Goal: Communication & Community: Answer question/provide support

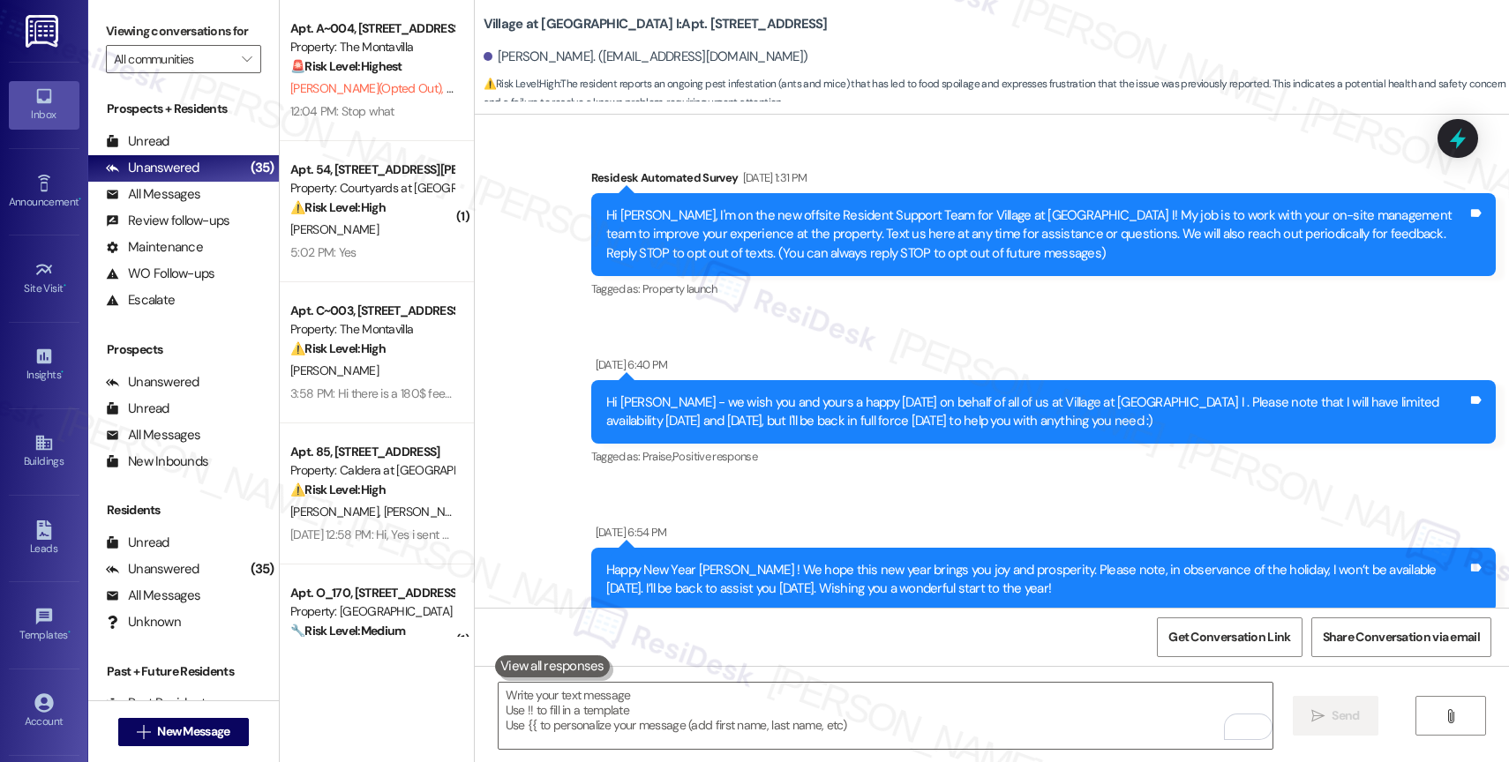
scroll to position [5859, 0]
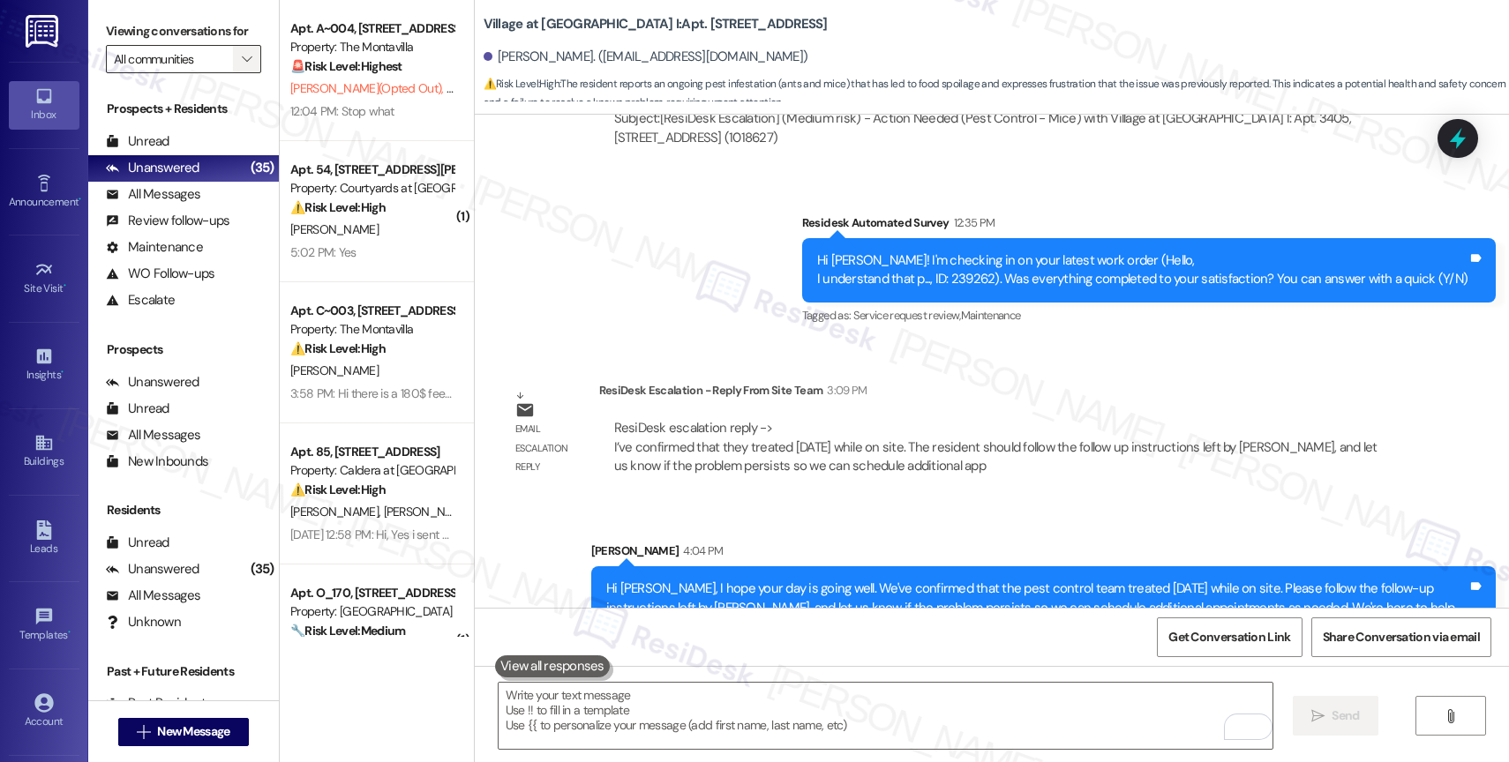
click at [242, 66] on icon "" at bounding box center [247, 59] width 10 height 14
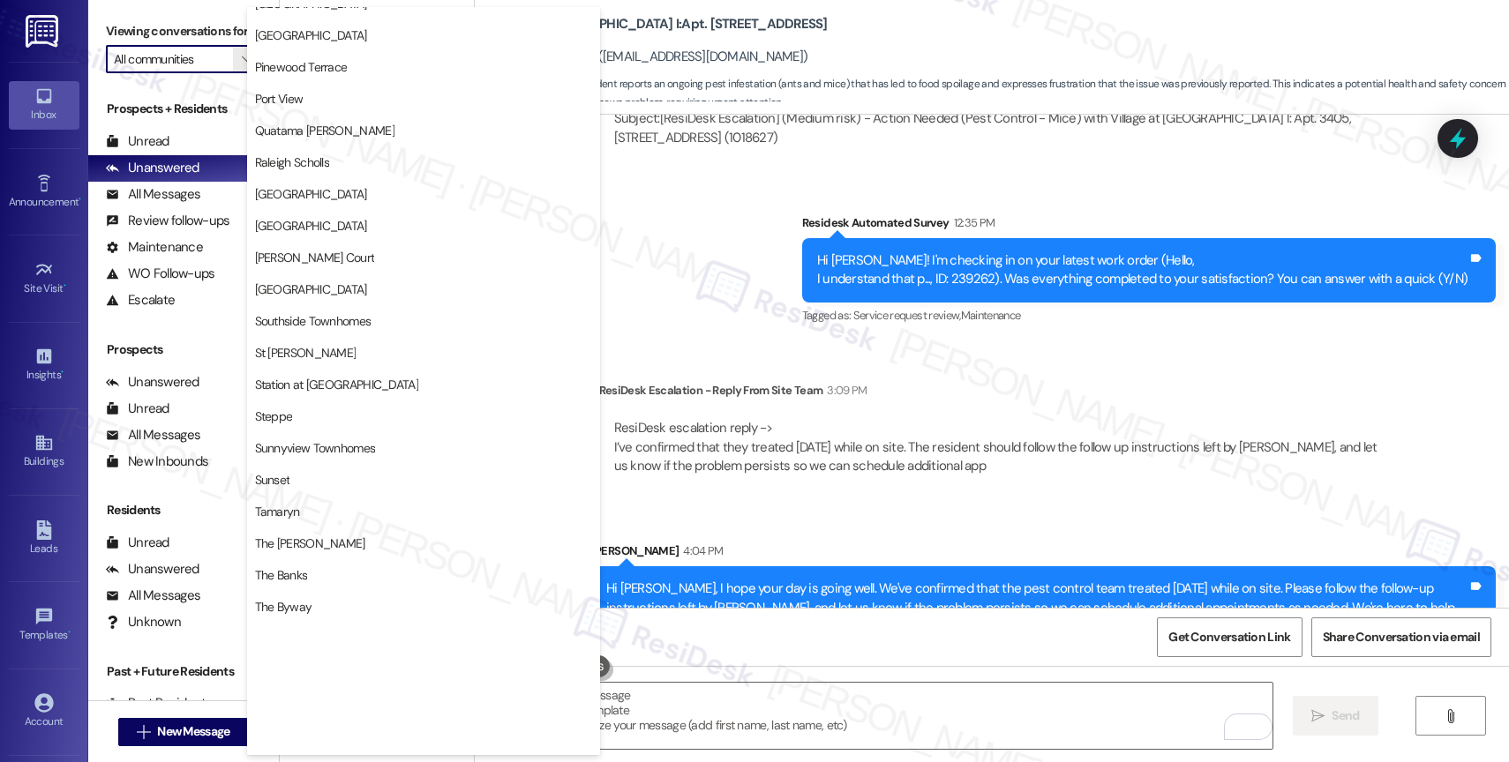
scroll to position [3255, 0]
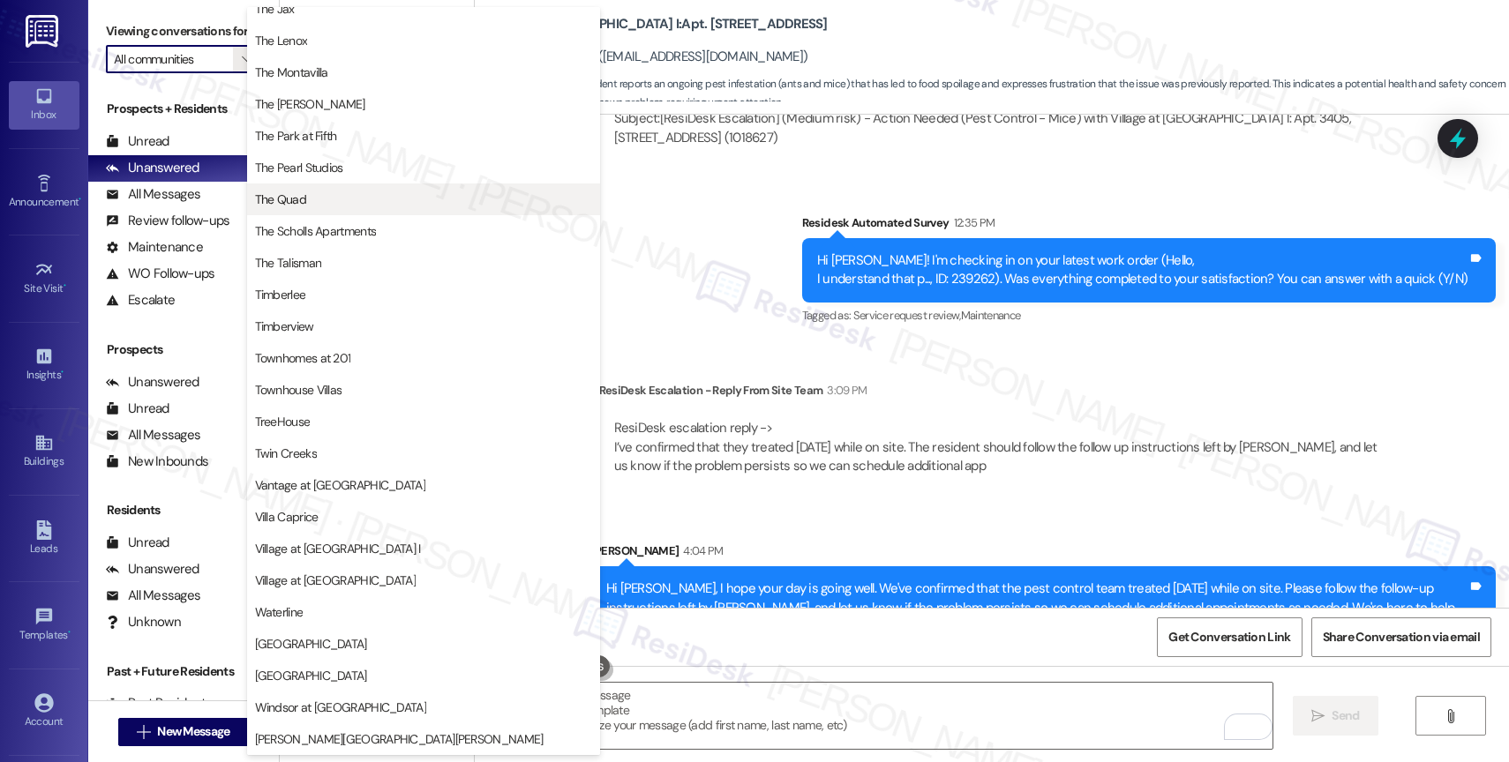
click at [310, 204] on span "The Quad" at bounding box center [423, 200] width 337 height 18
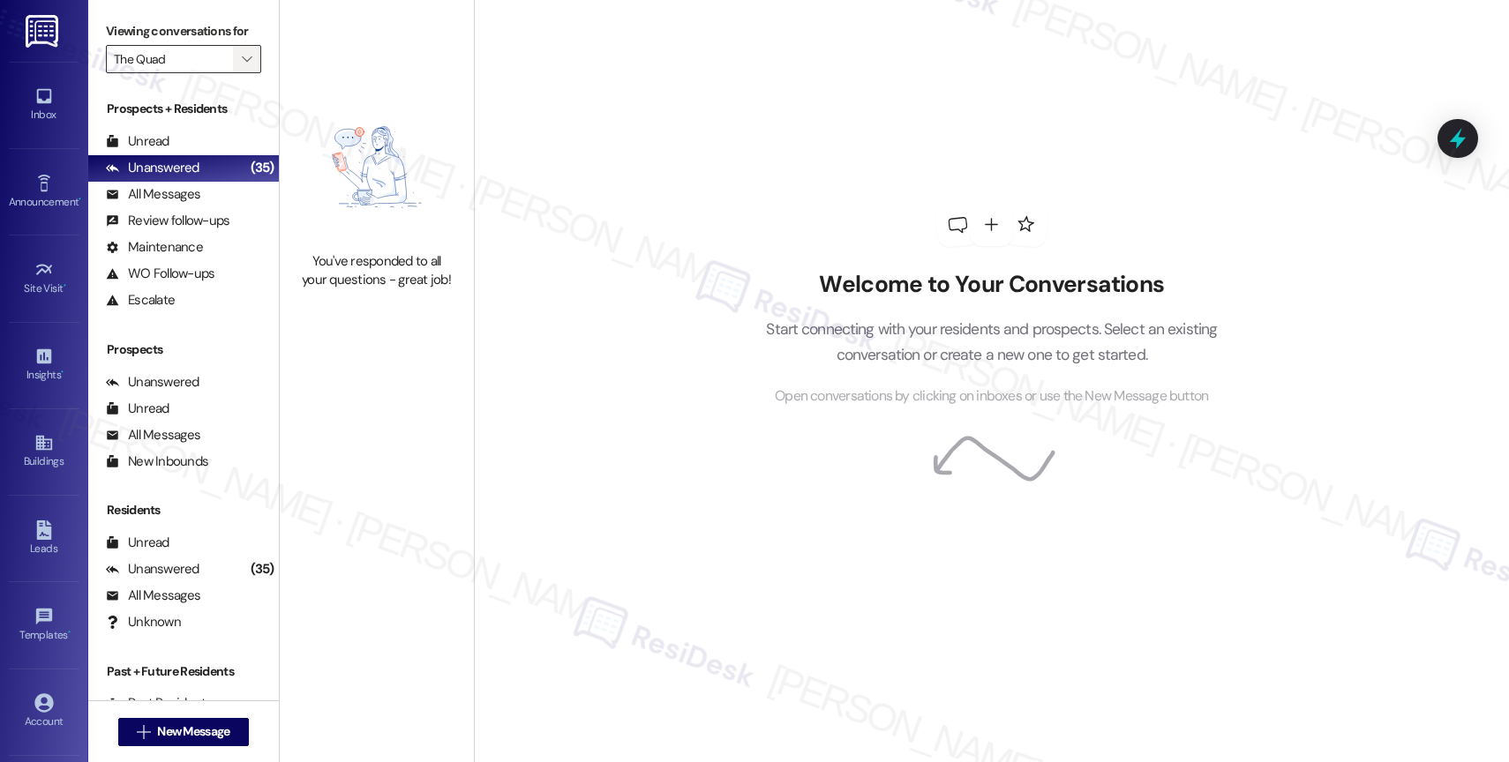
click at [242, 66] on icon "" at bounding box center [247, 59] width 10 height 14
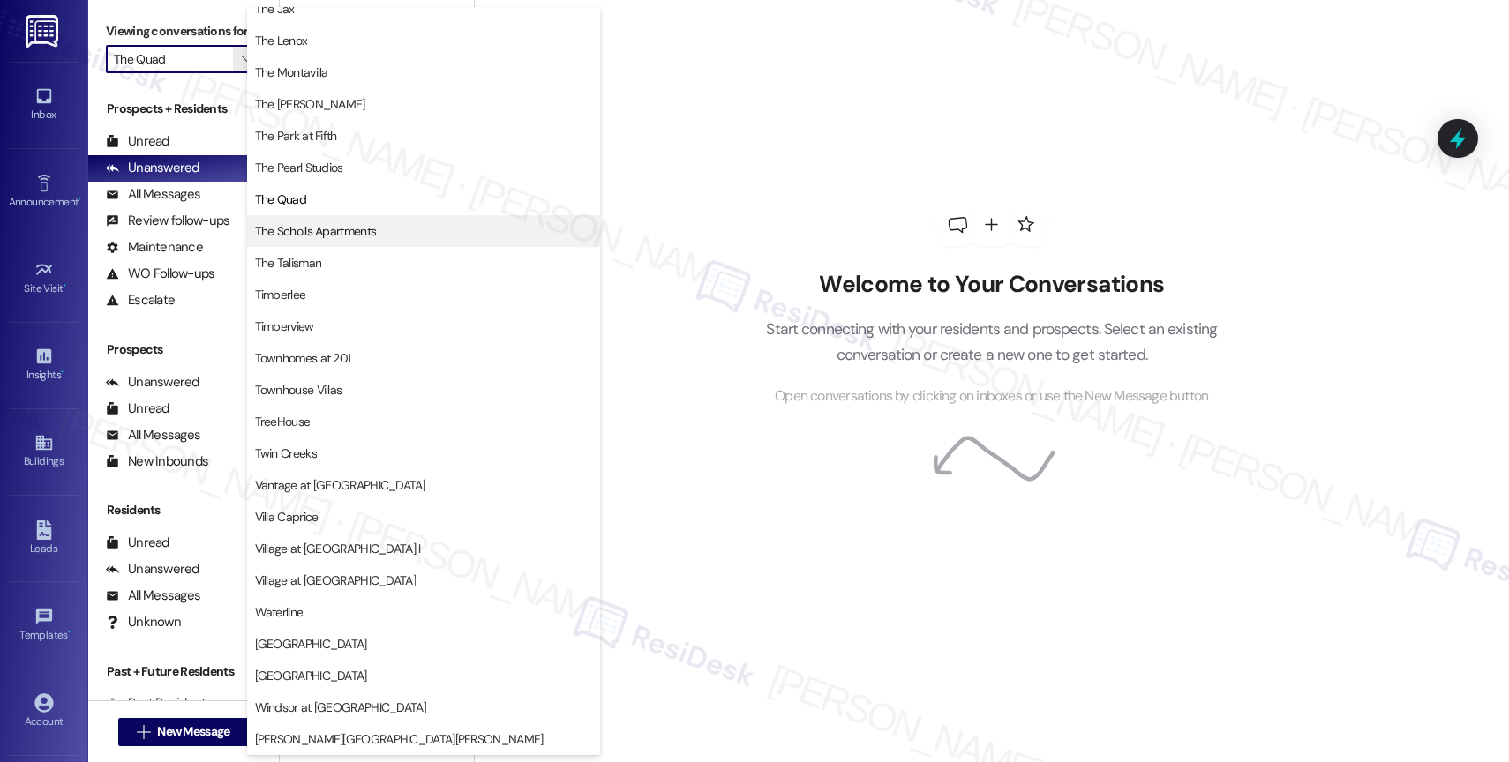
scroll to position [3171, 0]
click at [342, 232] on span "The Scholls Apartments" at bounding box center [316, 231] width 122 height 18
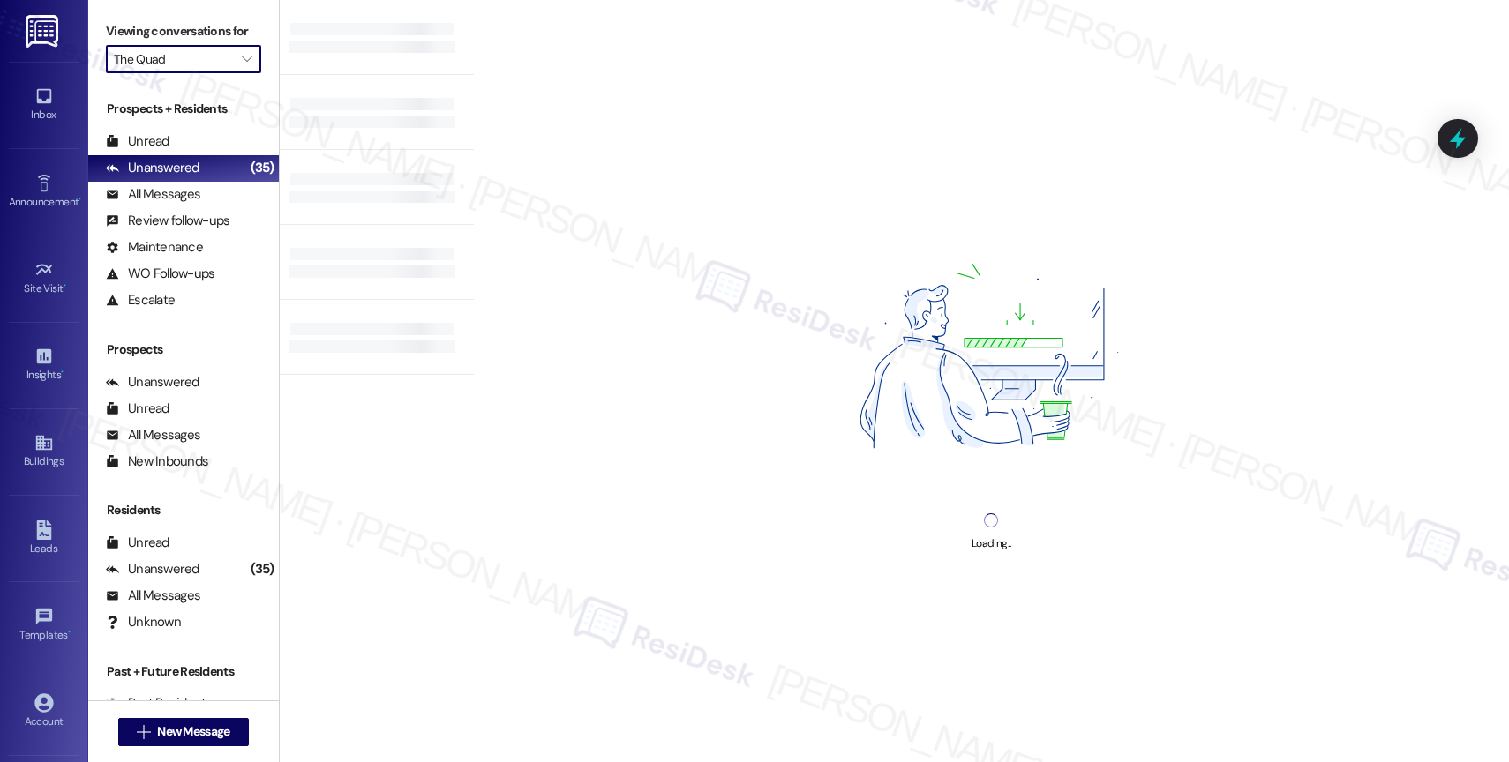
type input "The Scholls Apartments"
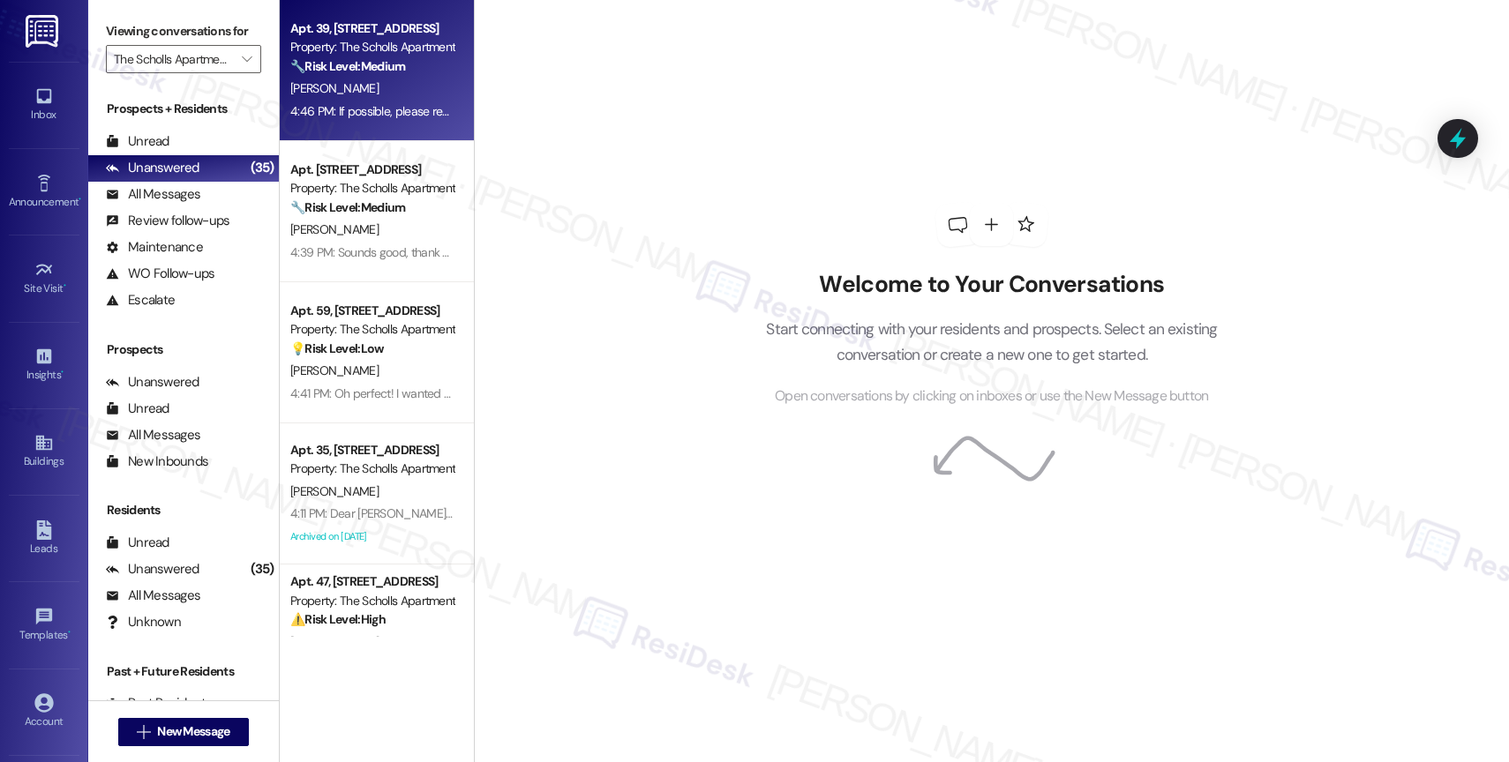
click at [357, 62] on strong "🔧 Risk Level: Medium" at bounding box center [347, 66] width 115 height 16
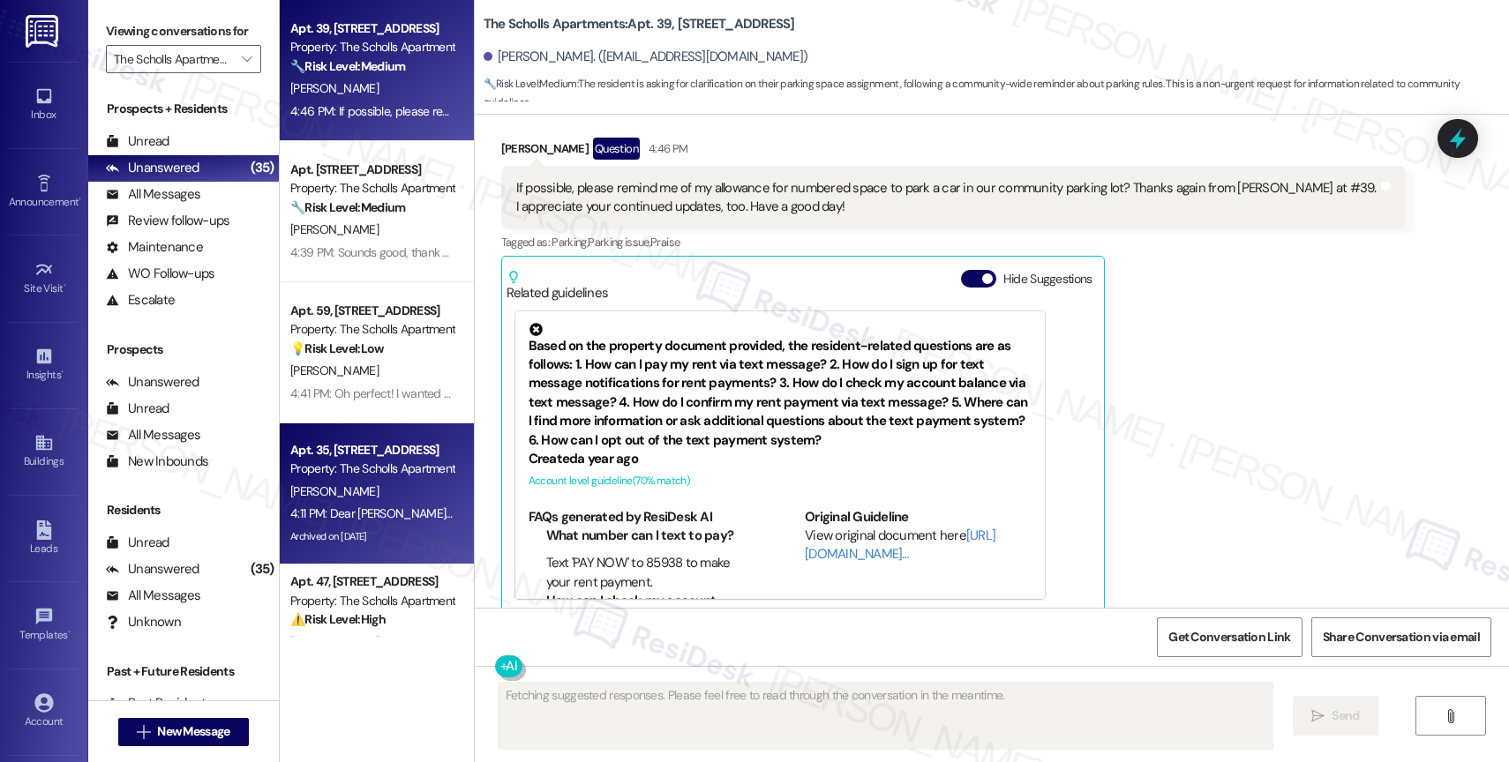
scroll to position [210, 0]
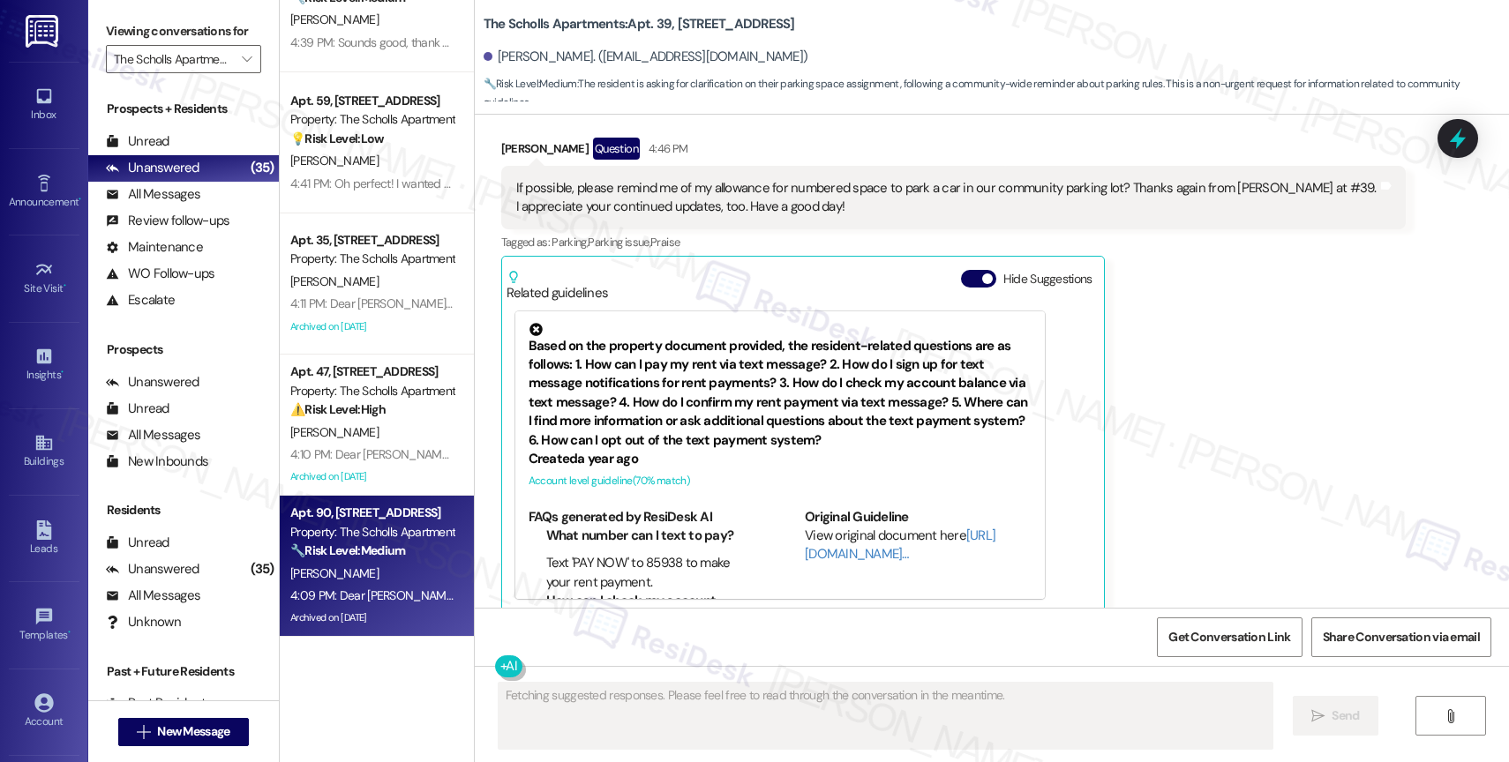
click at [401, 565] on div "C. Freedman" at bounding box center [372, 574] width 167 height 22
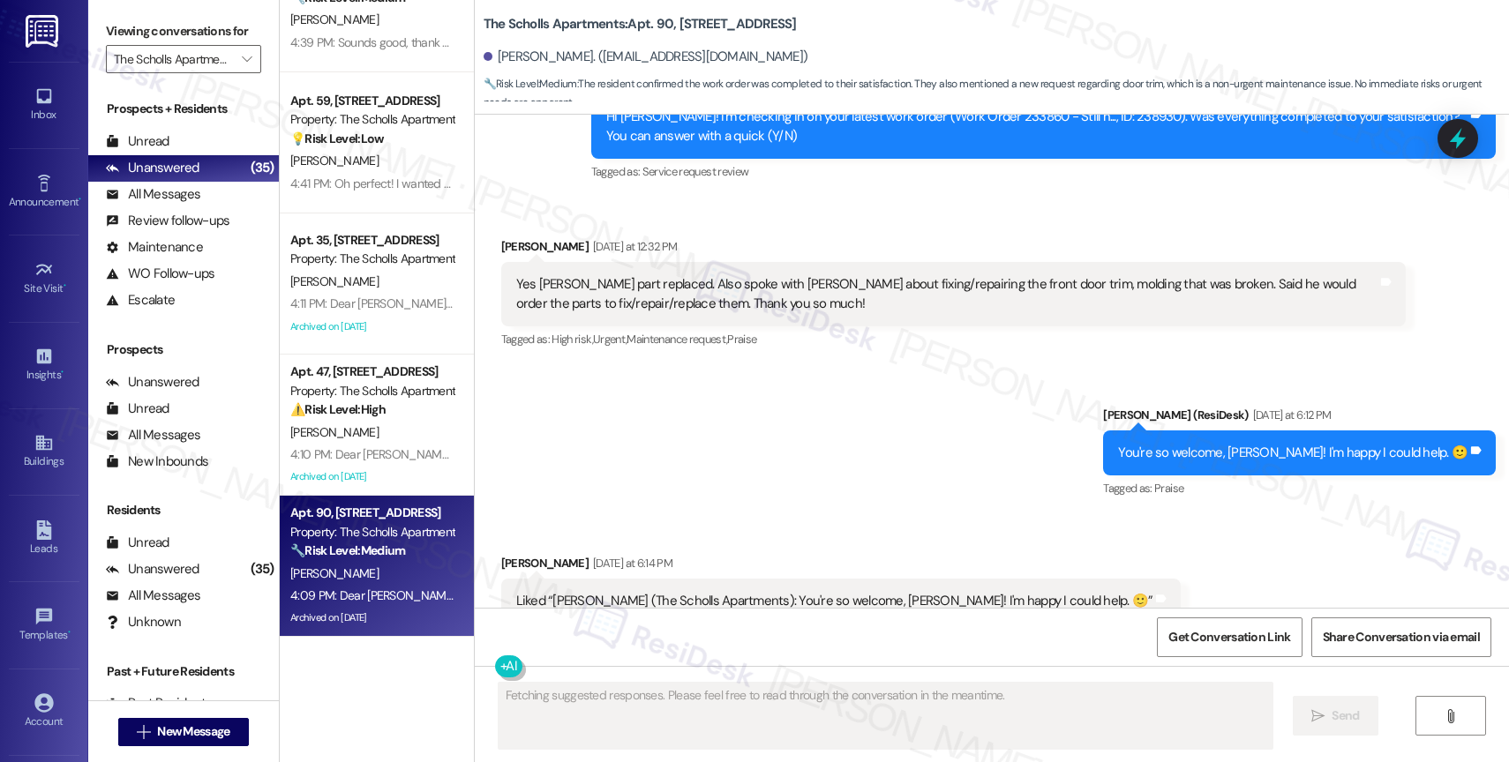
scroll to position [6329, 0]
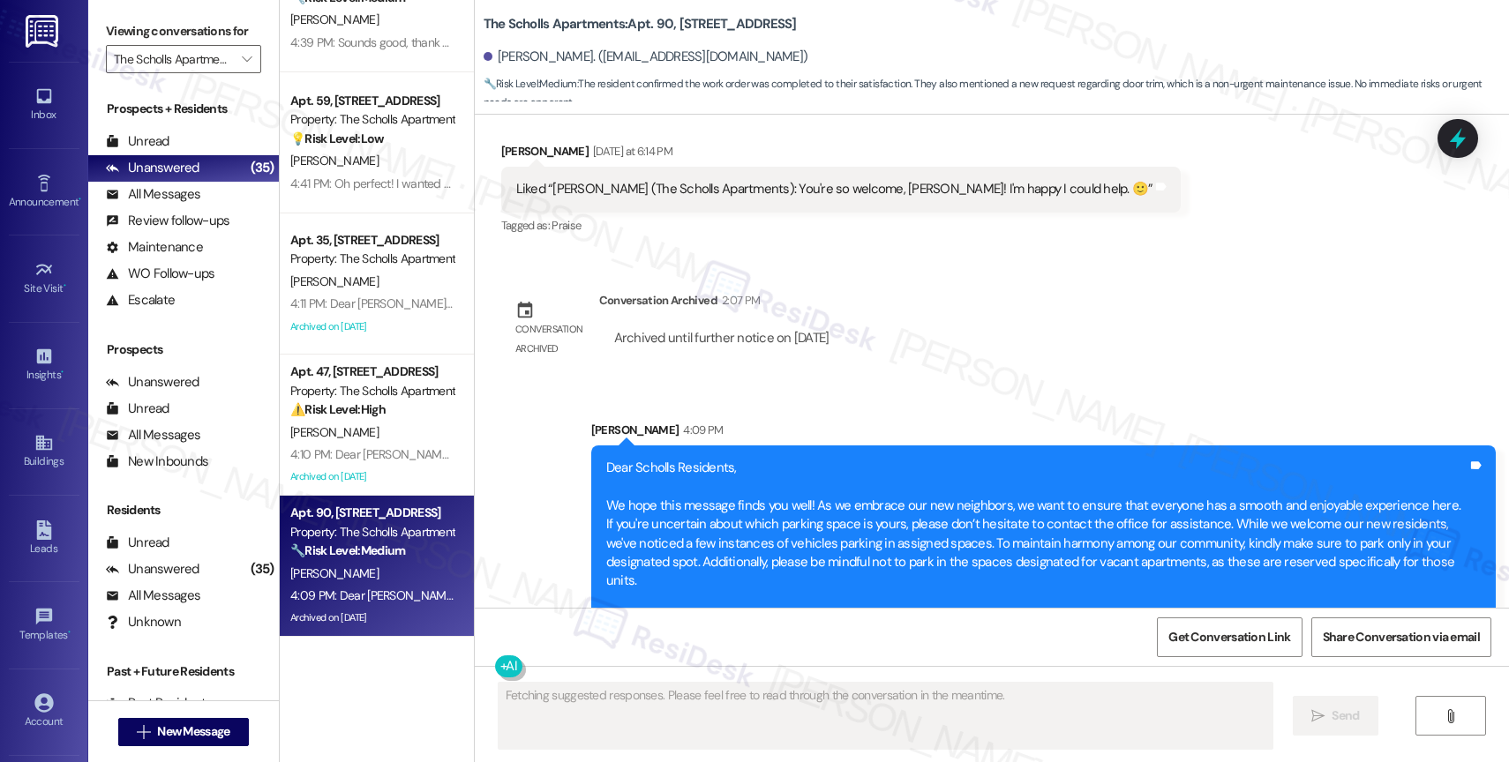
click at [978, 314] on div "Lease started Jan 14, 2023 at 7:00 PM Survey, sent via SMS Residesk Automated S…" at bounding box center [992, 361] width 1034 height 493
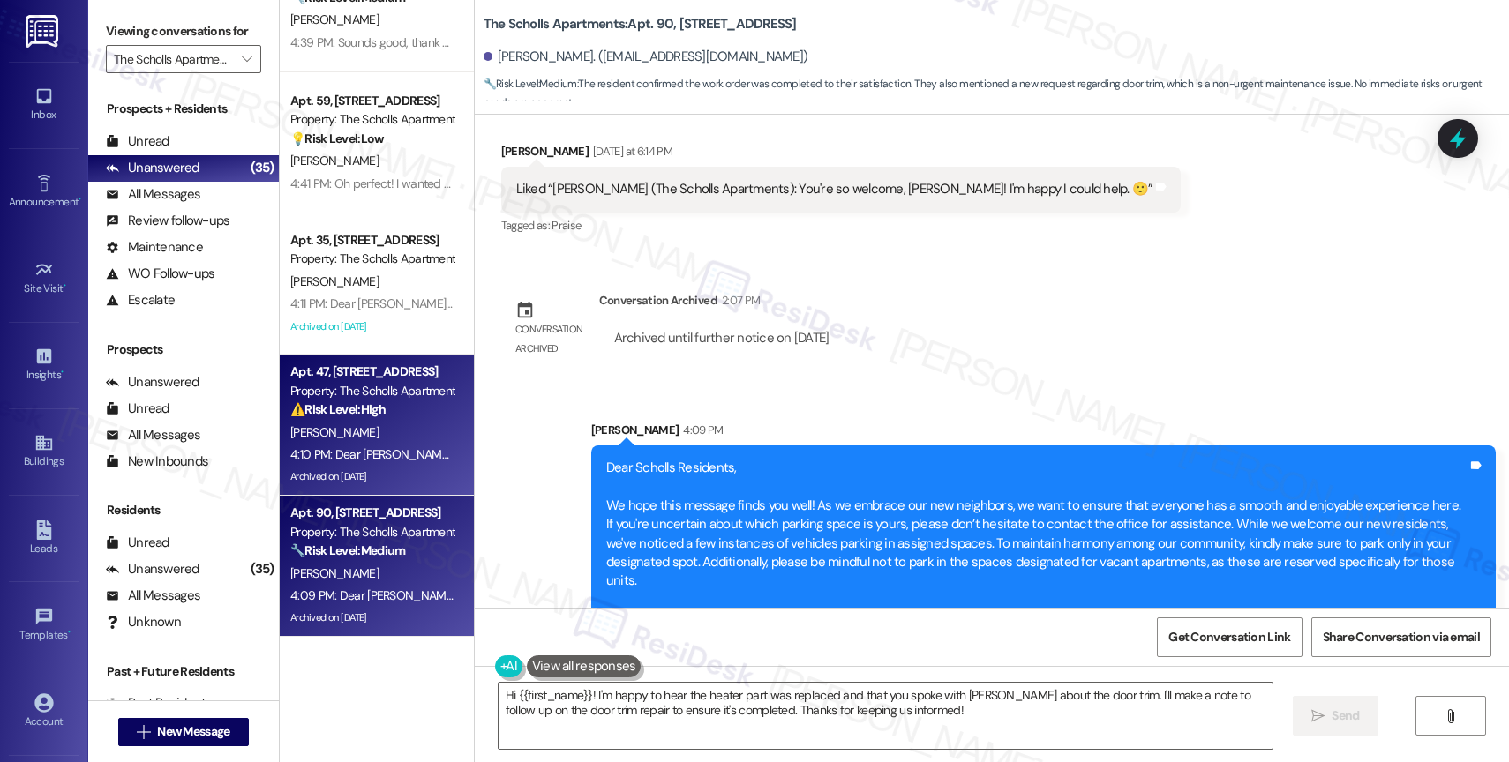
click at [364, 437] on div "B. Arbizo" at bounding box center [372, 433] width 167 height 22
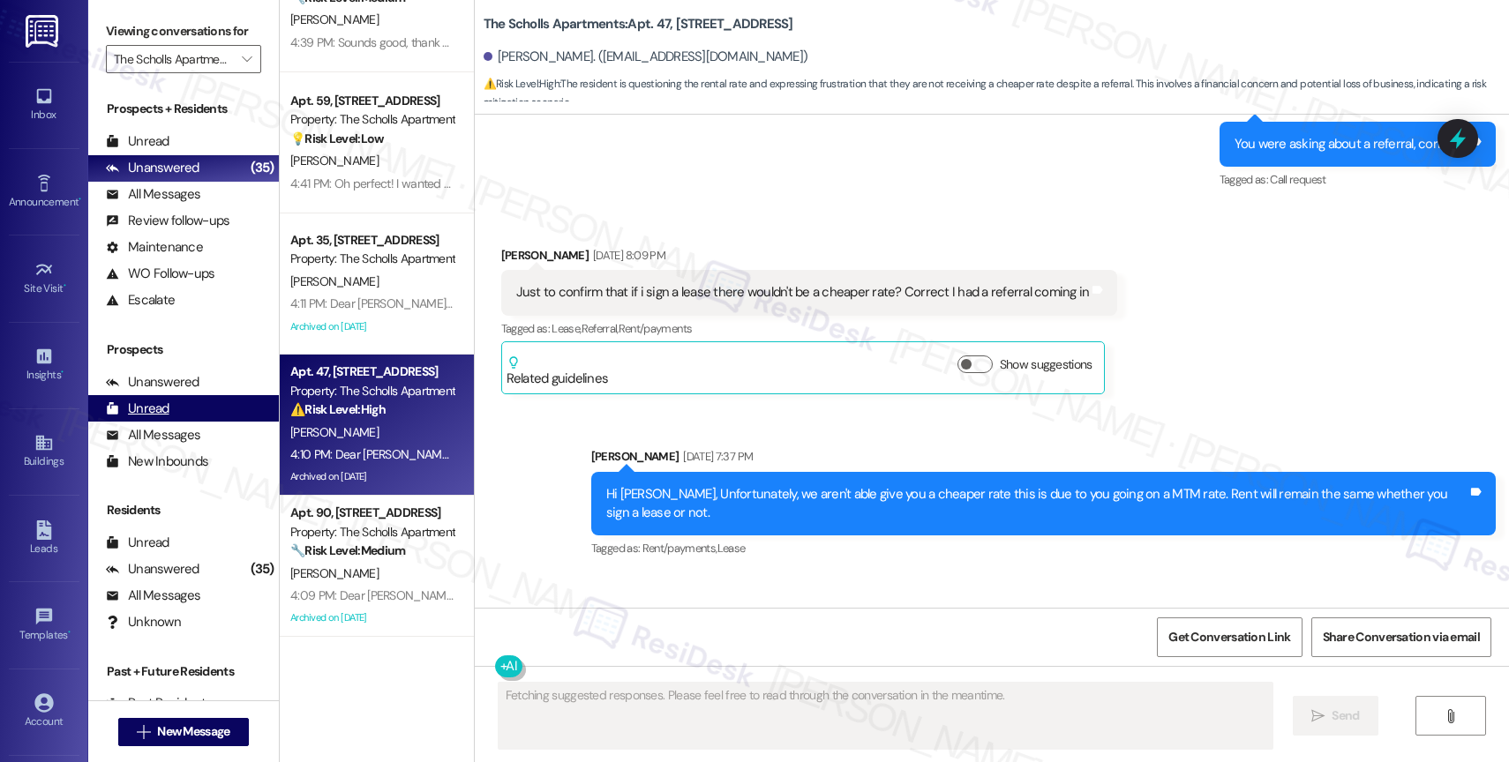
scroll to position [5560, 0]
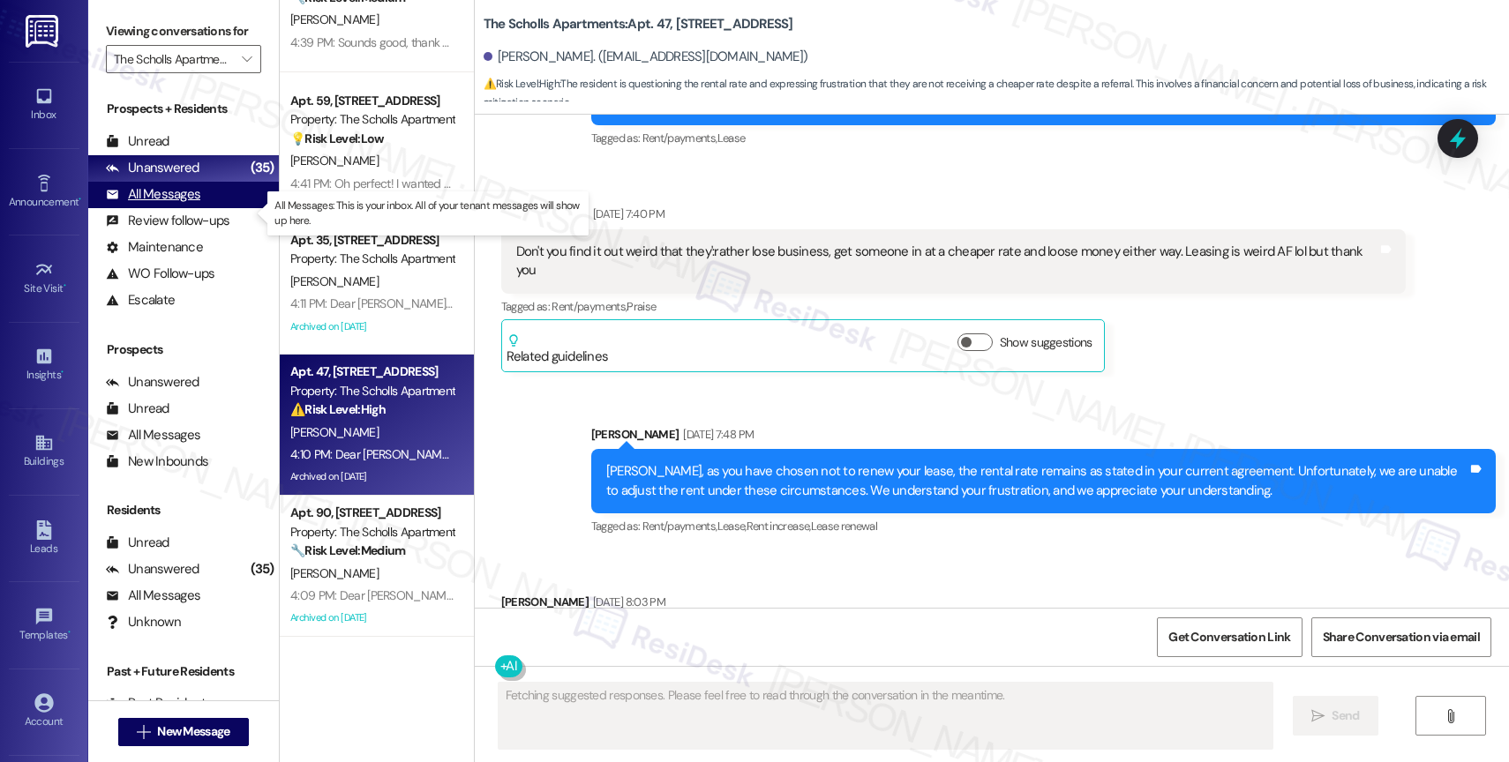
click at [207, 208] on div "All Messages (undefined)" at bounding box center [183, 195] width 191 height 26
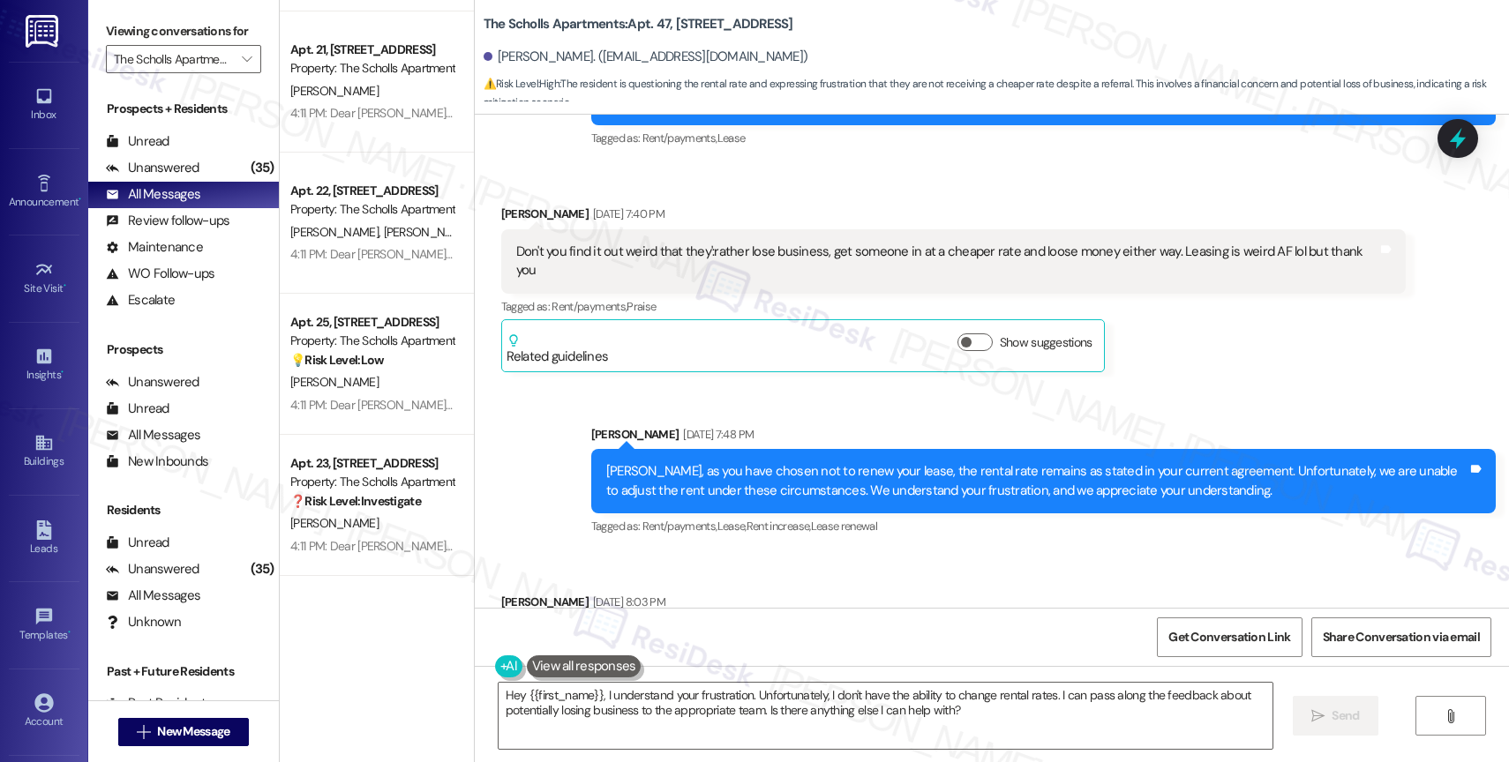
scroll to position [3037, 0]
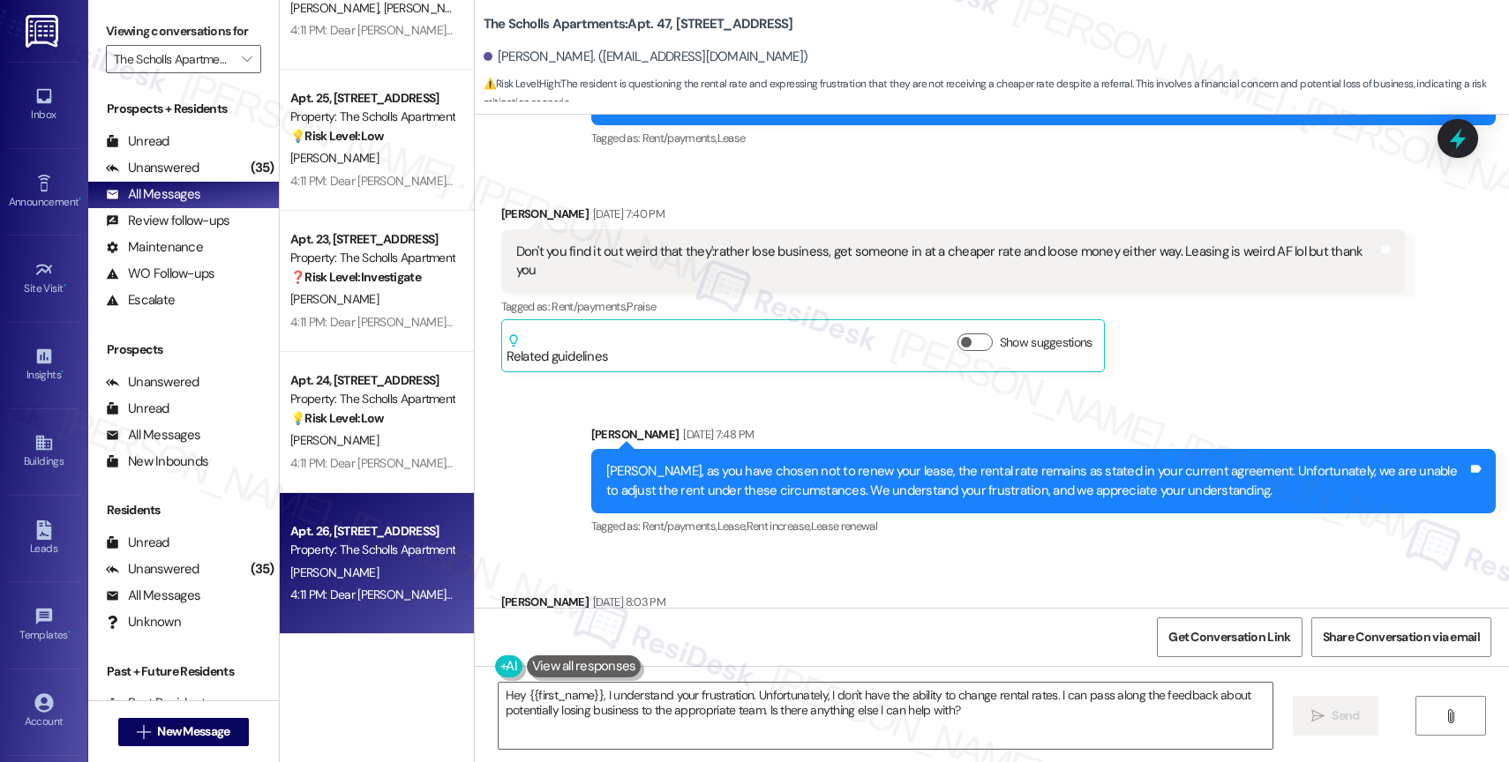
click at [349, 507] on div "Apt. 26, 5125 SW Scholls Ferry Rd Property: The Scholls Apartments A. Woods 4:1…" at bounding box center [377, 563] width 194 height 141
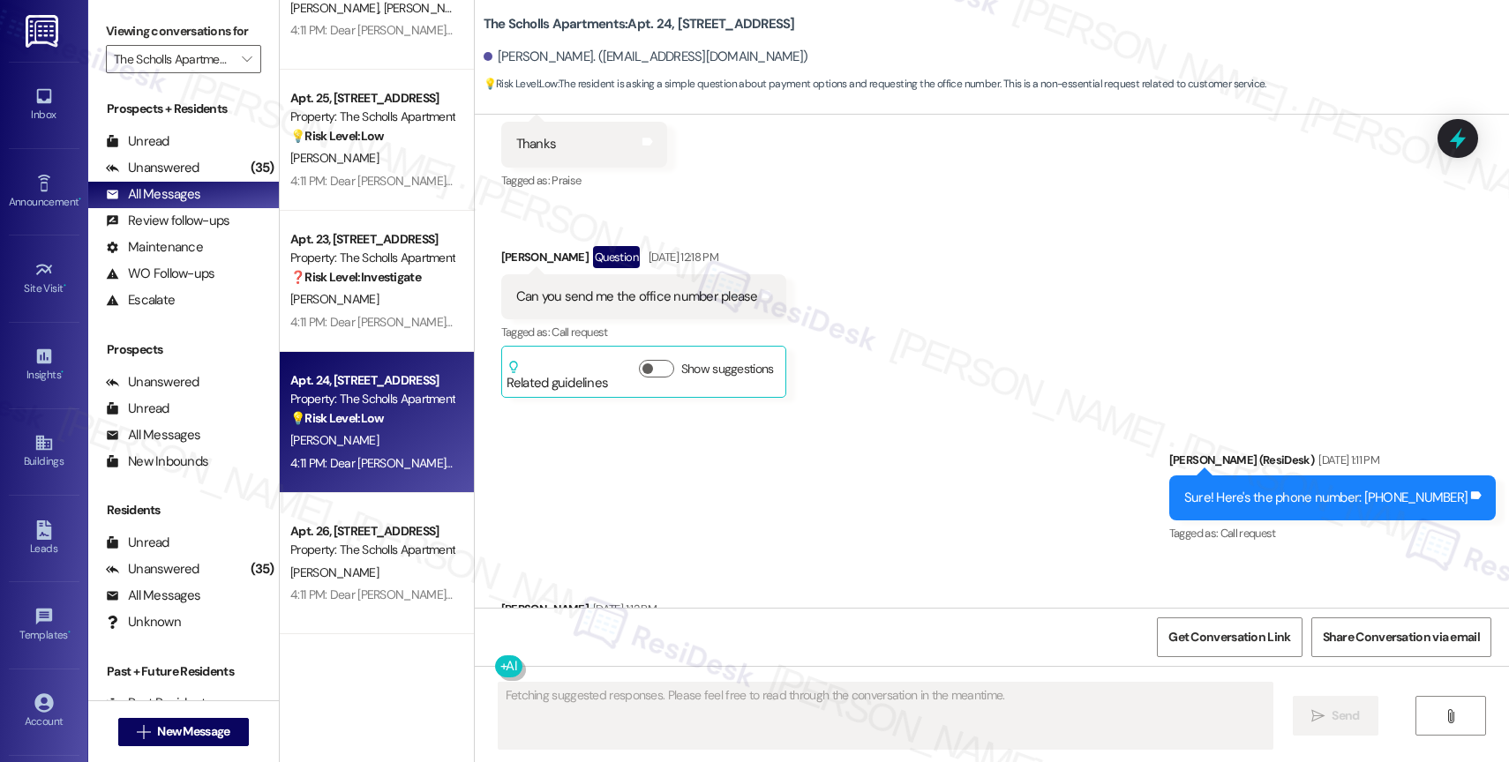
scroll to position [5817, 0]
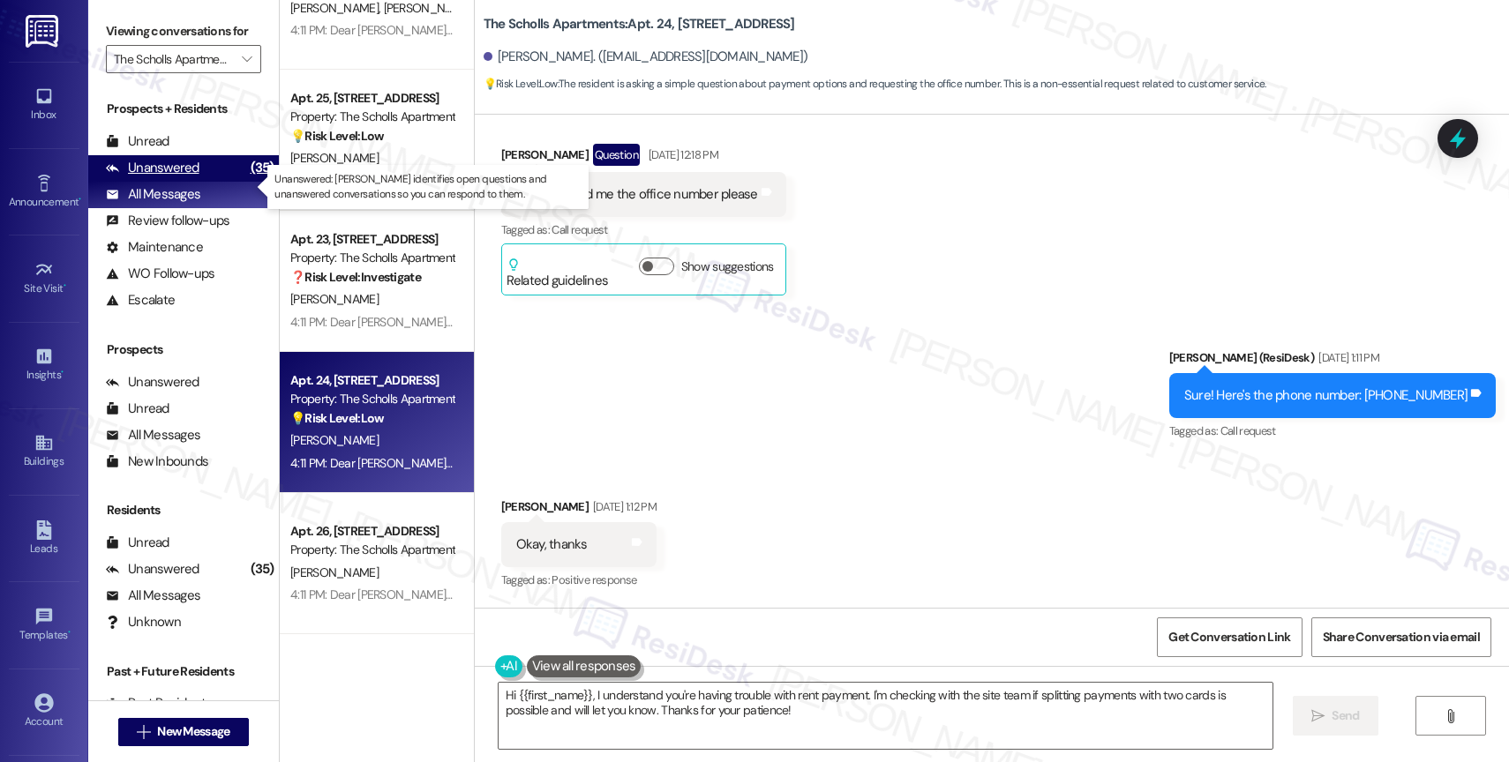
click at [209, 182] on div "Unanswered (35)" at bounding box center [183, 168] width 191 height 26
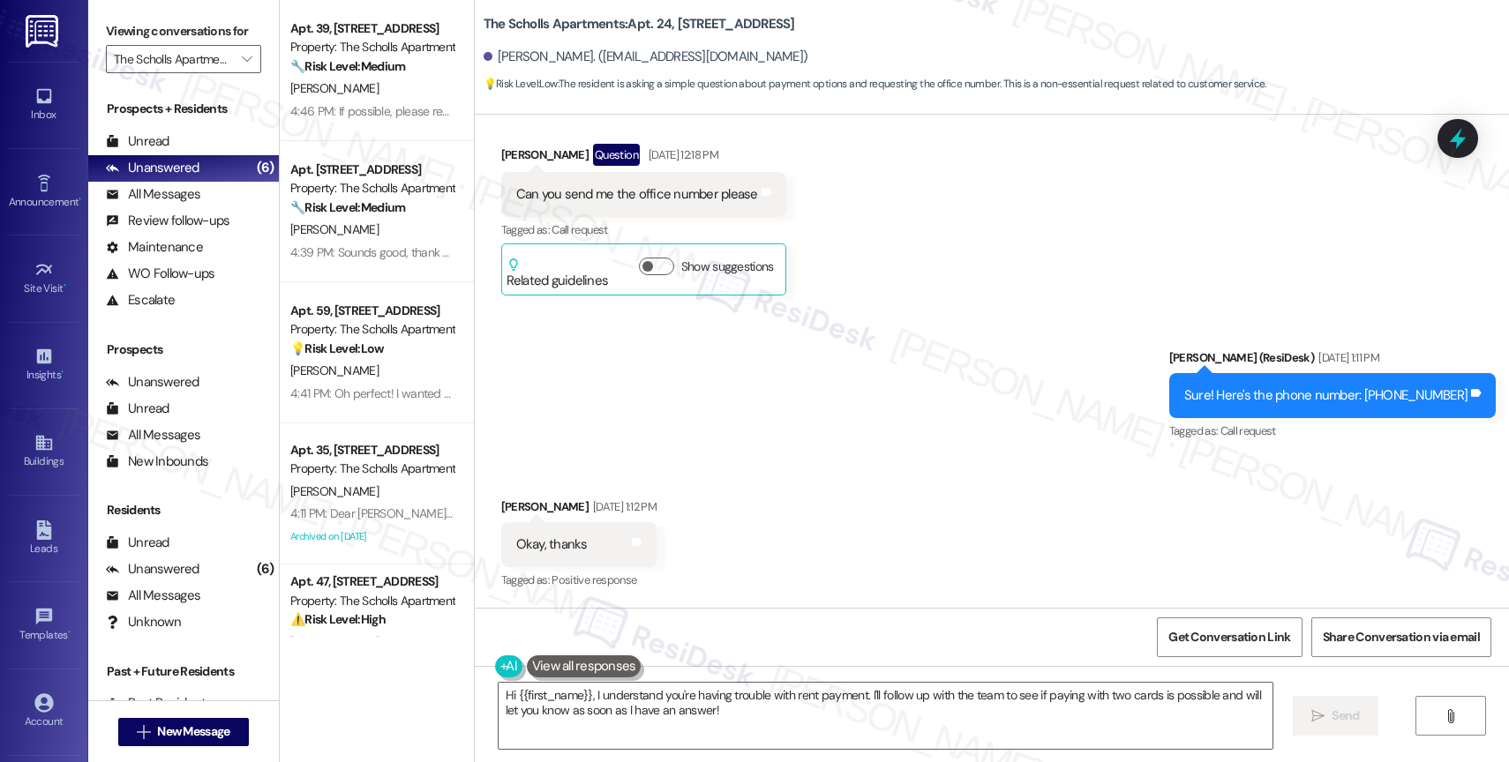
scroll to position [4, 0]
click at [520, 417] on div "Sent via SMS Sarah (ResiDesk) Aug 05, 2025 at 1:11 PM Sure! Here's the phone nu…" at bounding box center [992, 383] width 1034 height 149
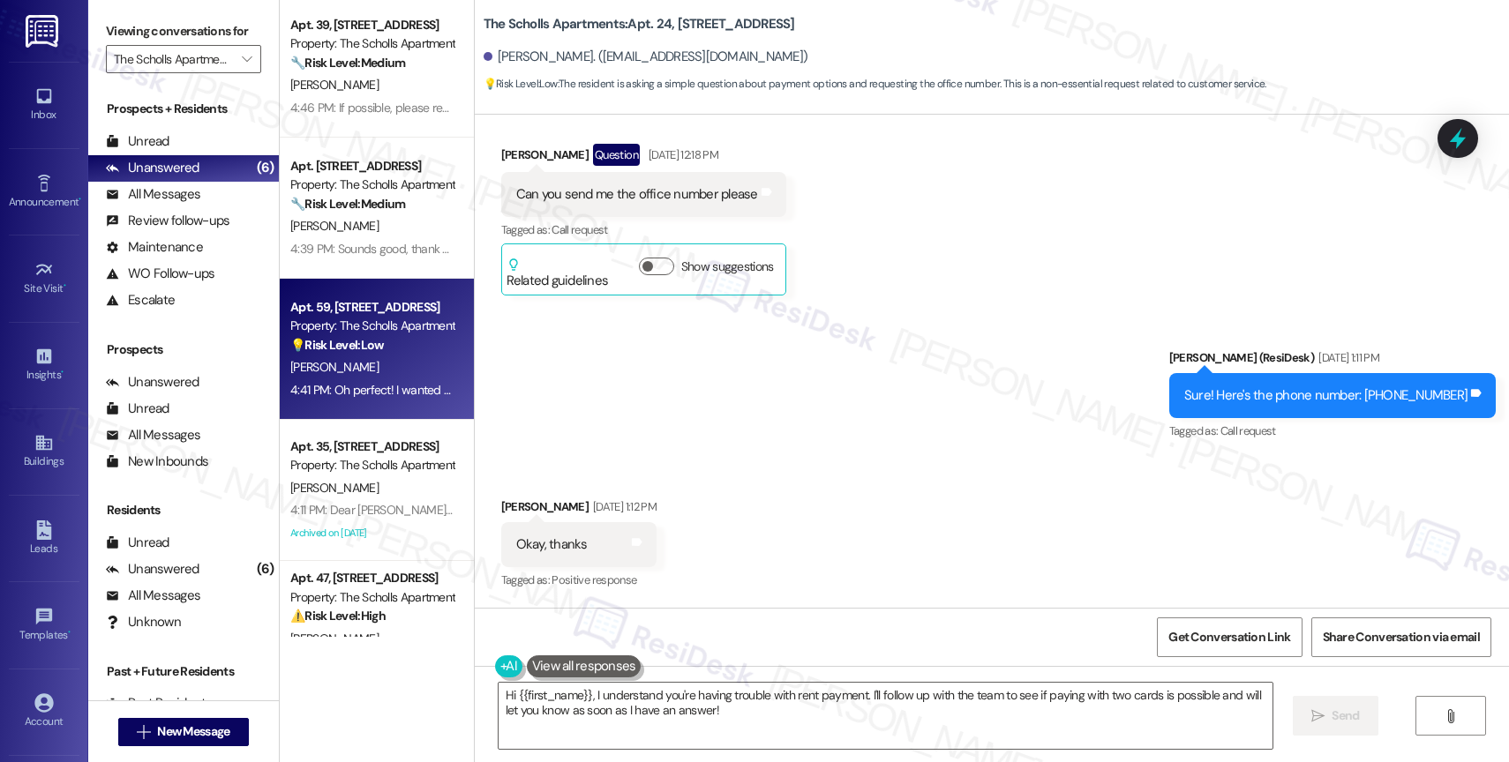
click at [368, 283] on div "Apt. 59, 5125 SW Scholls Ferry Rd Property: The Scholls Apartments 💡 Risk Level…" at bounding box center [377, 349] width 194 height 141
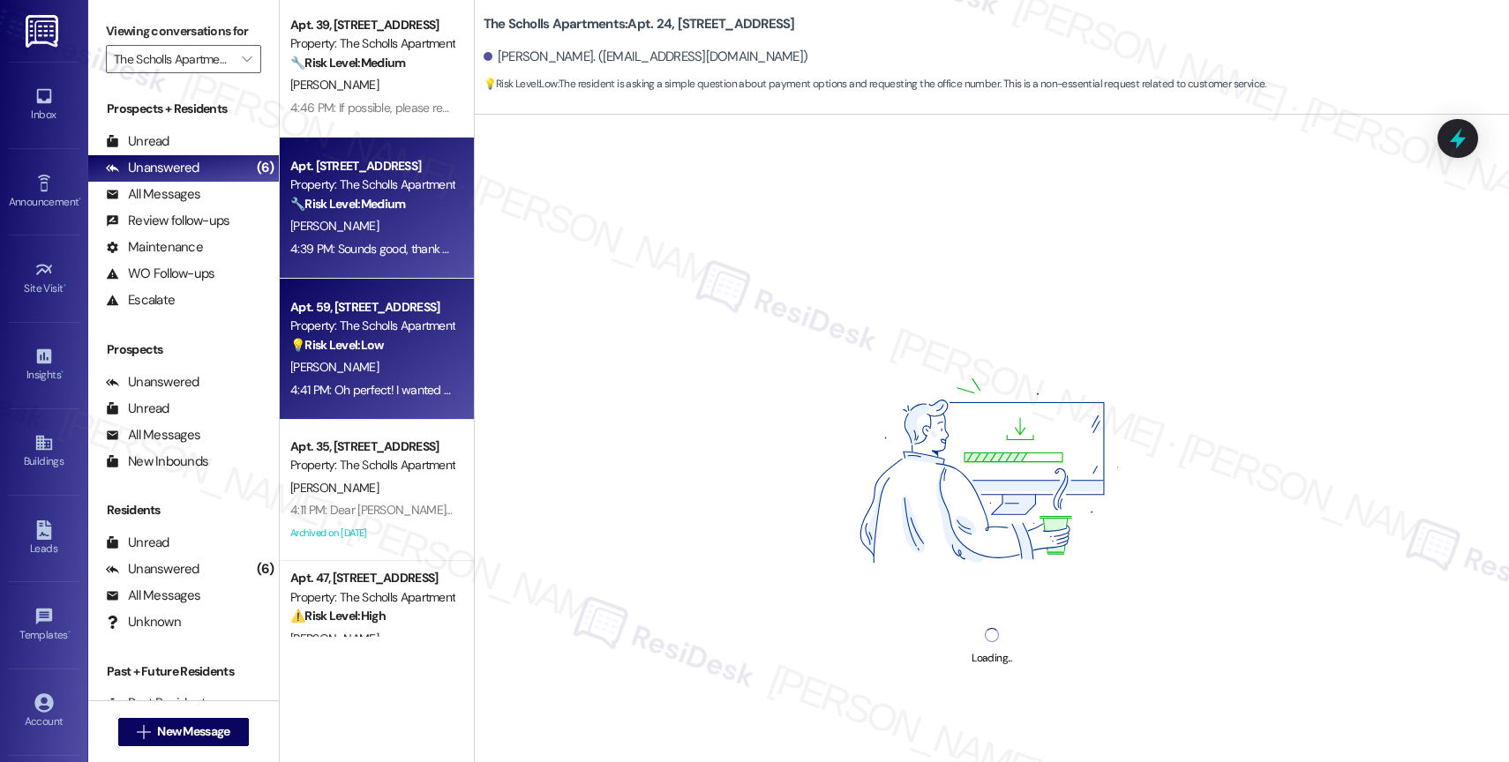
click at [386, 260] on div "Apt. 52, 5125 SW Scholls Ferry Rd Property: The Scholls Apartments 🔧 Risk Level…" at bounding box center [377, 208] width 194 height 141
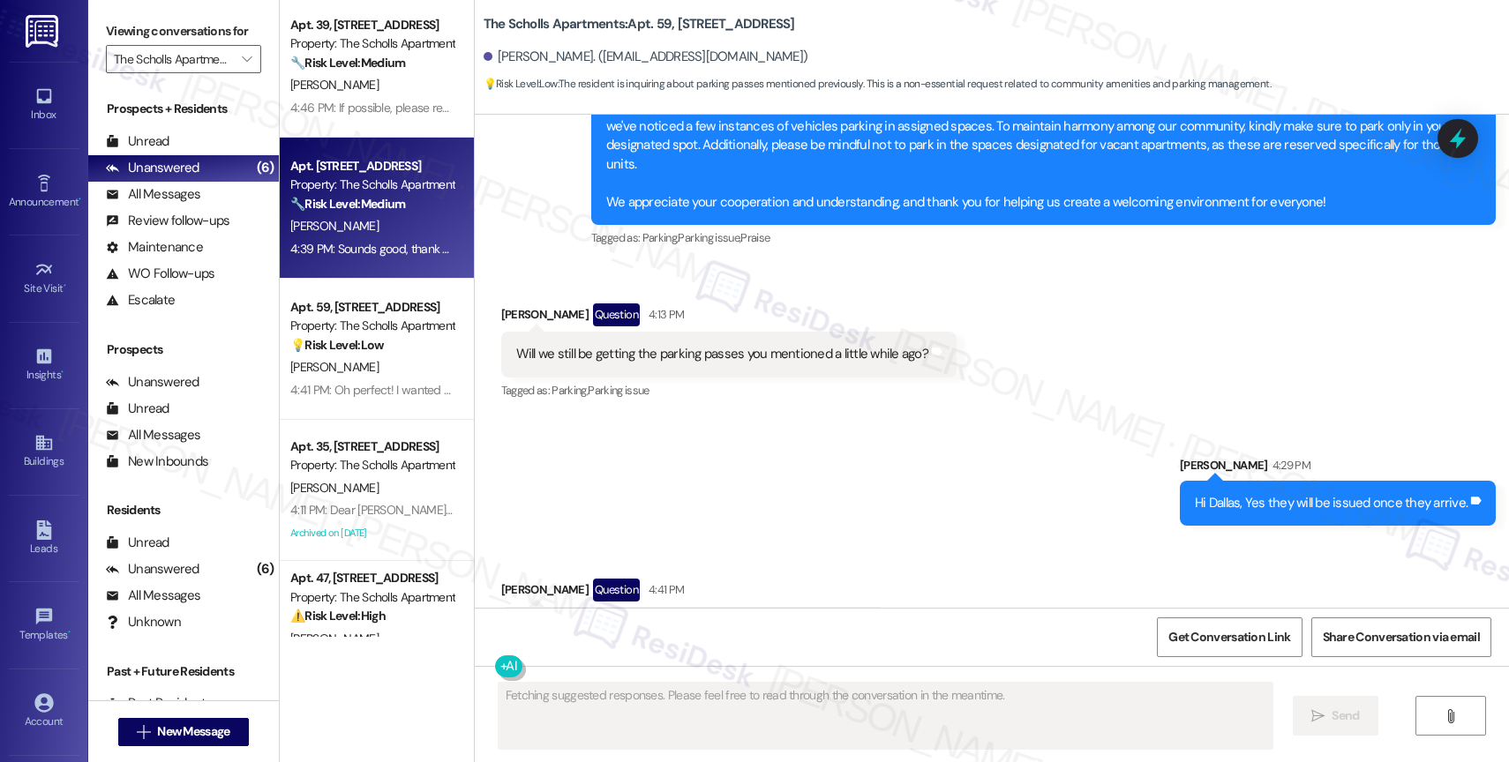
scroll to position [2573, 0]
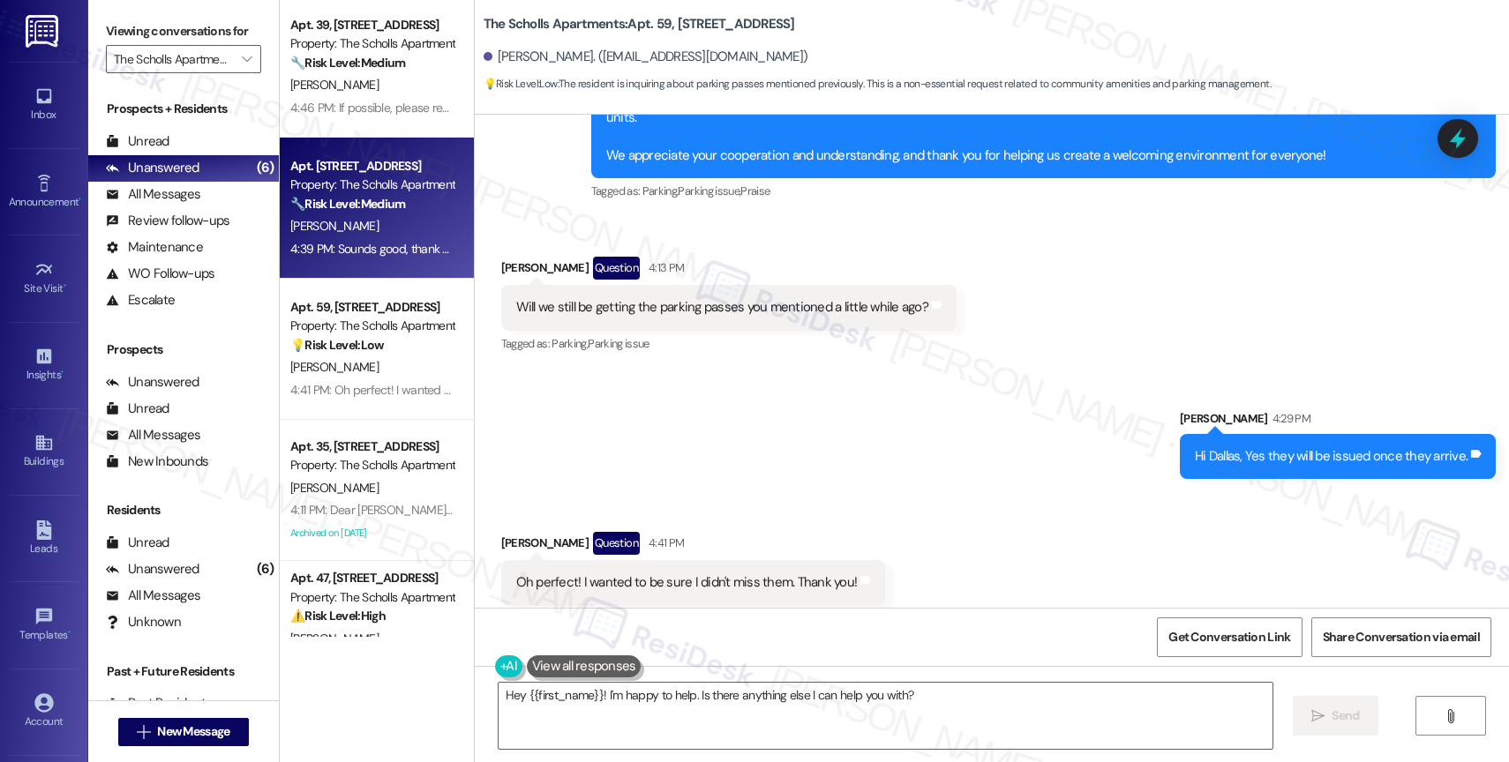
click at [867, 370] on div "Sent via SMS Marcy Gonzalez 4:29 PM Hi Dallas, Yes they will be issued once the…" at bounding box center [992, 431] width 1034 height 123
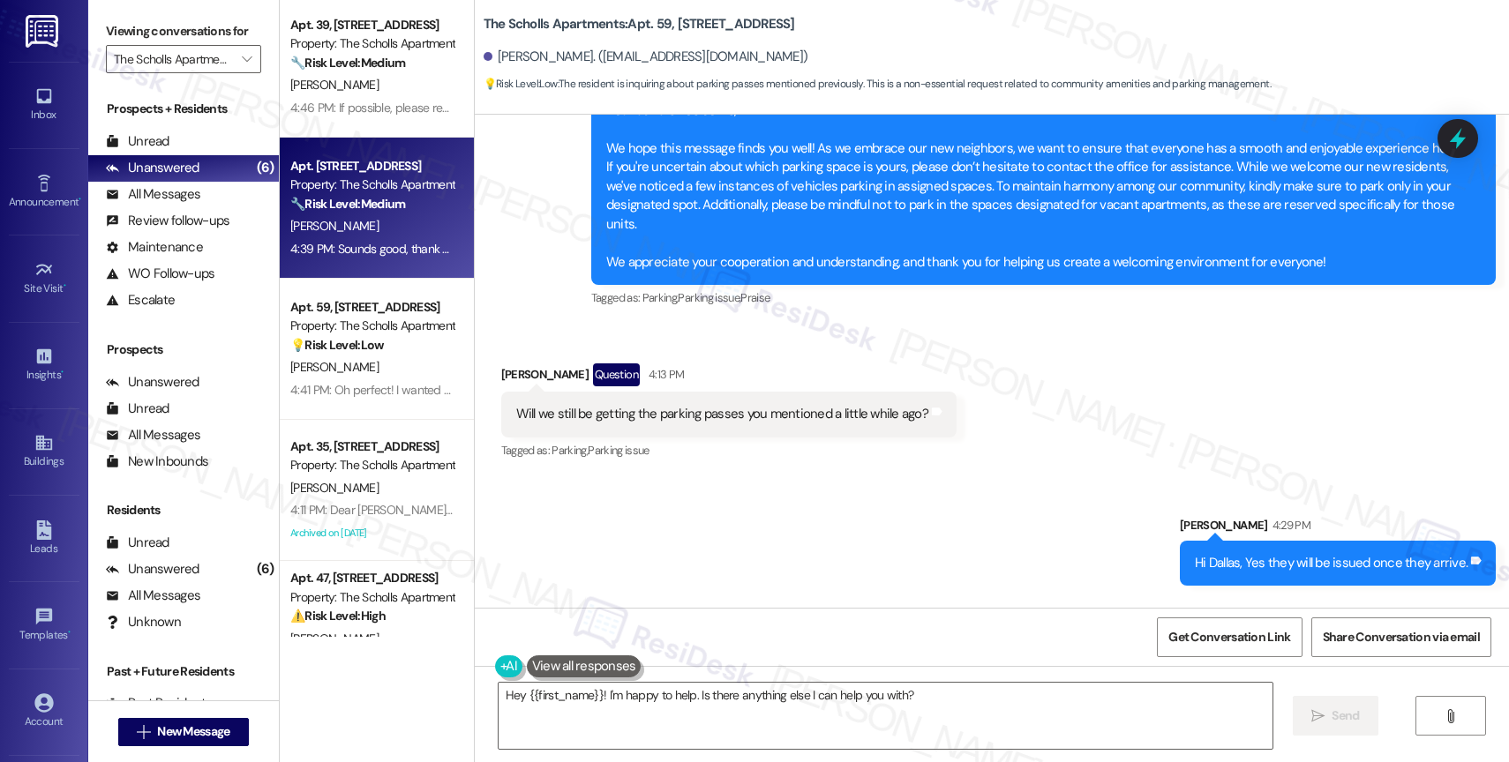
scroll to position [2451, 0]
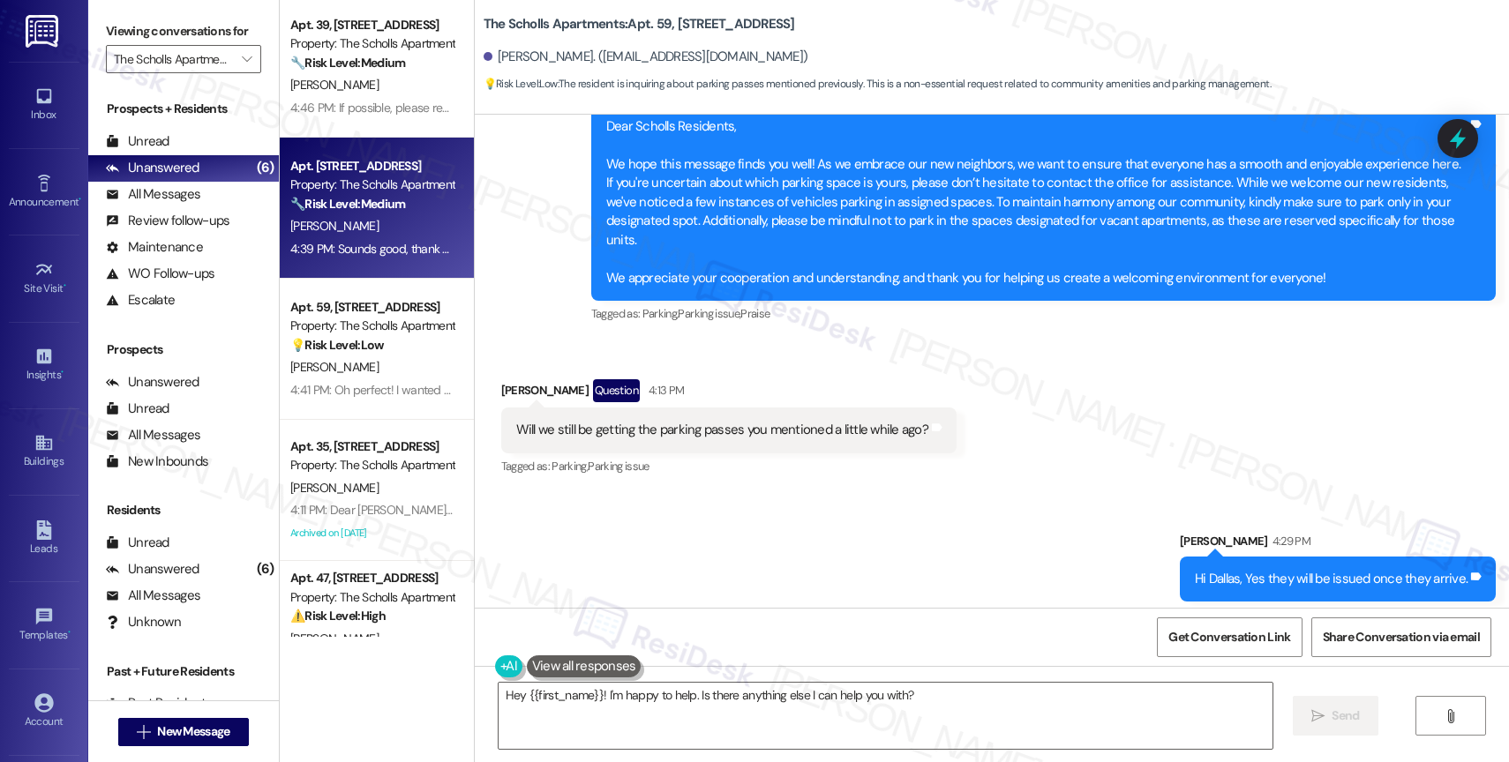
click at [813, 522] on div "Sent via SMS Marcy Gonzalez 4:29 PM Hi Dallas, Yes they will be issued once the…" at bounding box center [992, 553] width 1034 height 123
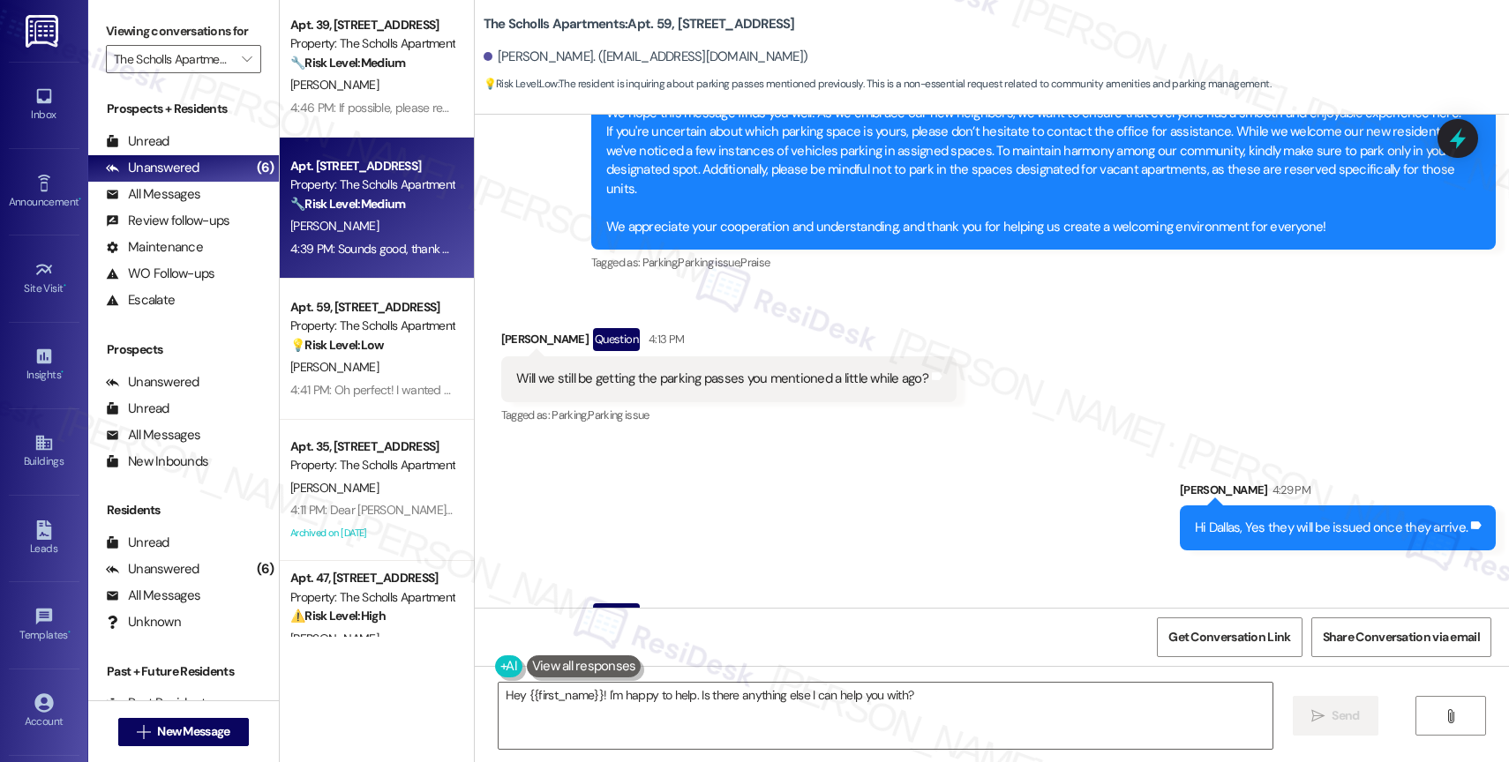
scroll to position [2574, 0]
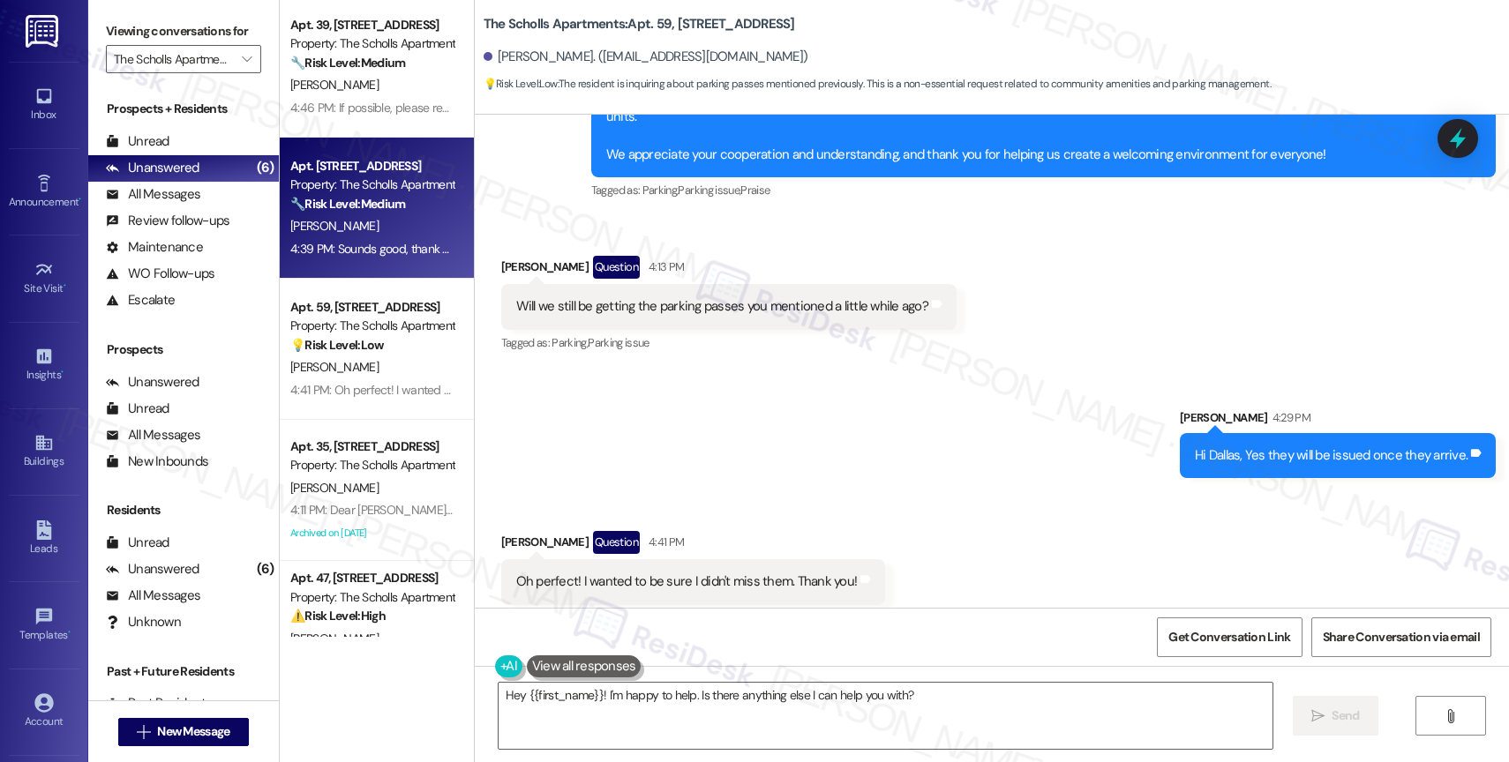
click at [815, 454] on div "Sent via SMS Marcy Gonzalez 4:29 PM Hi Dallas, Yes they will be issued once the…" at bounding box center [992, 430] width 1034 height 123
click at [734, 492] on div "Received via SMS Dallas Flemming Question 4:41 PM Oh perfect! I wanted to be su…" at bounding box center [992, 568] width 1034 height 153
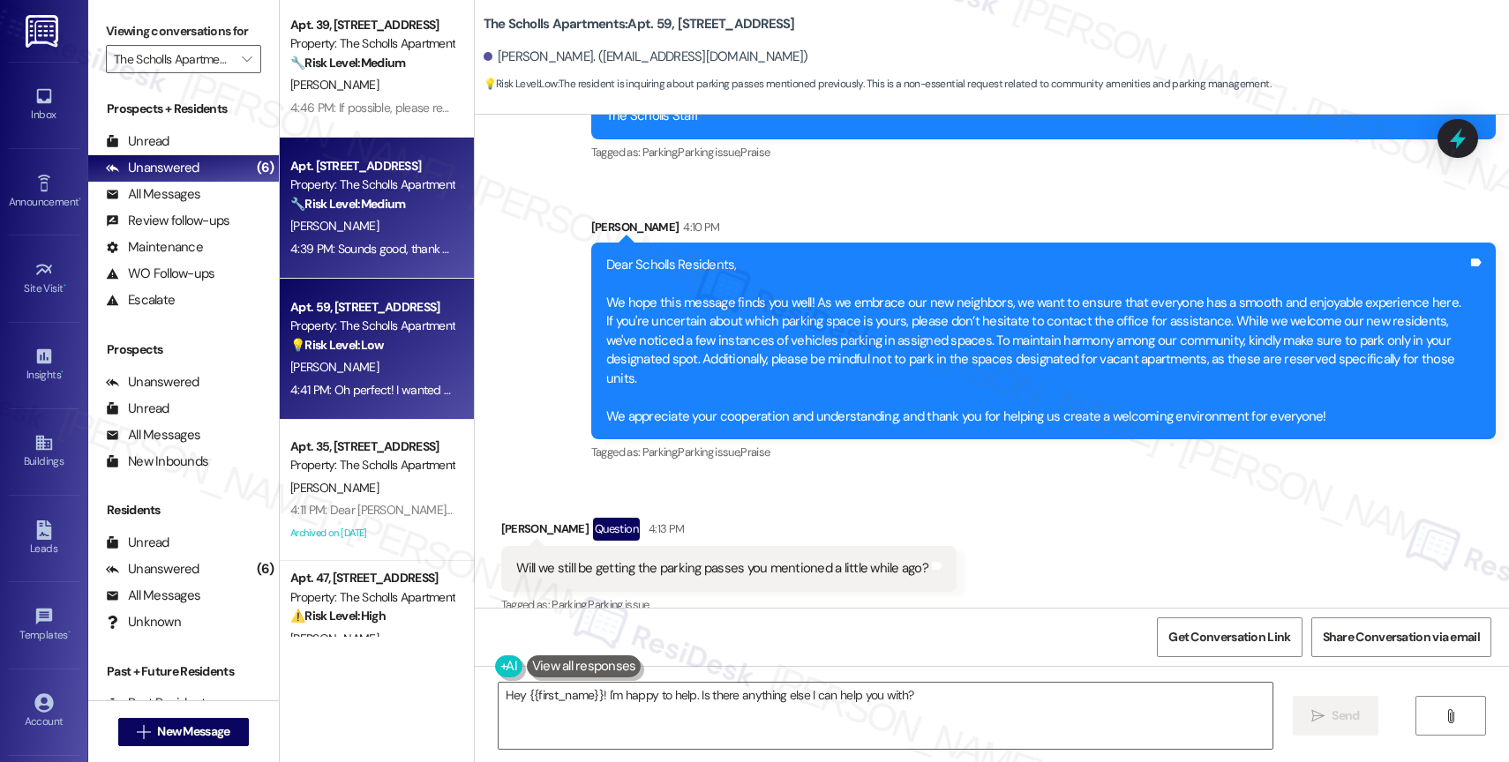
click at [315, 326] on div "Property: The Scholls Apartments" at bounding box center [371, 326] width 163 height 19
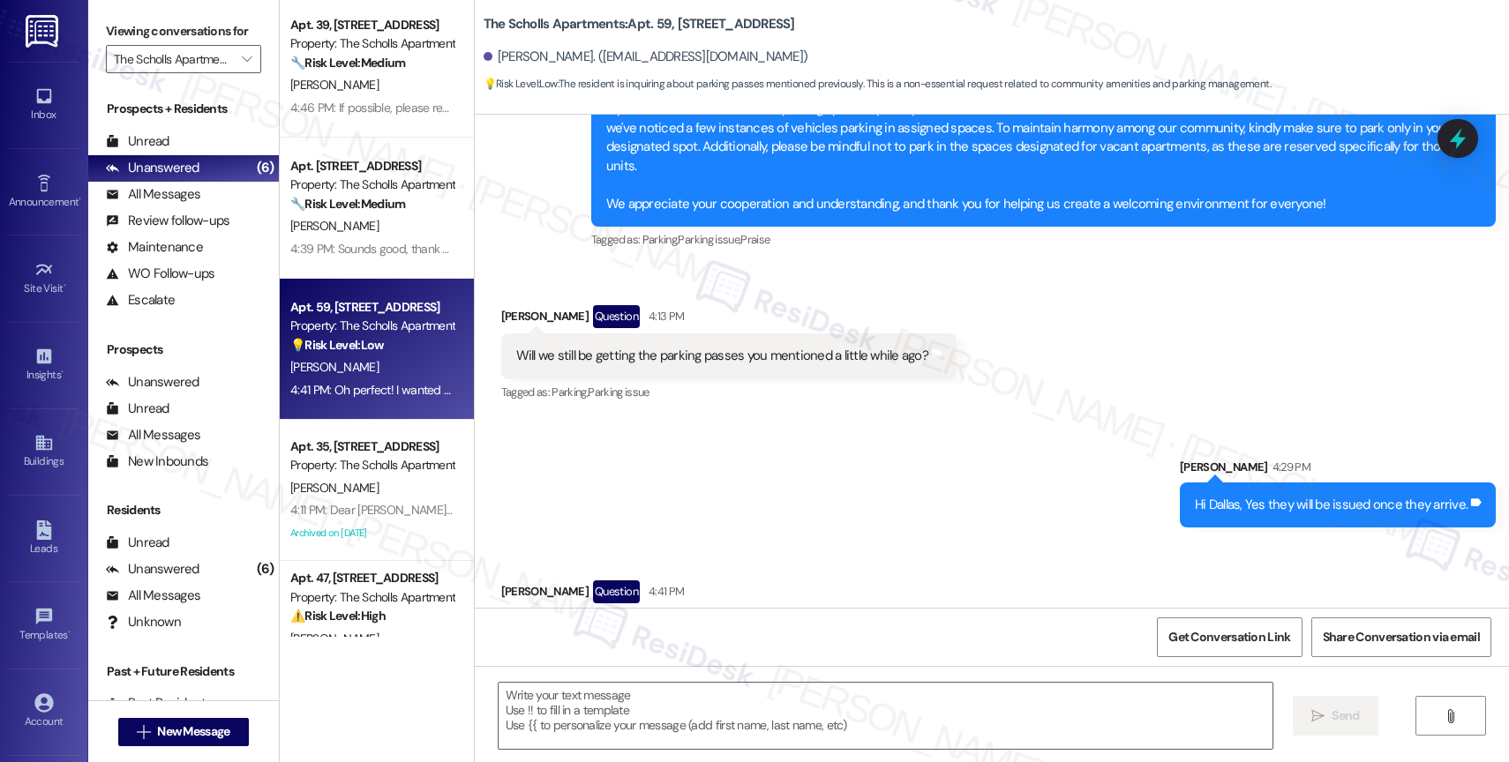
scroll to position [2522, 0]
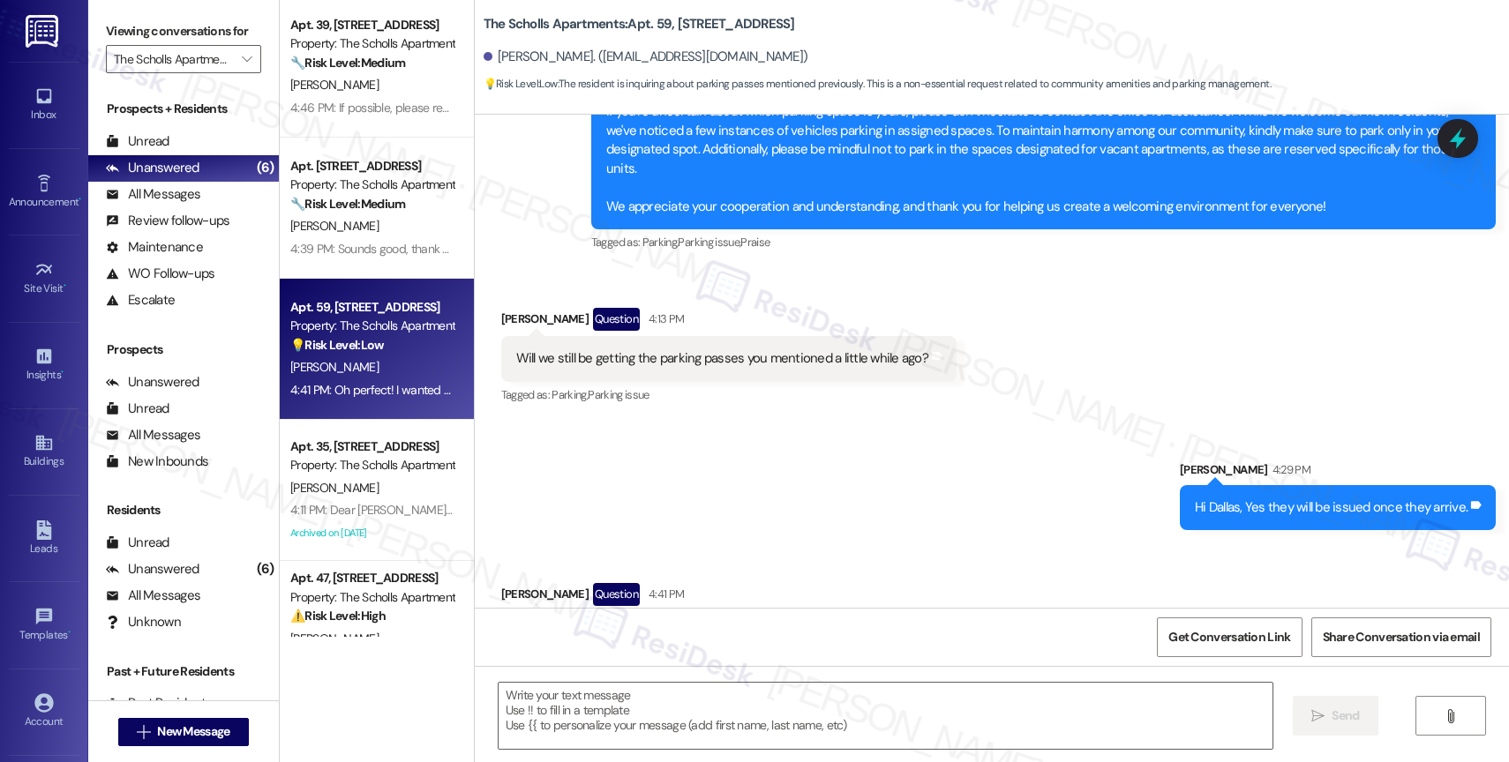
click at [762, 450] on div "Sent via SMS Marcy Gonzalez 4:29 PM Hi Dallas, Yes they will be issued once the…" at bounding box center [992, 482] width 1034 height 123
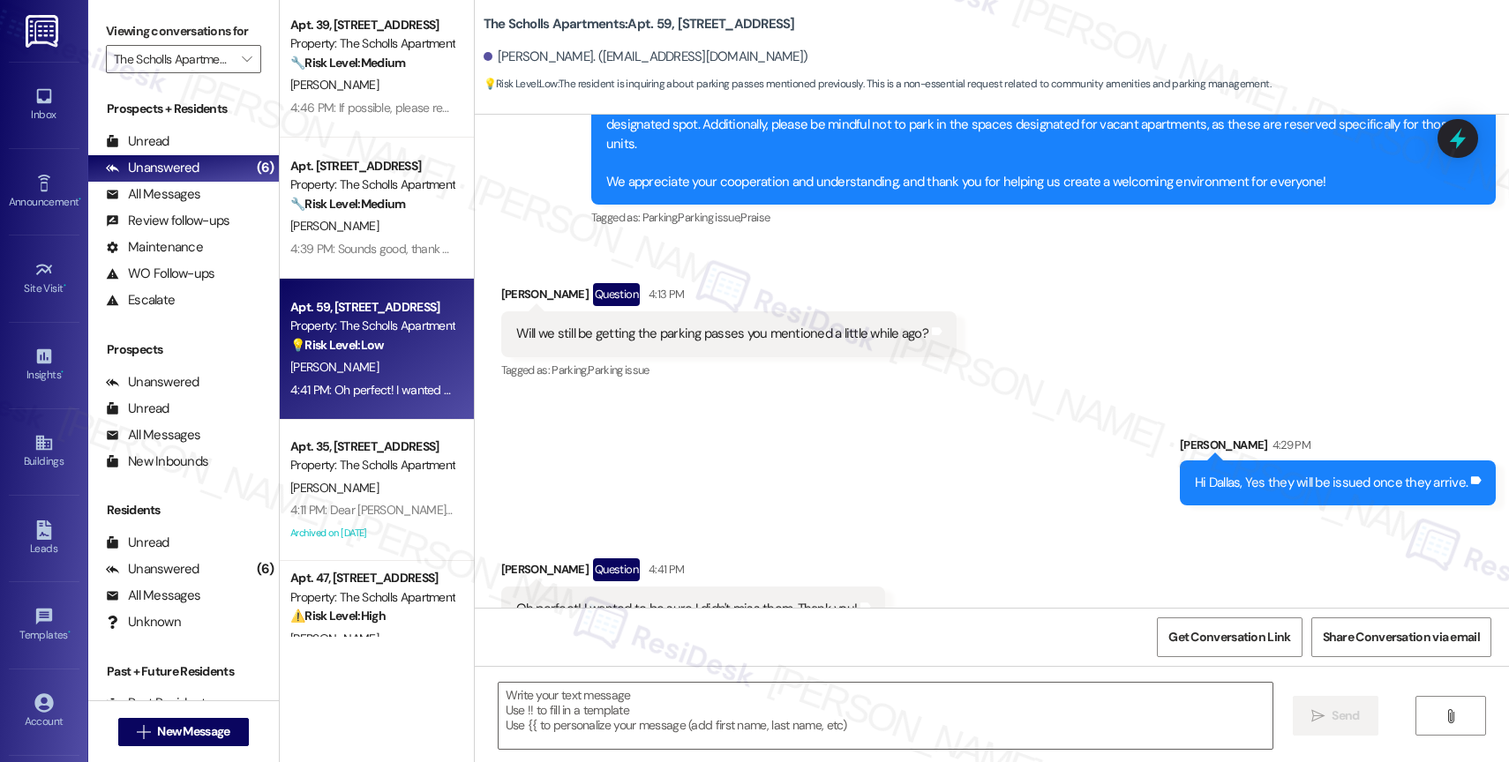
scroll to position [2574, 0]
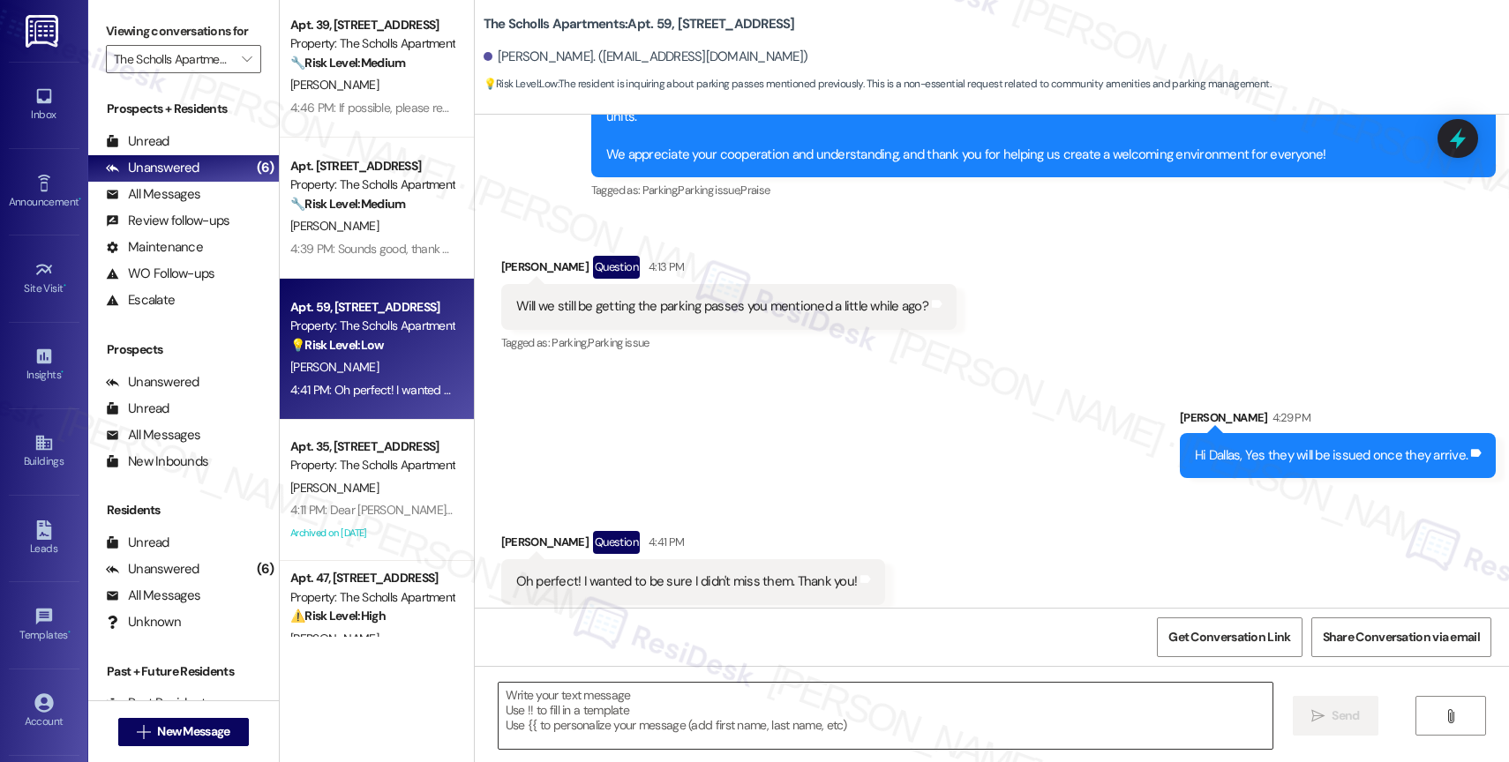
click at [623, 709] on textarea at bounding box center [886, 716] width 774 height 66
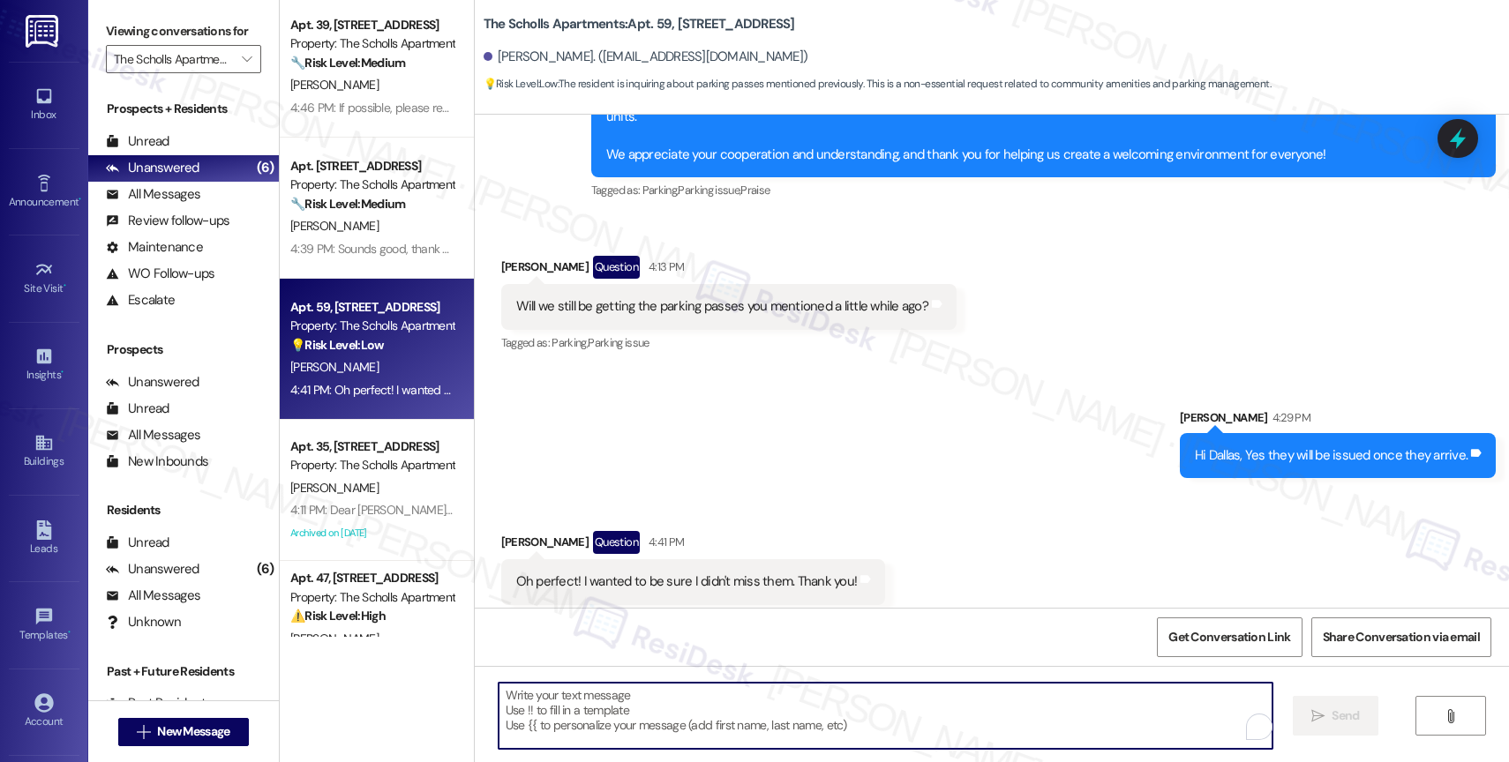
type textarea "Y"
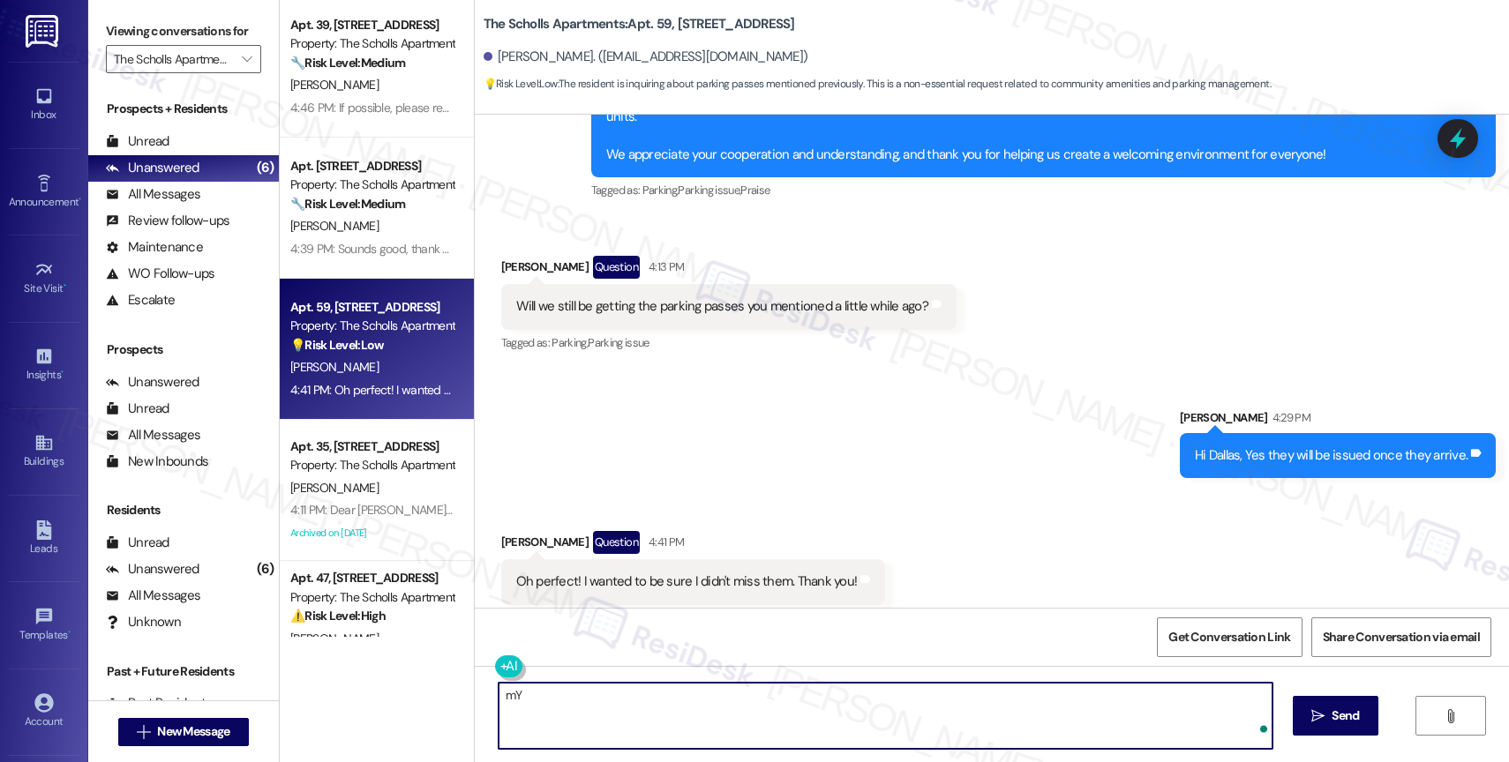
type textarea "m"
type textarea "My pleasure!"
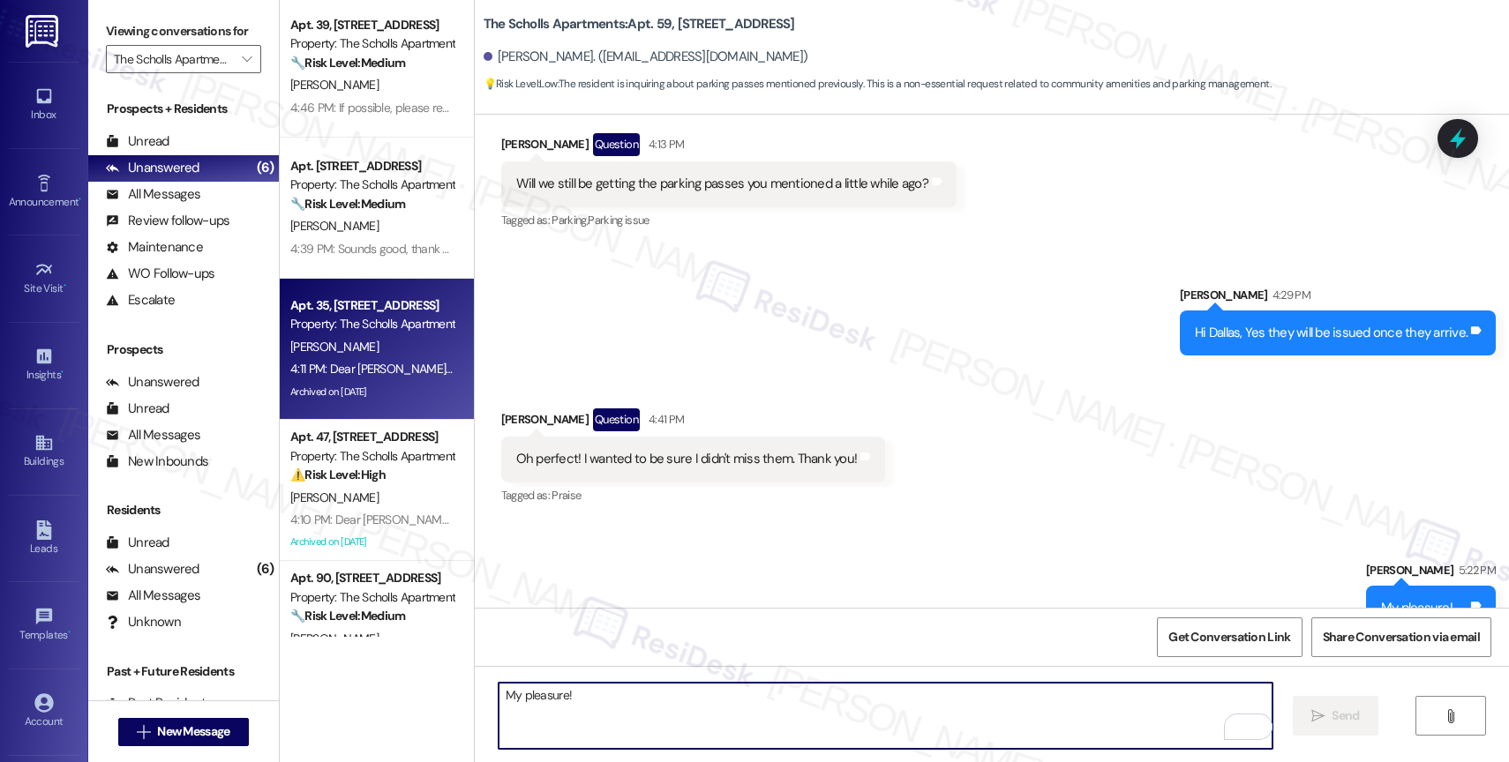
scroll to position [210, 0]
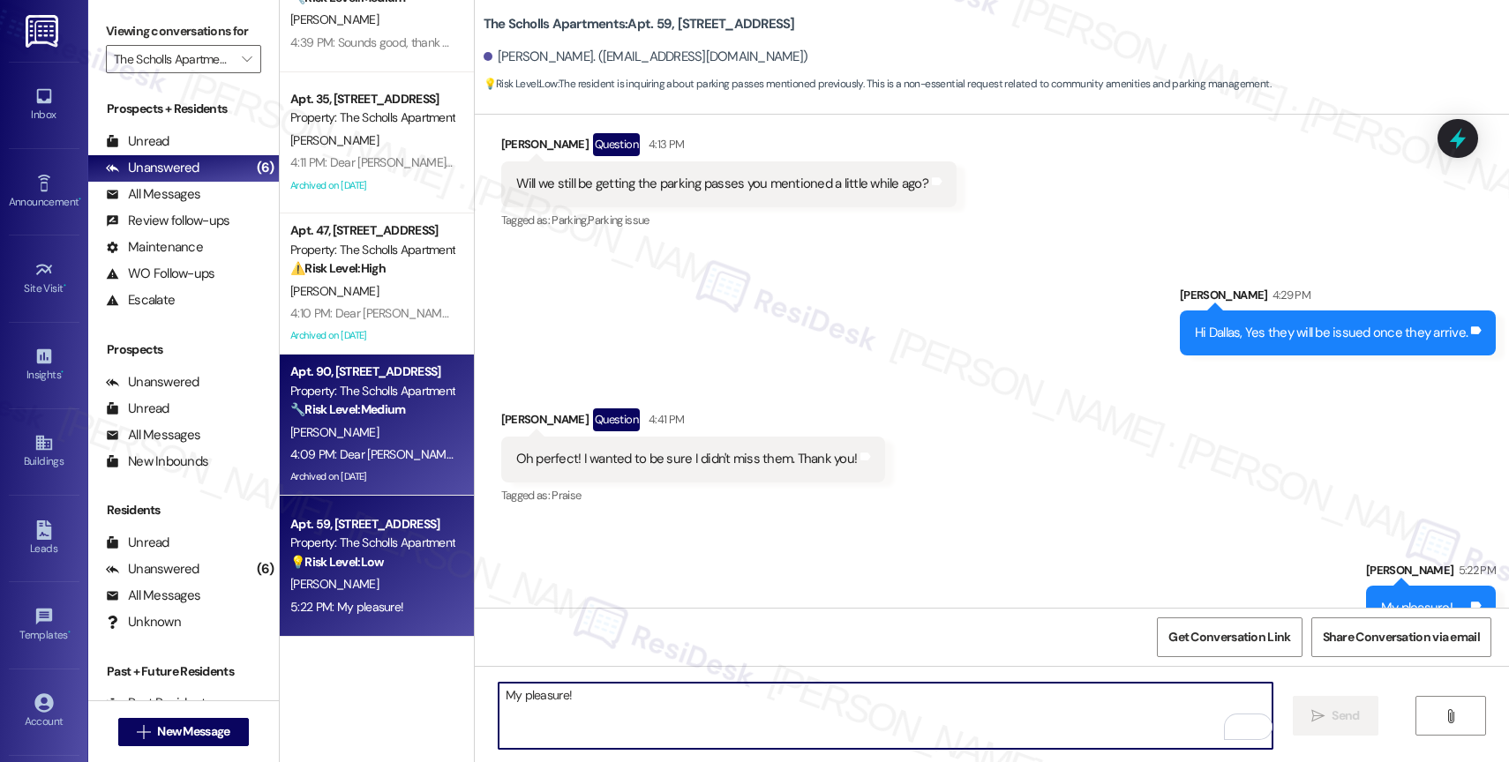
click at [323, 389] on div "Property: The Scholls Apartments" at bounding box center [371, 391] width 163 height 19
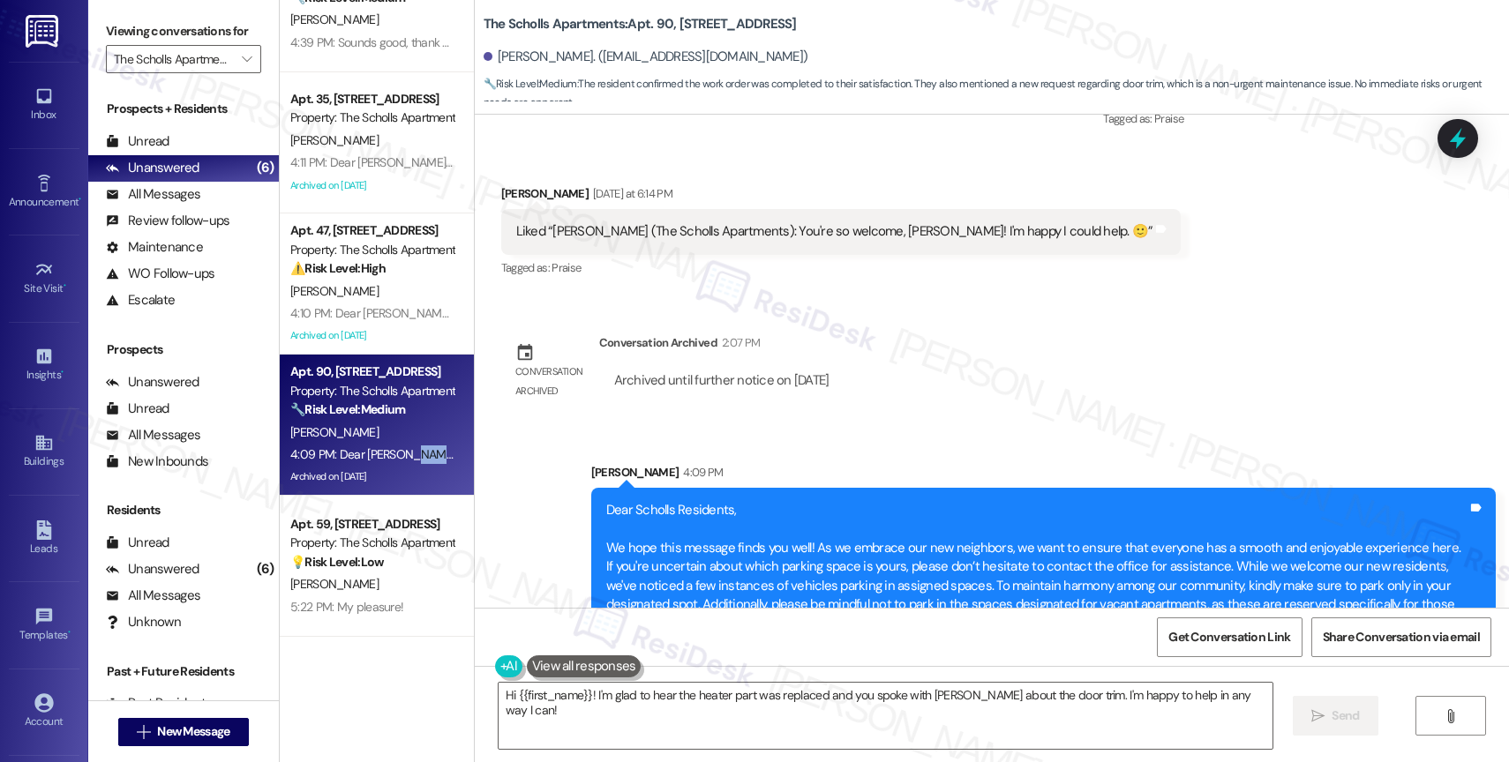
scroll to position [6329, 0]
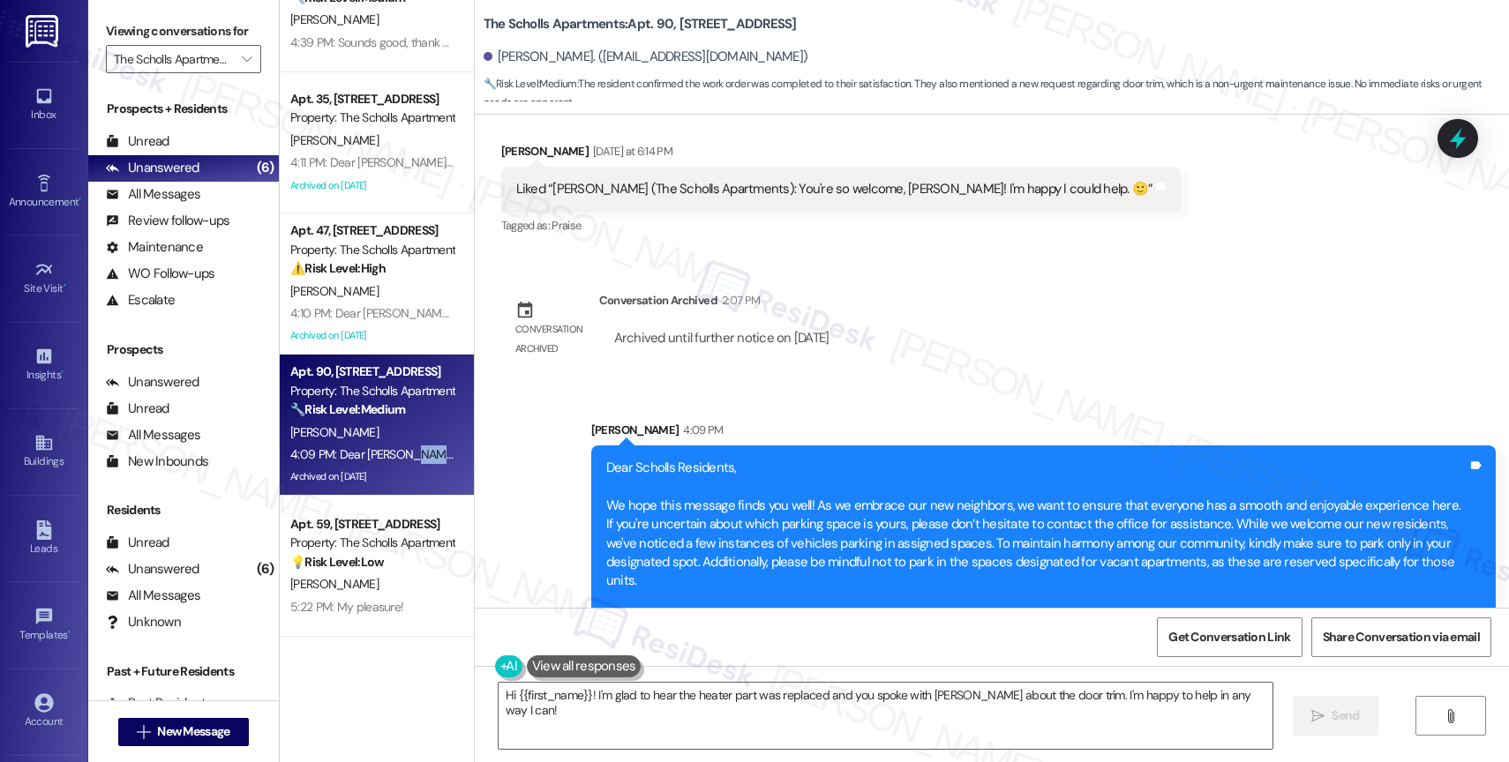
click at [957, 214] on div "Lease started Jan 14, 2023 at 7:00 PM Survey, sent via SMS Residesk Automated S…" at bounding box center [992, 361] width 1034 height 493
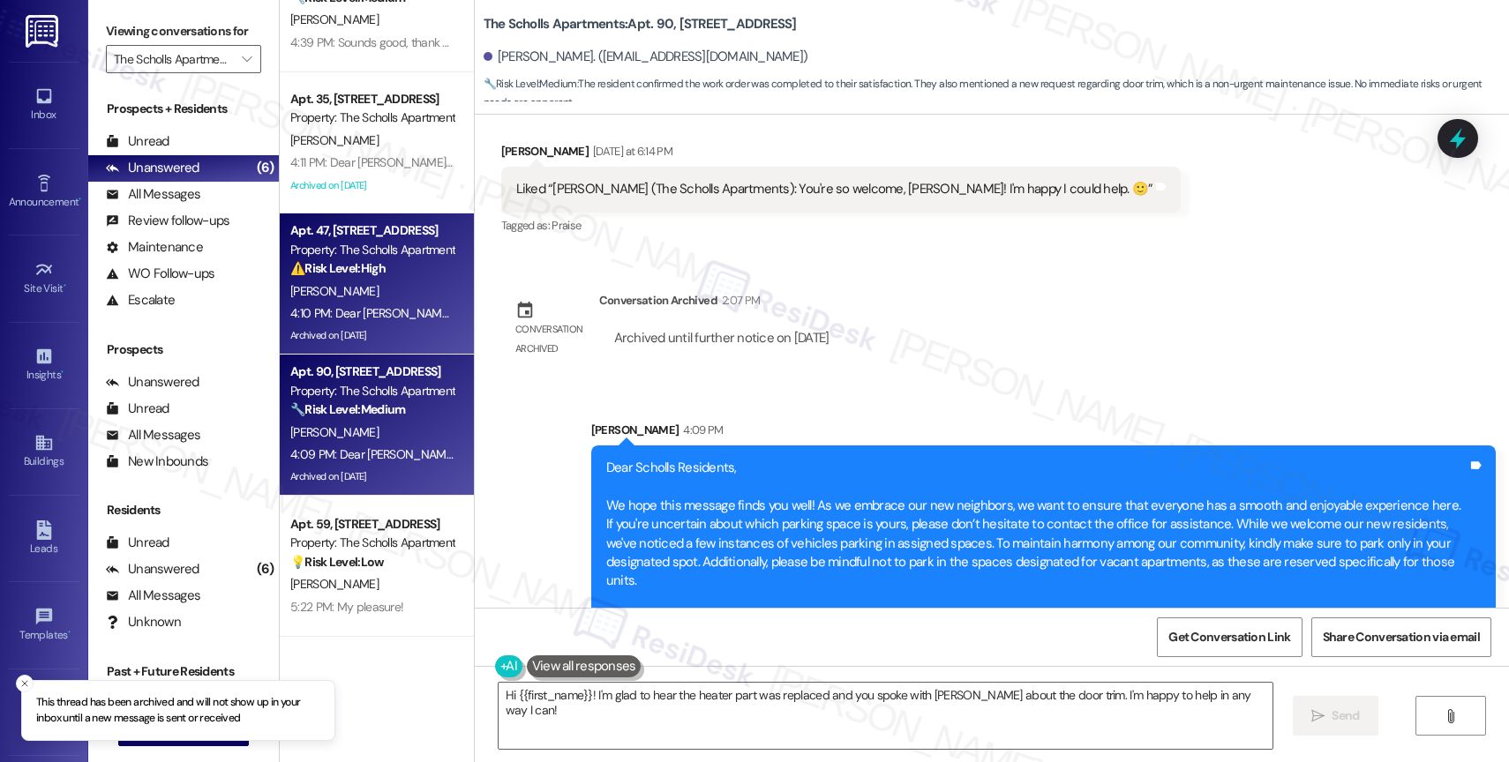
click at [366, 293] on div "B. Arbizo" at bounding box center [372, 292] width 167 height 22
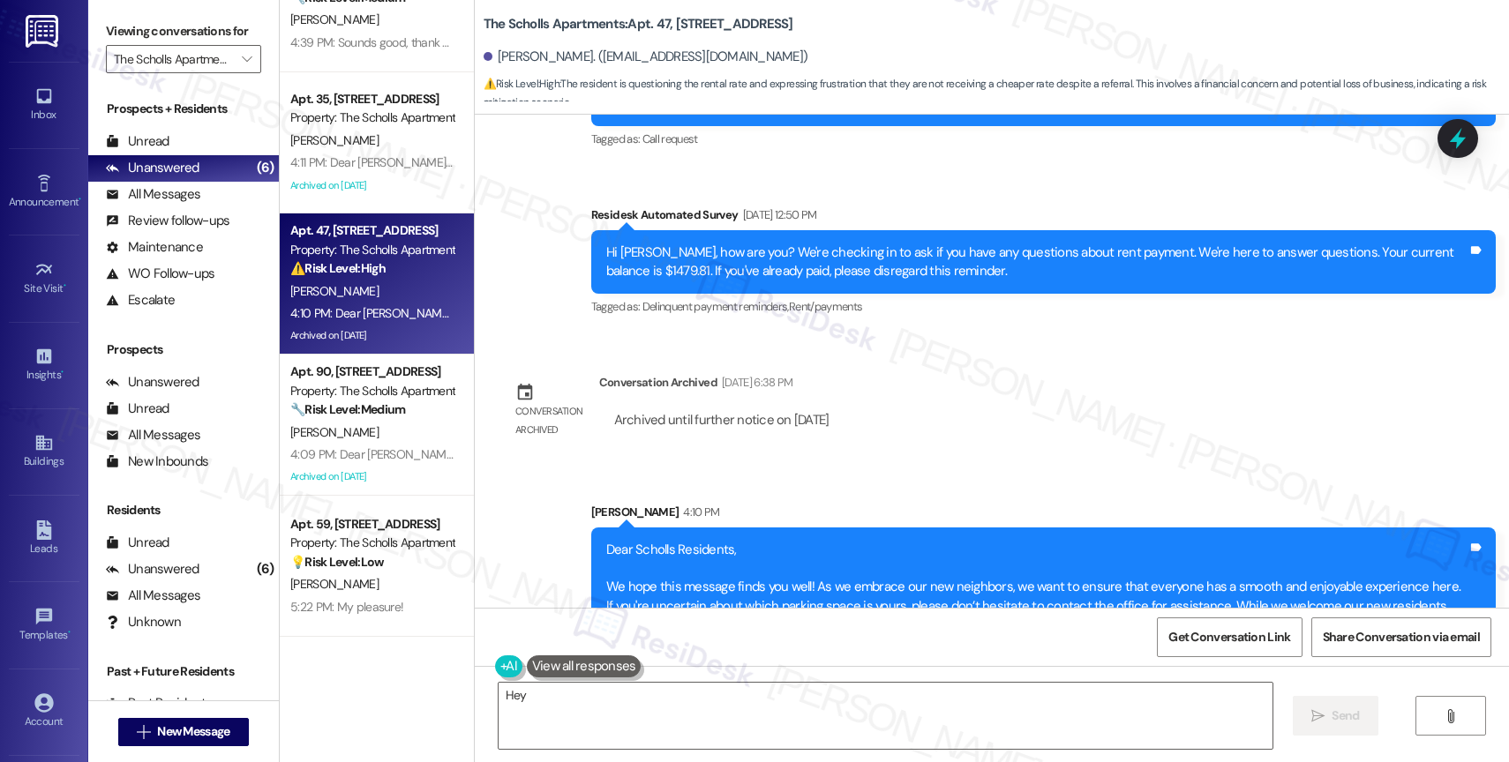
scroll to position [6308, 0]
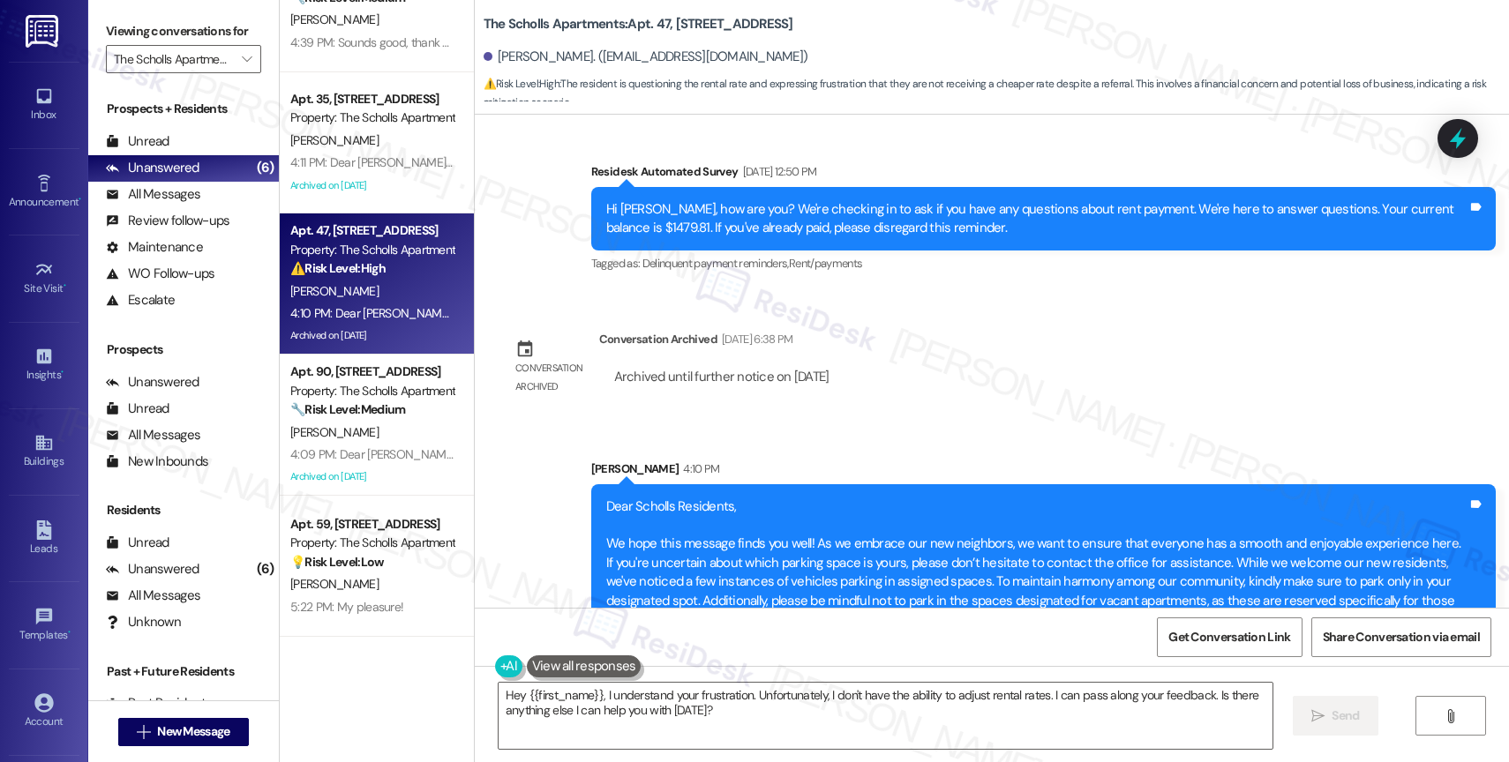
click at [995, 310] on div "Lease started Jun 27, 2019 at 8:00 PM Announcement, sent via SMS Sarah (ResiDes…" at bounding box center [992, 361] width 1034 height 493
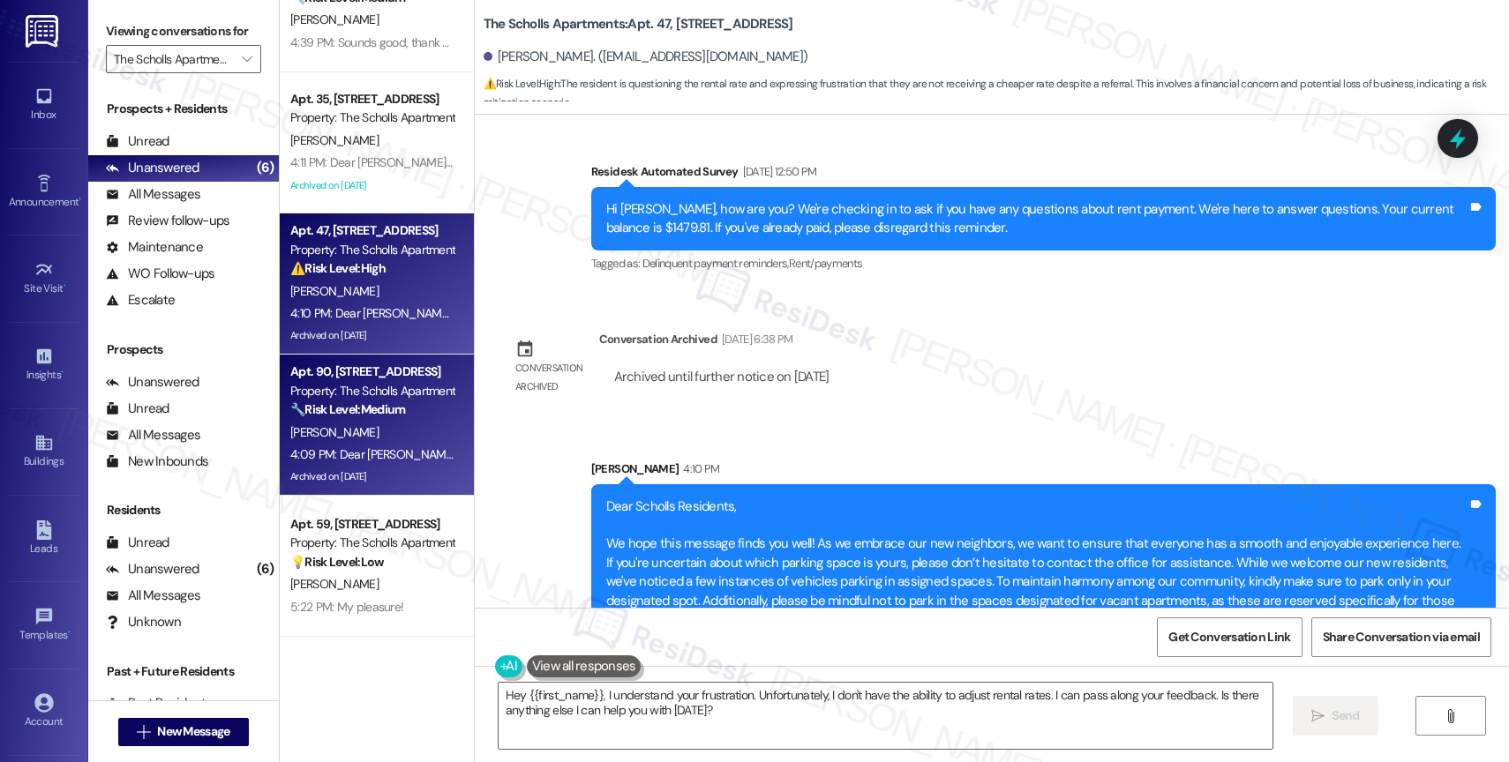
click at [379, 424] on div "C. Freedman" at bounding box center [372, 433] width 167 height 22
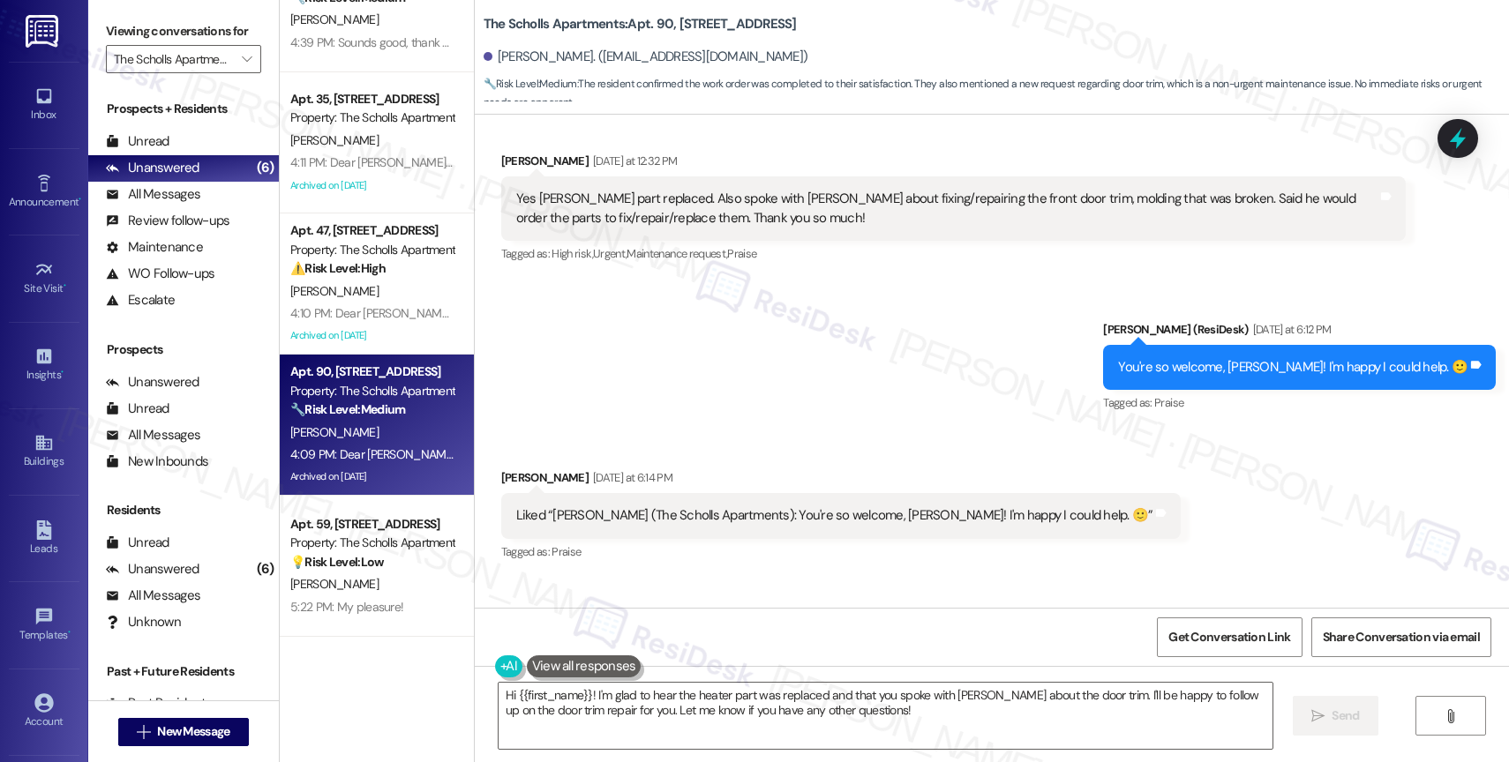
scroll to position [5936, 0]
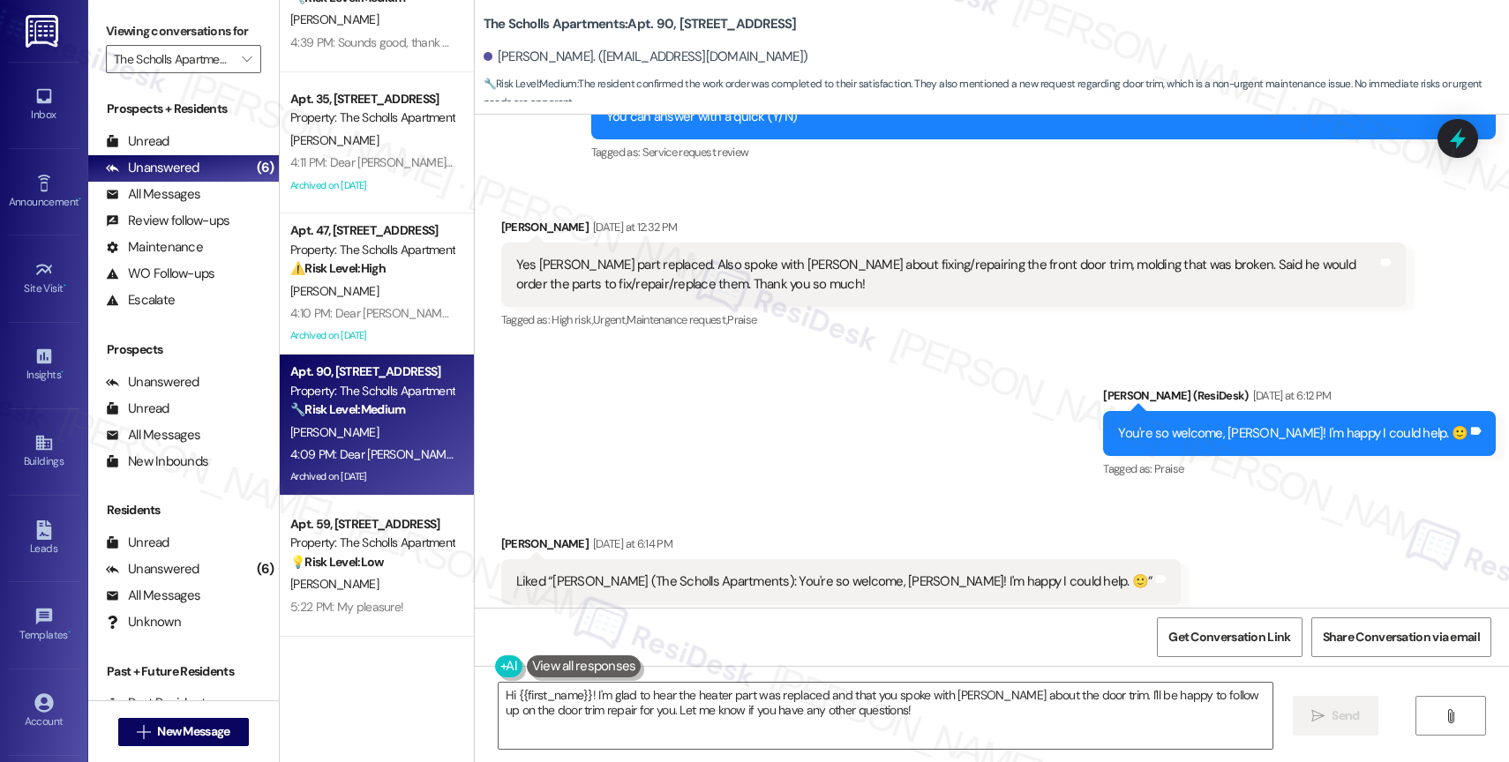
click at [1085, 347] on div "Sent via SMS Sarah (ResiDesk) Yesterday at 6:12 PM You're so welcome, Cindy! I'…" at bounding box center [992, 421] width 1034 height 149
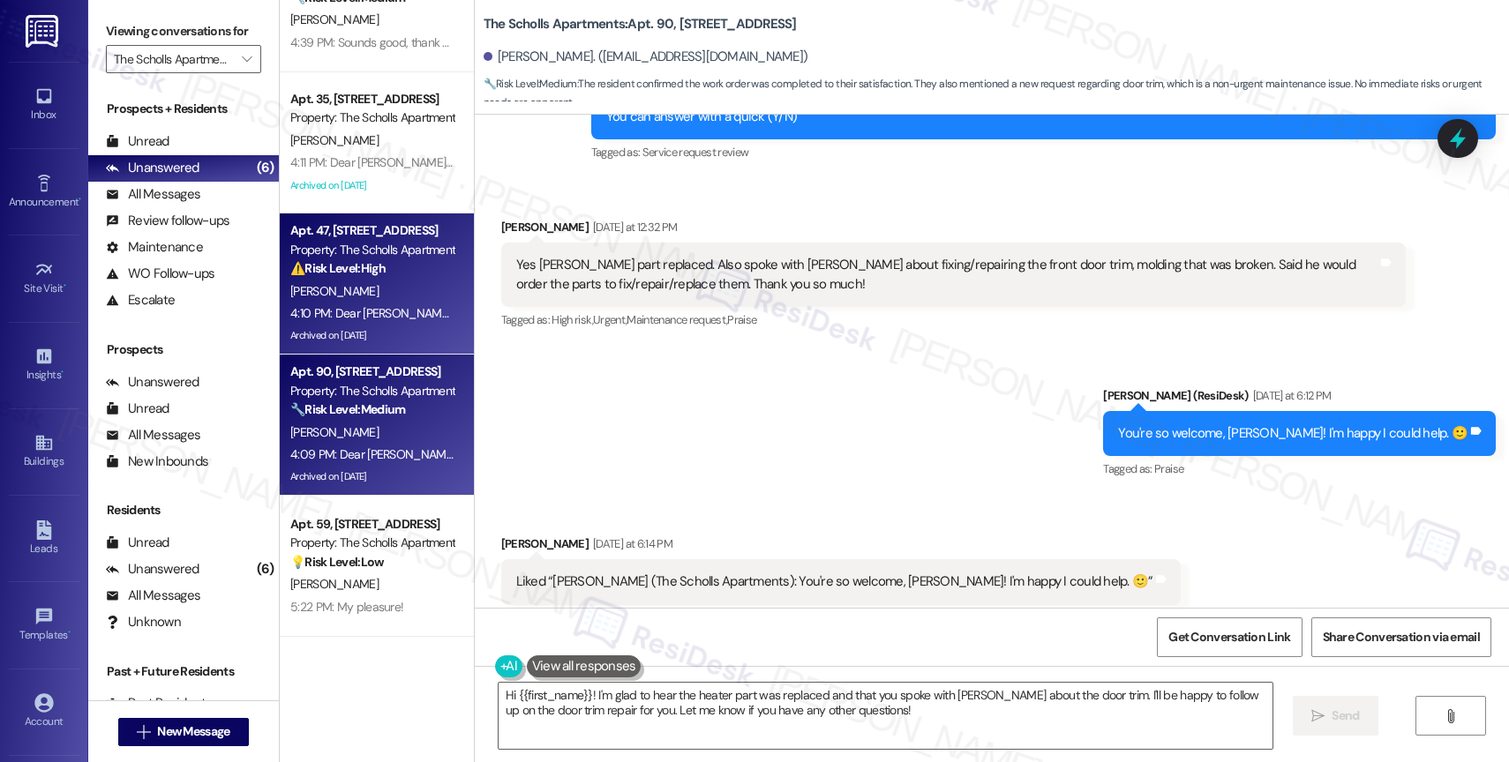
click at [327, 273] on strong "⚠️ Risk Level: High" at bounding box center [337, 268] width 95 height 16
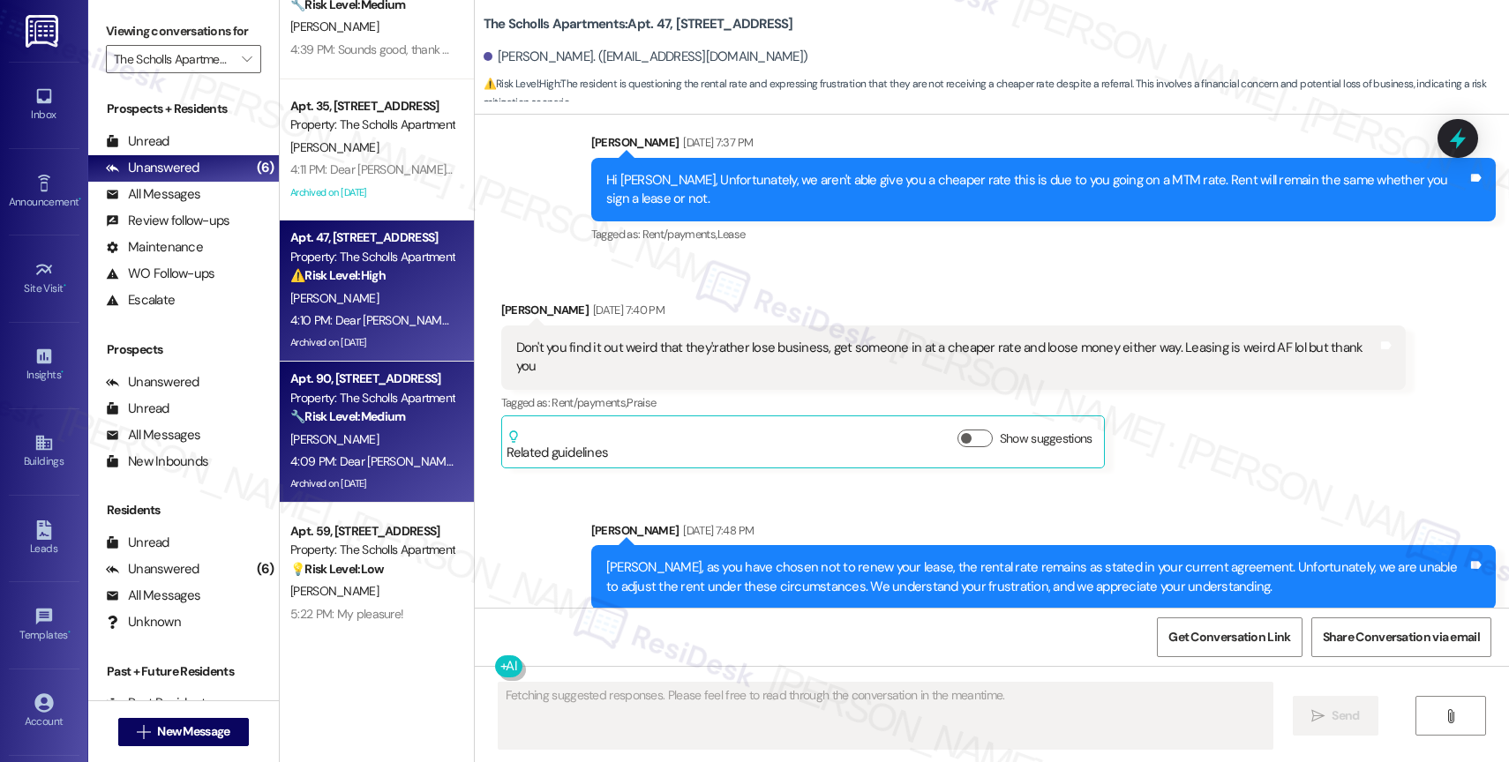
scroll to position [5560, 0]
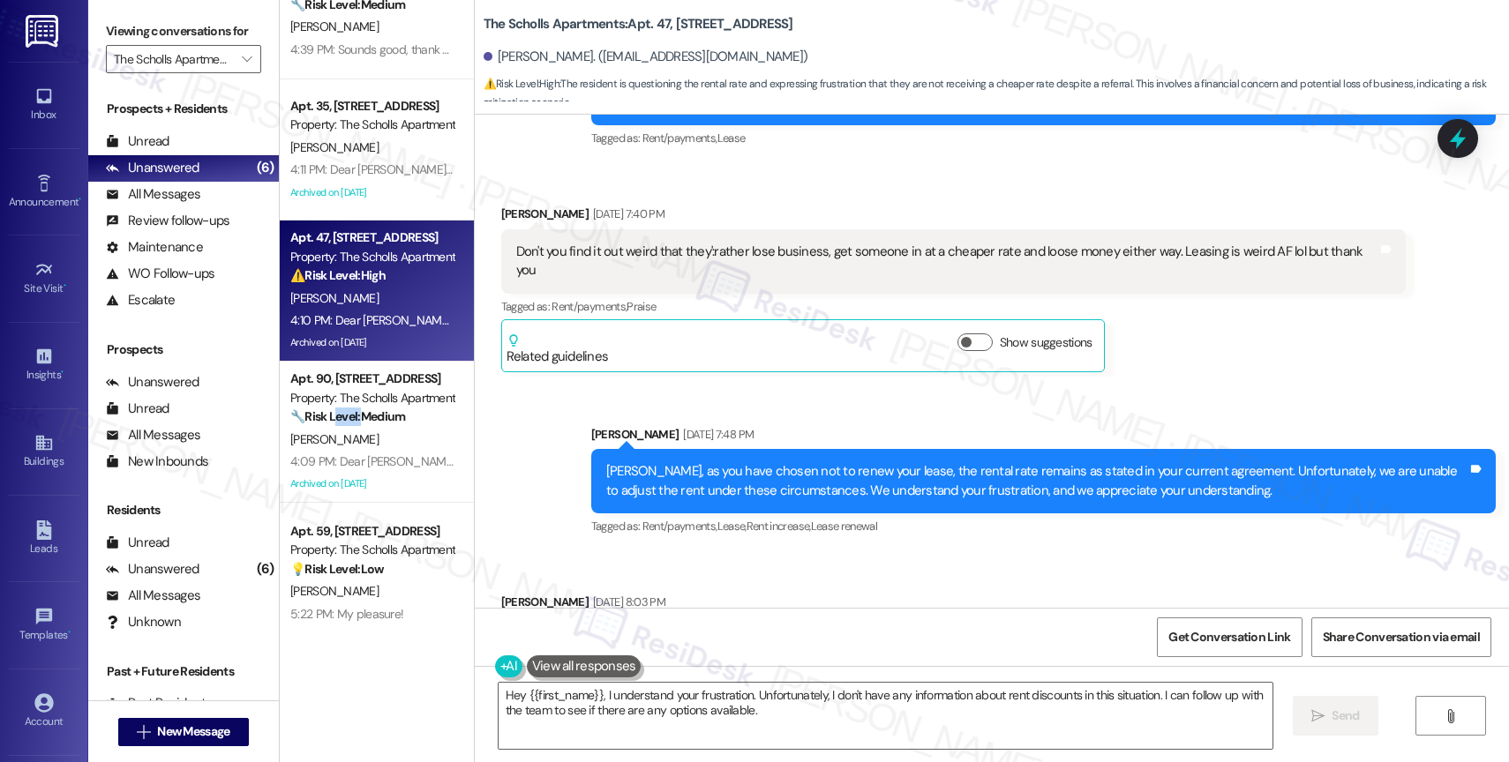
click at [845, 553] on div "Received via SMS Brian Arbizo Aug 06, 2025 at 8:03 PM lol thanks Tags and notes…" at bounding box center [992, 627] width 1034 height 149
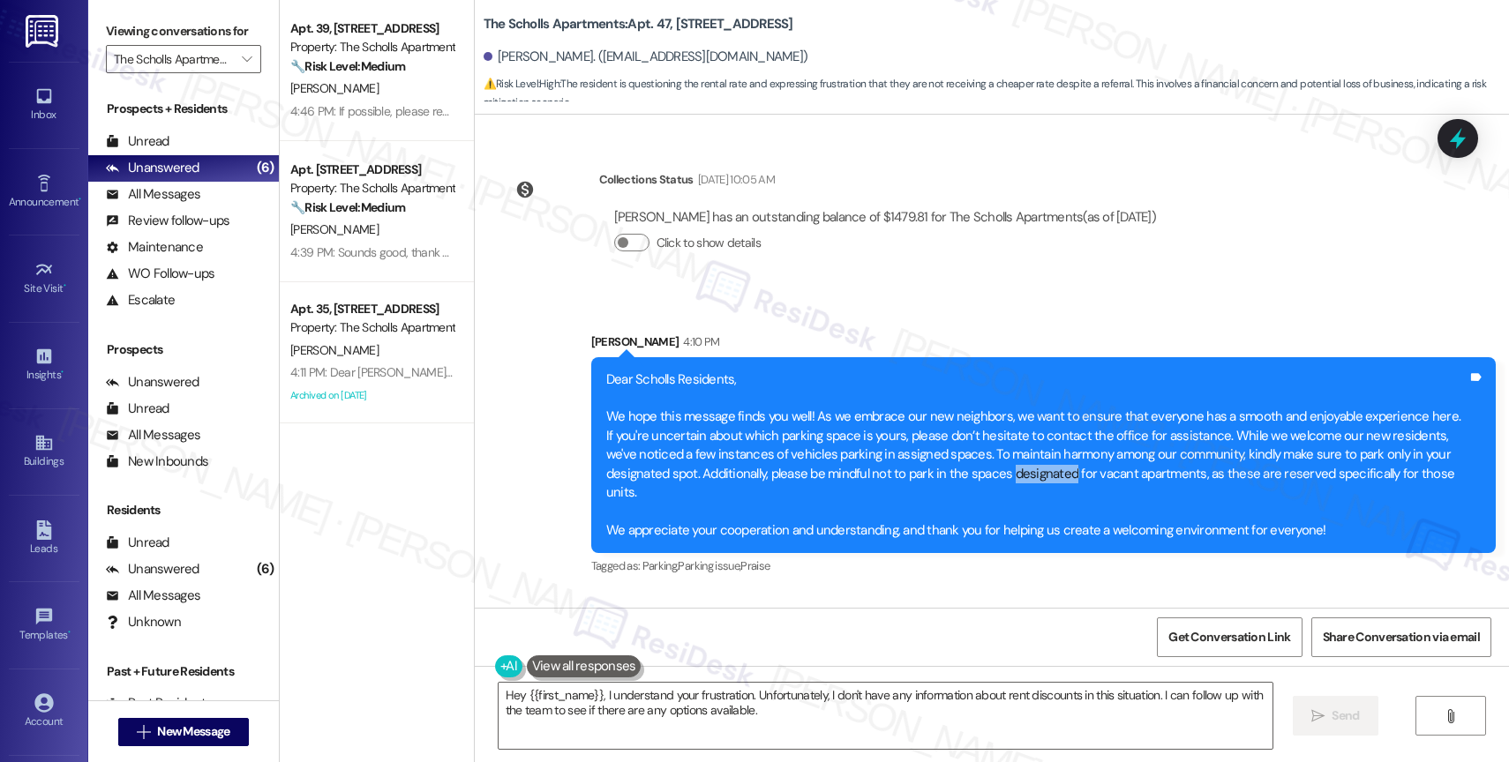
scroll to position [6470, 0]
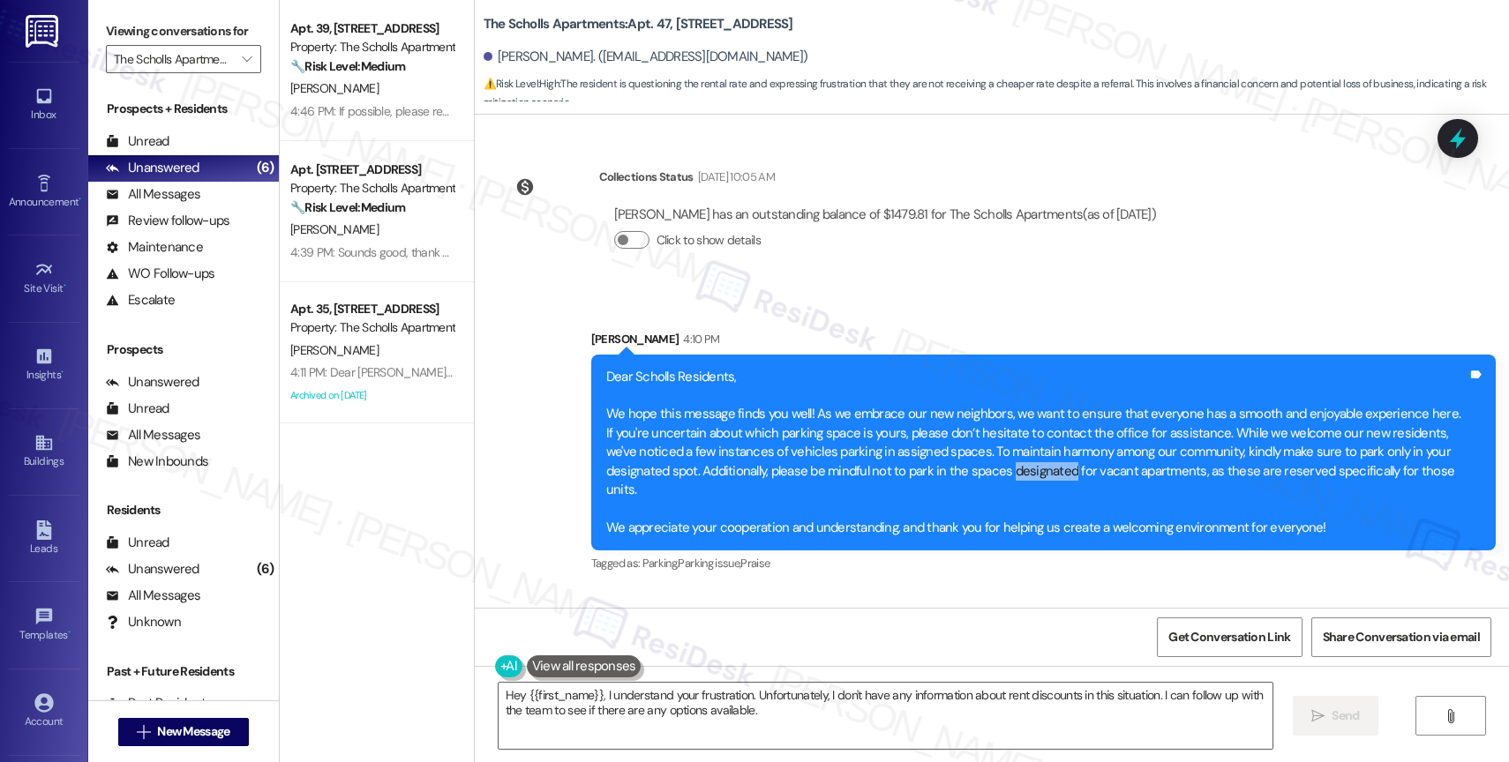
click at [805, 630] on div "Conversation Archived 5:24 PM" at bounding box center [721, 642] width 245 height 25
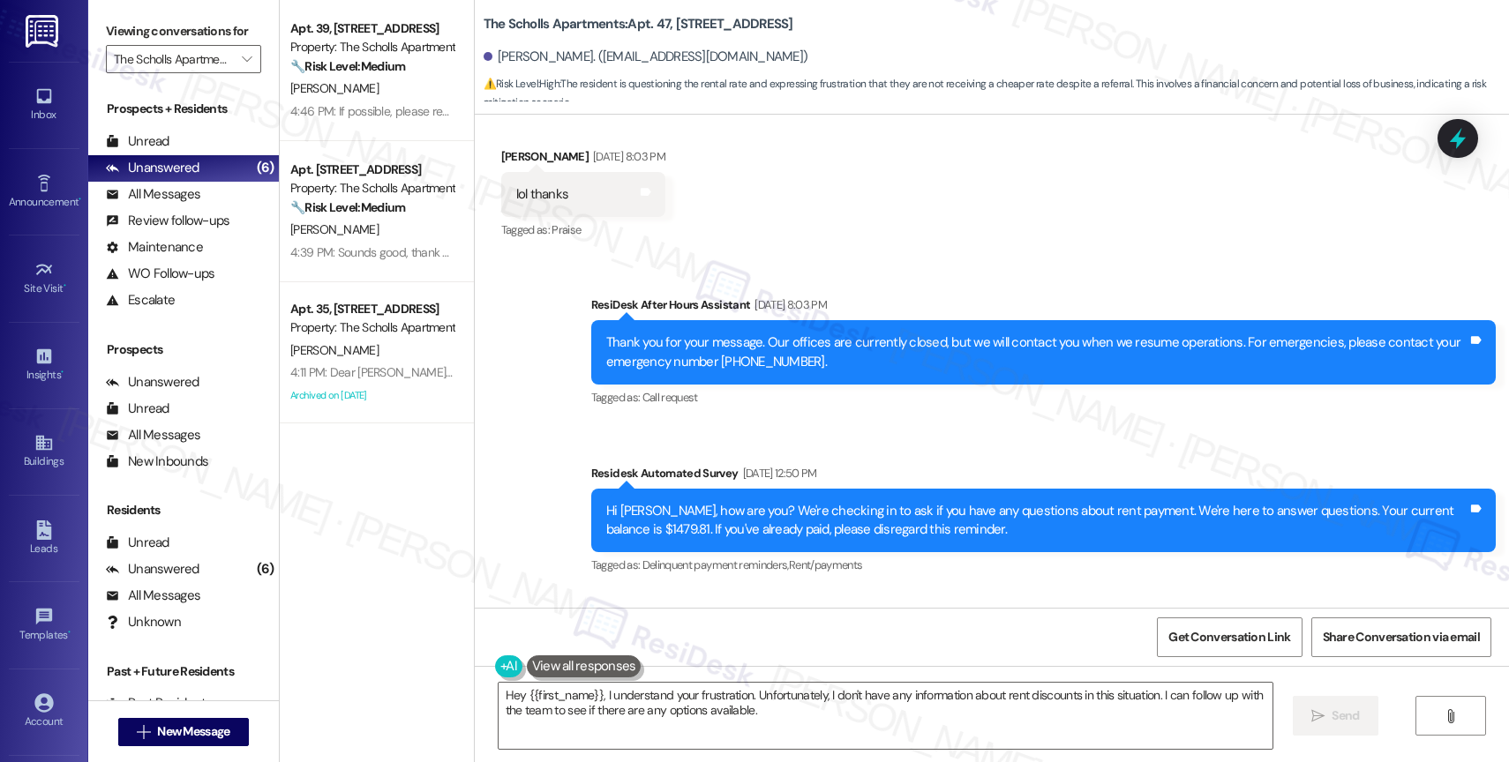
scroll to position [6005, 0]
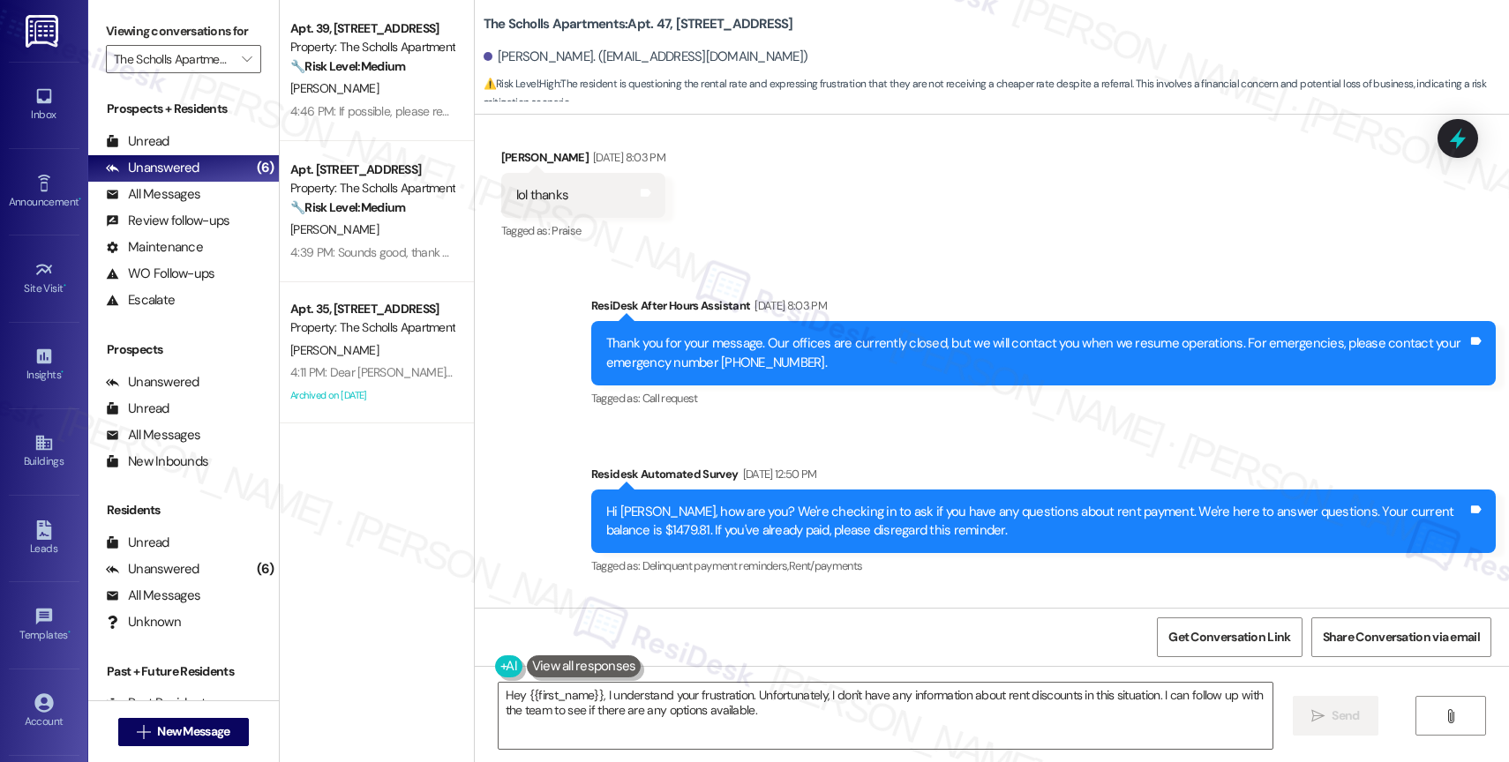
click at [829, 346] on div "Sent via SMS ResiDesk After Hours Assistant Aug 06, 2025 at 8:03 PM Thank you f…" at bounding box center [992, 424] width 1034 height 335
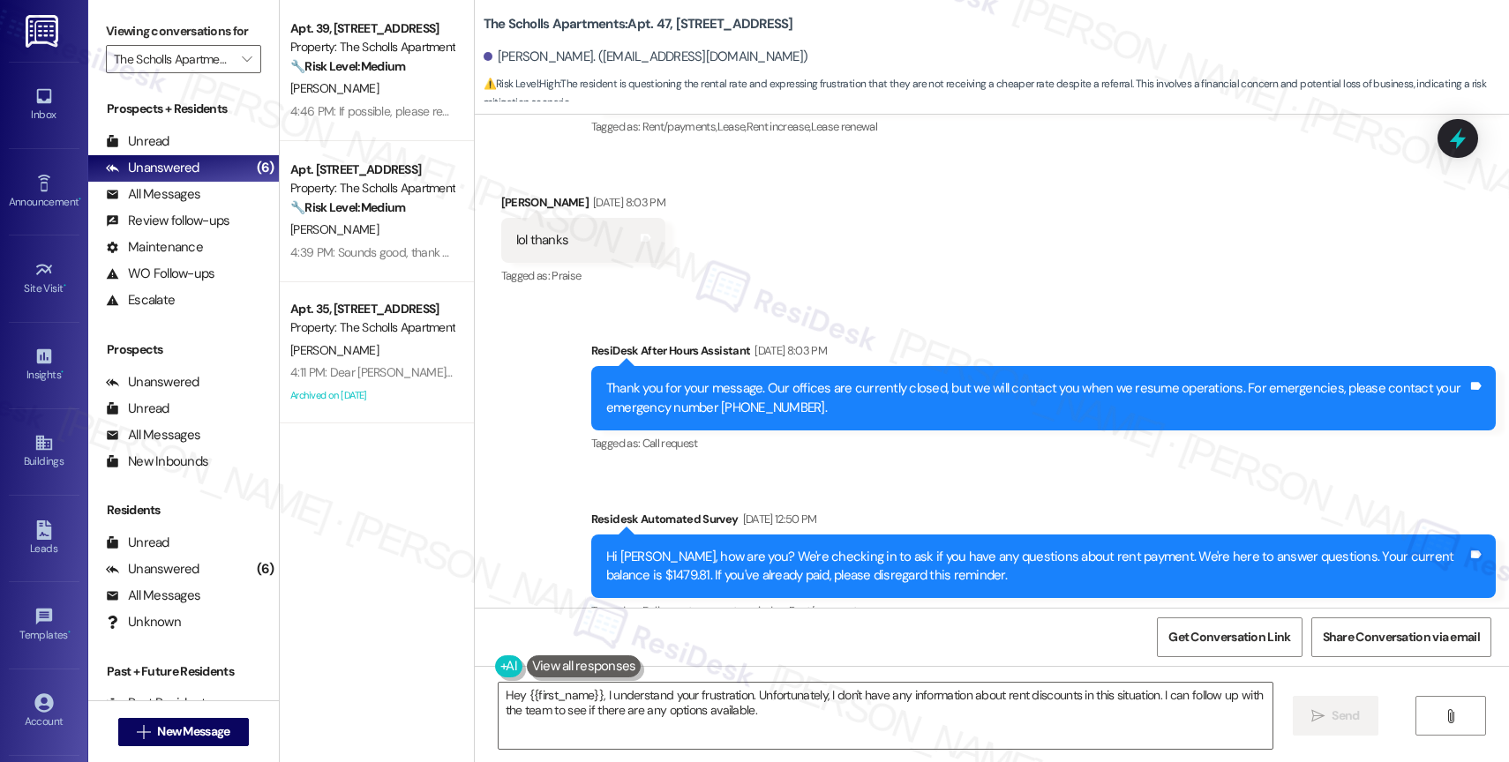
scroll to position [5744, 0]
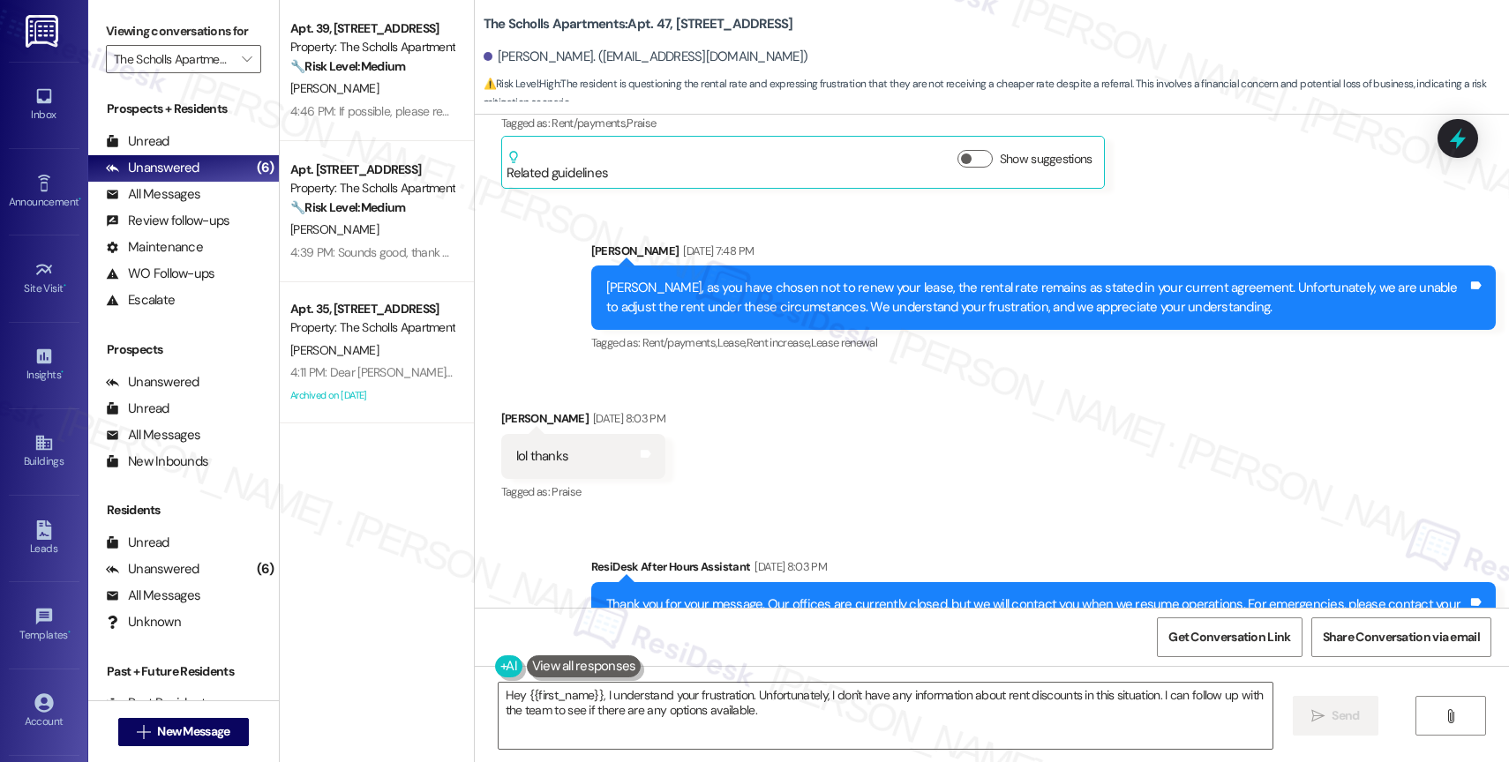
click at [947, 394] on div "Received via SMS Brian Arbizo Aug 06, 2025 at 8:03 PM lol thanks Tags and notes…" at bounding box center [992, 444] width 1034 height 149
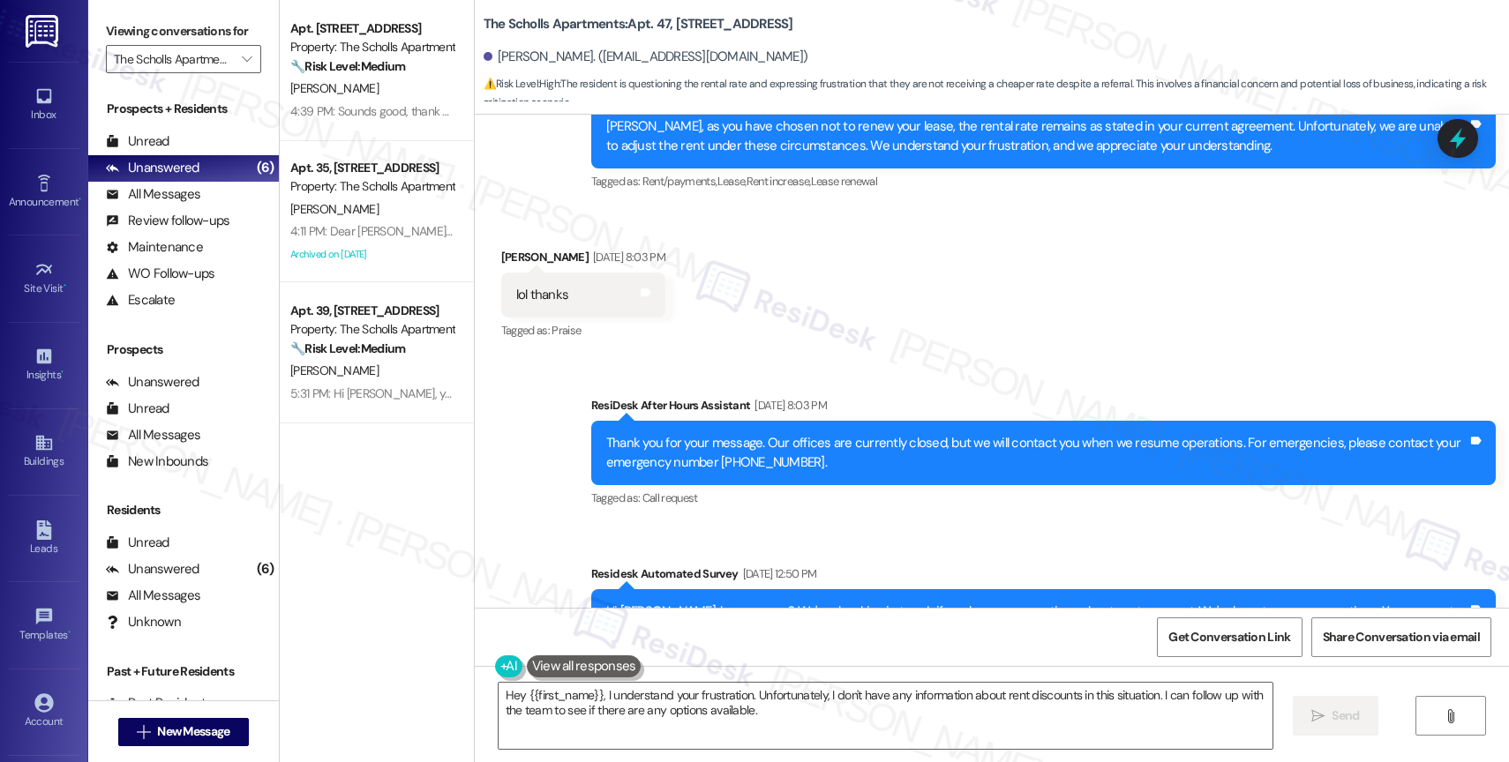
scroll to position [6470, 0]
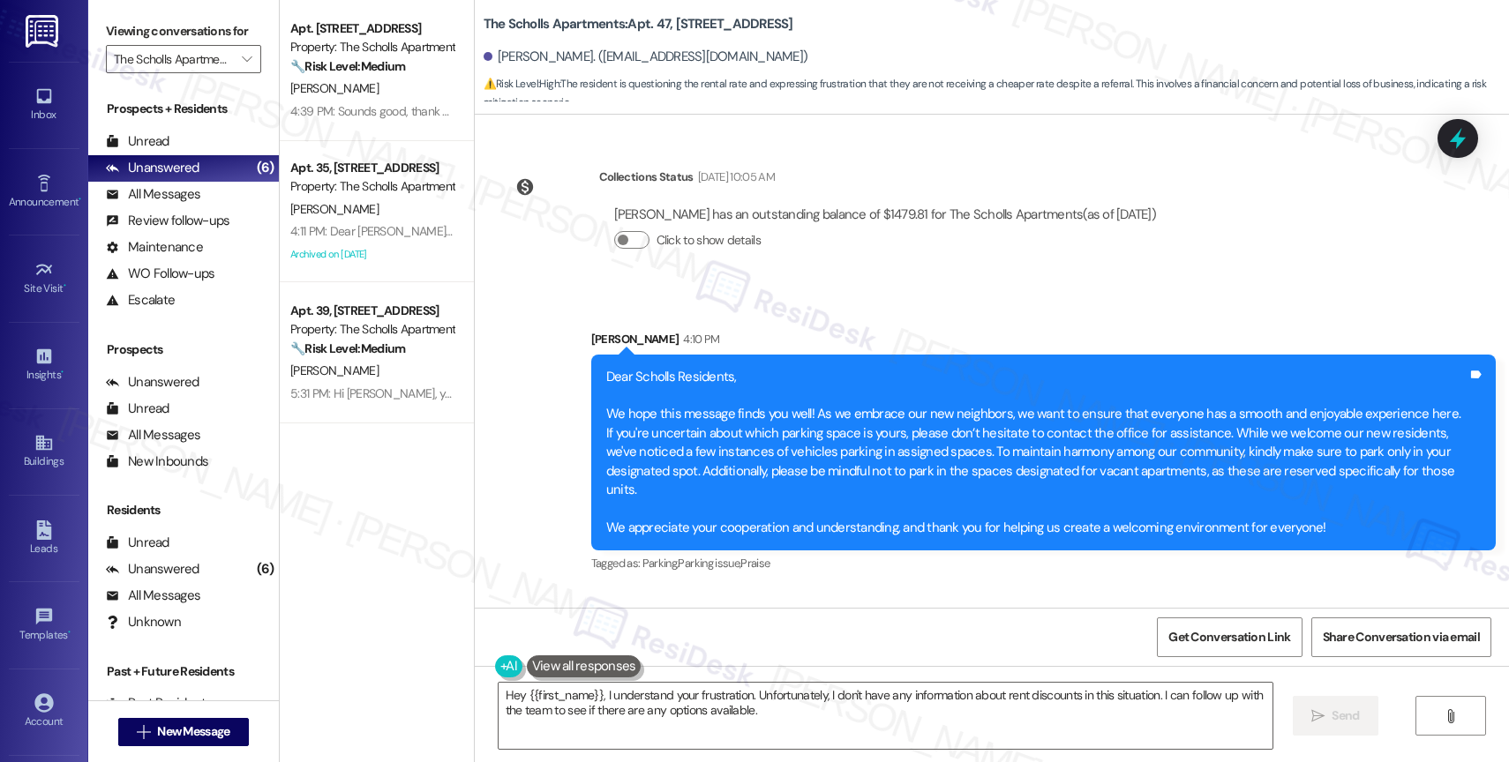
click at [896, 529] on div "Lease started Jun 27, 2019 at 8:00 PM Announcement, sent via SMS Sarah (ResiDes…" at bounding box center [992, 361] width 1034 height 493
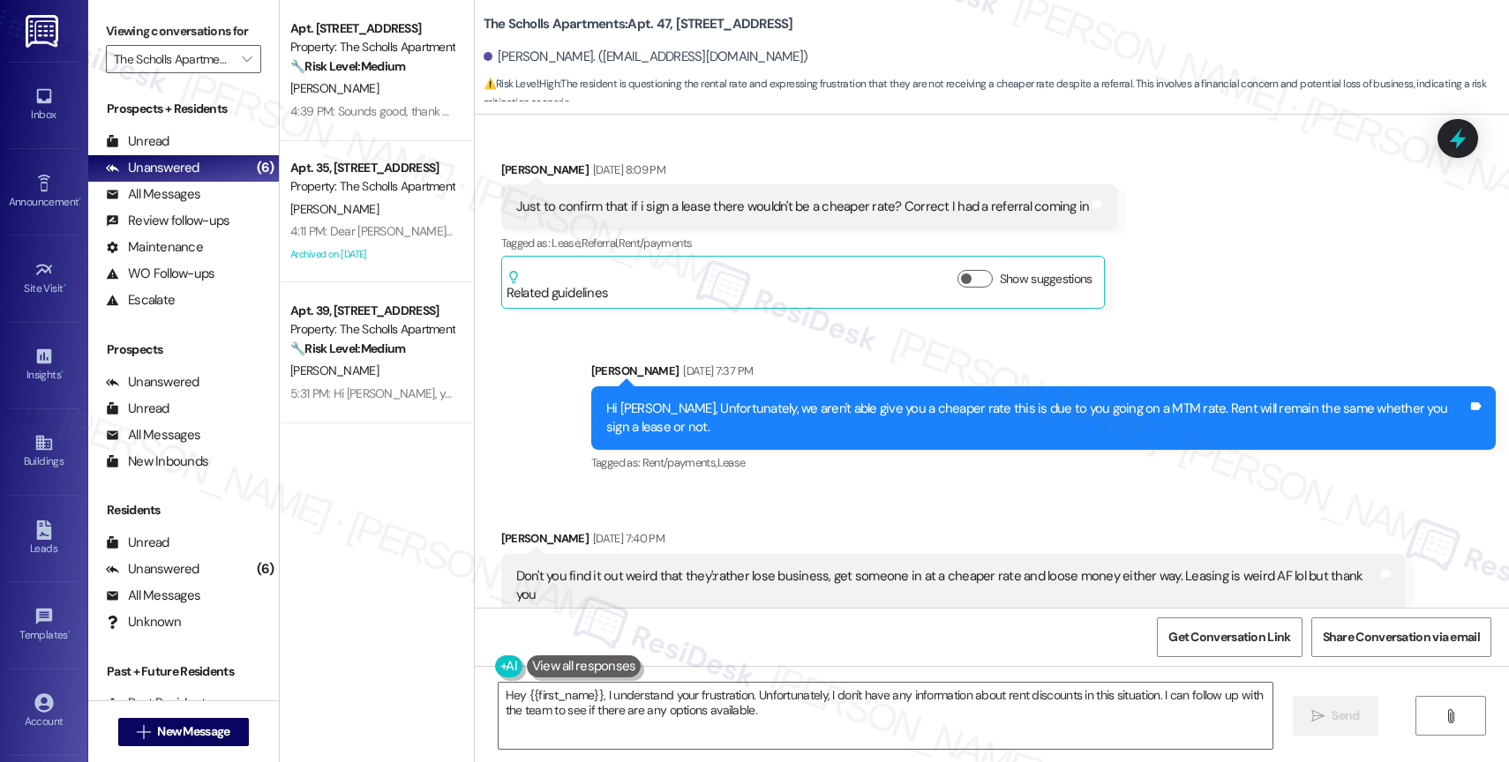
scroll to position [5132, 0]
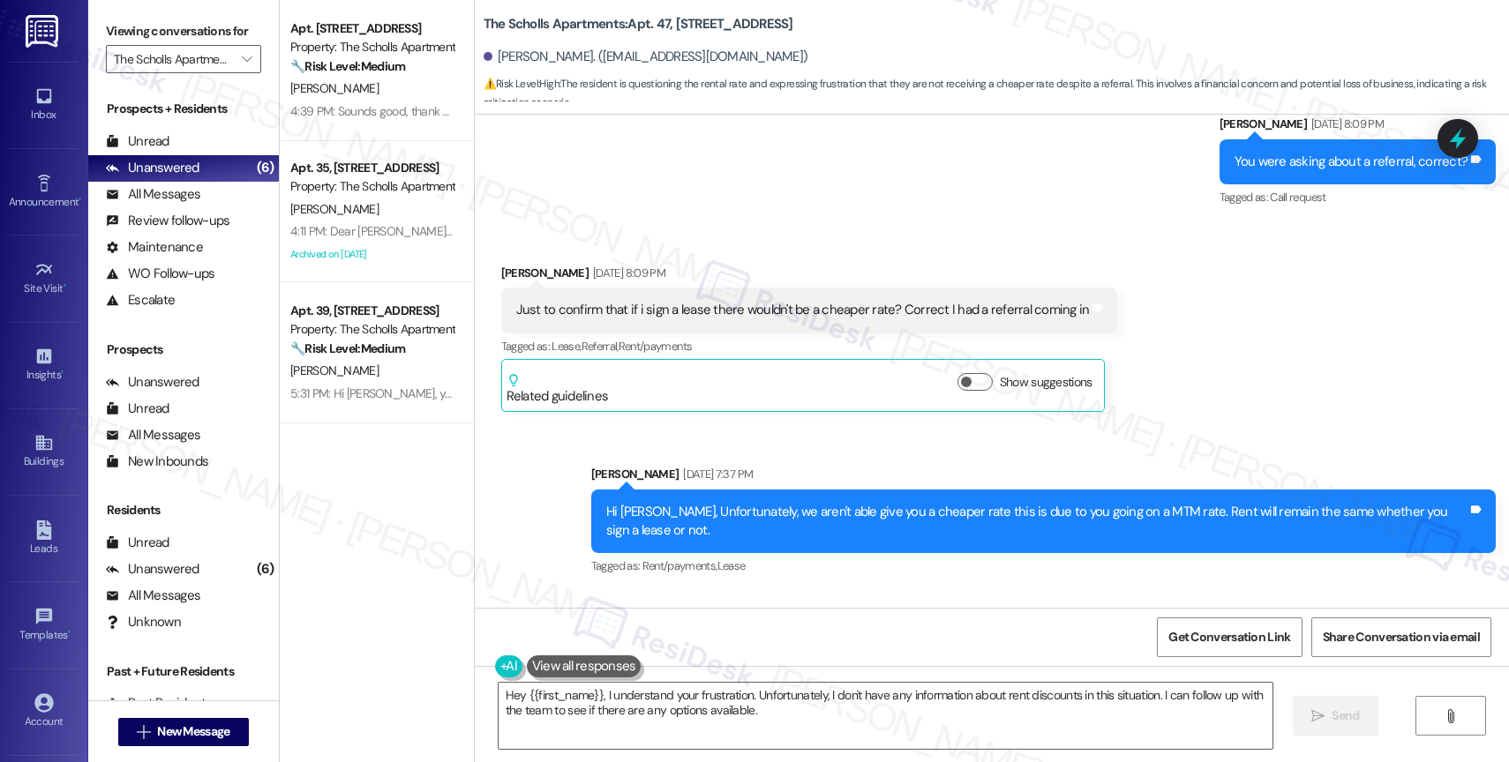
click at [567, 425] on div "Sent via SMS Marcy Gonzalez Aug 06, 2025 at 7:37 PM Hi Brian, Unfortunately, we…" at bounding box center [992, 509] width 1034 height 168
click at [627, 425] on div "Sent via SMS Marcy Gonzalez Aug 06, 2025 at 7:37 PM Hi Brian, Unfortunately, we…" at bounding box center [992, 509] width 1034 height 168
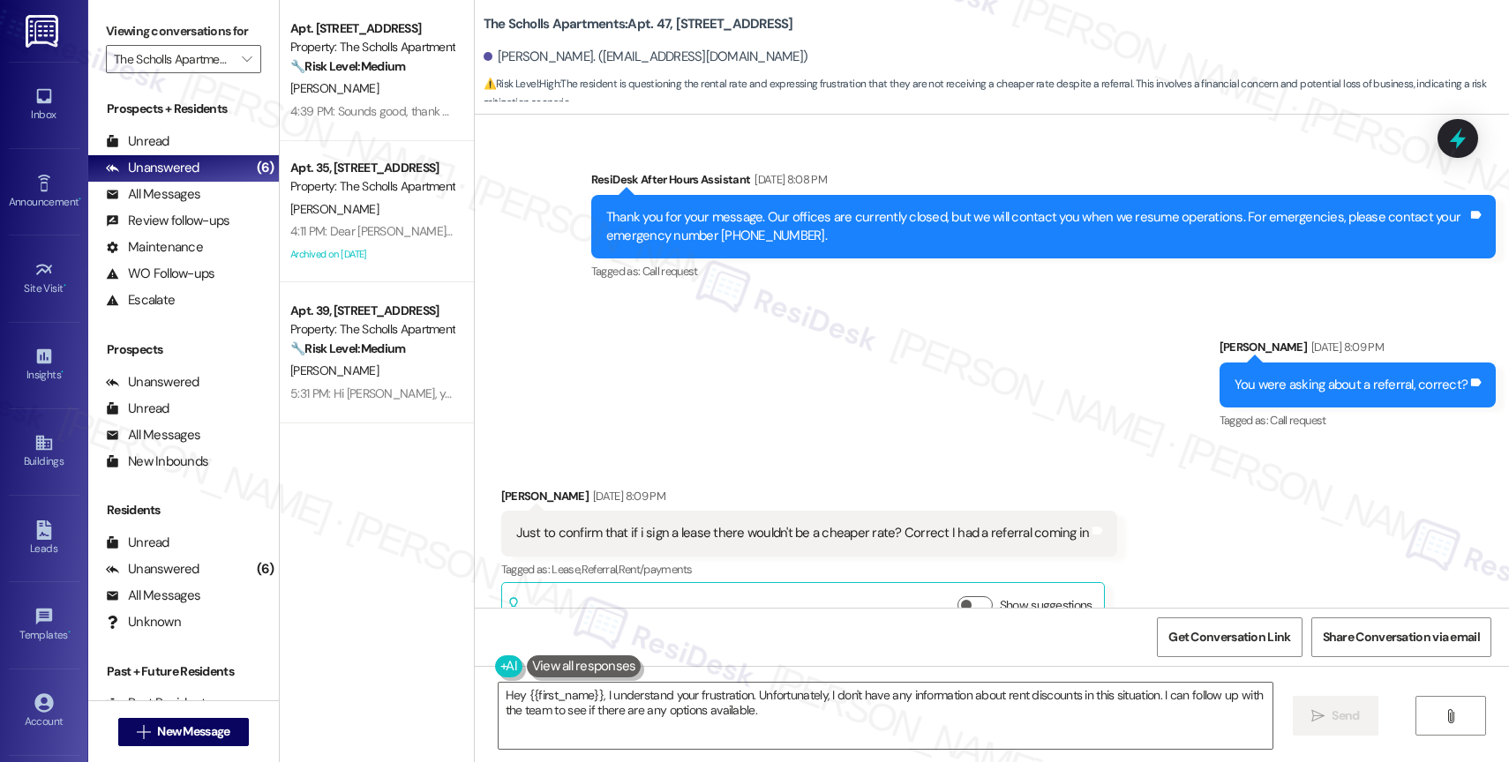
scroll to position [4907, 0]
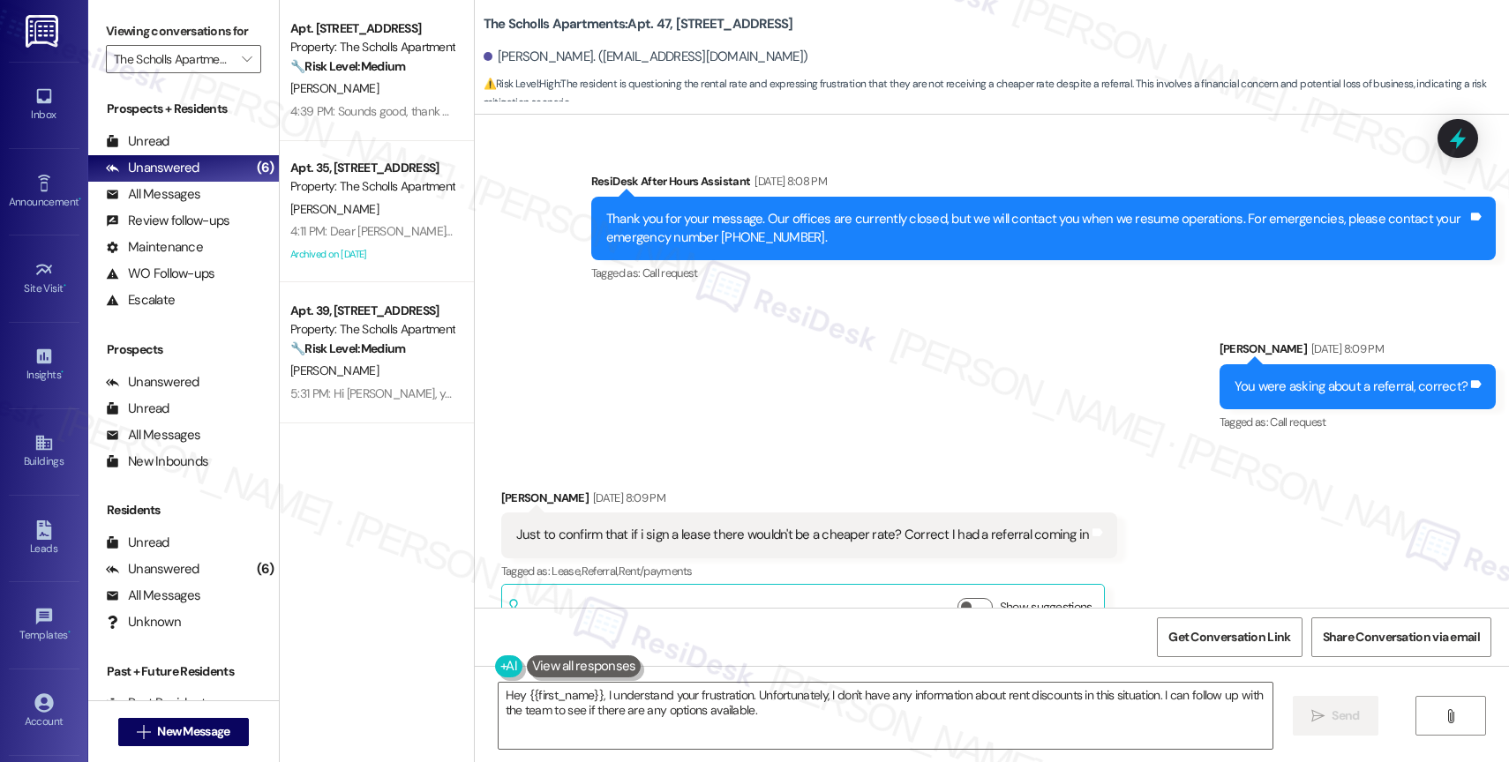
click at [905, 379] on div "Sent via SMS ResiDesk After Hours Assistant Aug 05, 2025 at 8:08 PM Thank you f…" at bounding box center [992, 290] width 1034 height 317
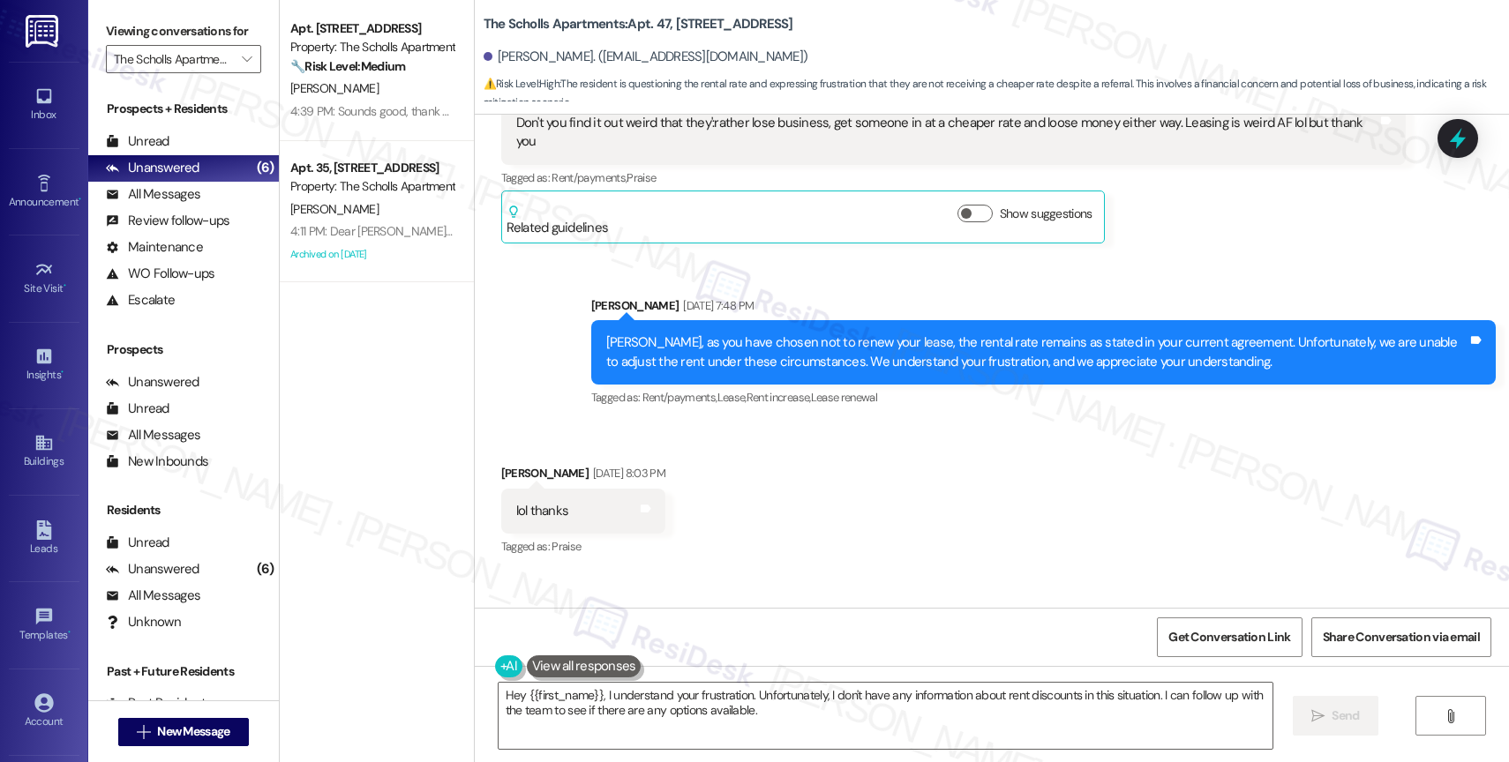
scroll to position [6470, 0]
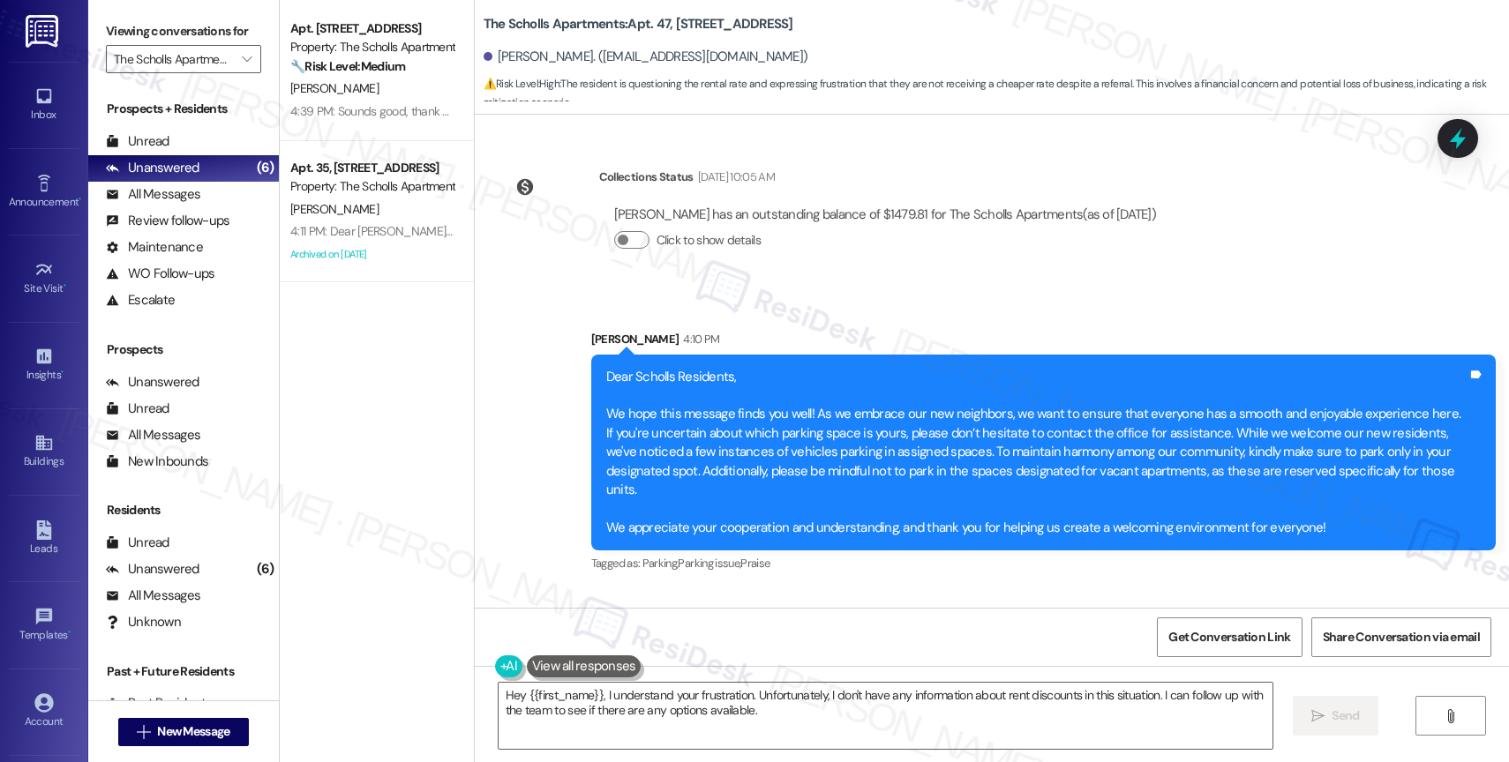
click at [832, 630] on div "Conversation Archived 5:24 PM" at bounding box center [721, 642] width 245 height 25
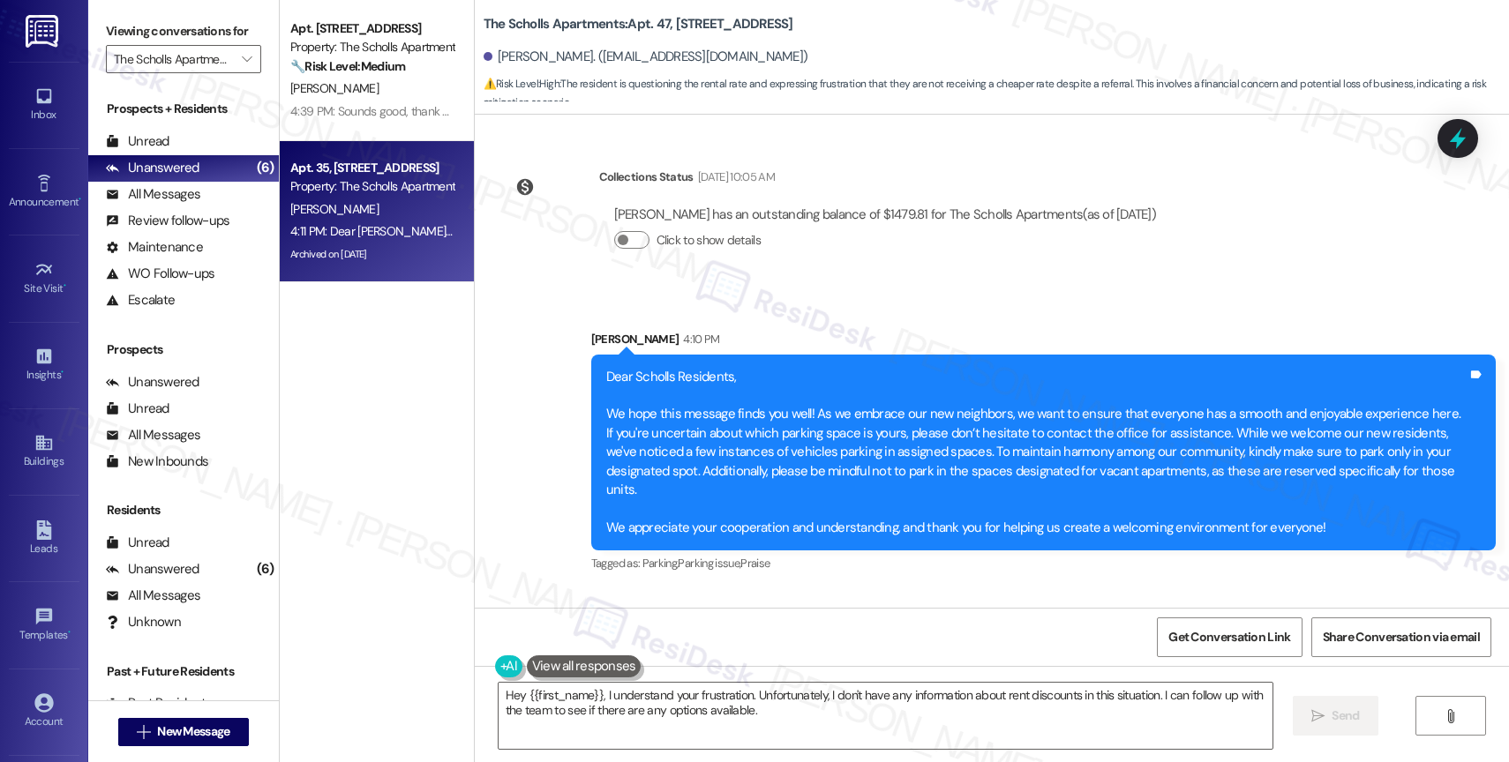
click at [406, 257] on div "Archived on 08/01/2025" at bounding box center [372, 255] width 167 height 22
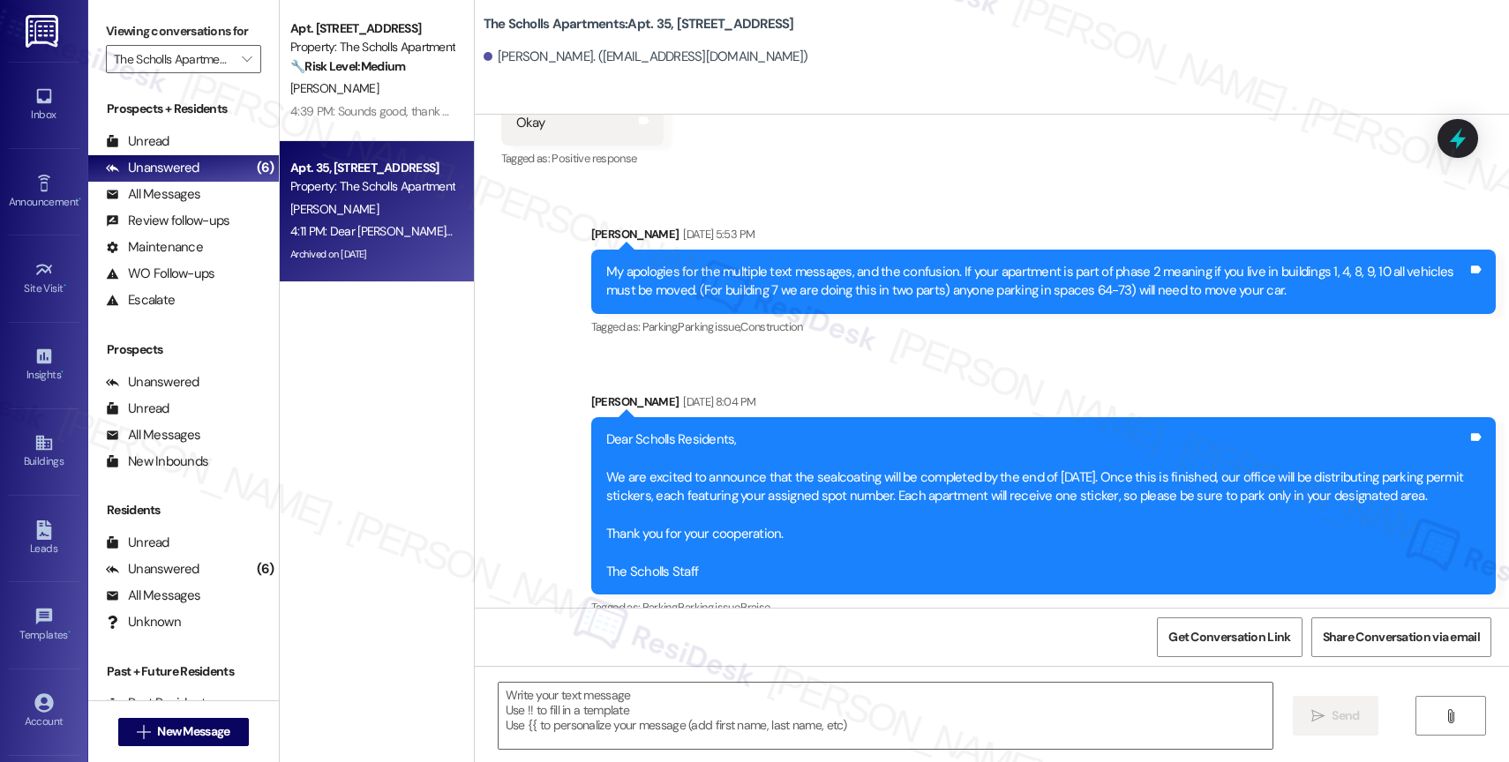
scroll to position [7834, 0]
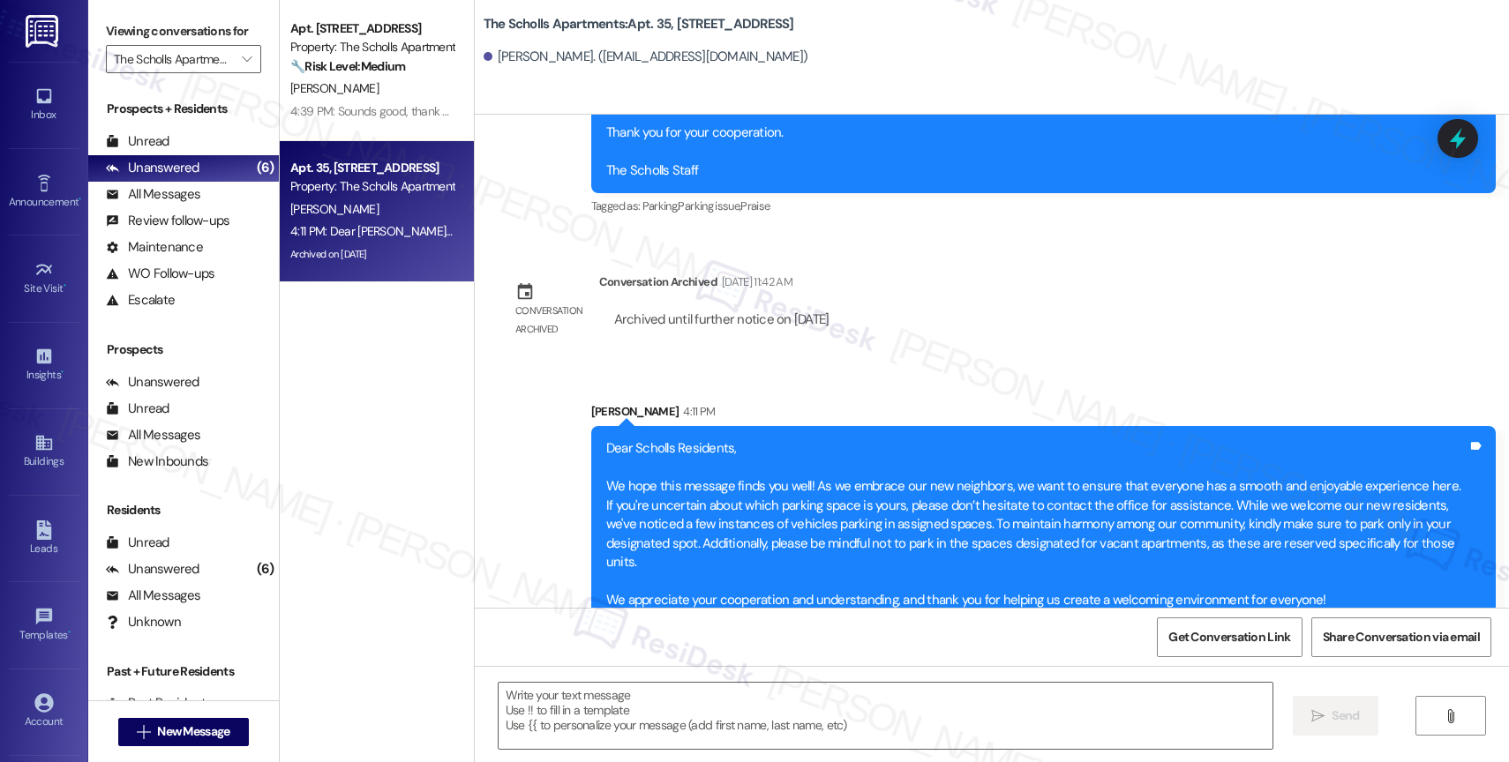
click at [896, 363] on div "Announcement, sent via SMS Marcy Gonzalez 4:11 PM Dear Scholls Residents, We ho…" at bounding box center [992, 513] width 1034 height 300
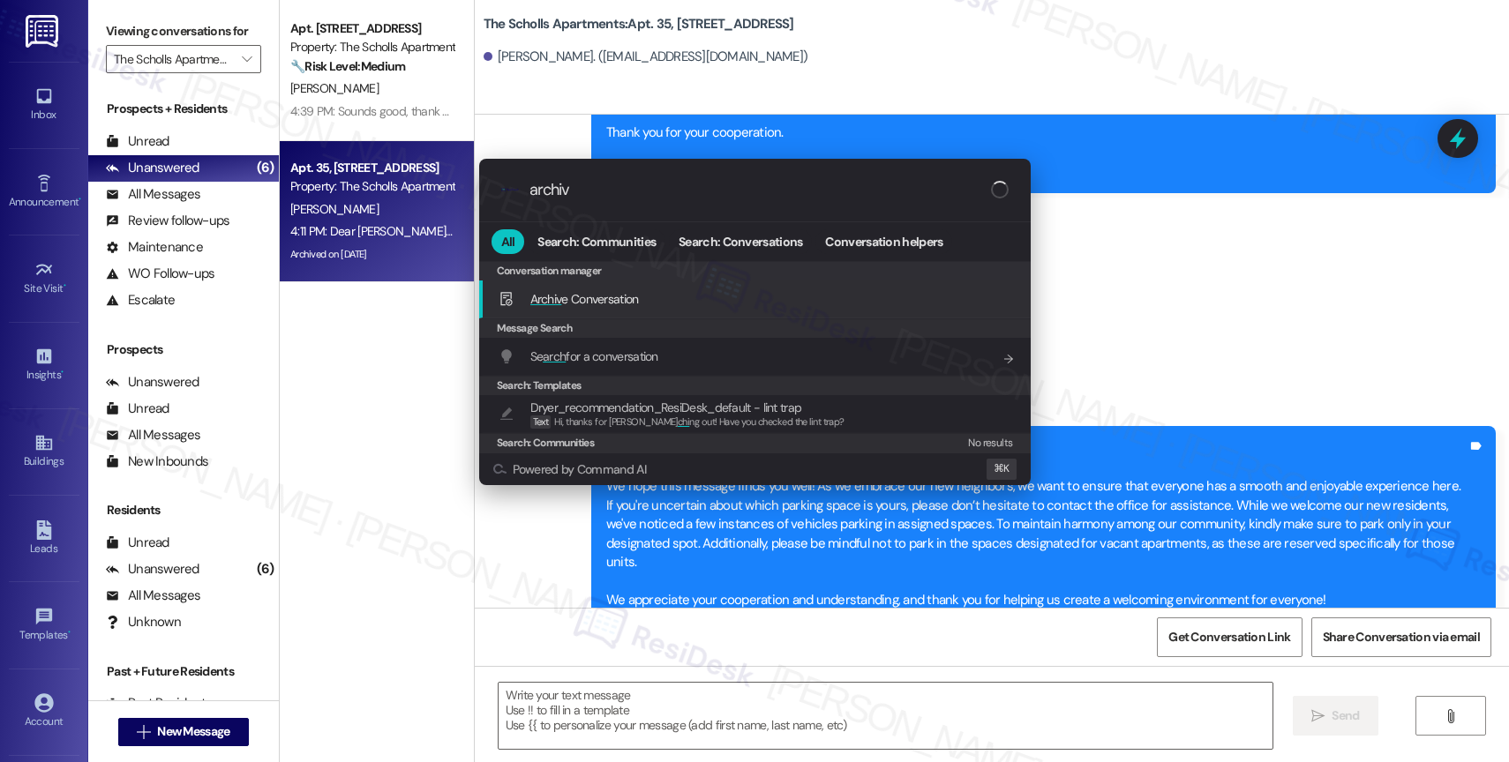
type input "archive"
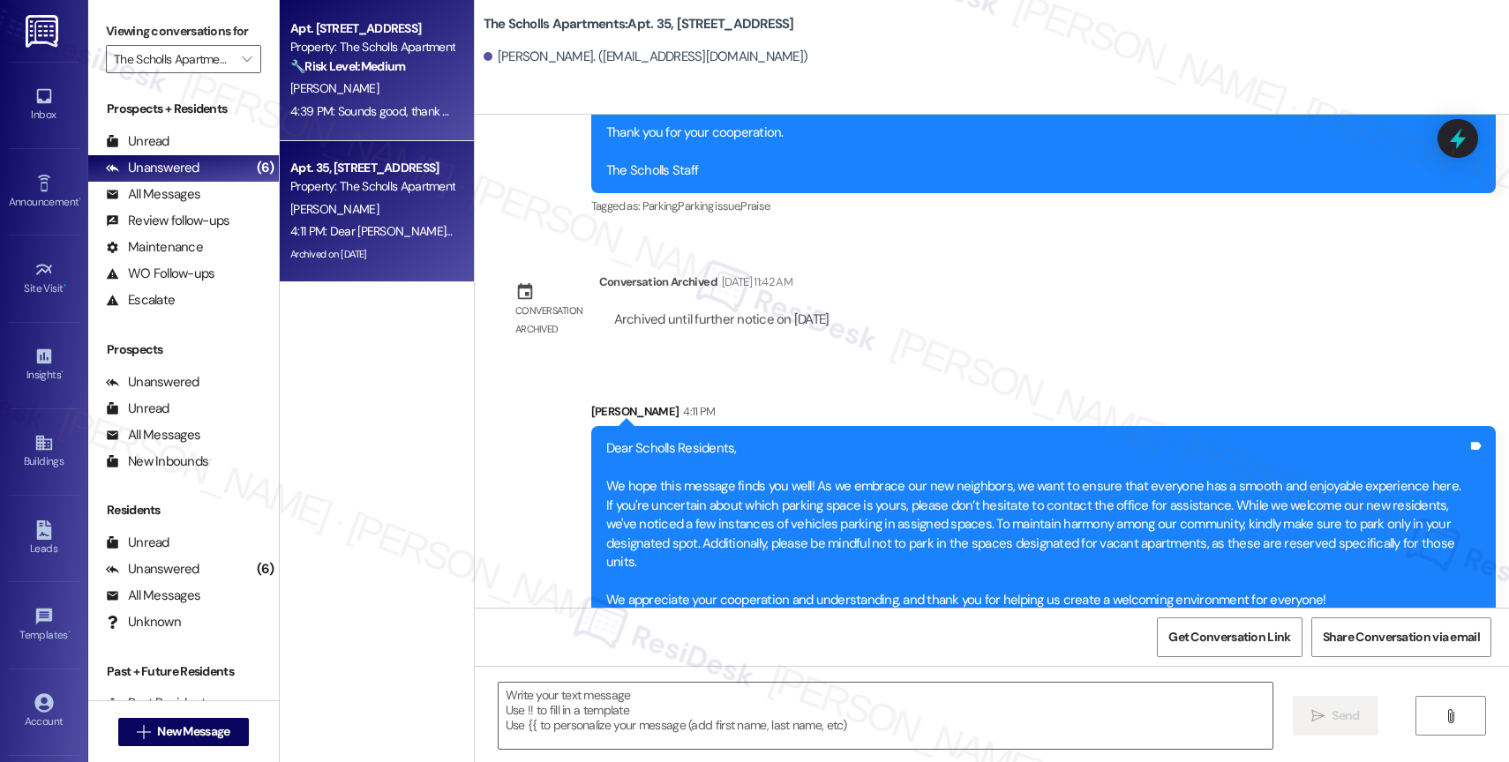
click at [290, 49] on div "Property: The Scholls Apartments" at bounding box center [371, 47] width 163 height 19
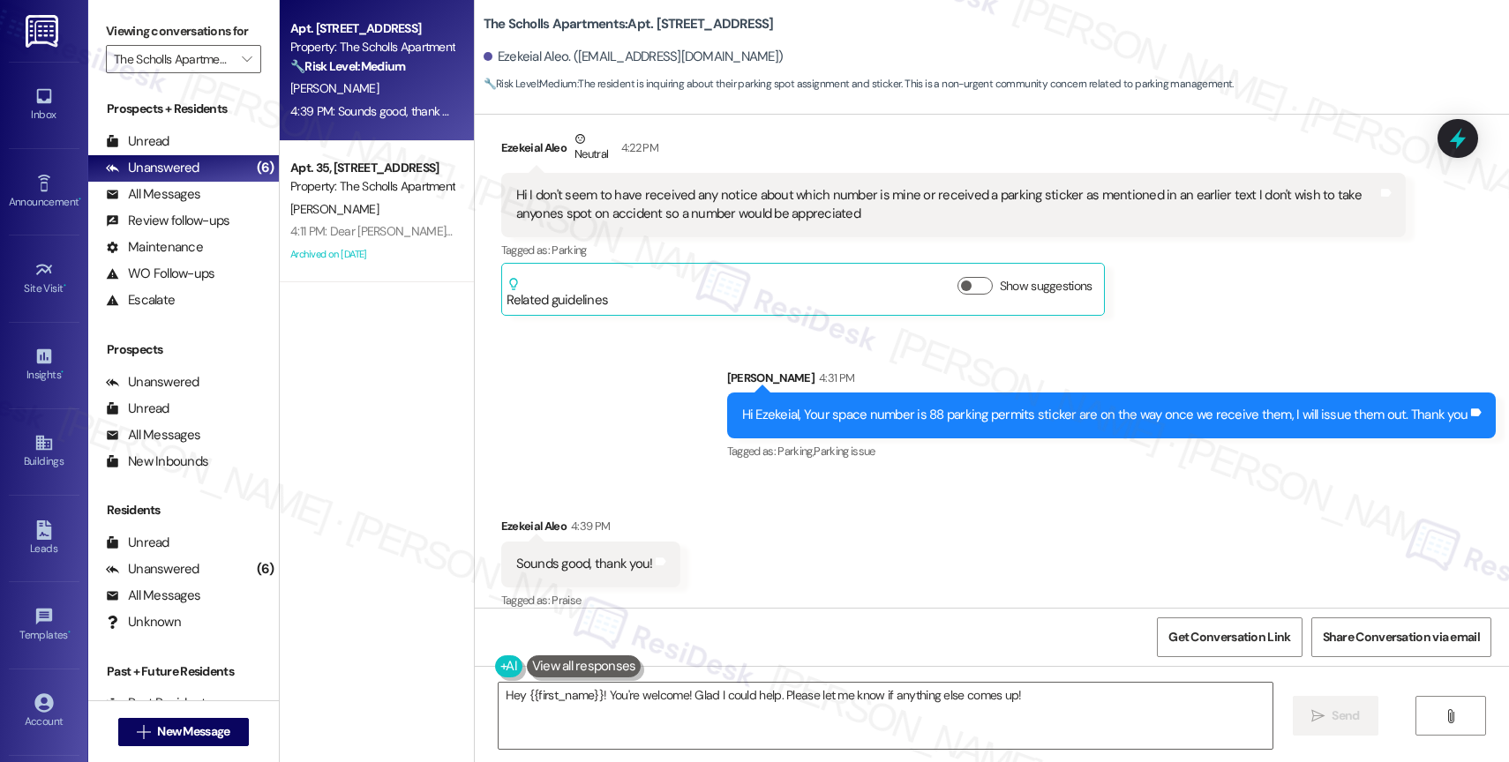
scroll to position [3188, 0]
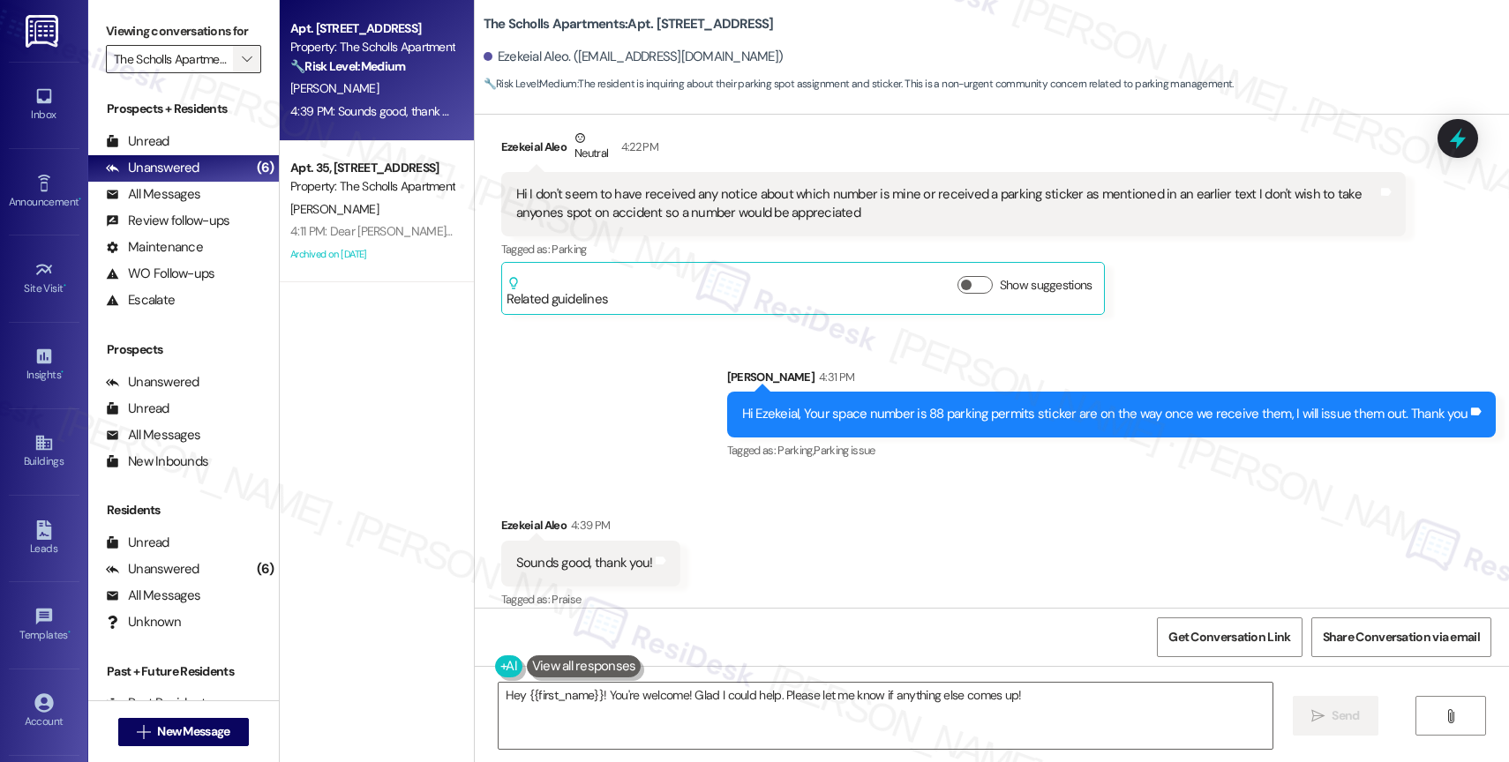
click at [242, 66] on icon "" at bounding box center [247, 59] width 10 height 14
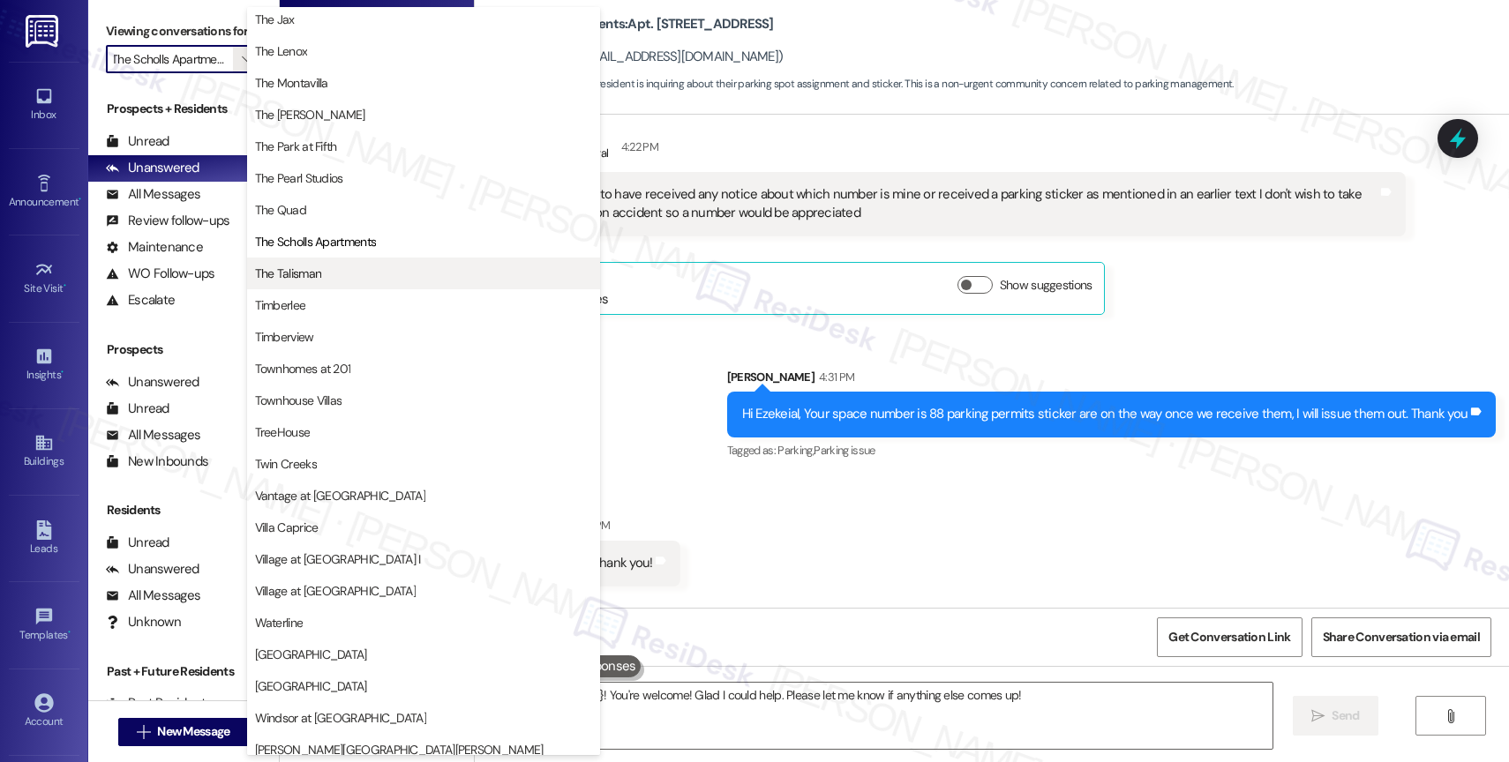
scroll to position [3178, 0]
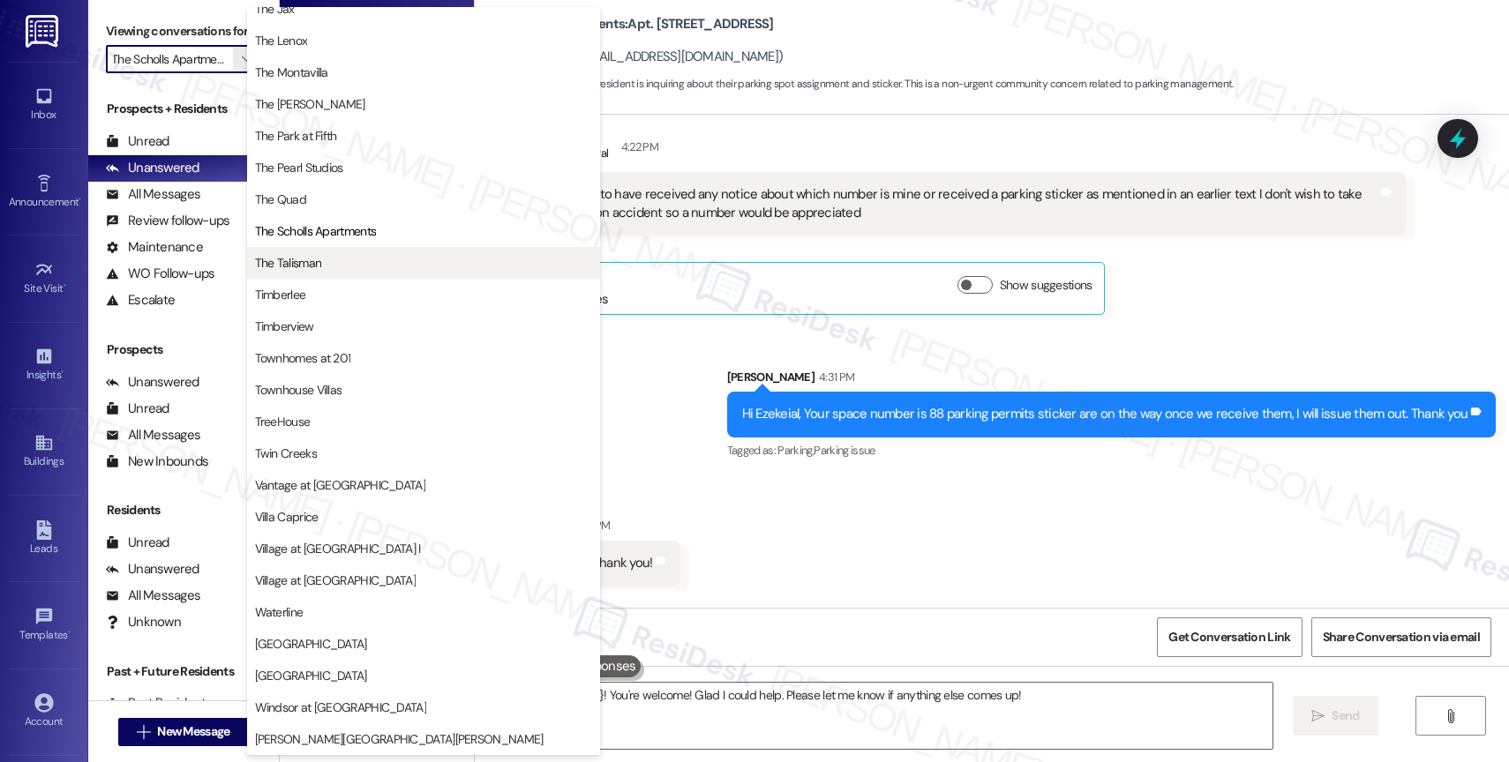
click at [385, 262] on span "The Talisman" at bounding box center [423, 263] width 337 height 18
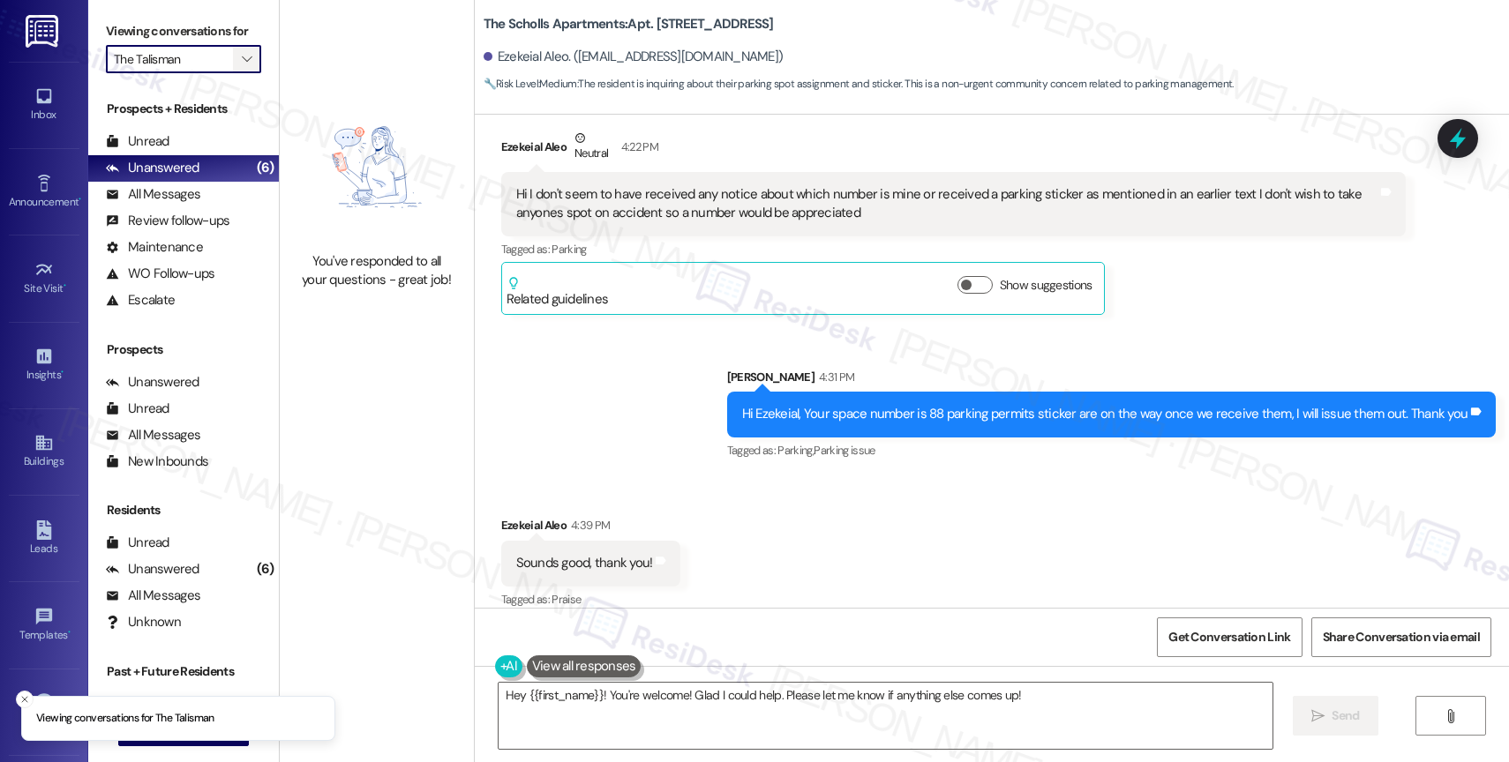
click at [242, 66] on icon "" at bounding box center [247, 59] width 10 height 14
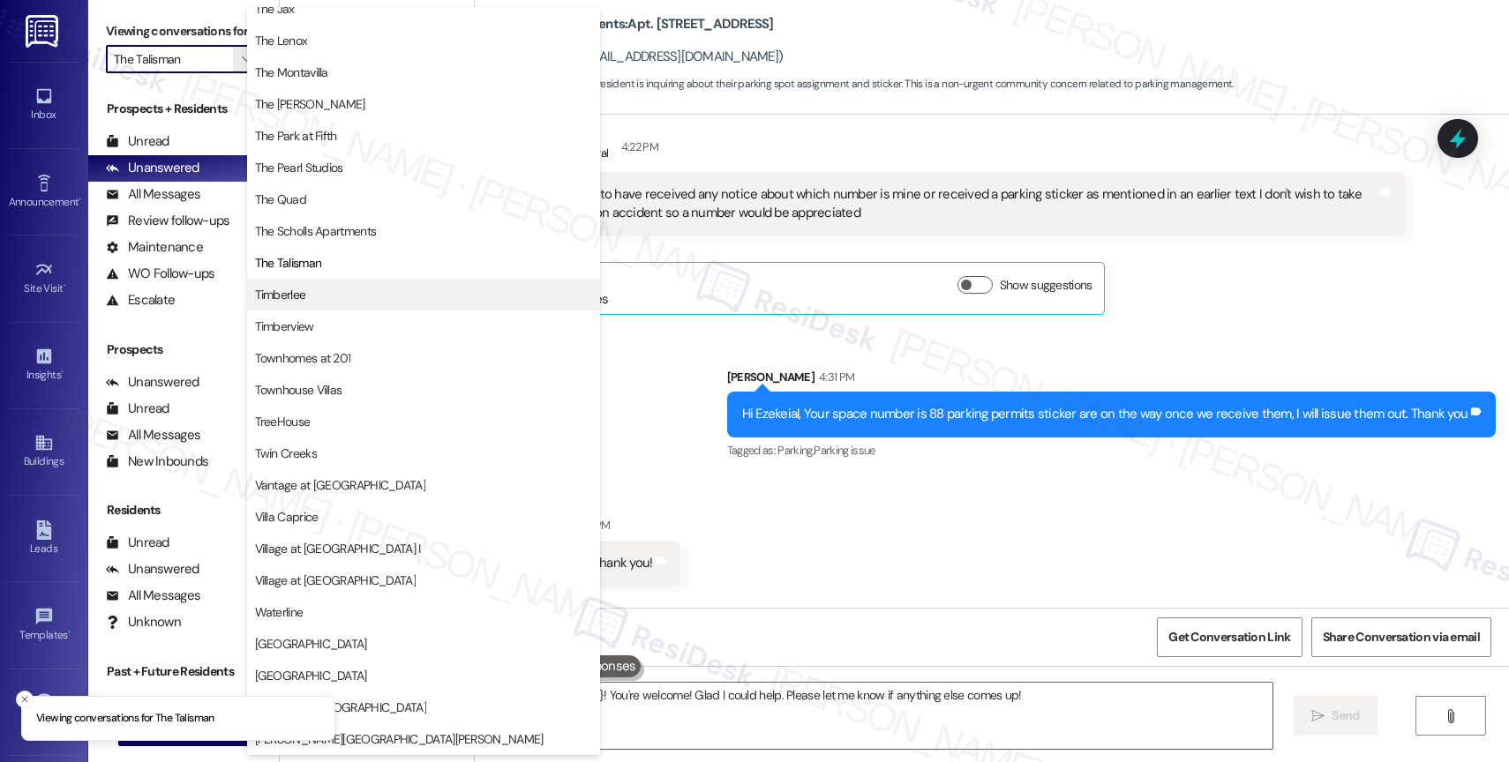
scroll to position [3211, 0]
click at [381, 292] on span "Timberlee" at bounding box center [423, 295] width 337 height 18
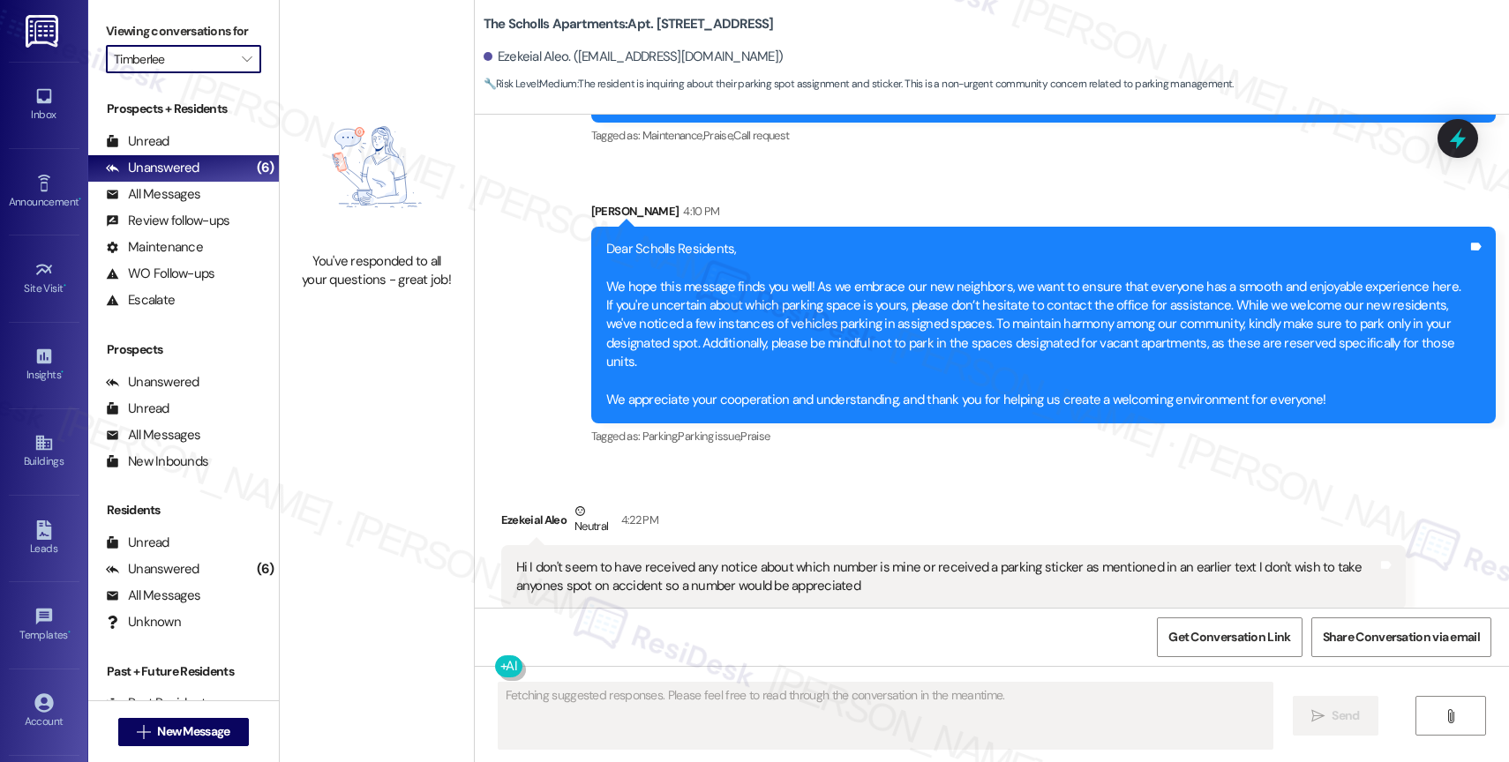
scroll to position [3187, 0]
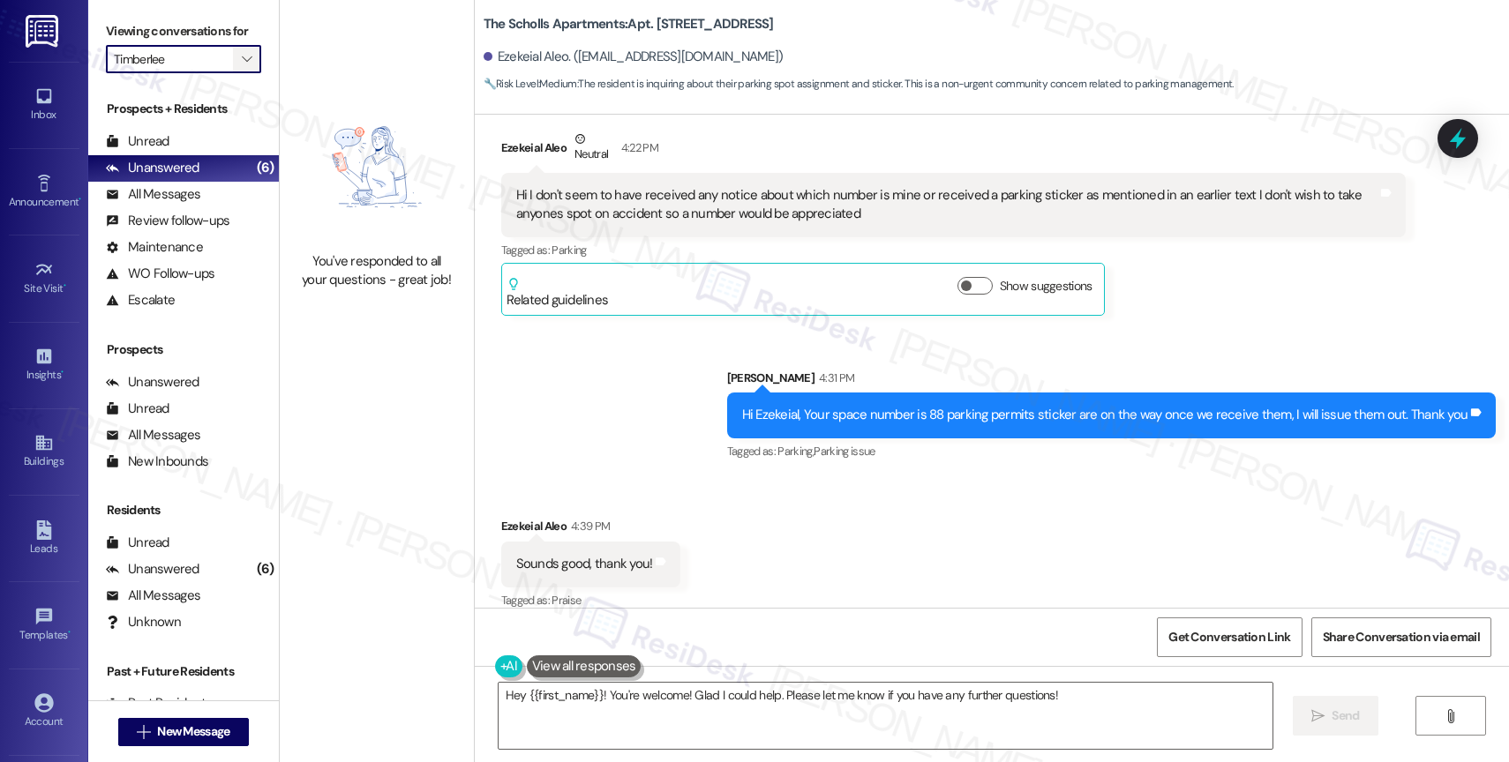
click at [242, 66] on icon "" at bounding box center [247, 59] width 10 height 14
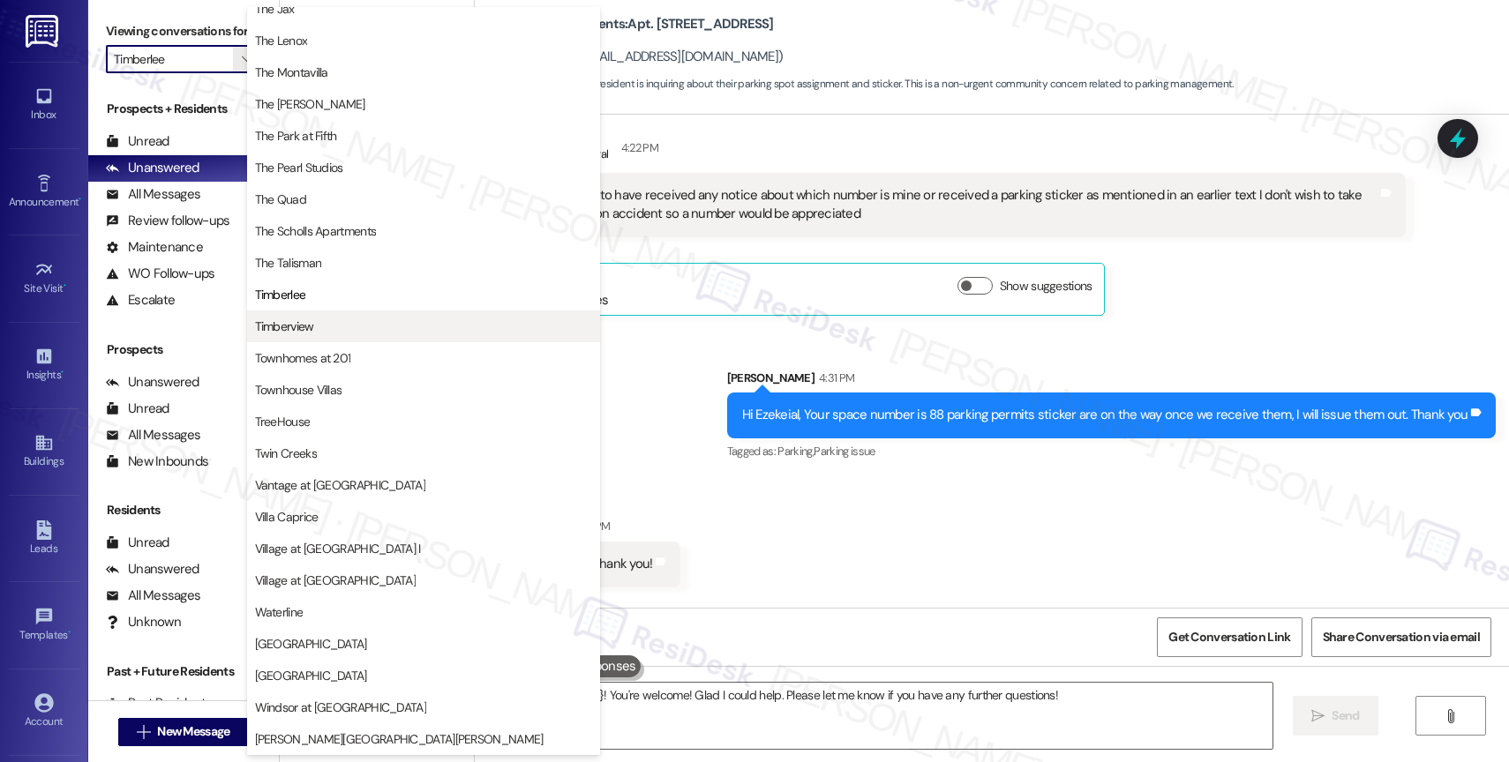
scroll to position [3232, 0]
click at [369, 322] on span "Timberview" at bounding box center [423, 327] width 337 height 18
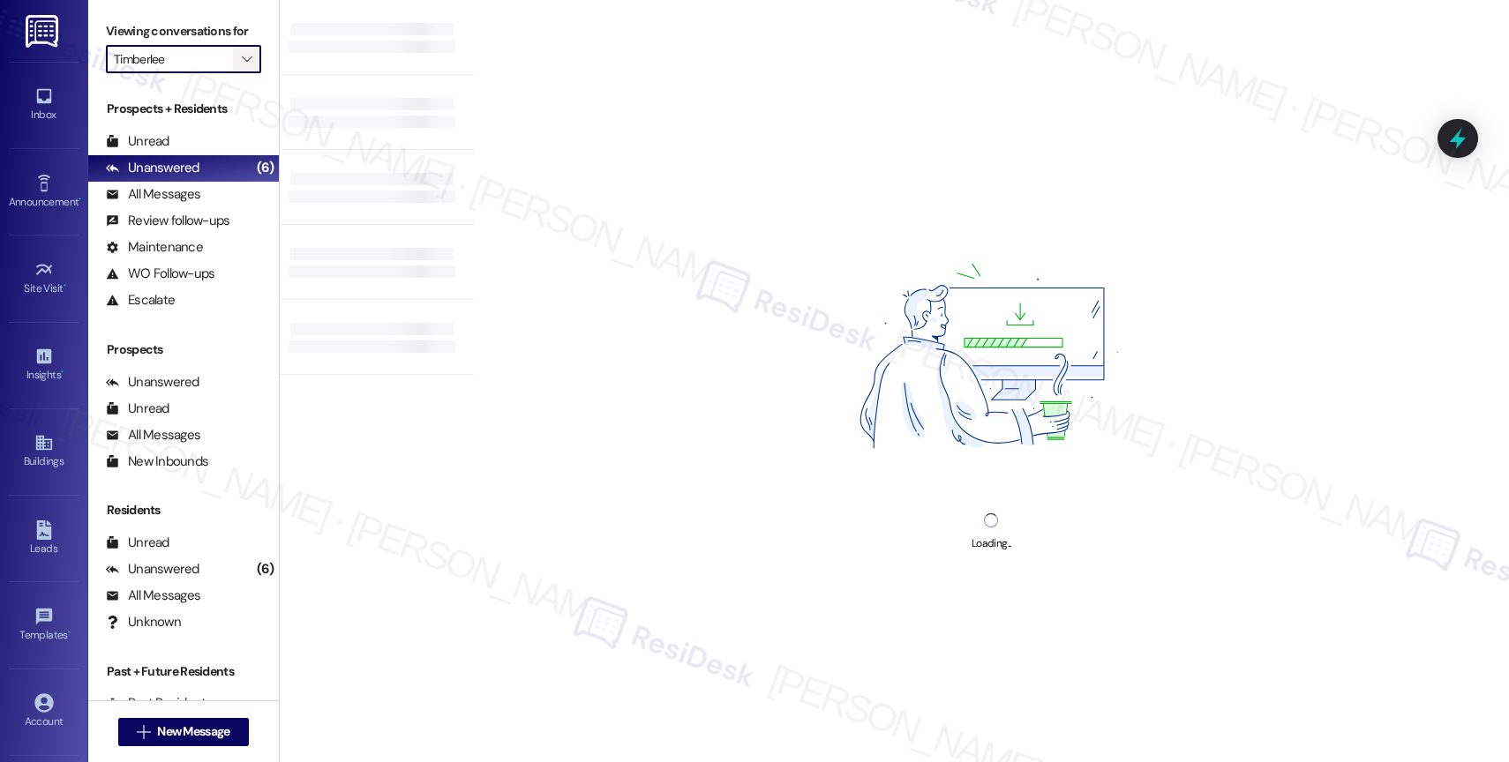
type input "Timberview"
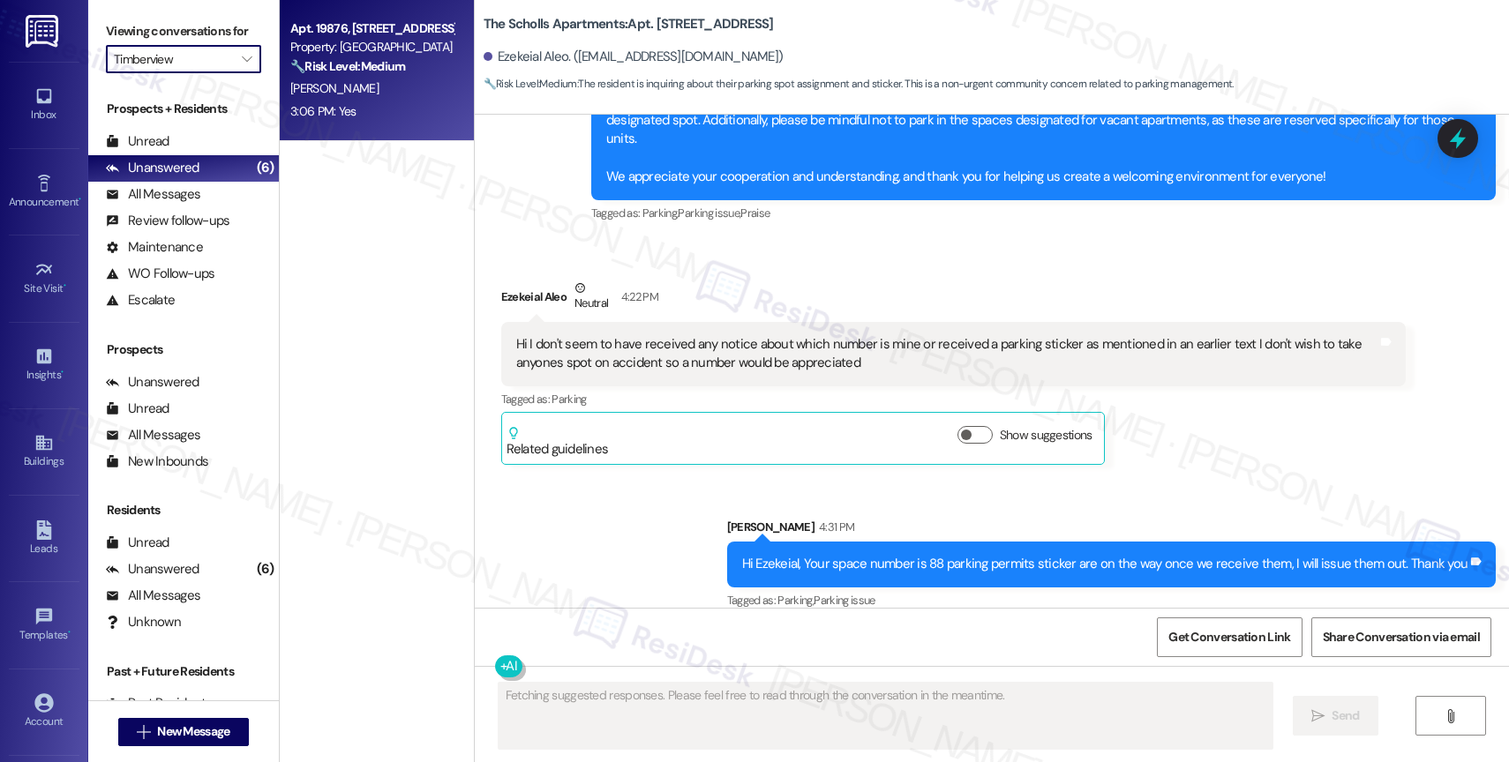
click at [372, 75] on div "🔧 Risk Level: Medium The resident is reporting that dog waste is not being pick…" at bounding box center [371, 66] width 163 height 19
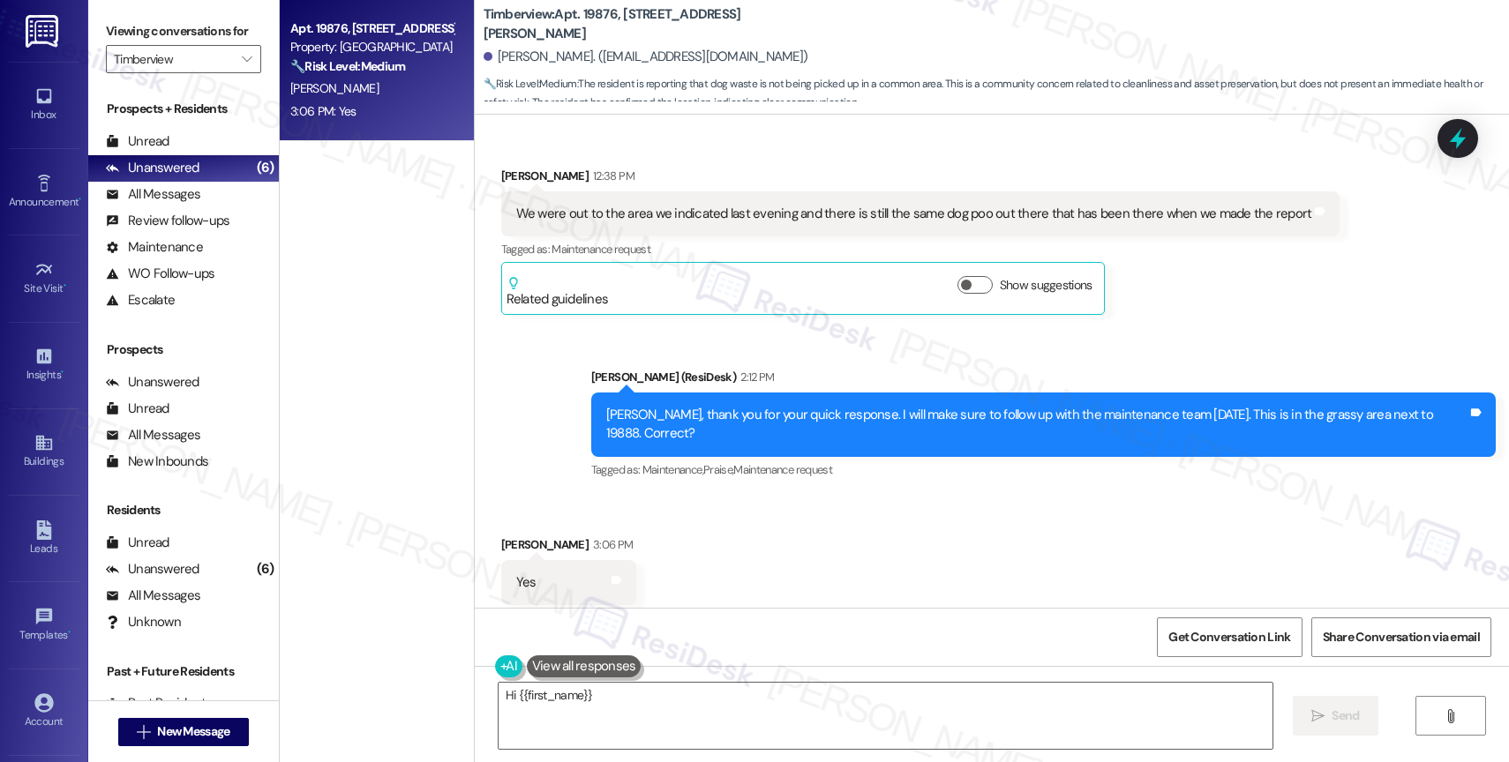
scroll to position [5664, 0]
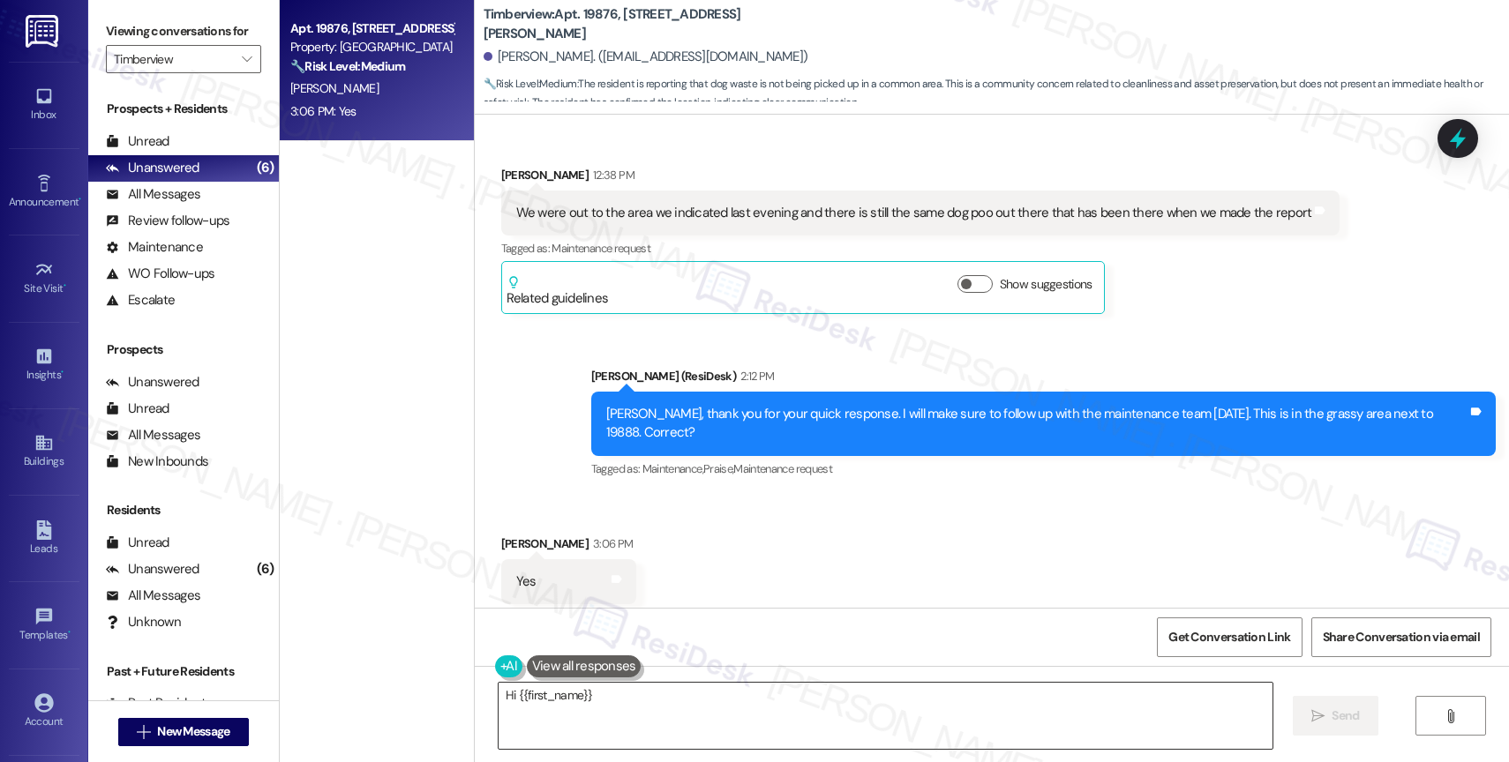
click at [753, 713] on textarea "Hi {{first_name}}, I understand your concern about the dog waste. I'll follow u…" at bounding box center [886, 716] width 774 height 66
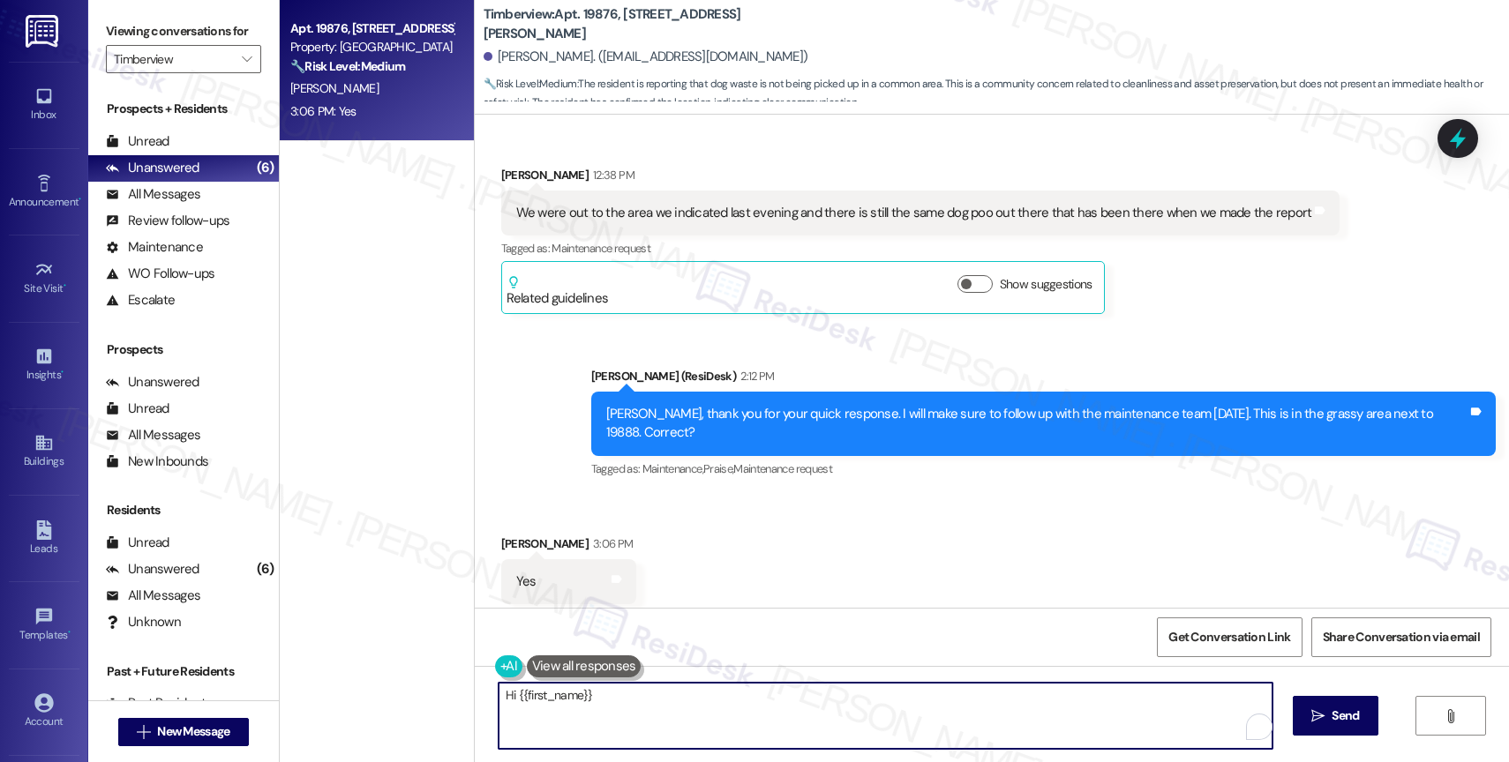
click at [753, 713] on textarea "Hi {{first_name}}, I understand your concern about the dog waste. I'll follow u…" at bounding box center [886, 716] width 774 height 66
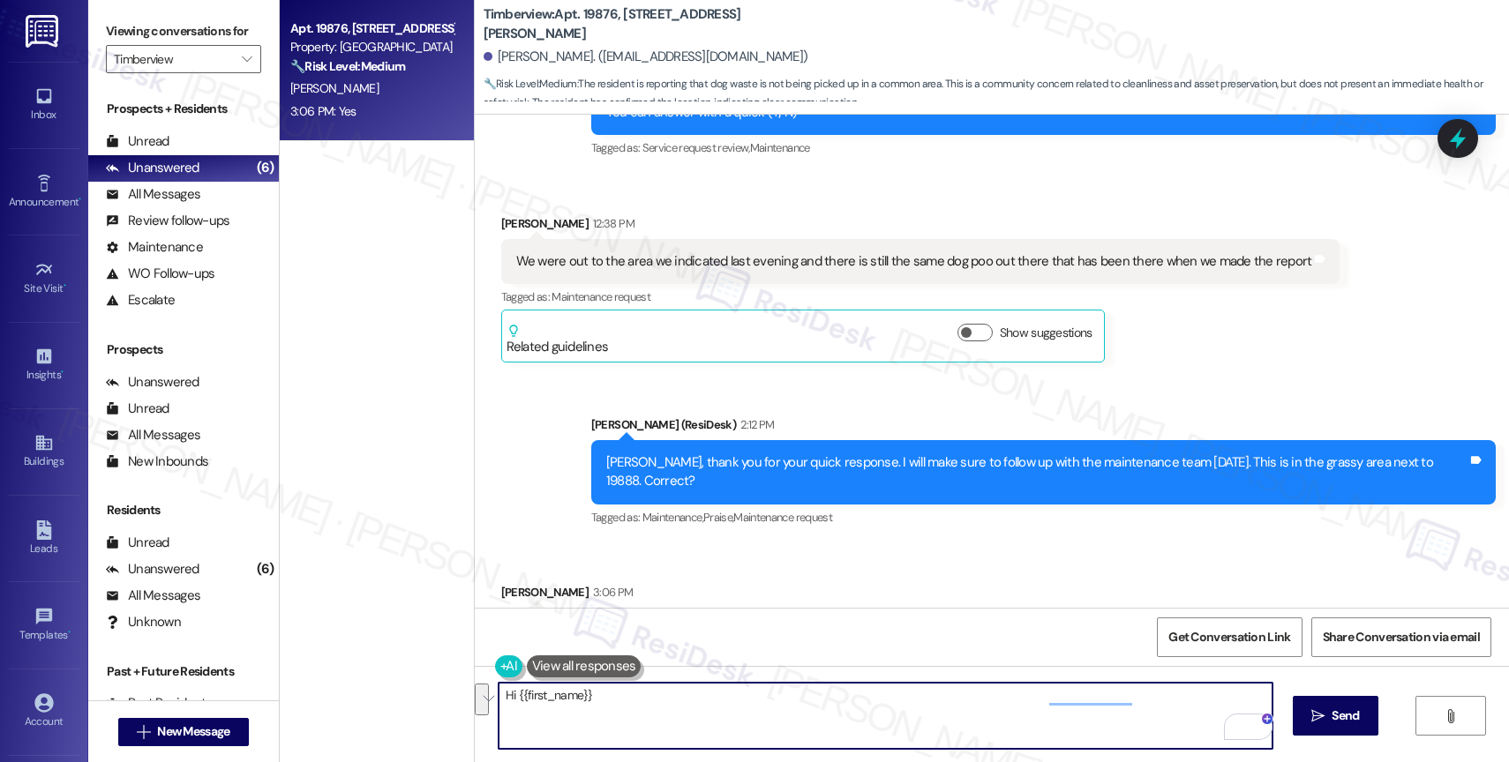
scroll to position [5617, 0]
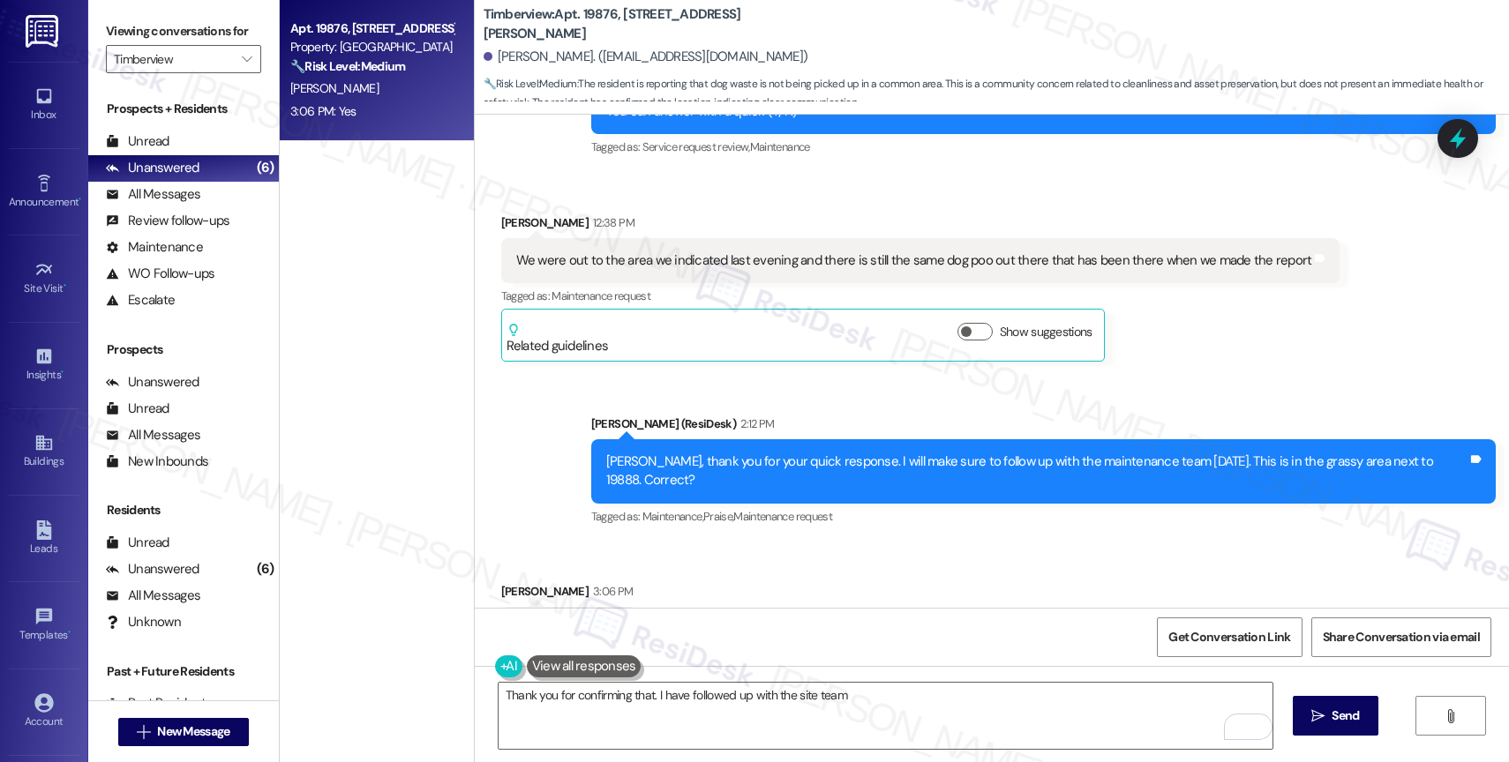
click at [758, 375] on div "Sent via SMS Sarah (ResiDesk) 2:12 PM Gordon, thank you for your quick response…" at bounding box center [992, 459] width 1034 height 168
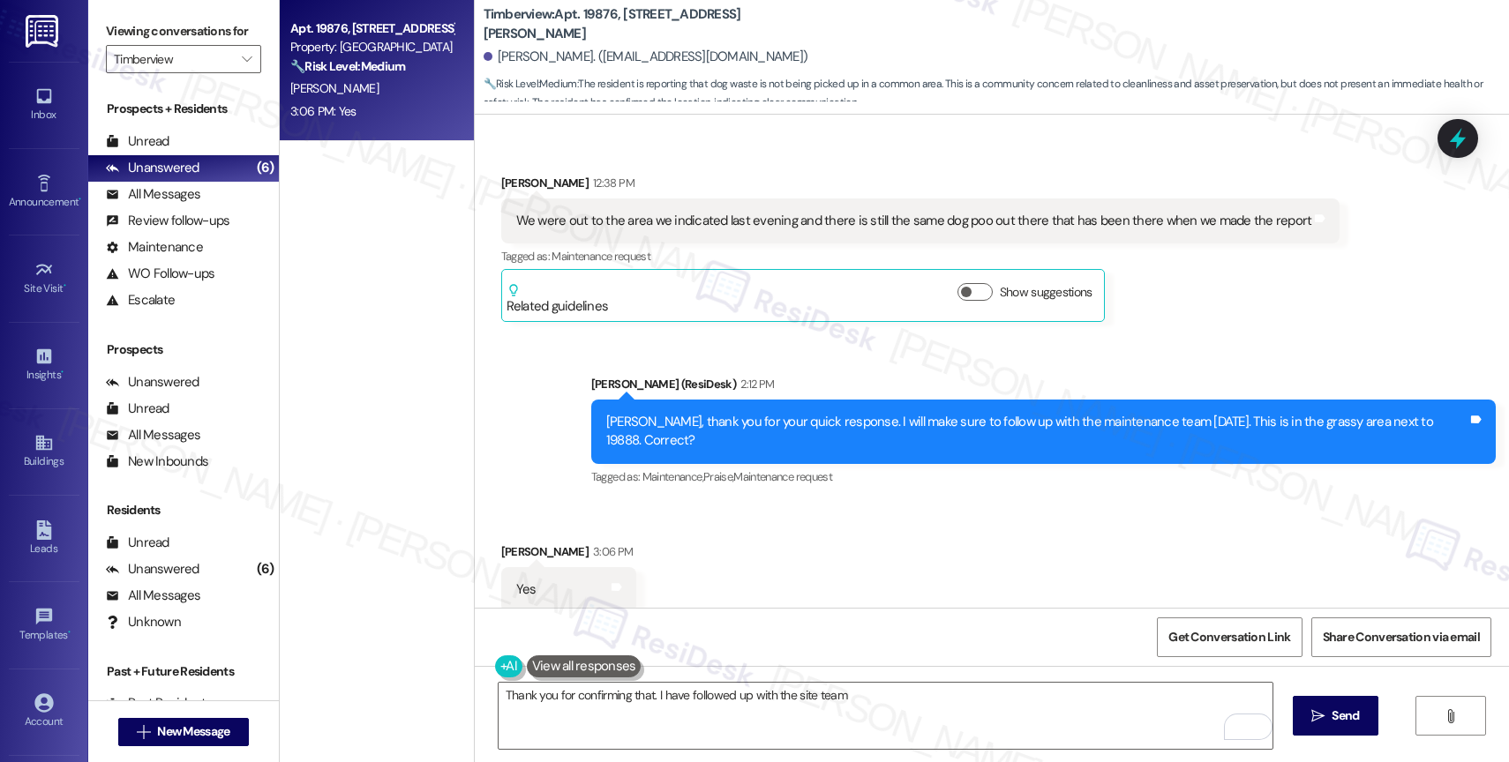
scroll to position [5664, 0]
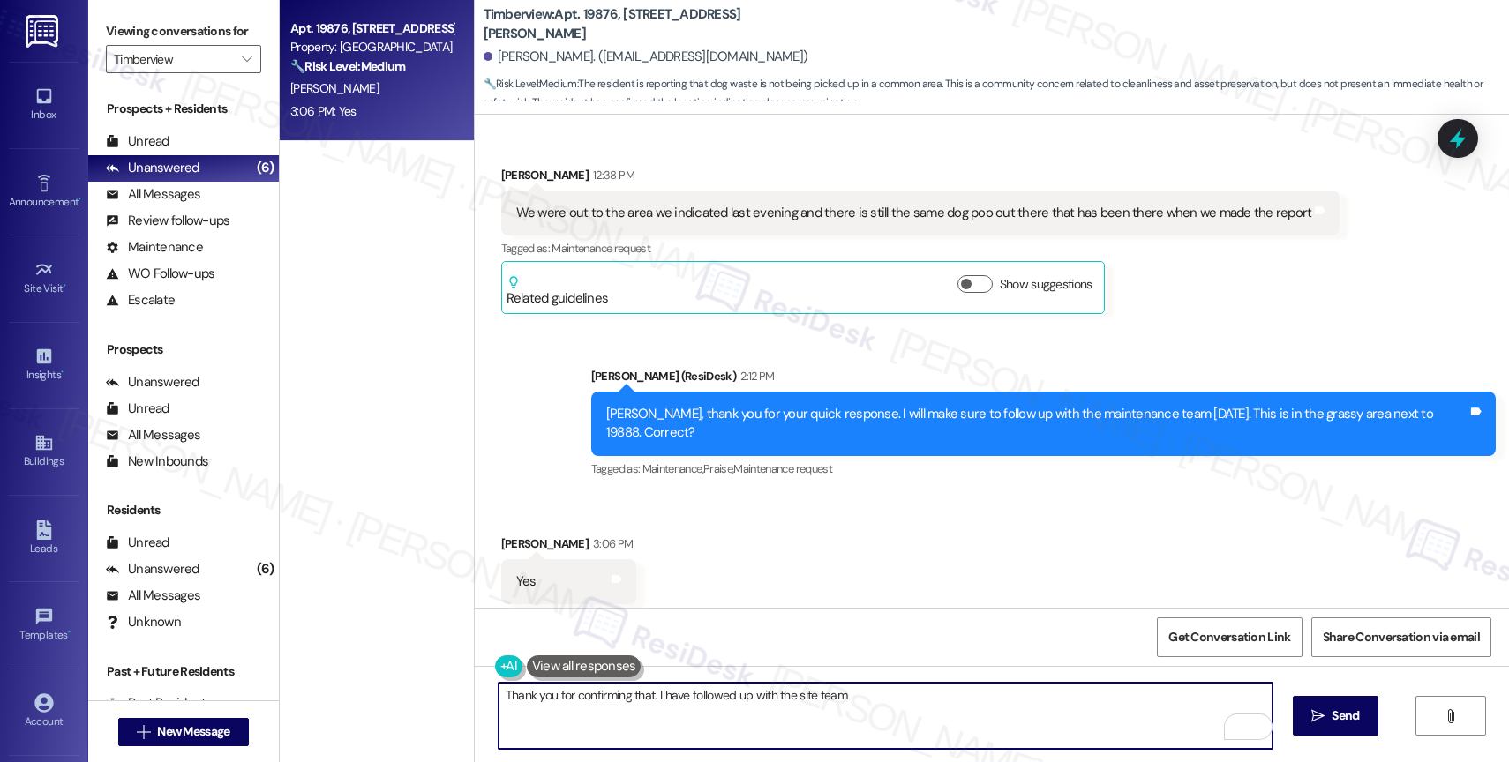
click at [892, 699] on textarea "Thank you for confirming that. I have followed up with the site team" at bounding box center [886, 716] width 774 height 66
click at [933, 710] on textarea "Thank you for confirming that. I have followed up with the site team" at bounding box center [886, 716] width 774 height 66
click at [950, 698] on textarea "Thank you for confirming that. I have followed up with the site team" at bounding box center [886, 716] width 774 height 66
click at [874, 709] on textarea "Thank you for confirming that. I have followed up with the site team" at bounding box center [886, 716] width 774 height 66
click at [877, 701] on textarea "Thank you for confirming that. I have followed up with the site team" at bounding box center [886, 716] width 774 height 66
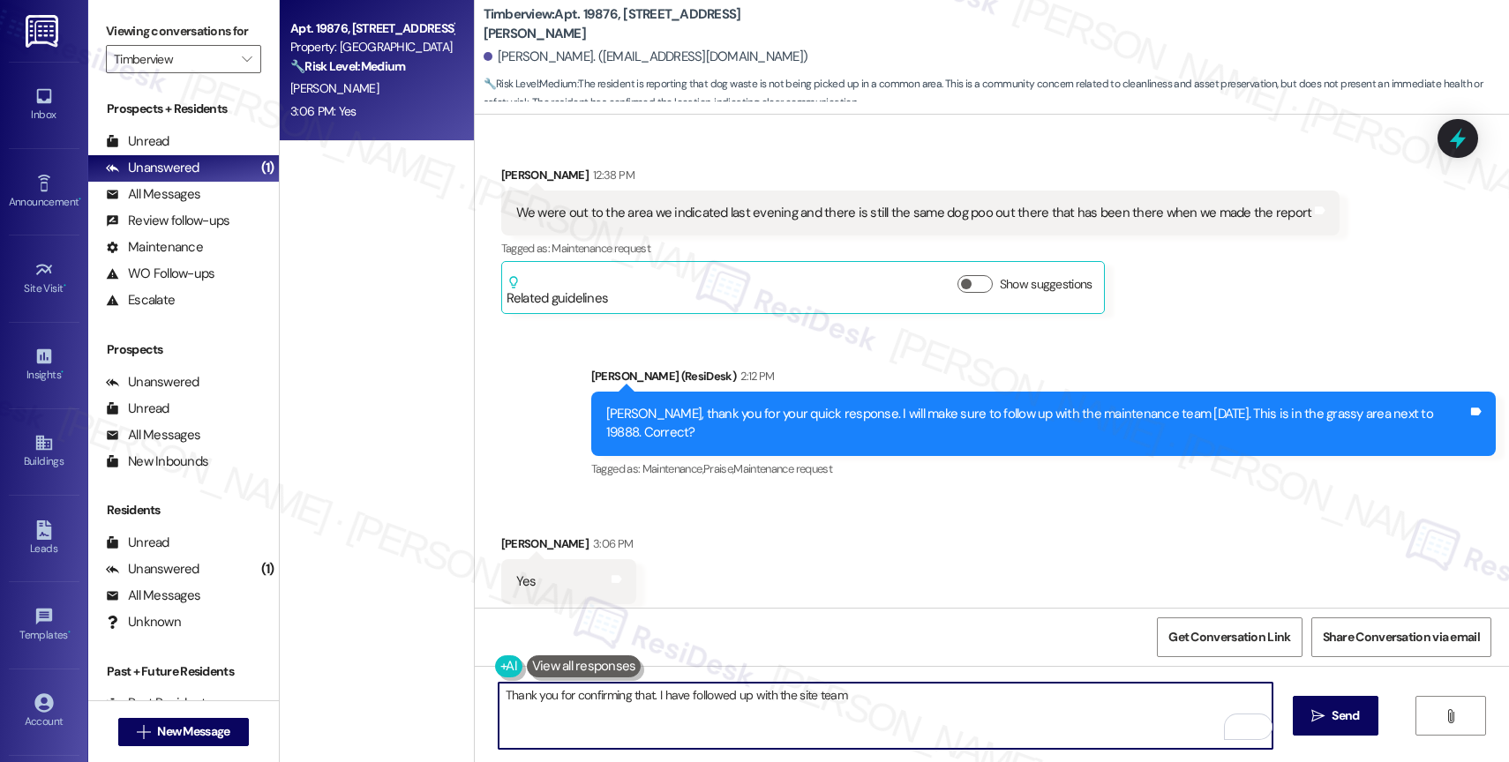
click at [906, 578] on div "Received via SMS Gordon Christiansen 3:06 PM Yes Tags and notes Tagged as: Posi…" at bounding box center [992, 569] width 1034 height 149
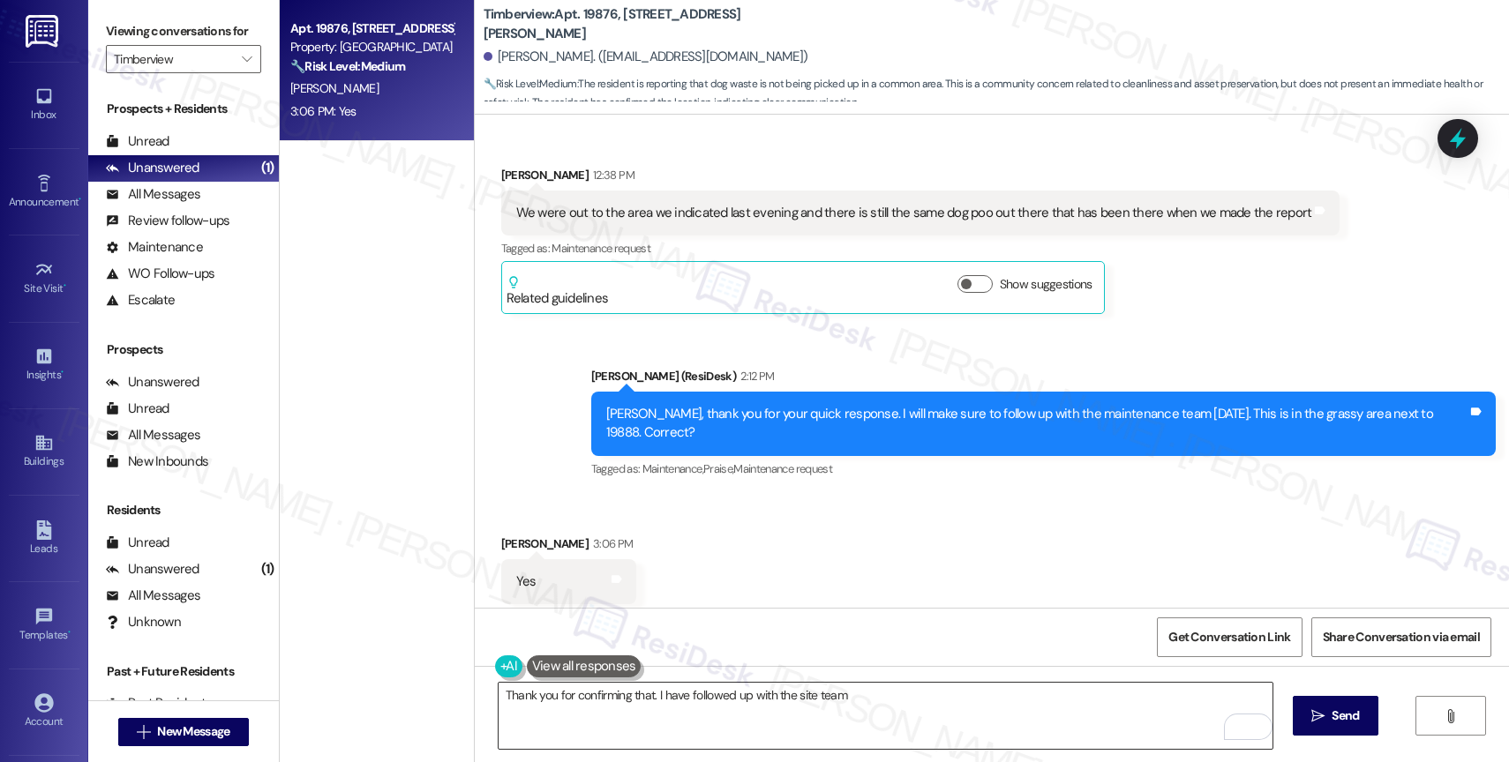
click at [889, 702] on textarea "Thank you for confirming that. I have followed up with the site team" at bounding box center [886, 716] width 774 height 66
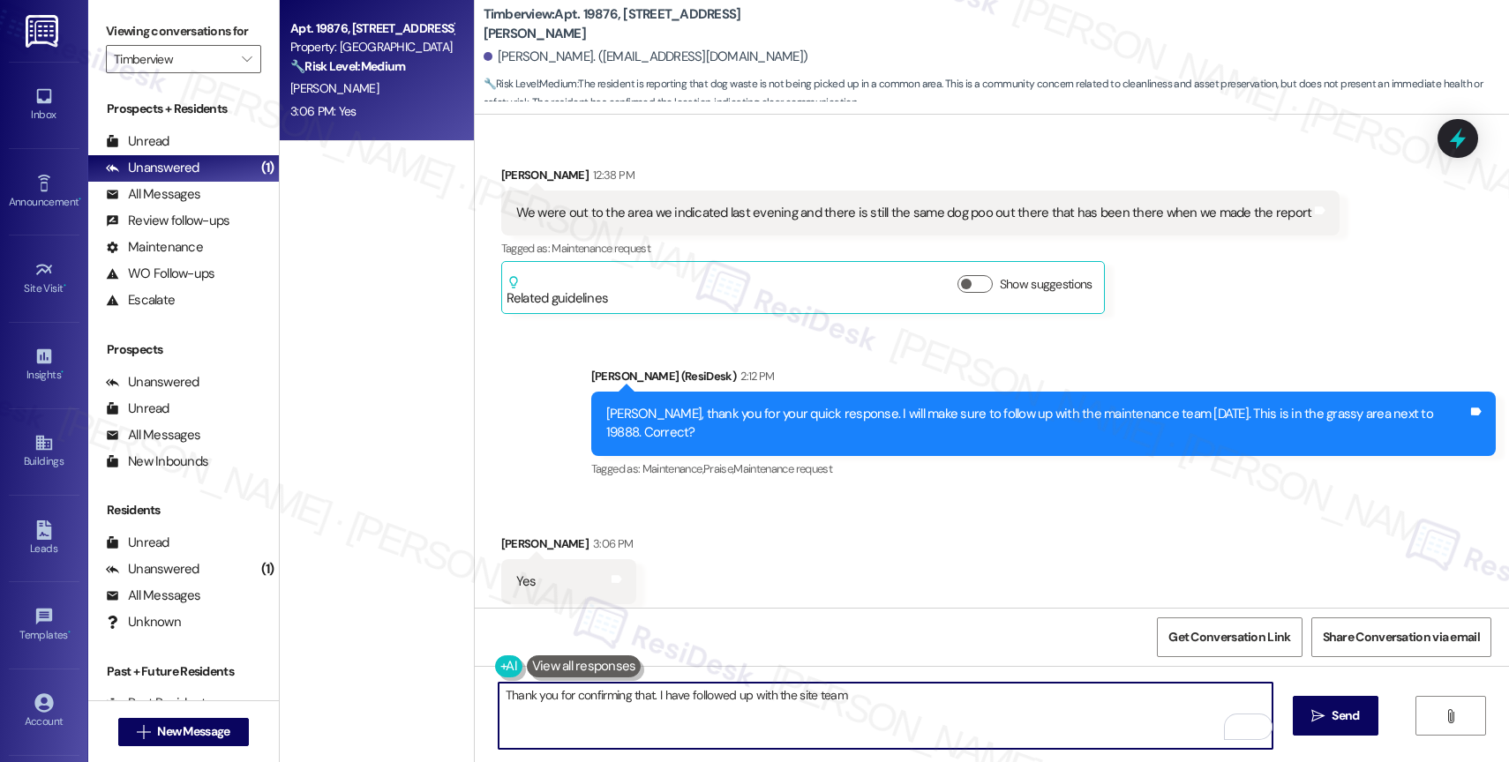
click at [864, 697] on textarea "Thank you for confirming that. I have followed up with the site team" at bounding box center [886, 716] width 774 height 66
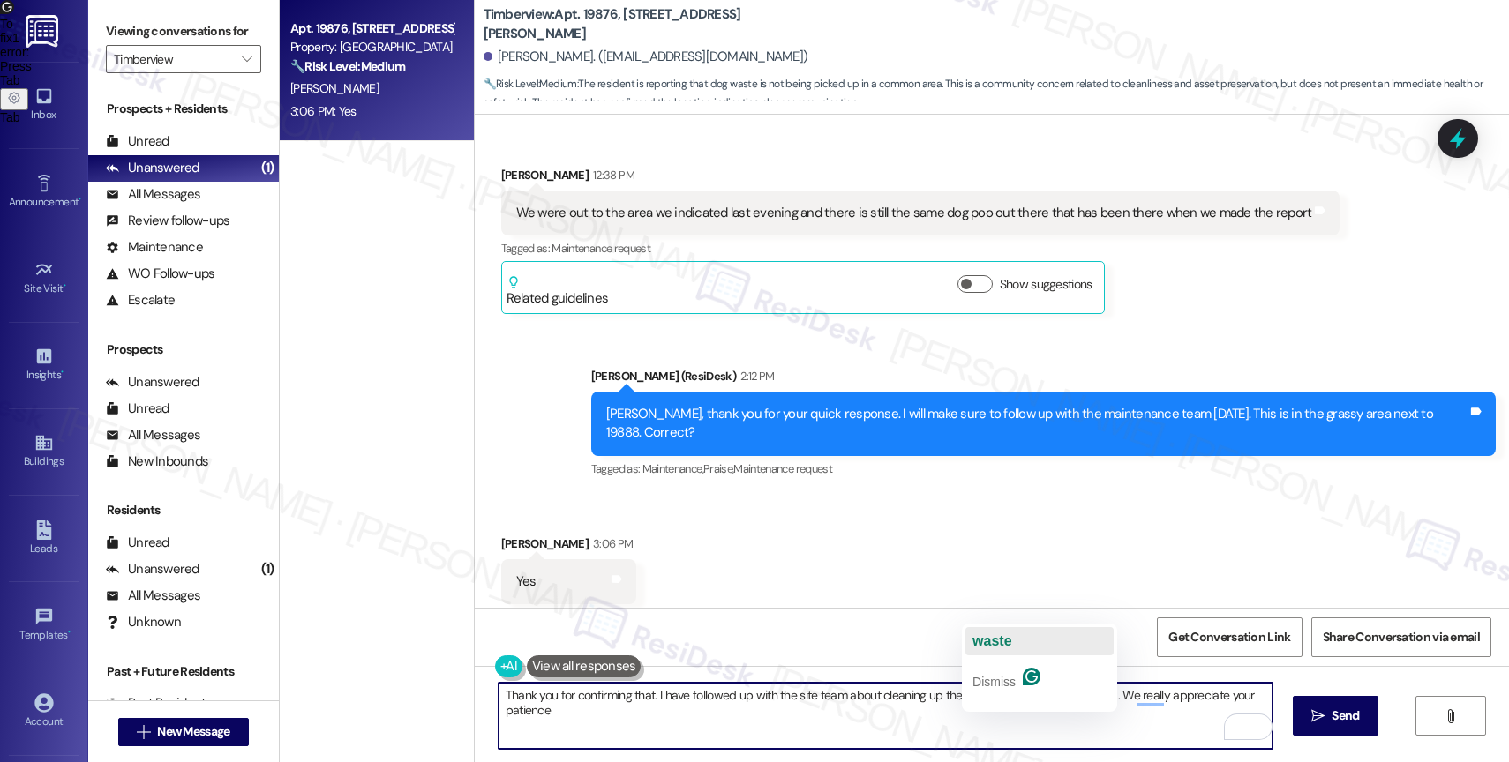
click at [995, 646] on span "waste" at bounding box center [991, 641] width 39 height 15
click at [995, 646] on div "Get Conversation Link Share Conversation via email" at bounding box center [992, 637] width 1034 height 58
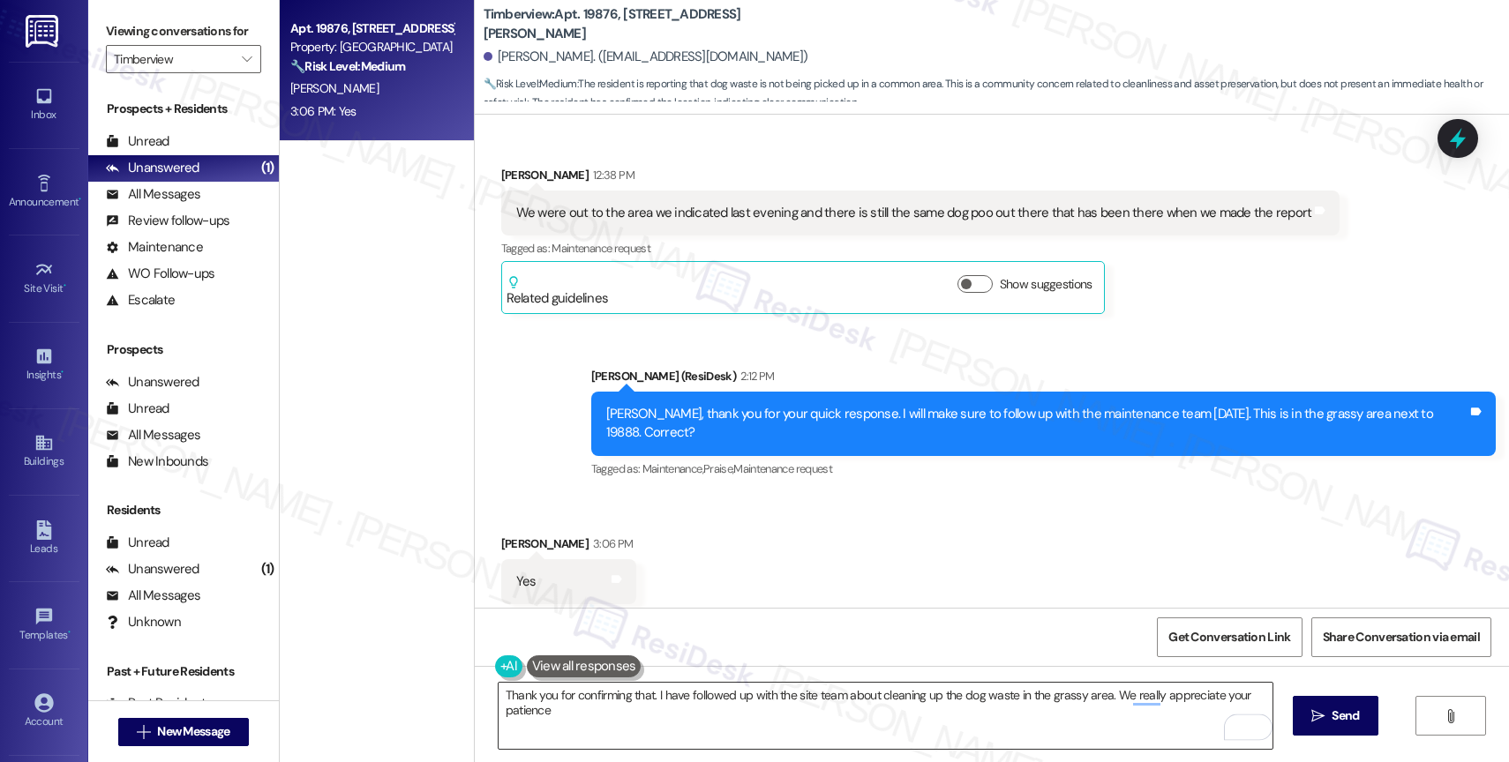
click at [991, 691] on textarea "Thank you for confirming that. I have followed up with the site team about clea…" at bounding box center [886, 716] width 774 height 66
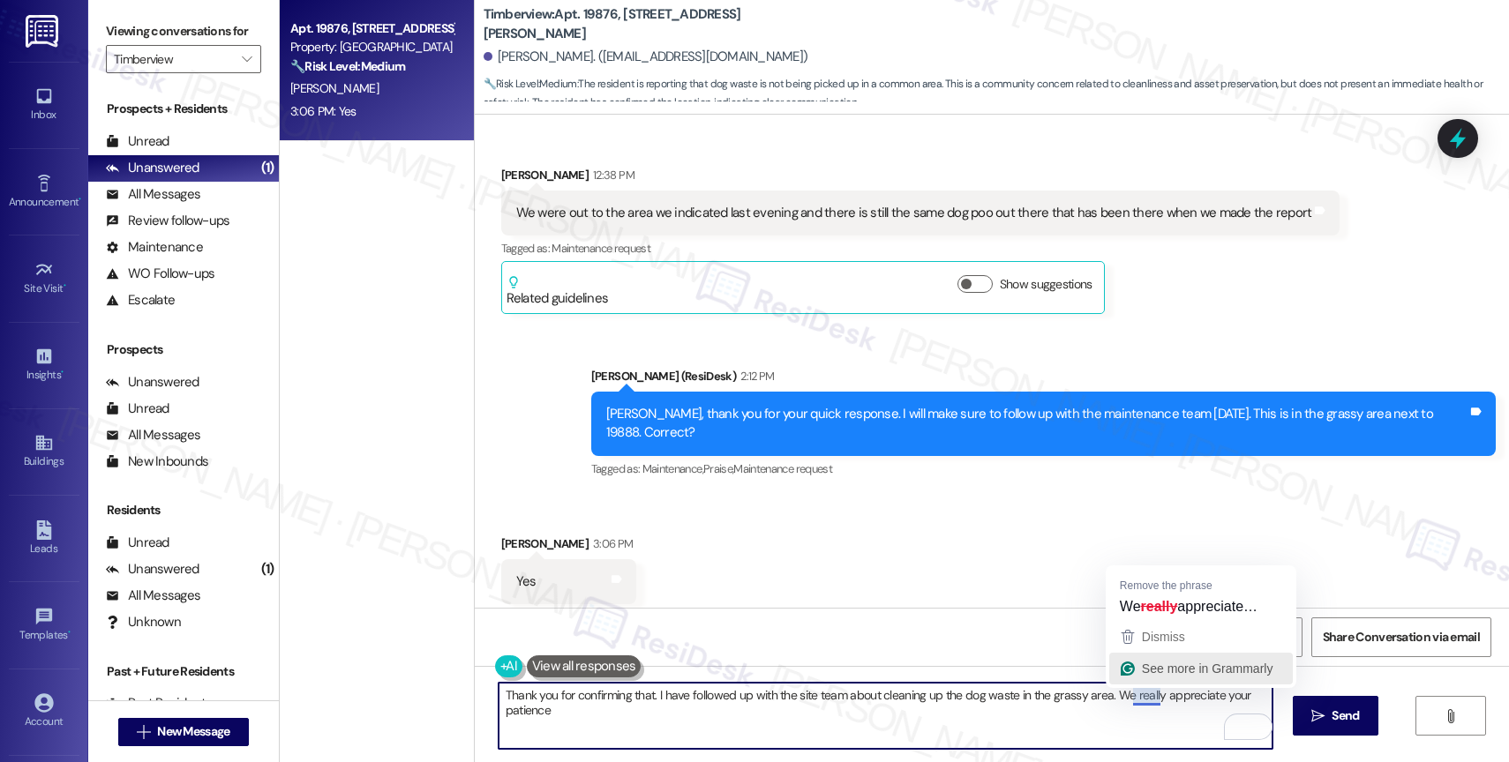
click at [1139, 653] on button "See more in Grammarly" at bounding box center [1201, 669] width 184 height 32
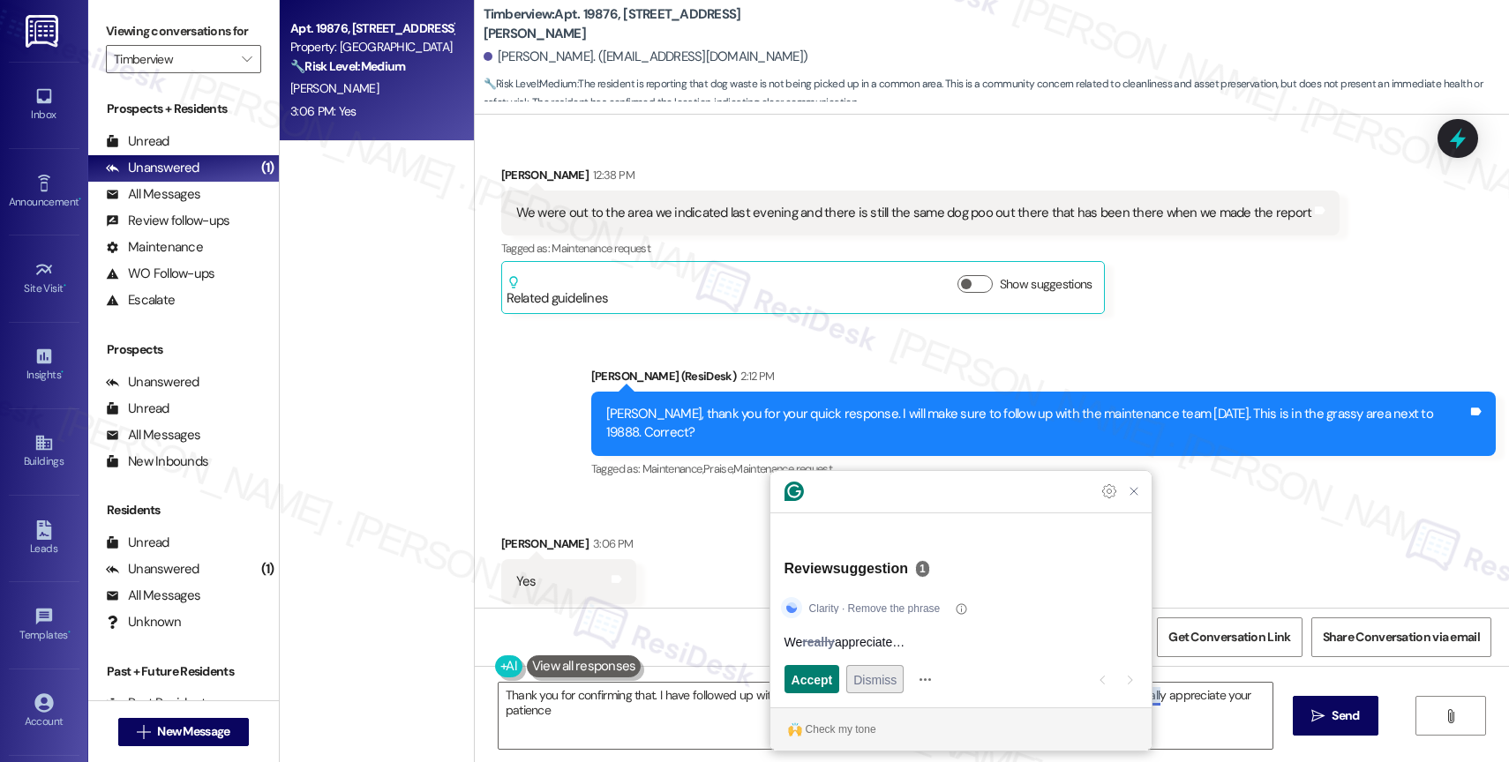
click at [900, 678] on button "Dismiss" at bounding box center [874, 679] width 57 height 28
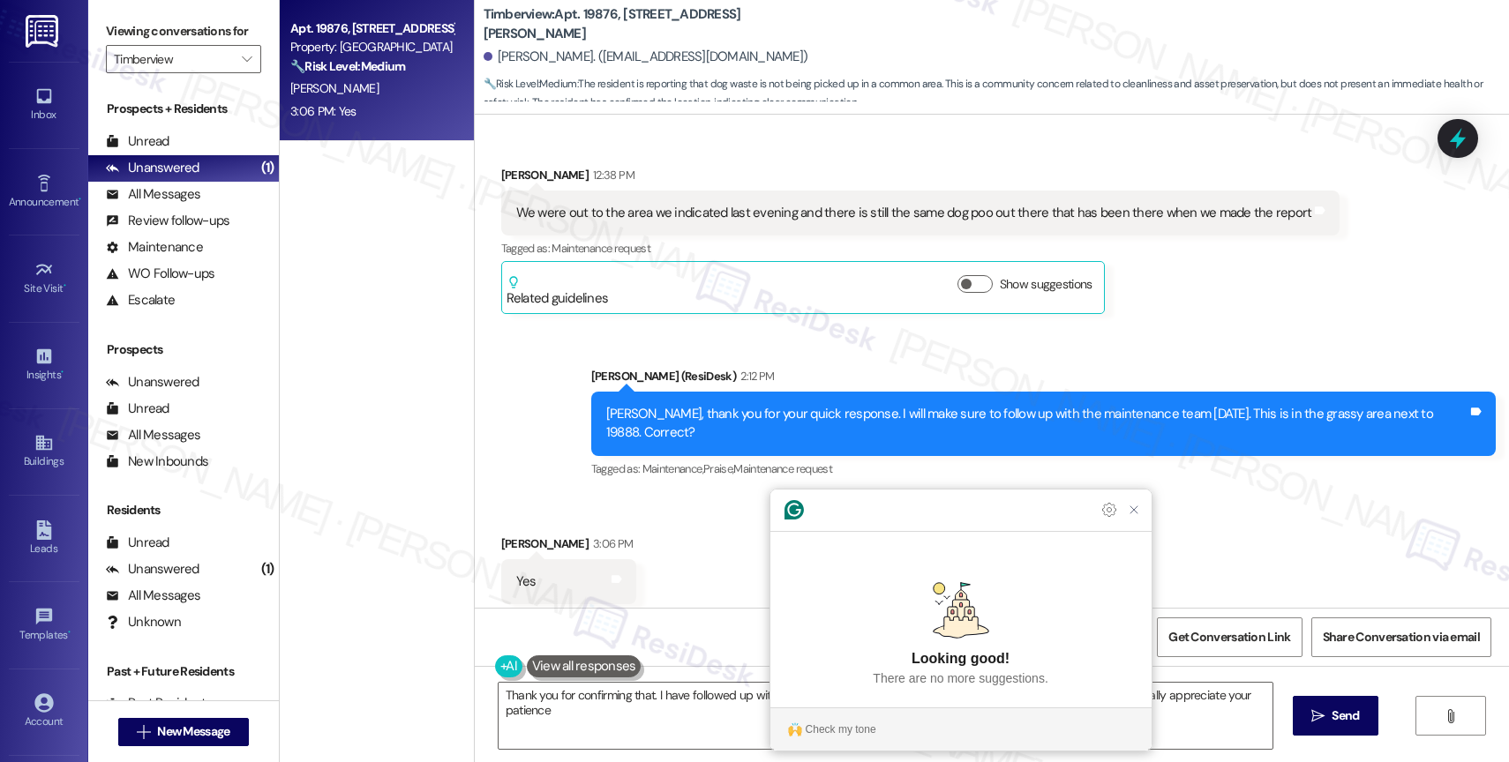
click at [1128, 564] on article "Looking good! There are no more suggestions." at bounding box center [960, 635] width 381 height 145
click at [557, 495] on div "Received via SMS Gordon Christiansen 3:06 PM Yes Tags and notes Tagged as: Posi…" at bounding box center [992, 569] width 1034 height 149
click at [1131, 514] on icon "Close Grammarly Assistant" at bounding box center [1133, 510] width 7 height 7
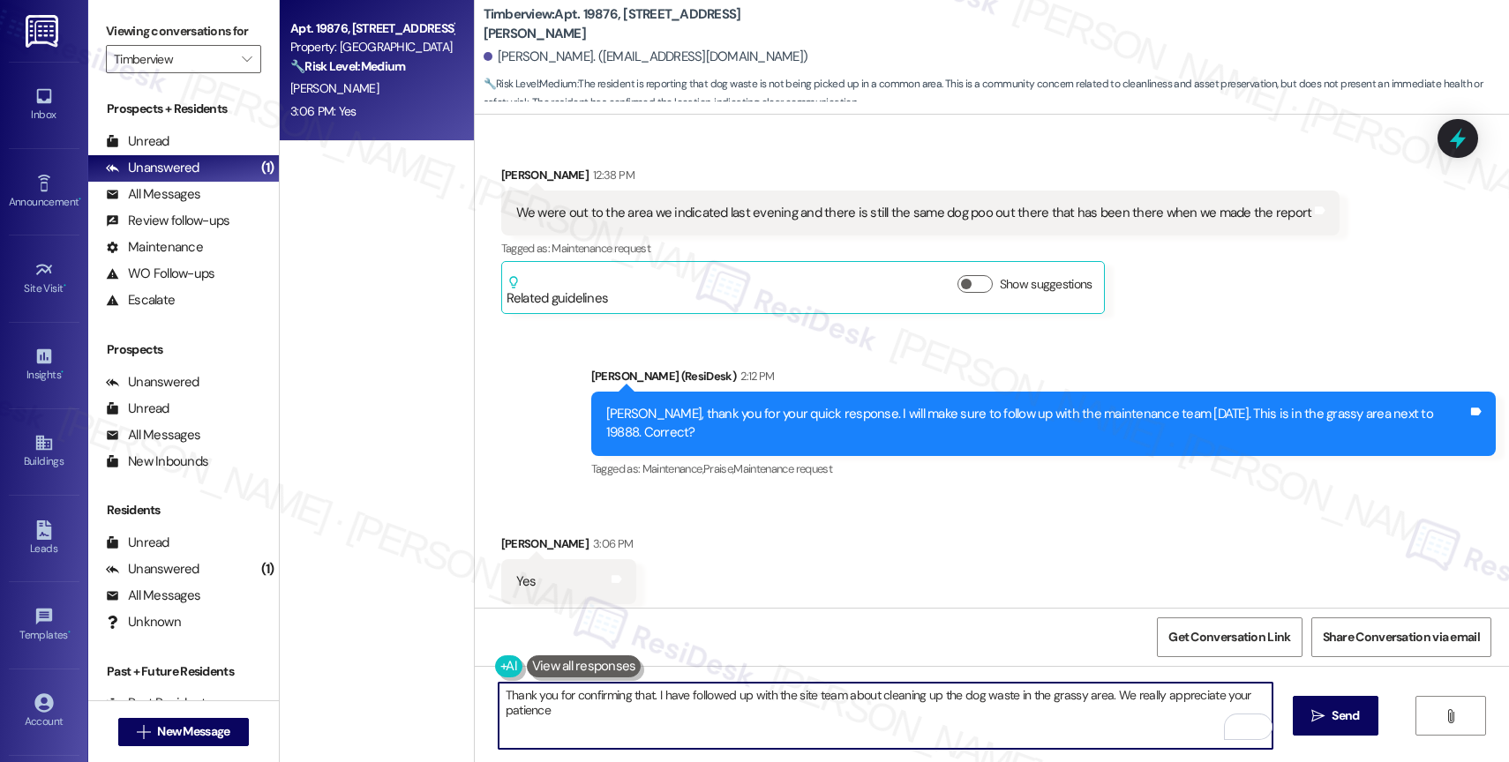
click at [975, 747] on textarea "Thank you for confirming that. I have followed up with the site team about clea…" at bounding box center [886, 716] width 774 height 66
type textarea "Thank you for confirming that. I have followed up with the site team about clea…"
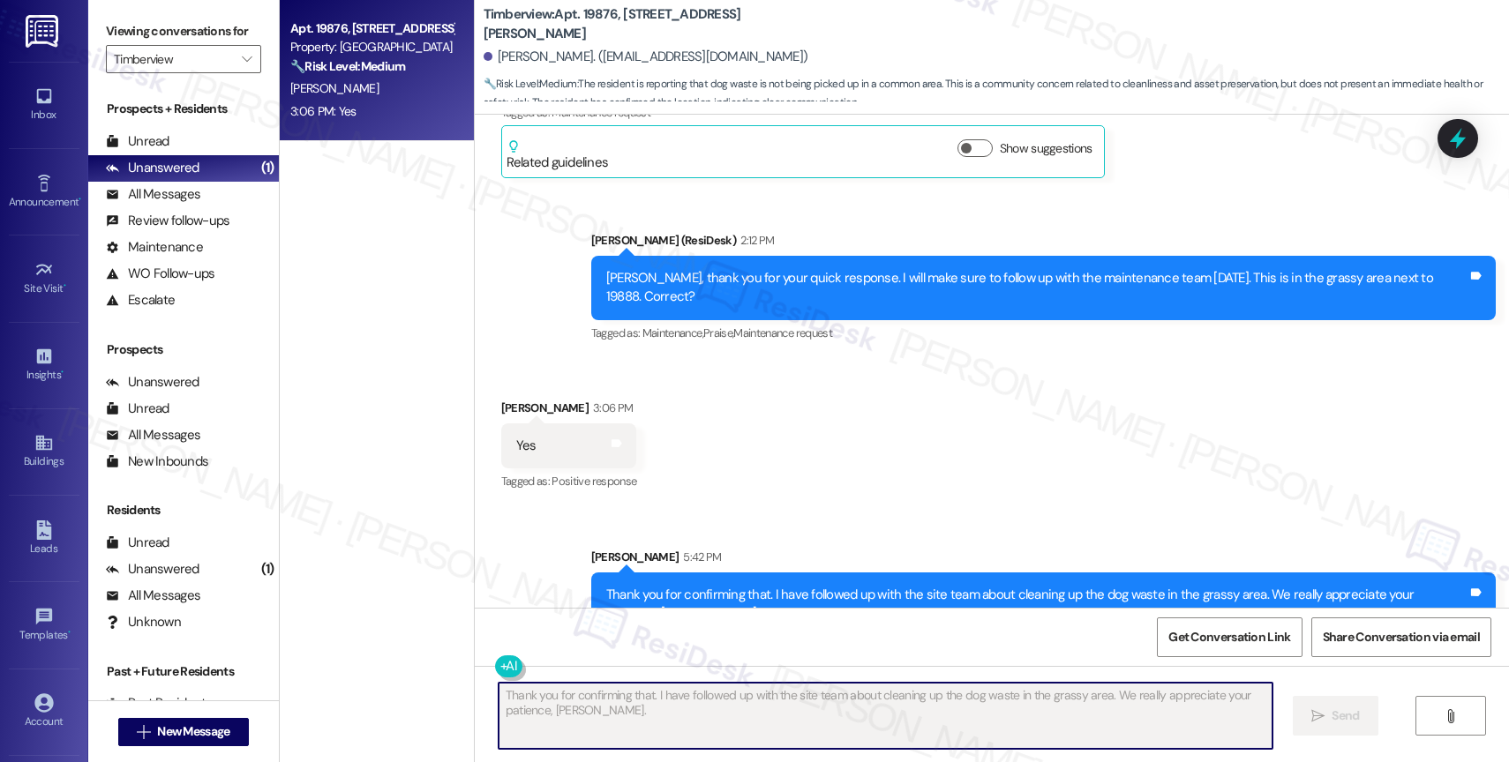
scroll to position [5807, 0]
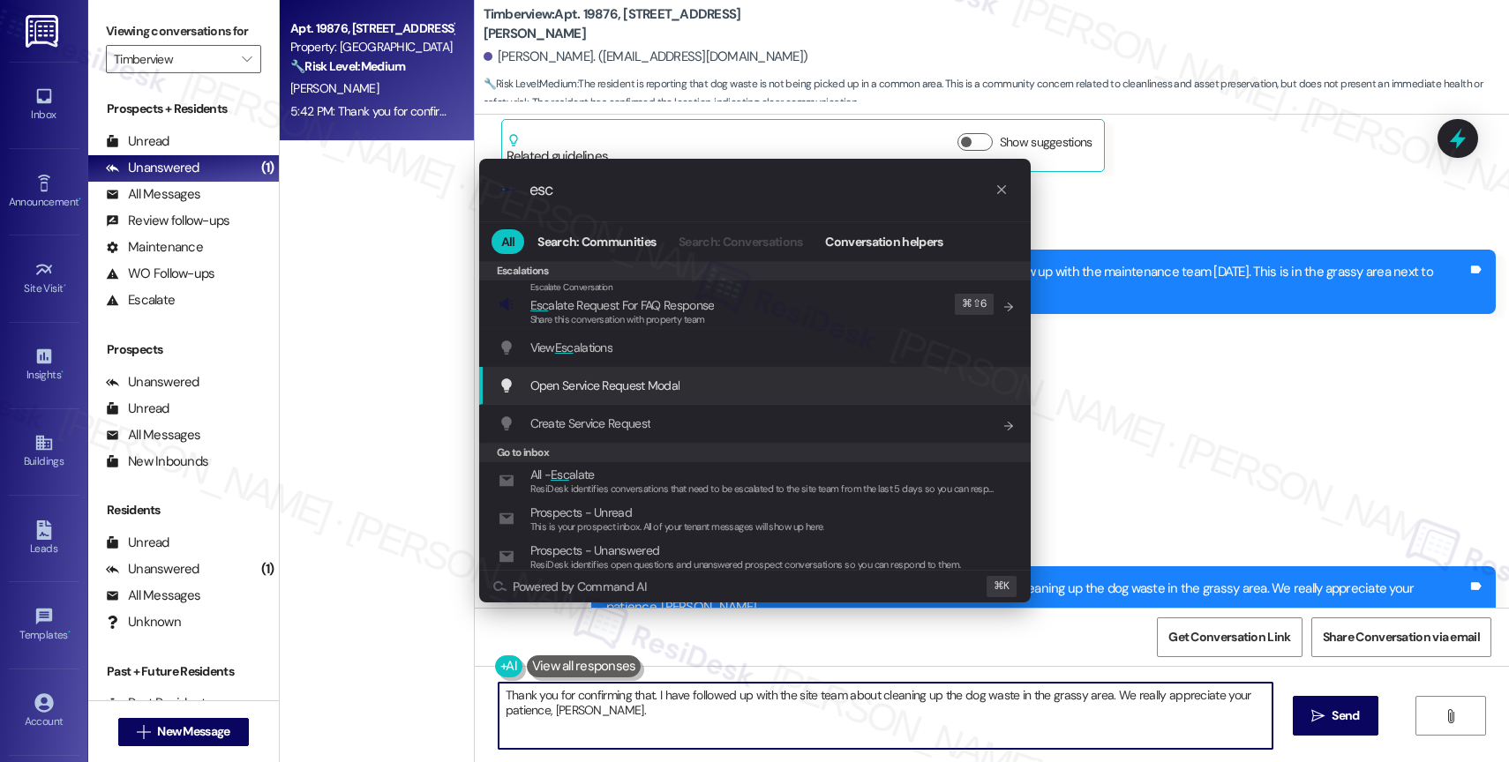
click at [1023, 382] on div "Open Service Request Modal Add shortcut" at bounding box center [755, 386] width 552 height 38
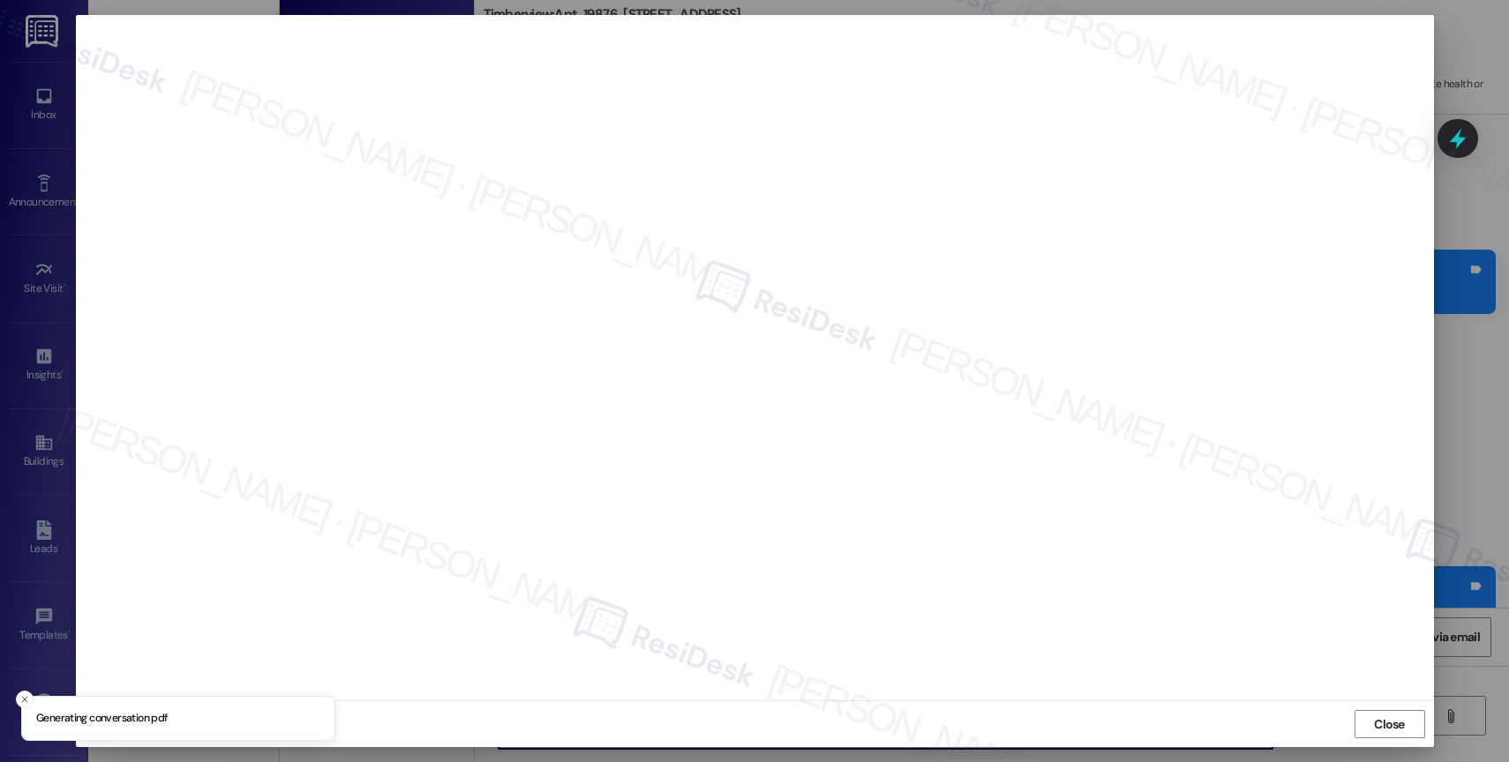
click at [1374, 734] on span "Close" at bounding box center [1389, 724] width 38 height 26
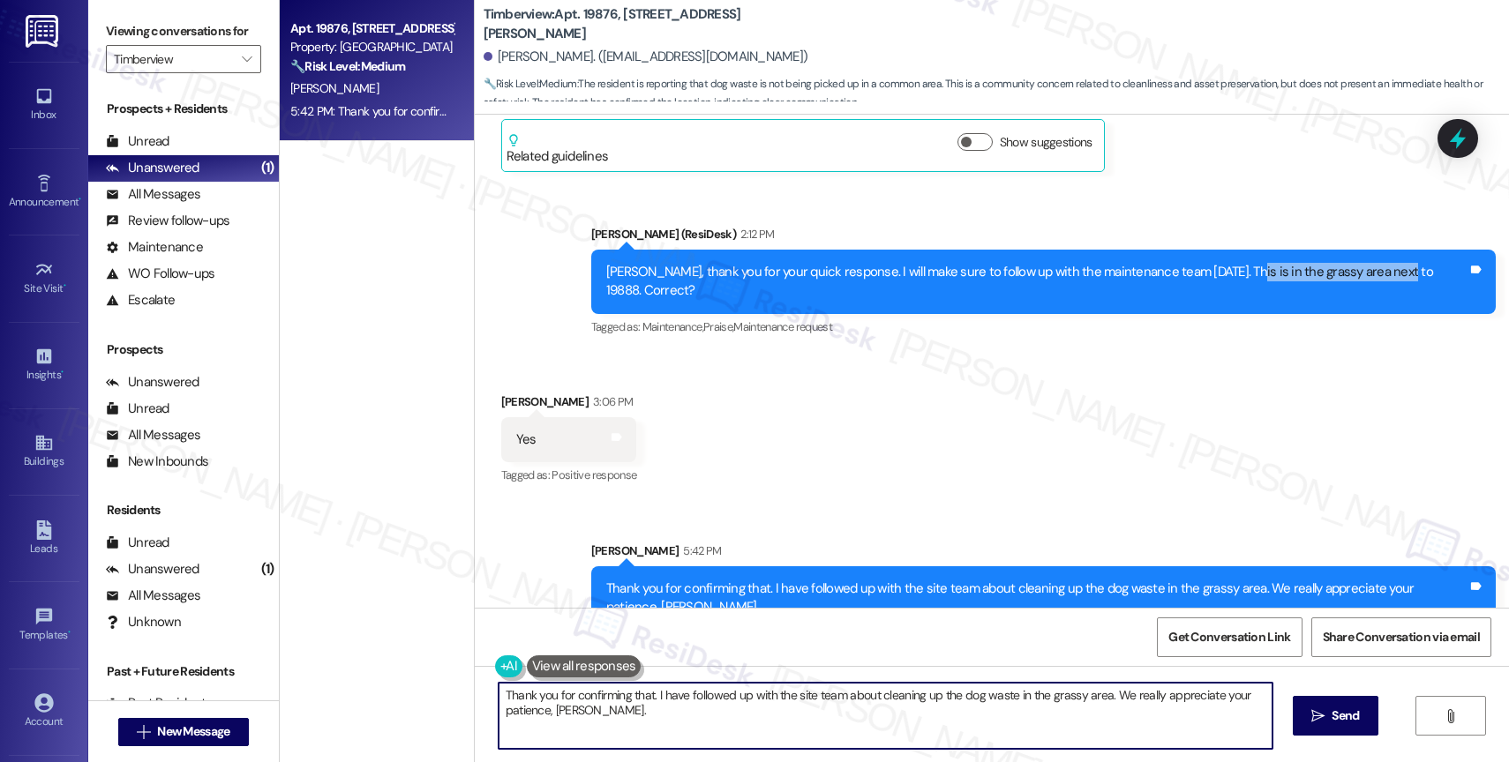
drag, startPoint x: 1244, startPoint y: 253, endPoint x: 1400, endPoint y: 254, distance: 156.2
click at [1400, 263] on div "[PERSON_NAME], thank you for your quick response. I will make sure to follow up…" at bounding box center [1036, 282] width 861 height 38
copy div "the grassy area next to 1988"
click at [1024, 502] on div "Sent via SMS Sarah 5:42 PM Thank you for confirming that. I have followed up wi…" at bounding box center [992, 573] width 1034 height 142
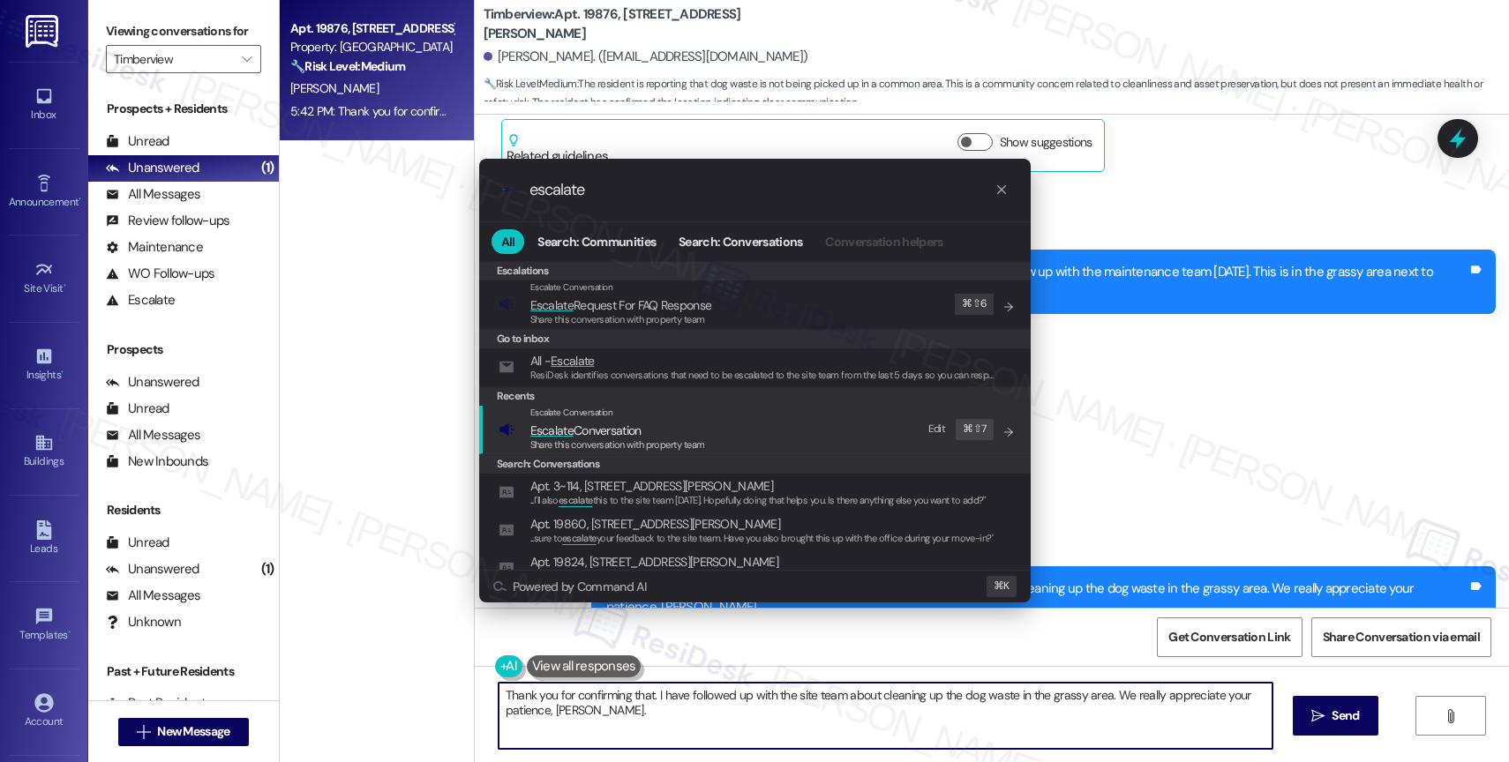
type input "escalate"
click at [607, 431] on span "Escalate Conversation" at bounding box center [585, 431] width 111 height 16
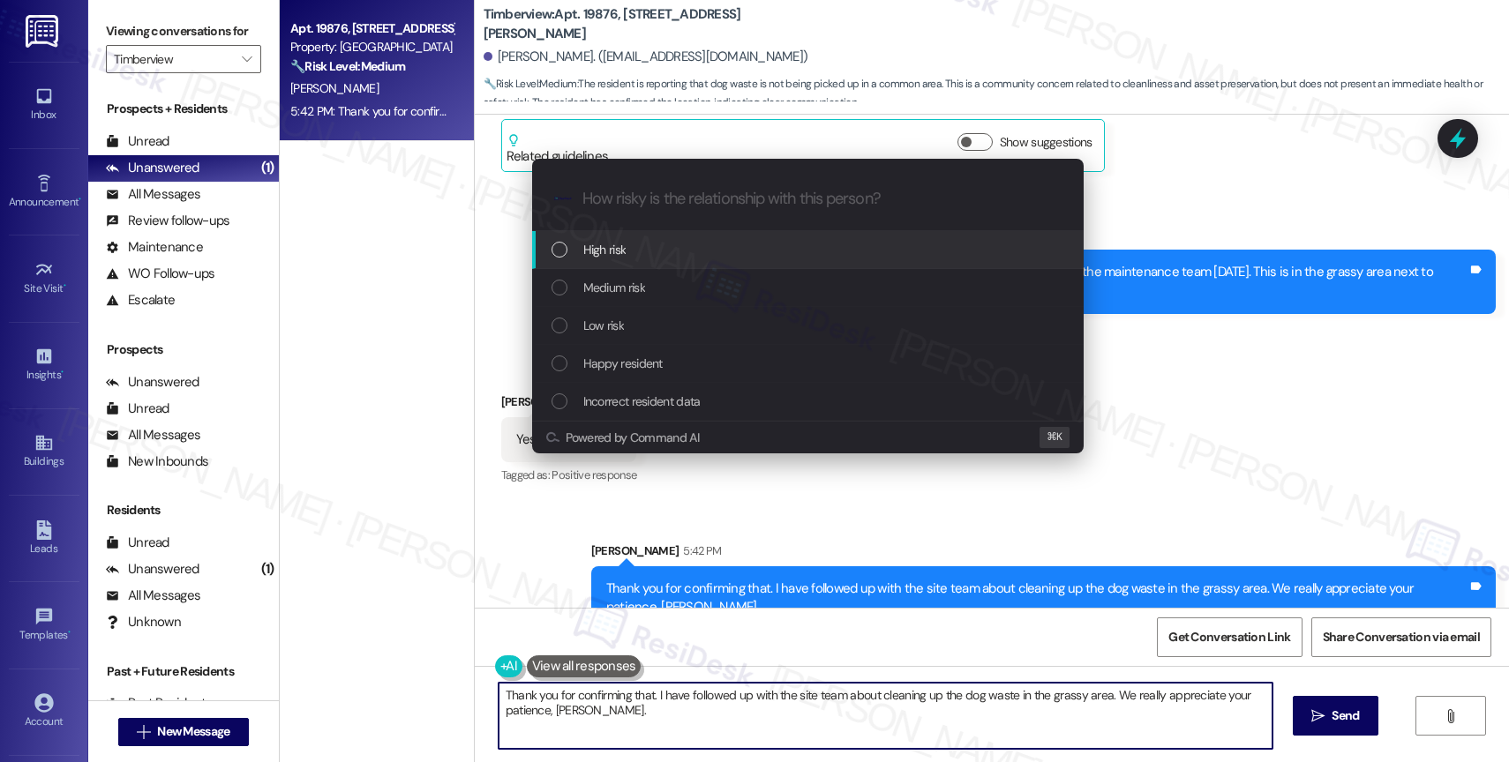
click at [654, 241] on div "High risk" at bounding box center [810, 249] width 516 height 19
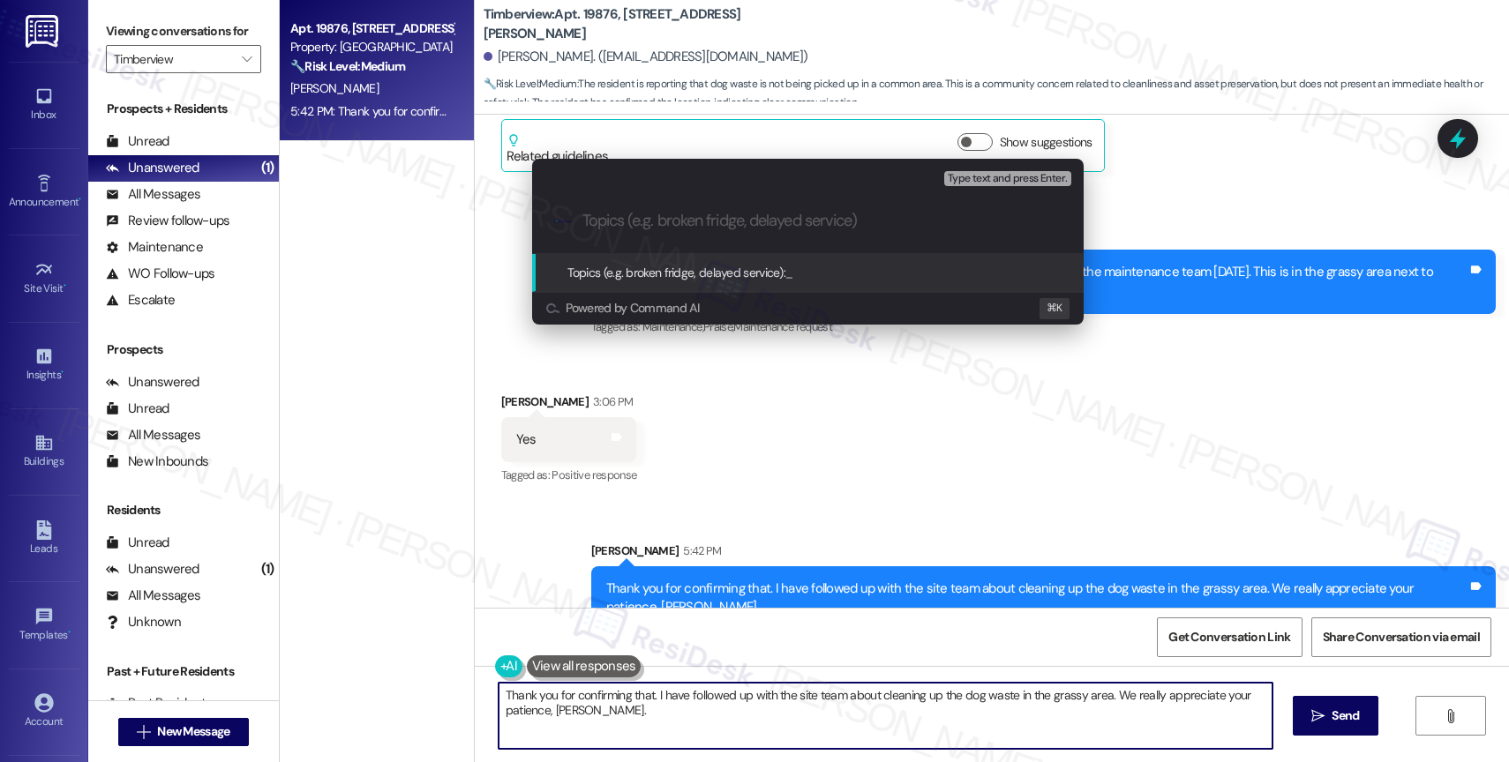
click at [658, 221] on input "Topics (e.g. broken fridge, delayed service)" at bounding box center [821, 221] width 479 height 19
type input "Dog Waste Complaint"
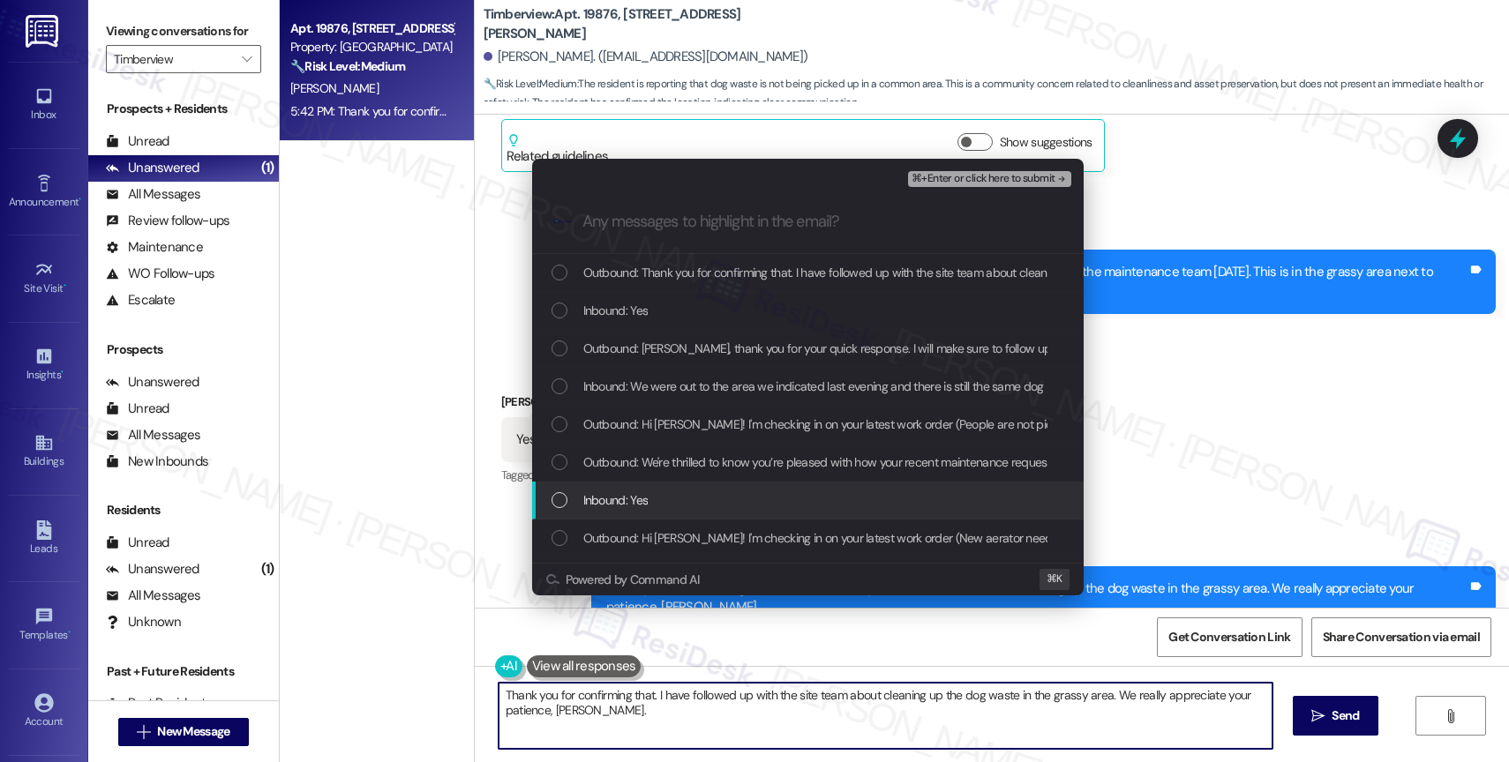
click at [694, 504] on div "Inbound: Yes" at bounding box center [810, 500] width 516 height 19
click at [657, 510] on div "Inbound: Yes" at bounding box center [808, 501] width 552 height 38
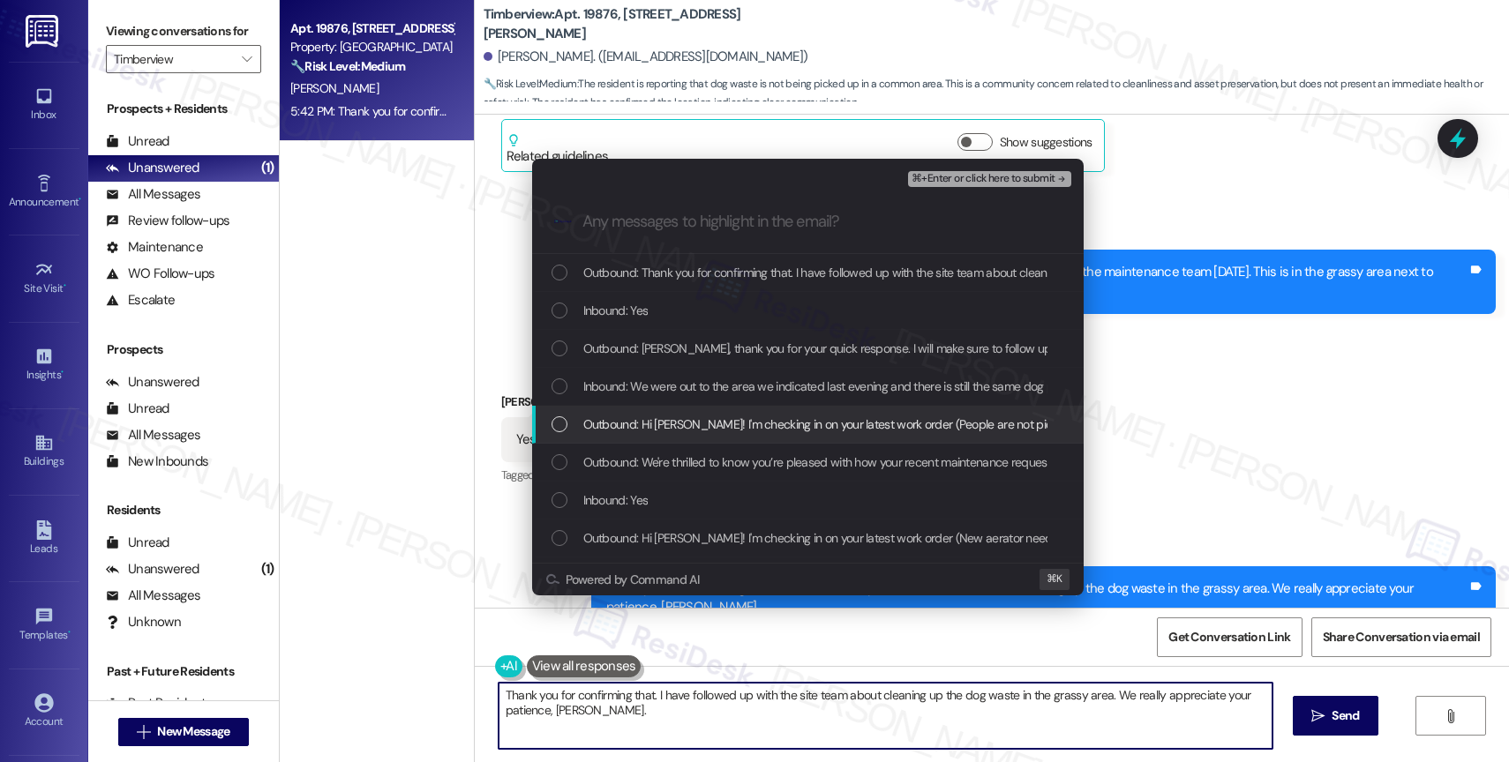
click at [660, 435] on div "Outbound: Hi Gordon! I'm checking in on your latest work order (People are not …" at bounding box center [808, 425] width 552 height 38
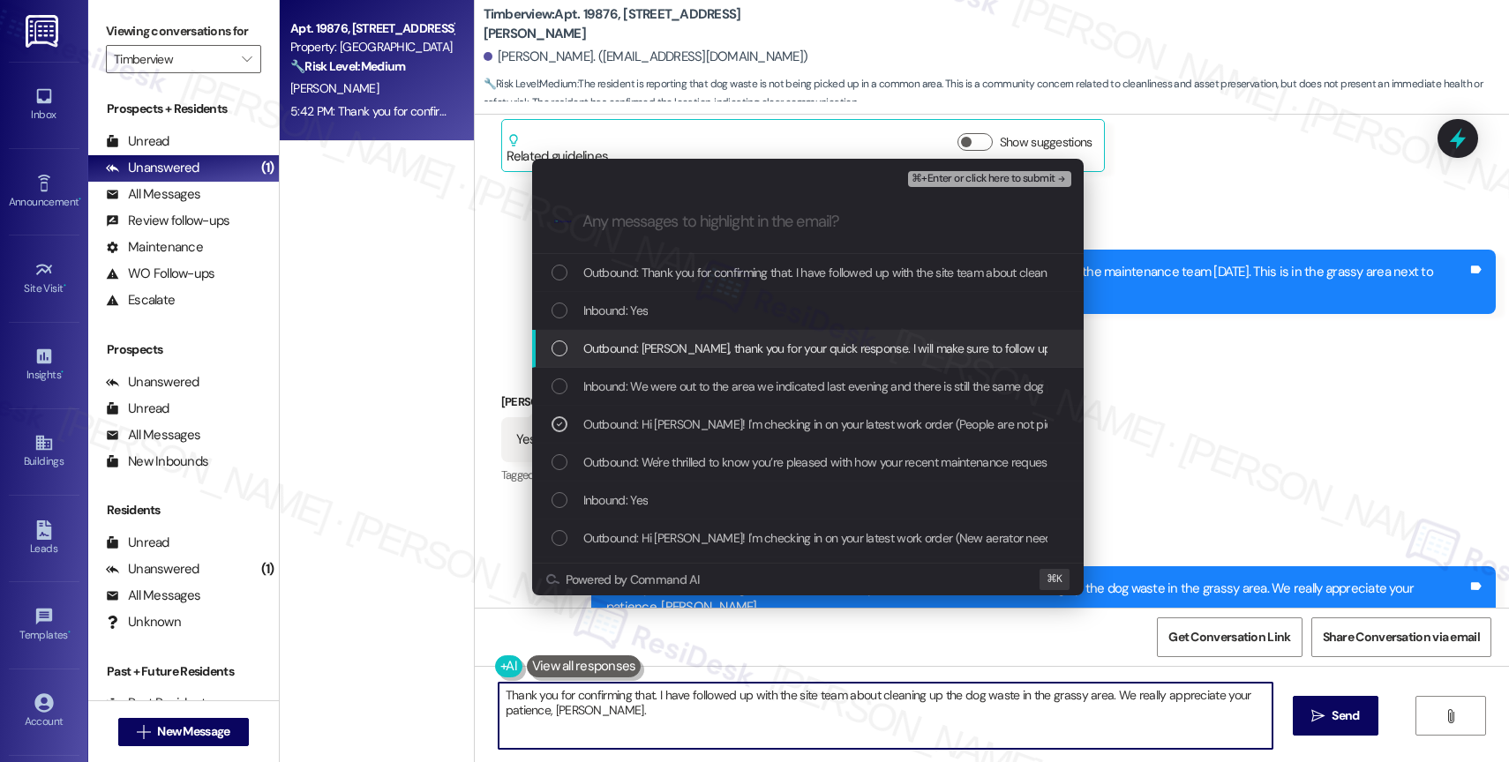
click at [568, 345] on div "Outbound: Gordon, thank you for your quick response. I will make sure to follow…" at bounding box center [810, 348] width 516 height 19
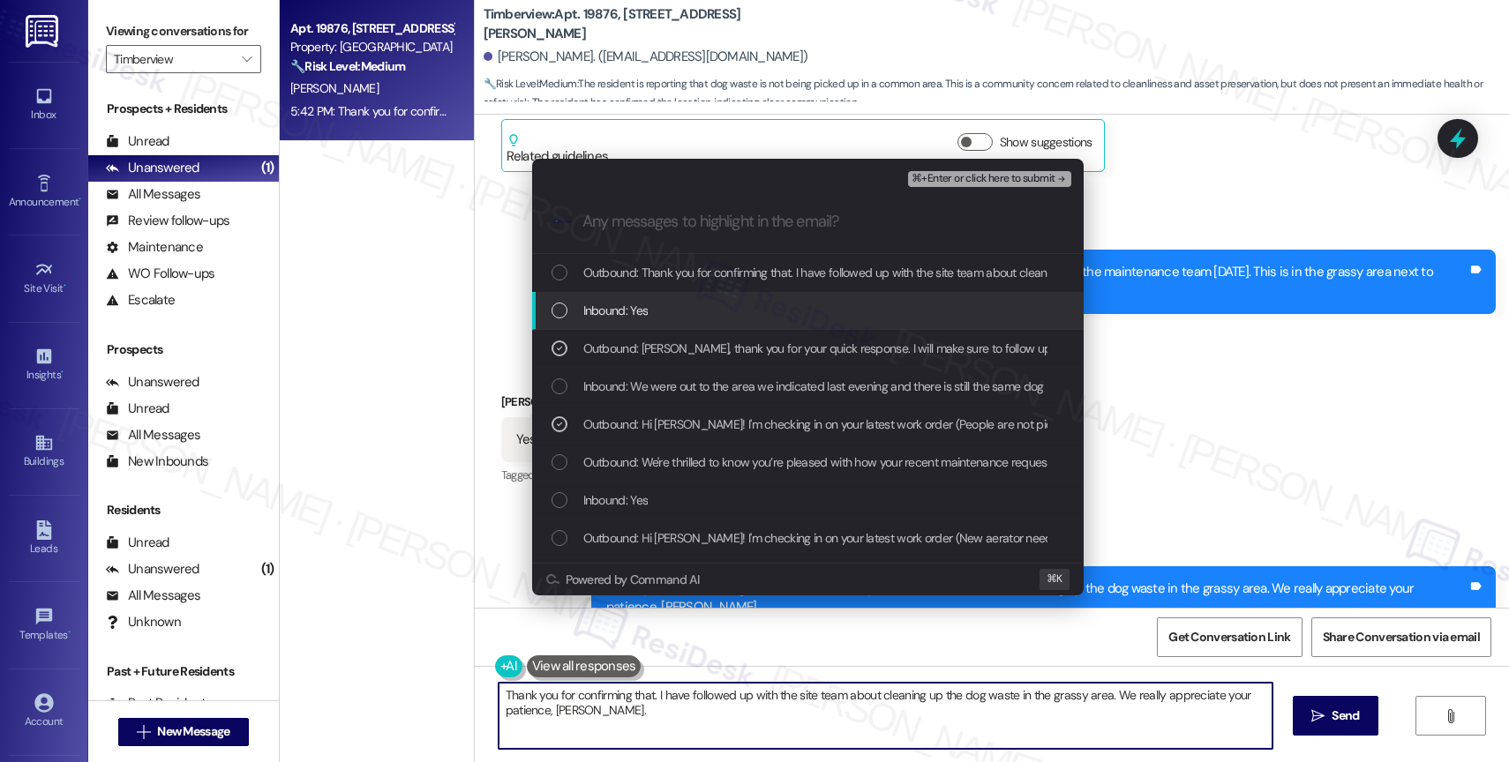
click at [592, 303] on span "Inbound: Yes" at bounding box center [615, 310] width 65 height 19
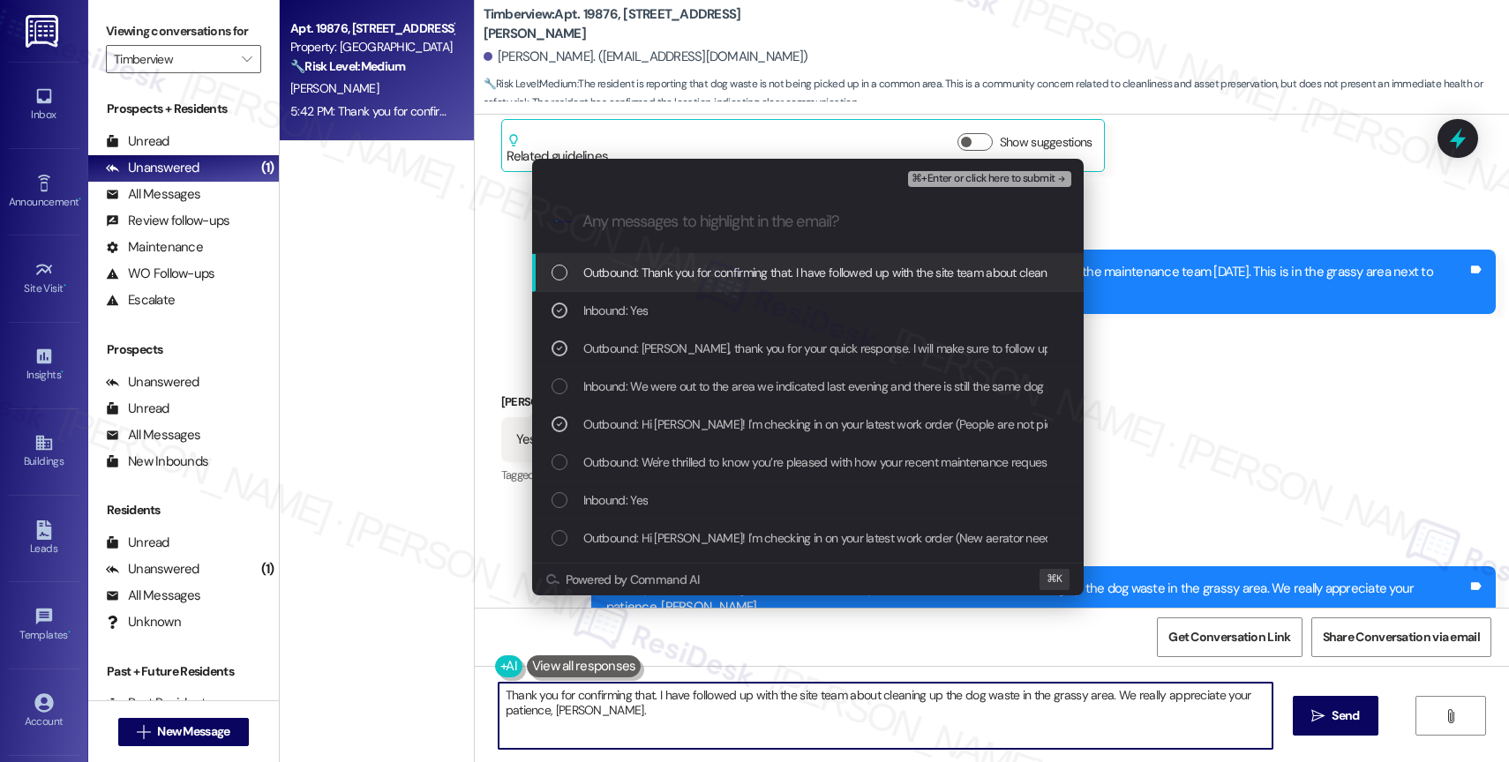
click at [626, 286] on div "Outbound: Thank you for confirming that. I have followed up with the site team …" at bounding box center [808, 273] width 552 height 38
click at [634, 269] on span "Outbound: Thank you for confirming that. I have followed up with the site team …" at bounding box center [1056, 272] width 947 height 19
click at [1044, 191] on div ".cls-1{fill:#0a055f;}.cls-2{fill:#0cc4c4;} resideskLogoBlueOrange" at bounding box center [808, 222] width 552 height 63
click at [1022, 182] on span "⌘+Enter or click here to submit" at bounding box center [983, 179] width 143 height 12
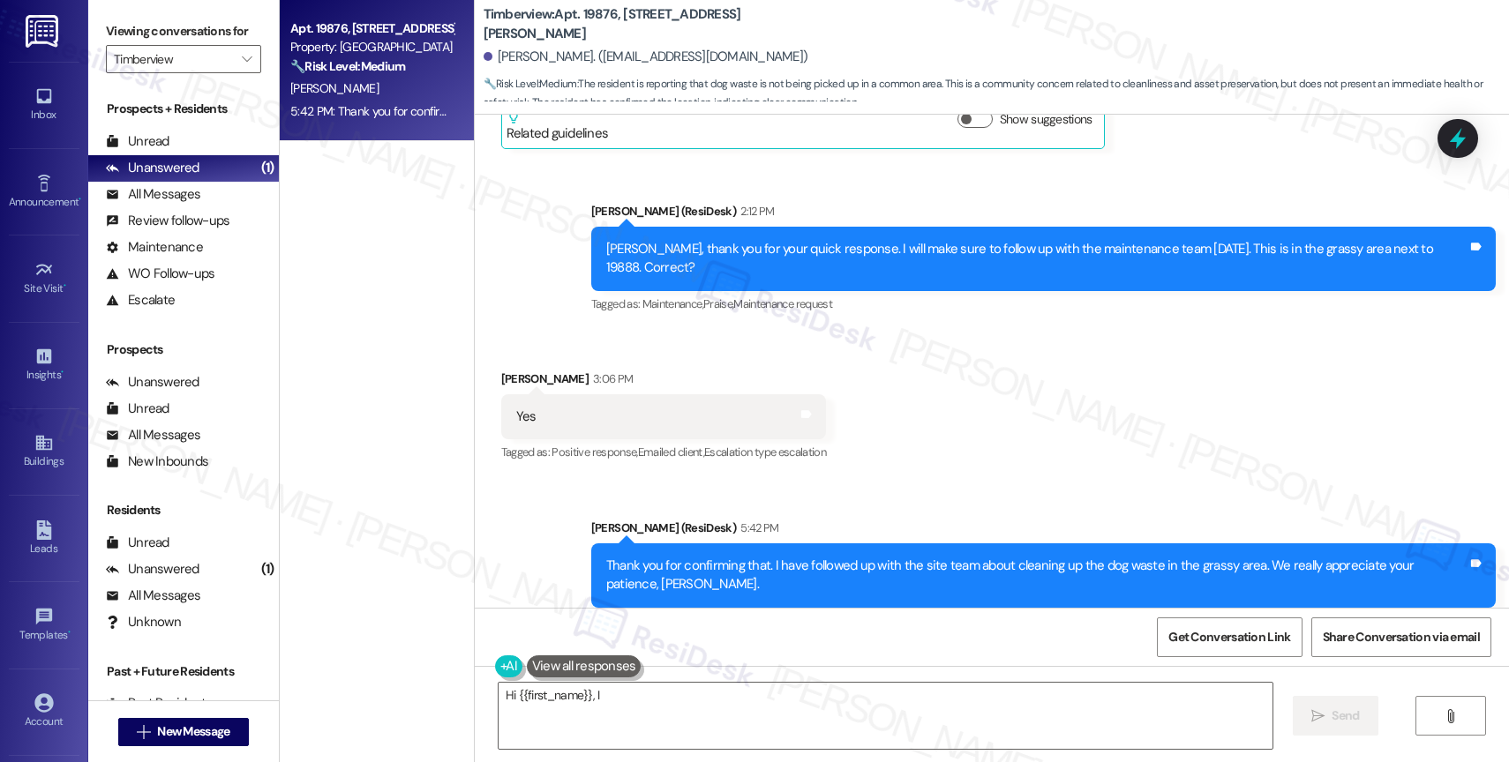
scroll to position [5832, 0]
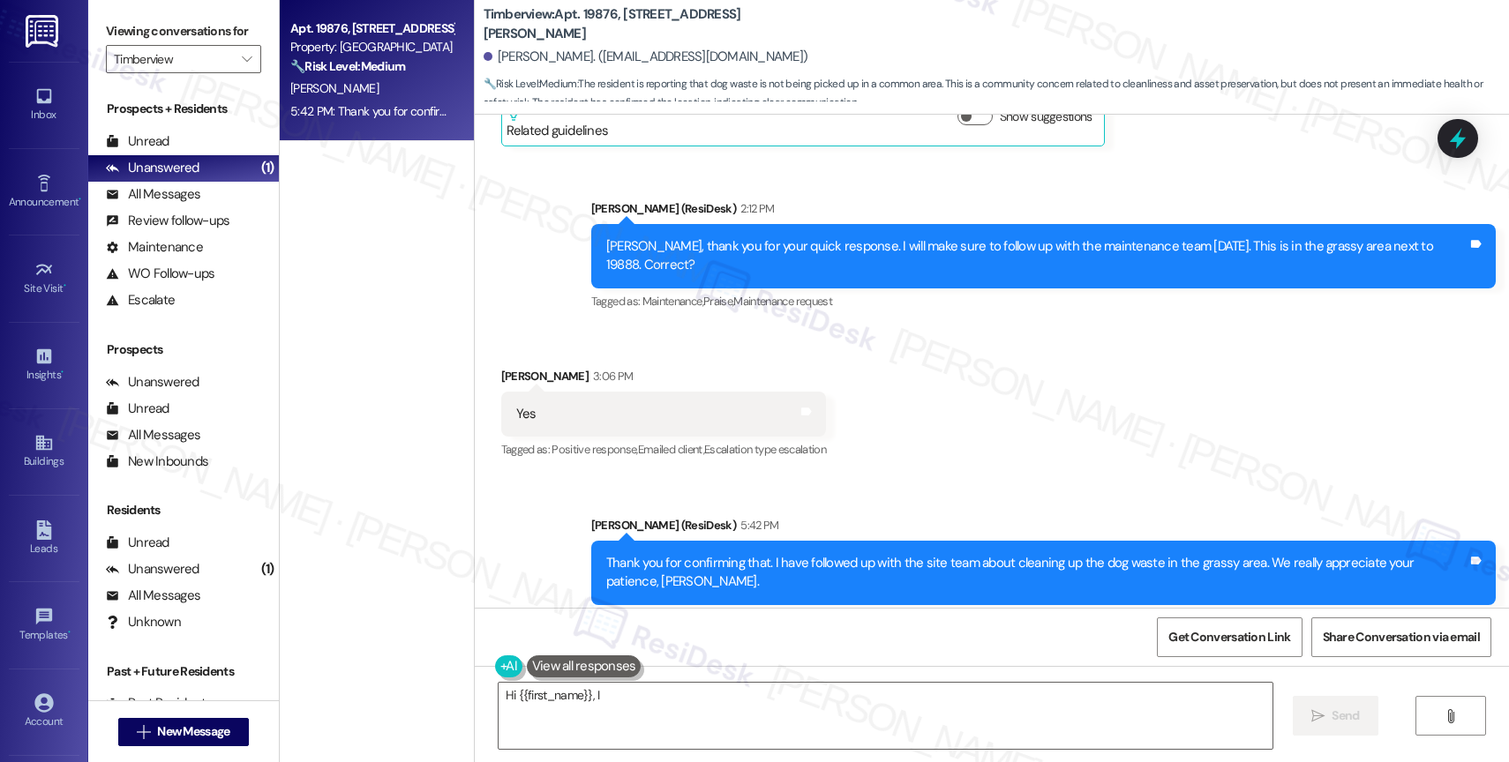
click at [409, 264] on div "Apt. 19876, 15150 Gifford Ln Property: Timberview 🔧 Risk Level: Medium The resi…" at bounding box center [377, 318] width 194 height 637
click at [286, 171] on div "Apt. 19876, 15150 Gifford Ln Property: Timberview 🔧 Risk Level: Medium The resi…" at bounding box center [377, 318] width 194 height 637
click at [860, 405] on div "Received via SMS Gordon Christiansen 3:06 PM Yes Tags and notes Tagged as: Posi…" at bounding box center [992, 401] width 1034 height 149
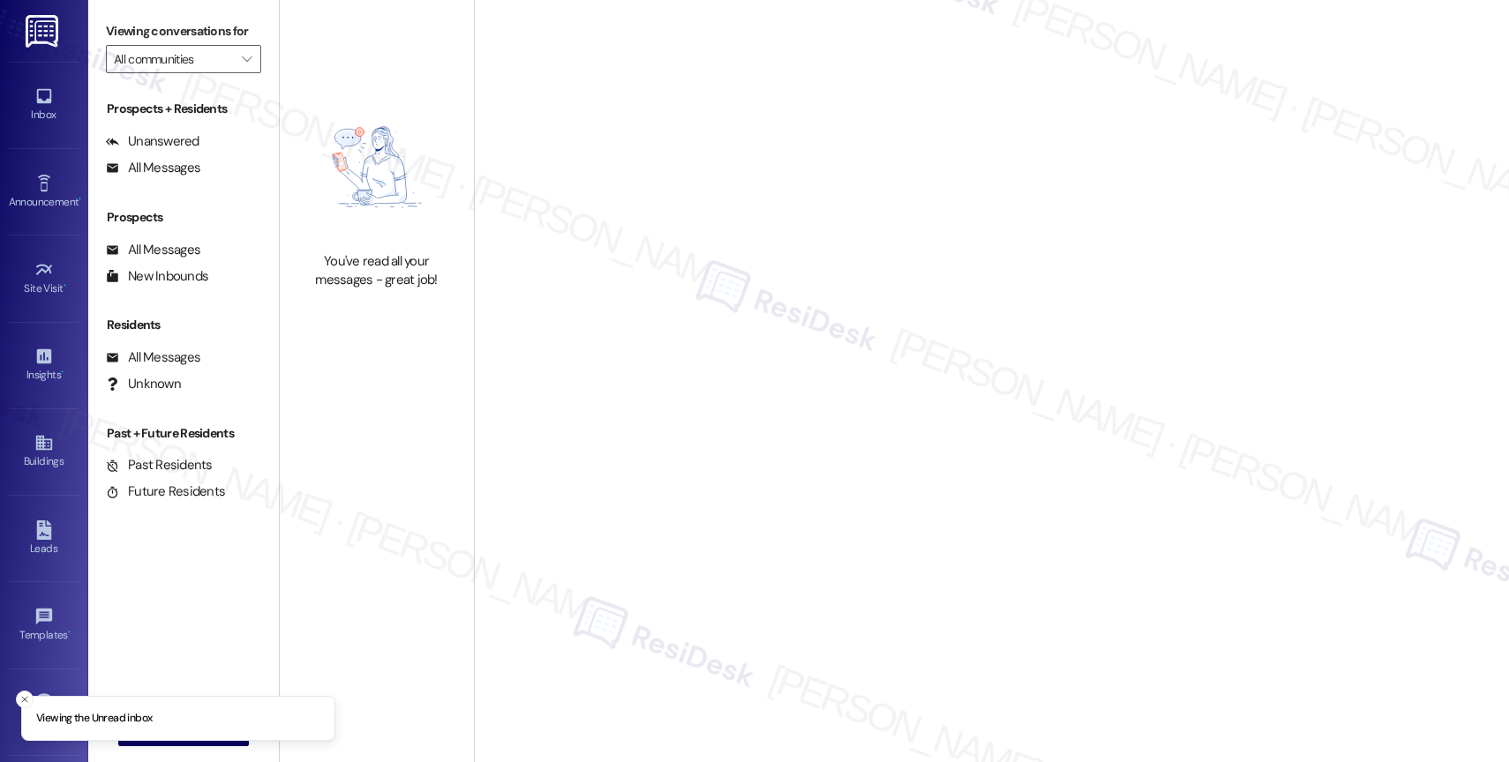
type input "Timberview"
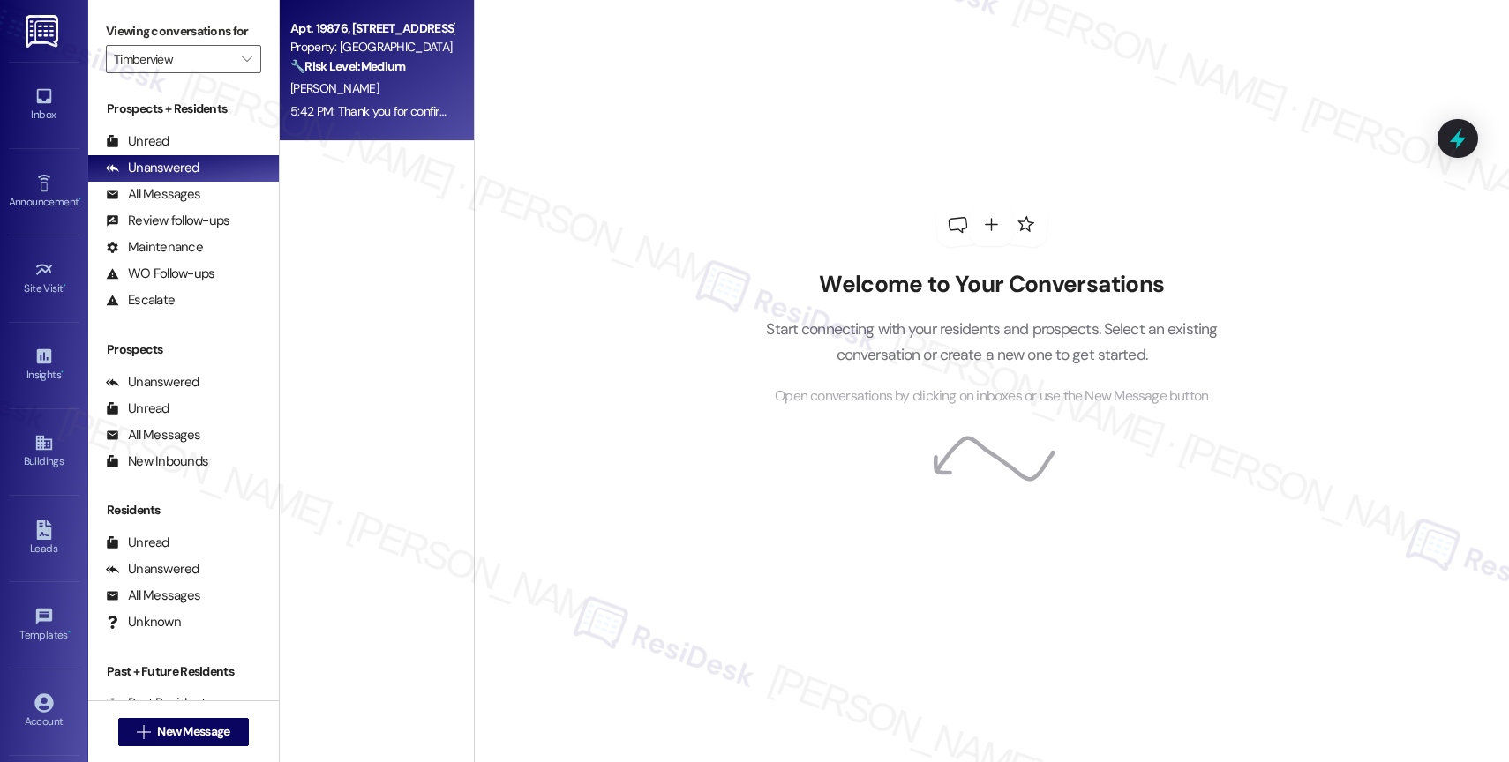
click at [346, 88] on span "[PERSON_NAME]" at bounding box center [334, 88] width 88 height 16
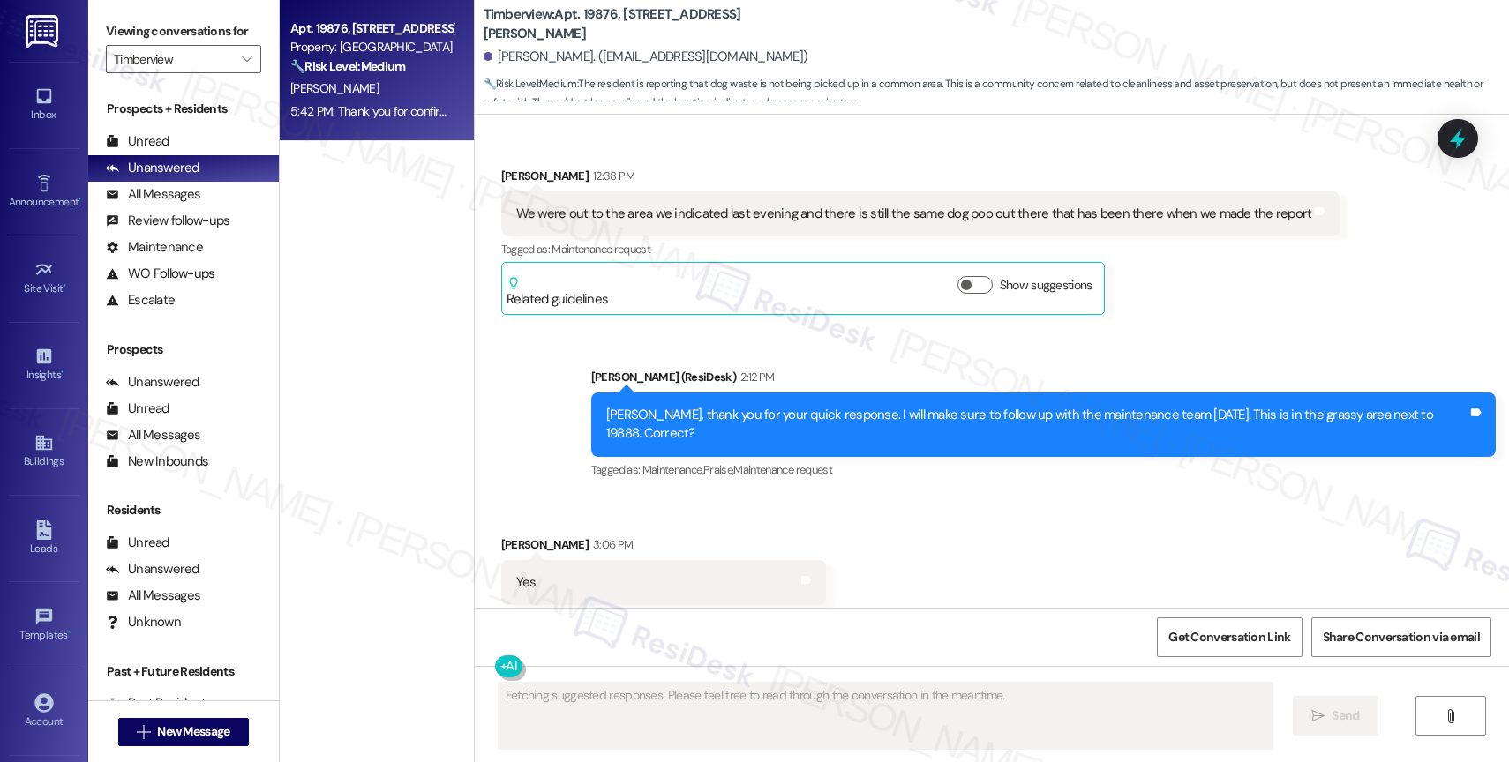
scroll to position [6031, 0]
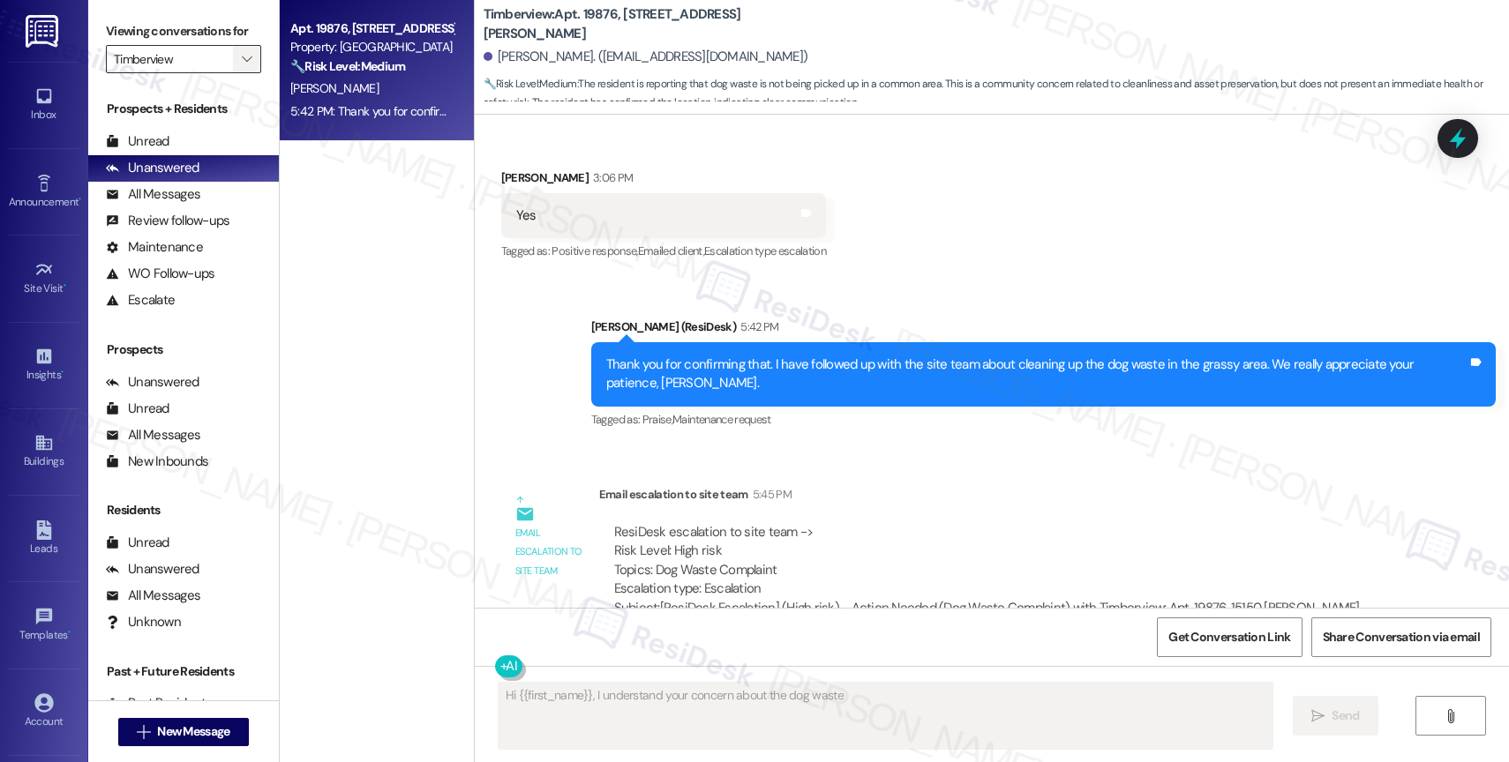
click at [242, 66] on icon "" at bounding box center [247, 59] width 10 height 14
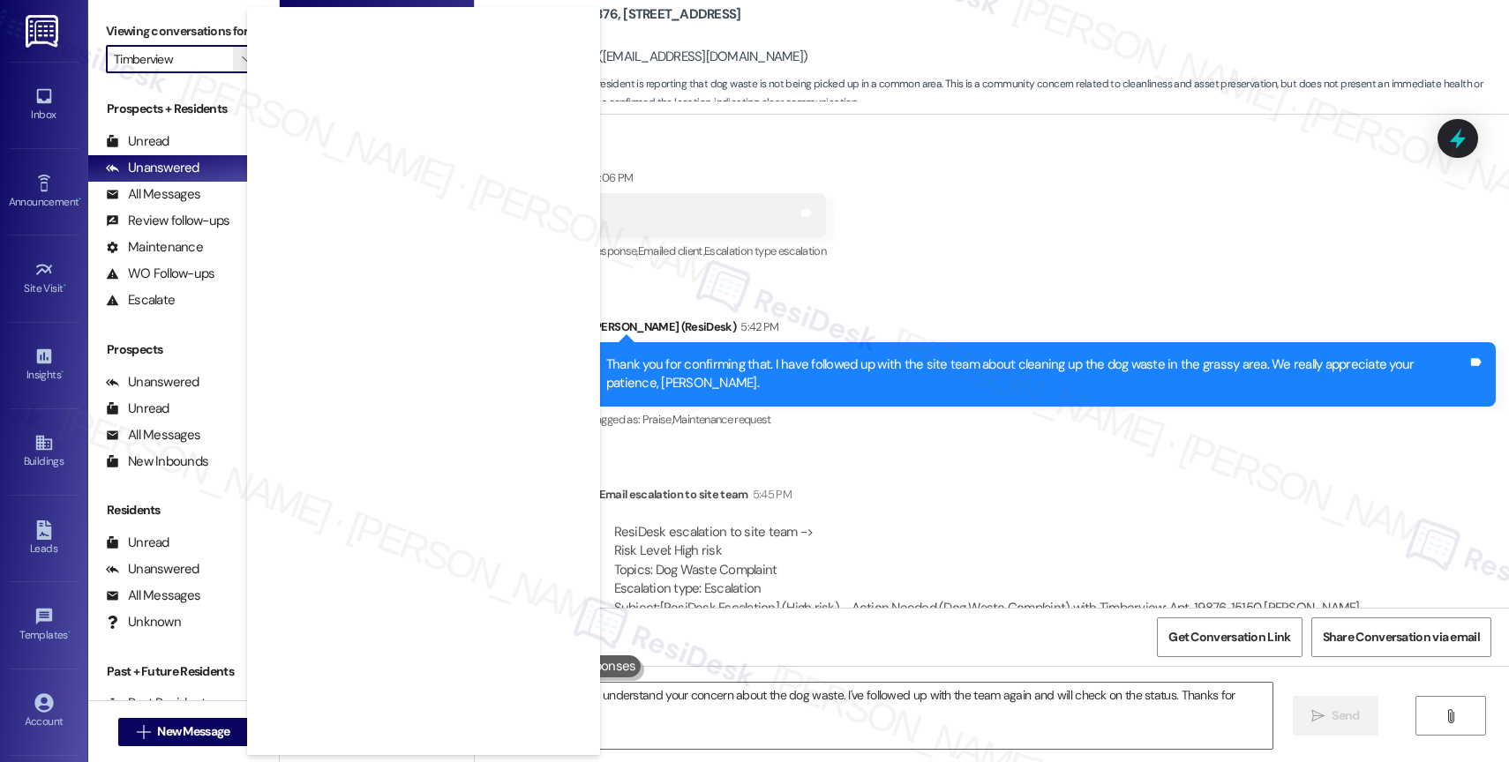
type textarea "Hi {{first_name}}, I understand your concern about the dog waste. I've followed…"
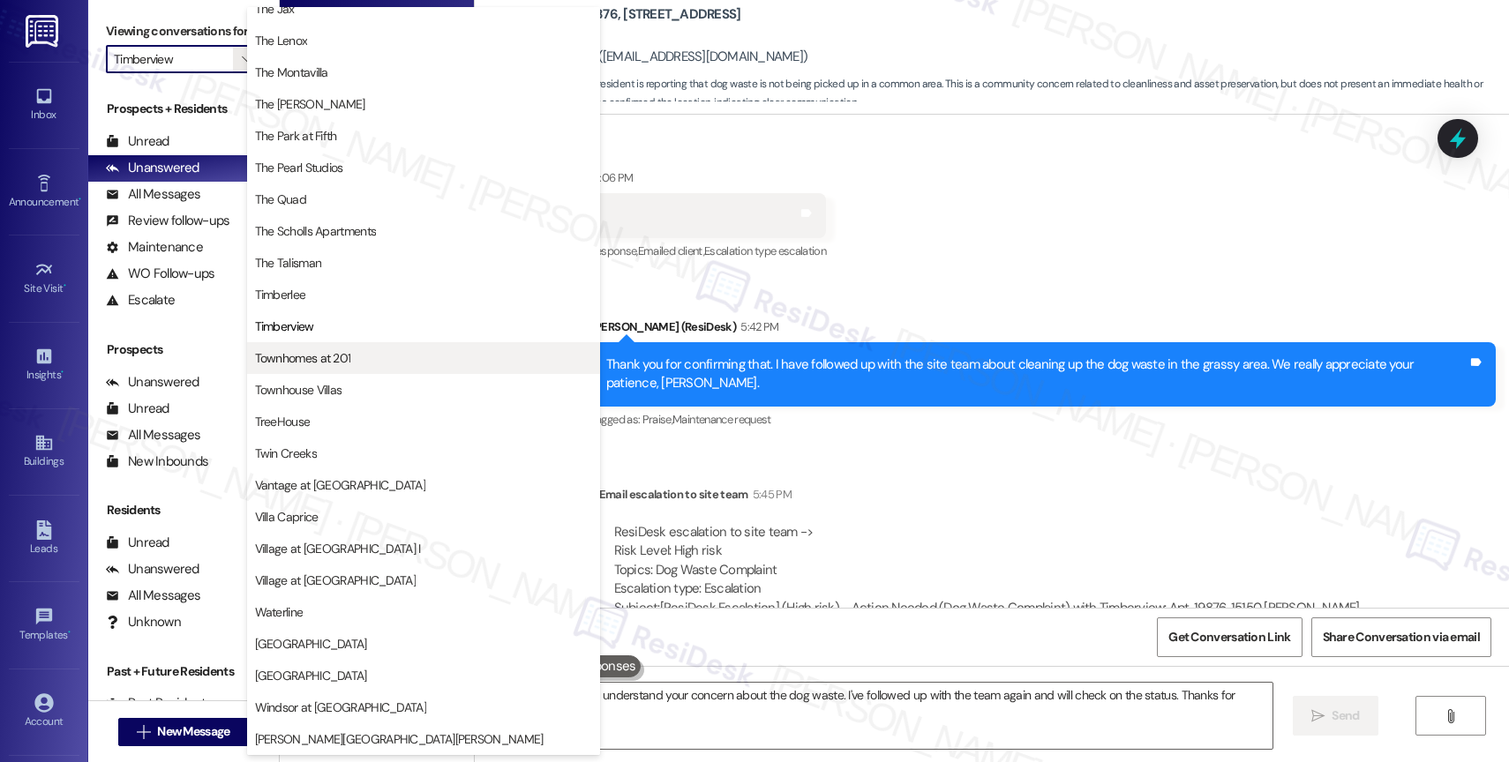
scroll to position [3220, 0]
click at [327, 354] on span "Townhomes at 201" at bounding box center [303, 358] width 96 height 18
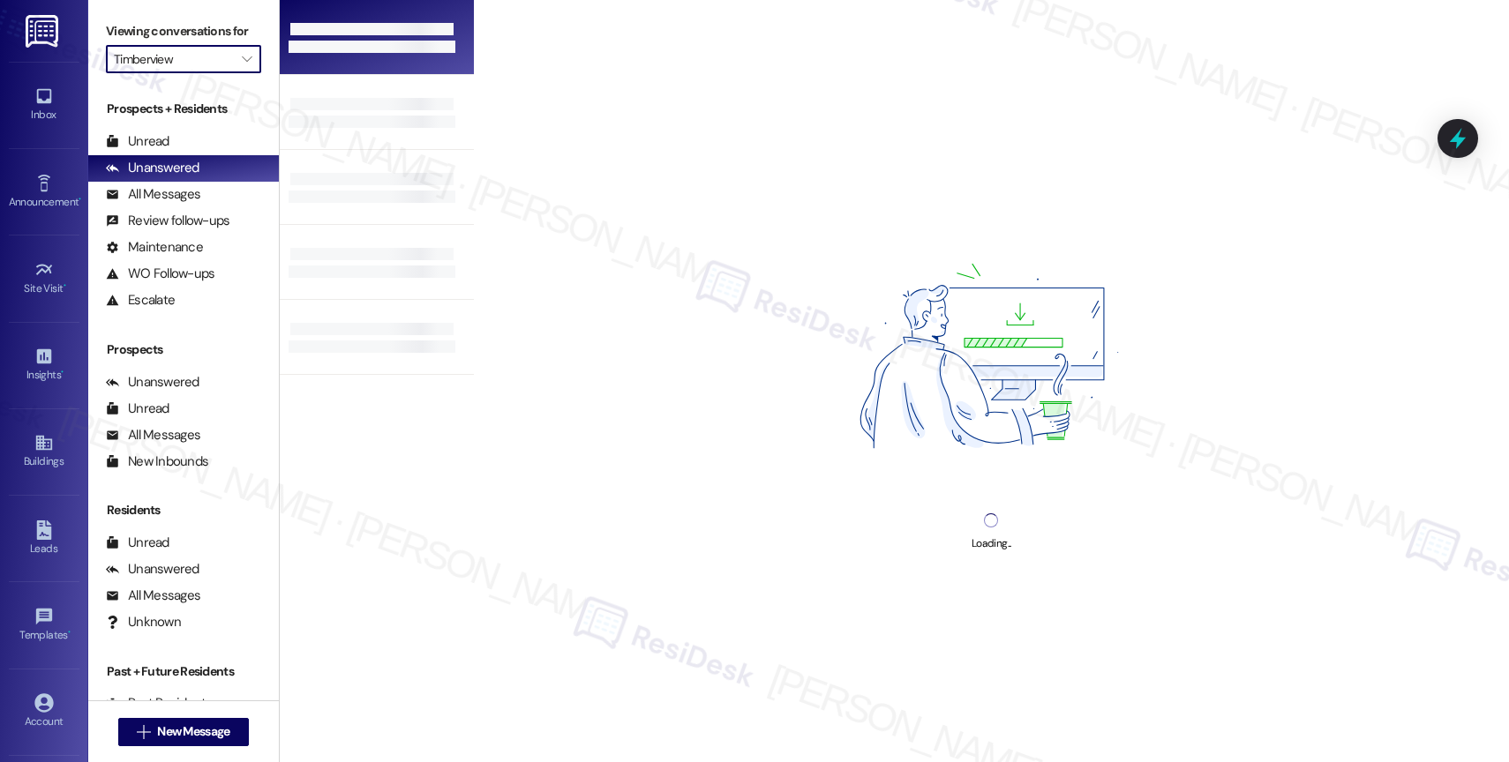
type input "Townhomes at 201"
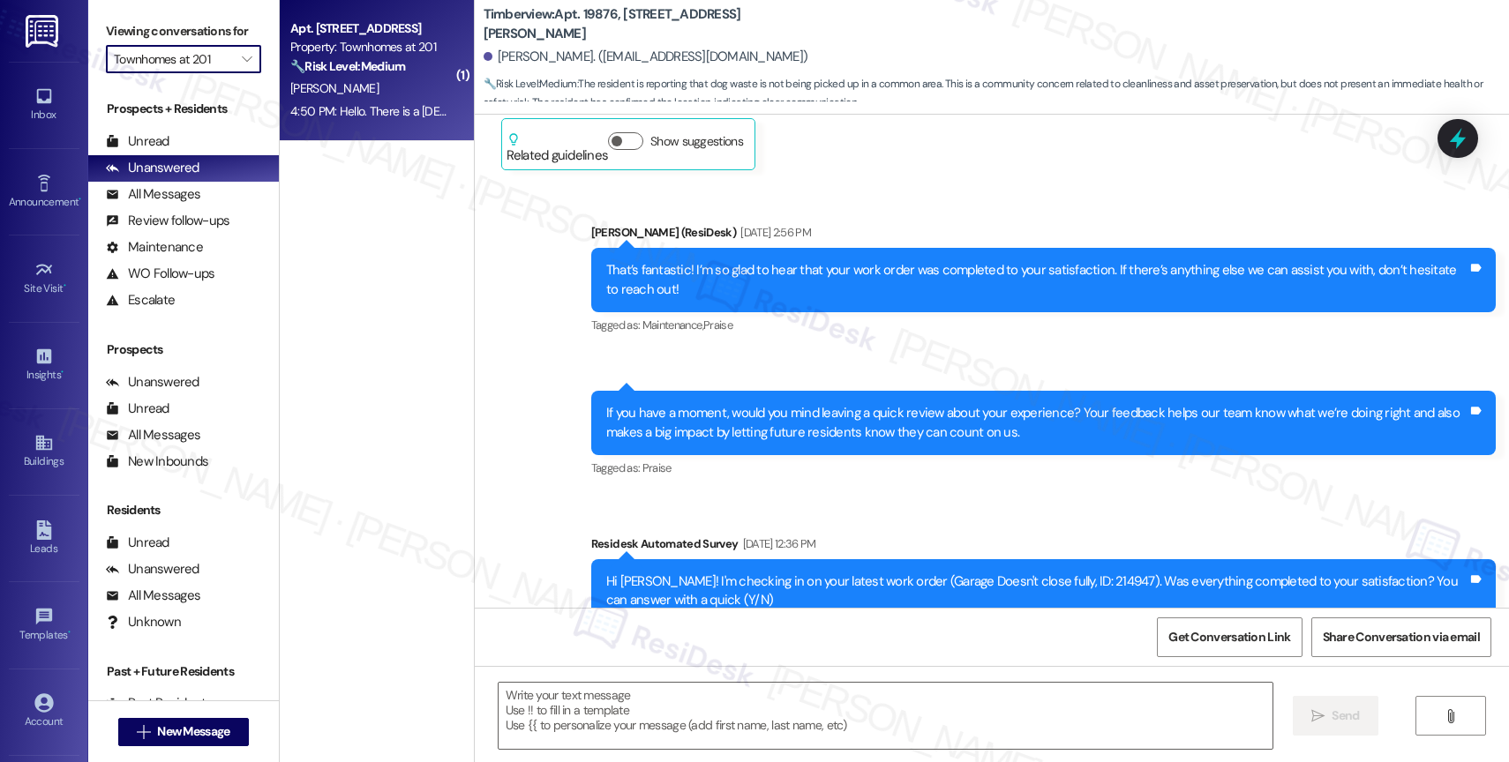
click at [371, 119] on div "4:50 PM: Hello. There is a [DEMOGRAPHIC_DATA] idk if she's new because I just s…" at bounding box center [372, 112] width 167 height 22
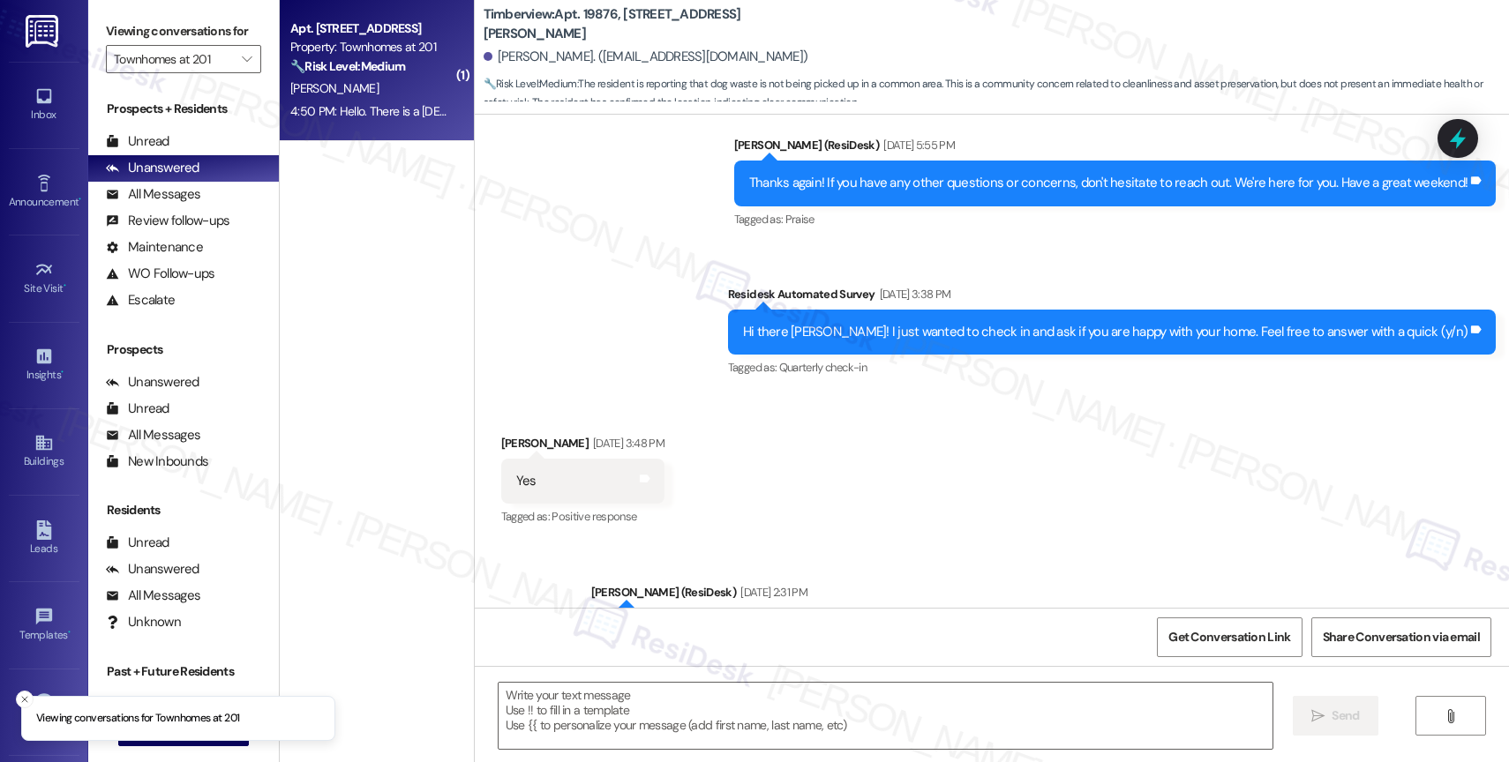
type textarea "Fetching suggested responses. Please feel free to read through the conversation…"
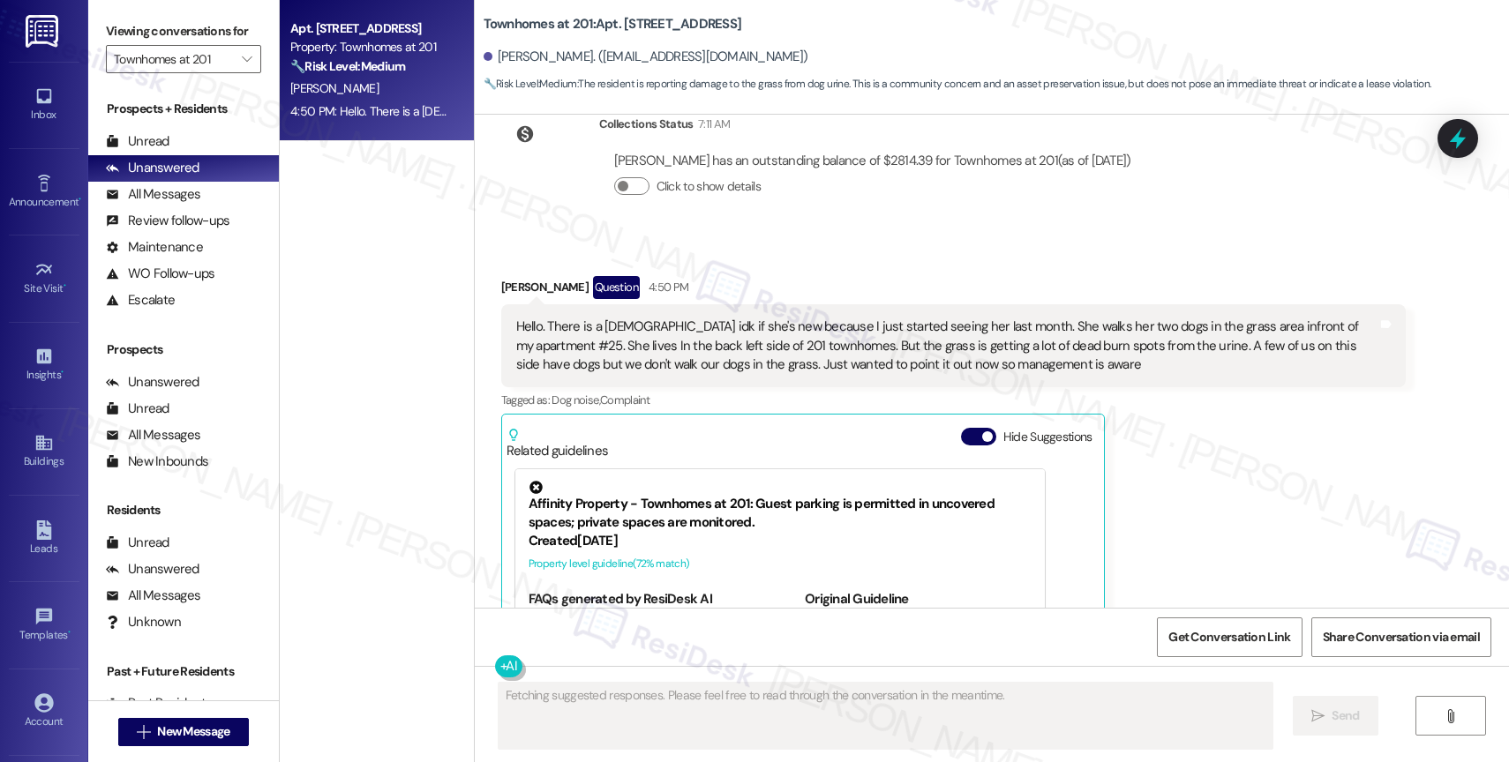
scroll to position [20165, 0]
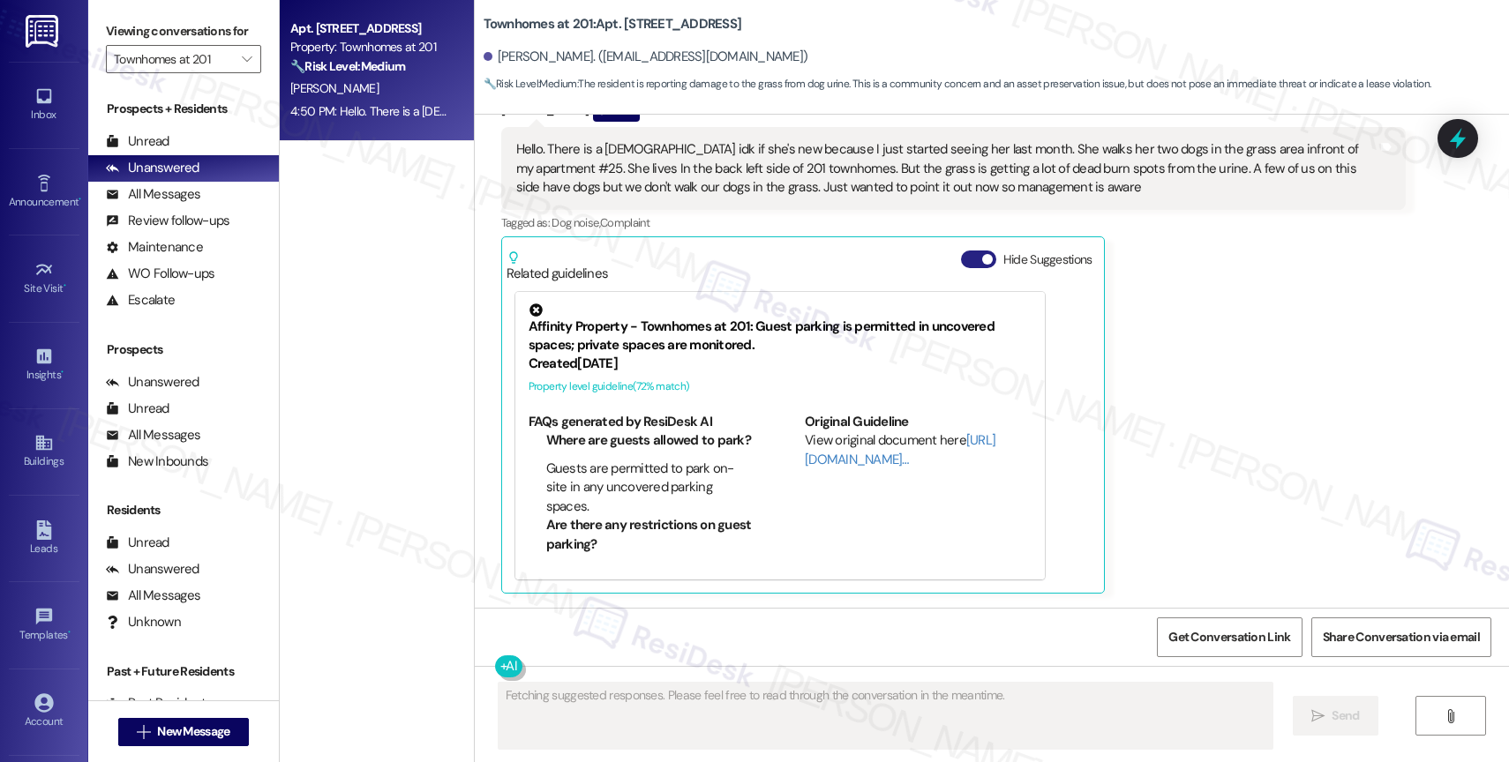
click at [965, 260] on button "Hide Suggestions" at bounding box center [978, 260] width 35 height 18
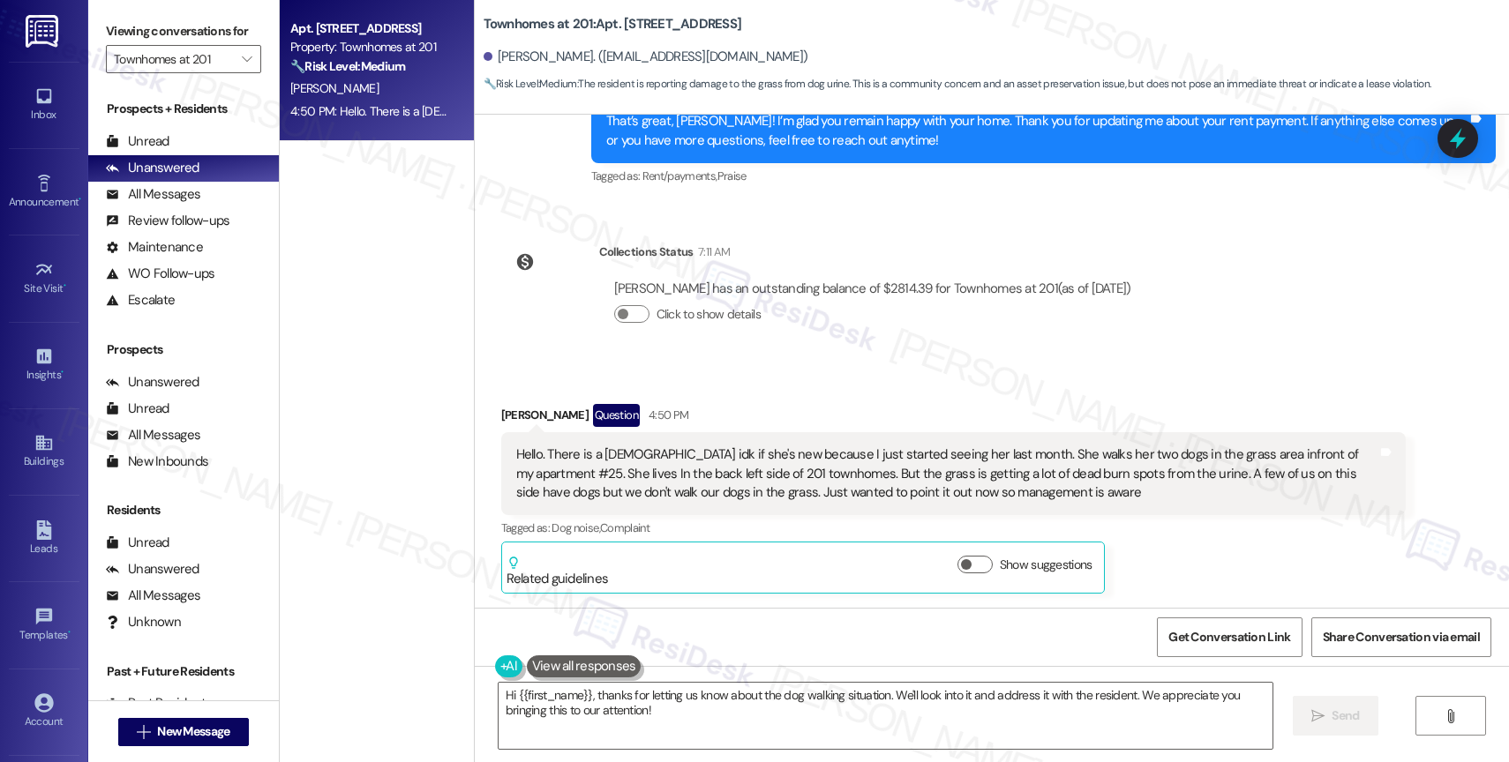
click at [818, 400] on div "Received via SMS [PERSON_NAME] Question 4:50 PM Hello. There is a [DEMOGRAPHIC_…" at bounding box center [953, 499] width 931 height 216
click at [770, 392] on div "Received via SMS [PERSON_NAME] Question 4:50 PM Hello. There is a [DEMOGRAPHIC_…" at bounding box center [953, 499] width 931 height 216
click at [876, 466] on div "Hello. There is a [DEMOGRAPHIC_DATA] idk if she's new because I just started se…" at bounding box center [946, 474] width 861 height 56
click at [1004, 462] on div "Hello. There is a [DEMOGRAPHIC_DATA] idk if she's new because I just started se…" at bounding box center [946, 474] width 861 height 56
click at [1208, 466] on div "Hello. There is a [DEMOGRAPHIC_DATA] idk if she's new because I just started se…" at bounding box center [946, 474] width 861 height 56
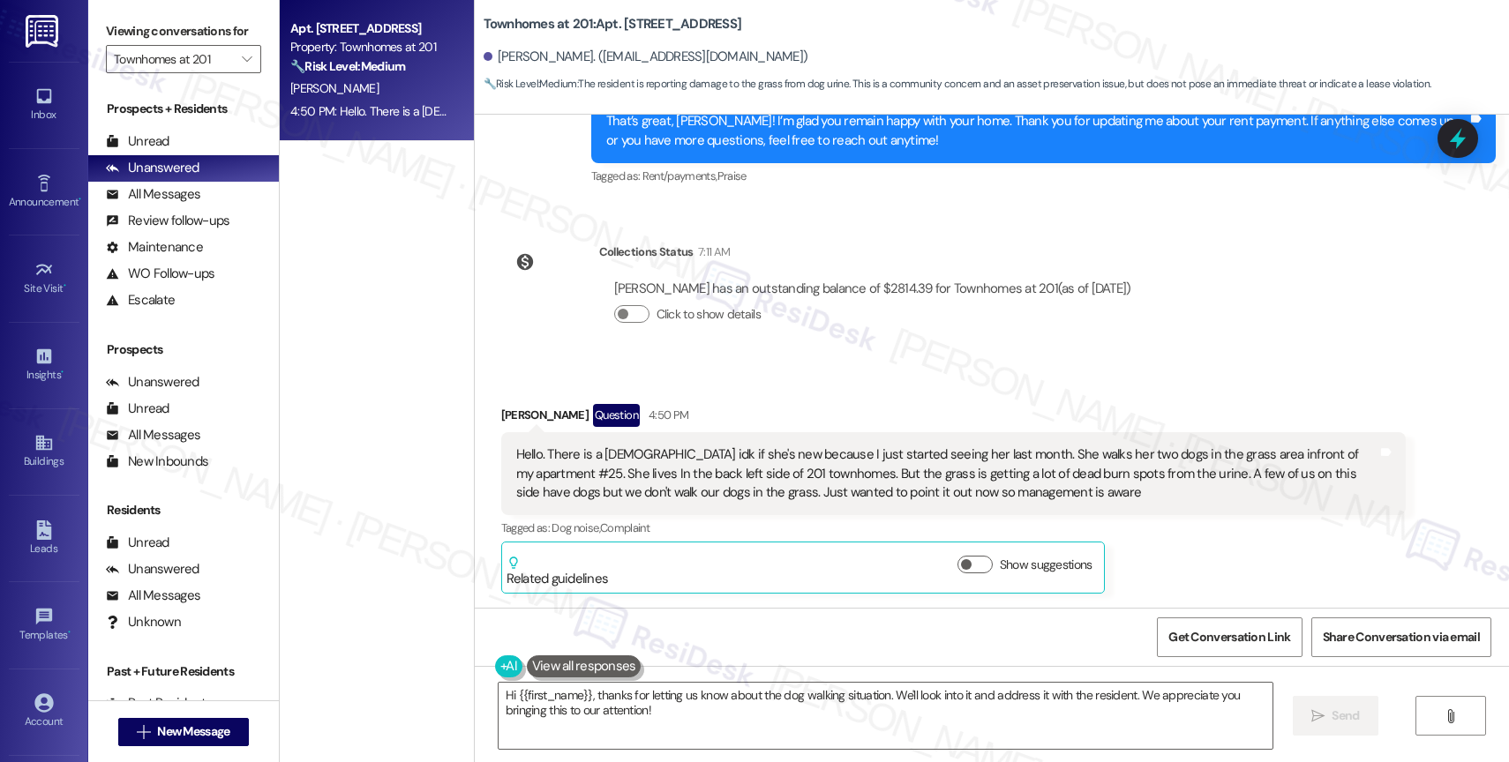
click at [989, 494] on div "Hello. There is a [DEMOGRAPHIC_DATA] idk if she's new because I just started se…" at bounding box center [946, 474] width 861 height 56
click at [654, 717] on textarea "Hi {{first_name}}, thanks for letting us know about the dog walking situation. …" at bounding box center [886, 716] width 774 height 66
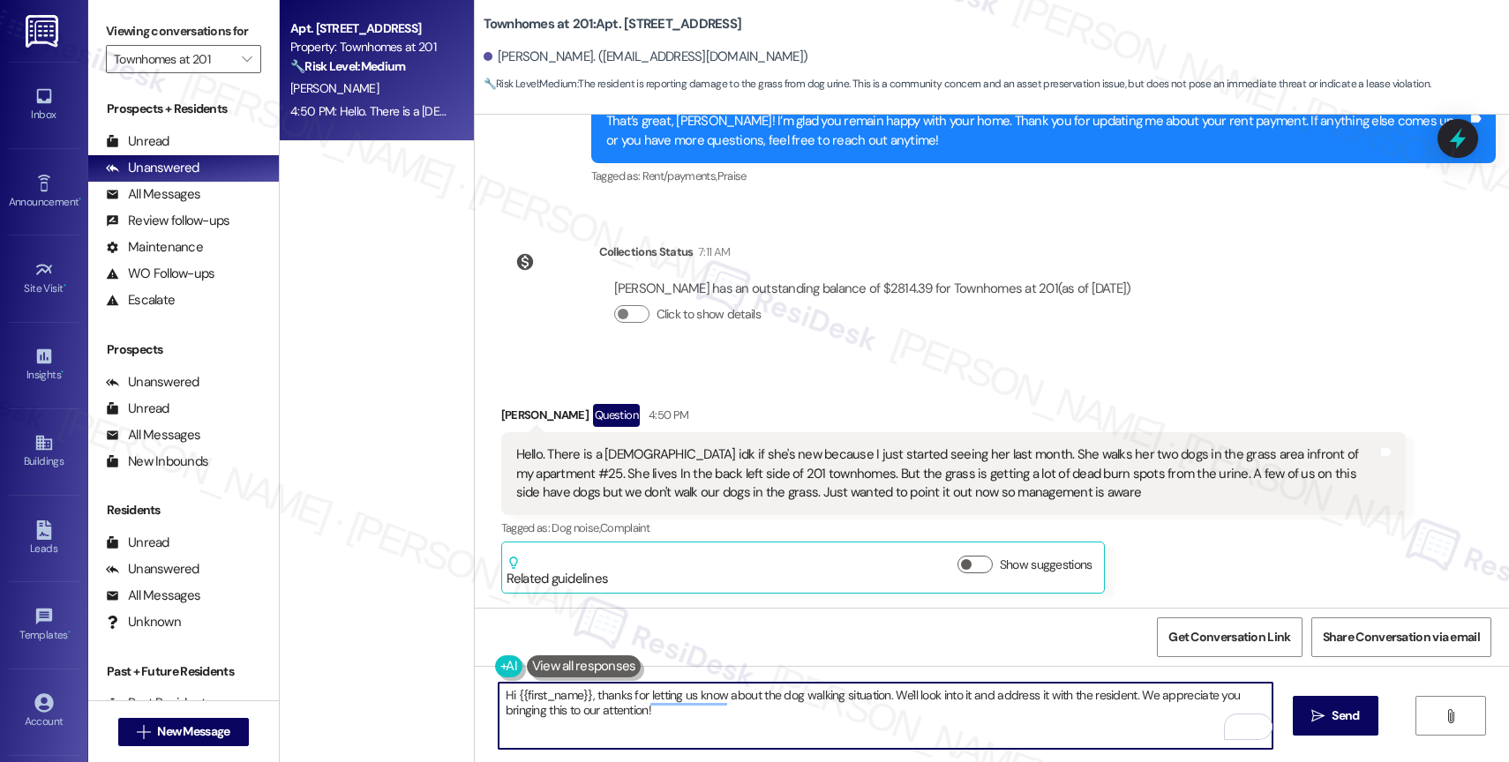
click at [632, 715] on textarea "Hi {{first_name}}, thanks for letting us know about the dog walking situation. …" at bounding box center [886, 716] width 774 height 66
click at [791, 722] on textarea "Hi {{first_name}}, thanks for letting us know about the dog walking situation. …" at bounding box center [886, 716] width 774 height 66
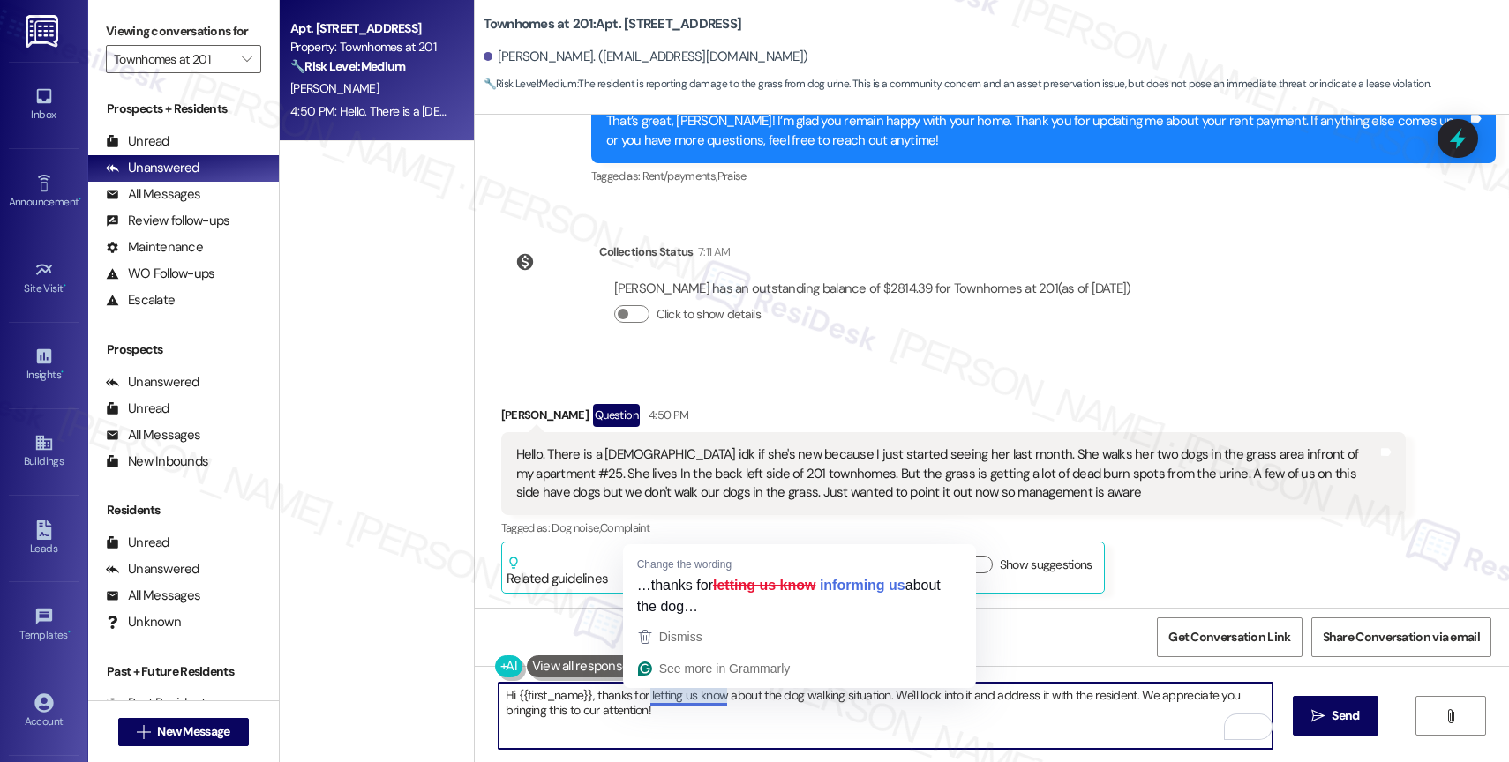
drag, startPoint x: 679, startPoint y: 697, endPoint x: 755, endPoint y: 703, distance: 77.0
click at [679, 697] on textarea "Hi {{first_name}}, thanks for letting us know about the dog walking situation. …" at bounding box center [886, 716] width 774 height 66
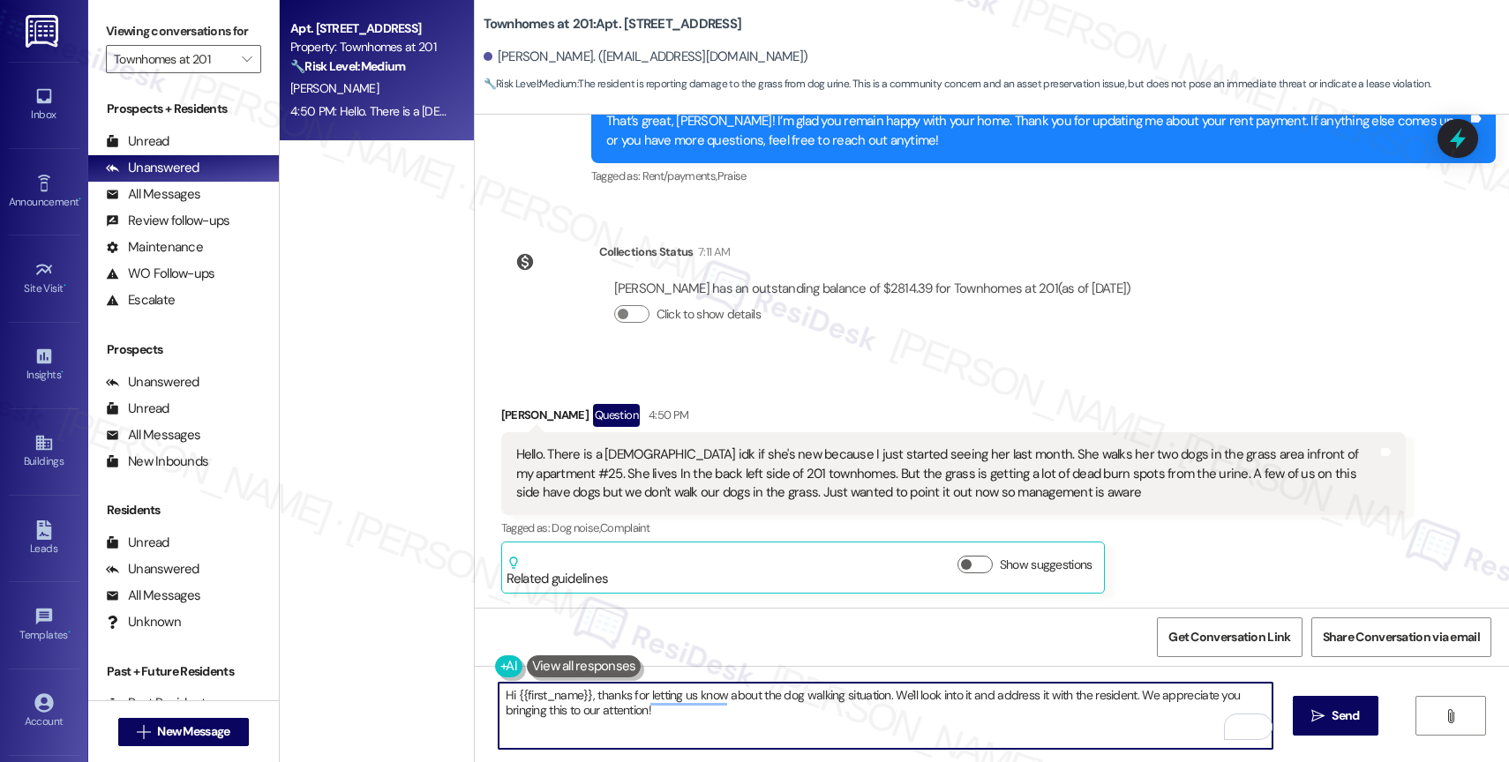
click at [675, 733] on textarea "Hi {{first_name}}, thanks for letting us know about the dog walking situation. …" at bounding box center [886, 716] width 774 height 66
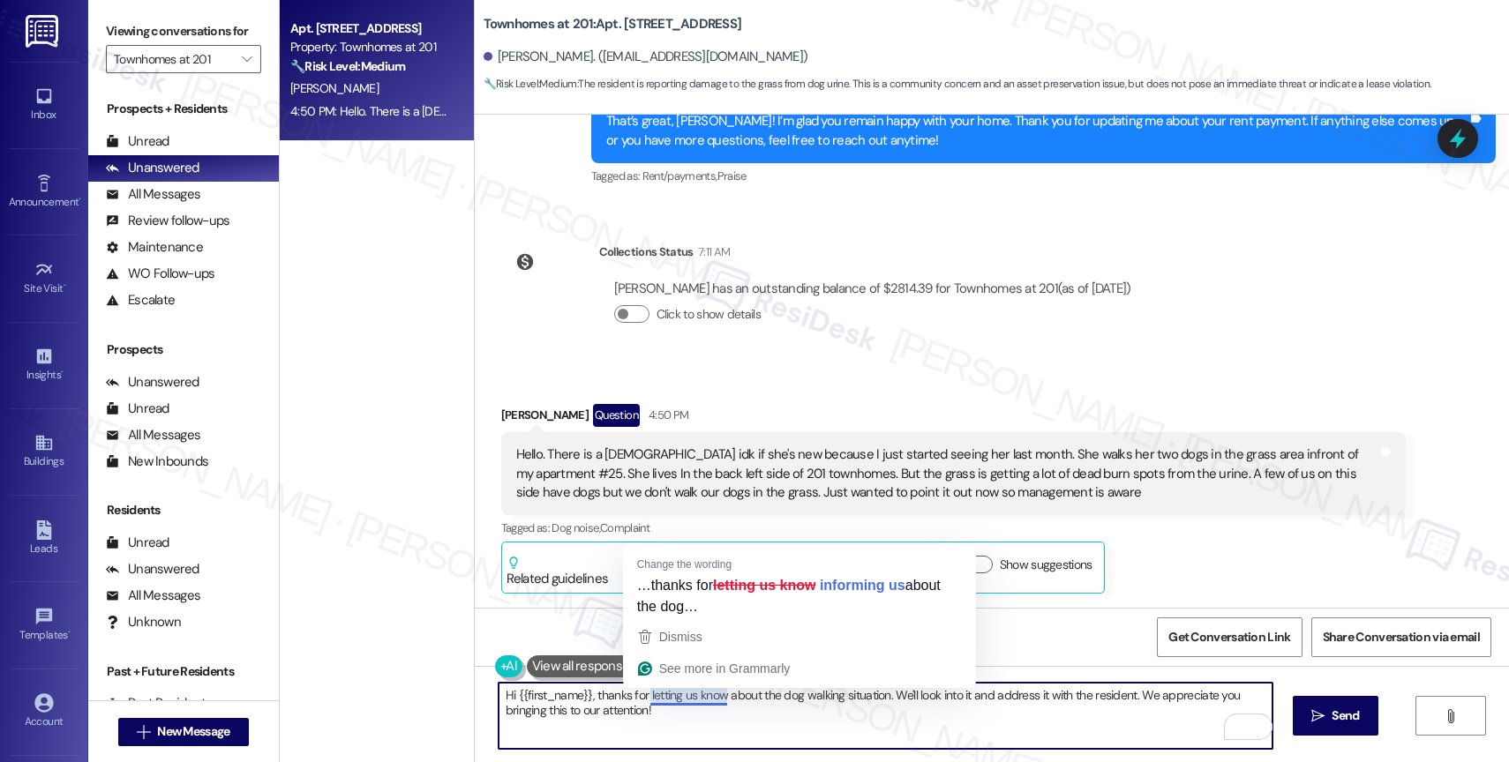
drag, startPoint x: 674, startPoint y: 704, endPoint x: 696, endPoint y: 732, distance: 35.8
click at [696, 732] on textarea "Hi {{first_name}}, thanks for letting us know about the dog walking situation. …" at bounding box center [886, 716] width 774 height 66
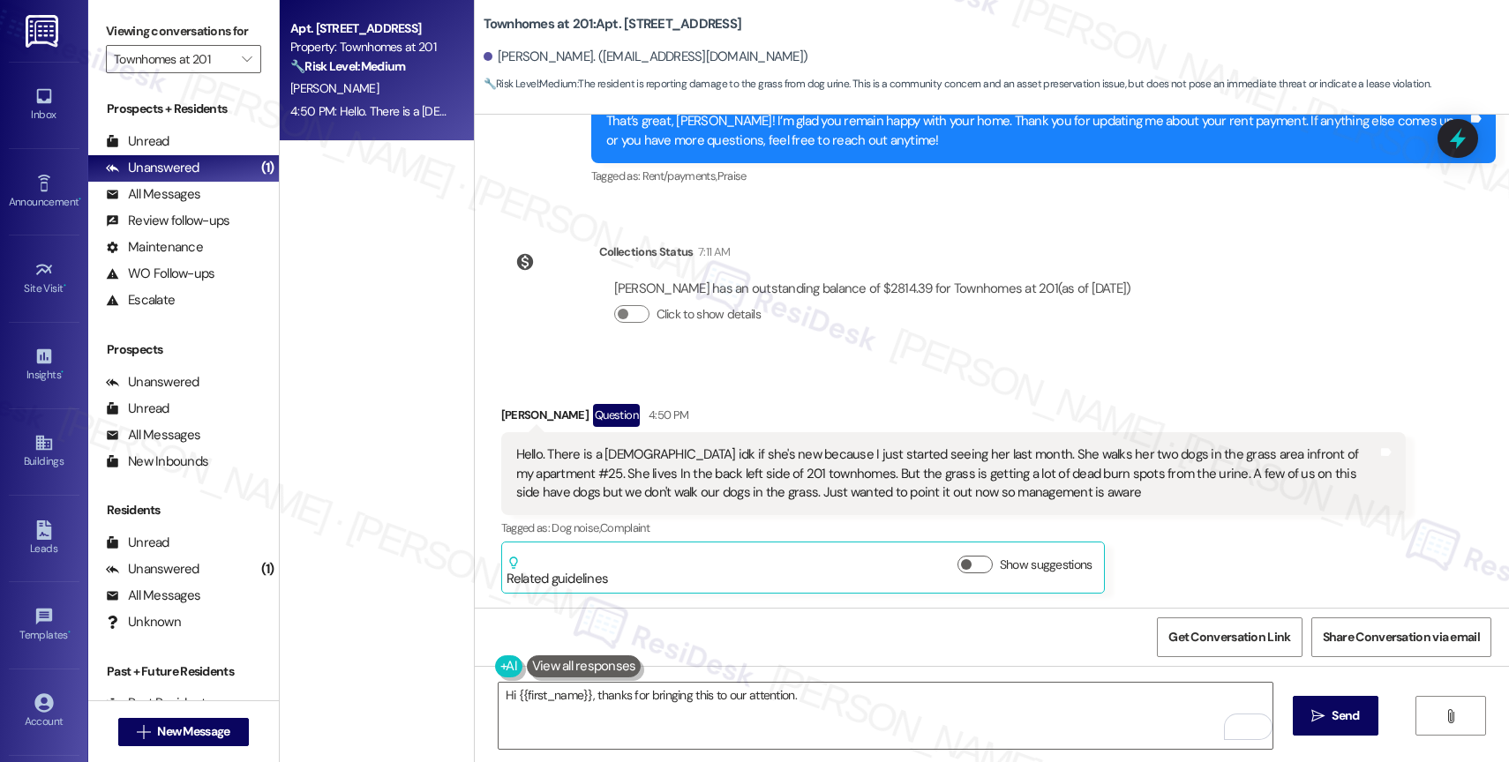
click at [563, 664] on button at bounding box center [584, 667] width 115 height 22
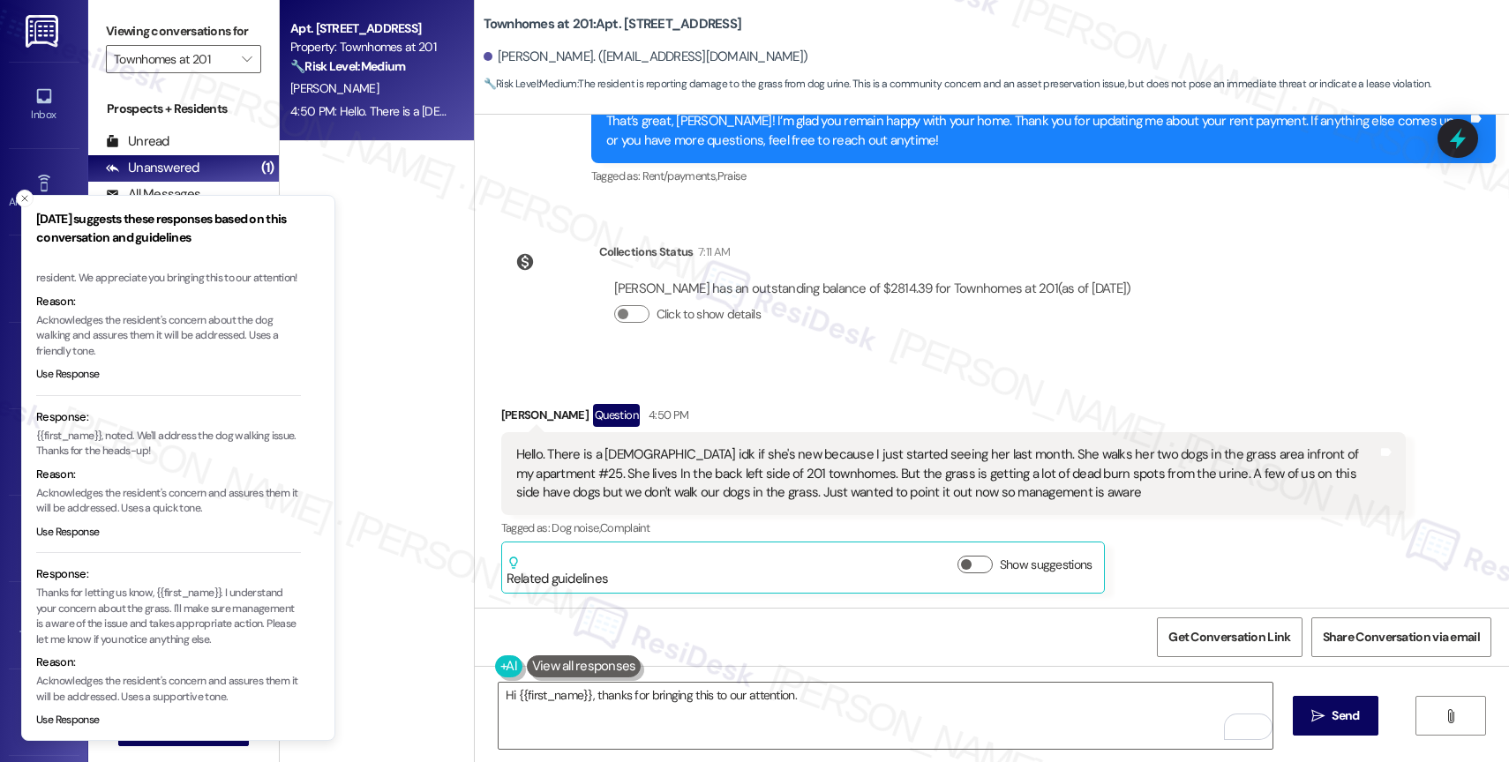
scroll to position [116, 0]
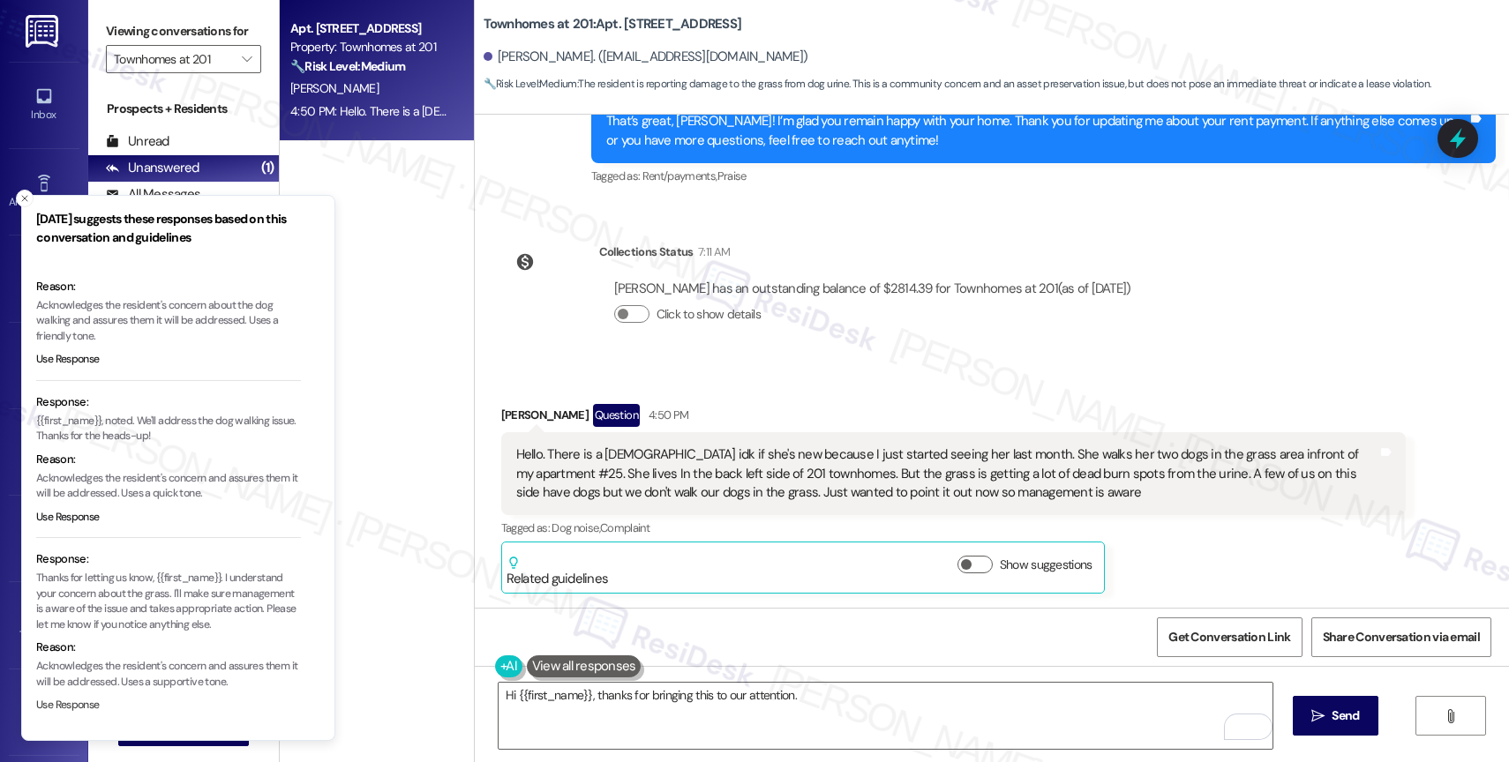
click at [85, 702] on button "Use Response" at bounding box center [68, 706] width 64 height 16
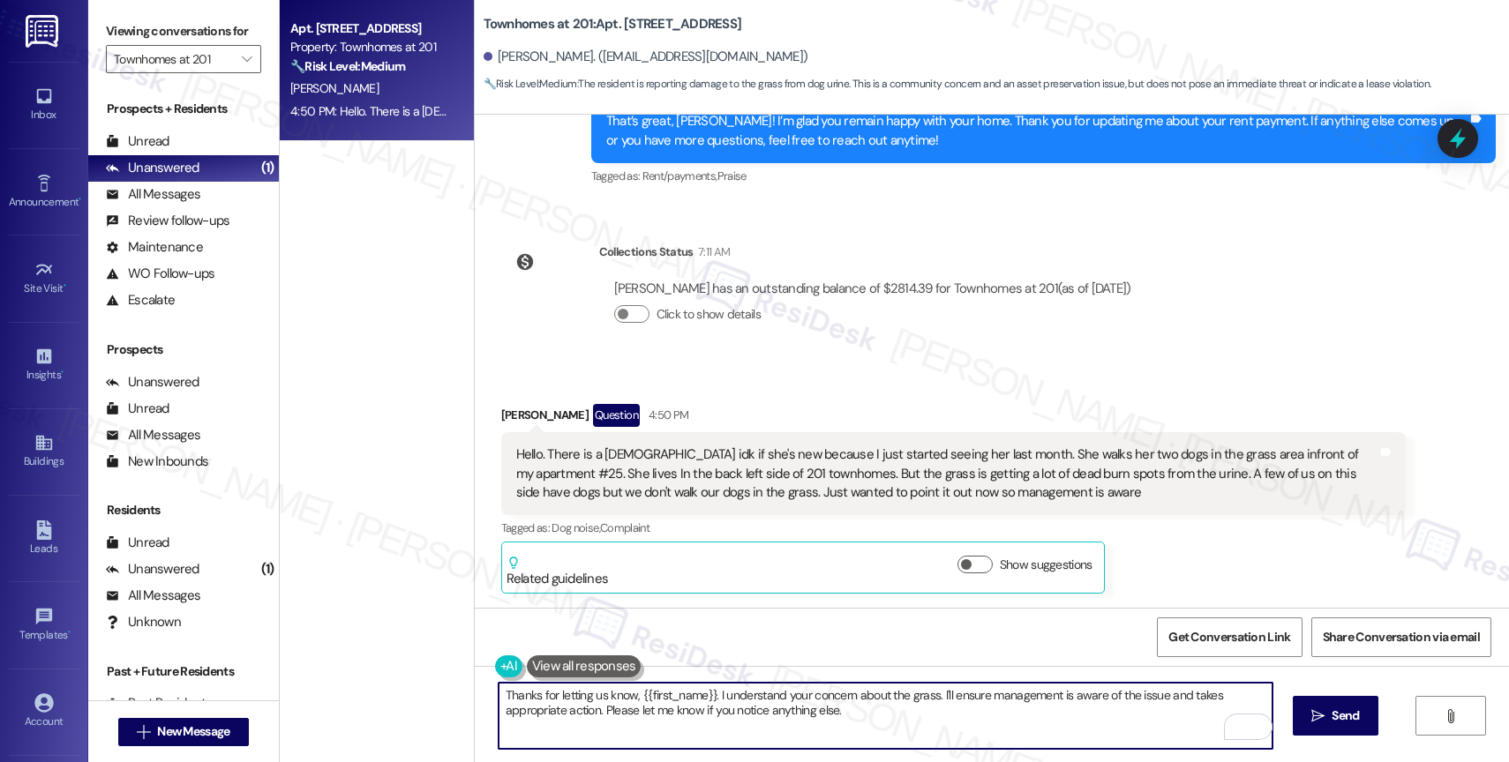
drag, startPoint x: 1178, startPoint y: 693, endPoint x: 1221, endPoint y: 693, distance: 43.2
click at [1221, 693] on textarea "Thanks for letting us know, {{first_name}}. I understand your concern about the…" at bounding box center [886, 716] width 774 height 66
drag, startPoint x: 745, startPoint y: 714, endPoint x: 900, endPoint y: 709, distance: 155.4
click at [900, 709] on textarea "Thanks for letting us know, {{first_name}}. I understand your concern about the…" at bounding box center [886, 716] width 774 height 66
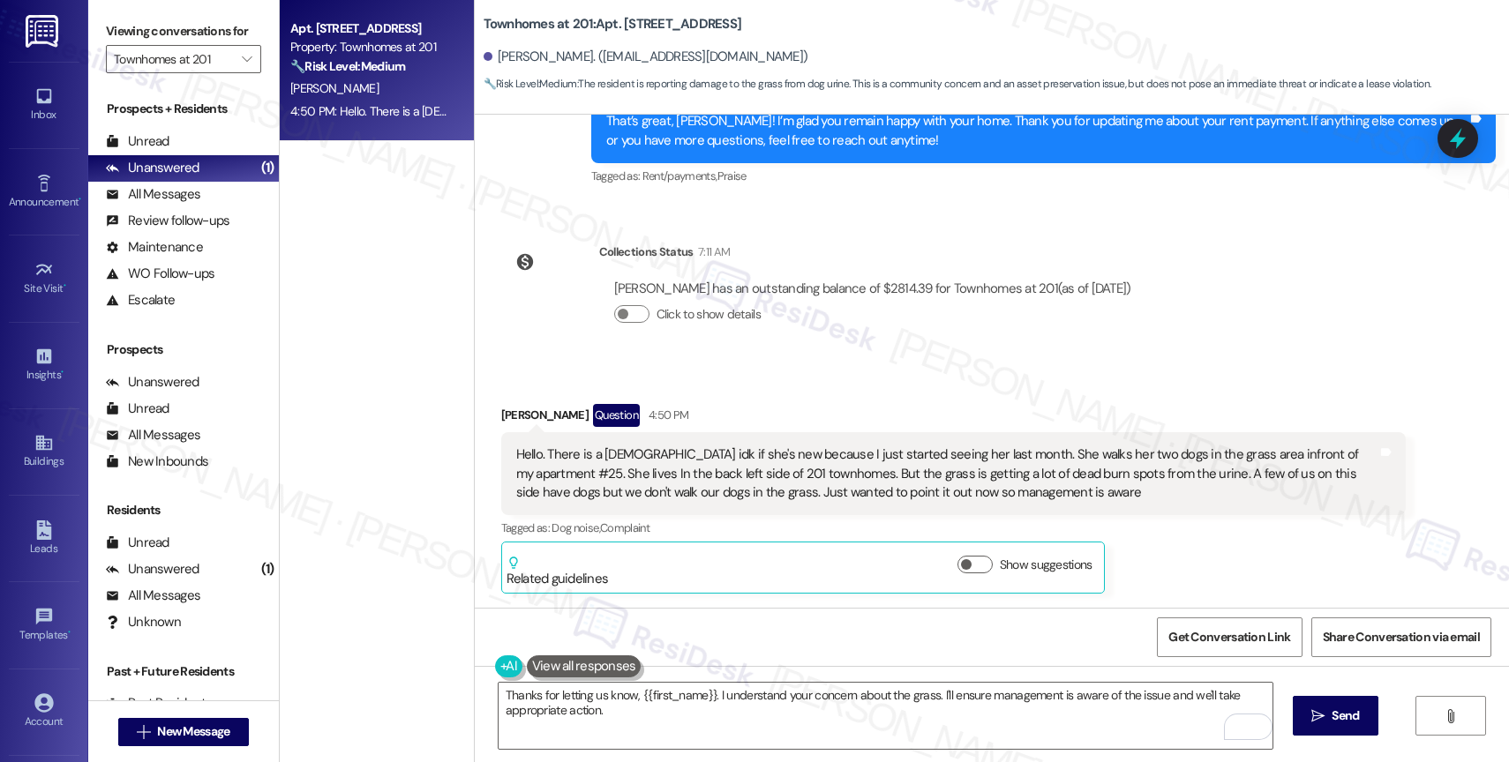
click at [851, 317] on div "Click to show details" at bounding box center [872, 314] width 517 height 19
click at [1050, 381] on div "Received via SMS [PERSON_NAME] Question 4:50 PM Hello. There is a [DEMOGRAPHIC_…" at bounding box center [992, 485] width 1034 height 243
click at [952, 61] on div "[PERSON_NAME]. ([EMAIL_ADDRESS][DOMAIN_NAME])" at bounding box center [996, 57] width 1025 height 35
click at [917, 366] on div "Received via SMS [PERSON_NAME] Question 4:50 PM Hello. There is a [DEMOGRAPHIC_…" at bounding box center [992, 485] width 1034 height 243
click at [607, 723] on textarea "Thanks for letting us know, {{first_name}}. I understand your concern about the…" at bounding box center [886, 716] width 774 height 66
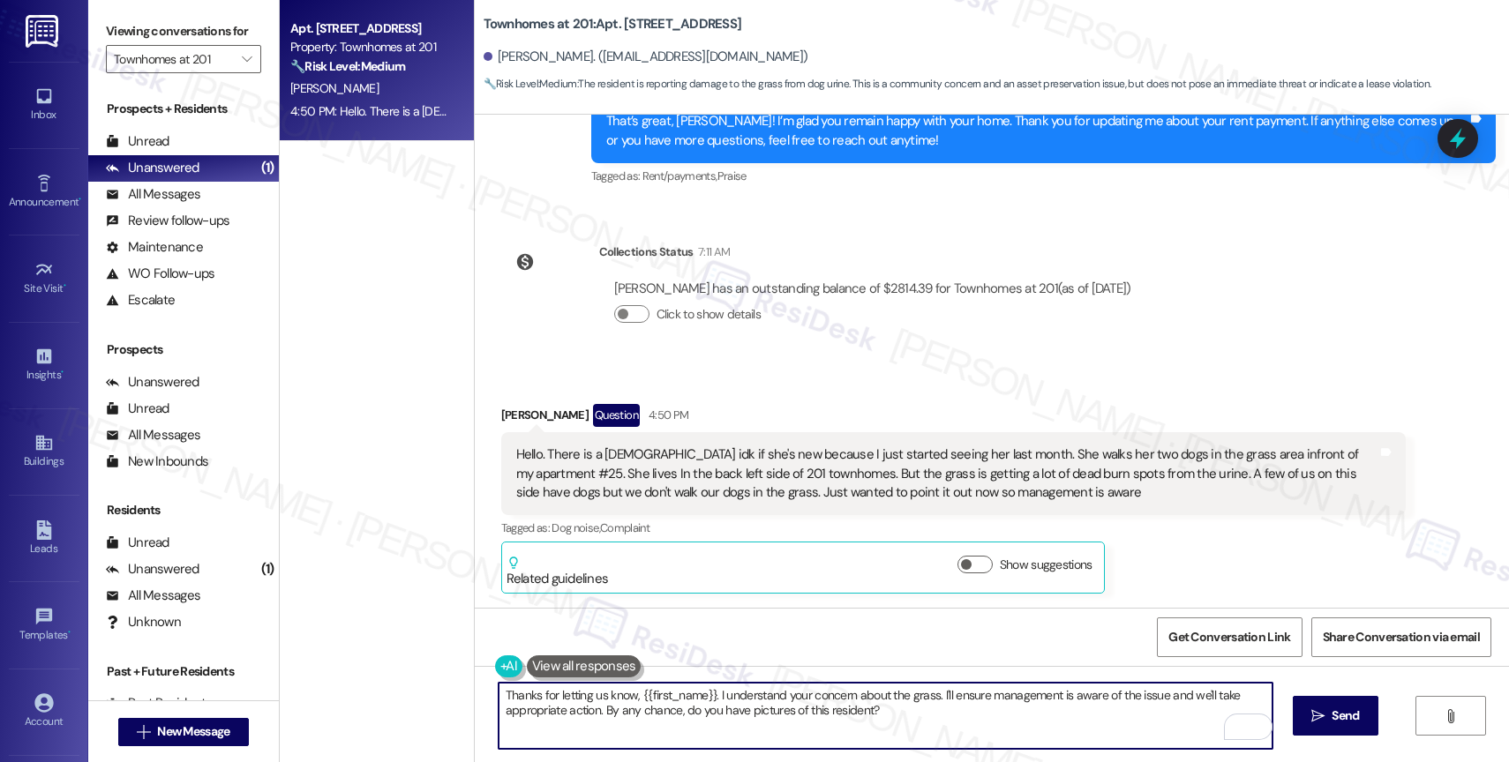
drag, startPoint x: 754, startPoint y: 686, endPoint x: 199, endPoint y: 755, distance: 558.5
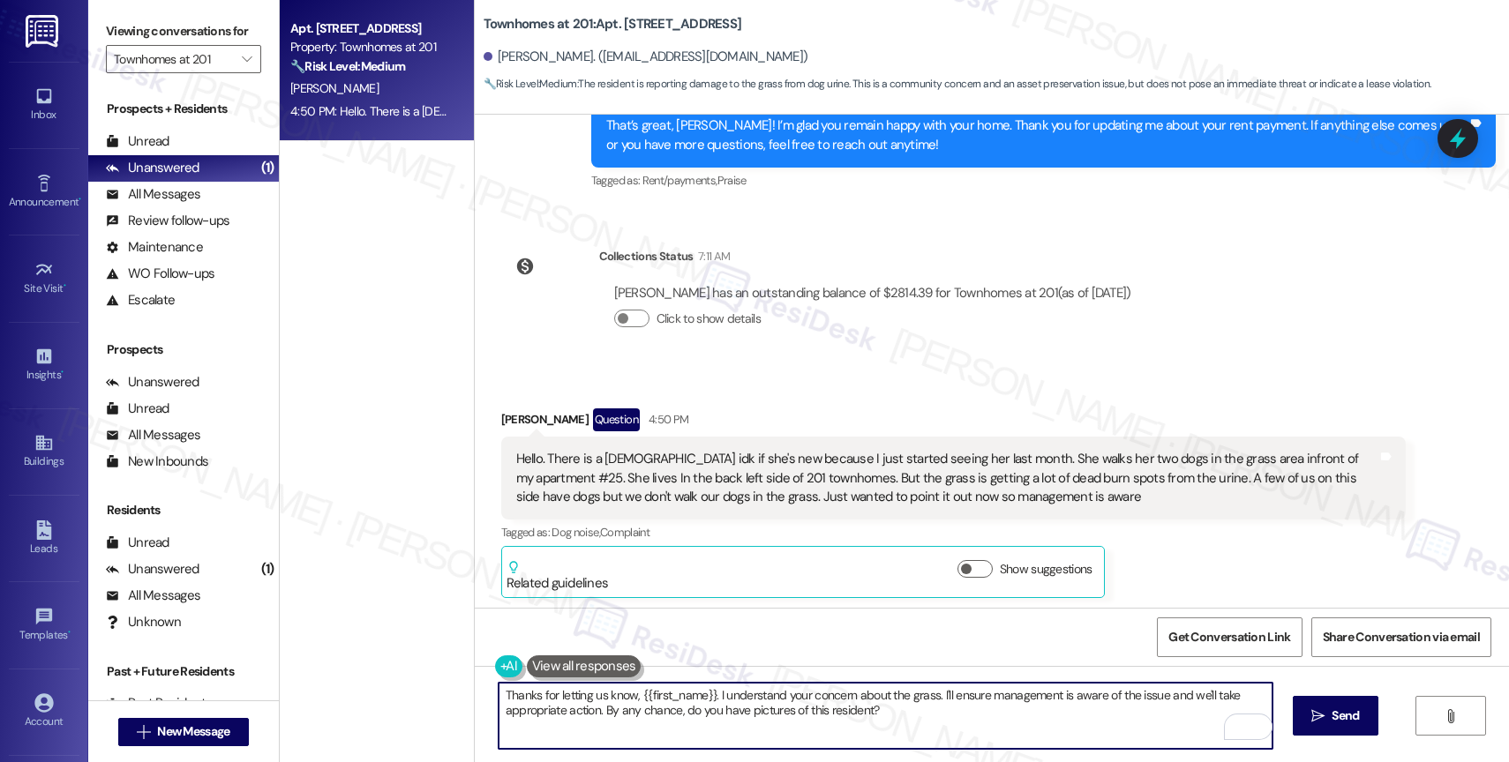
scroll to position [19860, 0]
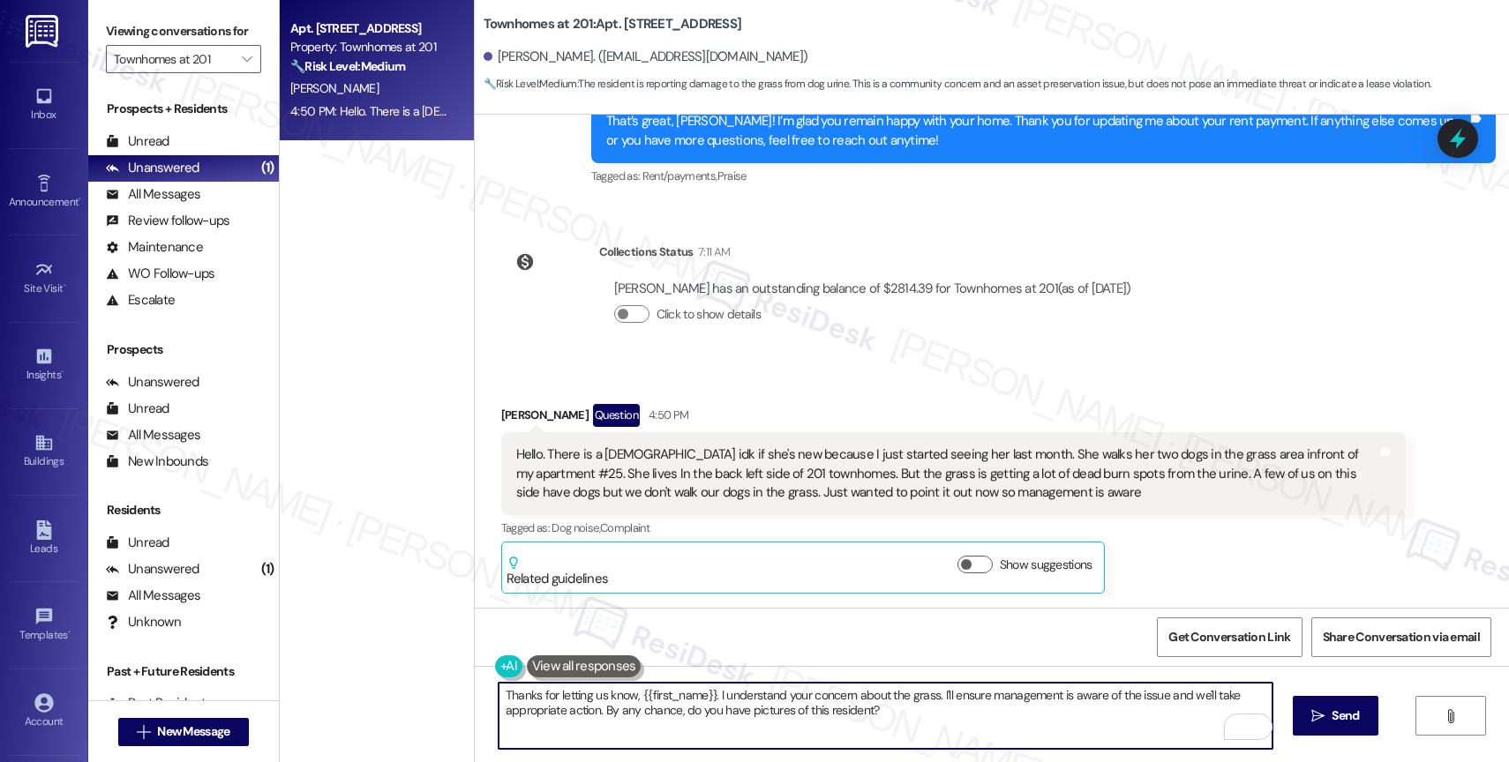
type textarea "Thanks for letting us know, {{first_name}}. I understand your concern about the…"
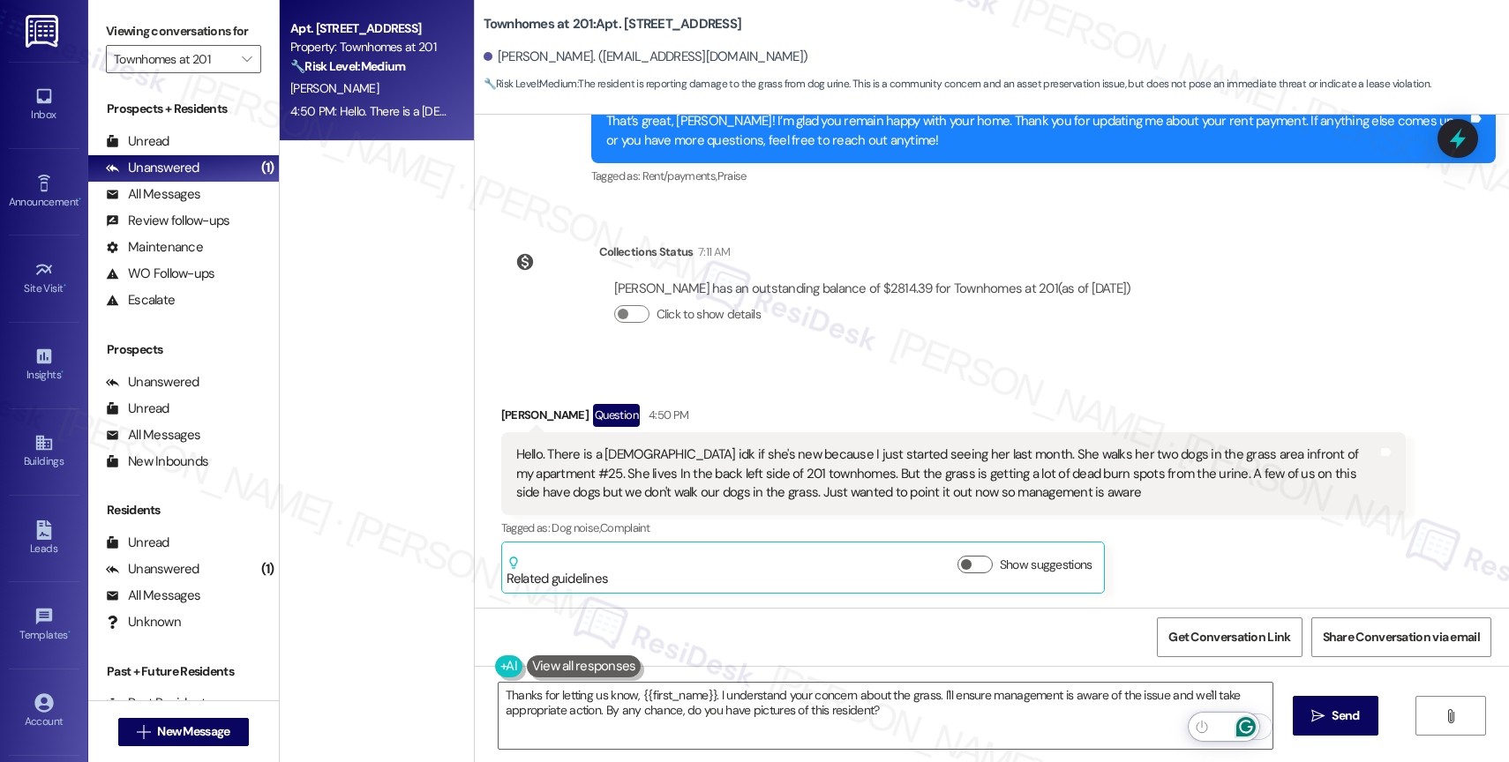
click at [1245, 724] on icon "Open Grammarly. 0 Suggestions." at bounding box center [1245, 726] width 19 height 19
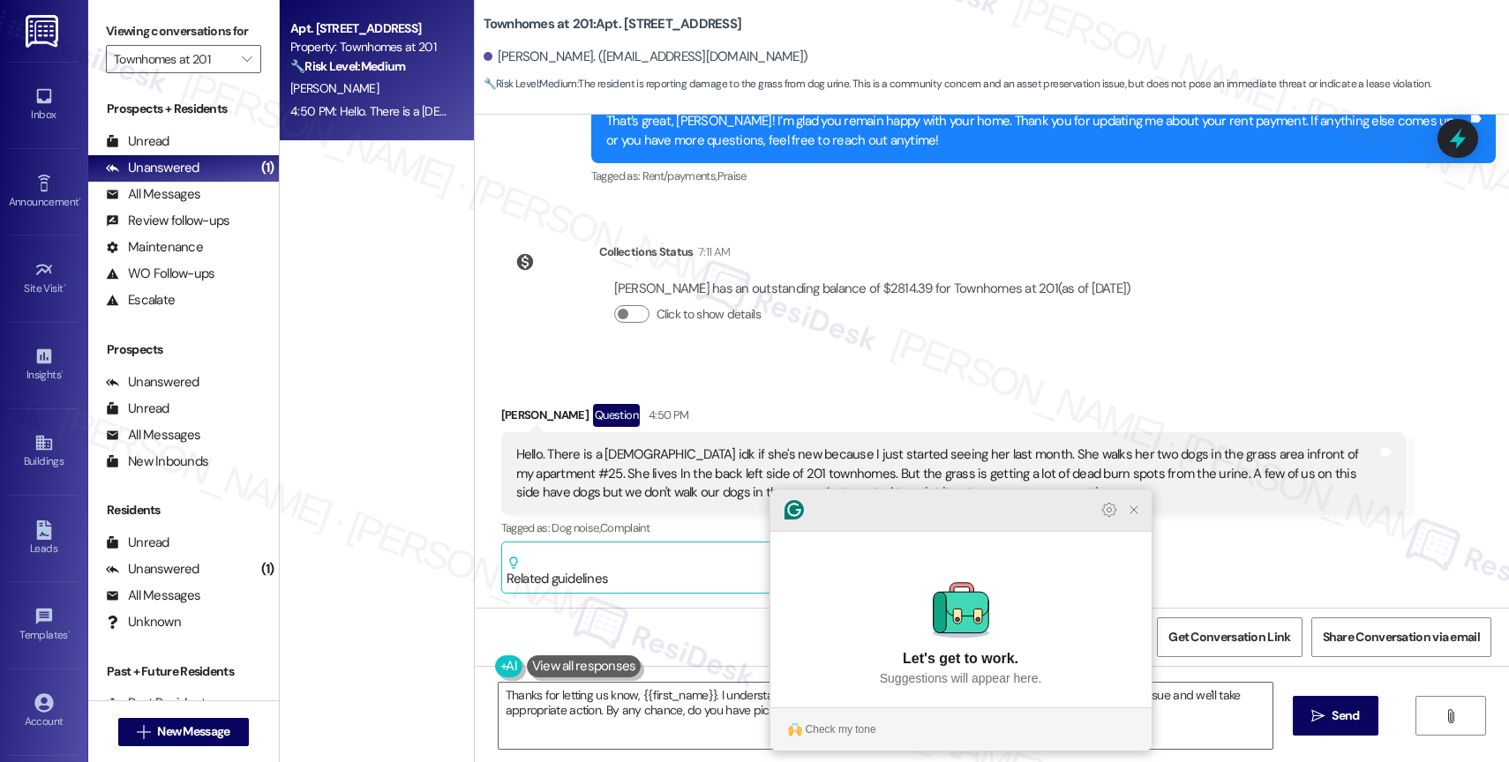
click at [1134, 517] on icon "Close Grammarly Assistant" at bounding box center [1134, 510] width 14 height 14
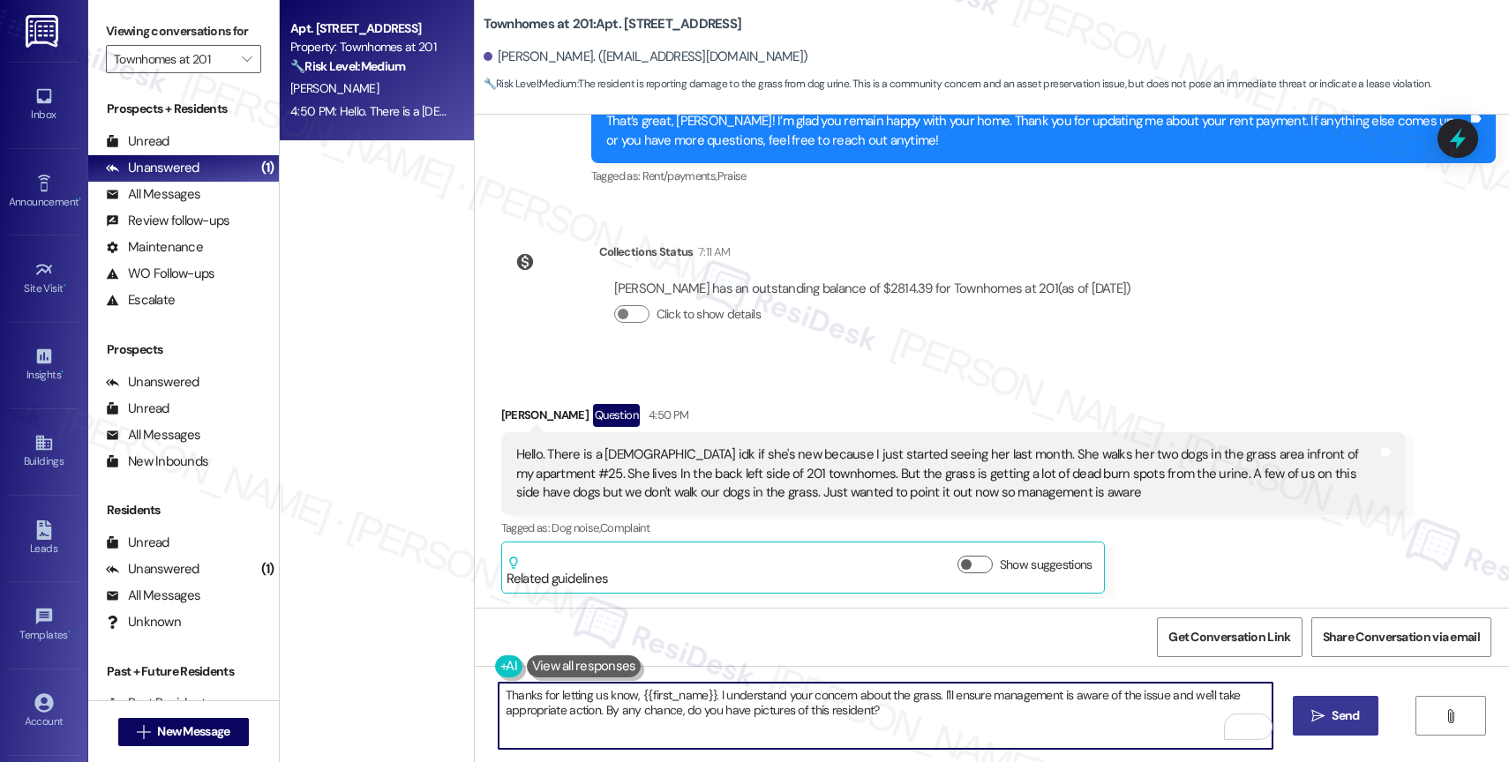
click at [1336, 707] on span "Send" at bounding box center [1345, 716] width 27 height 19
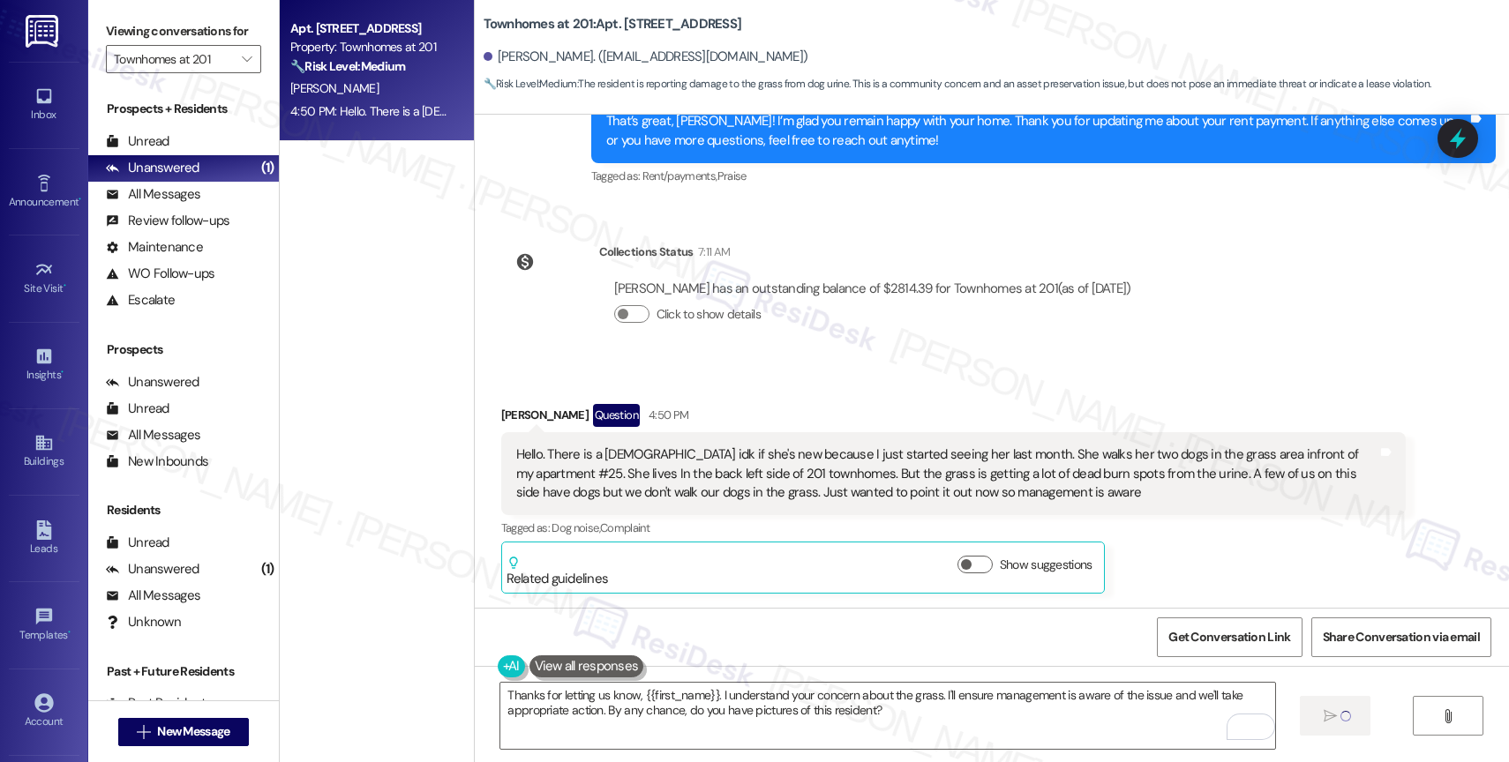
scroll to position [19637, 0]
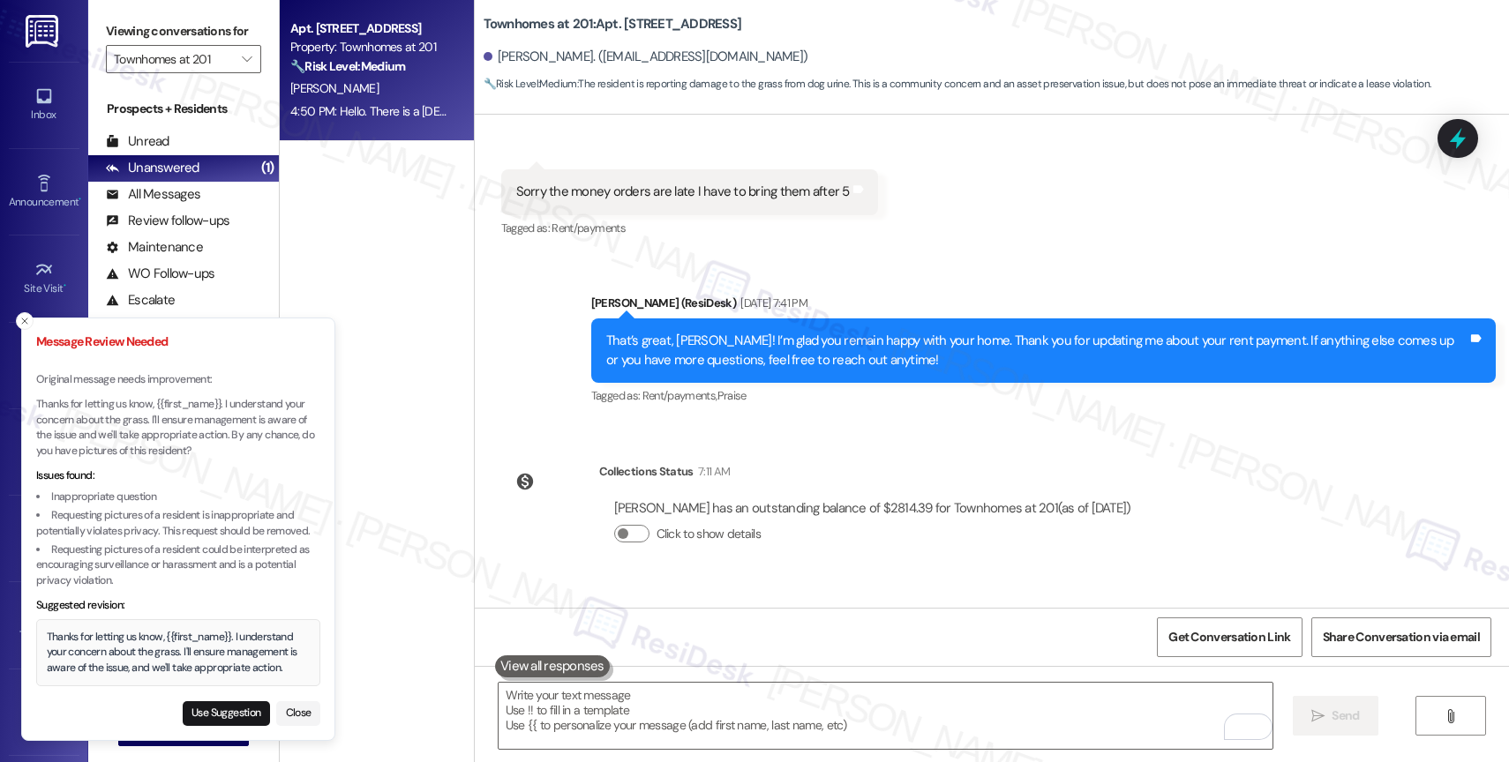
drag, startPoint x: 228, startPoint y: 710, endPoint x: 348, endPoint y: 711, distance: 120.0
click at [228, 710] on button "Use Suggestion" at bounding box center [226, 714] width 87 height 25
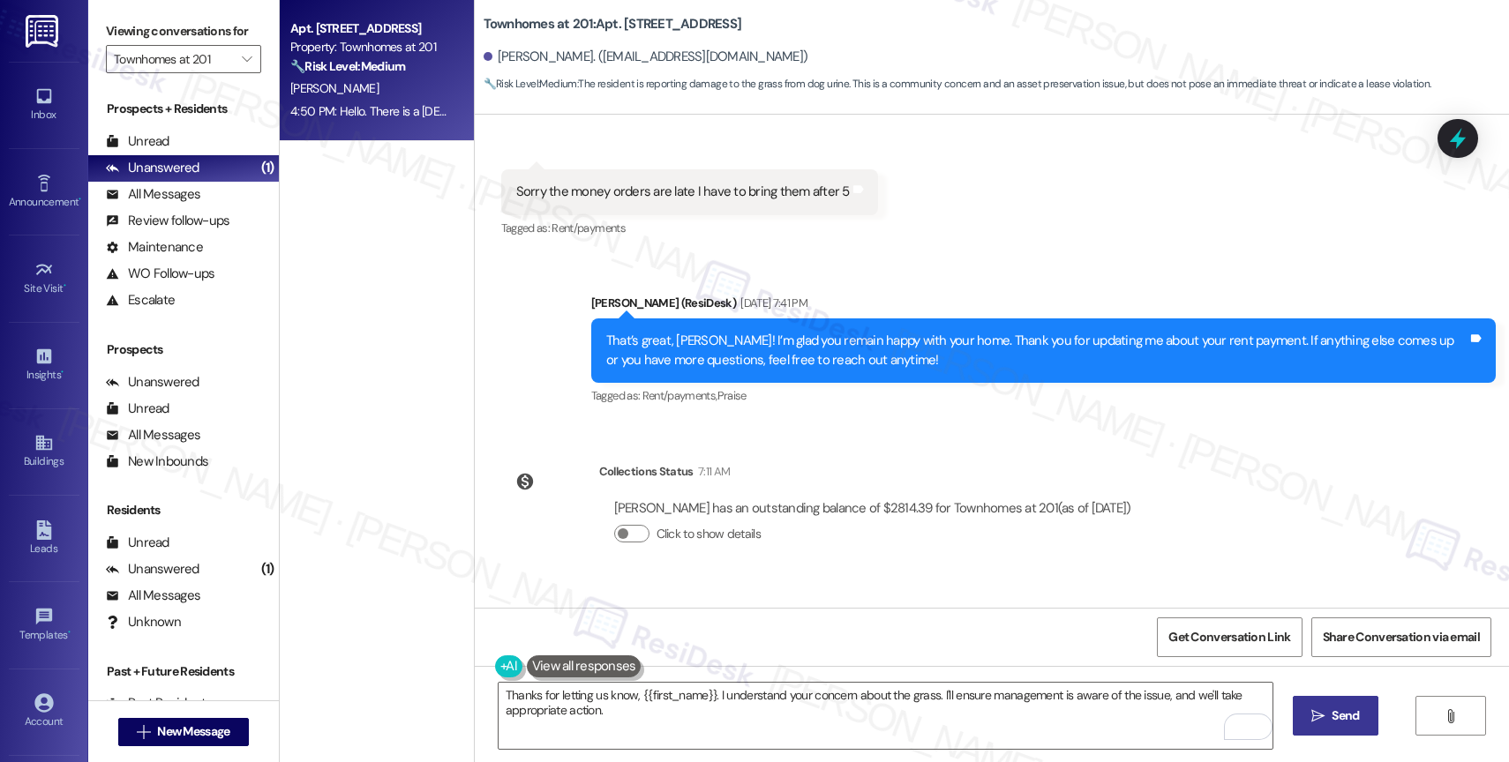
drag, startPoint x: 972, startPoint y: 550, endPoint x: 944, endPoint y: 564, distance: 30.8
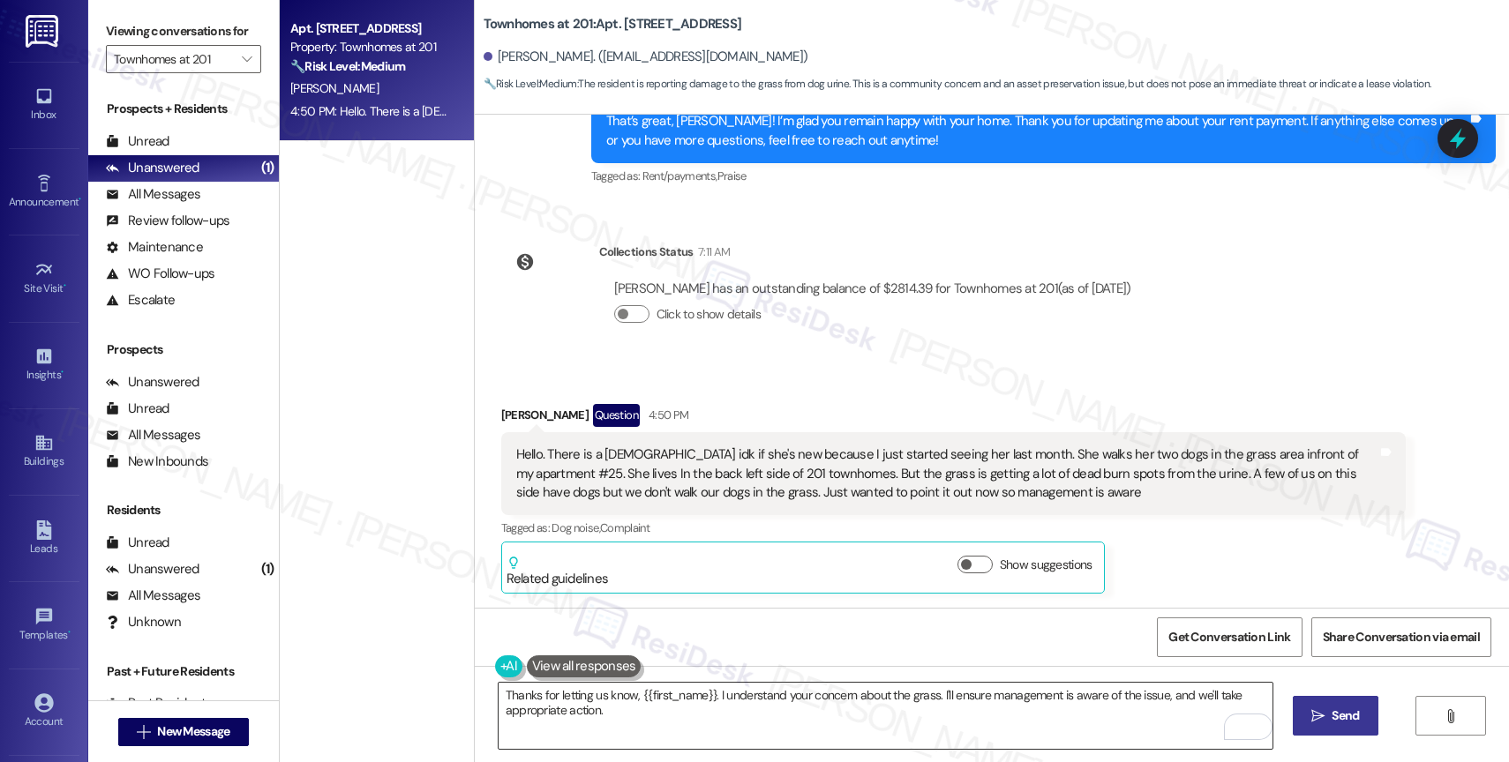
click at [723, 724] on textarea "Thanks for letting us know, {{first_name}}. I understand your concern about the…" at bounding box center [886, 716] width 774 height 66
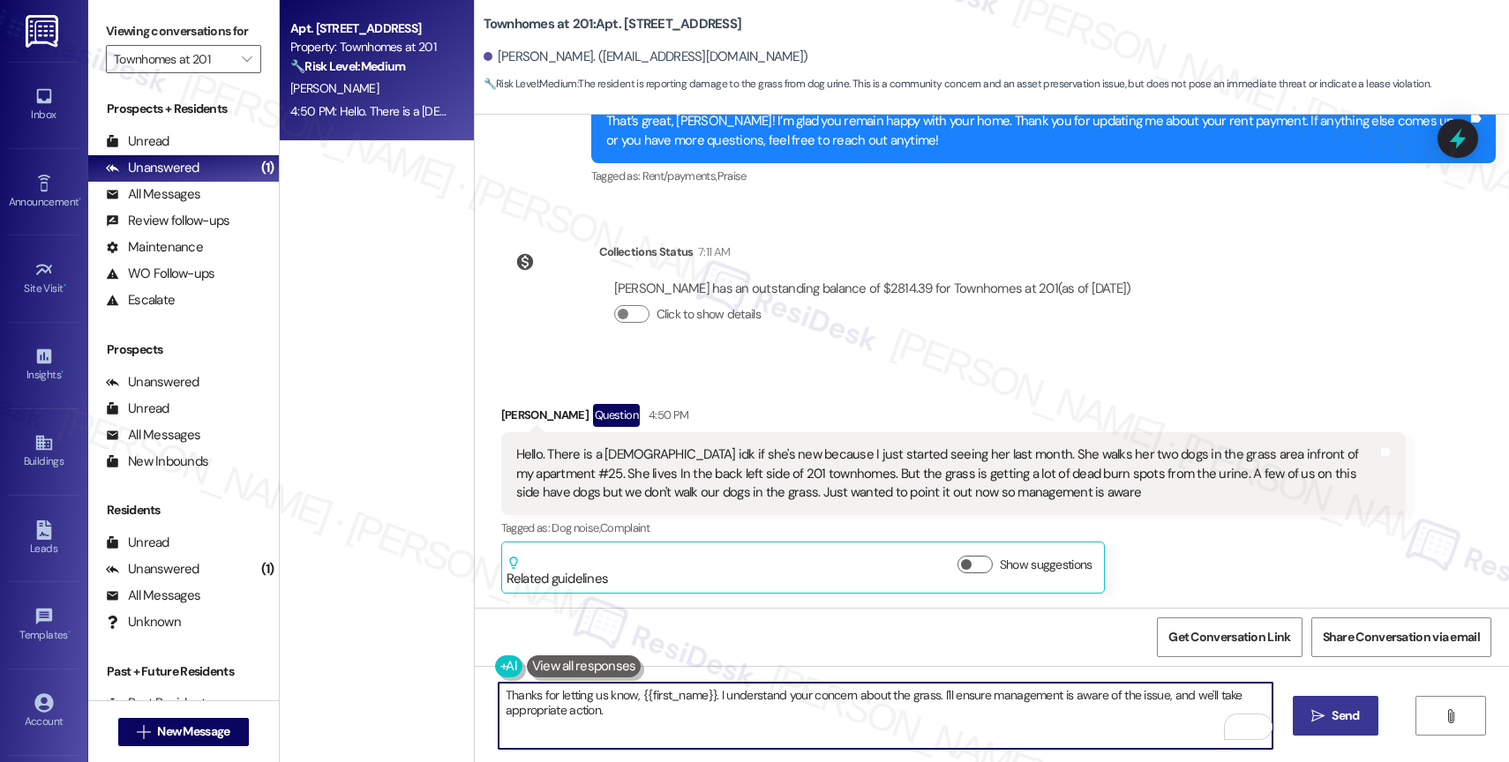
click at [657, 728] on textarea "Thanks for letting us know, {{first_name}}. I understand your concern about the…" at bounding box center [886, 716] width 774 height 66
click at [641, 718] on textarea "Thanks for letting us know, {{first_name}}. I understand your concern about the…" at bounding box center [886, 716] width 774 height 66
type textarea "Thanks for letting us know, {{first_name}}. I understand your concern about the…"
click at [1247, 724] on icon "Open Grammarly. 0 Suggestions." at bounding box center [1245, 726] width 19 height 19
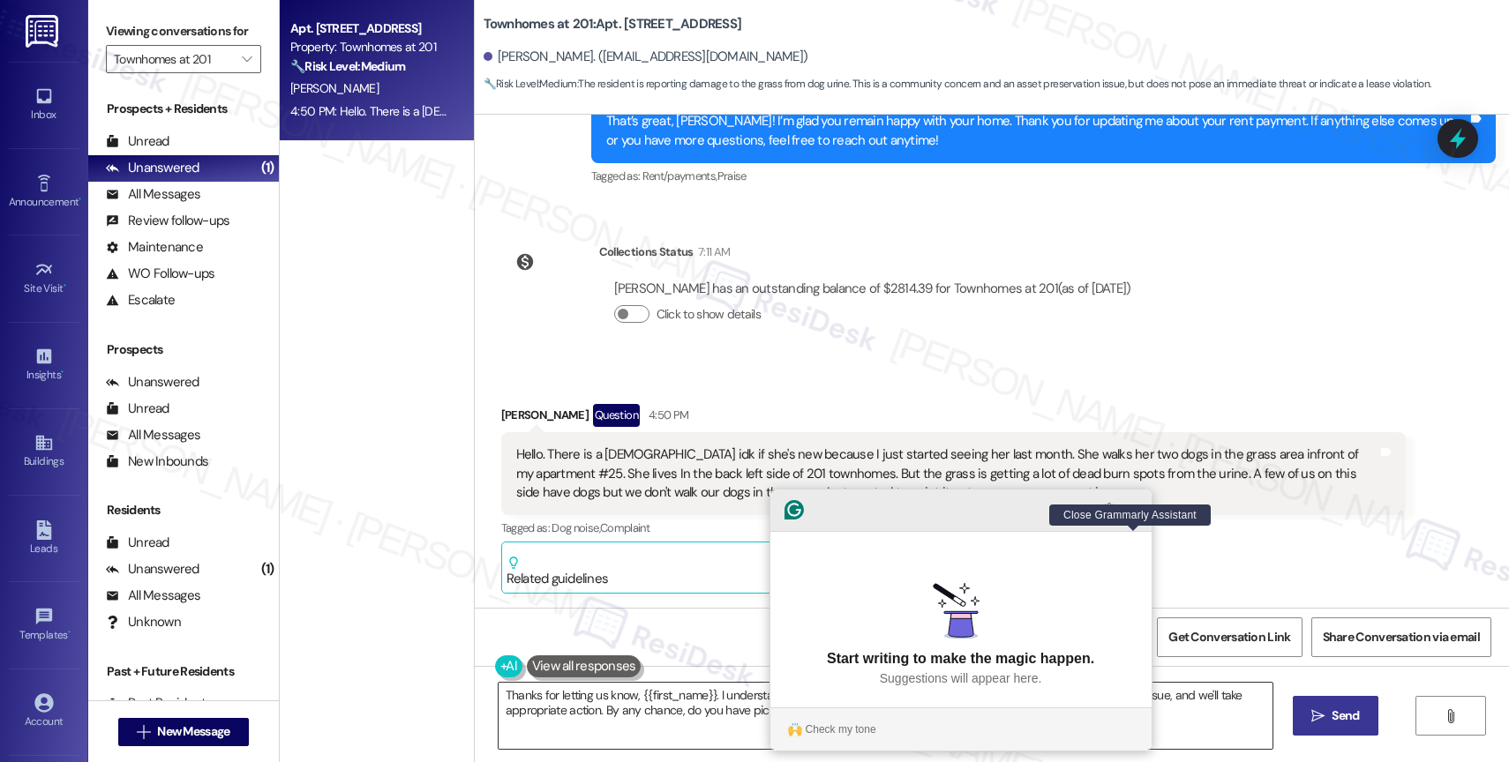
click at [1135, 517] on icon "Close Grammarly Assistant" at bounding box center [1134, 510] width 14 height 14
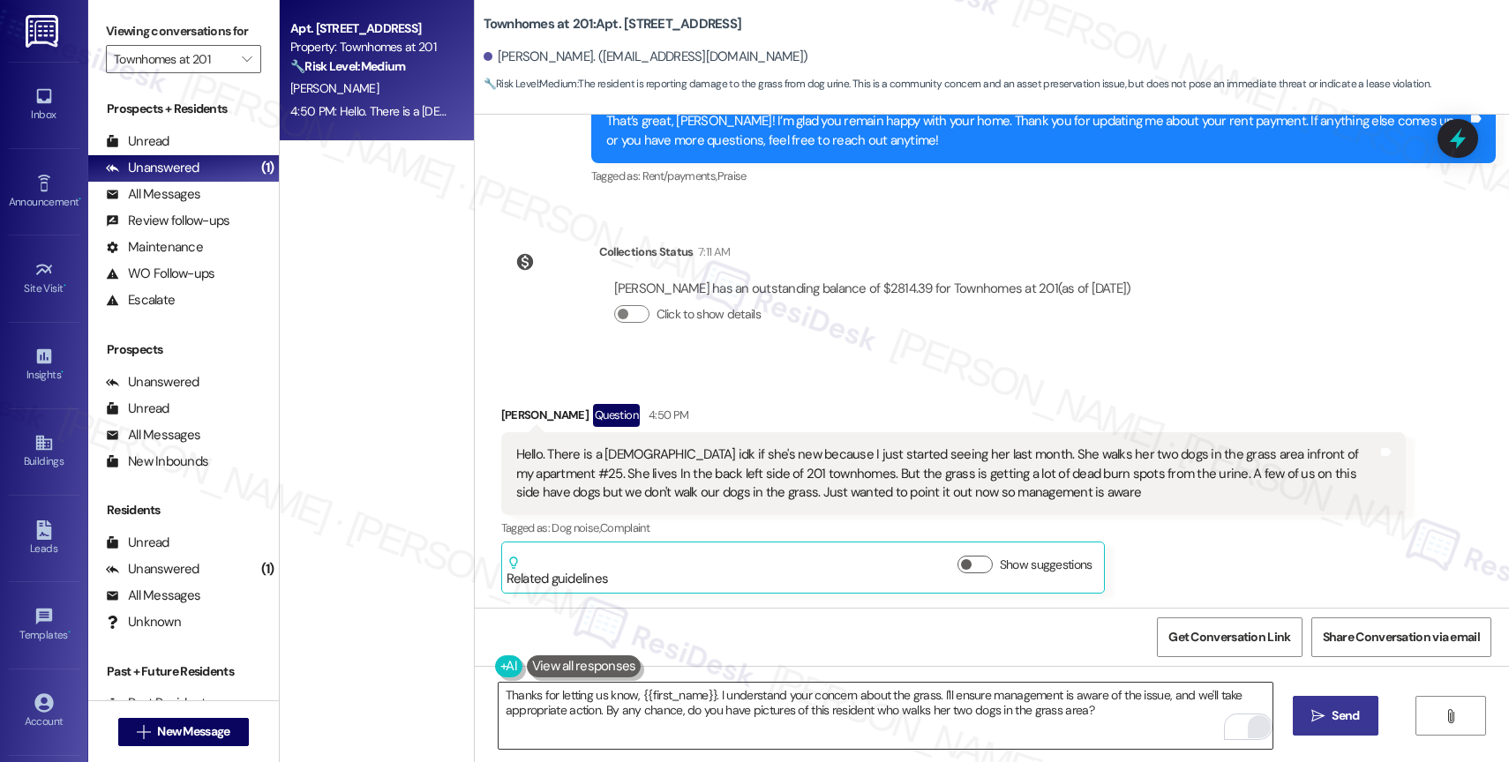
click at [1322, 700] on button " Send" at bounding box center [1336, 716] width 86 height 40
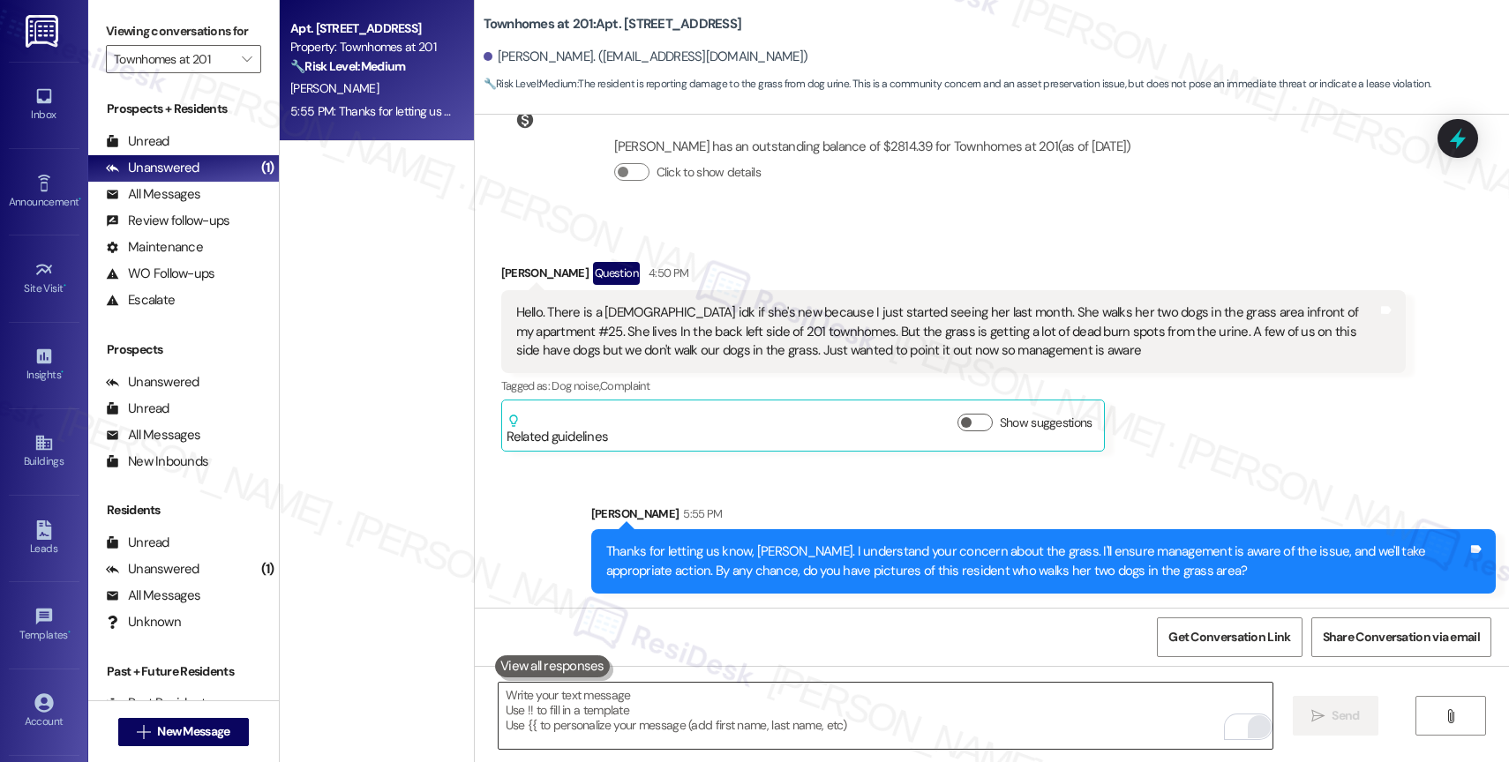
scroll to position [19799, 0]
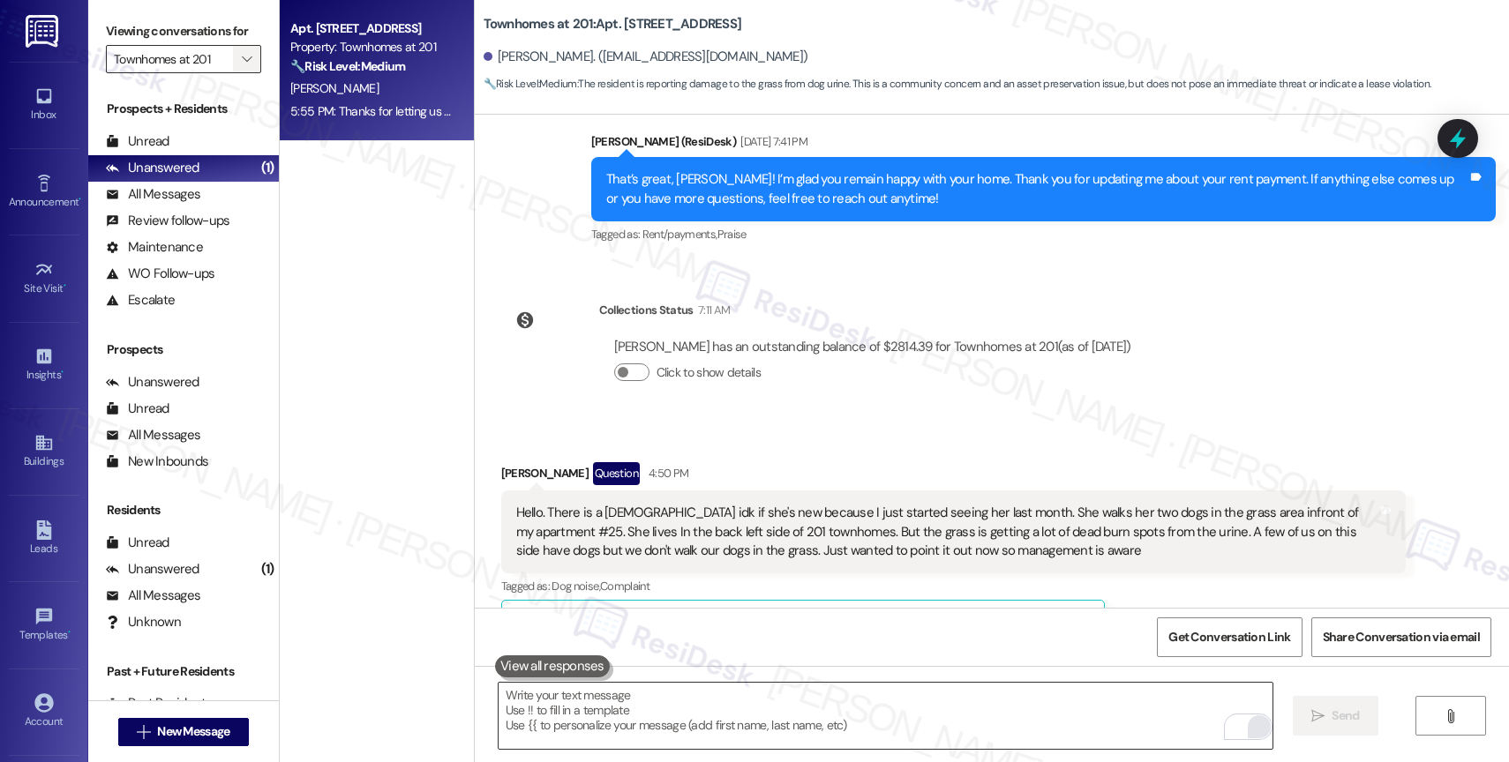
click at [238, 73] on span "" at bounding box center [246, 59] width 17 height 28
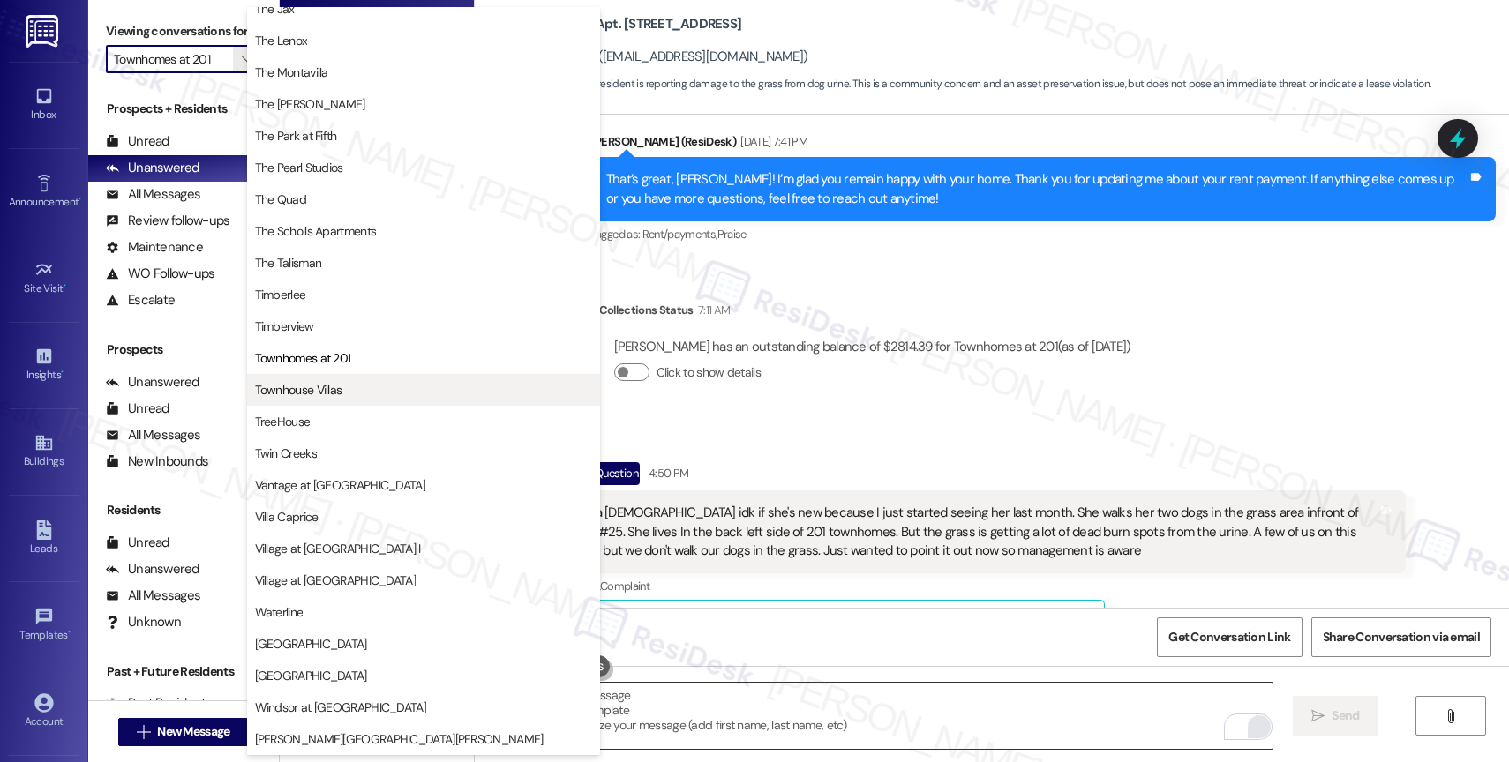
scroll to position [3217, 0]
click at [327, 393] on span "Townhouse Villas" at bounding box center [298, 390] width 87 height 18
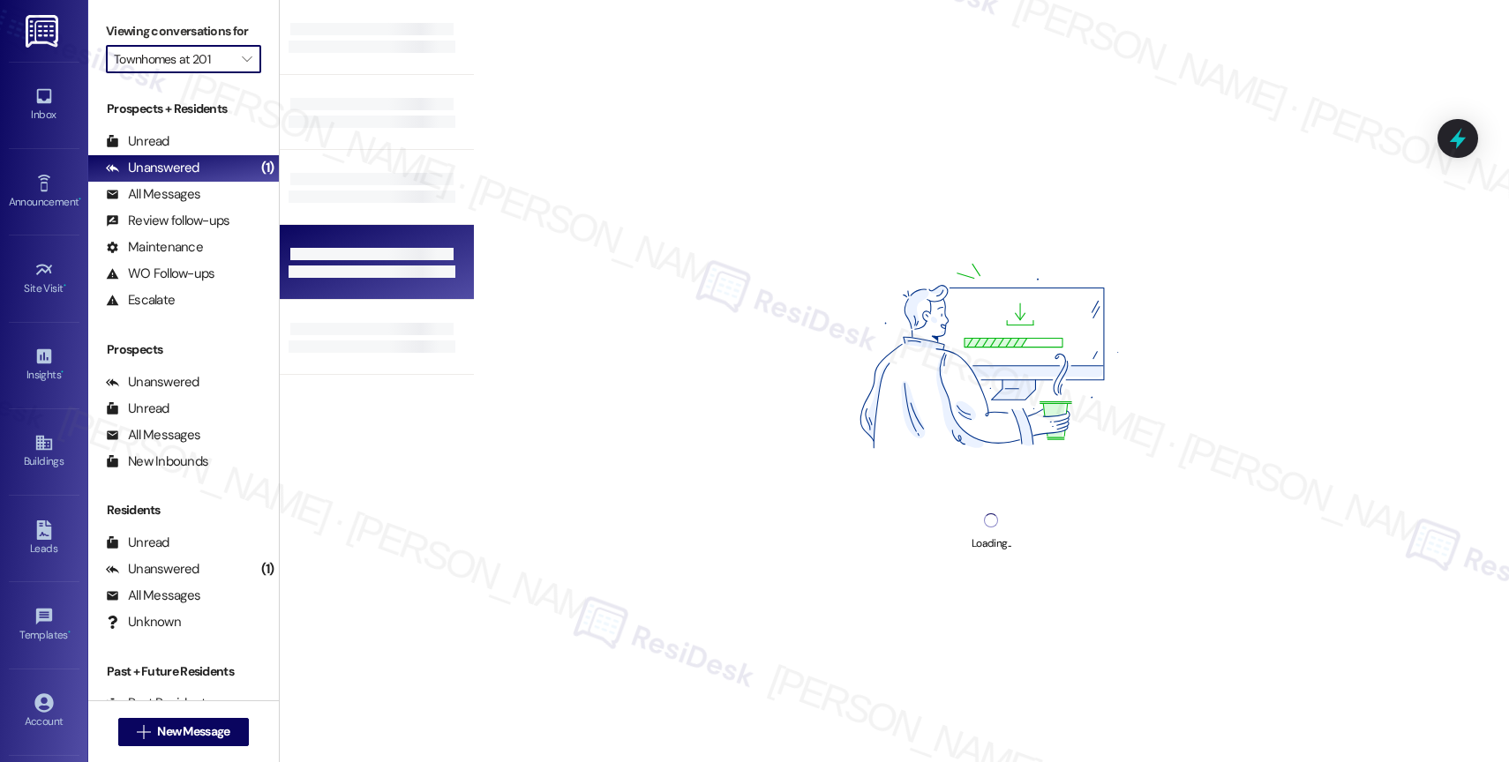
type input "Townhouse Villas"
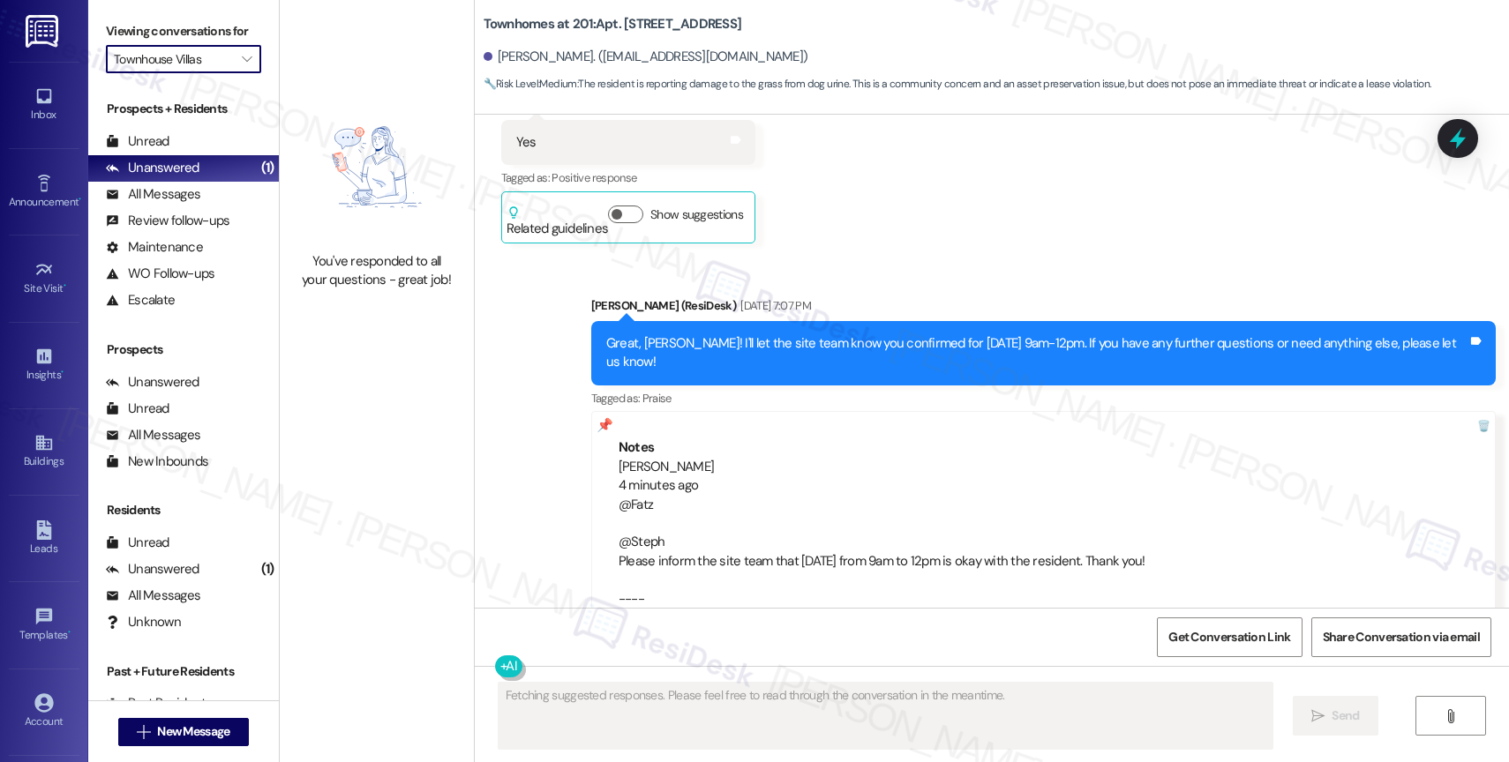
scroll to position [20333, 0]
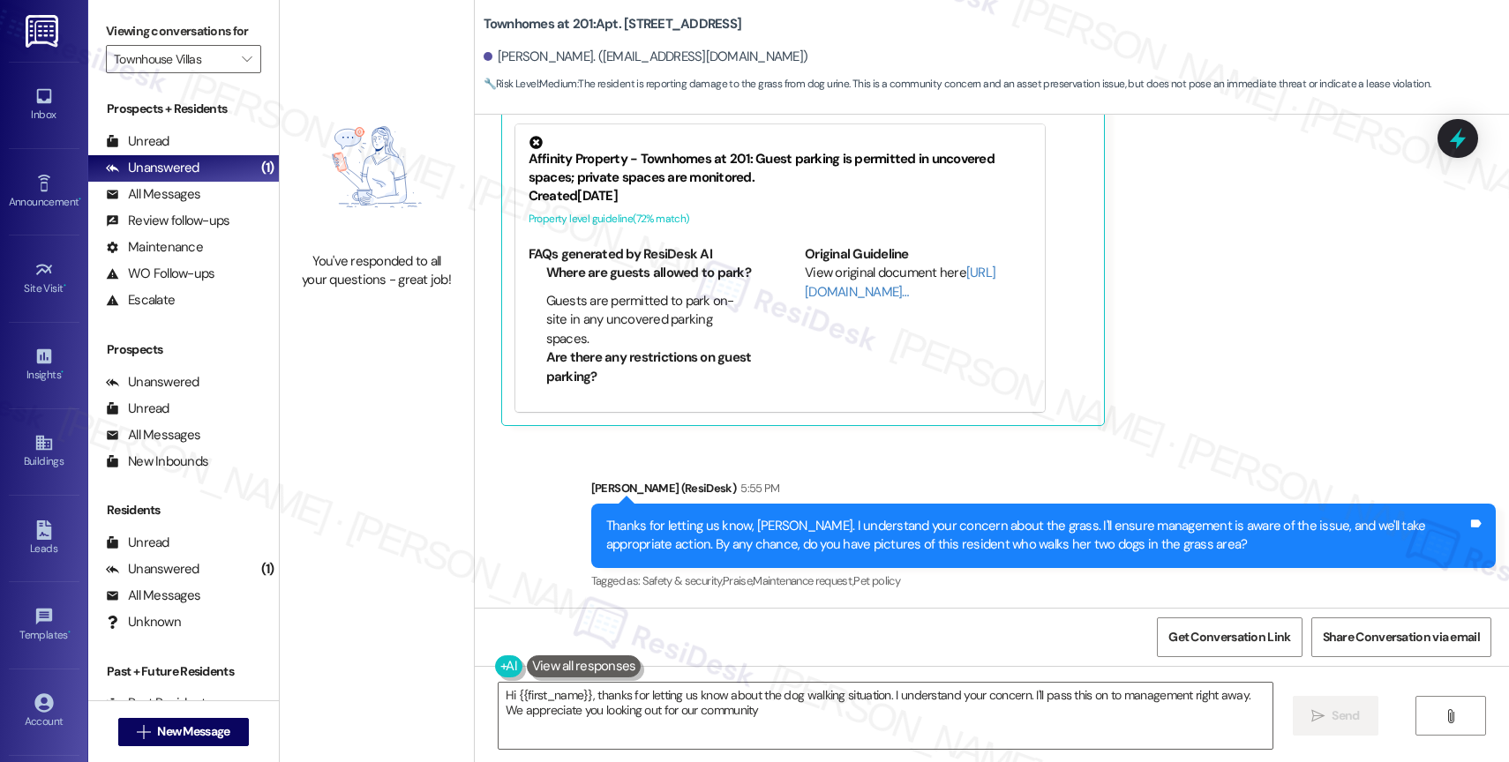
type textarea "Hi {{first_name}}, thanks for letting us know about the dog walking situation. …"
drag, startPoint x: 280, startPoint y: 273, endPoint x: 266, endPoint y: 289, distance: 21.3
click at [280, 289] on div "You've responded to all your questions - great job!" at bounding box center [377, 190] width 194 height 381
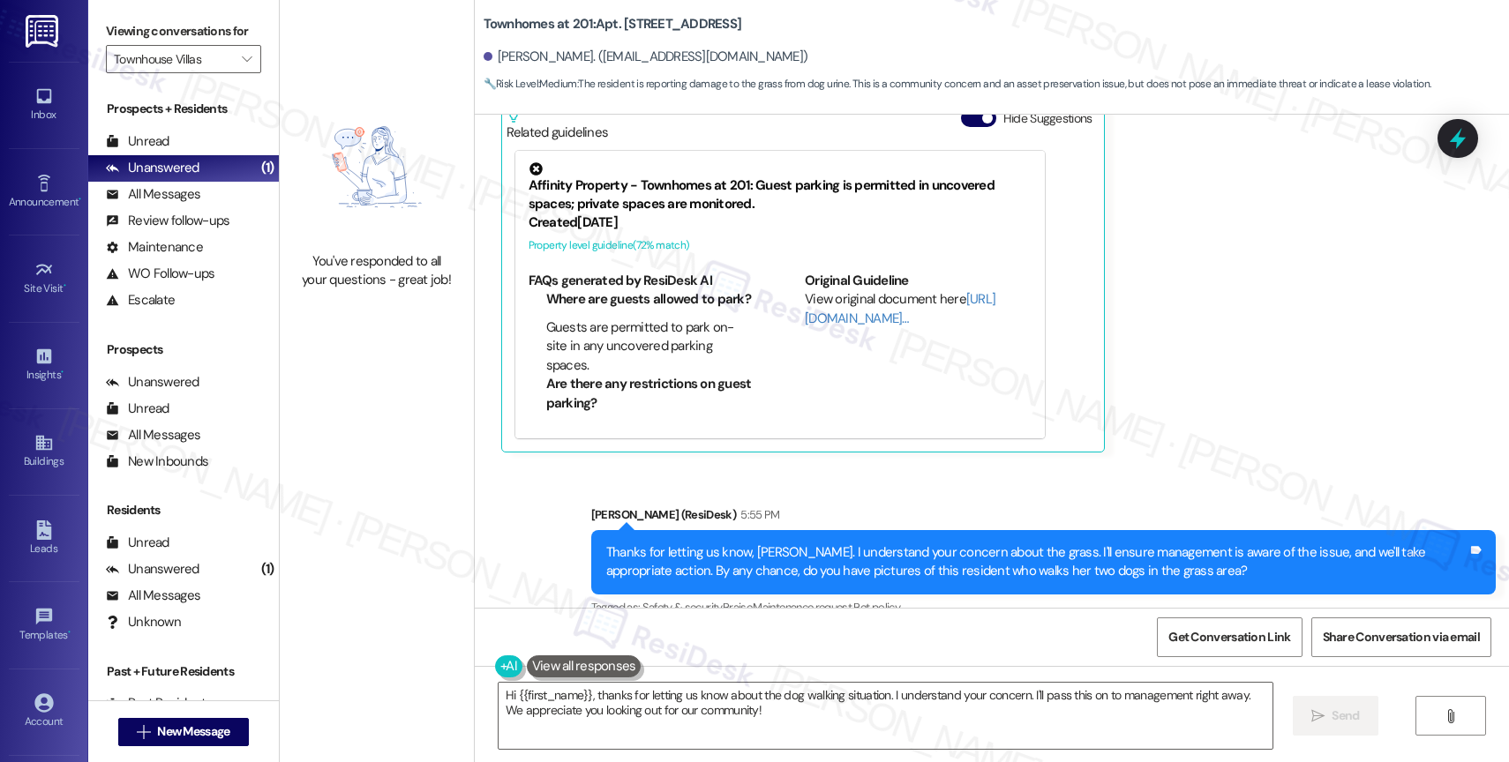
scroll to position [20296, 0]
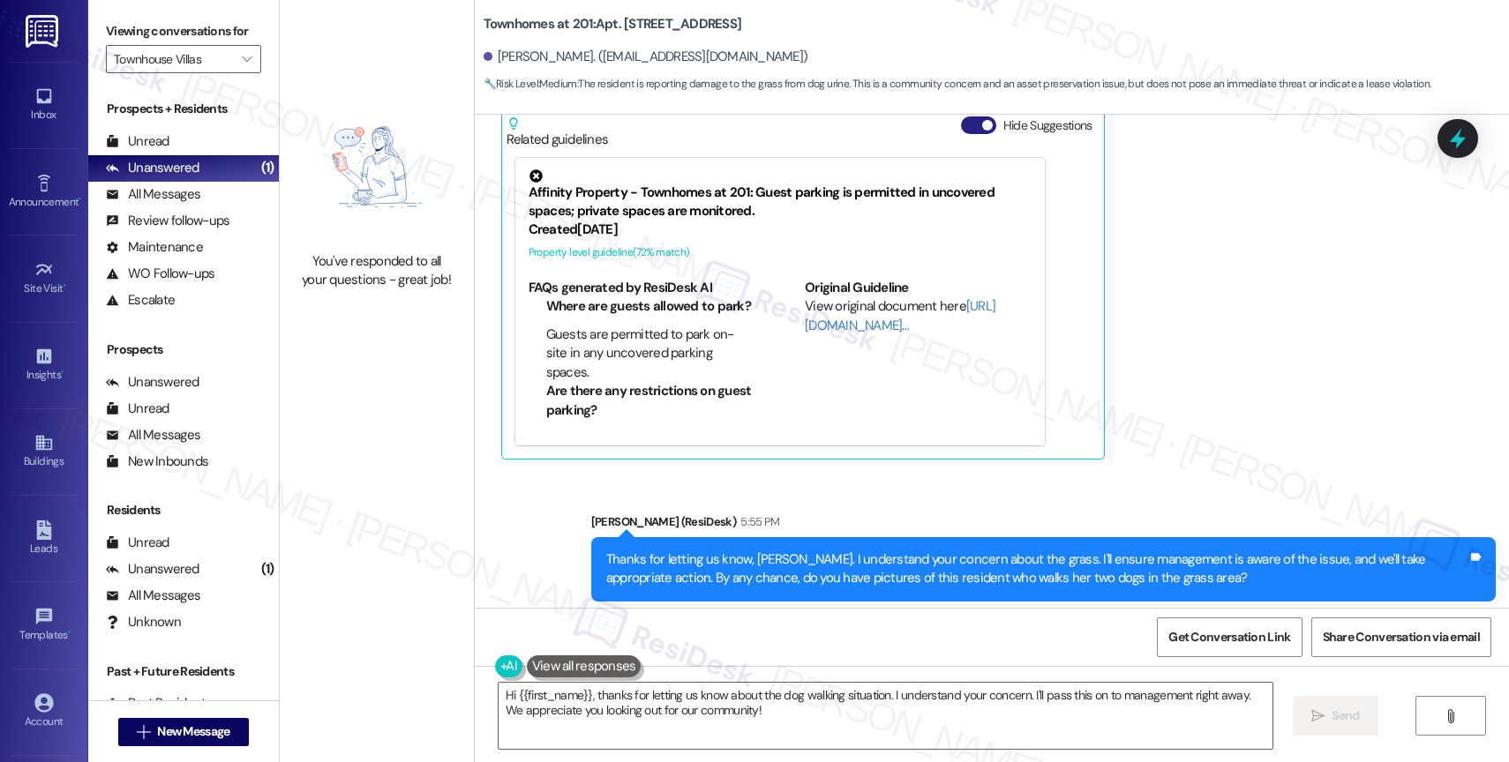
click at [961, 124] on button "Hide Suggestions" at bounding box center [978, 125] width 35 height 18
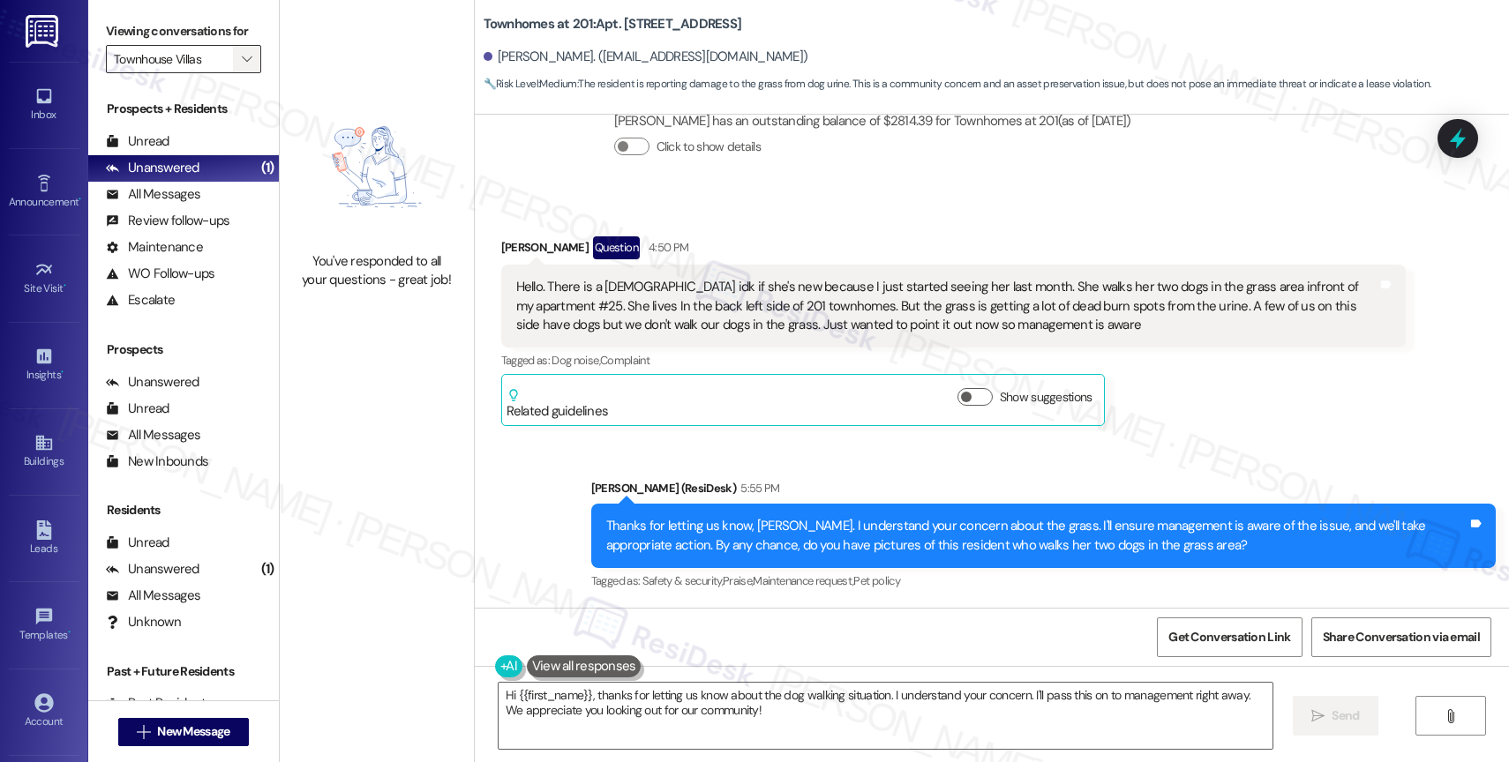
click at [239, 73] on span "" at bounding box center [246, 59] width 17 height 28
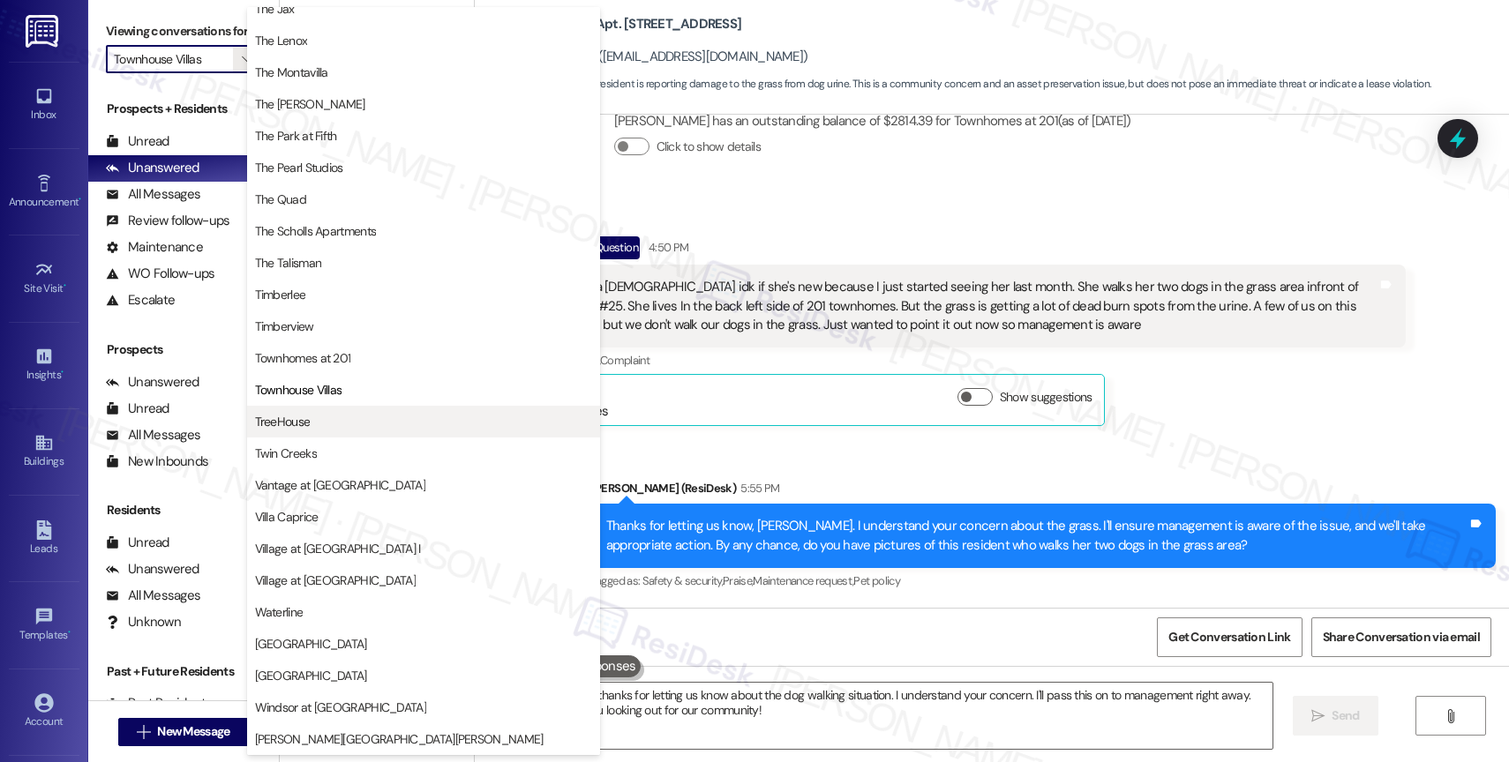
scroll to position [3201, 0]
click at [335, 418] on span "TreeHouse" at bounding box center [423, 422] width 337 height 18
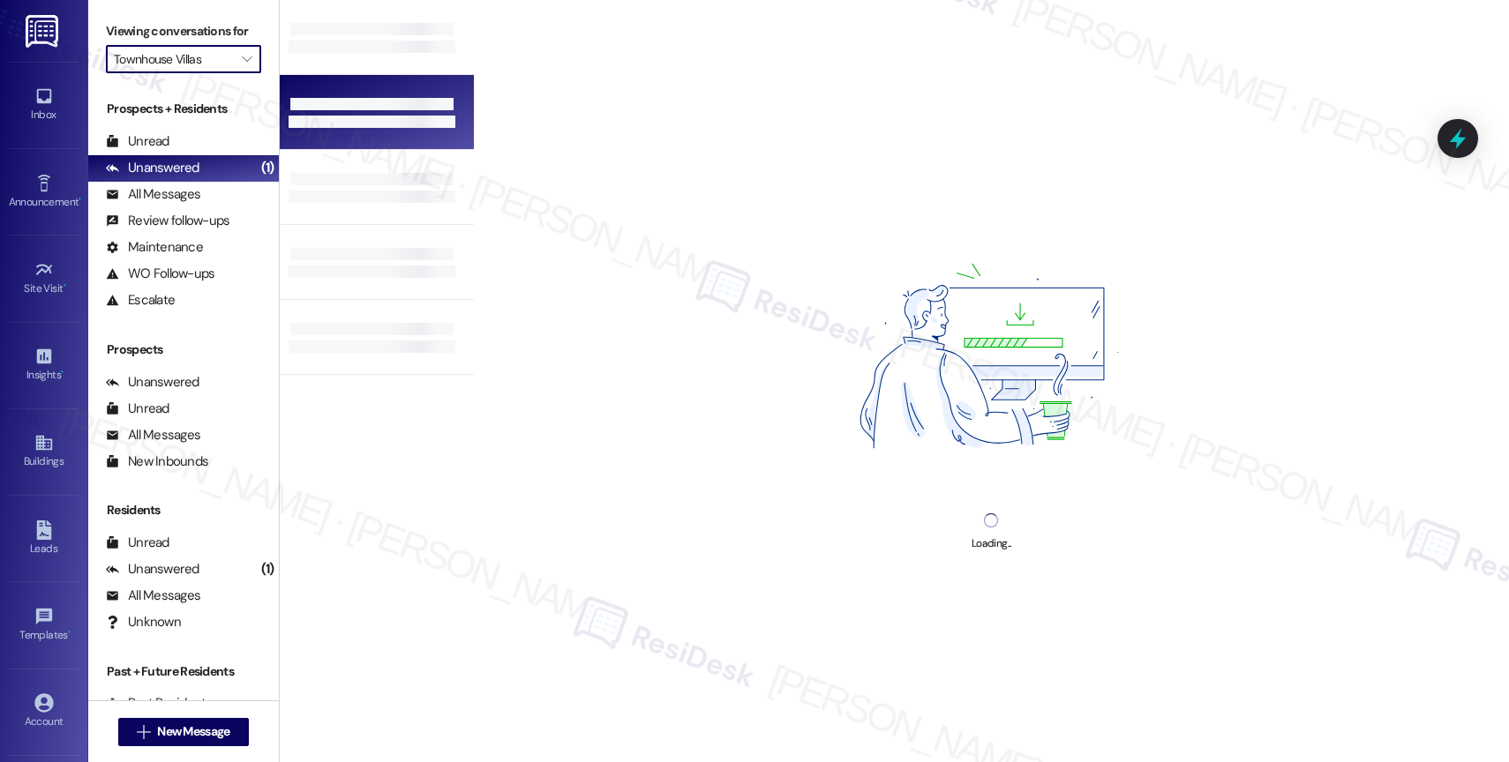
type input "TreeHouse"
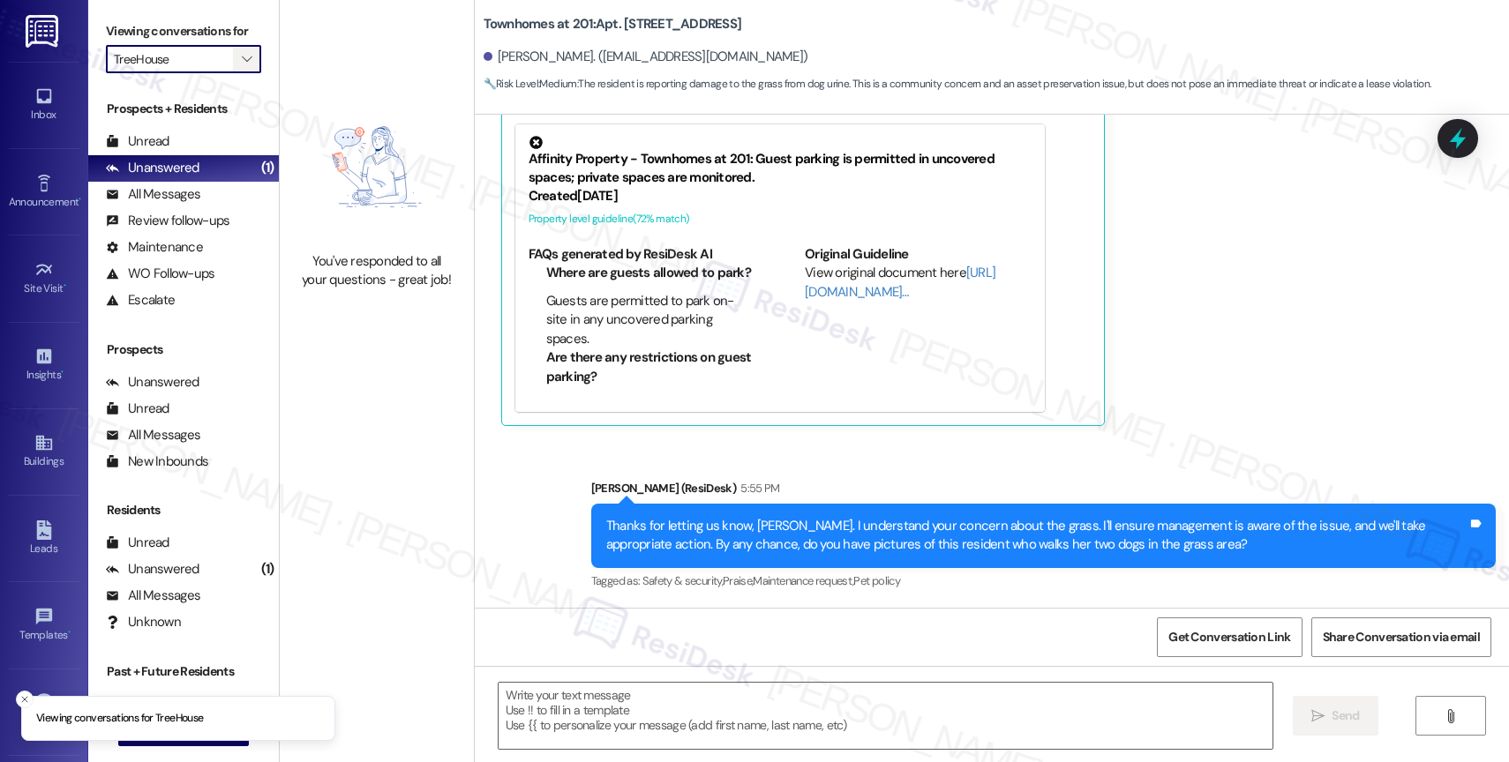
scroll to position [20333, 0]
type textarea "Fetching suggested responses. Please feel free to read through the conversation…"
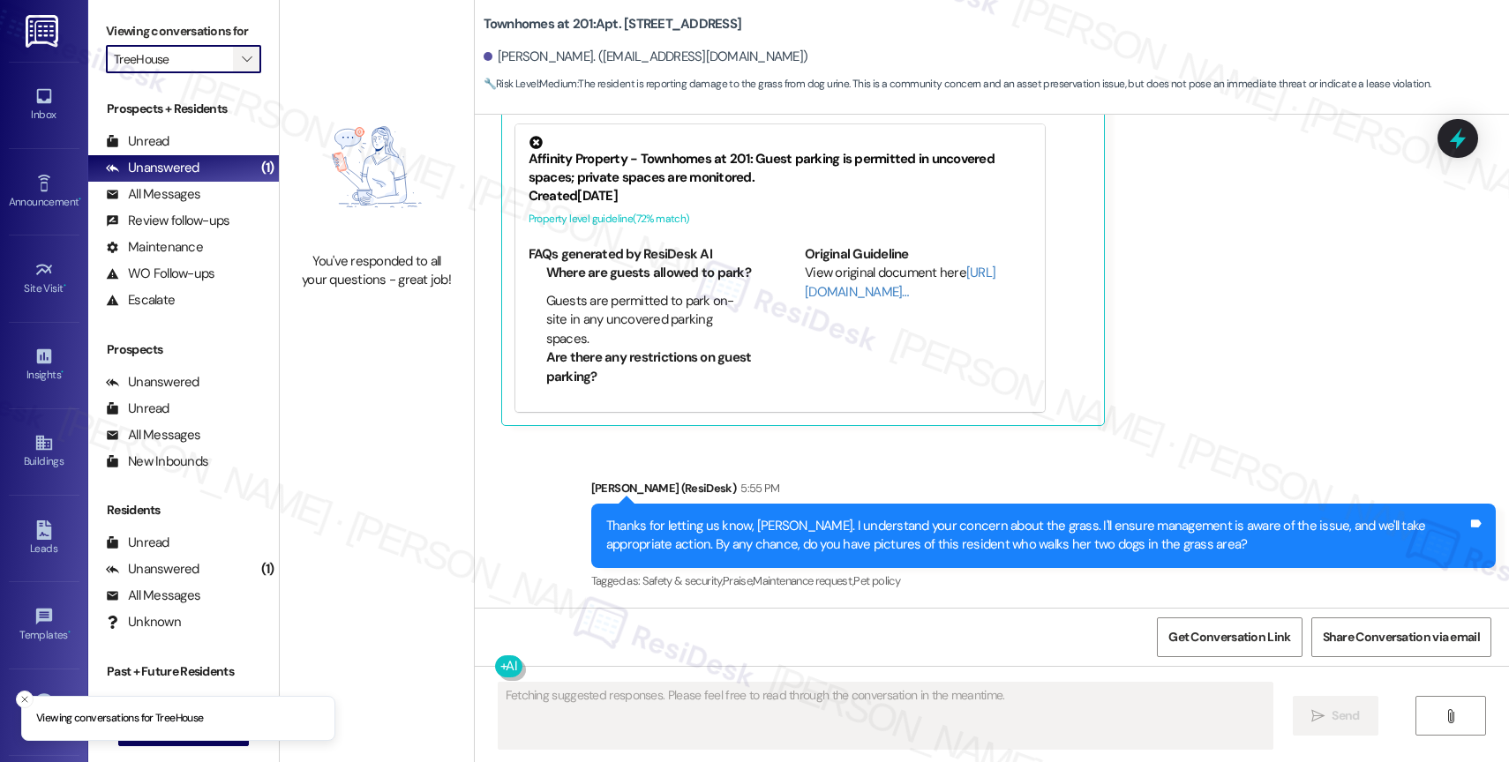
click at [238, 71] on span "" at bounding box center [246, 59] width 17 height 28
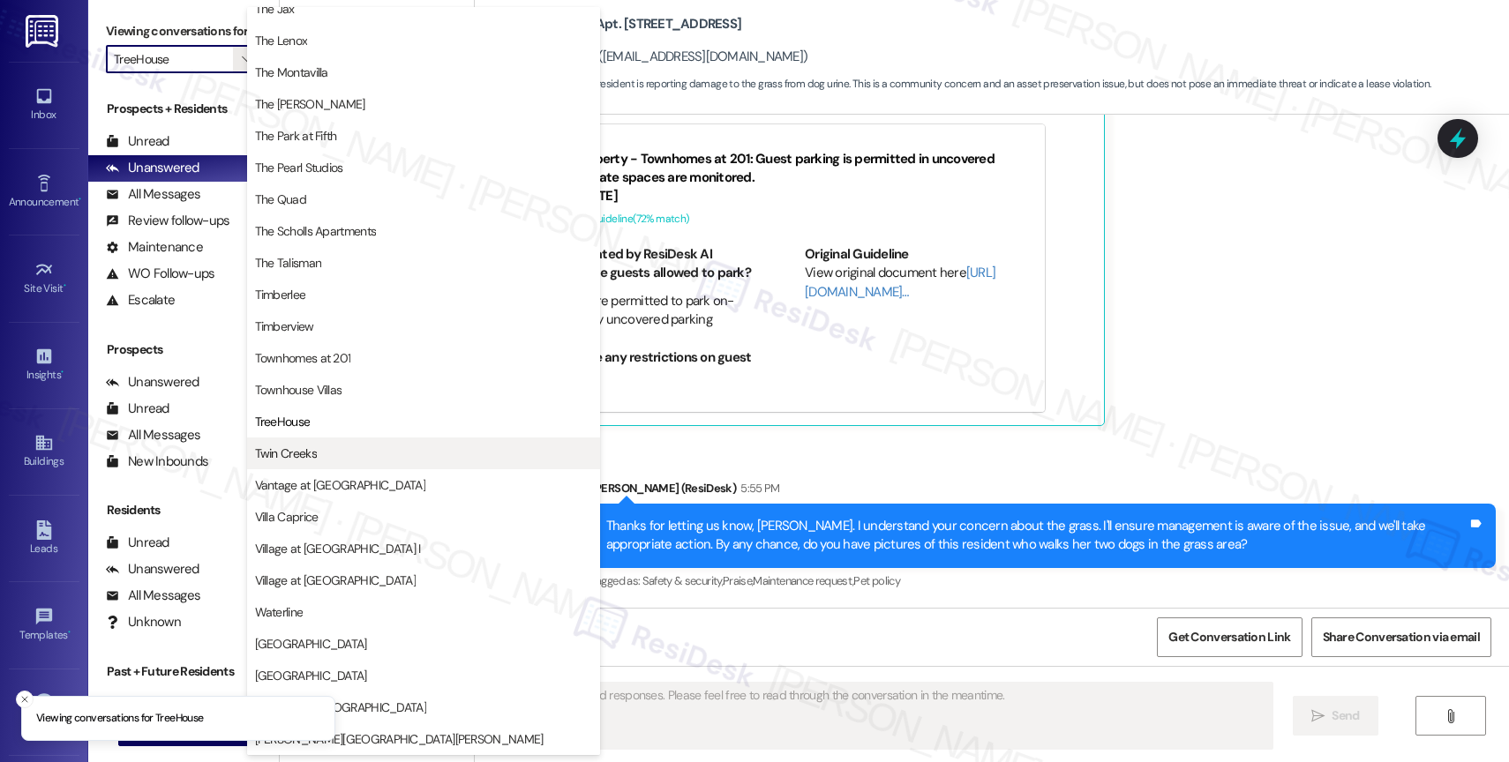
scroll to position [3213, 0]
click at [379, 452] on span "Twin Creeks" at bounding box center [423, 454] width 337 height 18
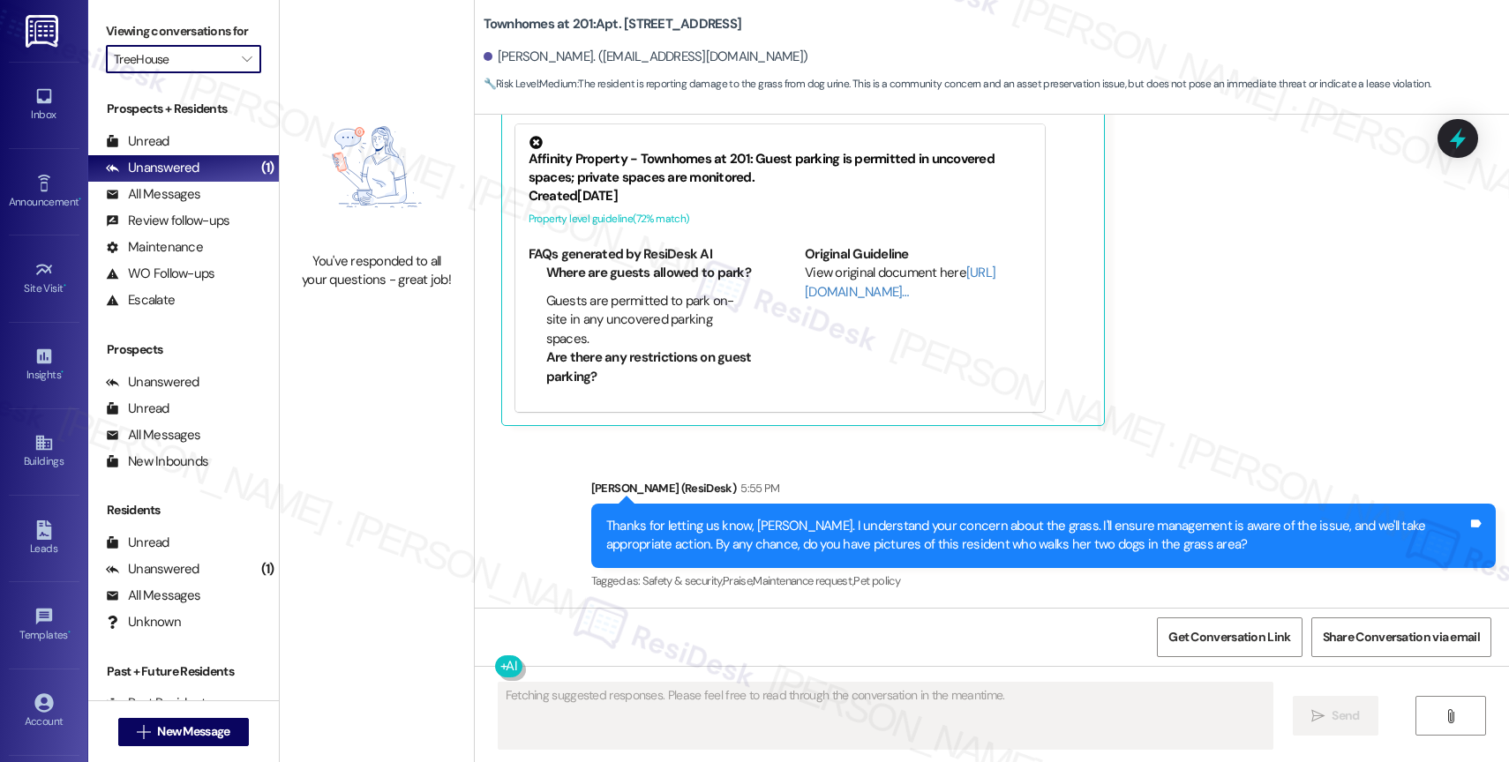
type input "Twin Creeks"
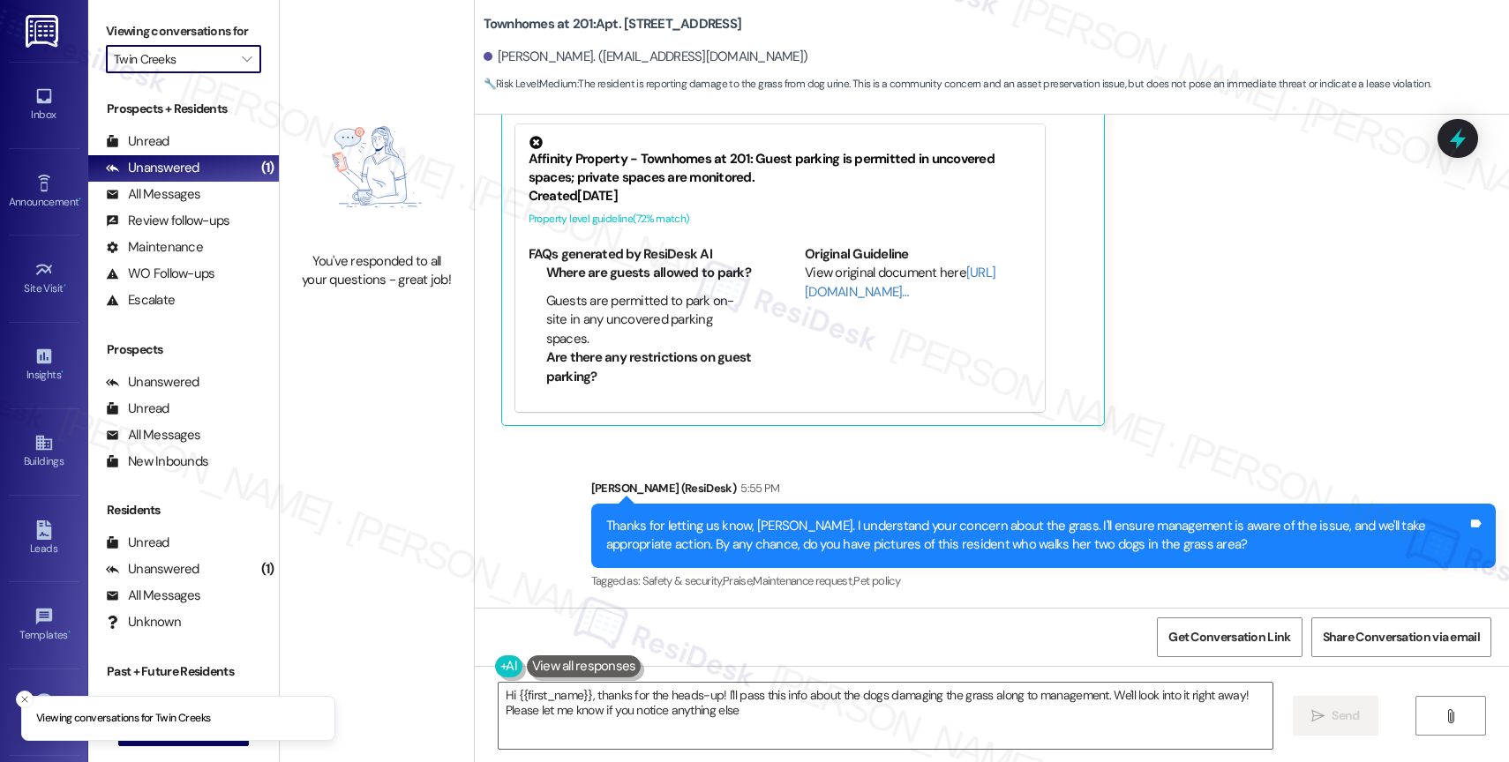
type textarea "Hi {{first_name}}, thanks for the heads-up! I'll pass this info about the dogs …"
click at [242, 66] on icon "" at bounding box center [247, 59] width 10 height 14
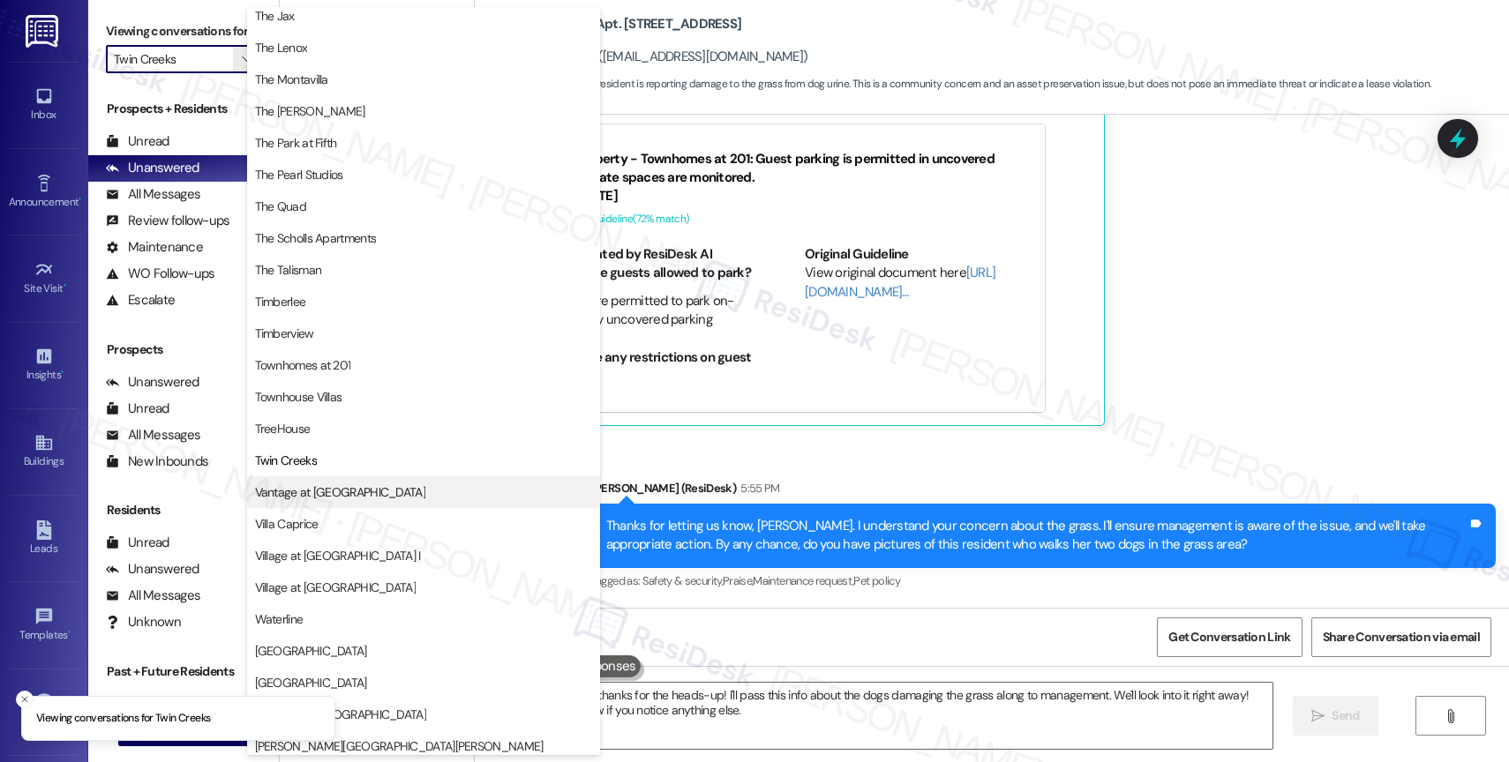
scroll to position [3185, 0]
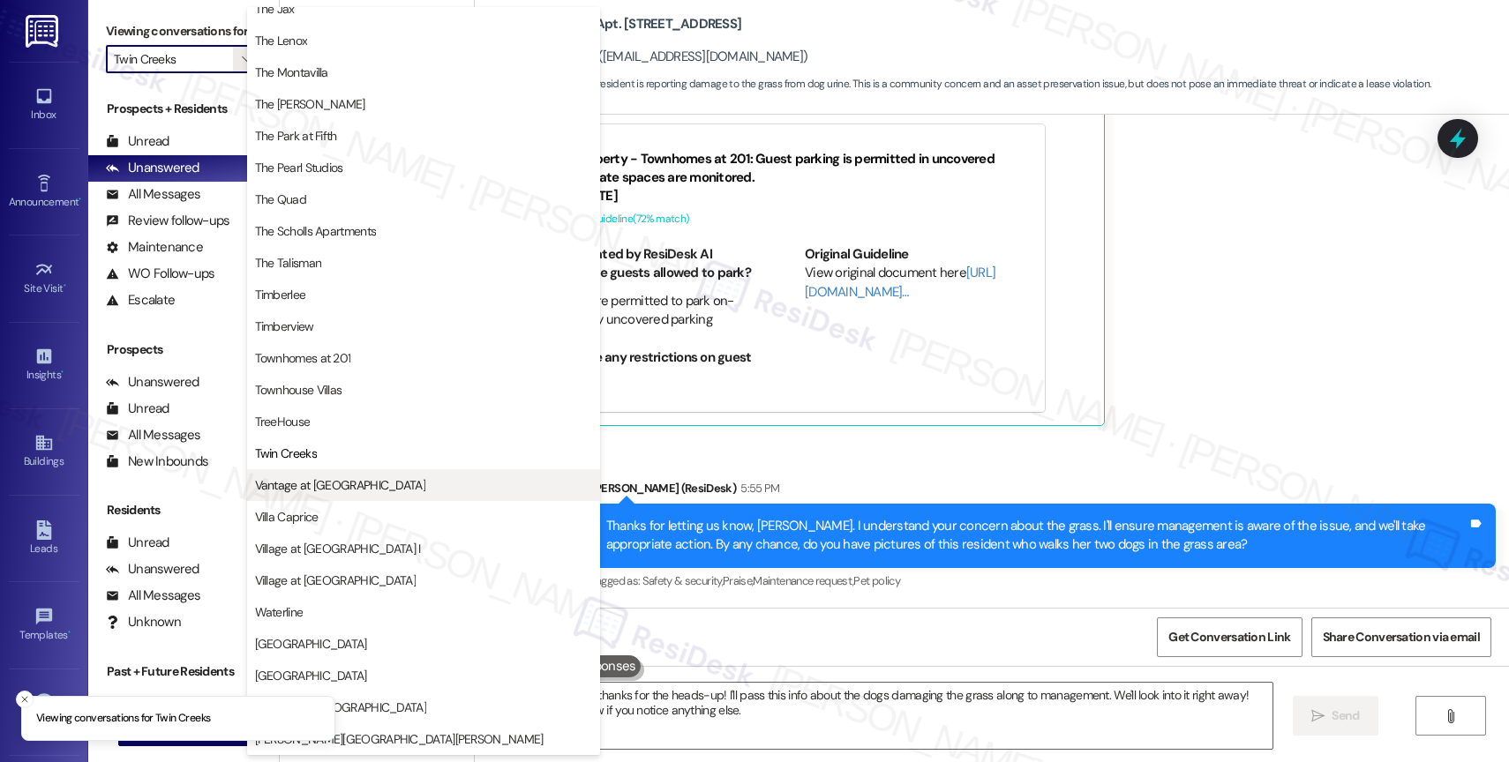
click at [364, 472] on button "Vantage at [GEOGRAPHIC_DATA]" at bounding box center [423, 485] width 353 height 32
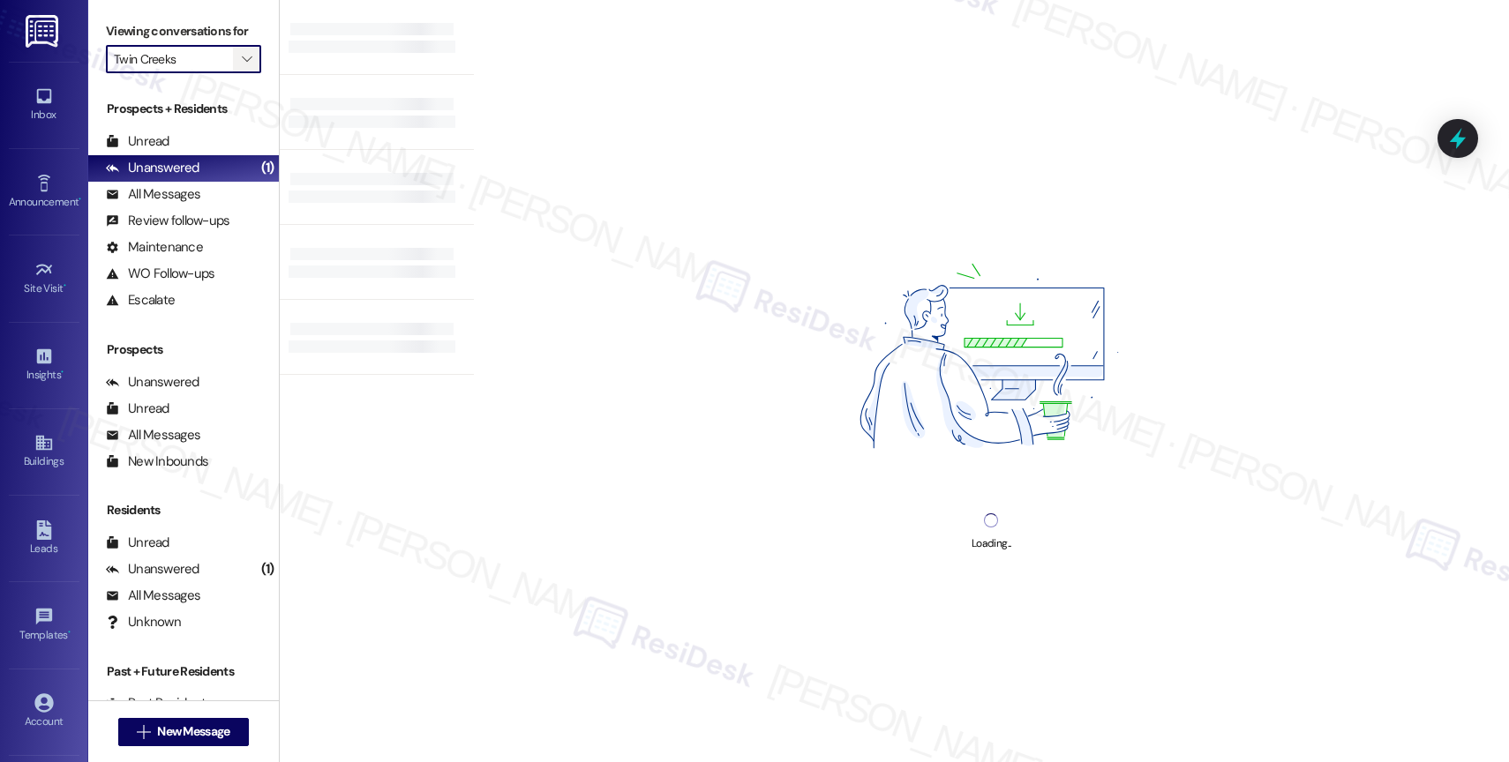
type input "Vantage at [GEOGRAPHIC_DATA]"
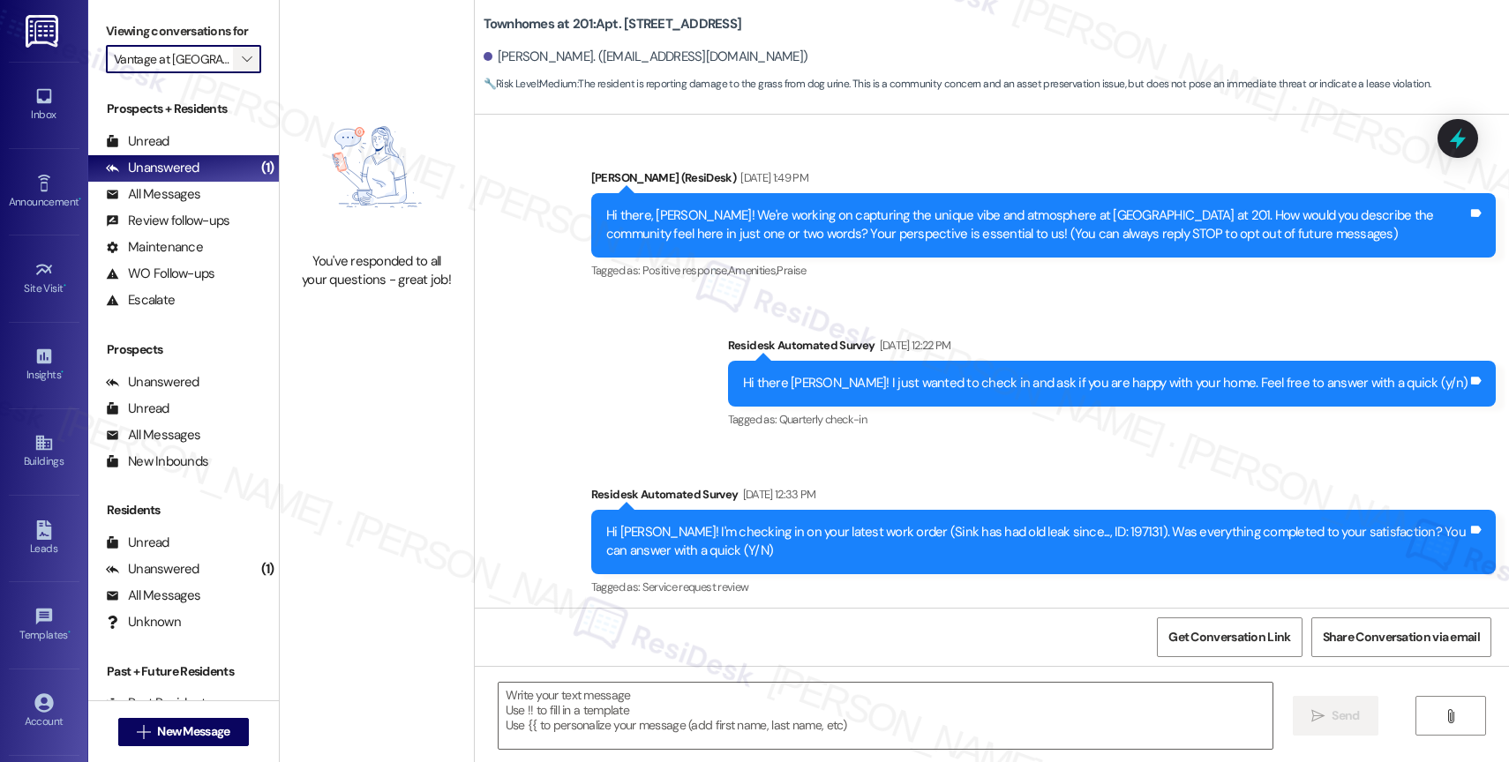
scroll to position [20333, 0]
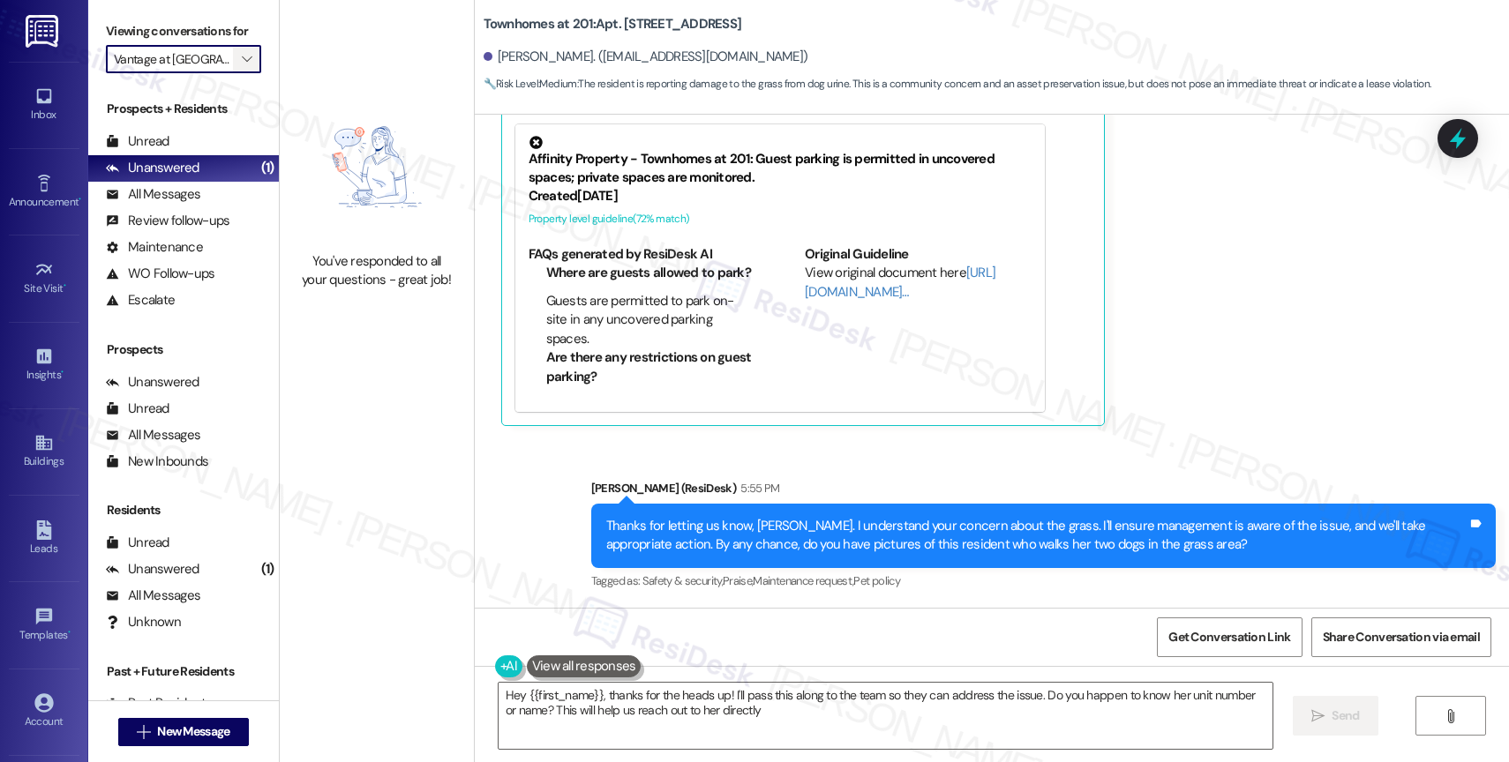
type textarea "Hey {{first_name}}, thanks for the heads up! I'll pass this along to the team s…"
drag, startPoint x: 243, startPoint y: 81, endPoint x: 303, endPoint y: 138, distance: 82.4
click at [243, 73] on button "" at bounding box center [247, 59] width 28 height 28
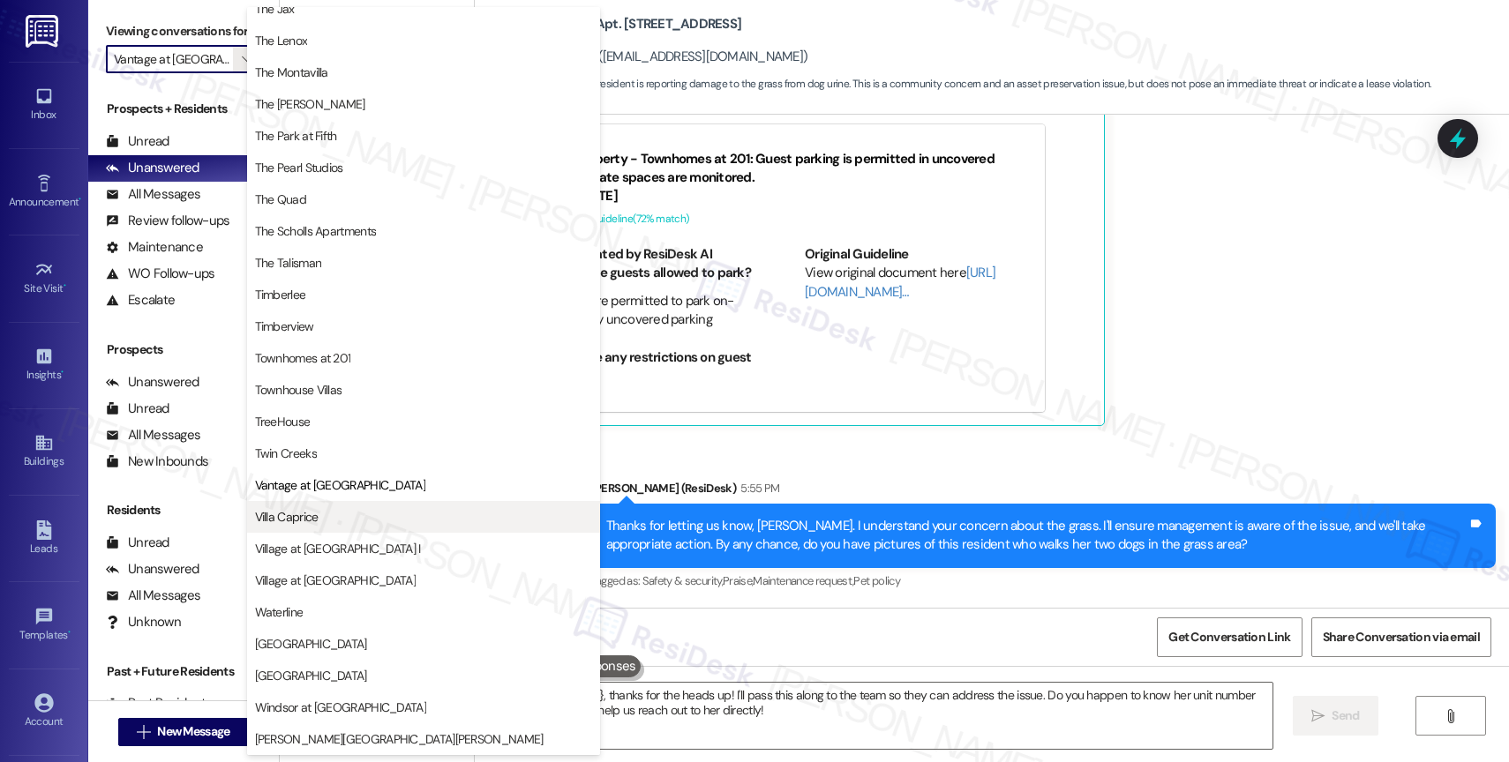
scroll to position [3215, 0]
click at [362, 516] on span "Villa Caprice" at bounding box center [423, 517] width 337 height 18
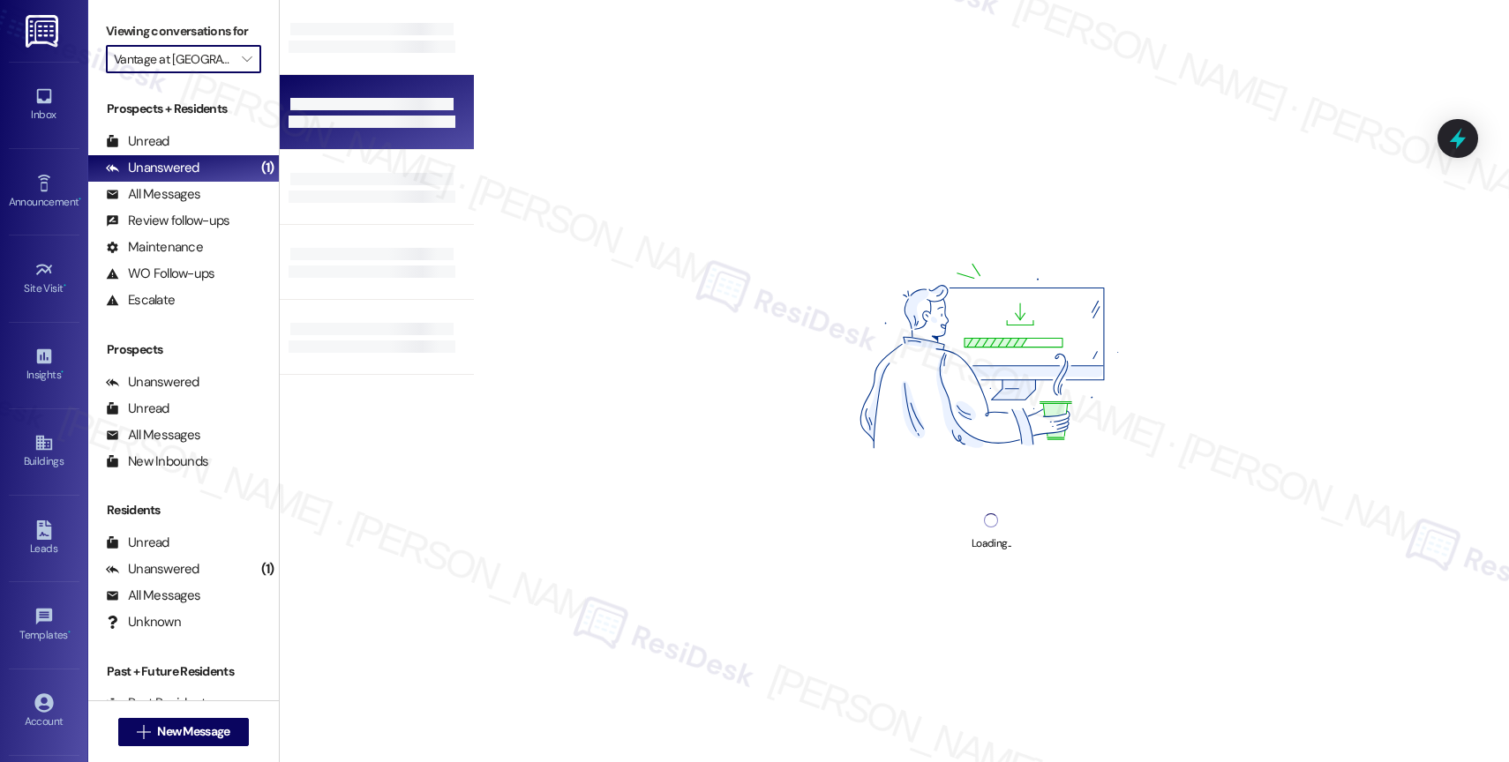
type input "Villa Caprice"
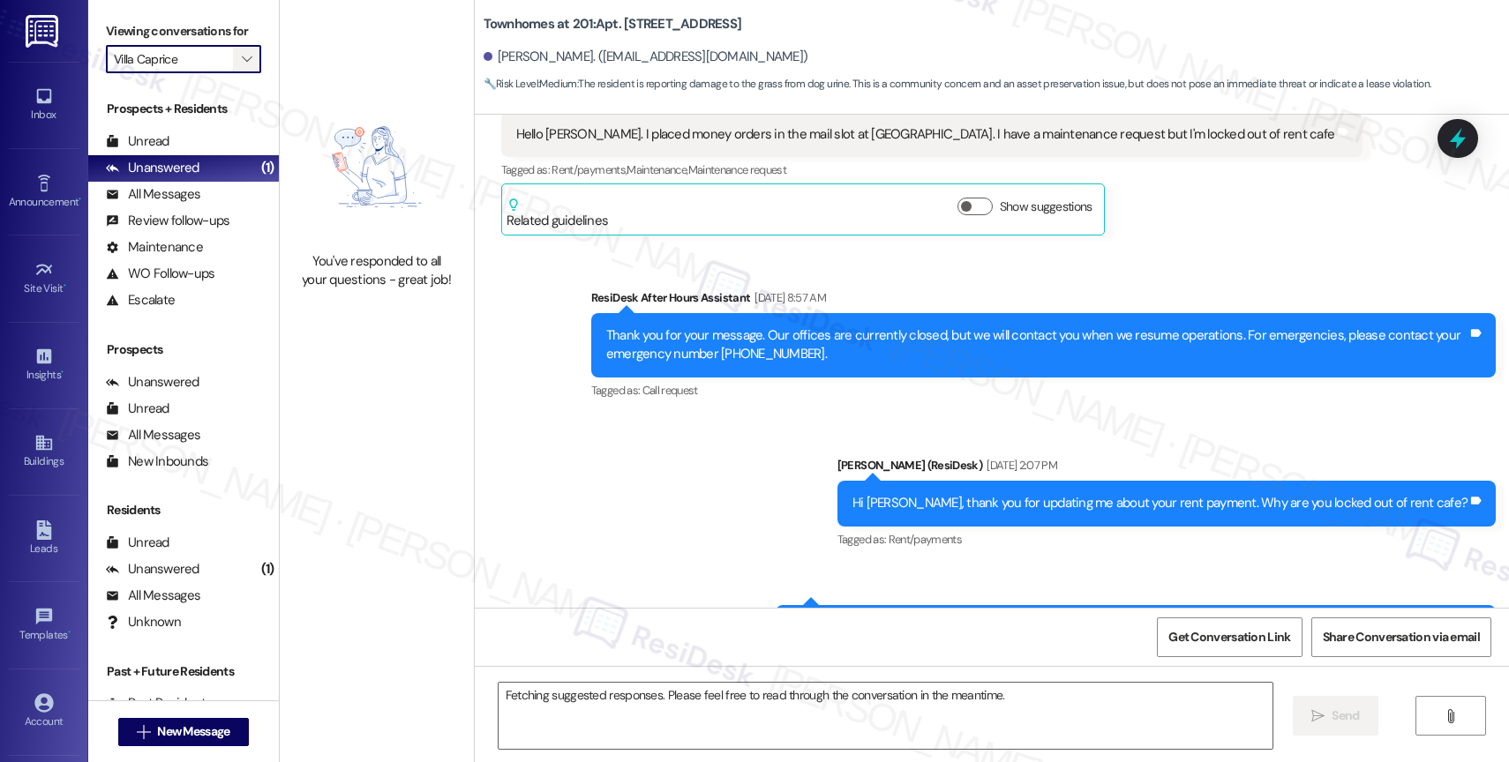
scroll to position [20333, 0]
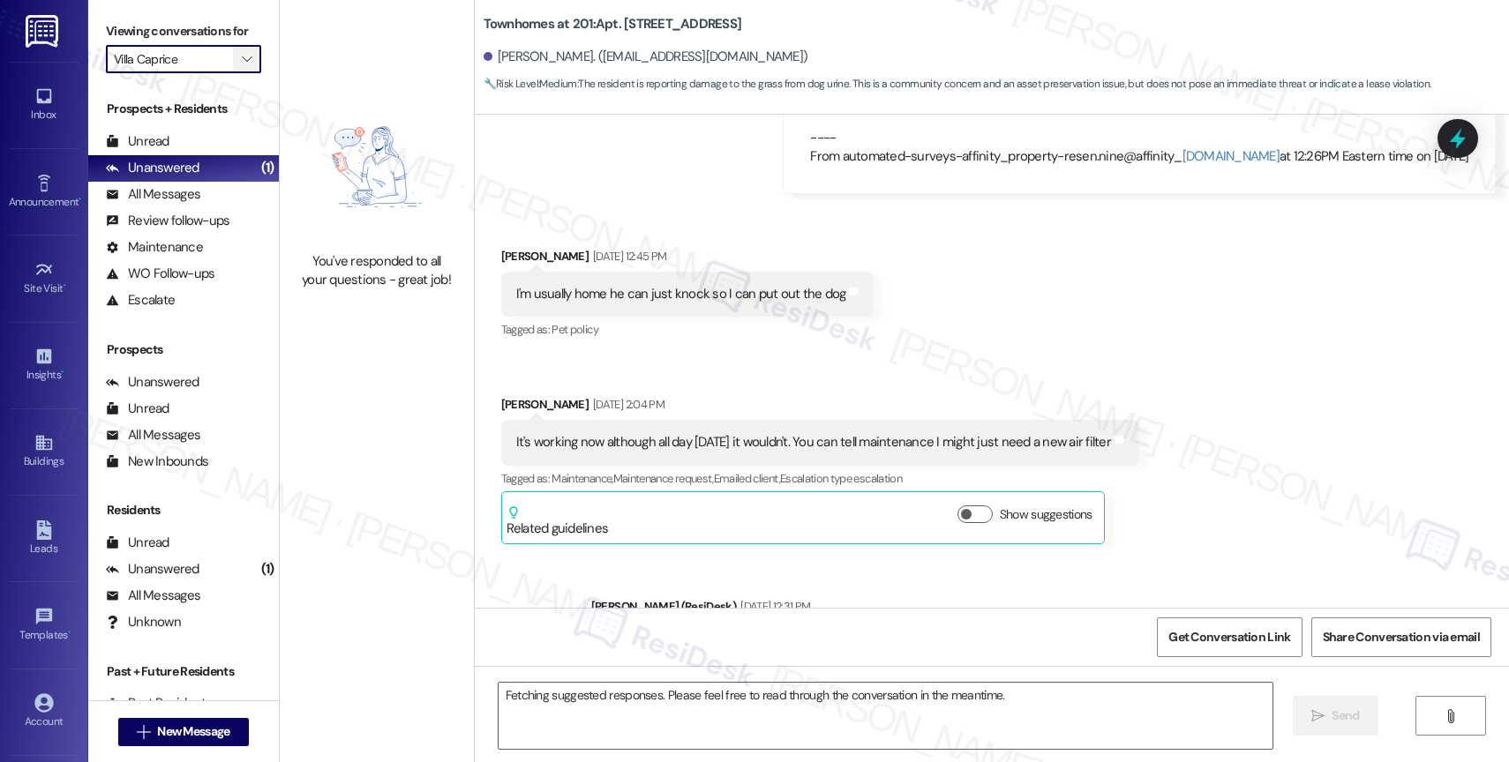
click at [242, 66] on icon "" at bounding box center [247, 59] width 10 height 14
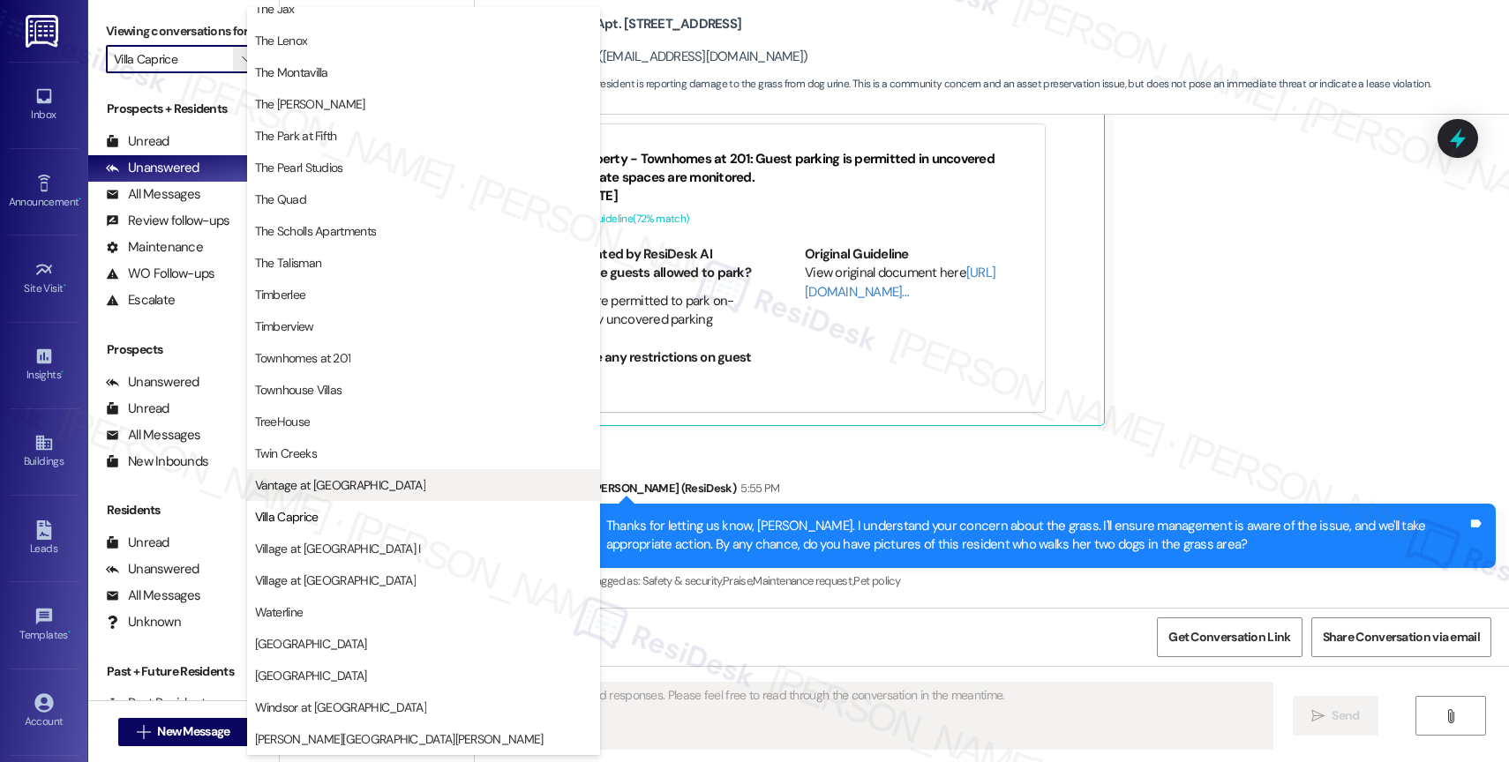
scroll to position [3208, 0]
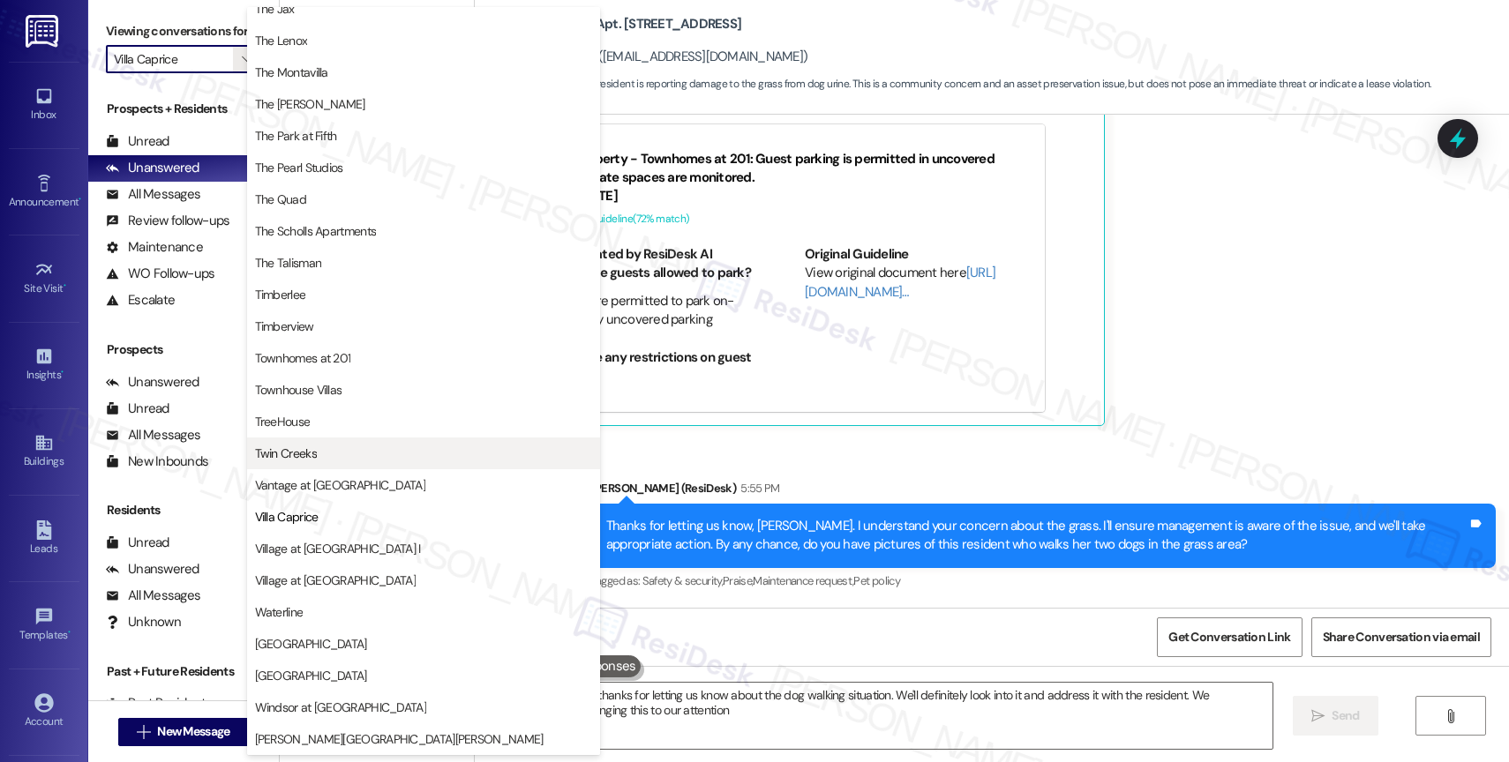
type textarea "Hi {{first_name}}, thanks for letting us know about the dog walking situation. …"
click at [920, 434] on div "Received via SMS [PERSON_NAME] Question 4:50 PM Hello. There is a [DEMOGRAPHIC_…" at bounding box center [953, 179] width 931 height 522
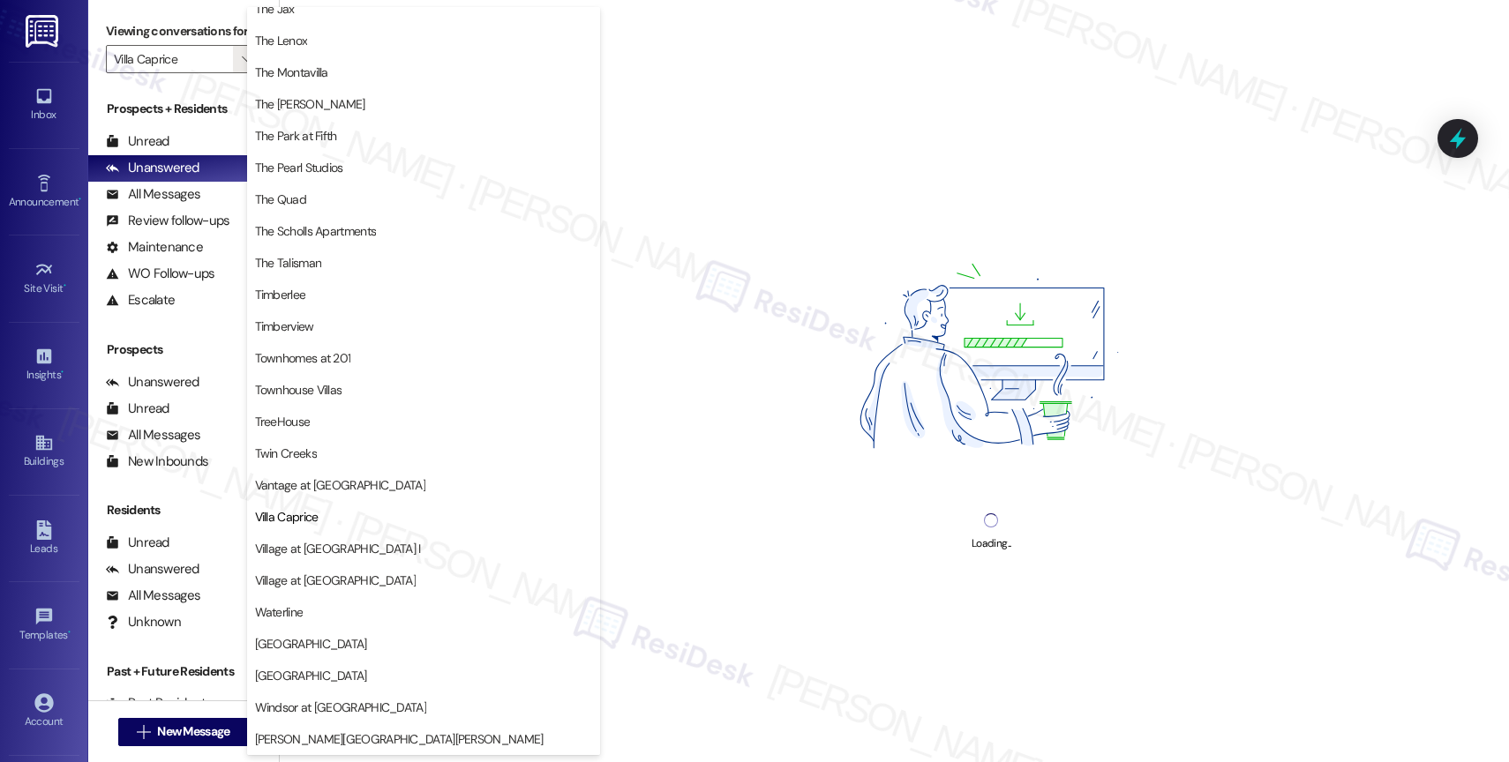
type input "Townhomes at 201"
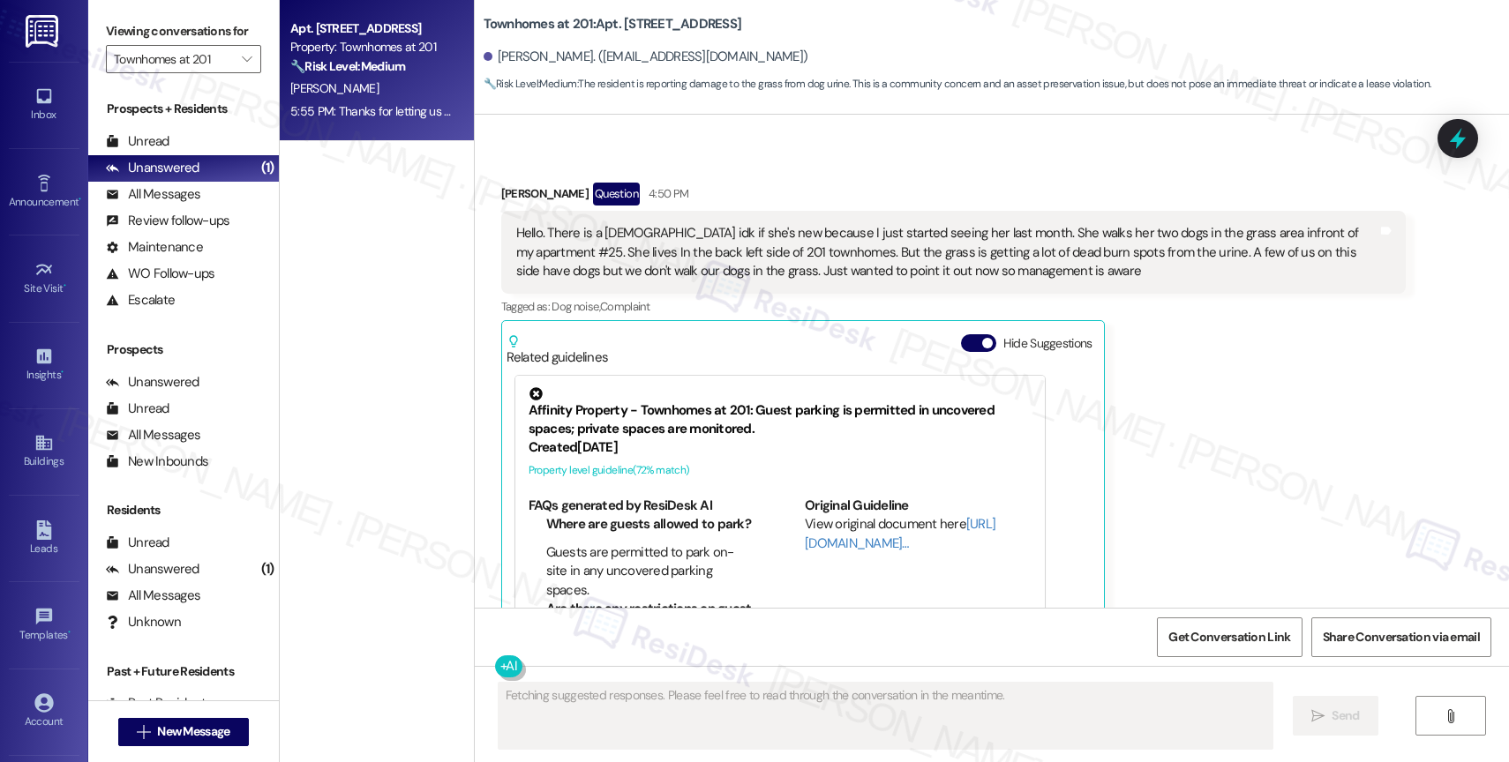
scroll to position [20333, 0]
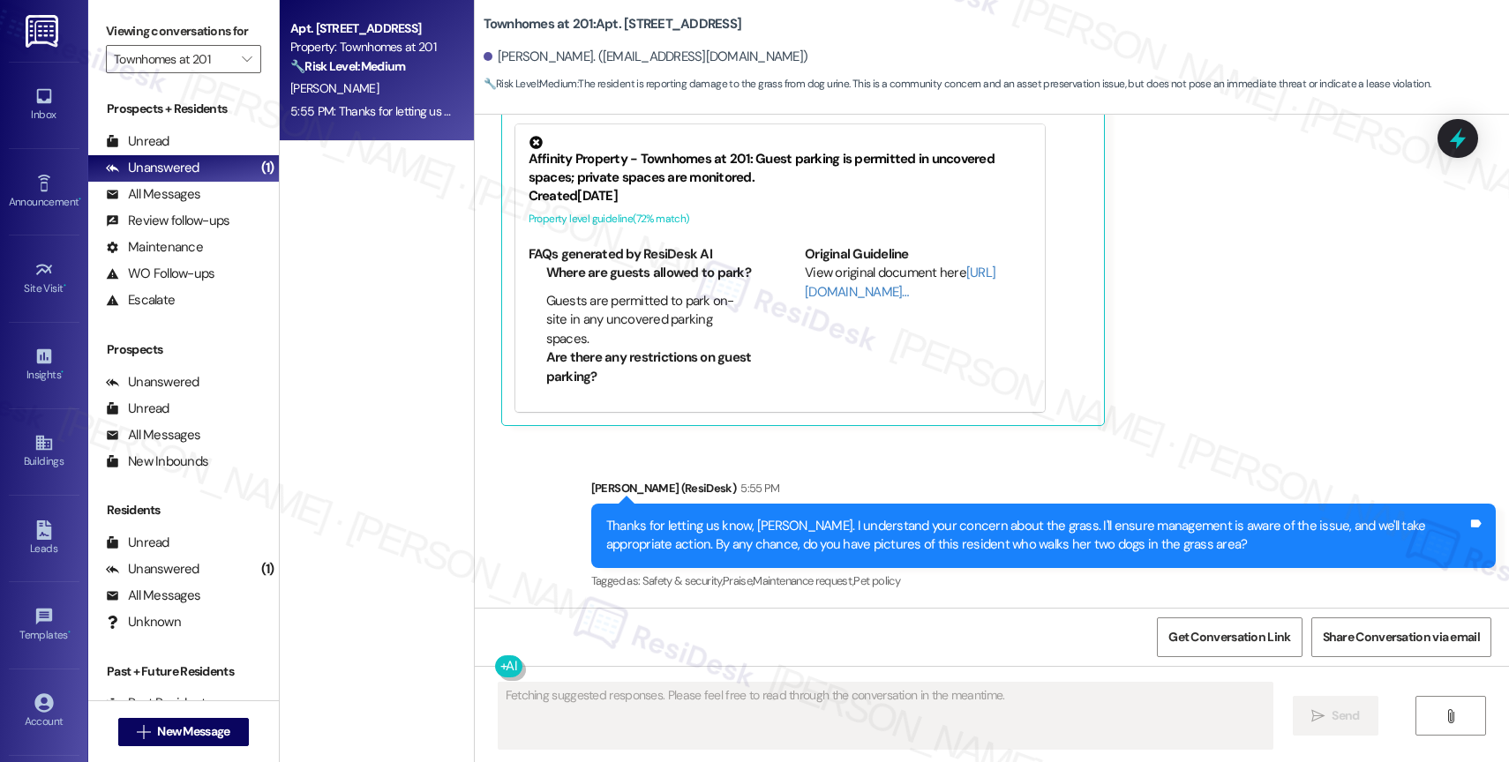
click at [381, 105] on div "5:55 PM: Thanks for letting us know, [PERSON_NAME]. I understand your concern a…" at bounding box center [986, 111] width 1392 height 16
click at [360, 101] on div "5:55 PM: Thanks for letting us know, [PERSON_NAME]. I understand your concern a…" at bounding box center [372, 112] width 167 height 22
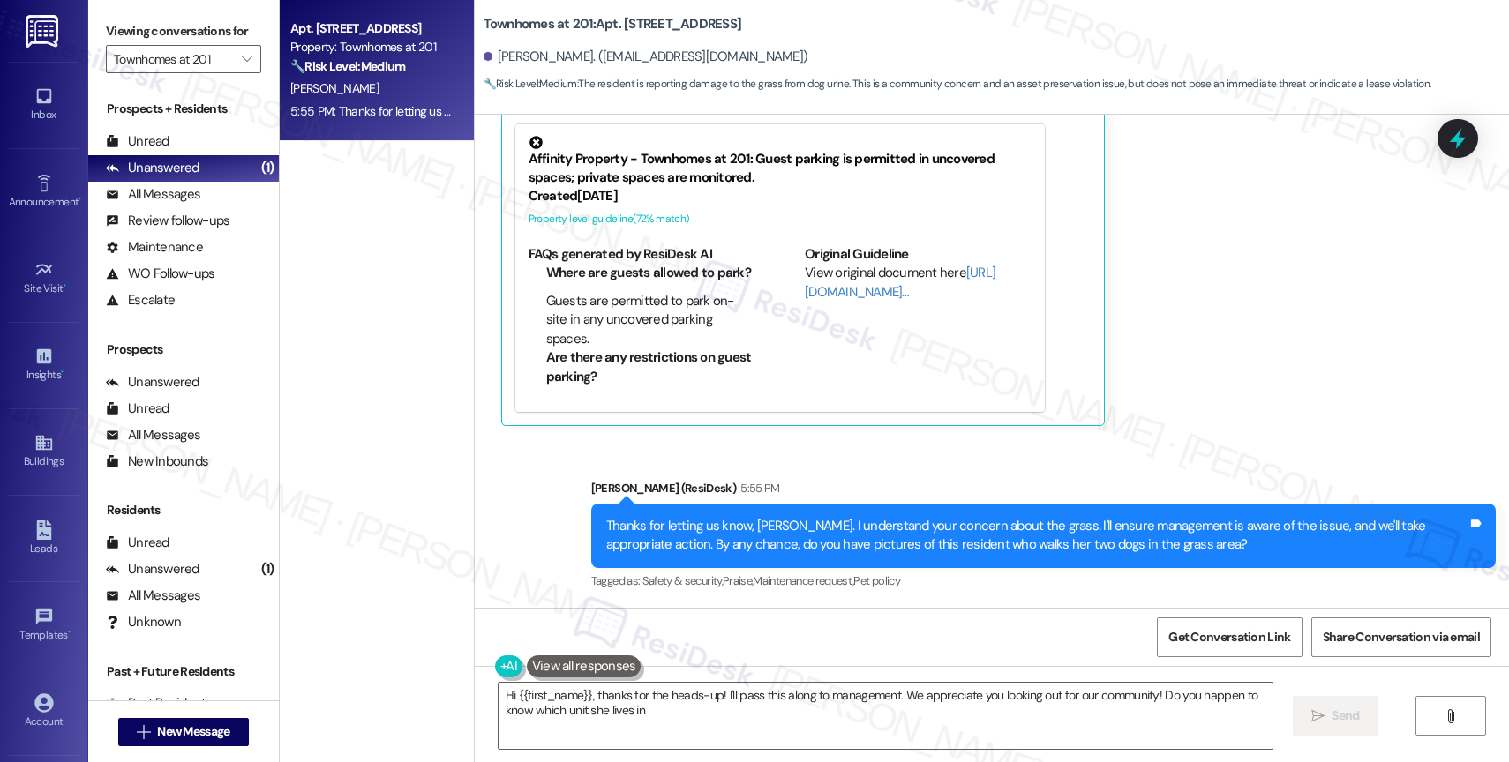
type textarea "Hi {{first_name}}, thanks for the heads-up! I'll pass this along to management.…"
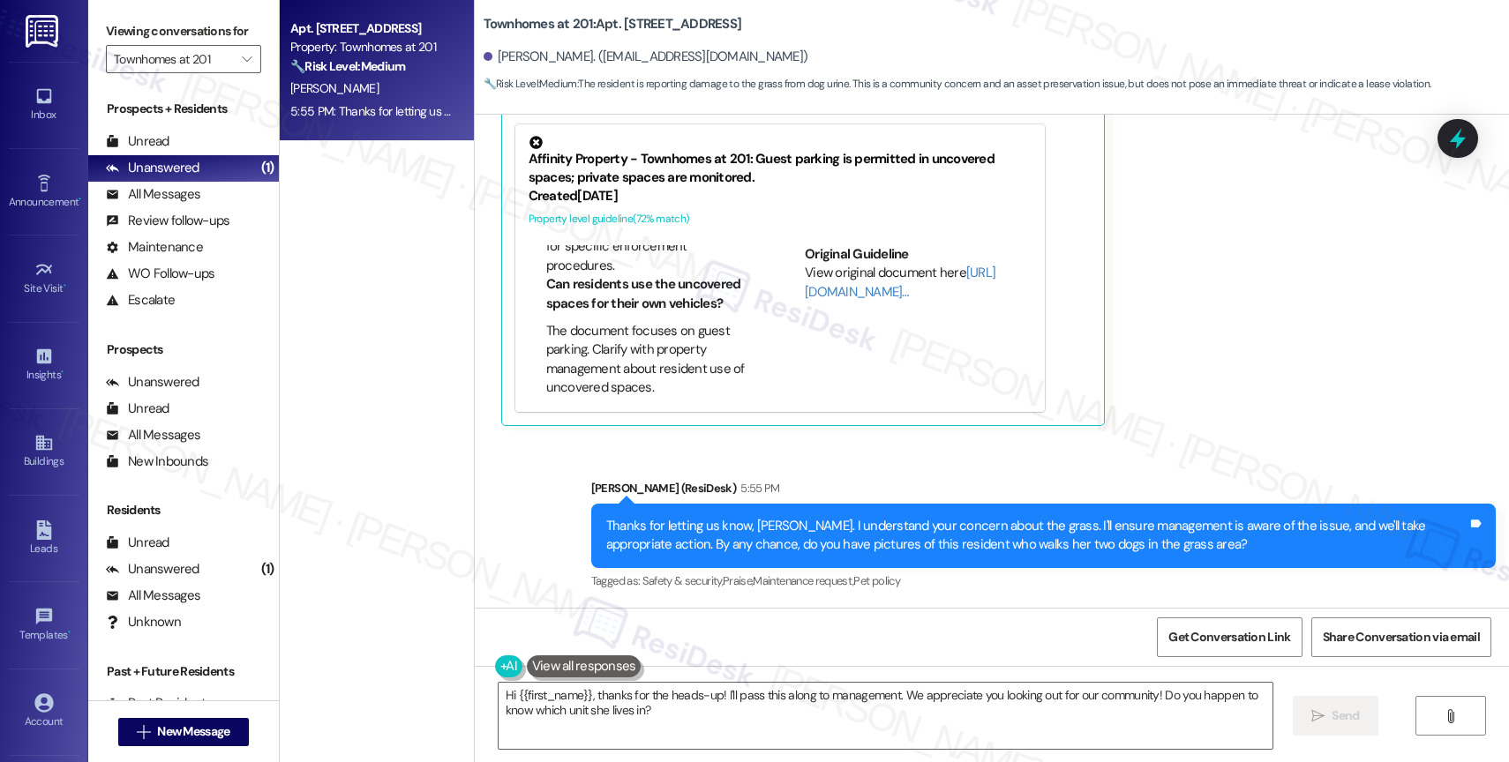
drag, startPoint x: 226, startPoint y: 72, endPoint x: 298, endPoint y: 135, distance: 95.7
click at [238, 72] on span "" at bounding box center [246, 59] width 17 height 28
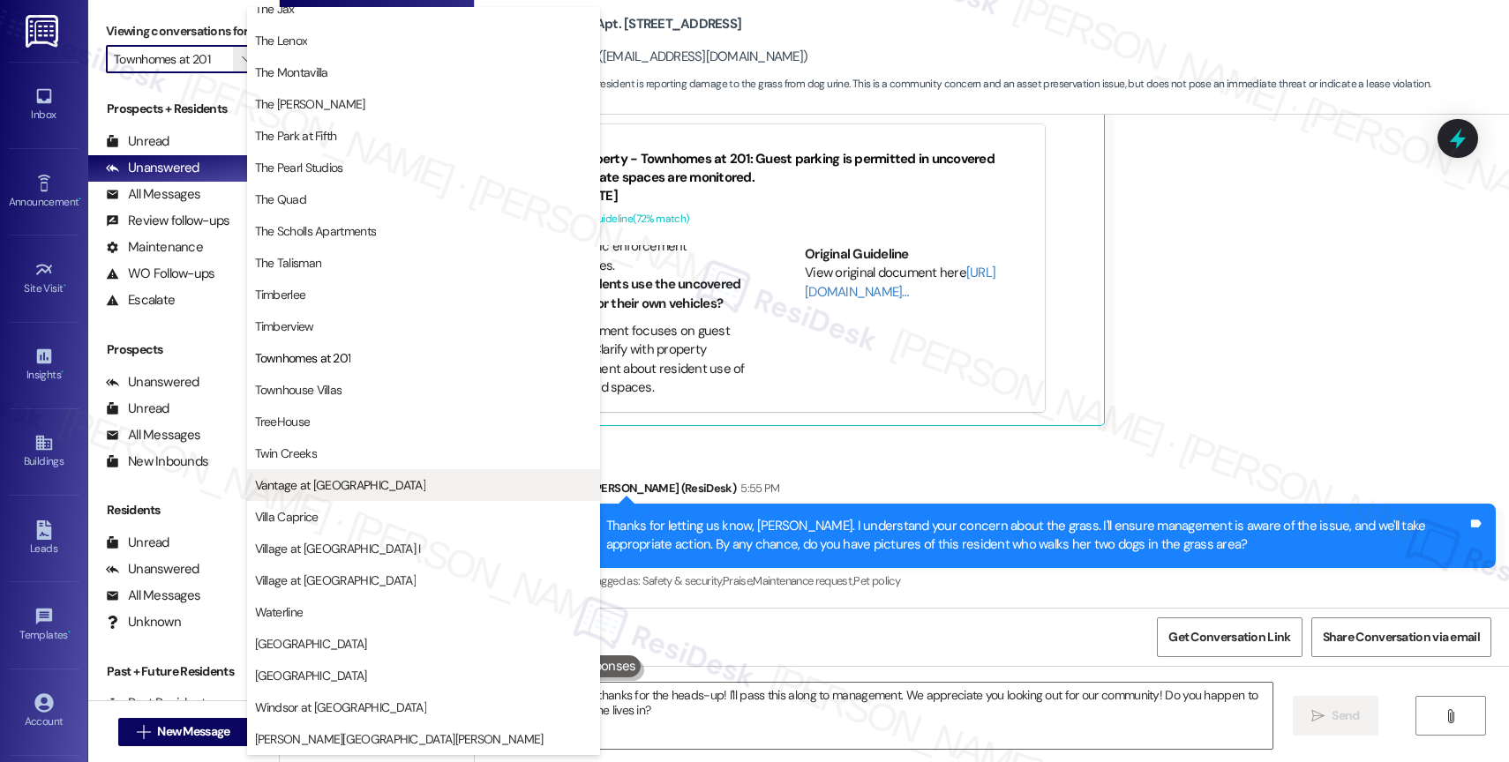
scroll to position [3213, 0]
click at [327, 472] on button "Vantage at [GEOGRAPHIC_DATA]" at bounding box center [423, 485] width 353 height 32
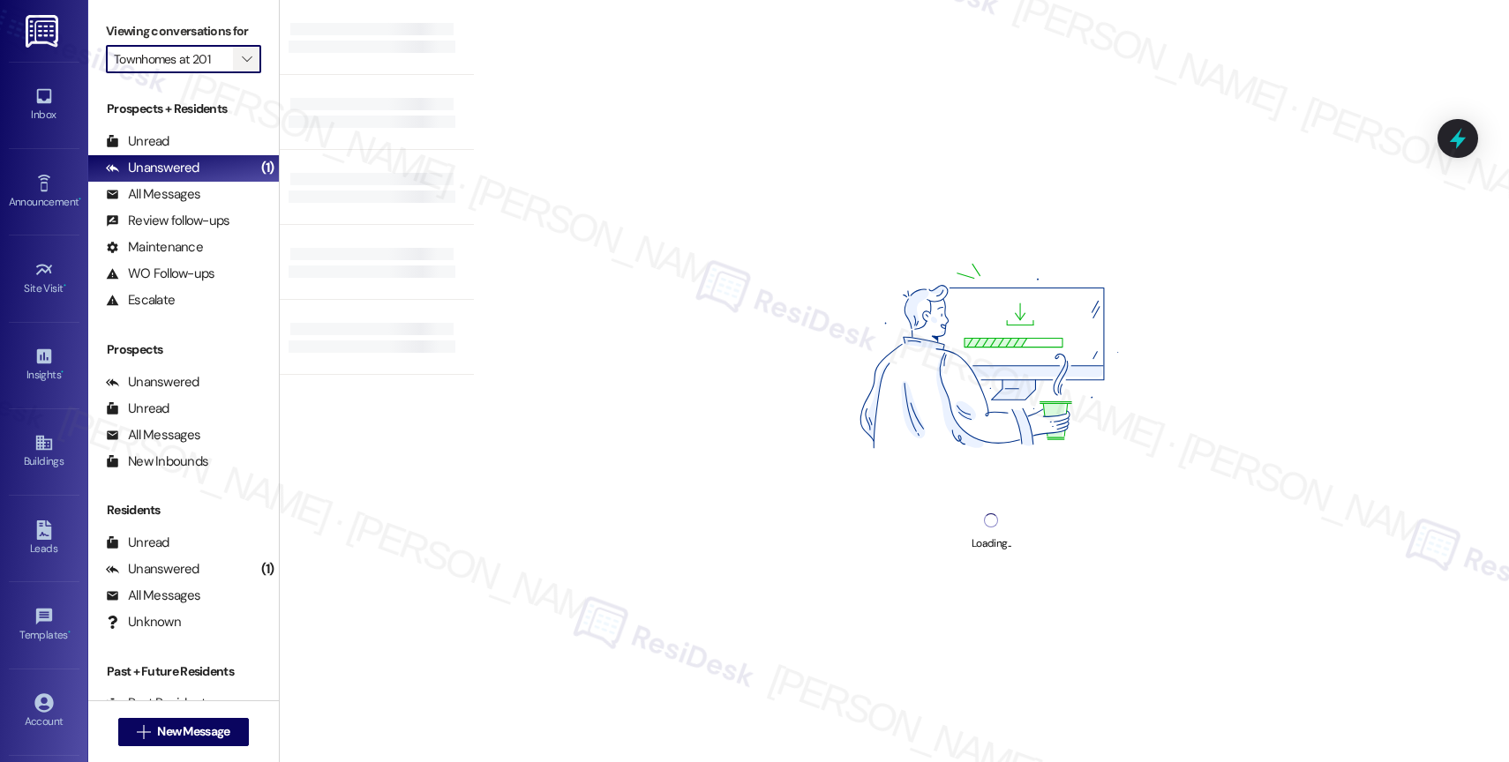
type input "Vantage at [GEOGRAPHIC_DATA]"
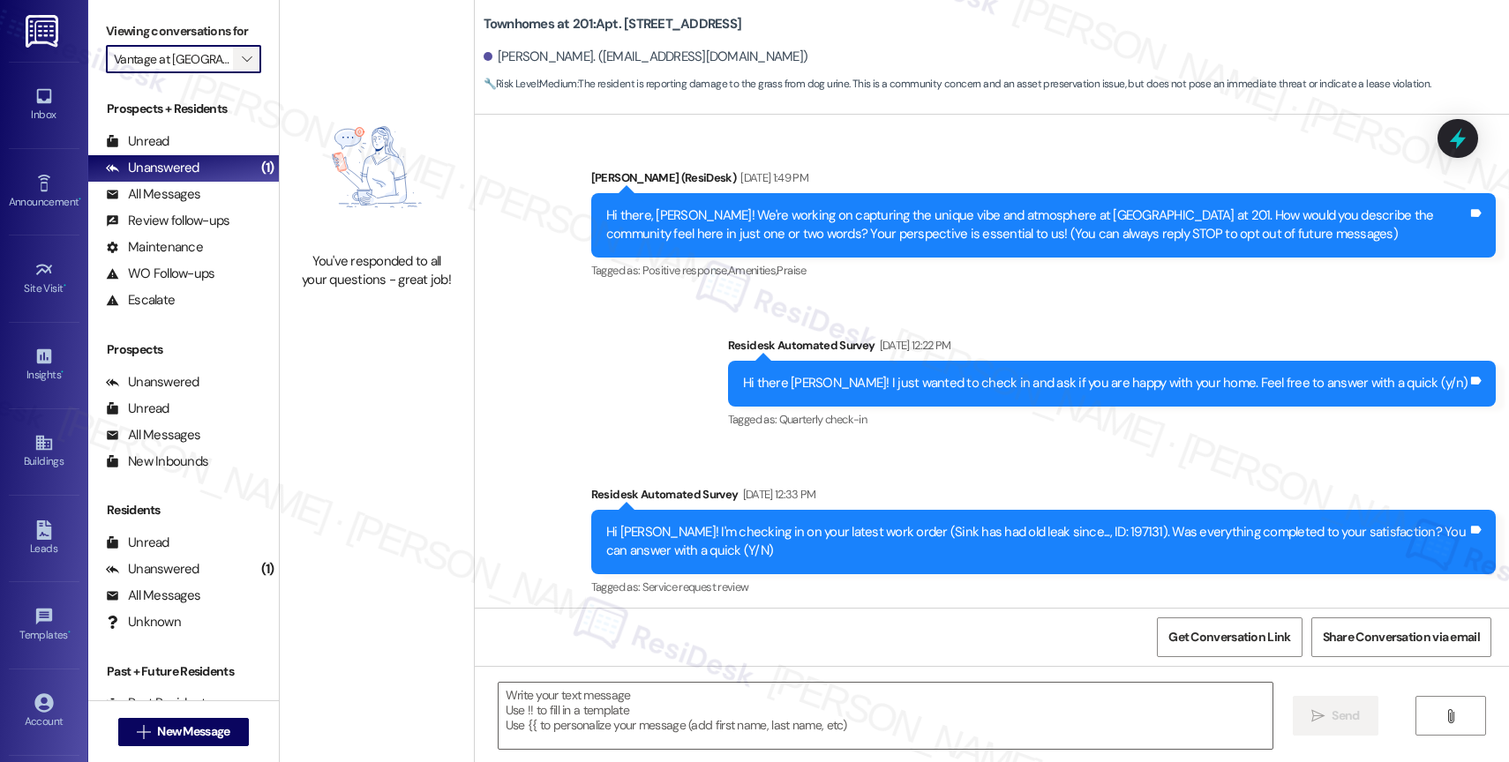
scroll to position [20333, 0]
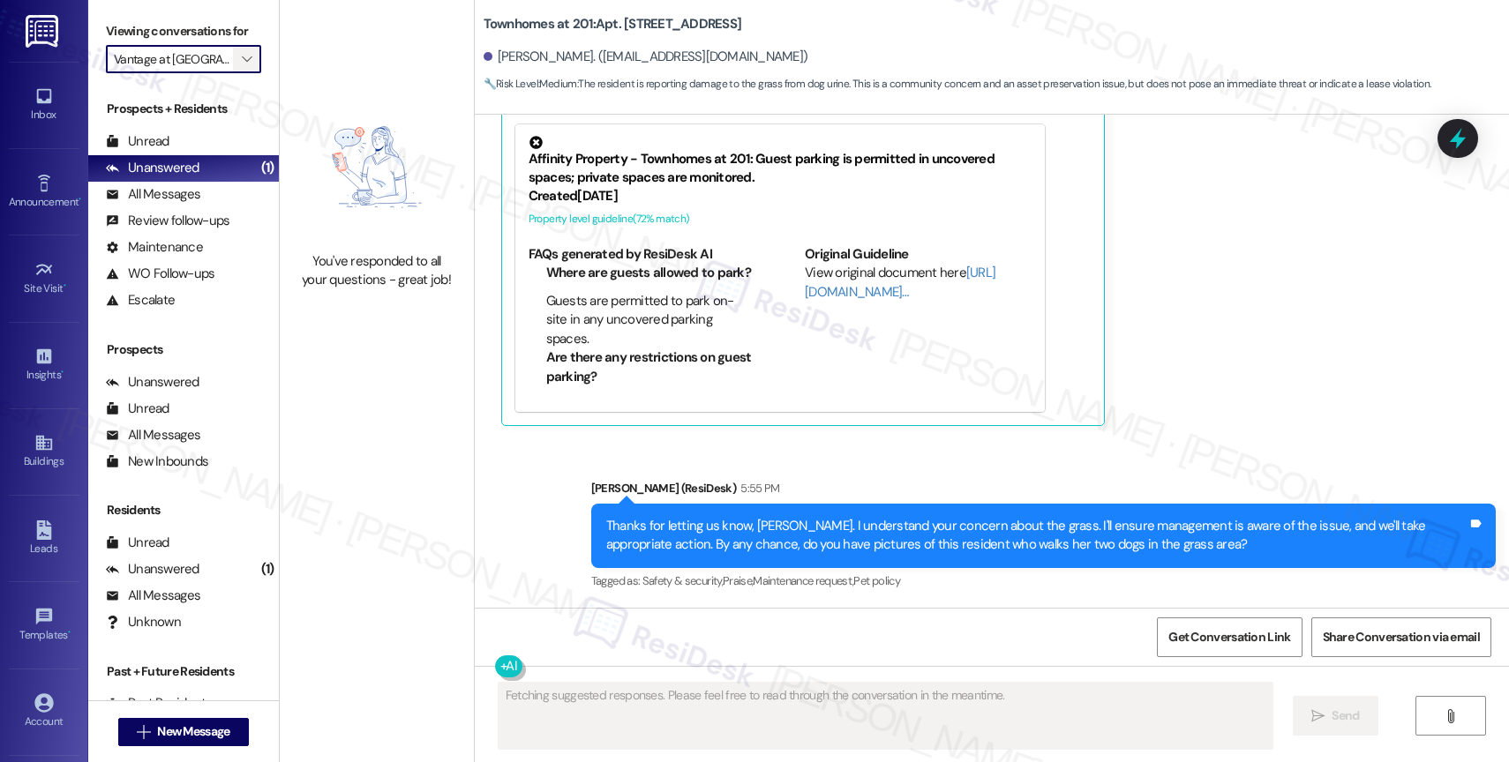
click at [242, 66] on icon "" at bounding box center [247, 59] width 10 height 14
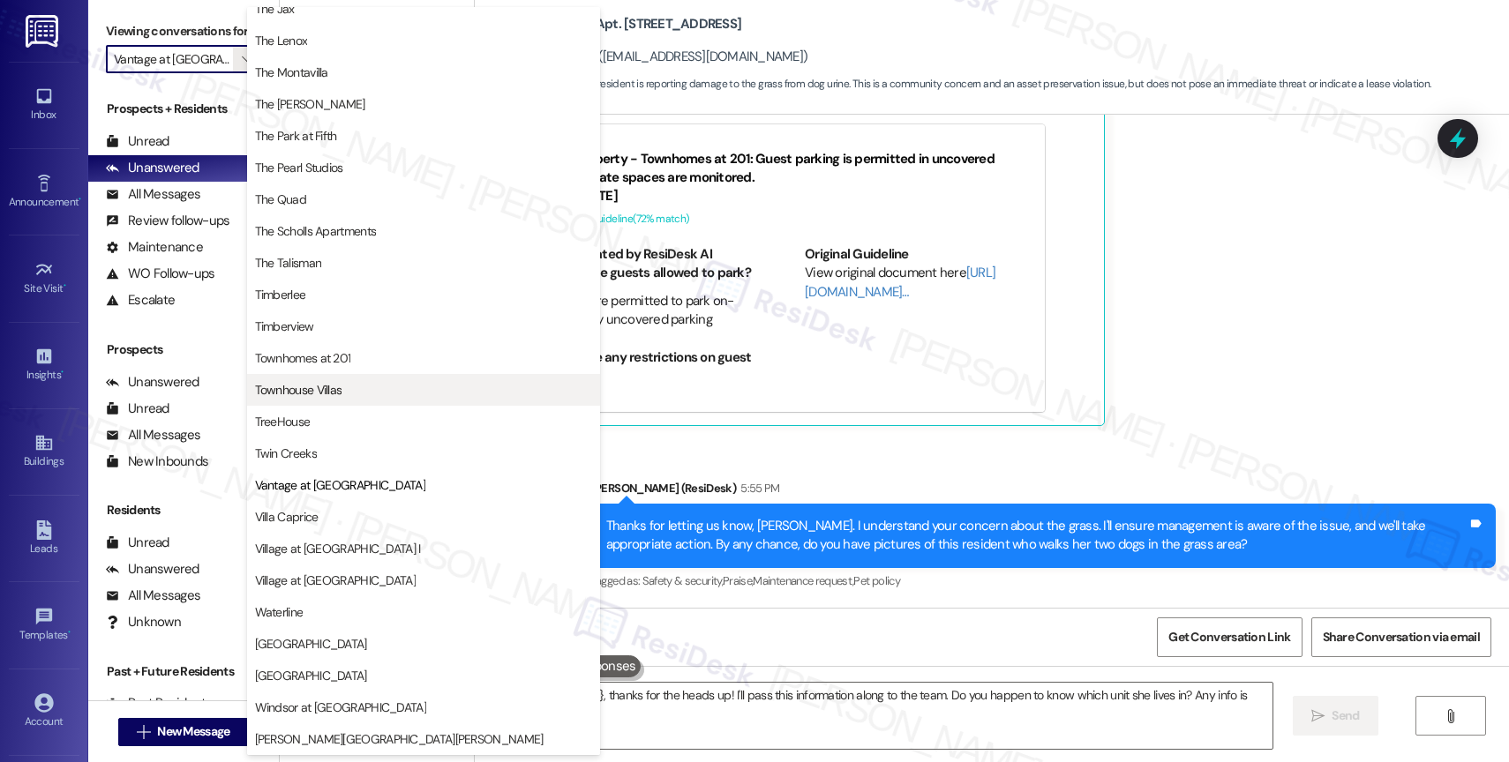
type textarea "Hey {{first_name}}, thanks for the heads up! I'll pass this information along t…"
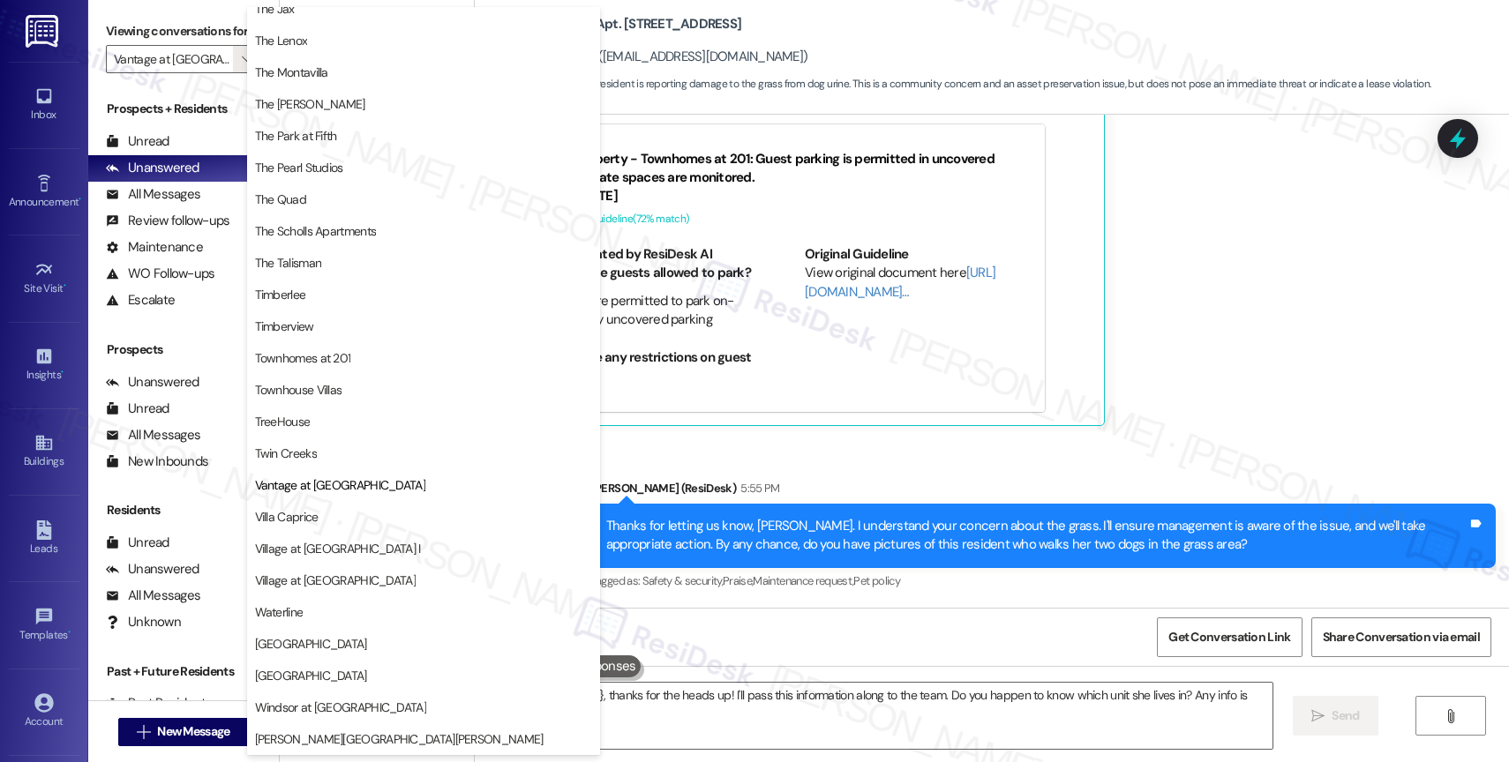
click at [826, 466] on div "Sent via SMS [PERSON_NAME] (ResiDesk) 5:55 PM Thanks for letting us know, [PERS…" at bounding box center [1043, 536] width 931 height 141
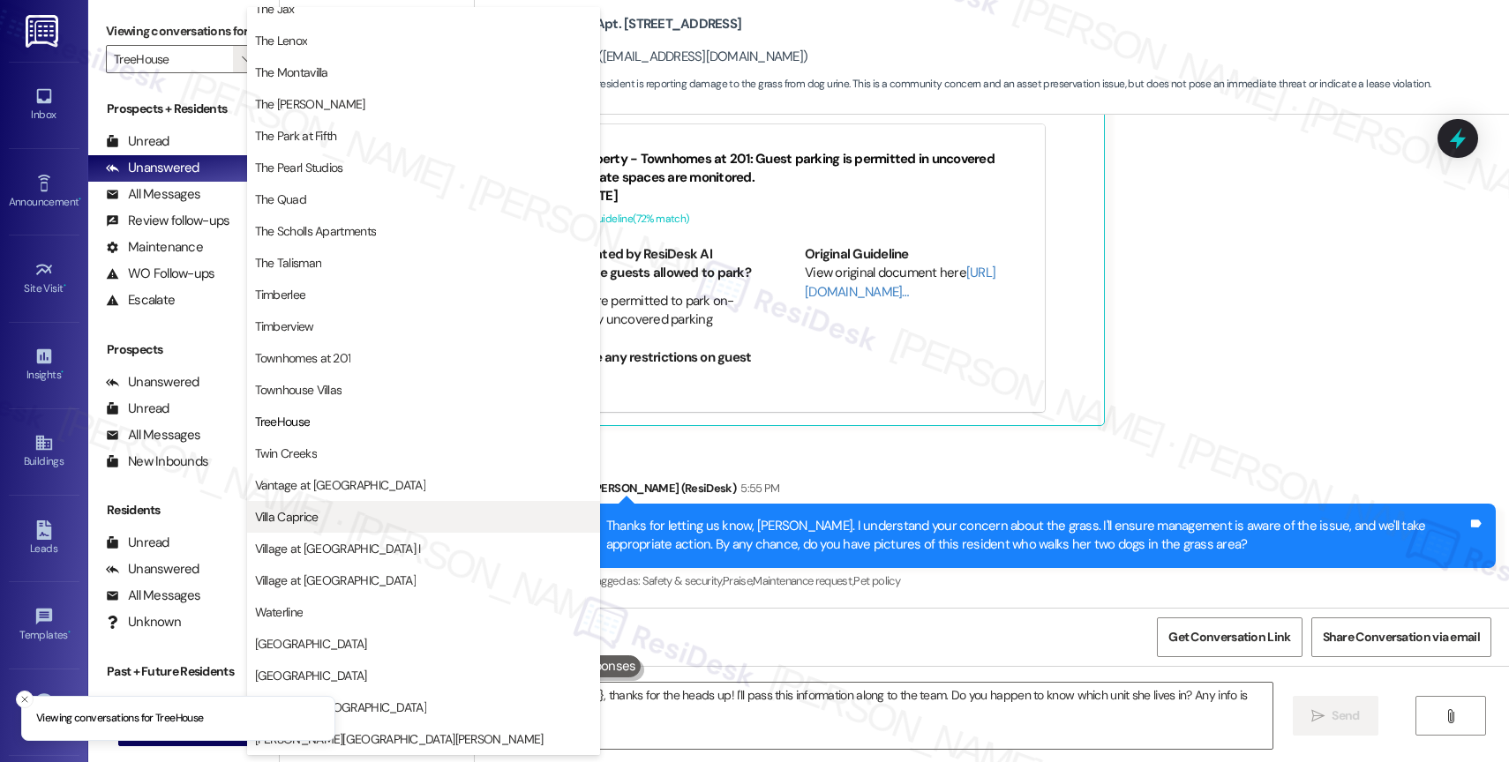
click at [334, 508] on span "Villa Caprice" at bounding box center [423, 517] width 337 height 18
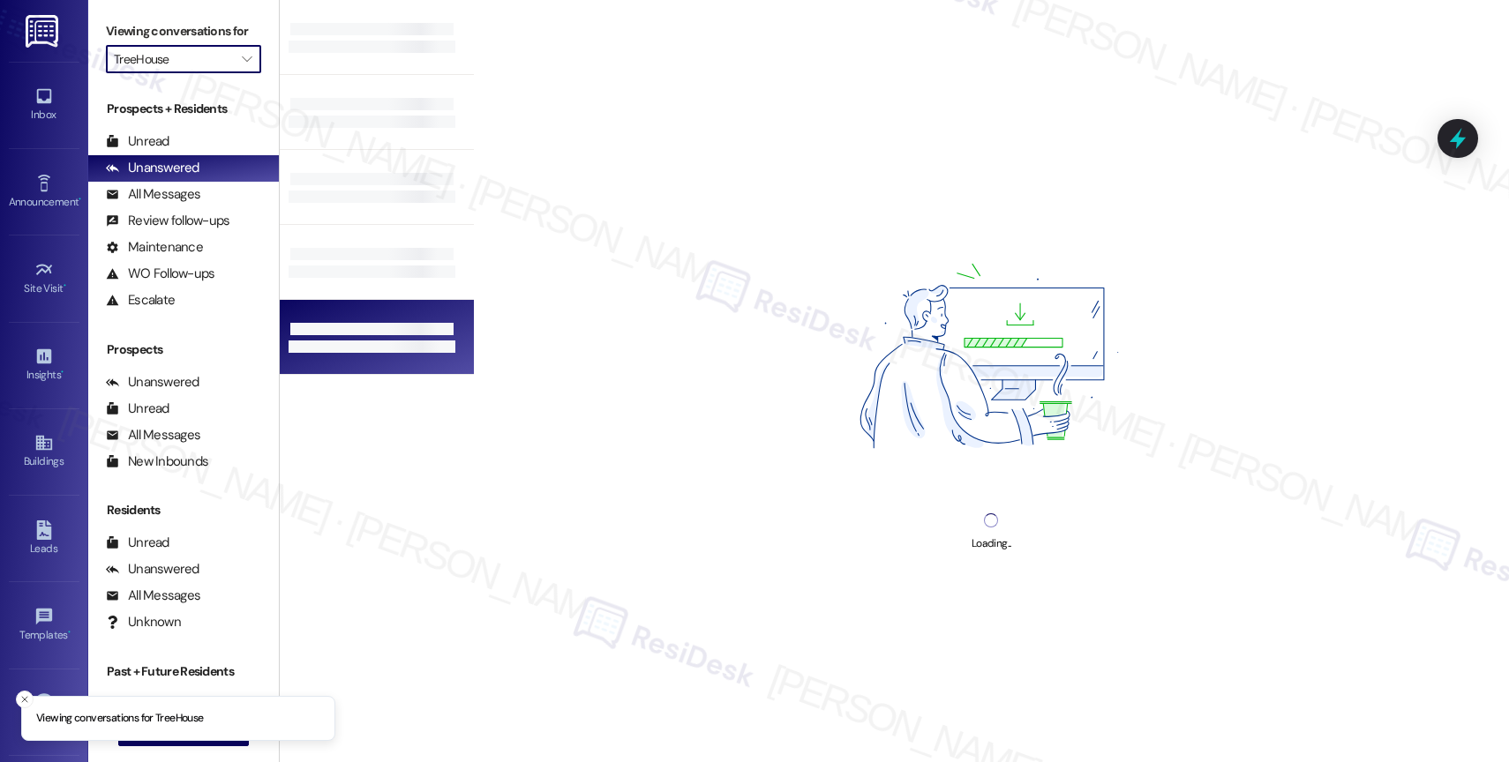
type input "Villa Caprice"
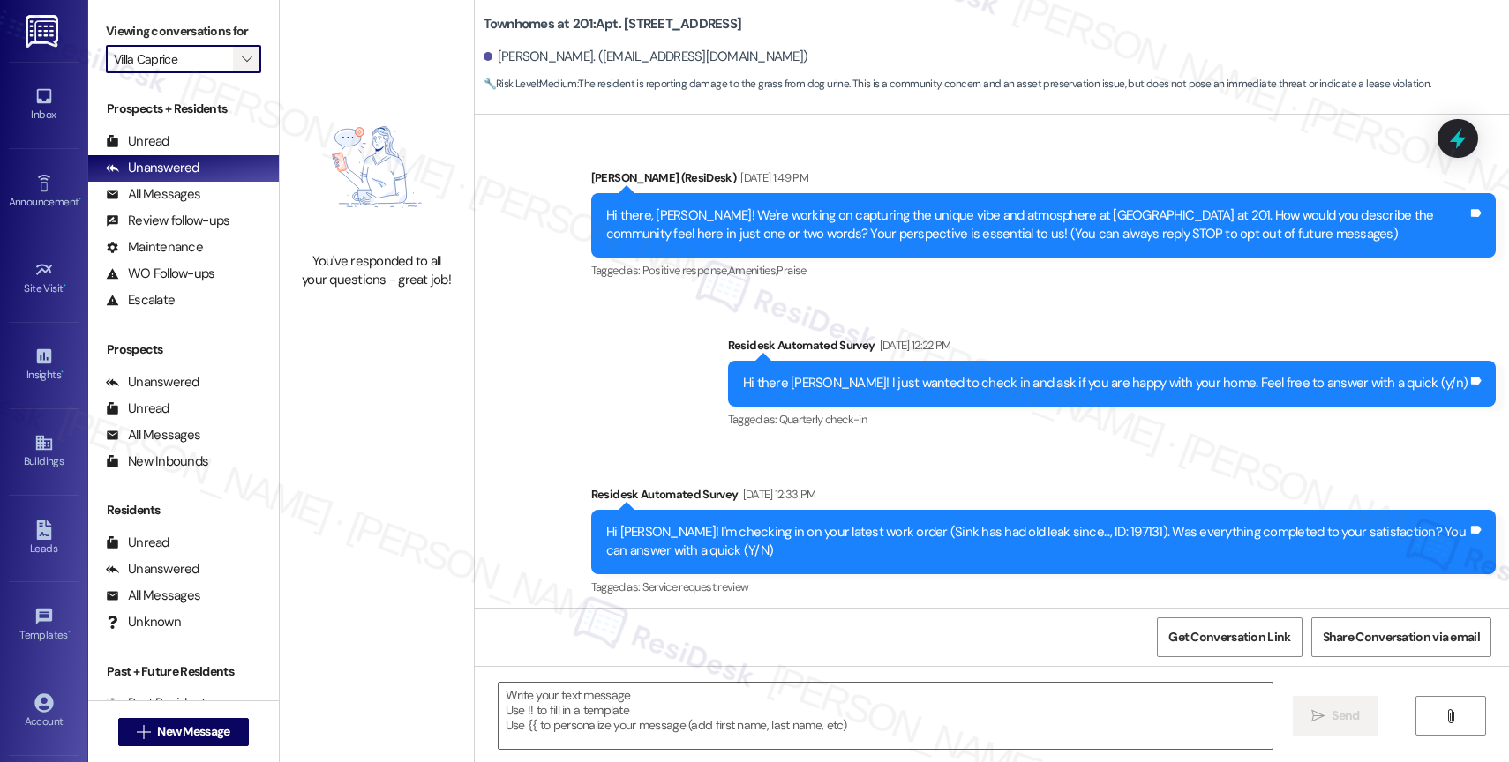
scroll to position [20333, 0]
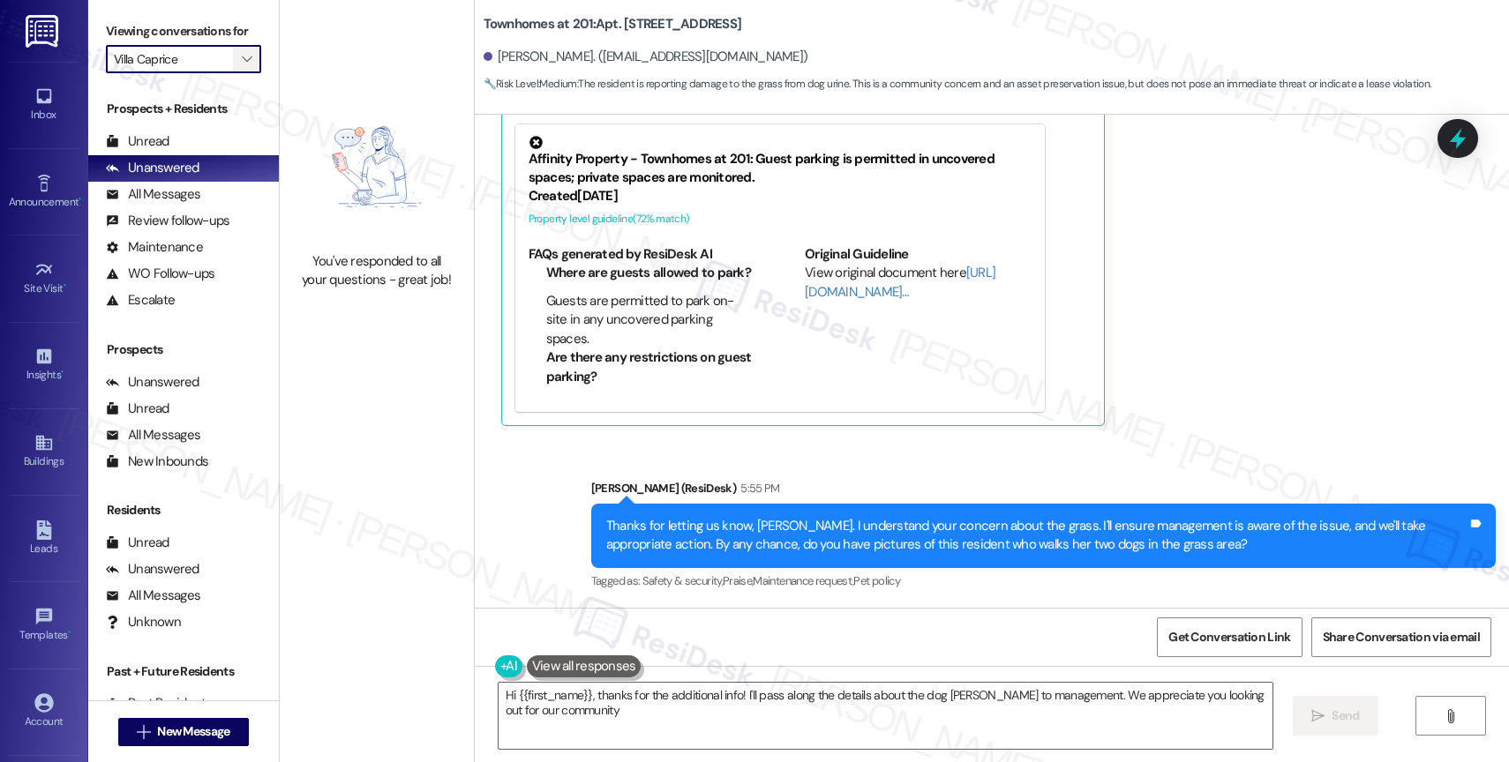
type textarea "Hi {{first_name}}, thanks for the additional info! I'll pass along the details …"
click at [242, 73] on button "" at bounding box center [247, 59] width 28 height 28
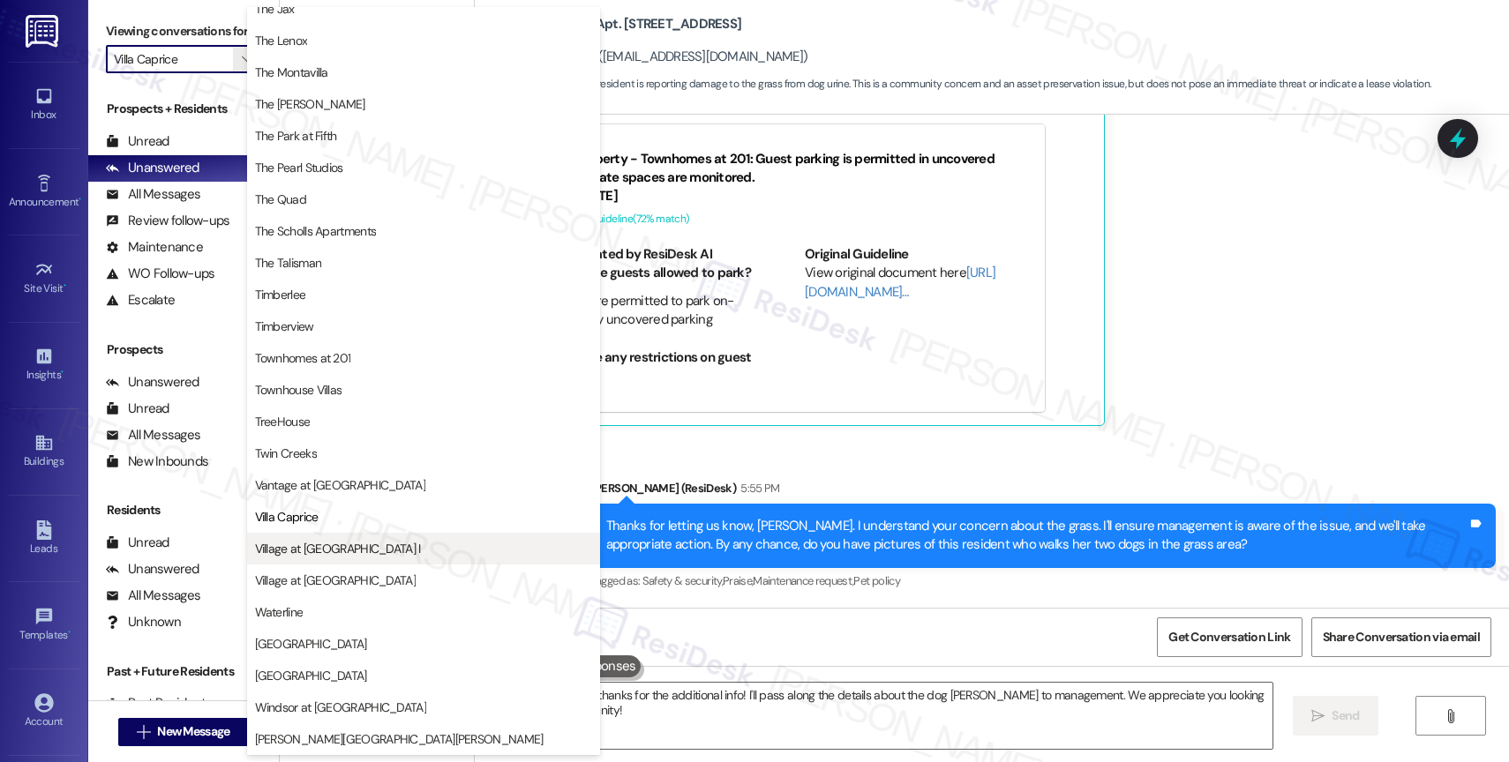
scroll to position [3178, 0]
click at [336, 546] on span "Village at [GEOGRAPHIC_DATA] I" at bounding box center [338, 549] width 166 height 18
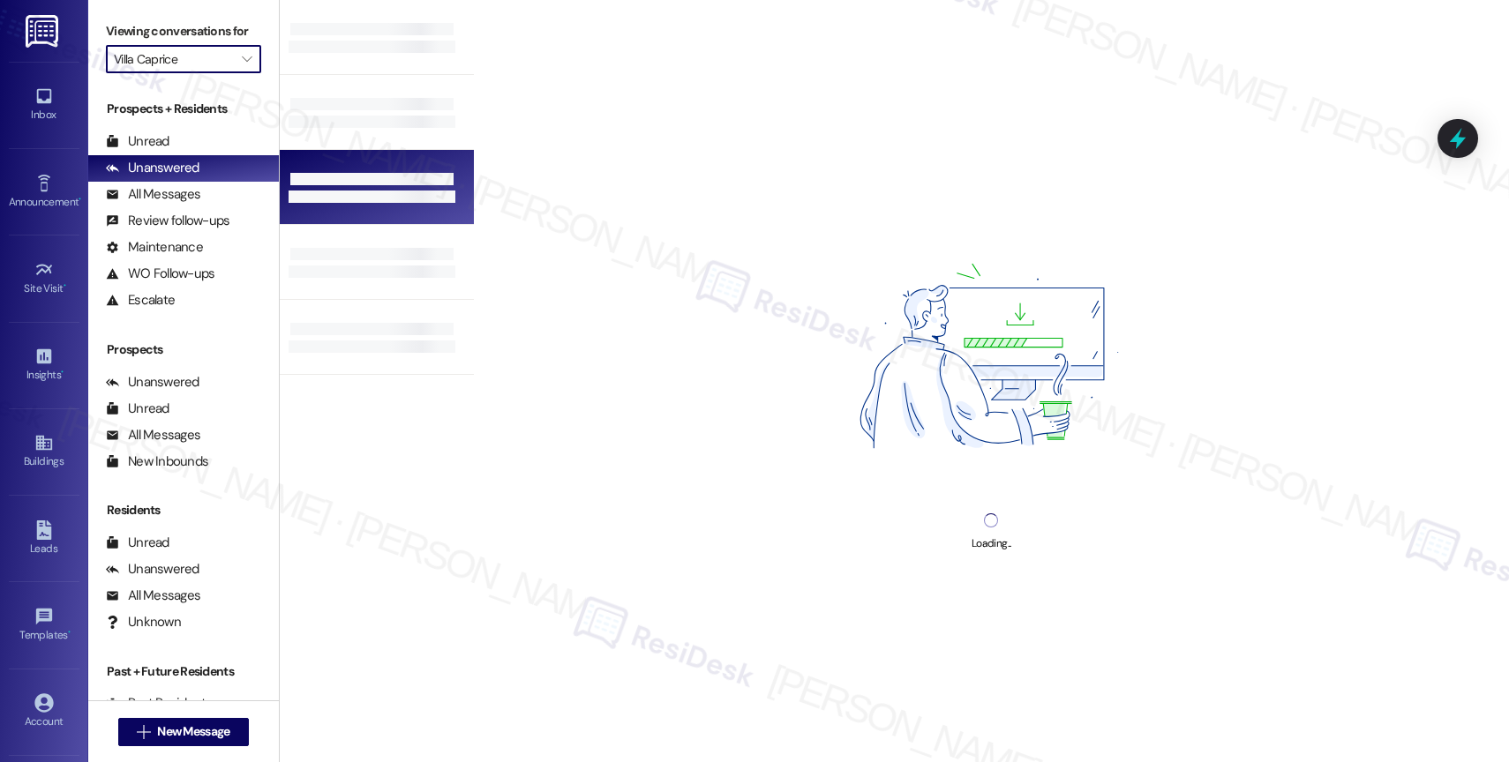
type input "Village at [GEOGRAPHIC_DATA] I"
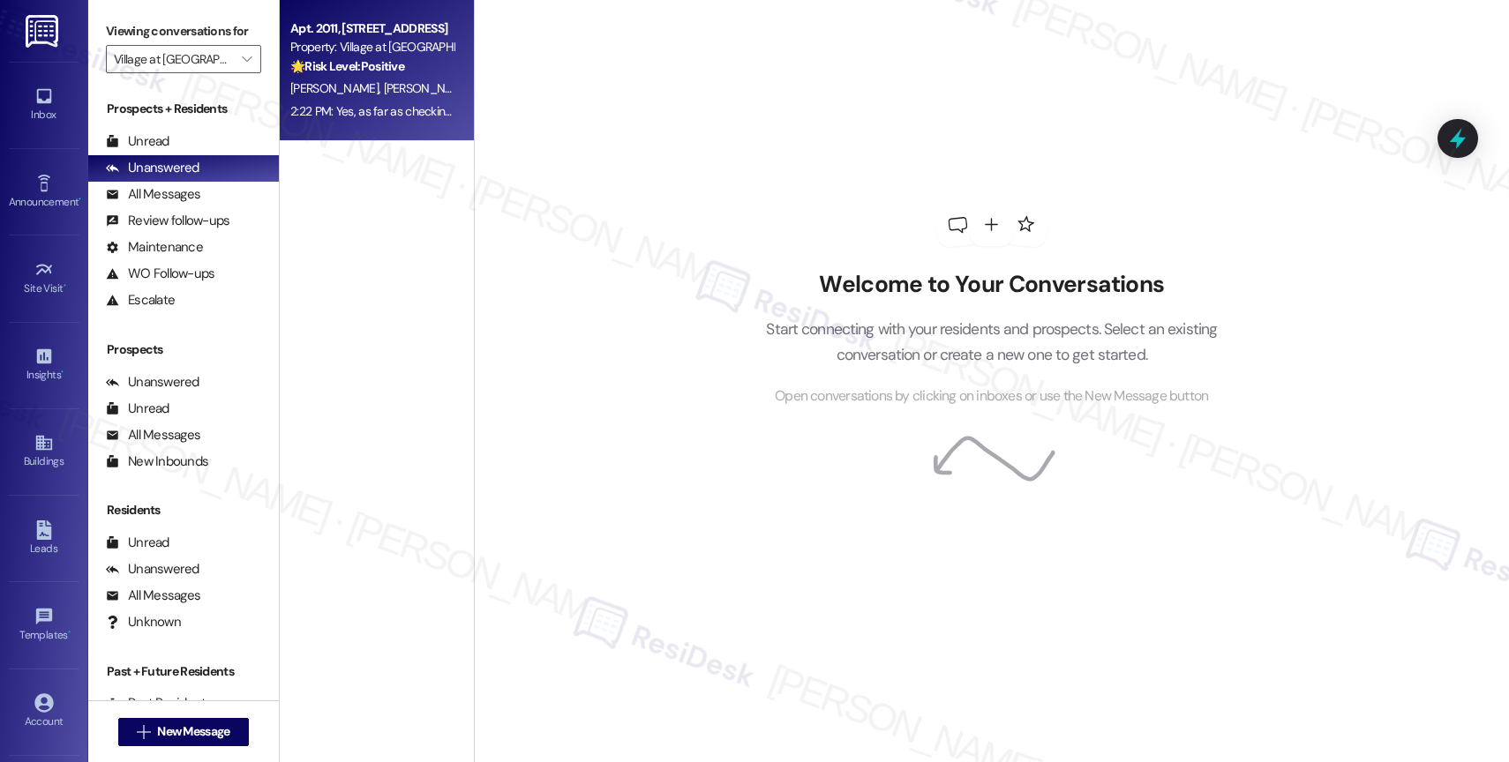
click at [340, 68] on strong "🌟 Risk Level: Positive" at bounding box center [347, 66] width 114 height 16
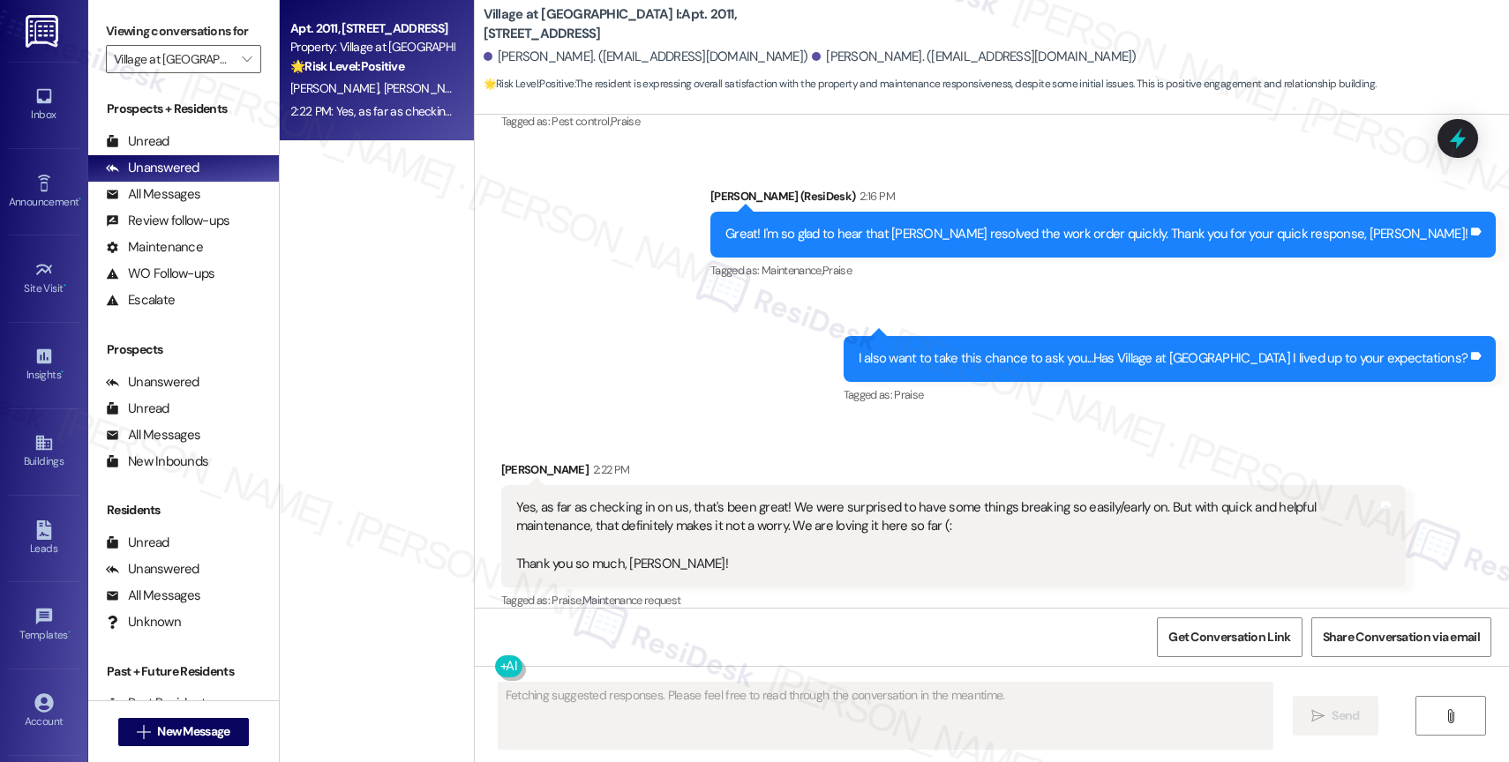
scroll to position [4610, 0]
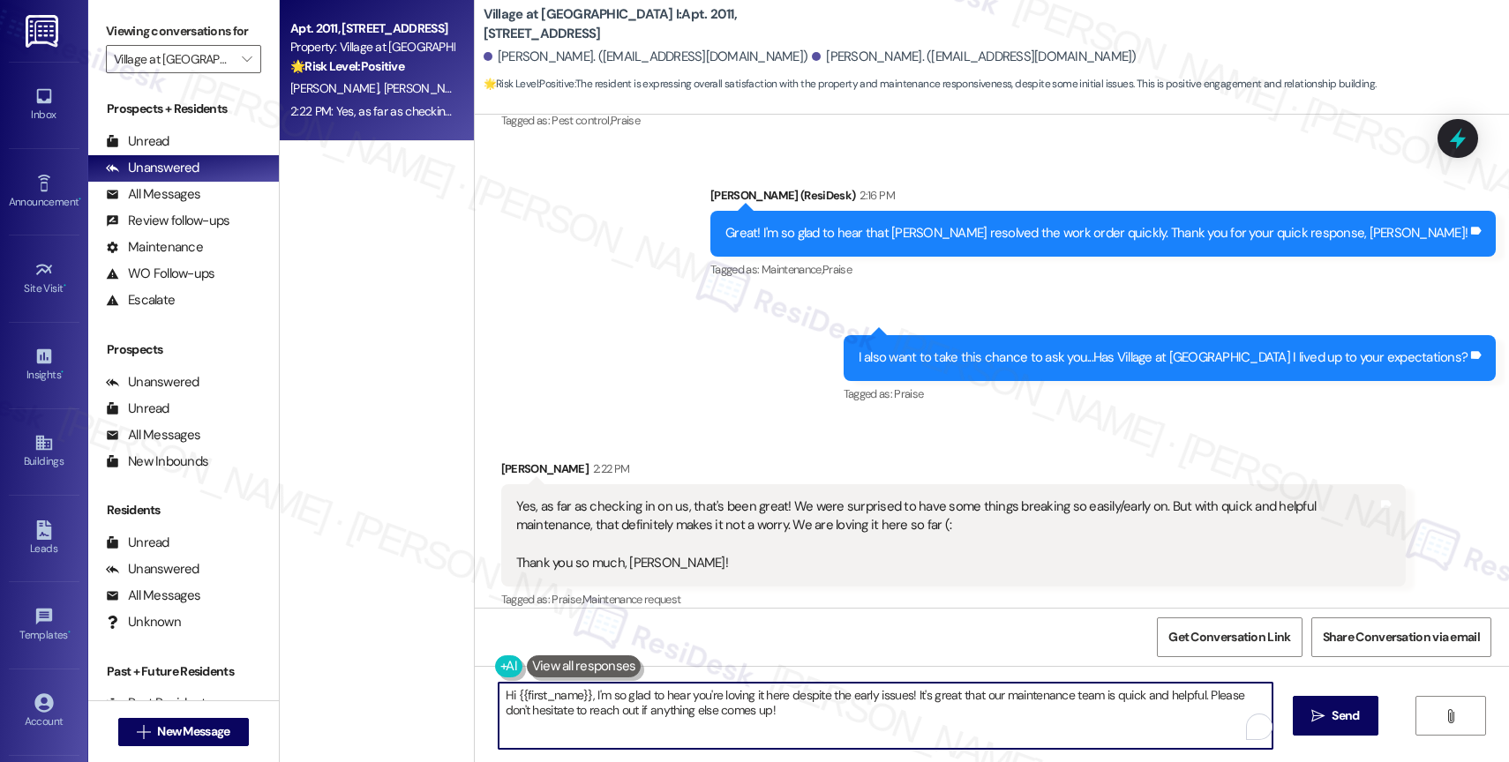
drag, startPoint x: 576, startPoint y: 697, endPoint x: 465, endPoint y: 683, distance: 112.1
click at [475, 683] on div "Hi {{first_name}}, I'm so glad to hear you're loving it here despite the early …" at bounding box center [992, 732] width 1034 height 132
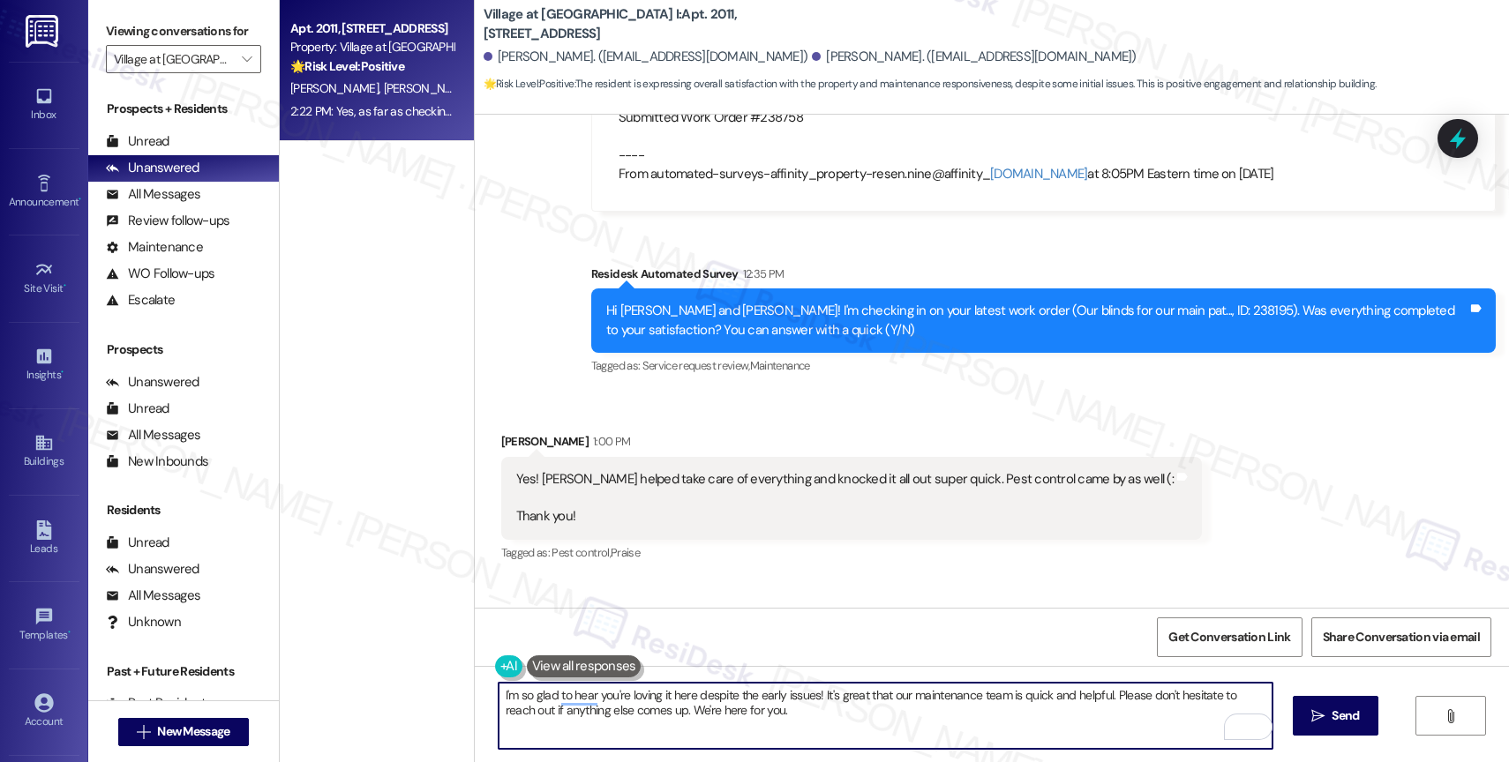
scroll to position [4185, 0]
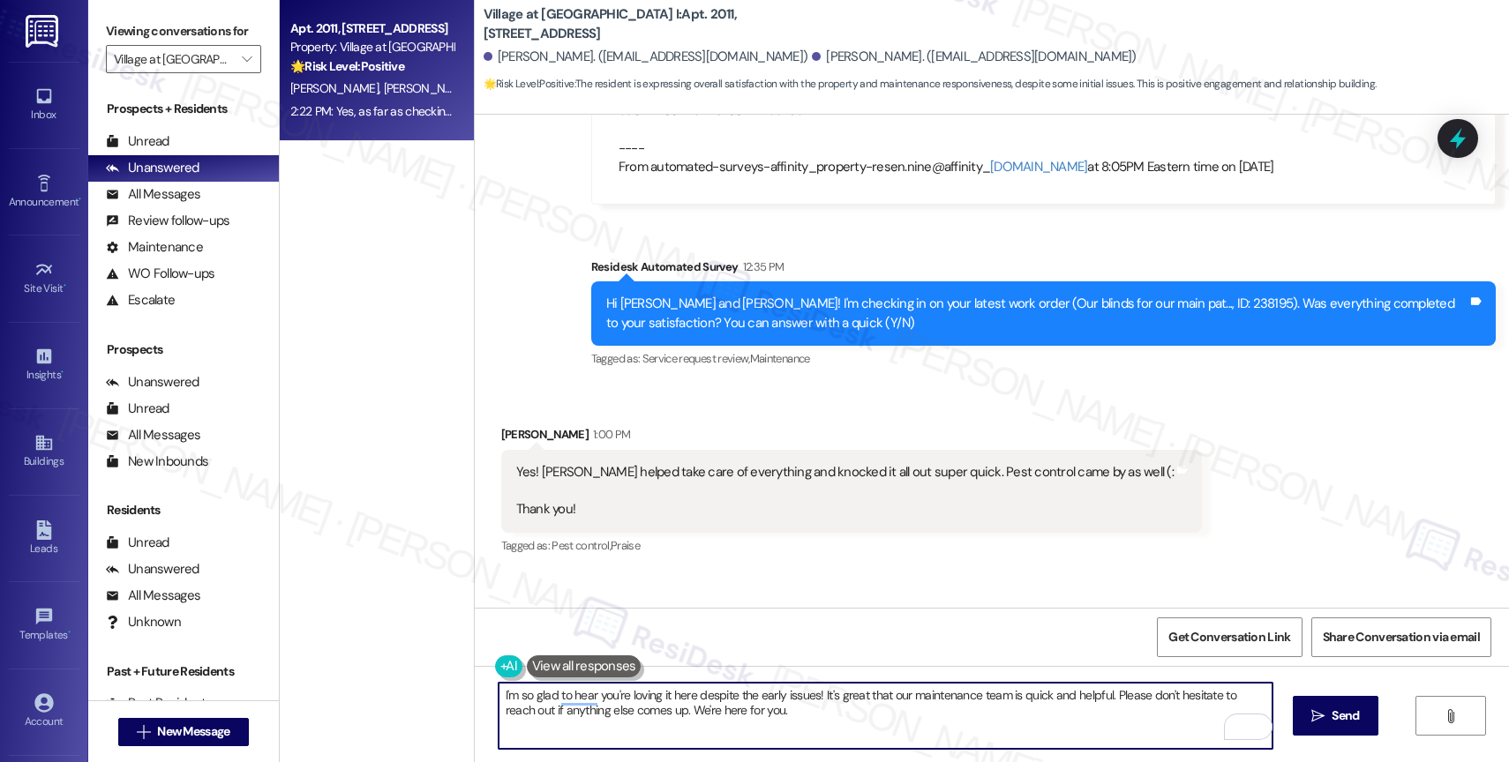
type textarea "I'm so glad to hear you're loving it here despite the early issues! It's great …"
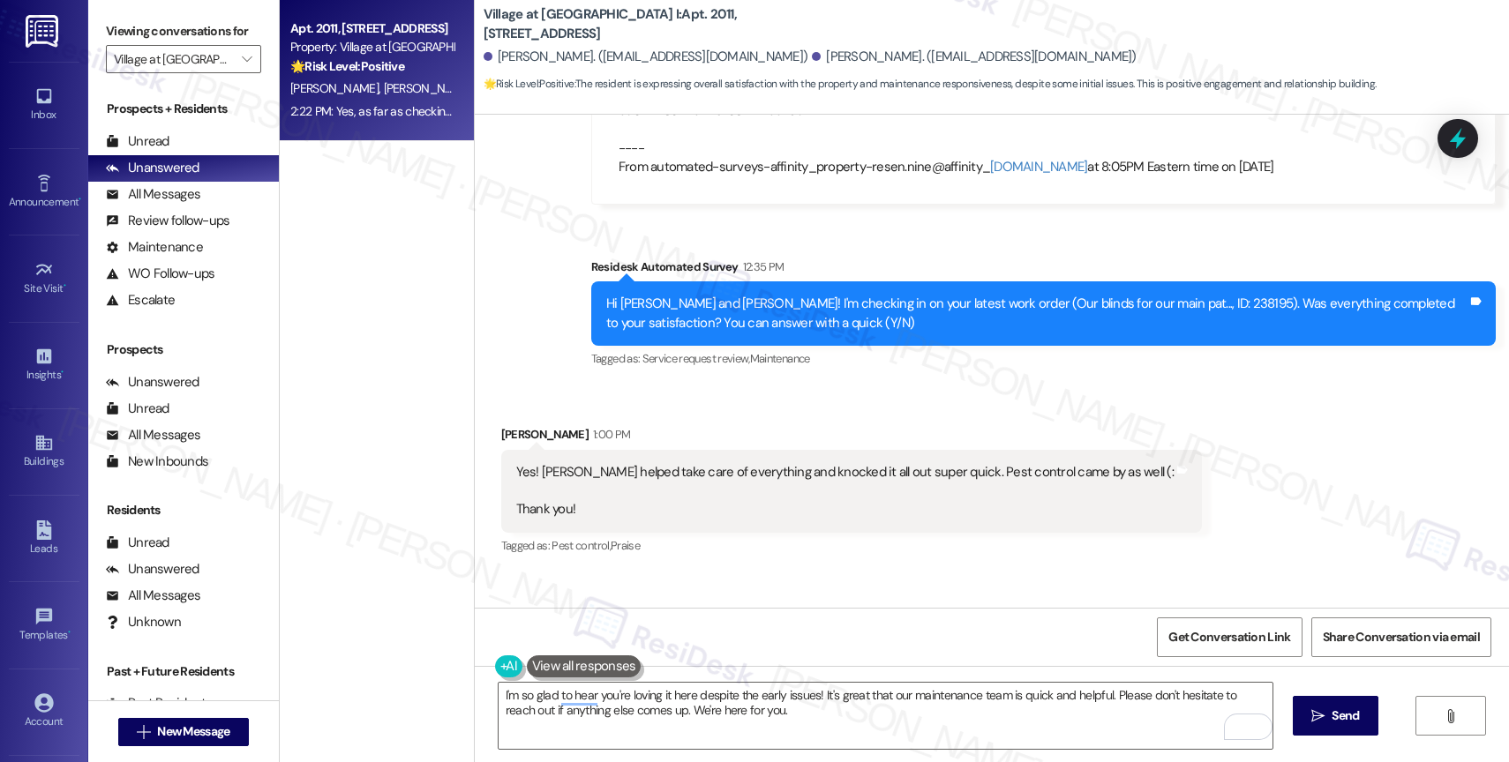
drag, startPoint x: 1085, startPoint y: 432, endPoint x: 946, endPoint y: 664, distance: 270.3
click at [946, 664] on div "Lease started [DATE] 8:00 PM Survey, sent via SMS Residesk Automated Survey [DA…" at bounding box center [992, 496] width 1034 height 762
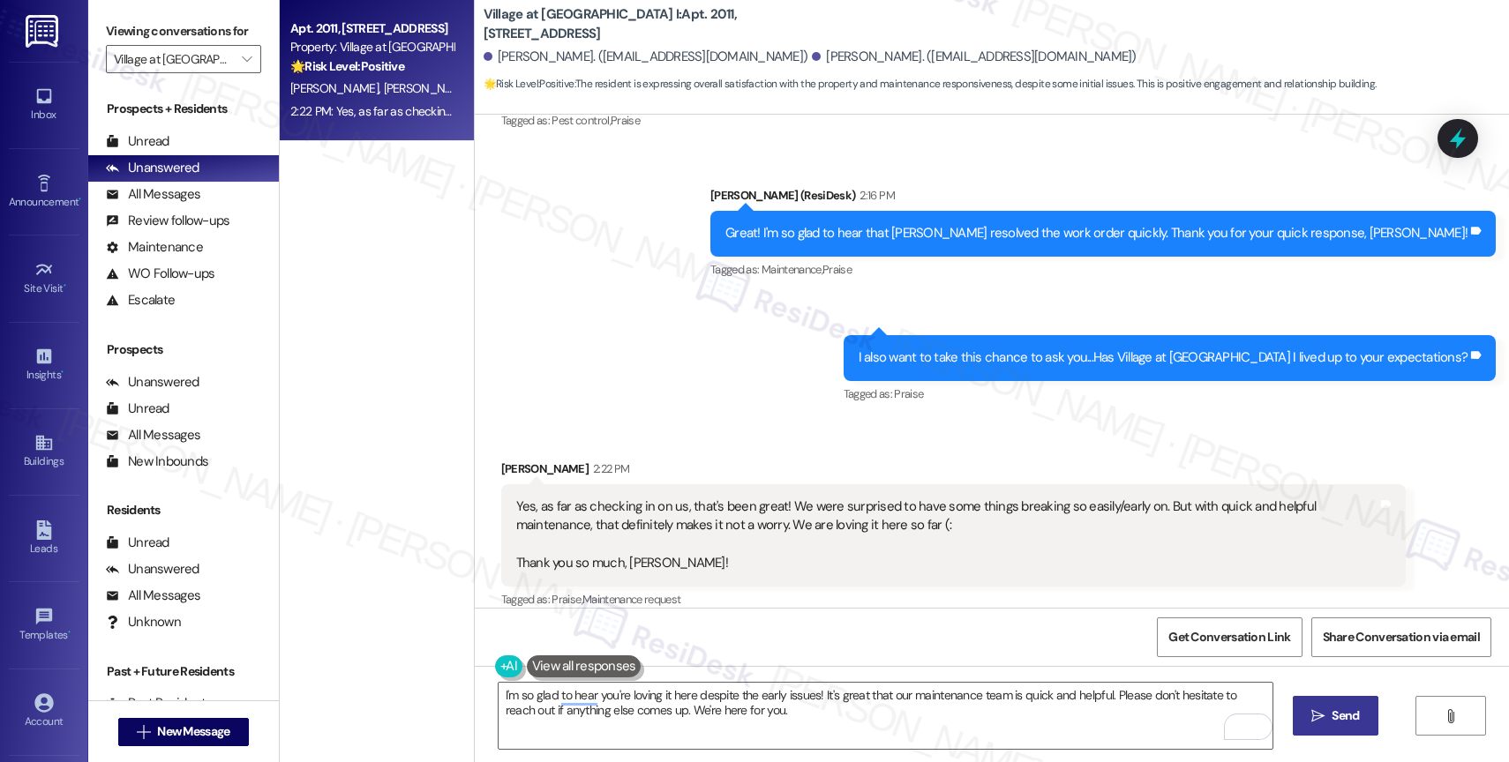
click at [1348, 709] on span "Send" at bounding box center [1345, 716] width 27 height 19
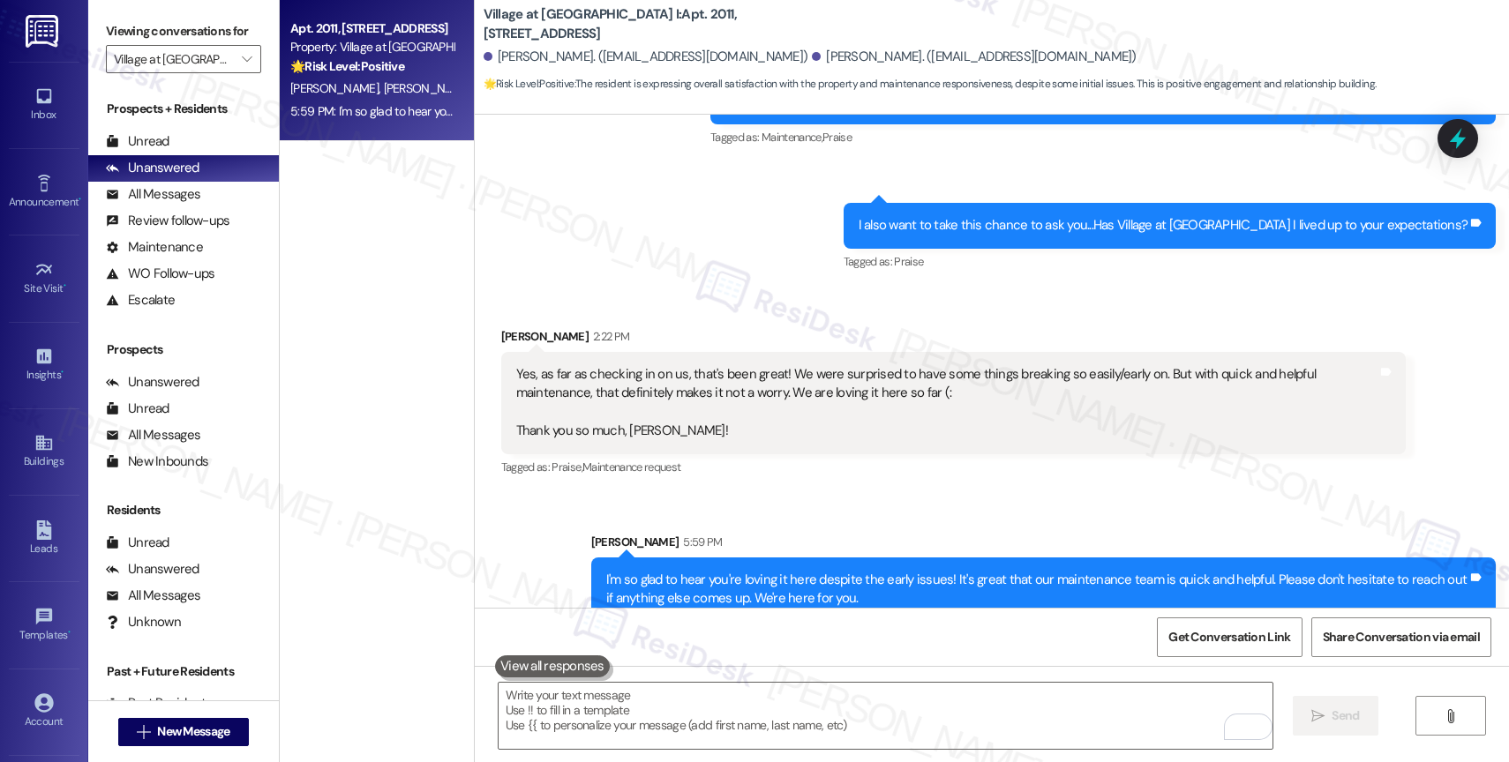
scroll to position [4752, 0]
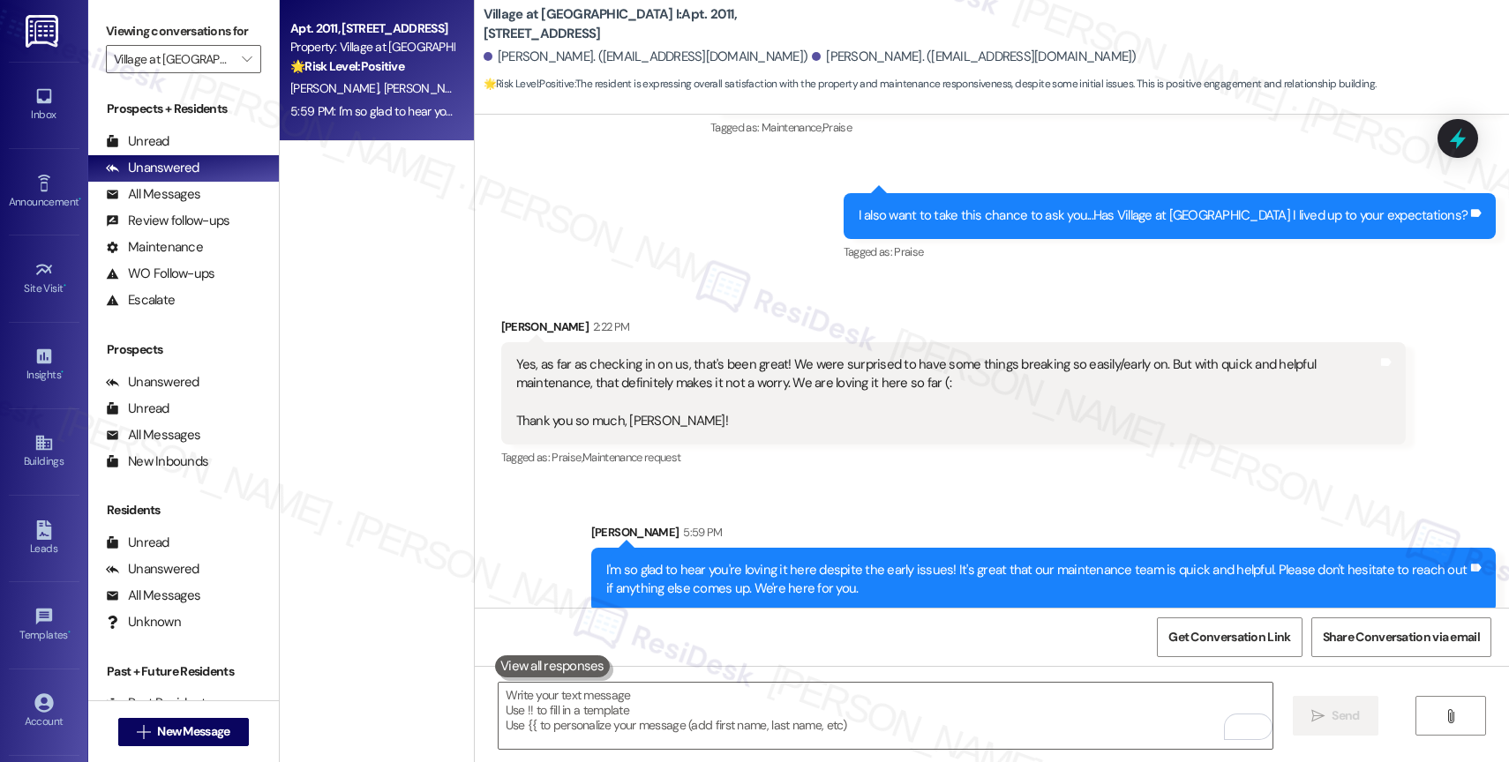
click at [747, 183] on div "Sent via SMS [PERSON_NAME] (ResiDesk) 2:16 PM Great! I'm so glad to hear that […" at bounding box center [992, 141] width 1034 height 274
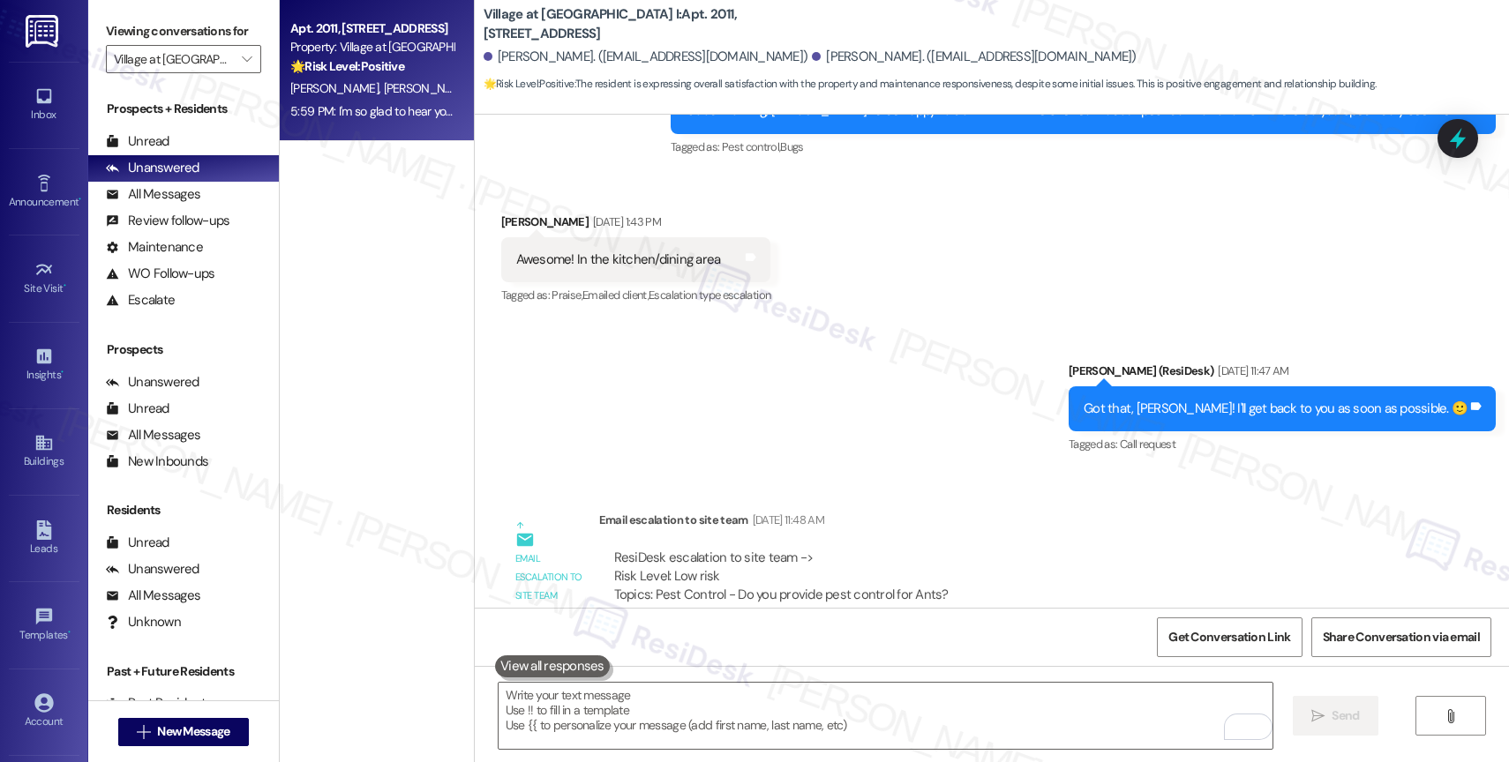
scroll to position [2761, 0]
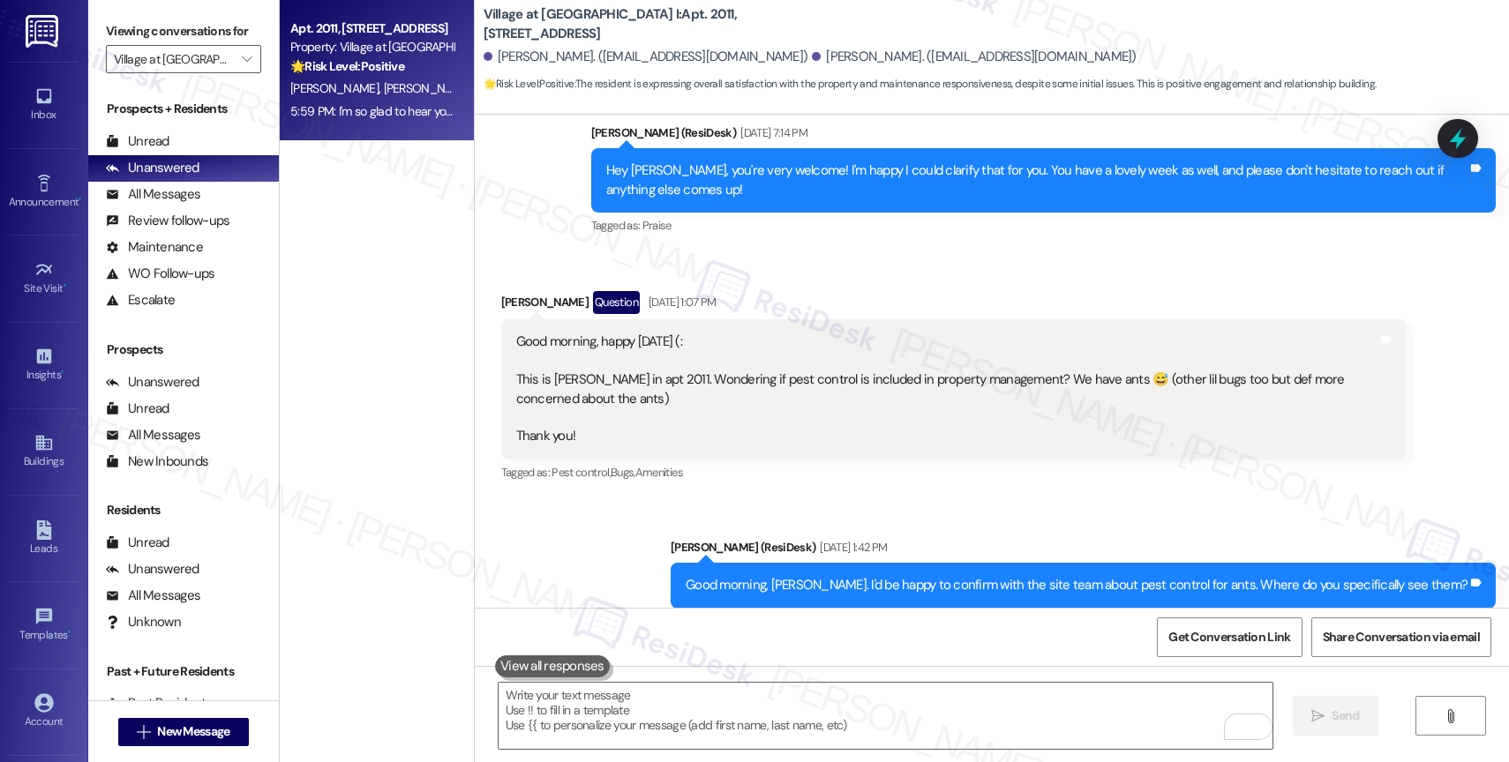
click at [749, 178] on div "Hey [PERSON_NAME], you're very welcome! I'm happy I could clarify that for you.…" at bounding box center [1036, 180] width 861 height 38
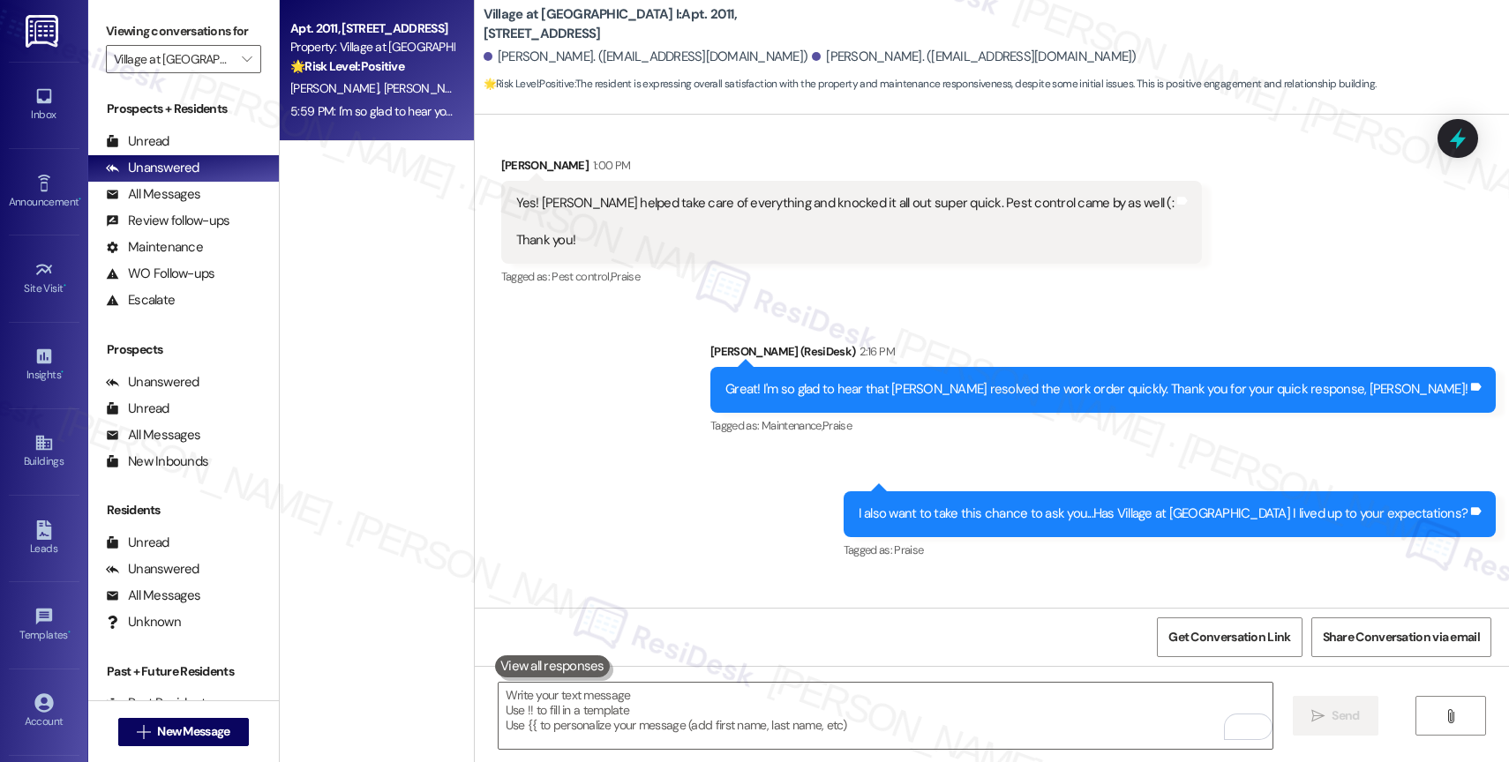
scroll to position [4752, 0]
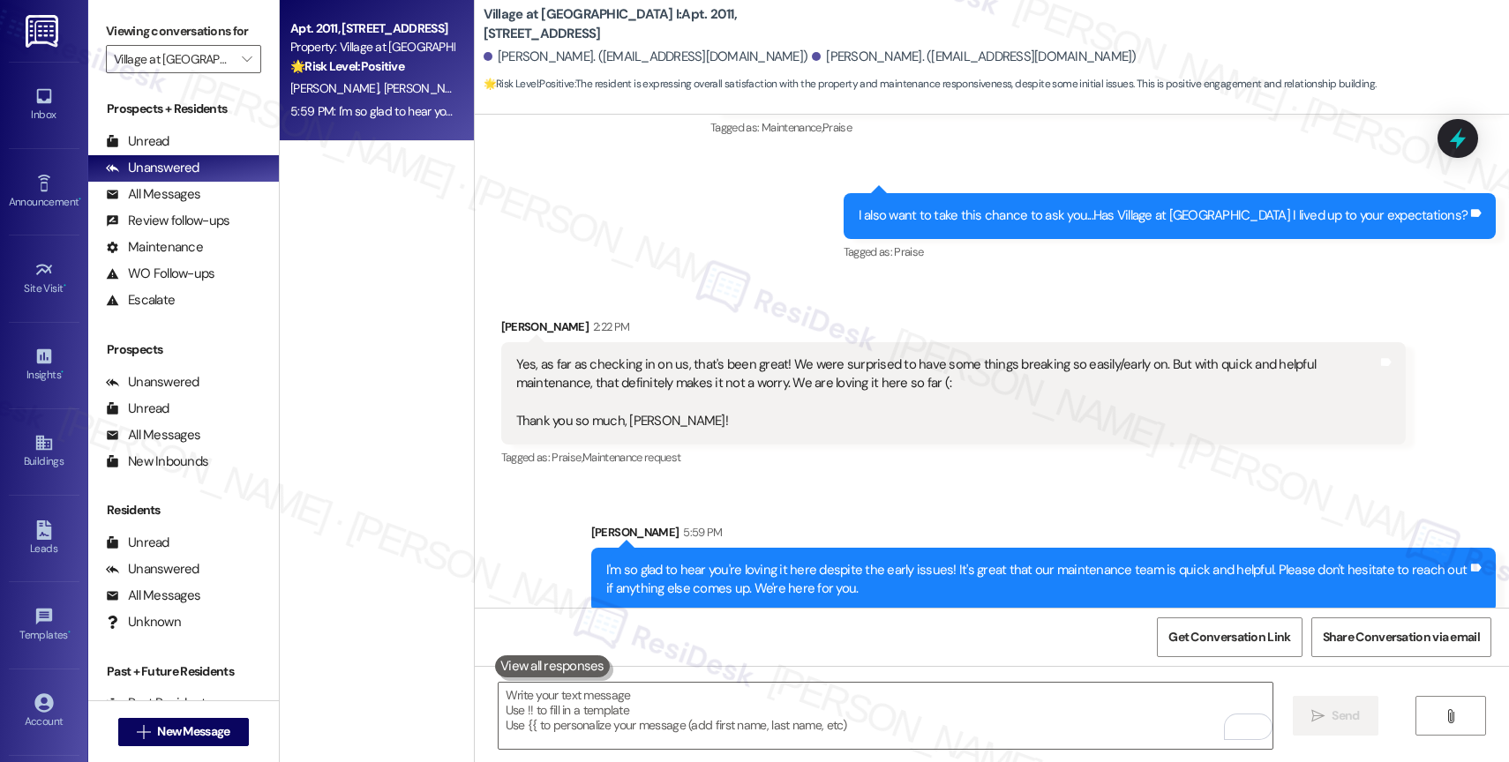
click at [847, 454] on div "Received via SMS [PERSON_NAME] 2:22 PM Yes, as far as checking in on us, that's…" at bounding box center [953, 393] width 931 height 179
click at [728, 258] on div "Sent via SMS [PERSON_NAME] (ResiDesk) 2:16 PM Great! I'm so glad to hear that […" at bounding box center [992, 141] width 1034 height 274
click at [833, 449] on div "Tagged as: Praise , Click to highlight conversations about Praise Maintenance r…" at bounding box center [953, 458] width 905 height 26
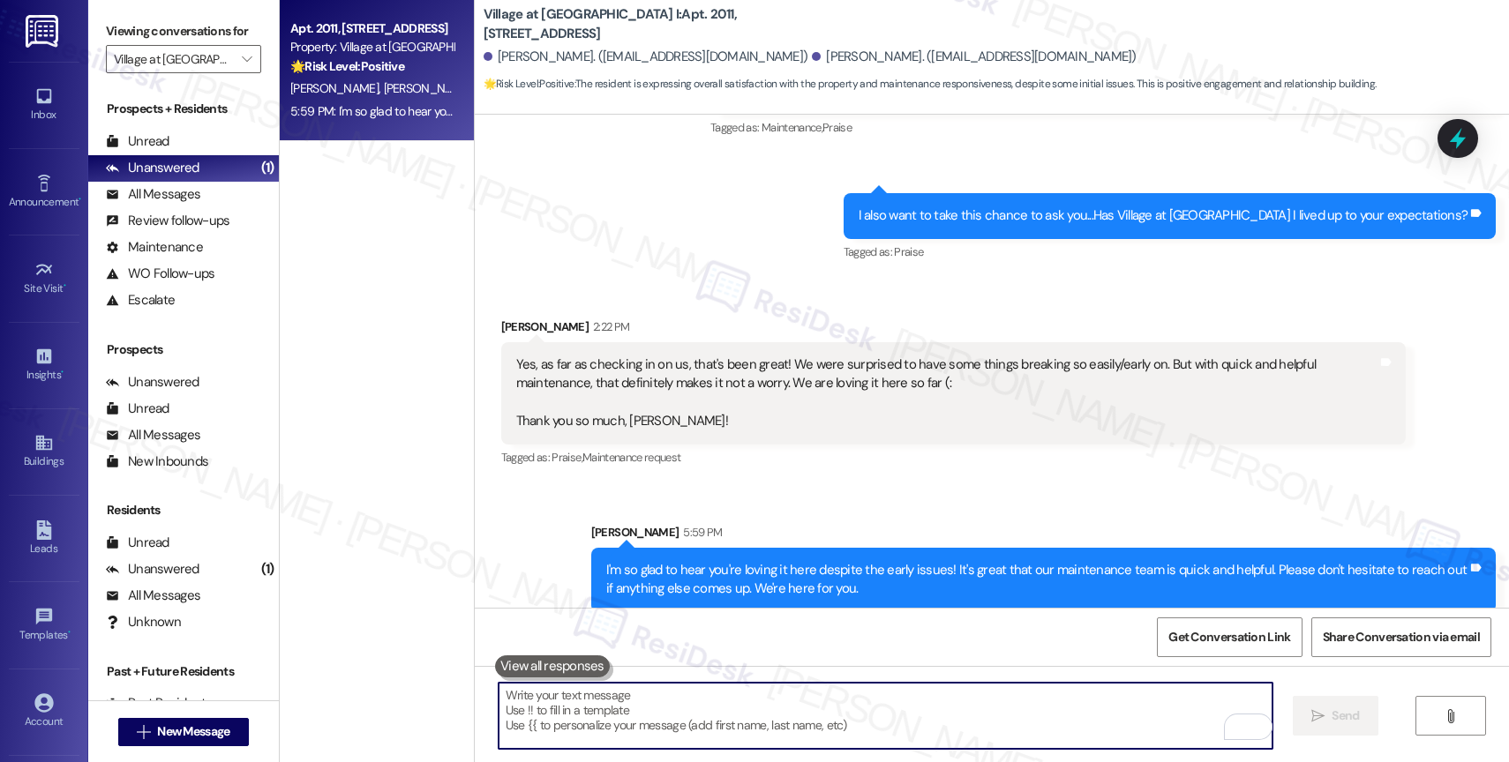
click at [687, 714] on textarea "To enrich screen reader interactions, please activate Accessibility in Grammarl…" at bounding box center [886, 716] width 774 height 66
click at [616, 697] on textarea "To enrich screen reader interactions, please activate Accessibility in Grammarl…" at bounding box center [886, 716] width 774 height 66
paste textarea "Would it be okay to ask a quick favor? If you're open to it, could you share yo…"
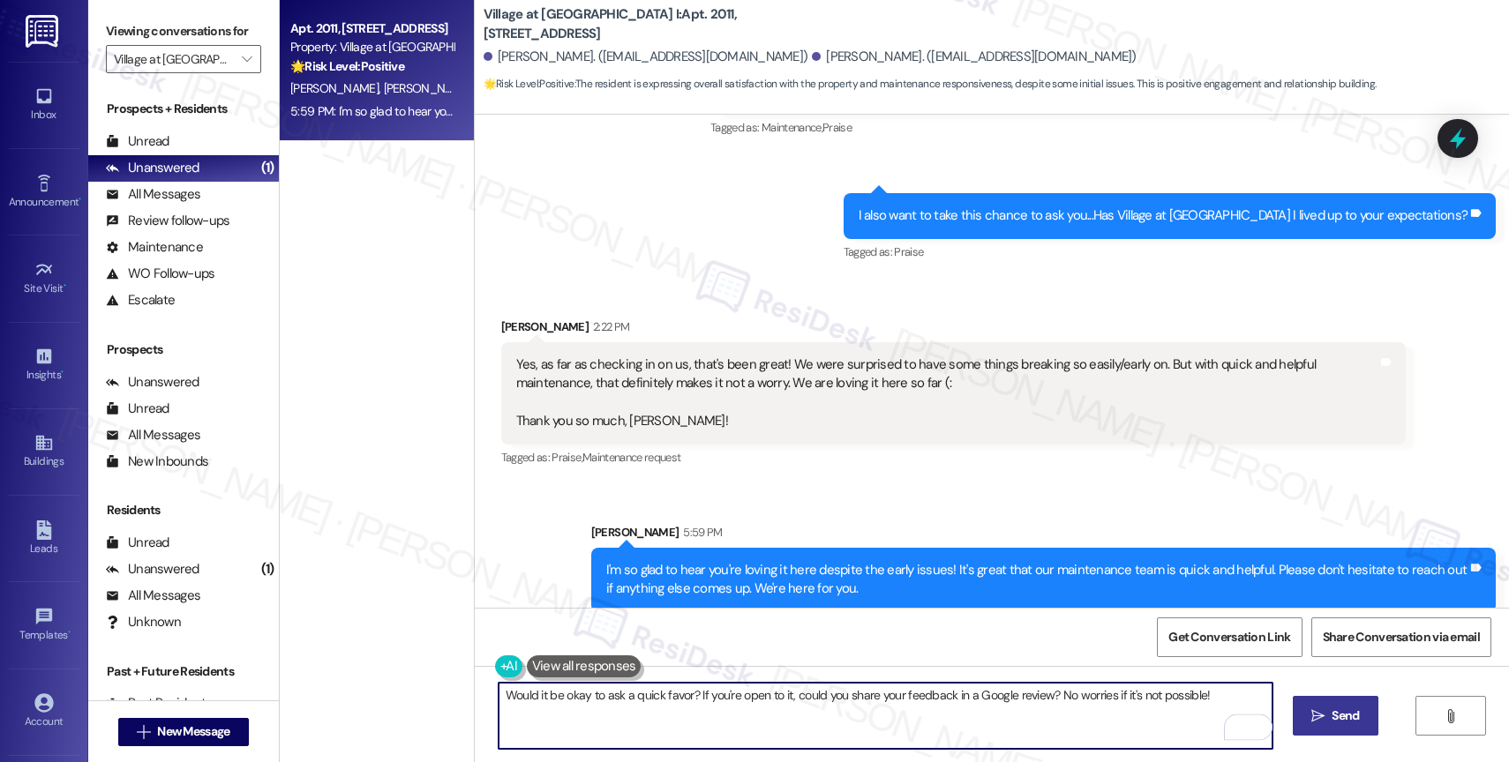
click at [499, 700] on textarea "Would it be okay to ask a quick favor? If you're open to it, could you share yo…" at bounding box center [886, 716] width 774 height 66
type textarea "[PERSON_NAME], would it be okay to ask a quick favor? If you're open to it, cou…"
click at [1348, 710] on span "Send" at bounding box center [1345, 716] width 27 height 19
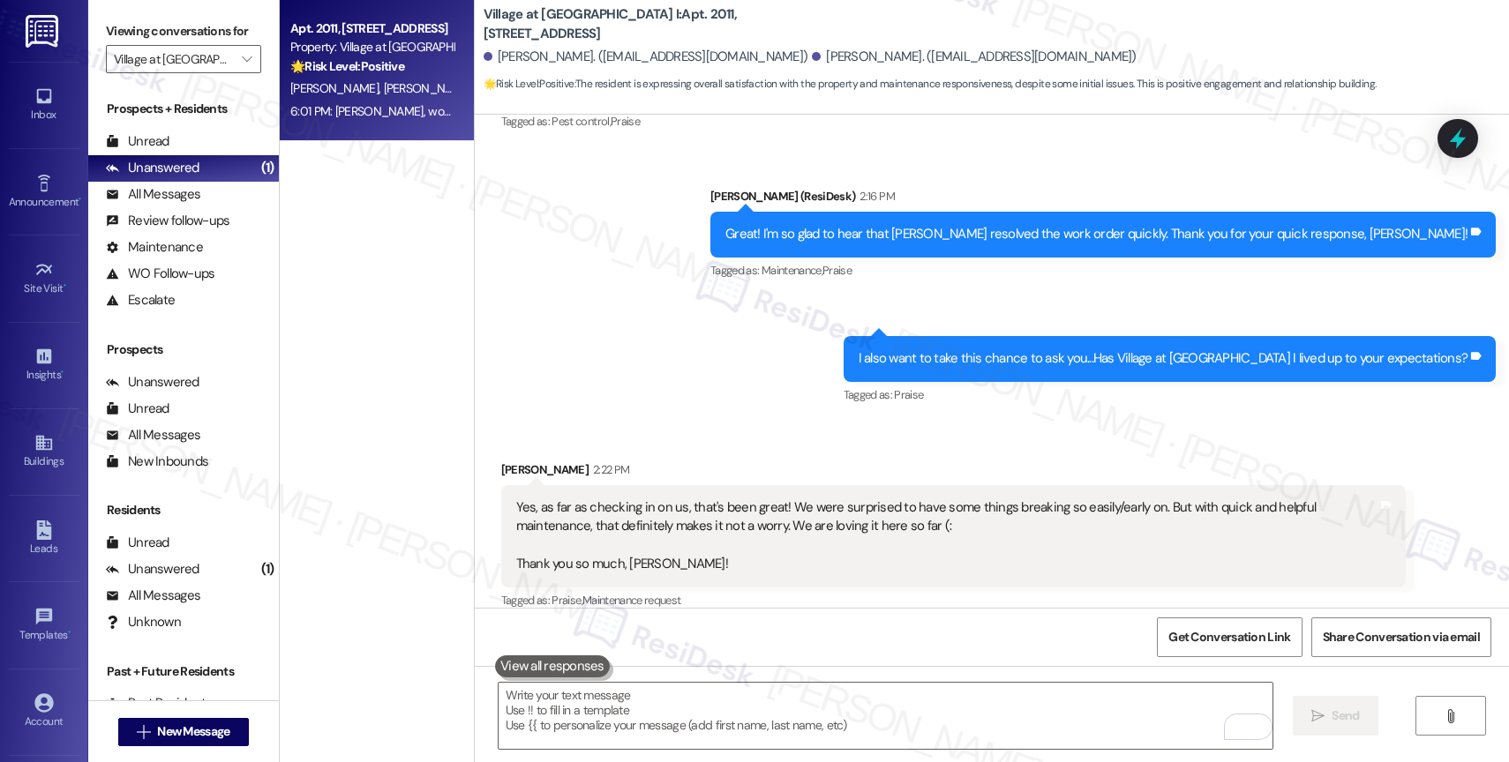
scroll to position [4875, 0]
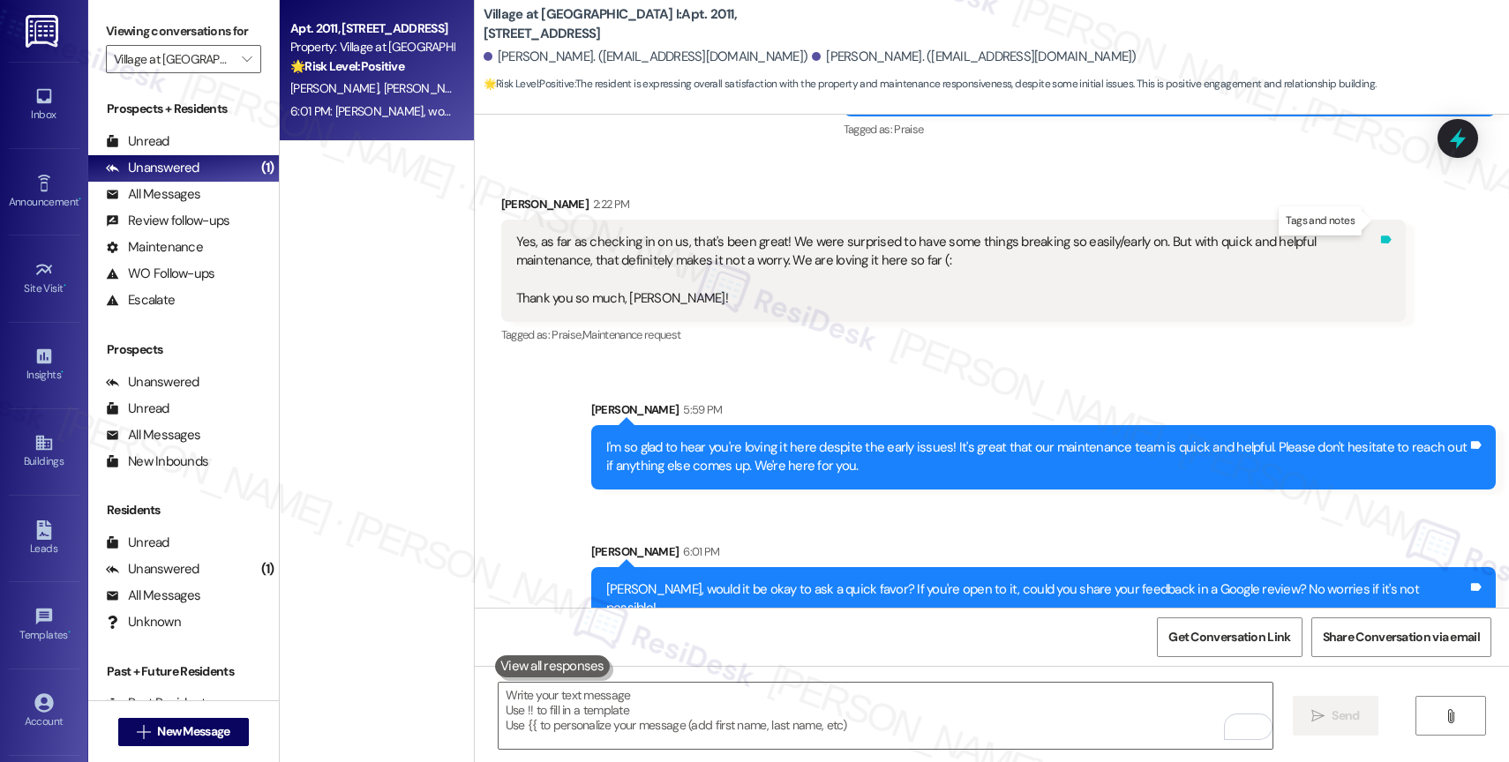
click at [1382, 236] on icon at bounding box center [1386, 240] width 11 height 8
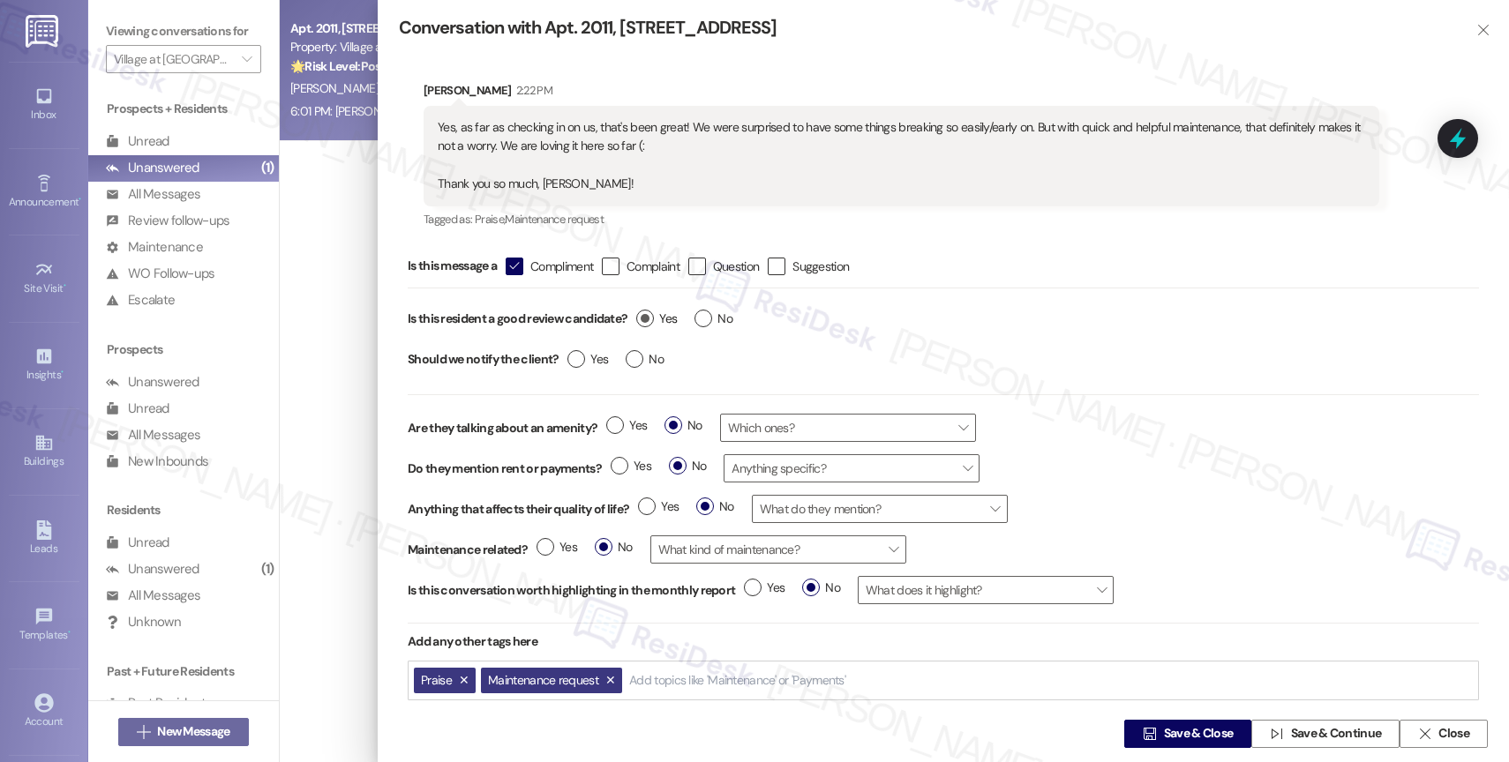
click at [649, 316] on label "Yes" at bounding box center [656, 319] width 41 height 19
click at [649, 316] on input "Yes" at bounding box center [656, 321] width 41 height 23
radio input "true"
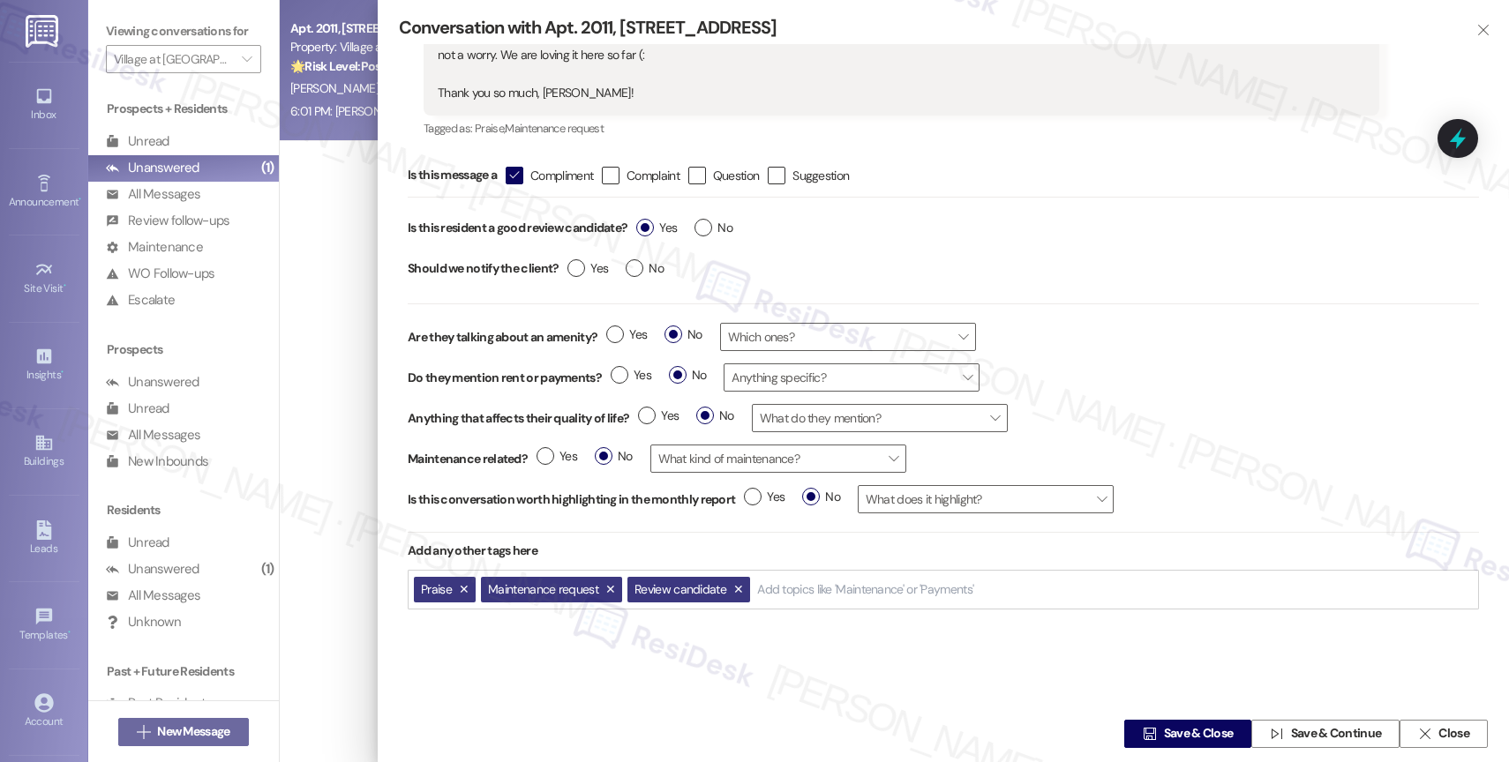
scroll to position [0, 0]
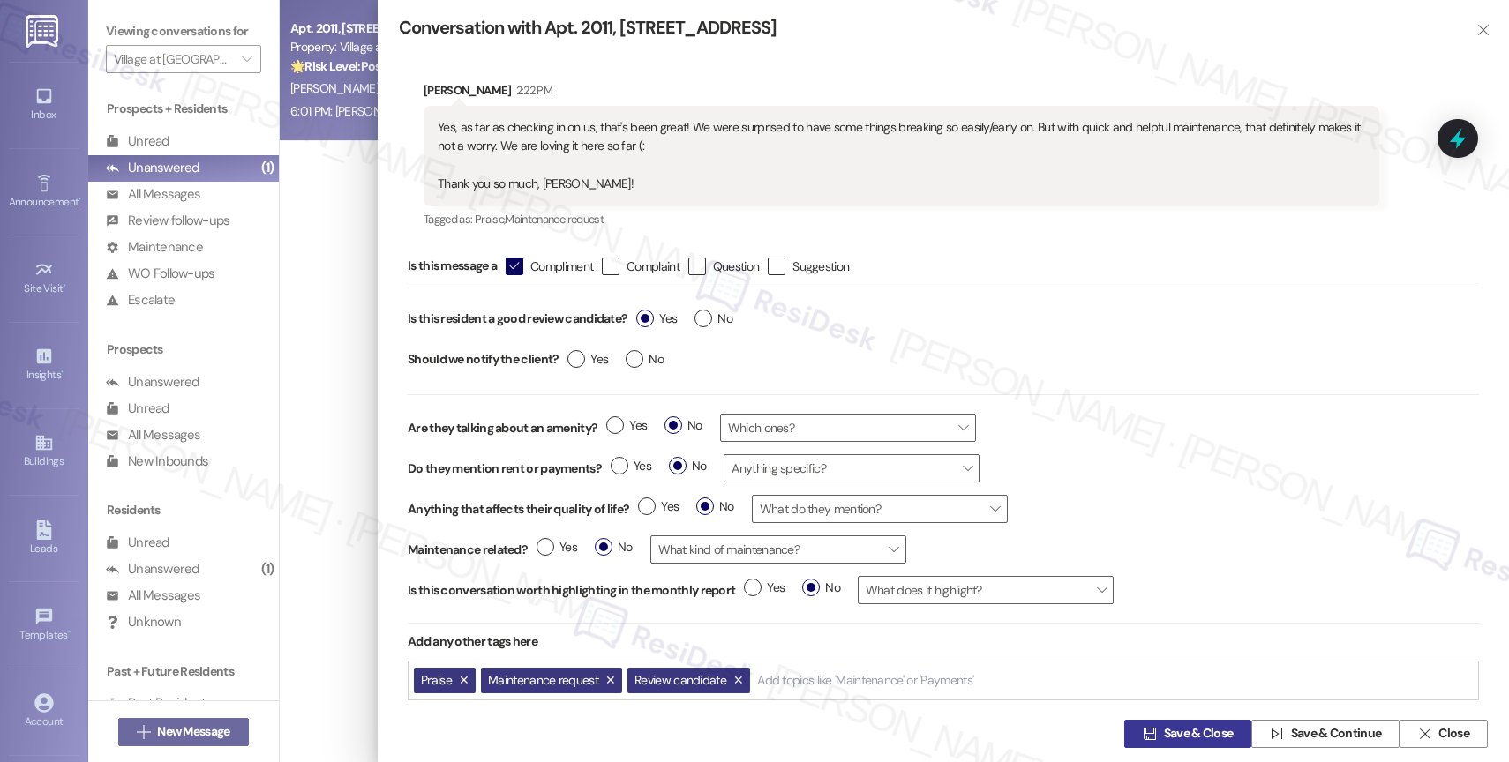
click at [1177, 736] on span "Save & Close" at bounding box center [1199, 734] width 70 height 19
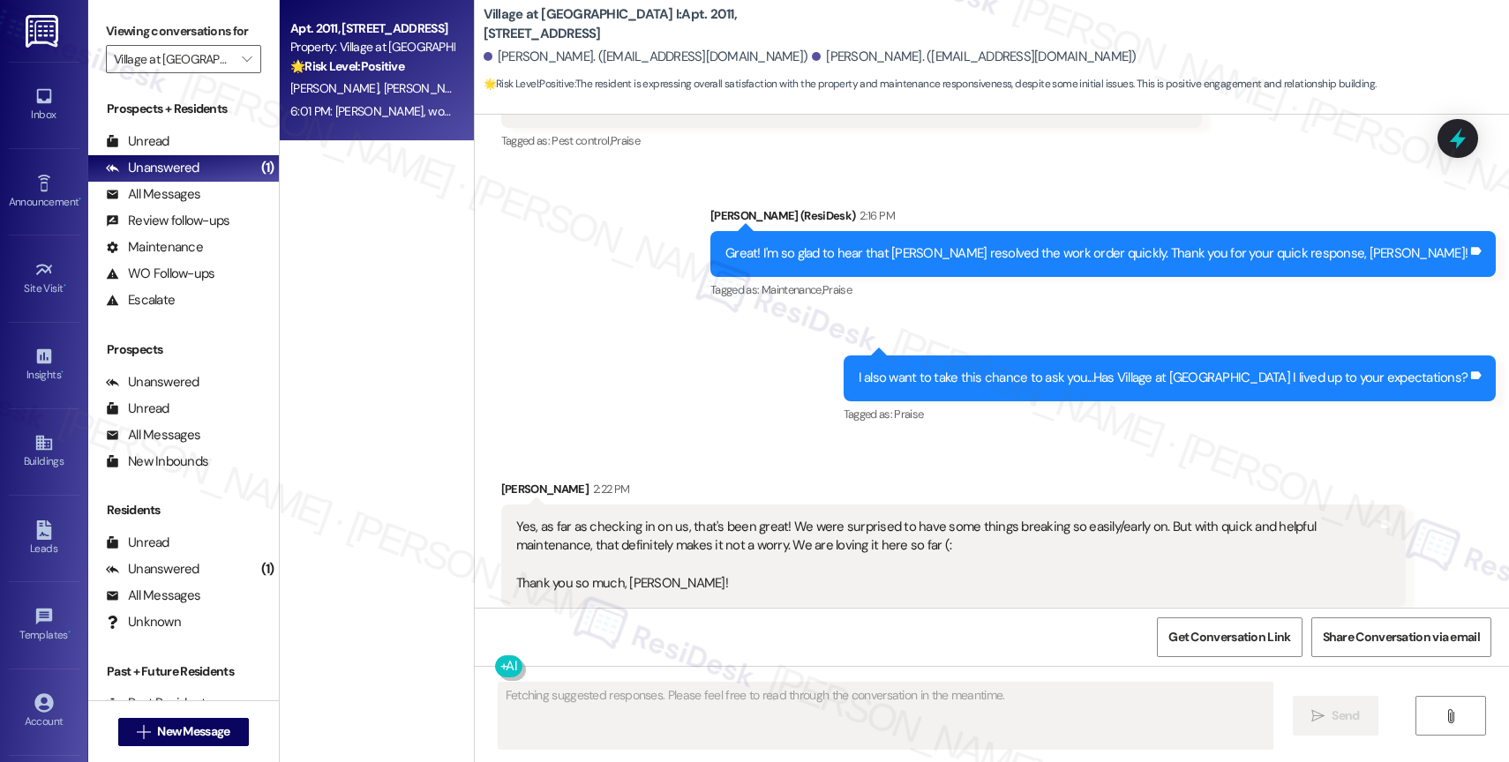
scroll to position [4609, 0]
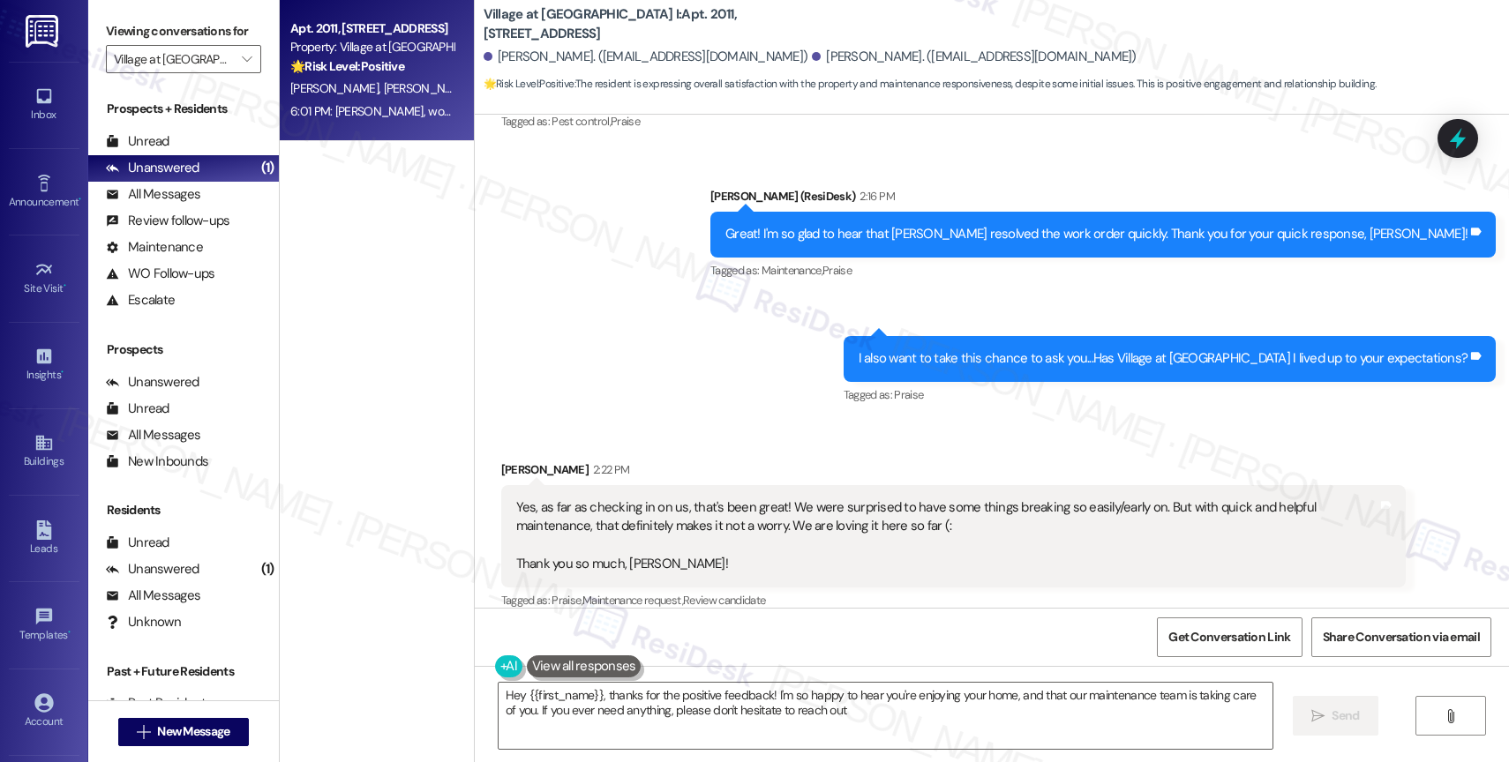
type textarea "Hey {{first_name}}, thanks for the positive feedback! I'm so happy to hear you'…"
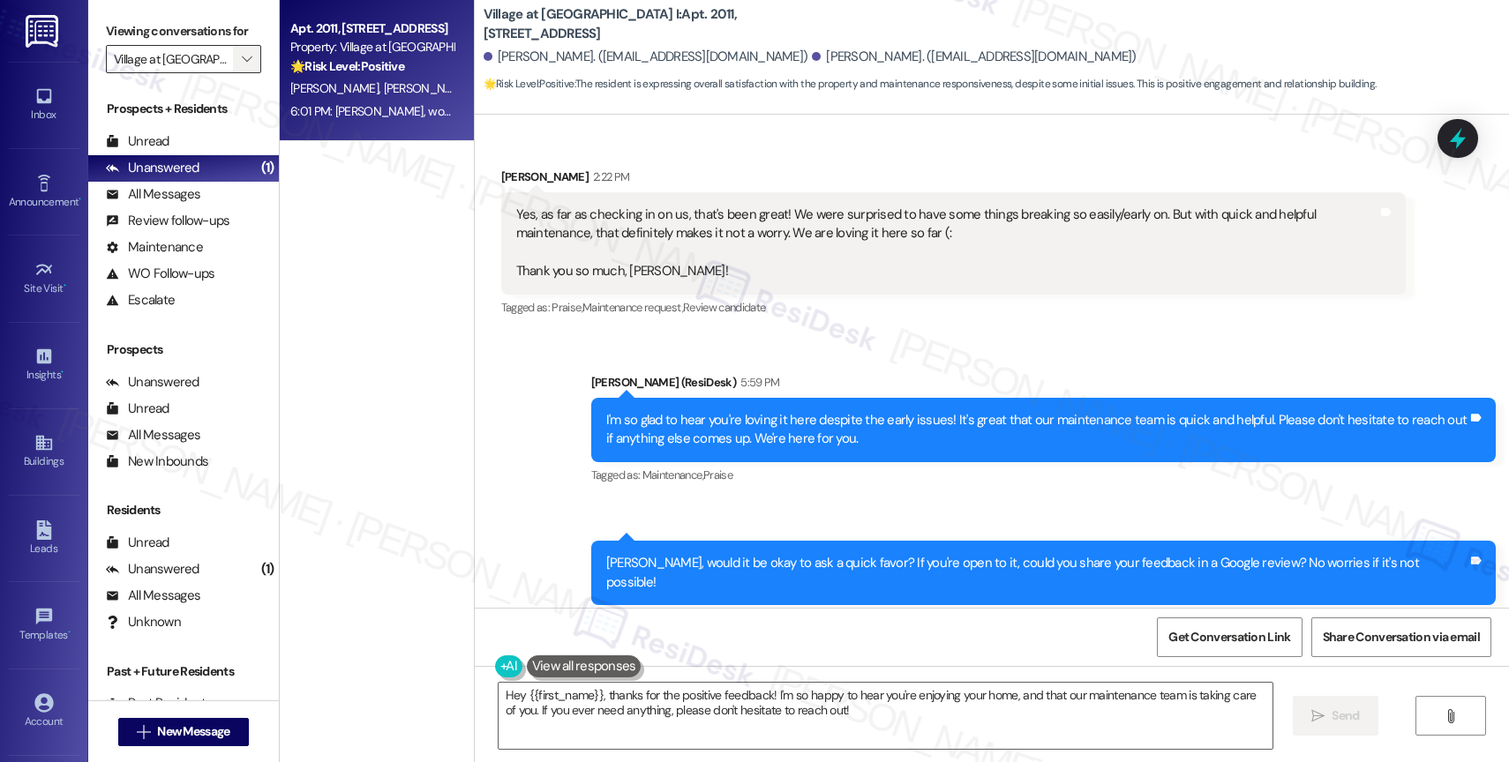
click at [242, 66] on icon "" at bounding box center [247, 59] width 10 height 14
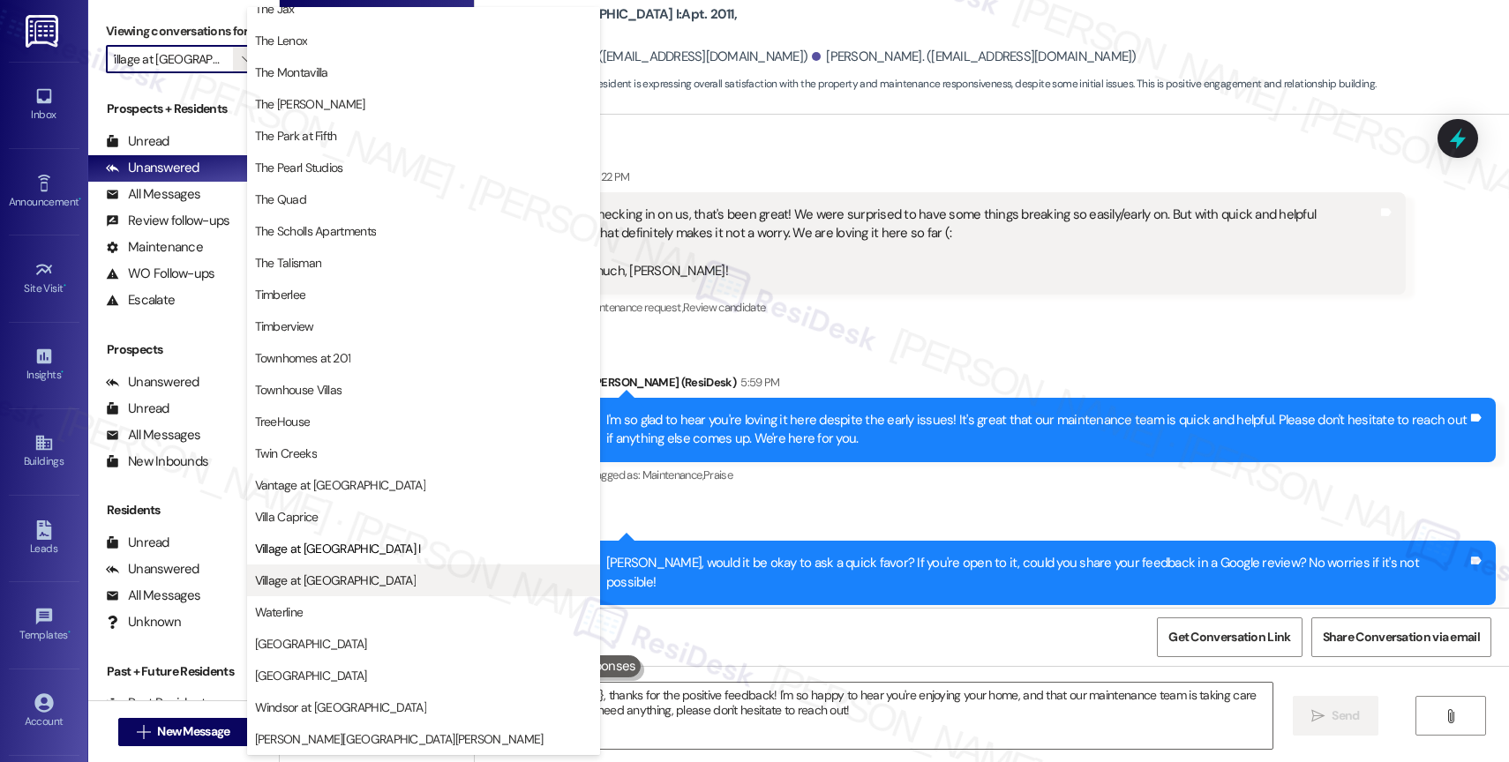
scroll to position [3185, 0]
click at [349, 573] on span "Village at [GEOGRAPHIC_DATA]" at bounding box center [423, 581] width 337 height 18
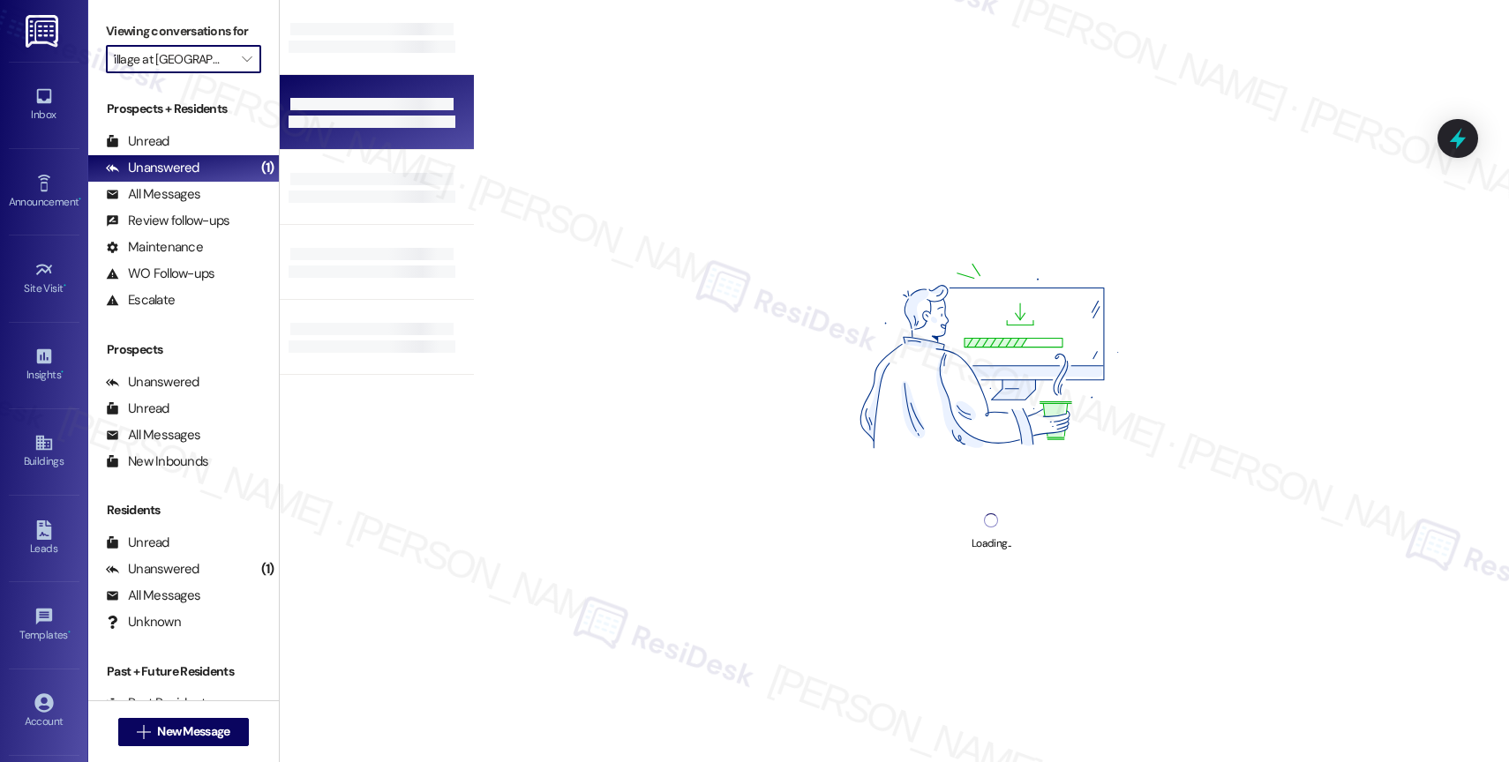
type input "Village at [GEOGRAPHIC_DATA]"
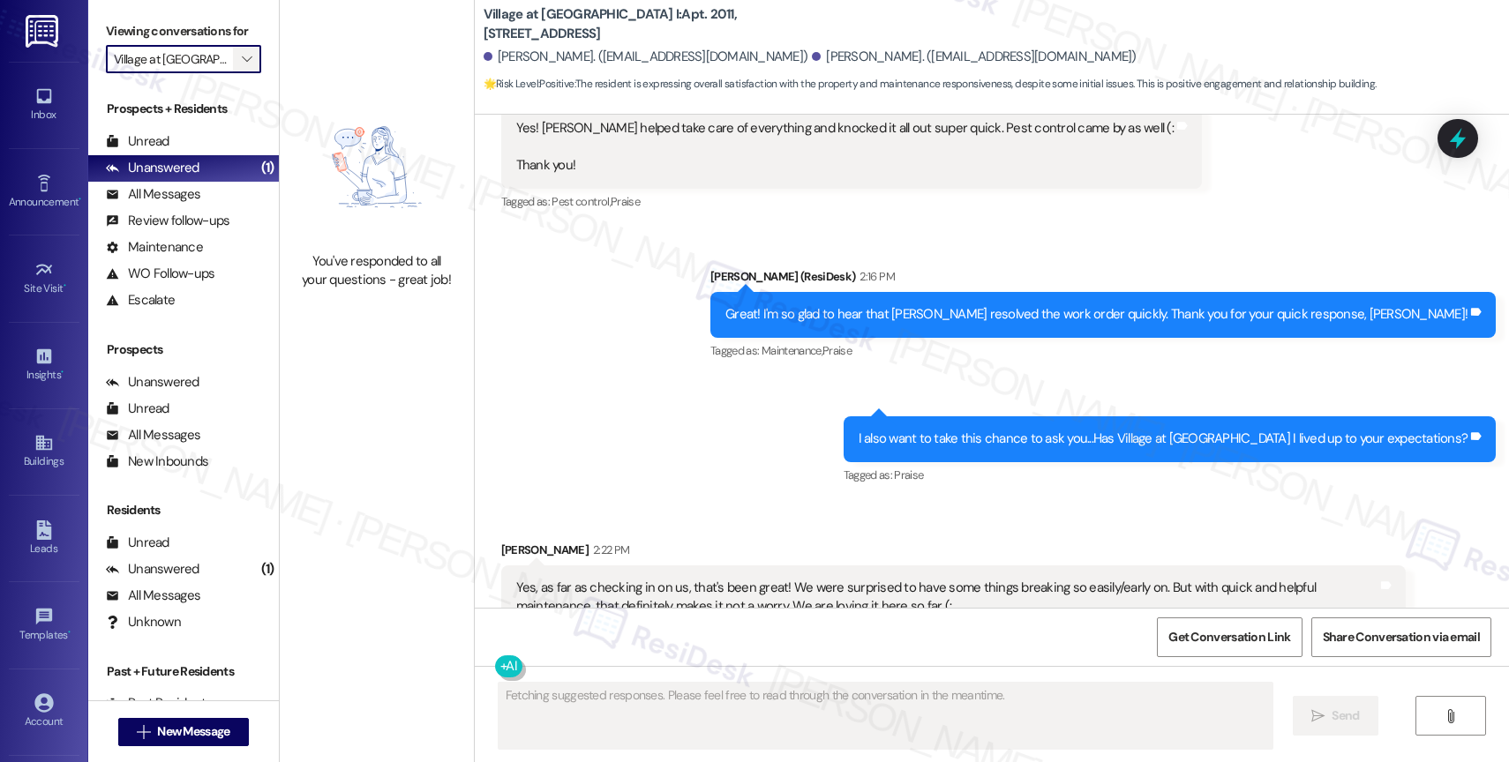
scroll to position [4609, 0]
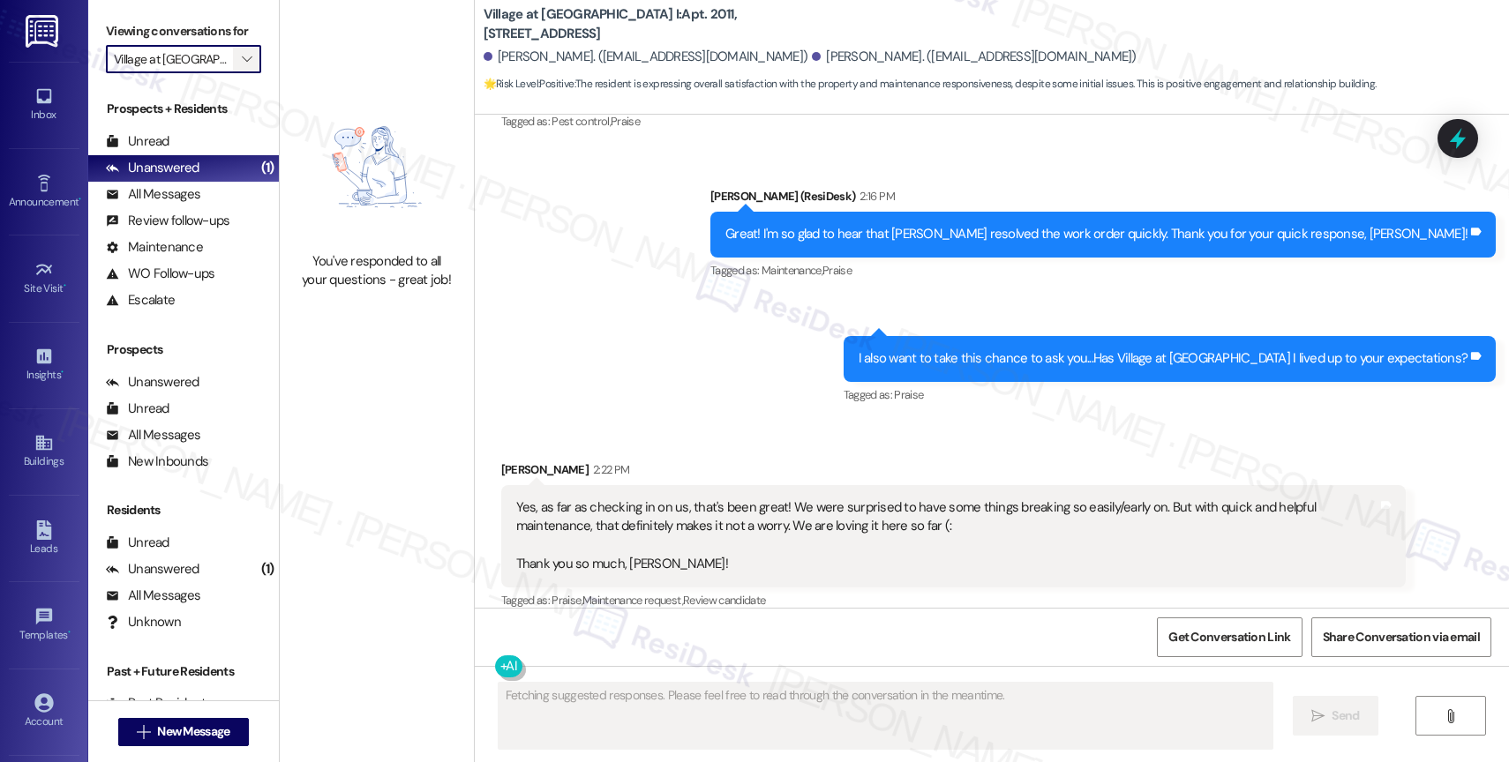
click at [238, 71] on span "" at bounding box center [246, 59] width 17 height 28
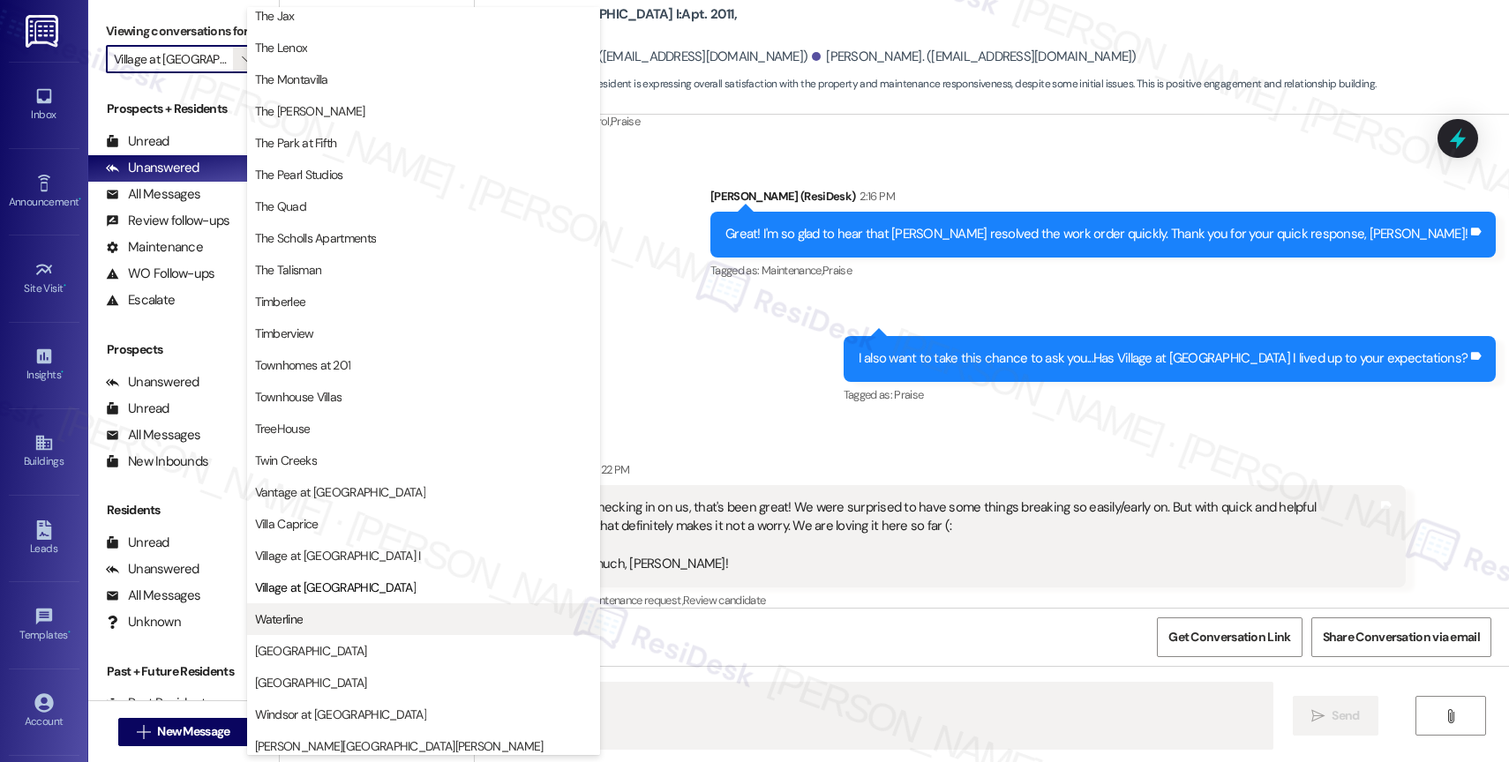
scroll to position [3185, 0]
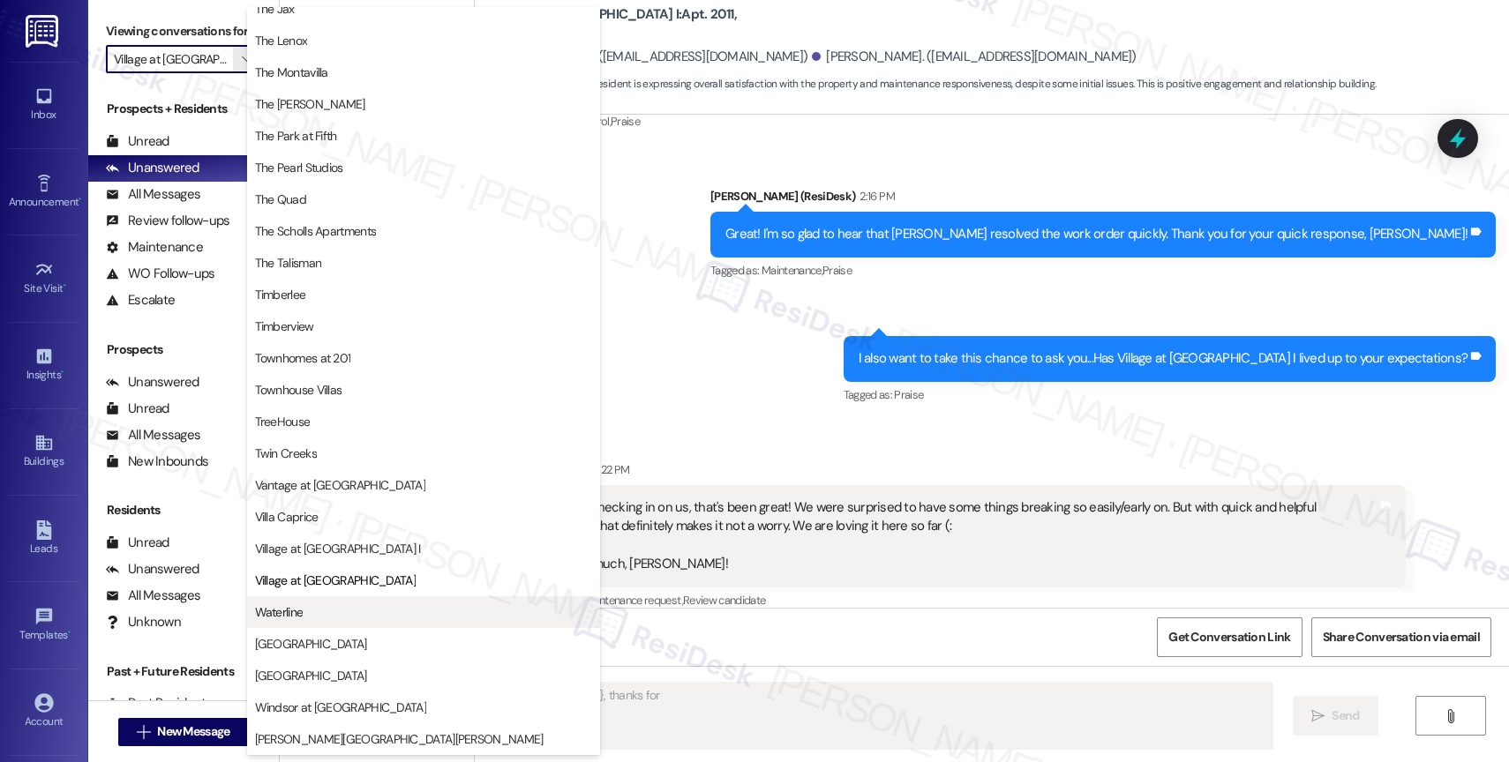
click at [342, 613] on span "Waterline" at bounding box center [423, 613] width 337 height 18
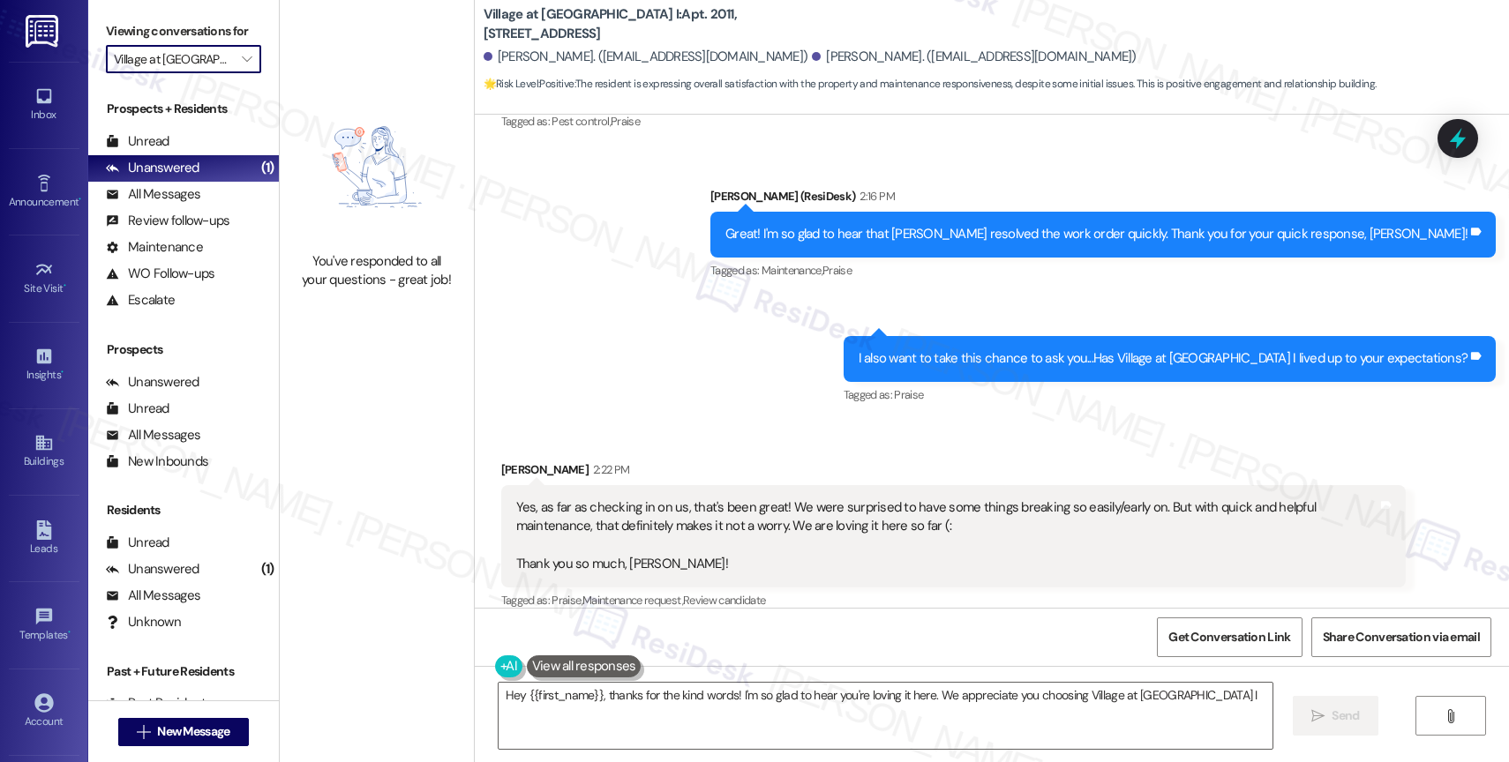
type textarea "Hey {{first_name}}, thanks for the kind words! I'm so glad to hear you're lovin…"
click at [242, 66] on icon "" at bounding box center [247, 59] width 10 height 14
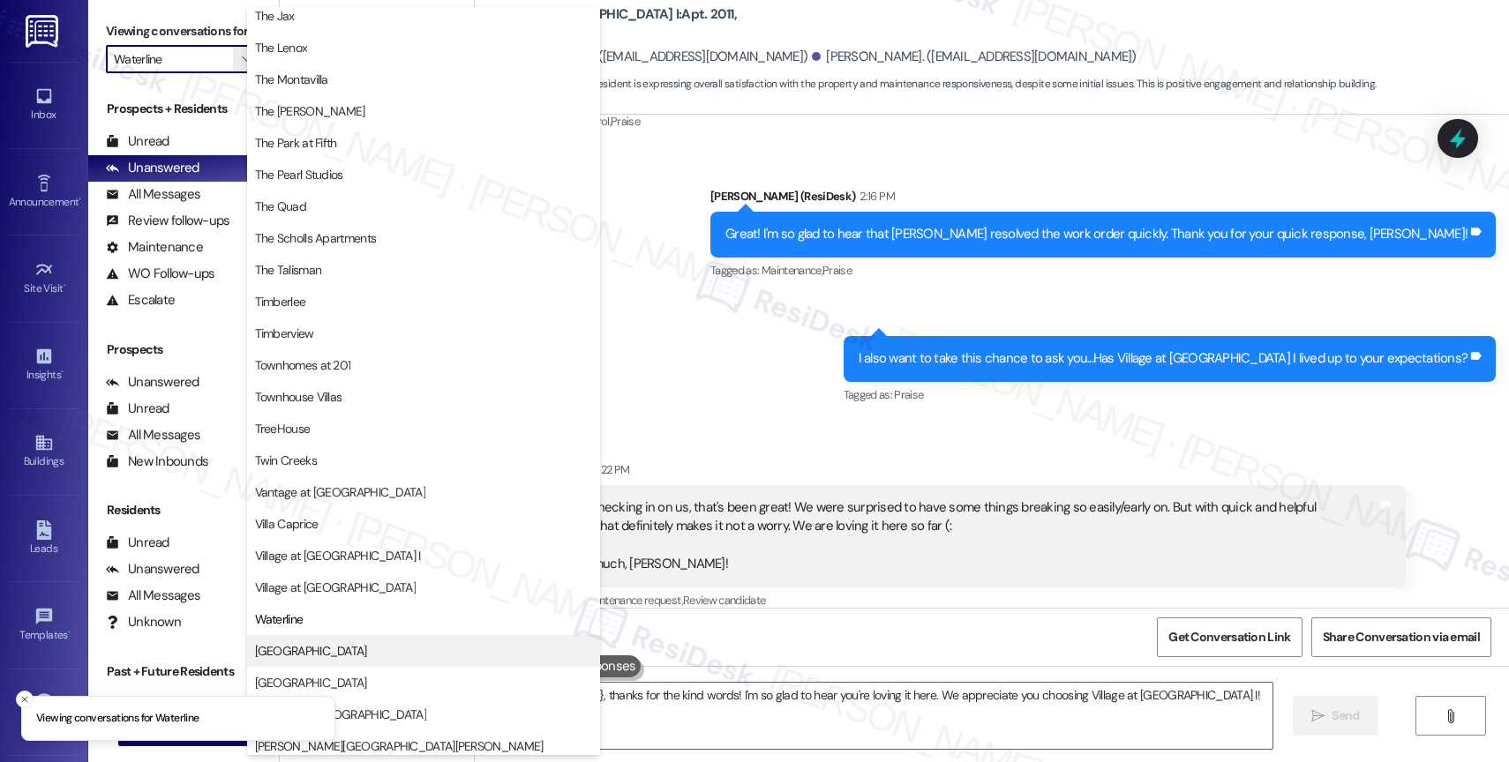
scroll to position [3171, 0]
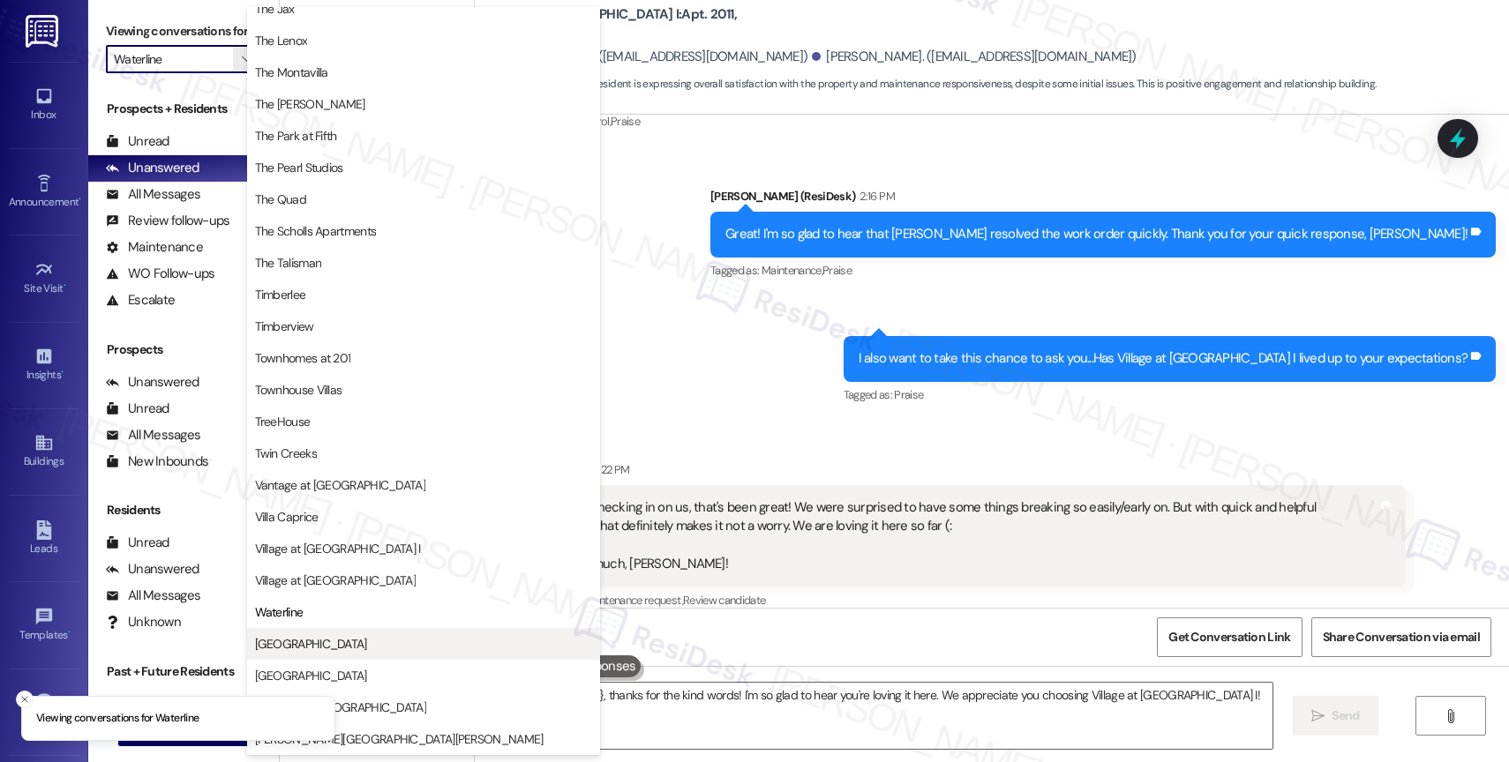
click at [339, 635] on span "[GEOGRAPHIC_DATA]" at bounding box center [423, 644] width 337 height 18
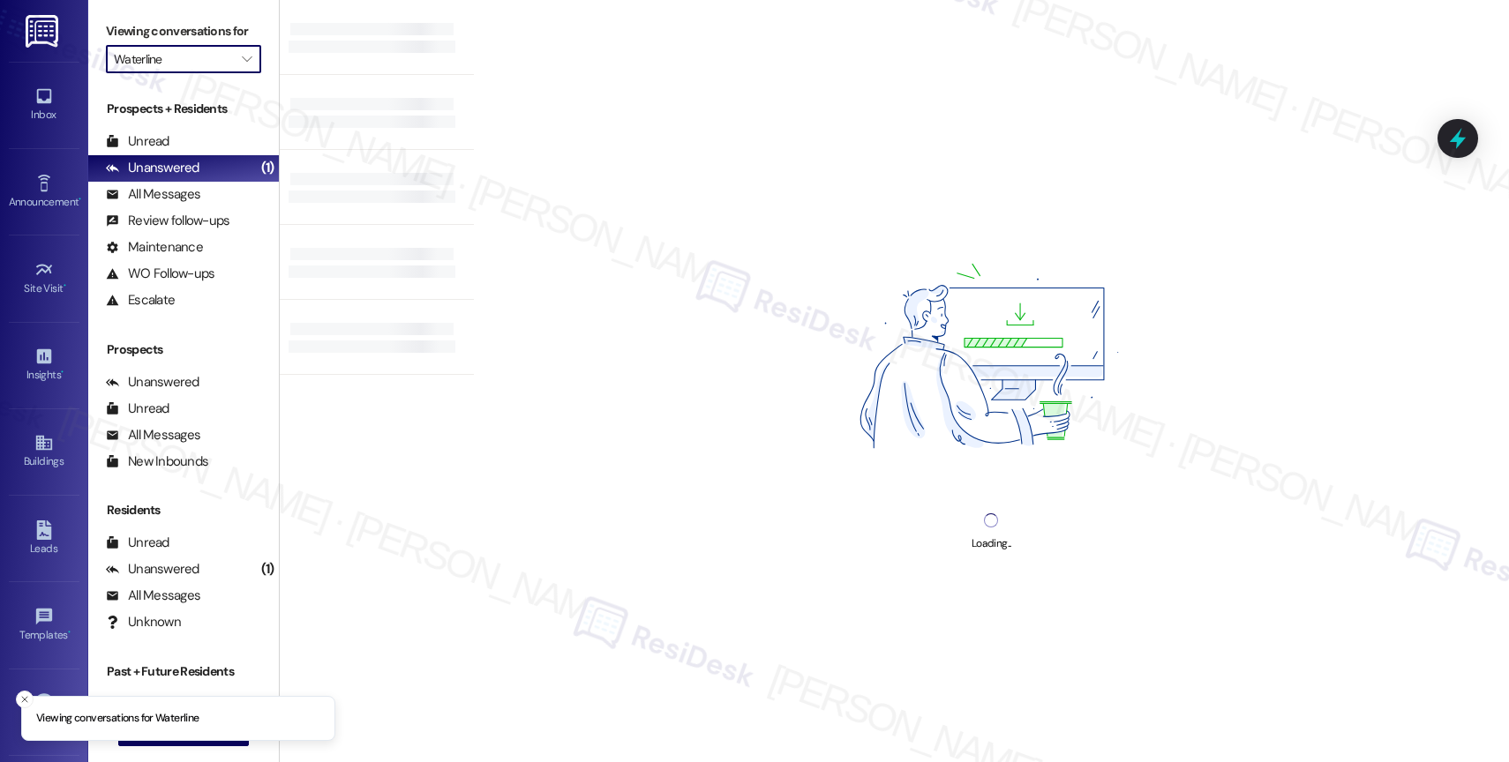
type input "[GEOGRAPHIC_DATA]"
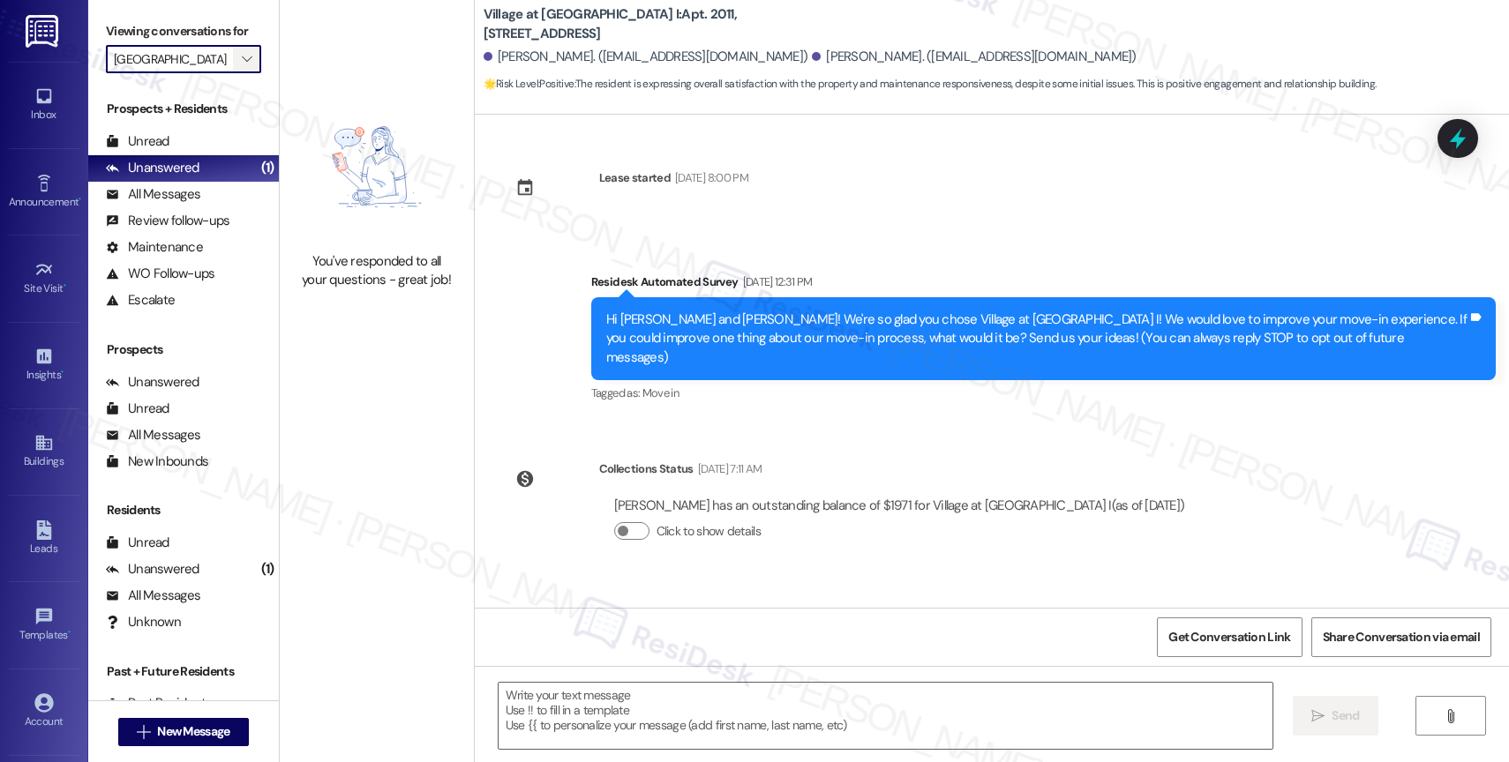
click at [240, 73] on span "" at bounding box center [246, 59] width 17 height 28
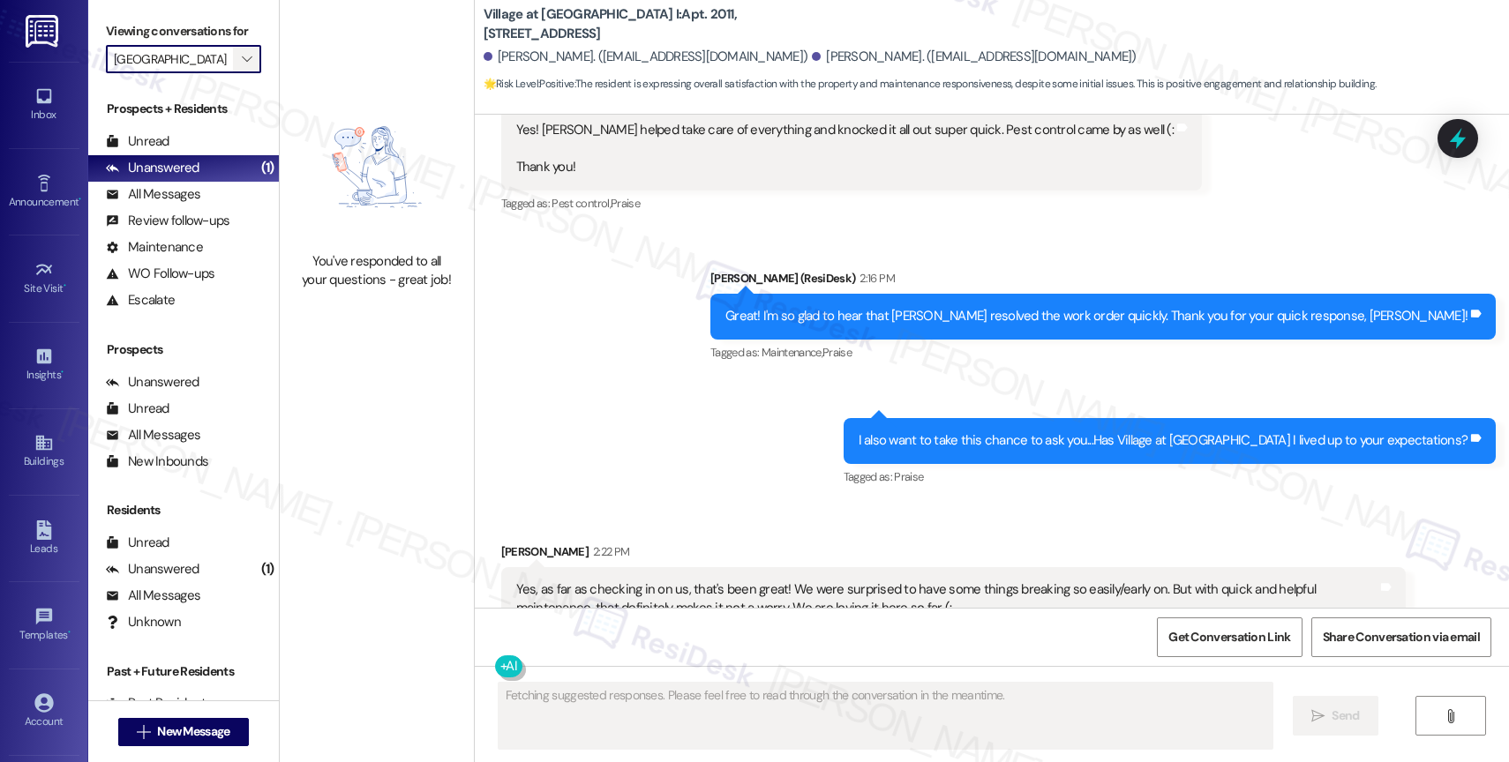
scroll to position [4609, 0]
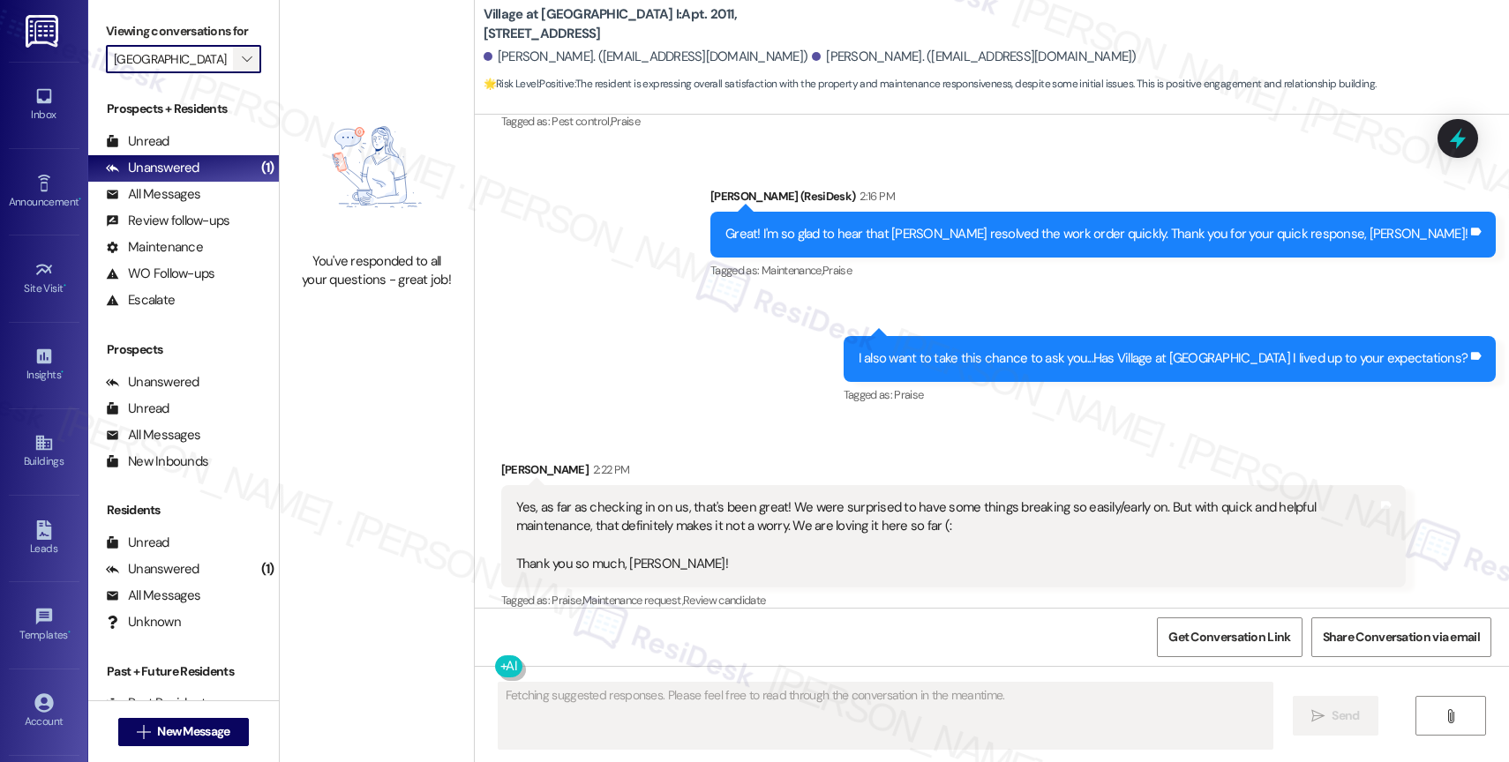
click at [240, 73] on span "" at bounding box center [246, 59] width 17 height 28
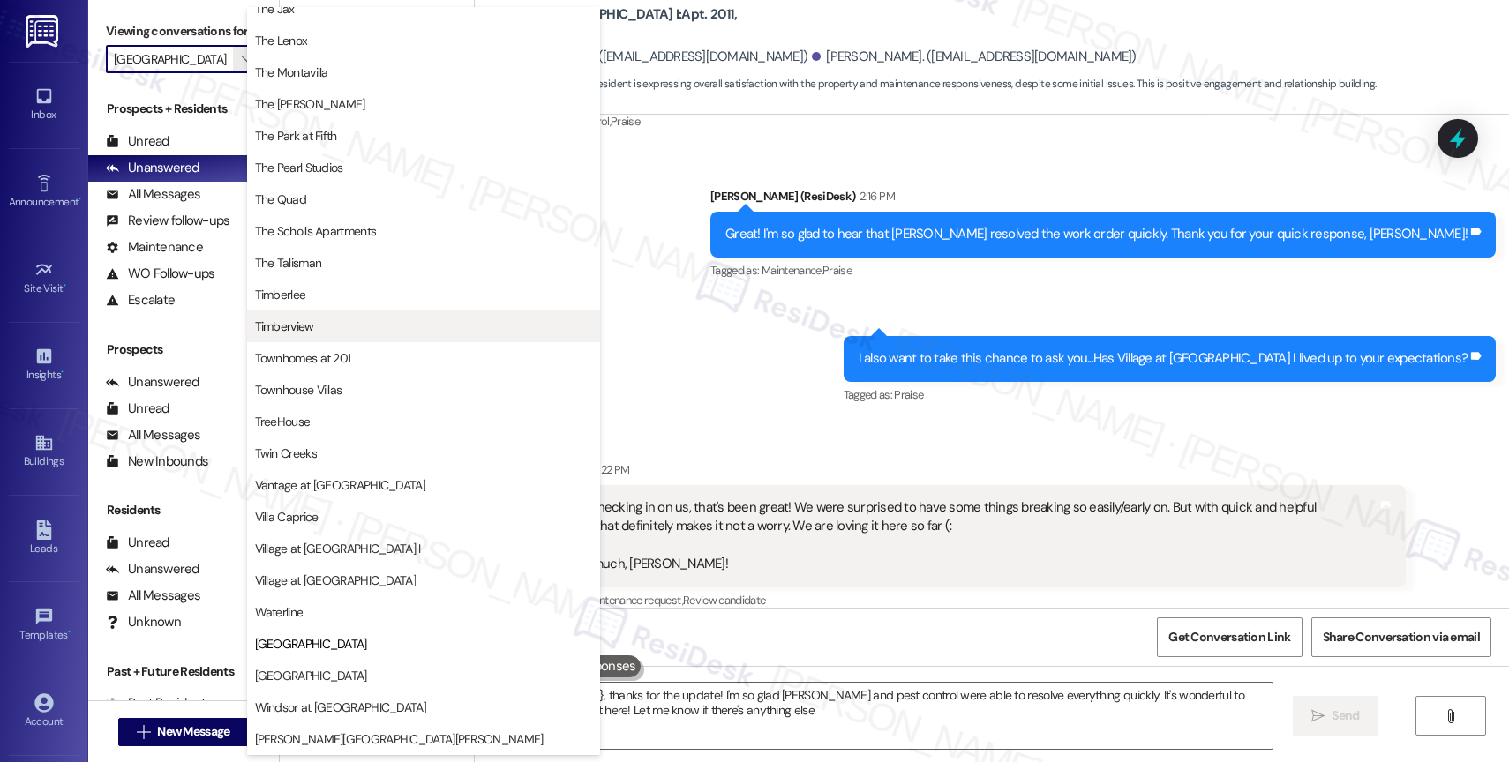
type textarea "Hey {{first_name}}, thanks for the update! I'm so glad [PERSON_NAME] and pest c…"
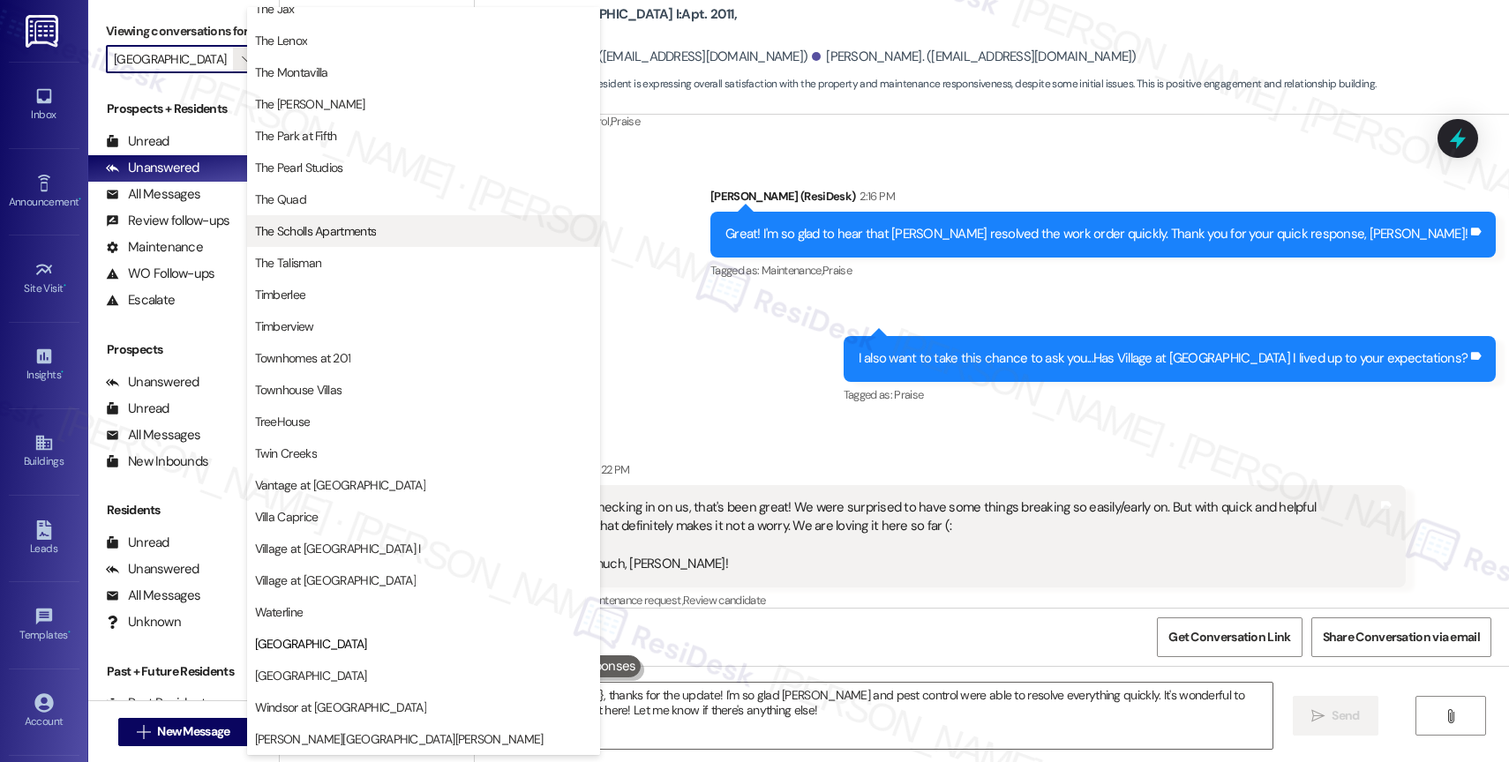
scroll to position [3194, 0]
click at [792, 344] on div "Sent via SMS [PERSON_NAME] (ResiDesk) 2:16 PM Great! I'm so glad to hear that […" at bounding box center [992, 284] width 1034 height 274
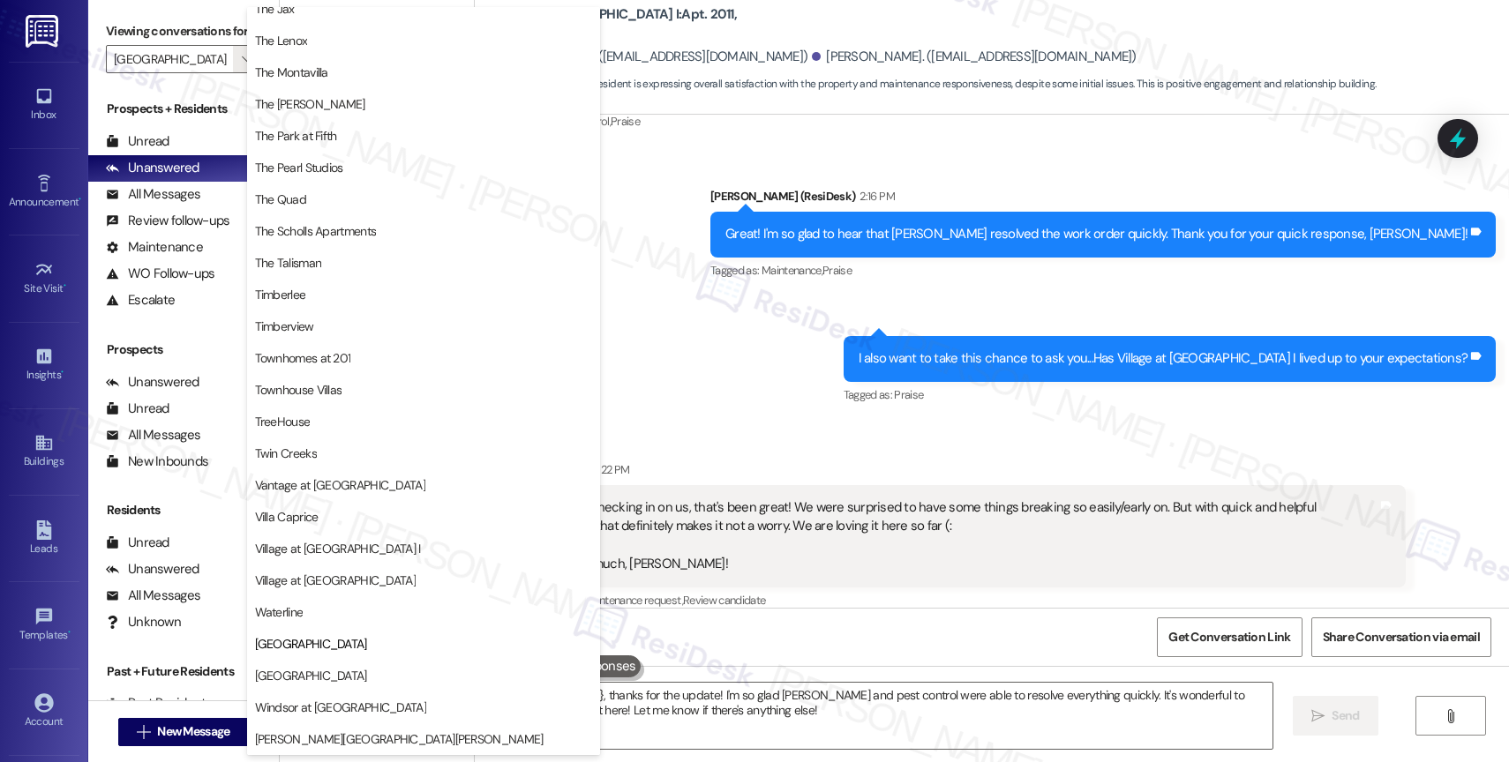
click at [869, 400] on div "Sent via SMS [PERSON_NAME] (ResiDesk) 2:16 PM Great! I'm so glad to hear that […" at bounding box center [992, 284] width 1034 height 274
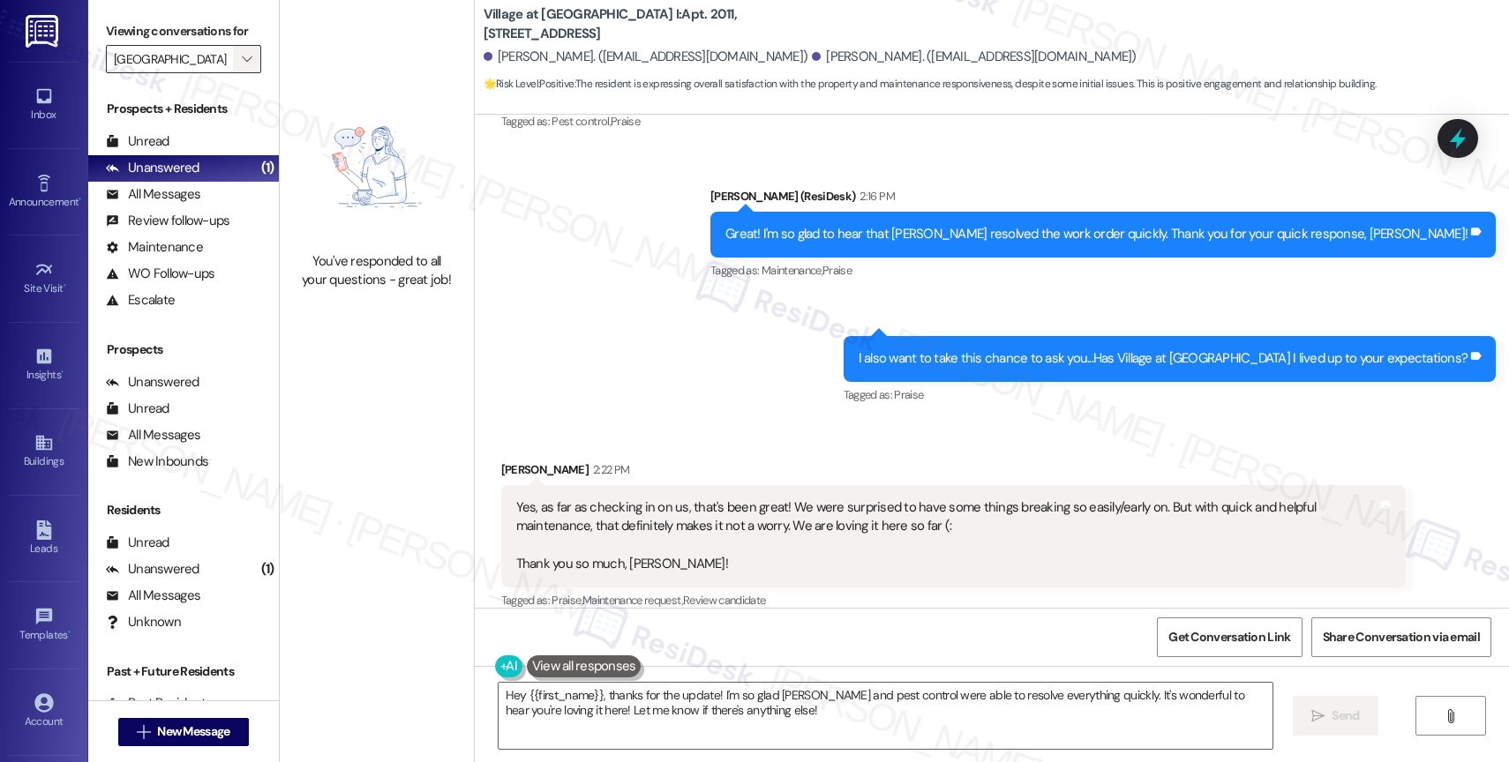
click at [239, 73] on span "" at bounding box center [246, 59] width 17 height 28
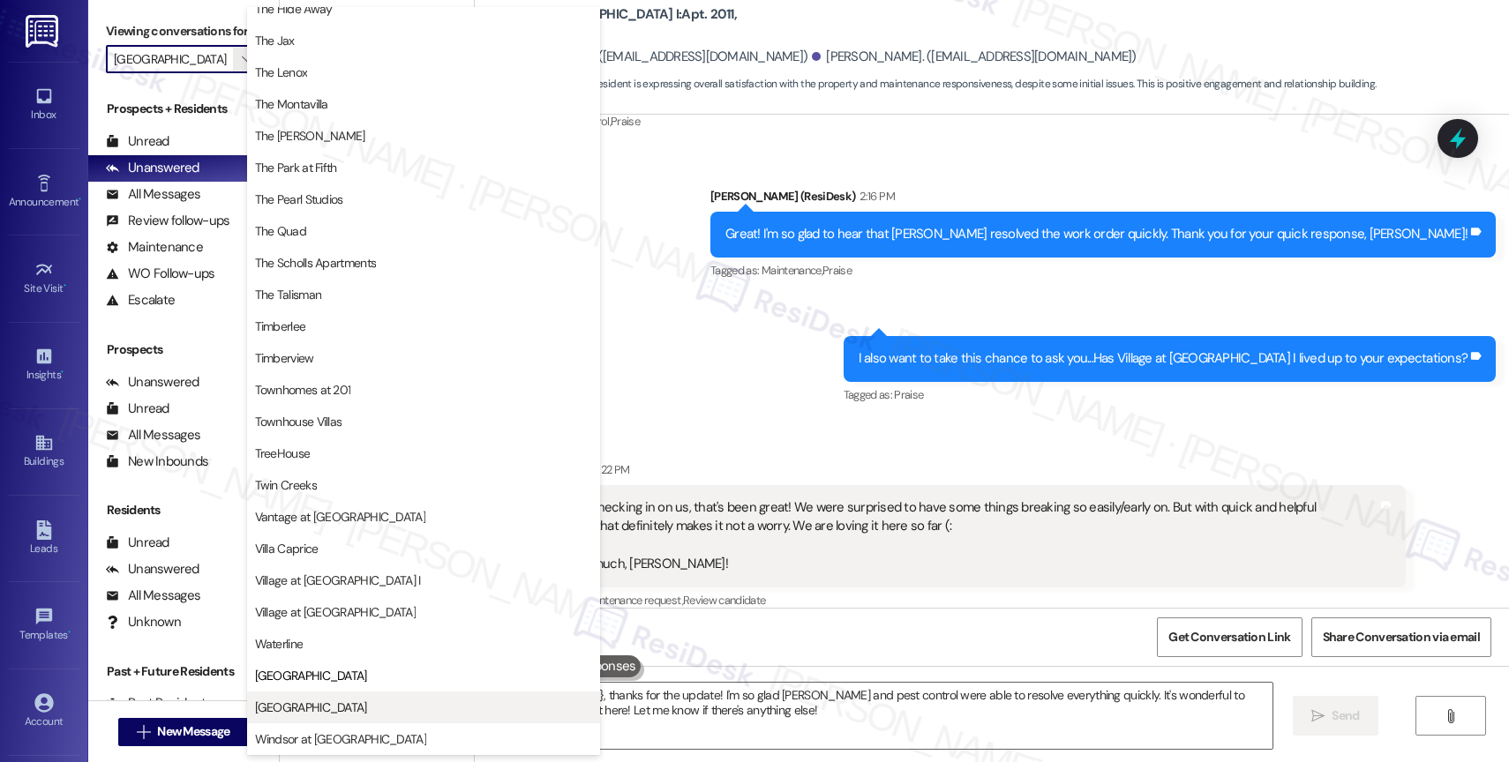
scroll to position [3171, 0]
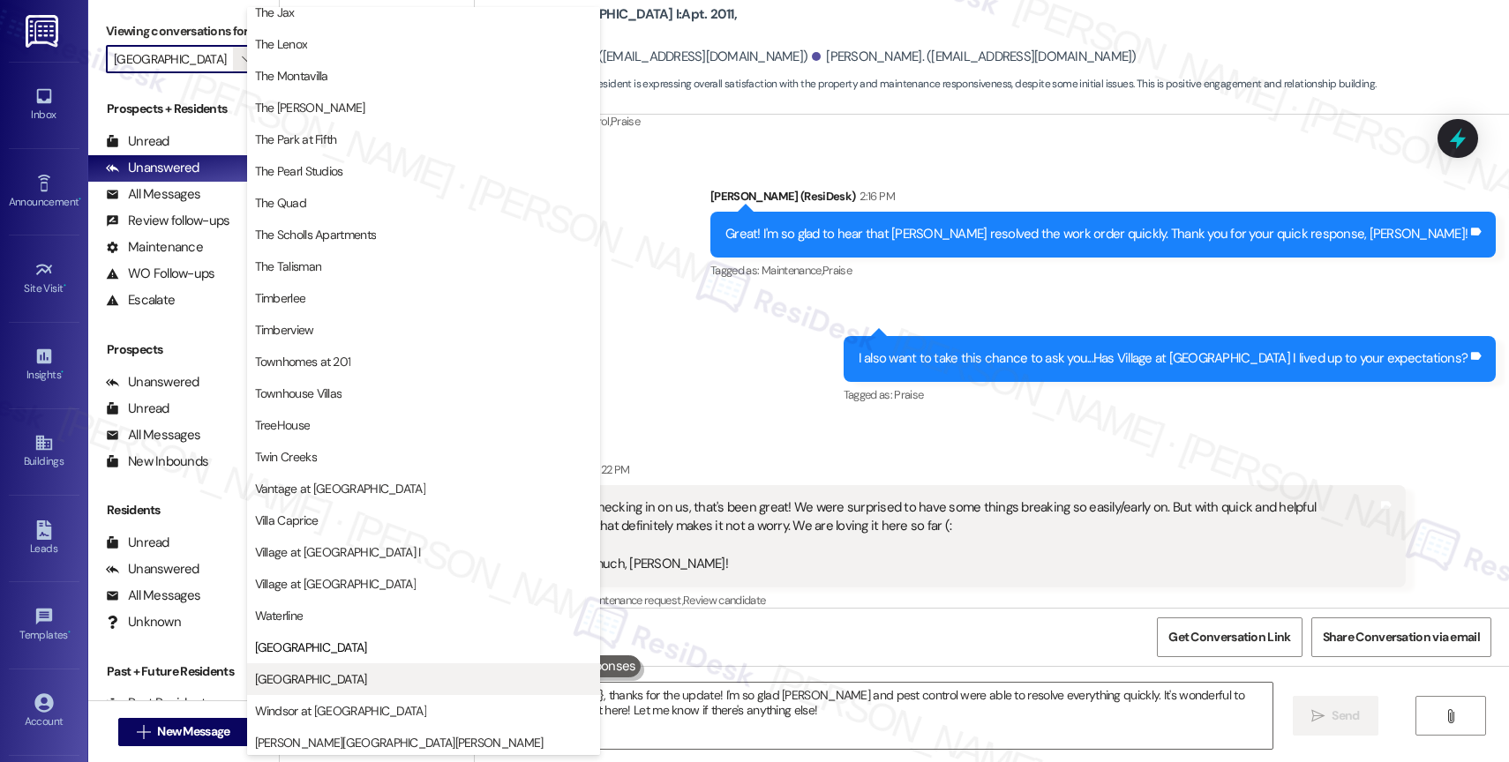
click at [352, 672] on span "[GEOGRAPHIC_DATA]" at bounding box center [423, 680] width 337 height 18
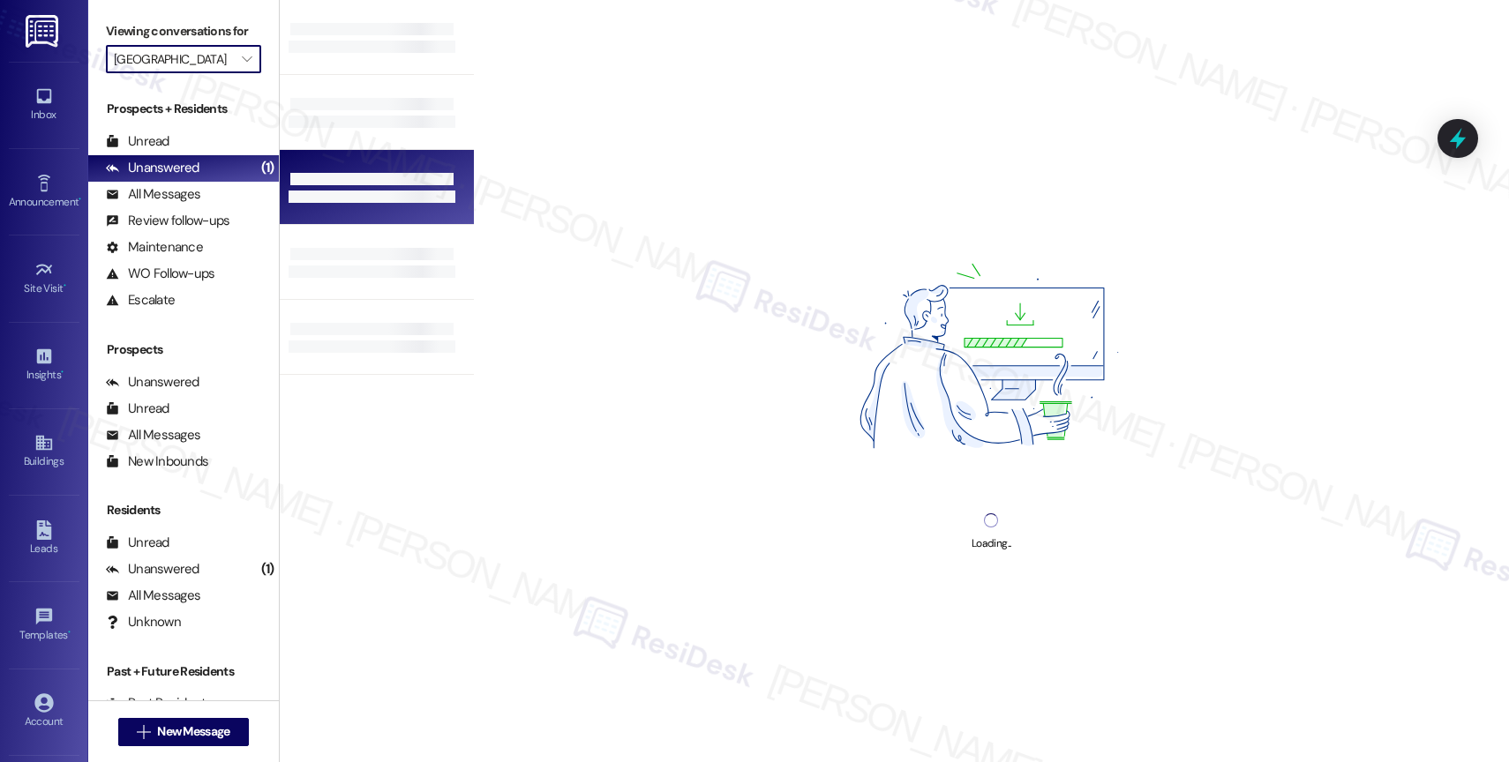
type input "[GEOGRAPHIC_DATA]"
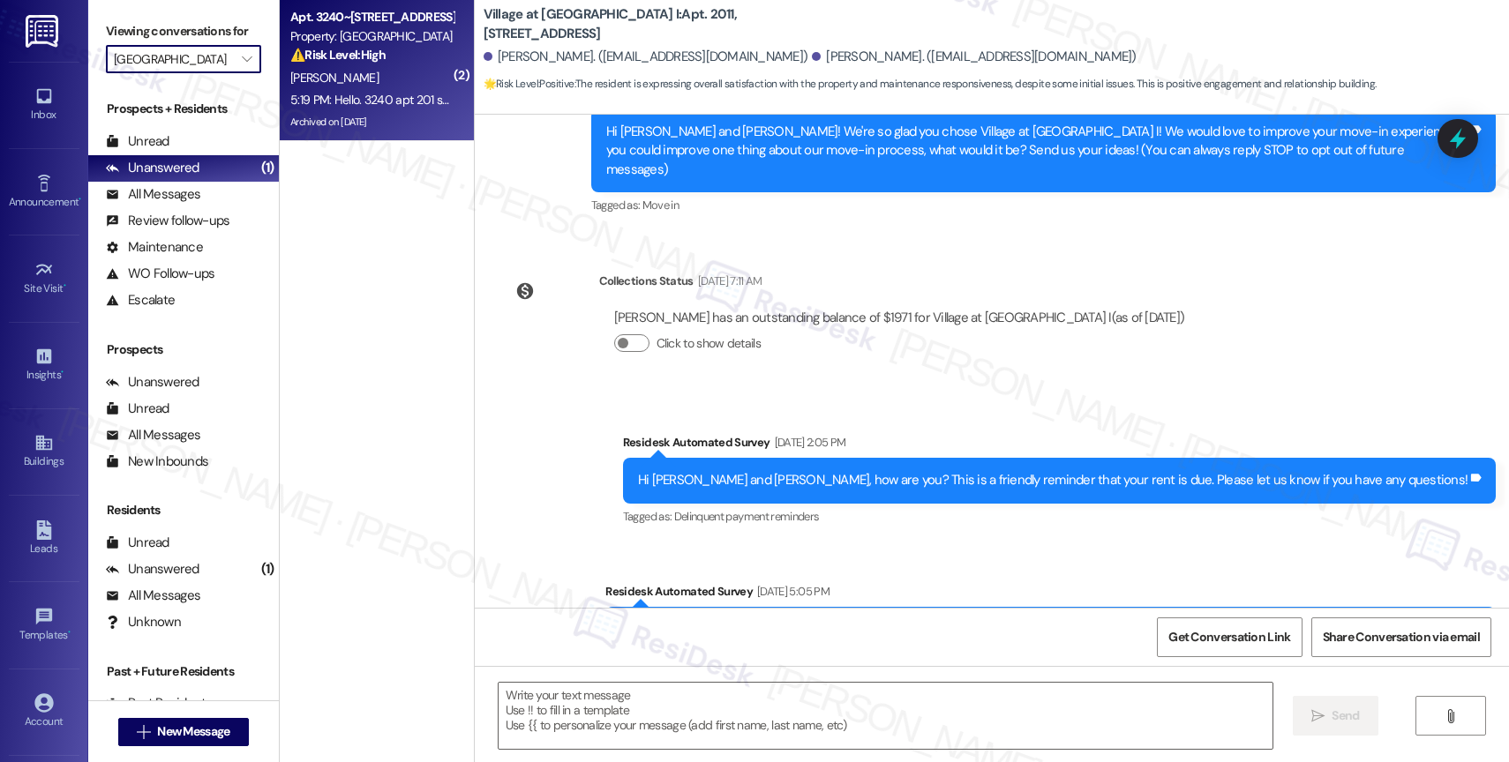
click at [373, 79] on div "[PERSON_NAME]" at bounding box center [372, 78] width 167 height 22
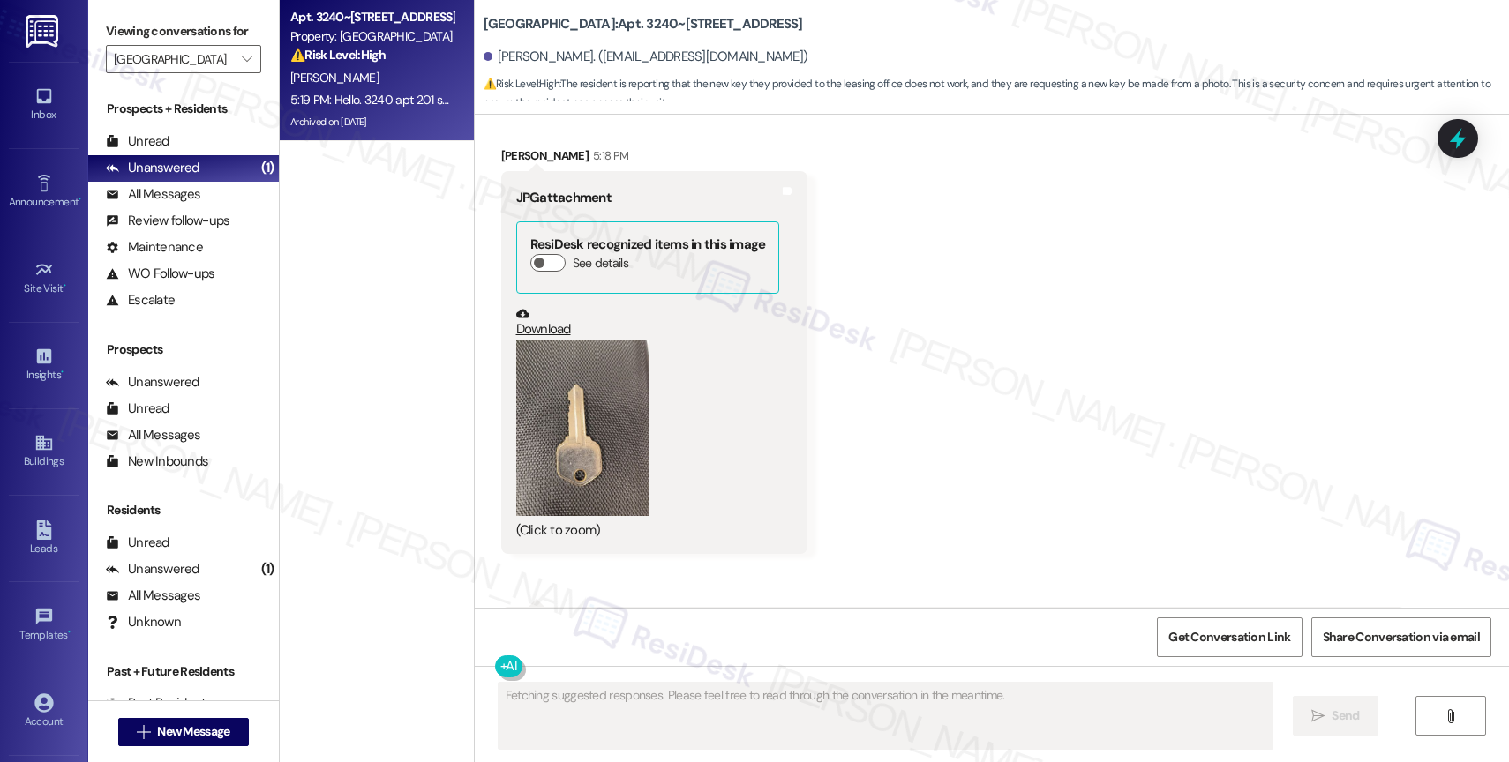
scroll to position [16370, 0]
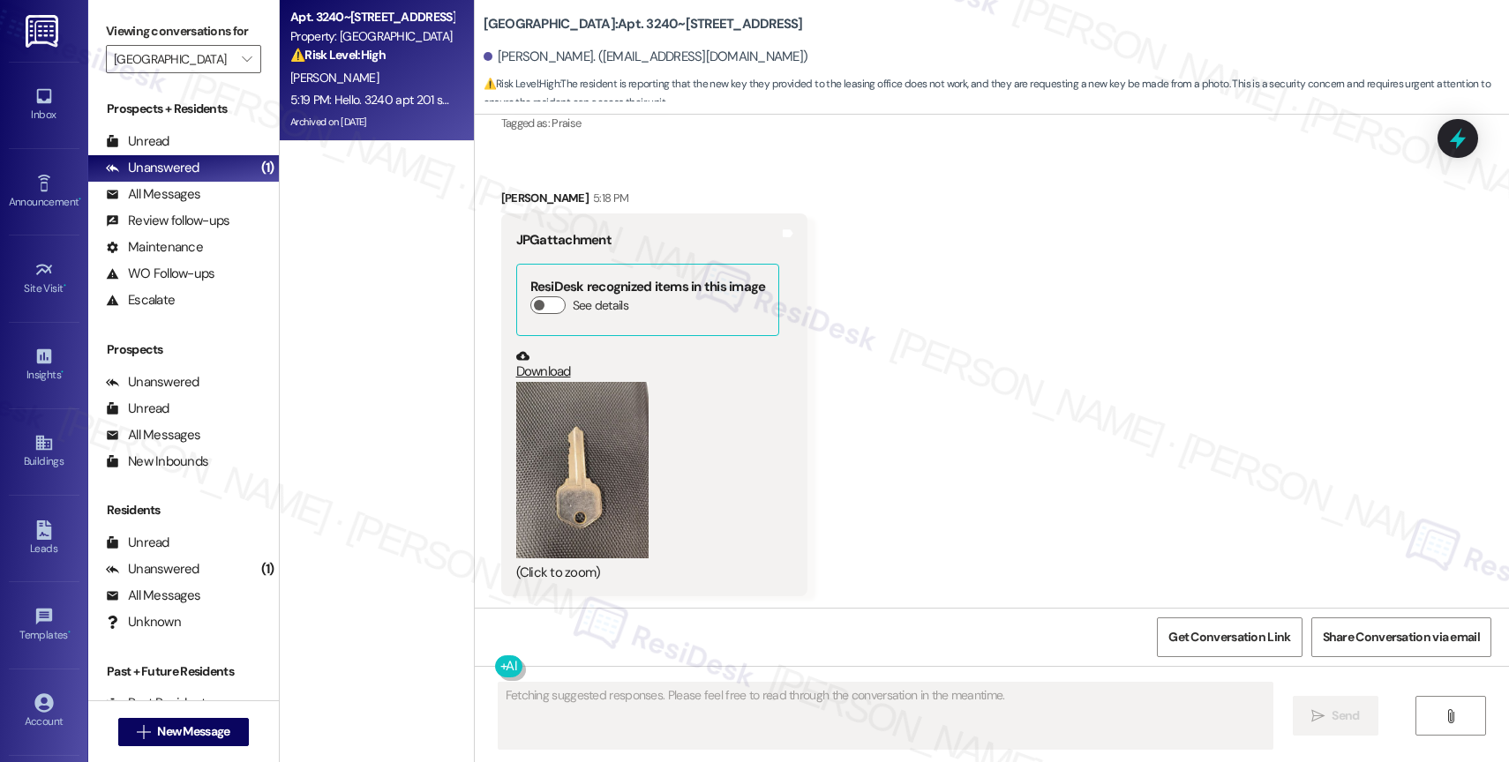
click at [602, 455] on button "Zoom image" at bounding box center [582, 470] width 132 height 176
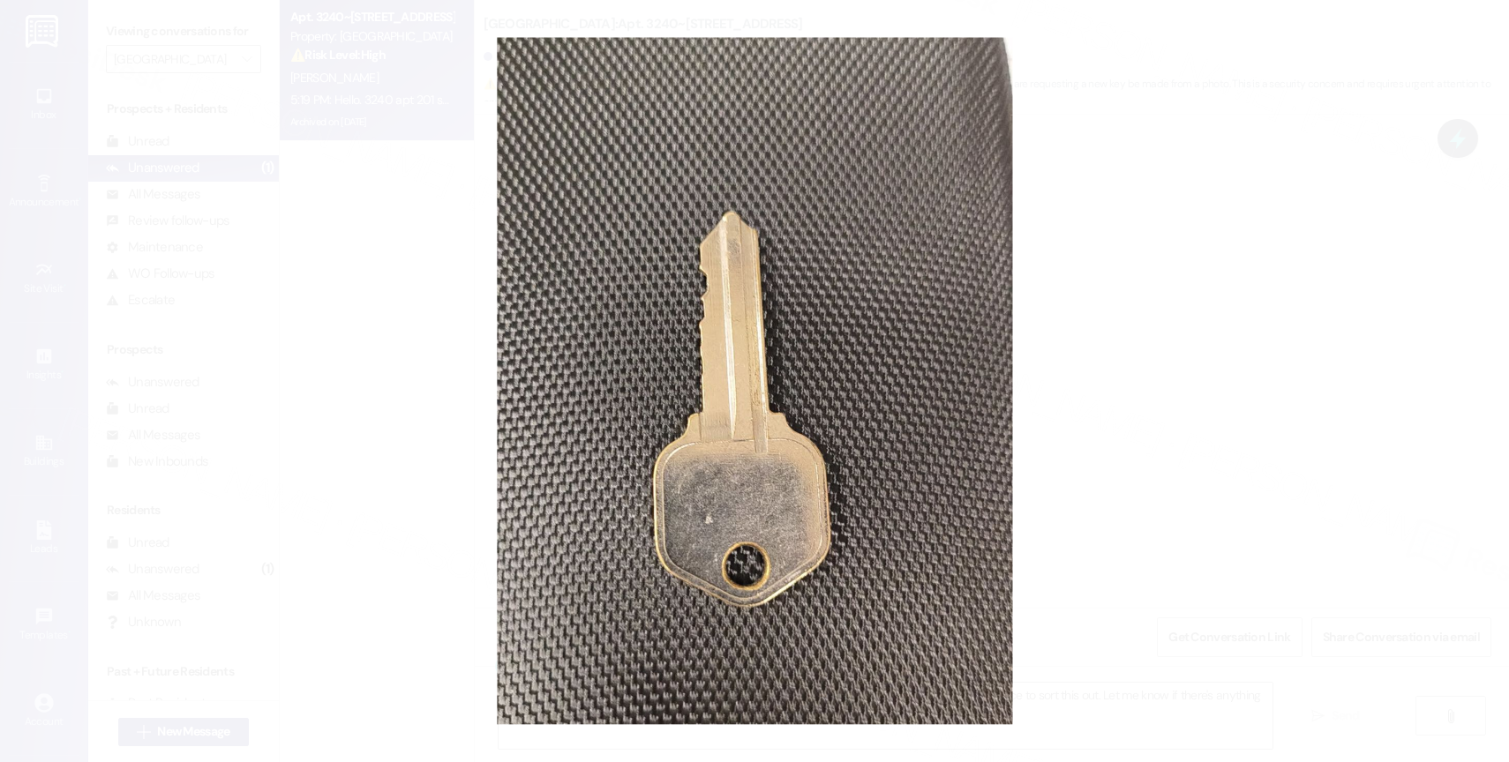
type textarea "Hi {{first_name}}, I understand the key copy didn't work. I'll immediately reac…"
click at [602, 455] on button "Unzoom image" at bounding box center [754, 381] width 1509 height 762
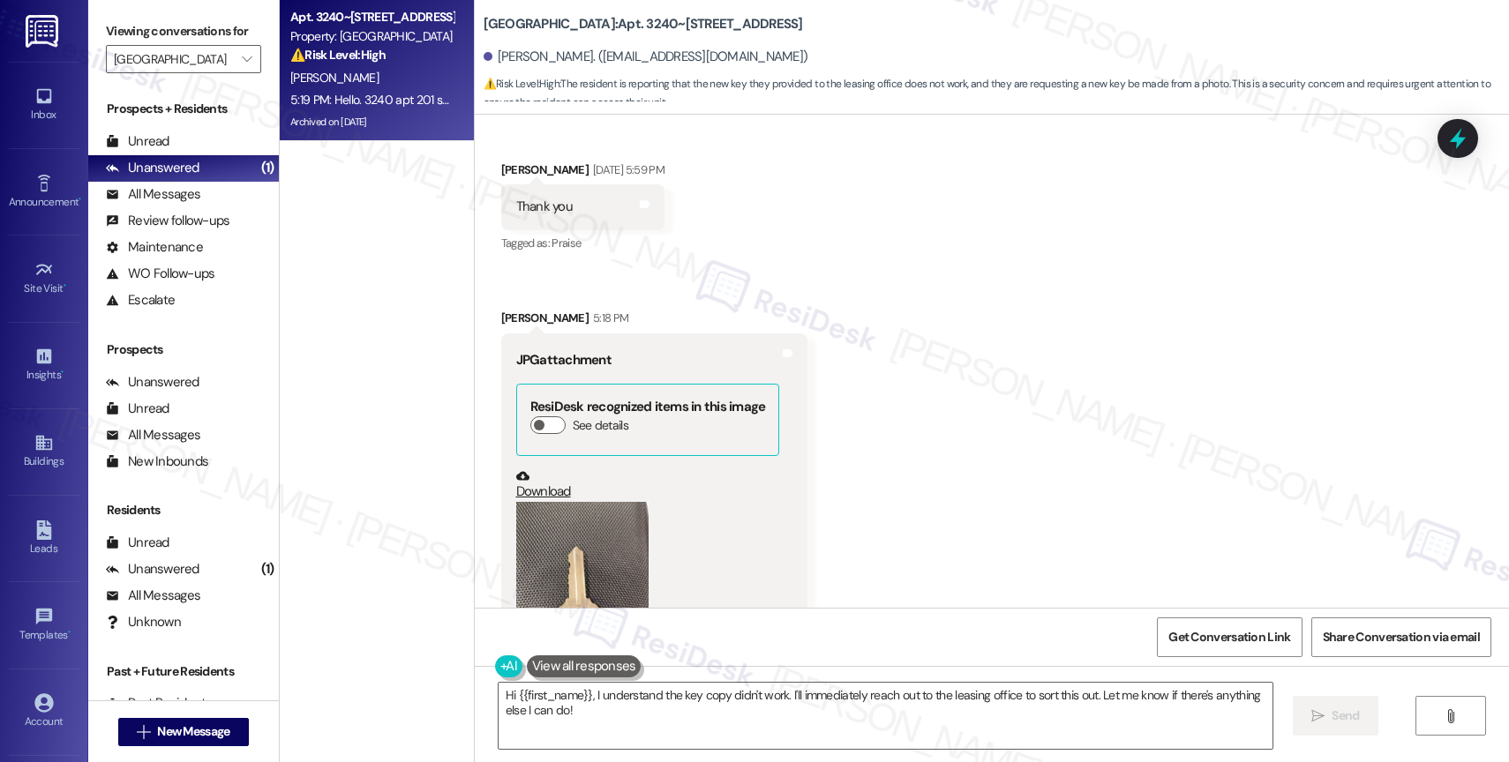
scroll to position [16269, 0]
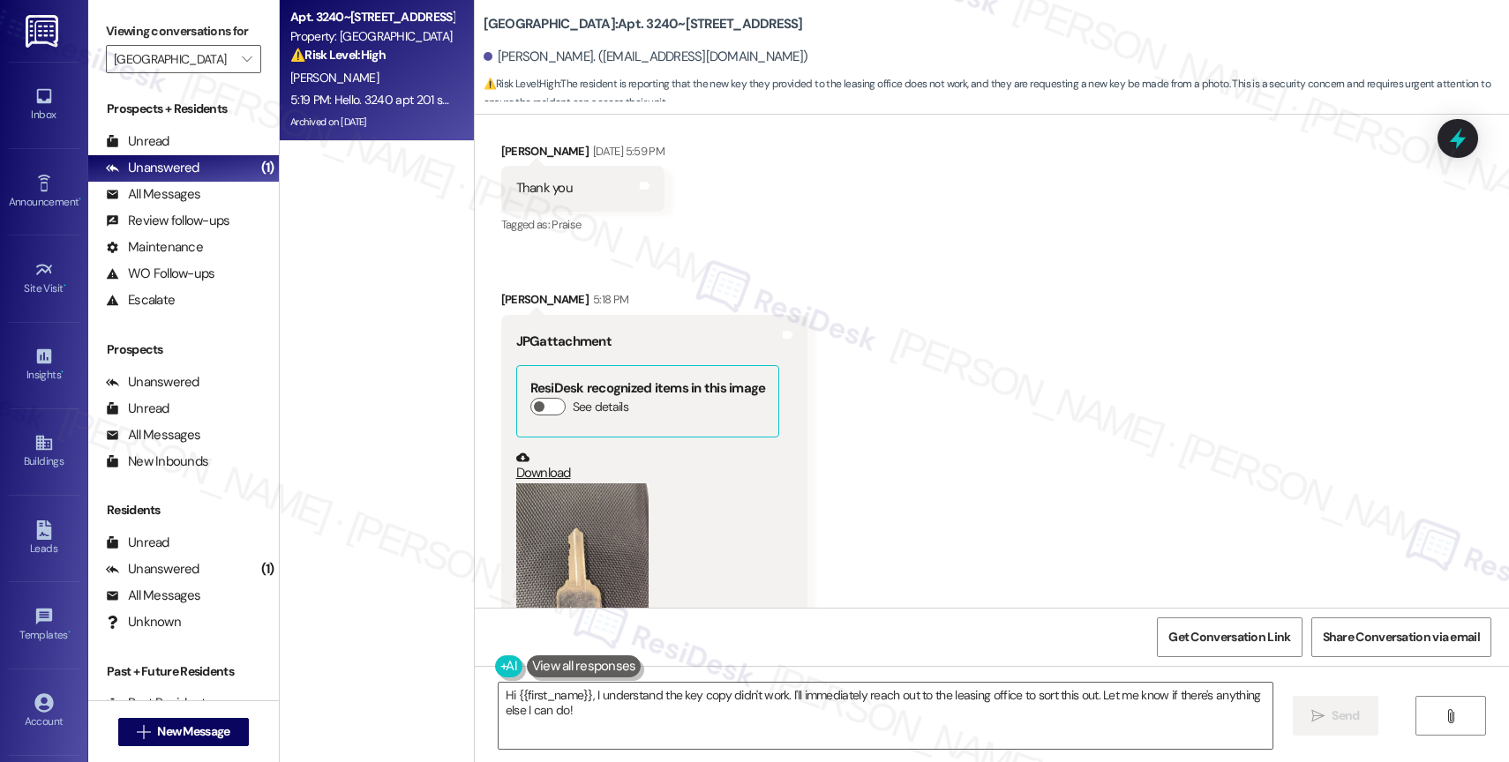
click at [585, 489] on button "Zoom image" at bounding box center [582, 572] width 132 height 176
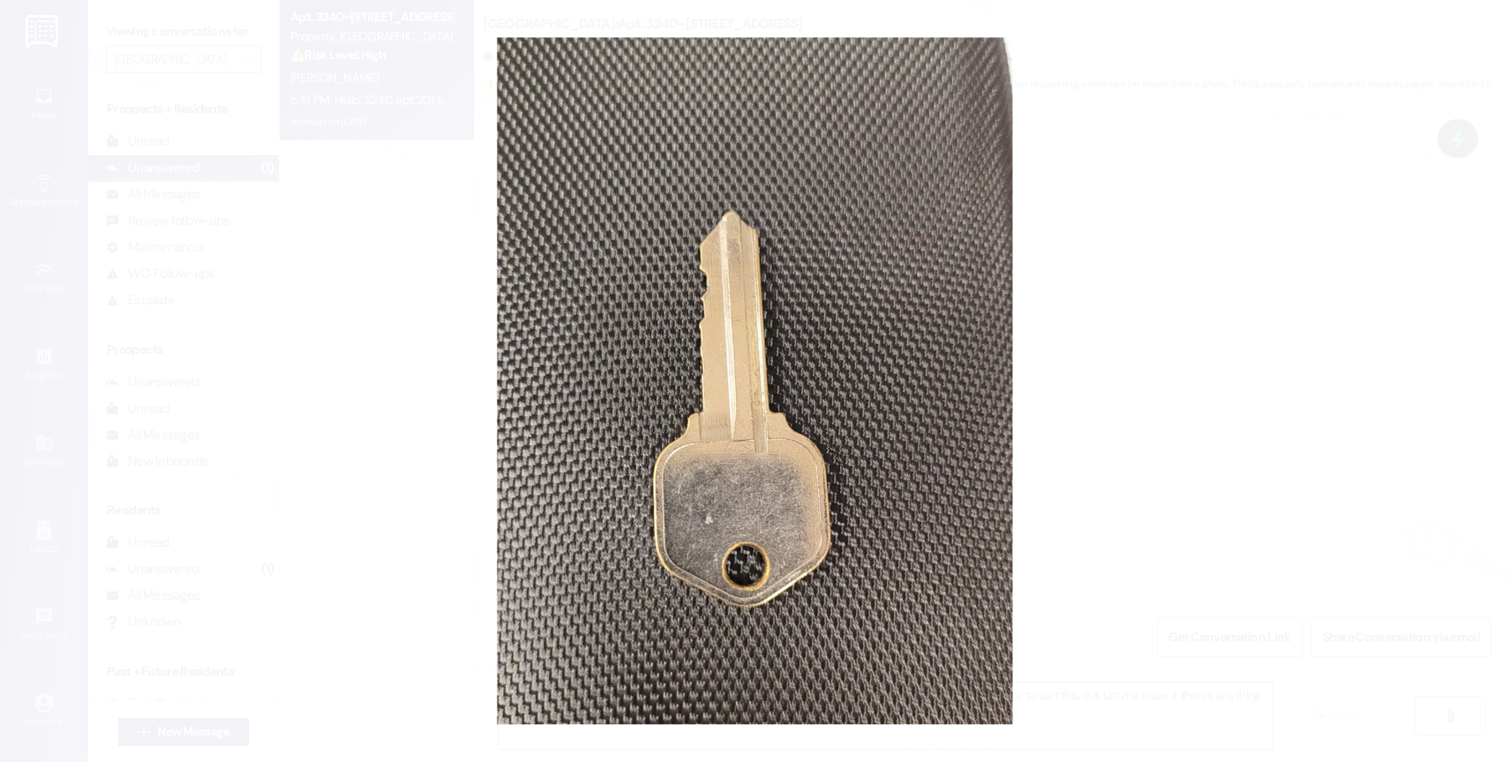
click at [769, 410] on button "Unzoom image" at bounding box center [754, 381] width 1509 height 762
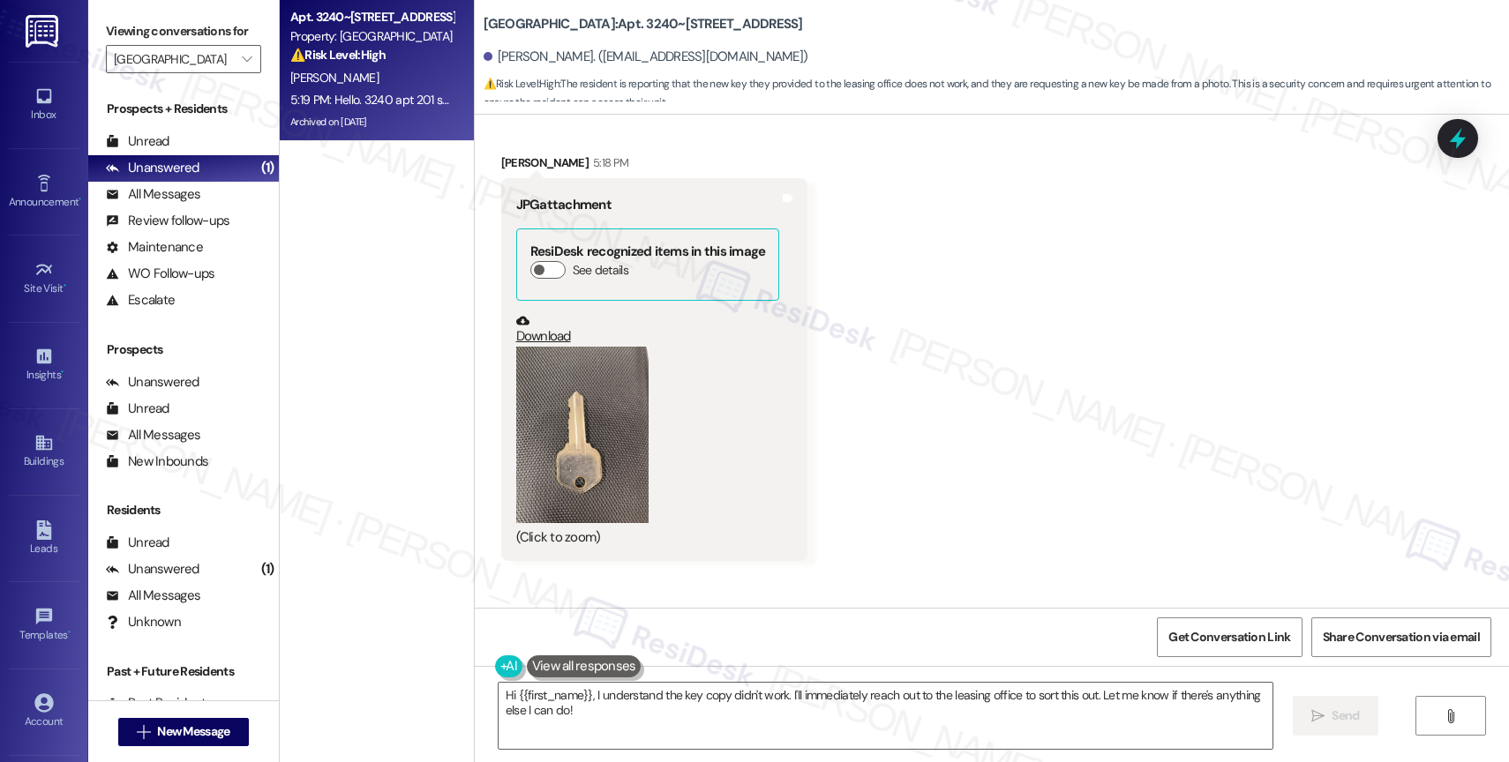
scroll to position [16551, 0]
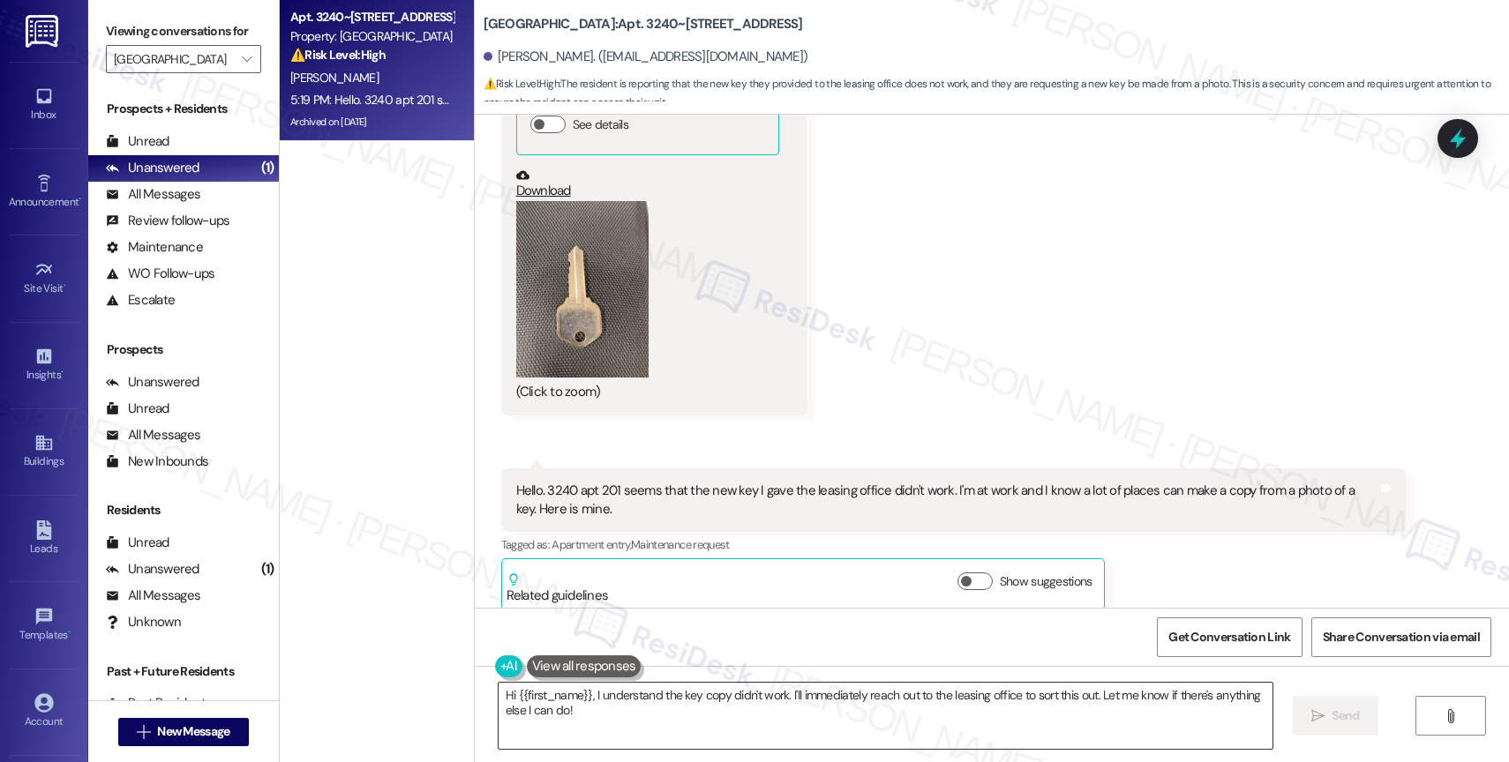
click at [592, 718] on textarea "Hi {{first_name}}, I understand the key copy didn't work. I'll immediately reac…" at bounding box center [886, 716] width 774 height 66
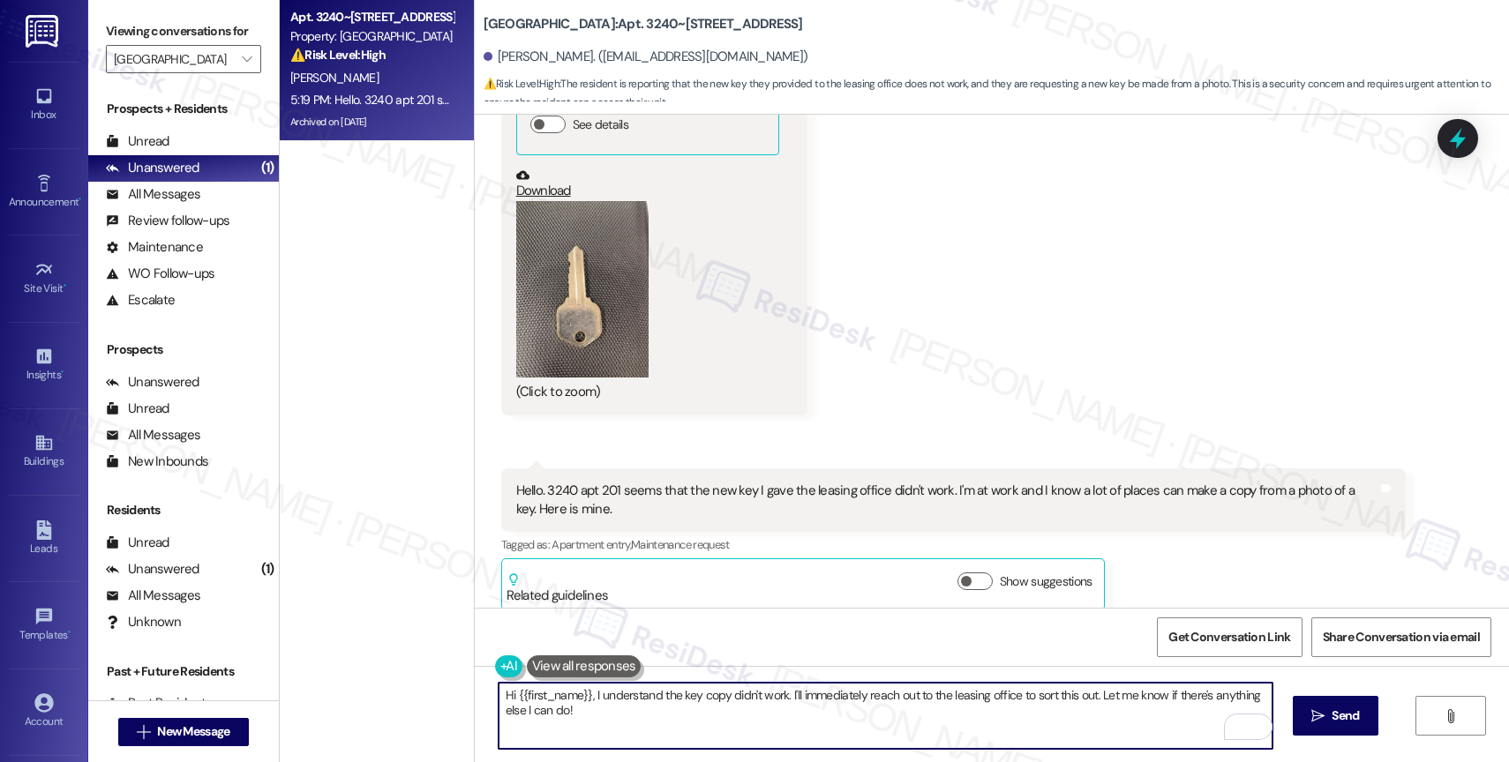
click at [1136, 719] on textarea "Hi {{first_name}}, I understand the key copy didn't work. I'll immediately reac…" at bounding box center [886, 716] width 774 height 66
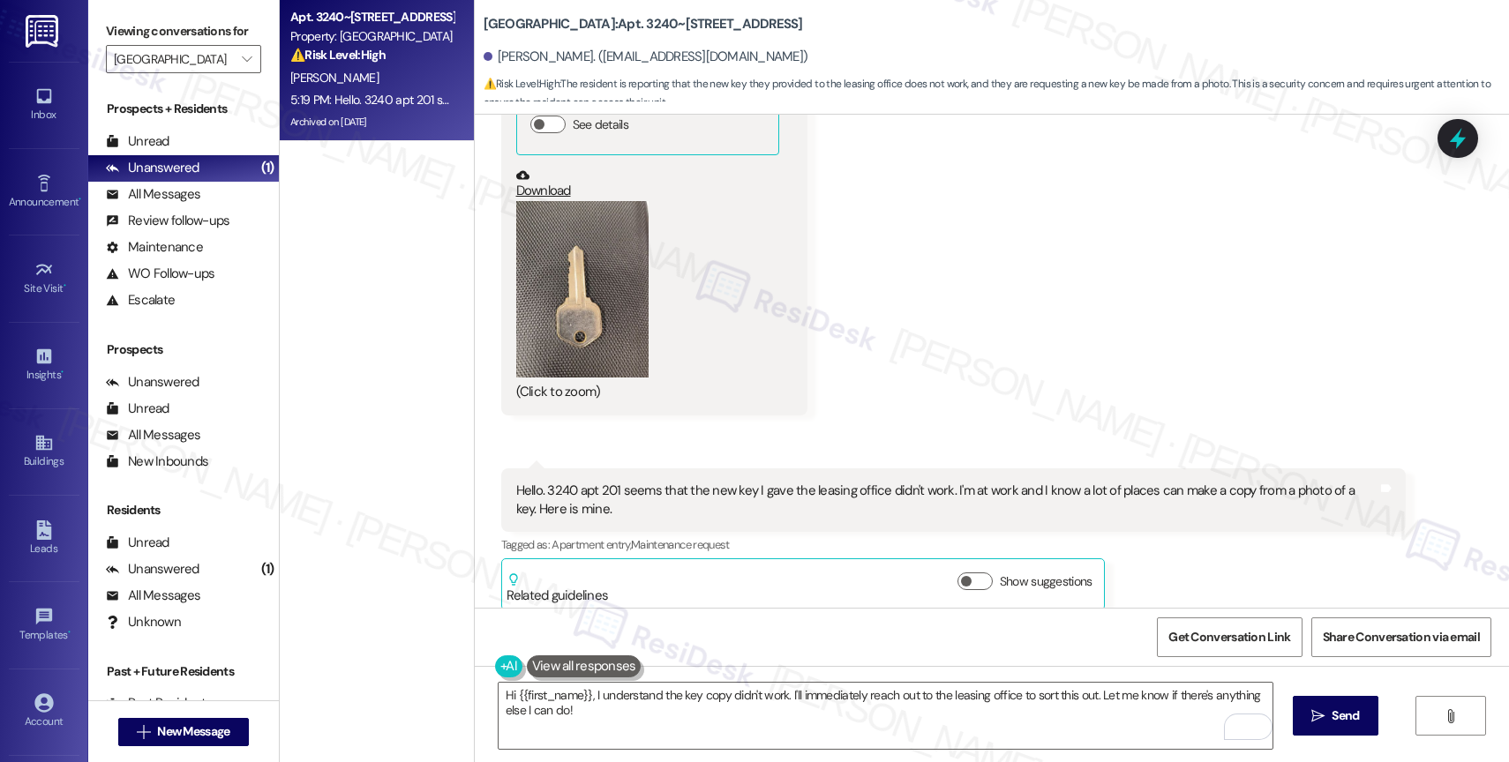
click at [778, 482] on div "Hello. 3240 apt 201 seems that the new key I gave the leasing office didn't wor…" at bounding box center [946, 501] width 861 height 38
click at [577, 665] on button at bounding box center [584, 667] width 115 height 22
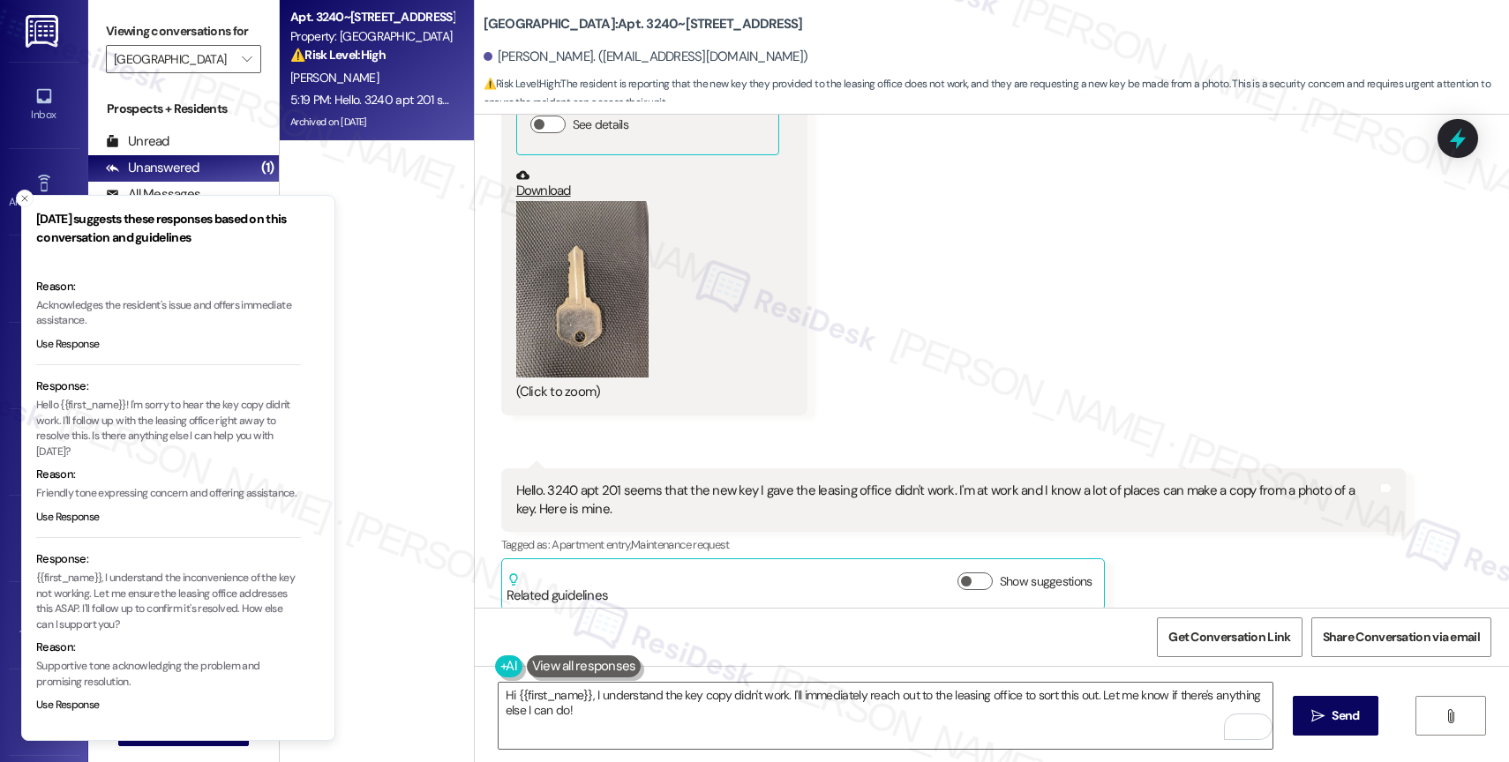
scroll to position [101, 0]
click at [137, 613] on p "{{first_name}}, I understand the inconvenience of the key not working. Let me e…" at bounding box center [168, 602] width 265 height 62
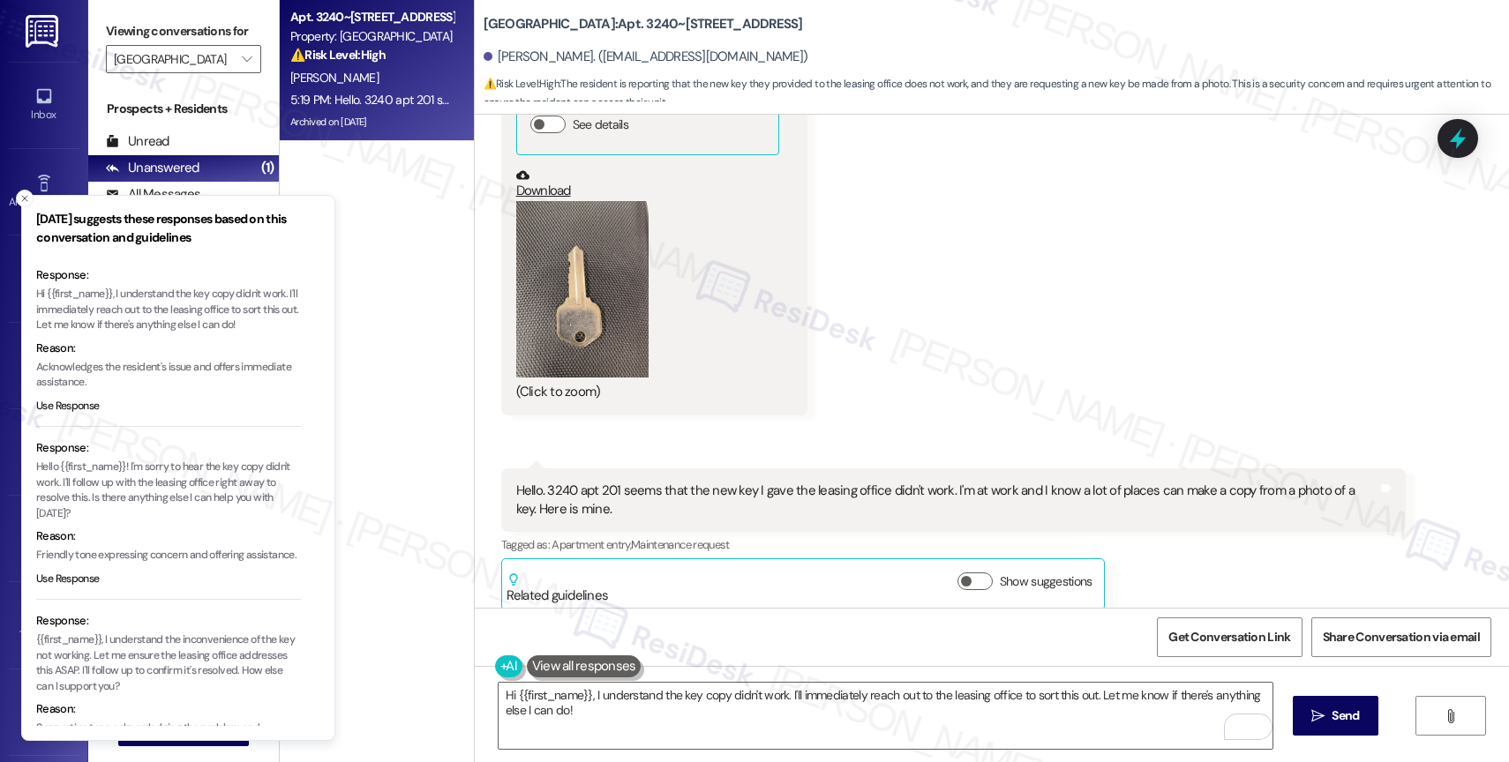
scroll to position [0, 0]
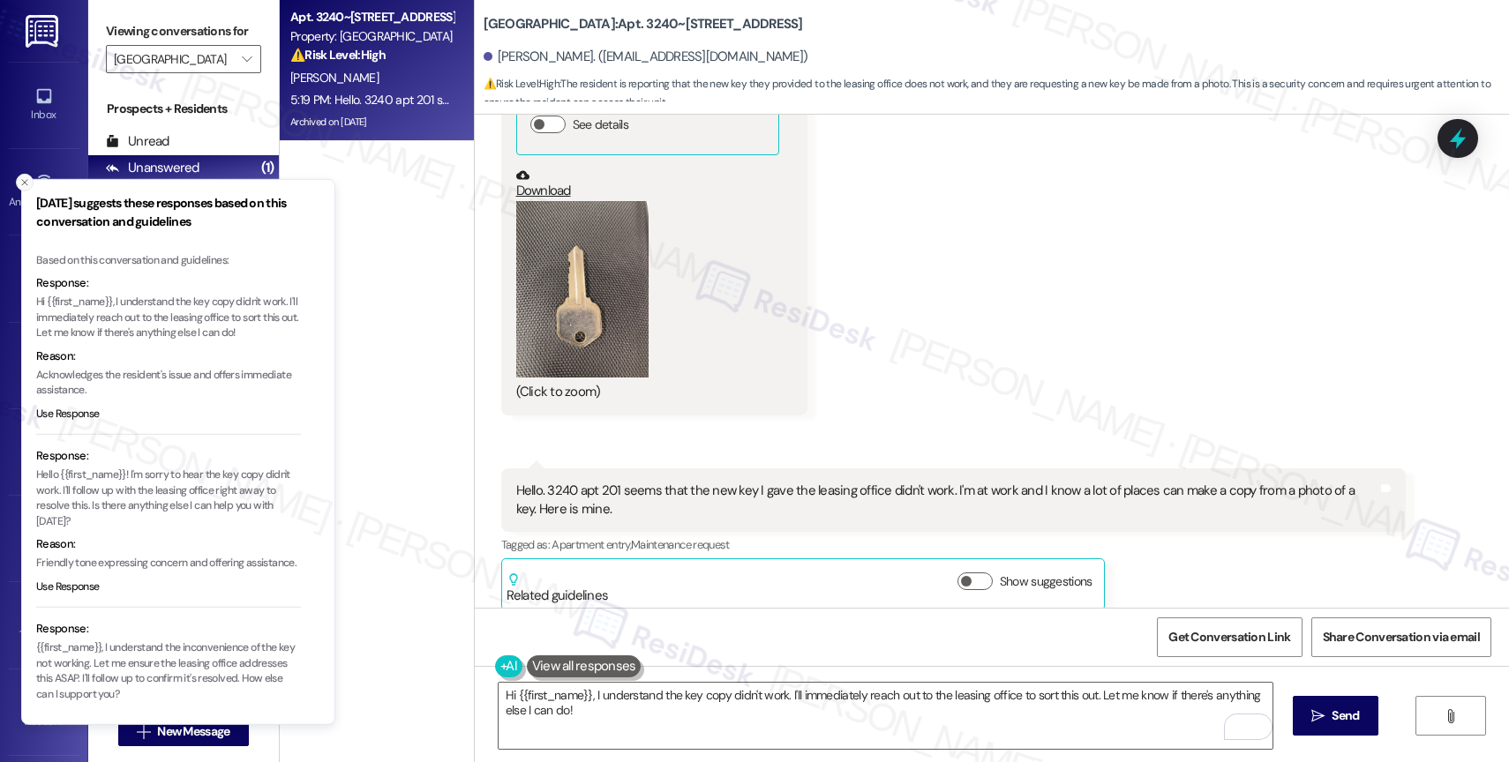
click at [22, 178] on icon "Close toast" at bounding box center [24, 182] width 11 height 11
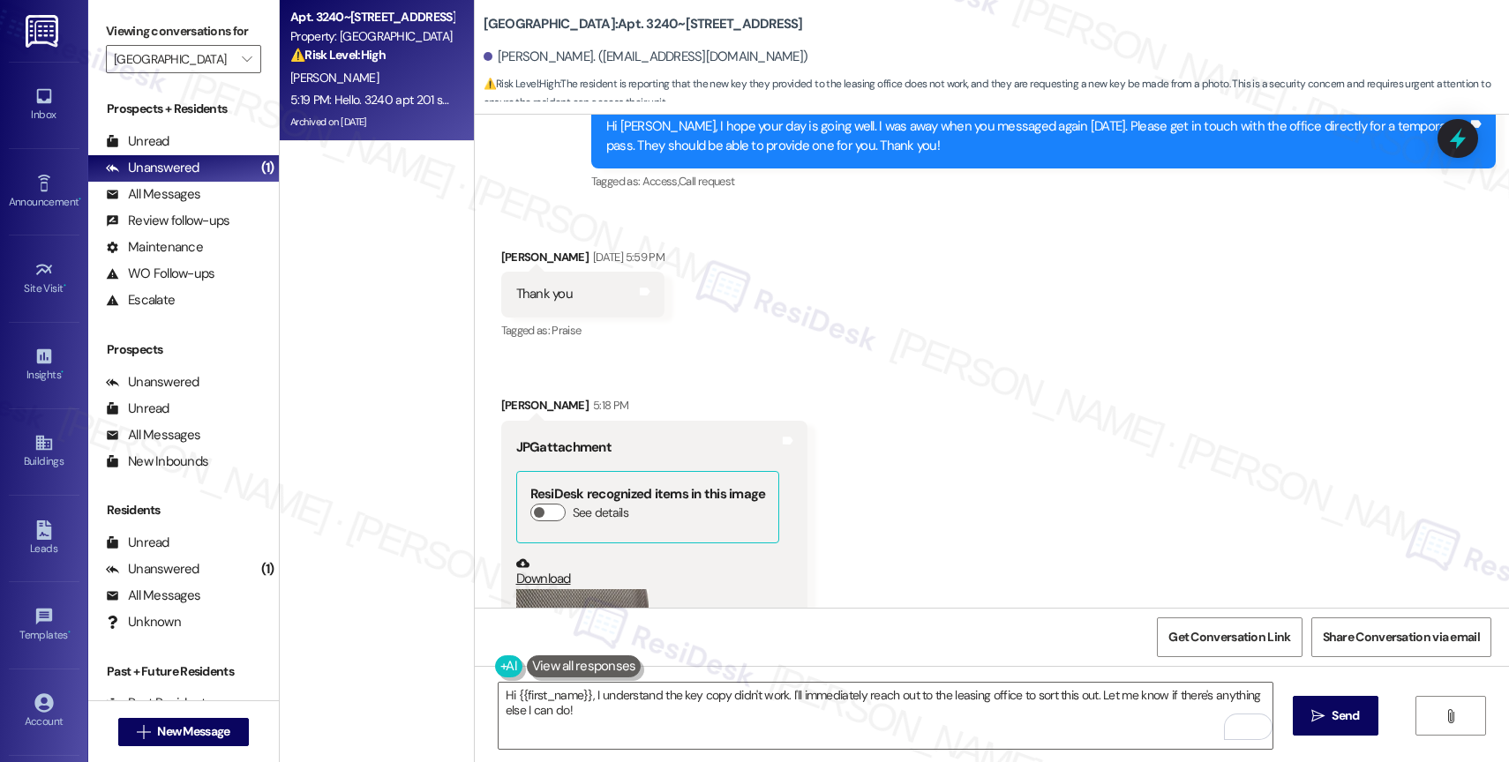
scroll to position [16551, 0]
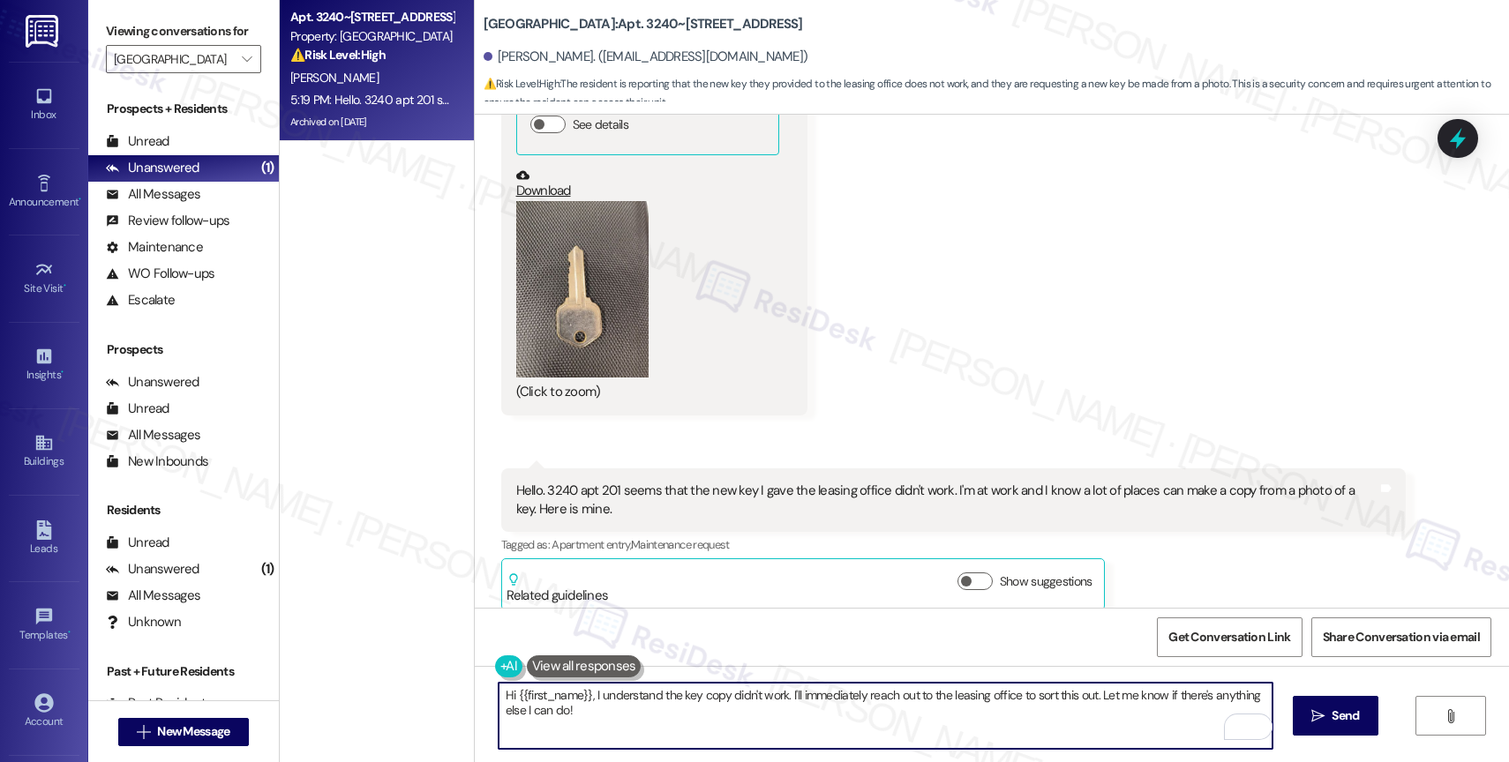
click at [628, 714] on textarea "Hi {{first_name}}, I understand the key copy didn't work. I'll immediately reac…" at bounding box center [886, 716] width 774 height 66
click at [1063, 732] on textarea "Hi {{first_name}}, I understand the key copy didn't work. I'll immediately reac…" at bounding box center [886, 716] width 774 height 66
drag, startPoint x: 1091, startPoint y: 697, endPoint x: 1107, endPoint y: 721, distance: 29.1
click at [1107, 721] on textarea "Hi {{first_name}}, I understand the key copy didn't work. I'll immediately reac…" at bounding box center [886, 716] width 774 height 66
drag, startPoint x: 1090, startPoint y: 697, endPoint x: 1112, endPoint y: 728, distance: 38.0
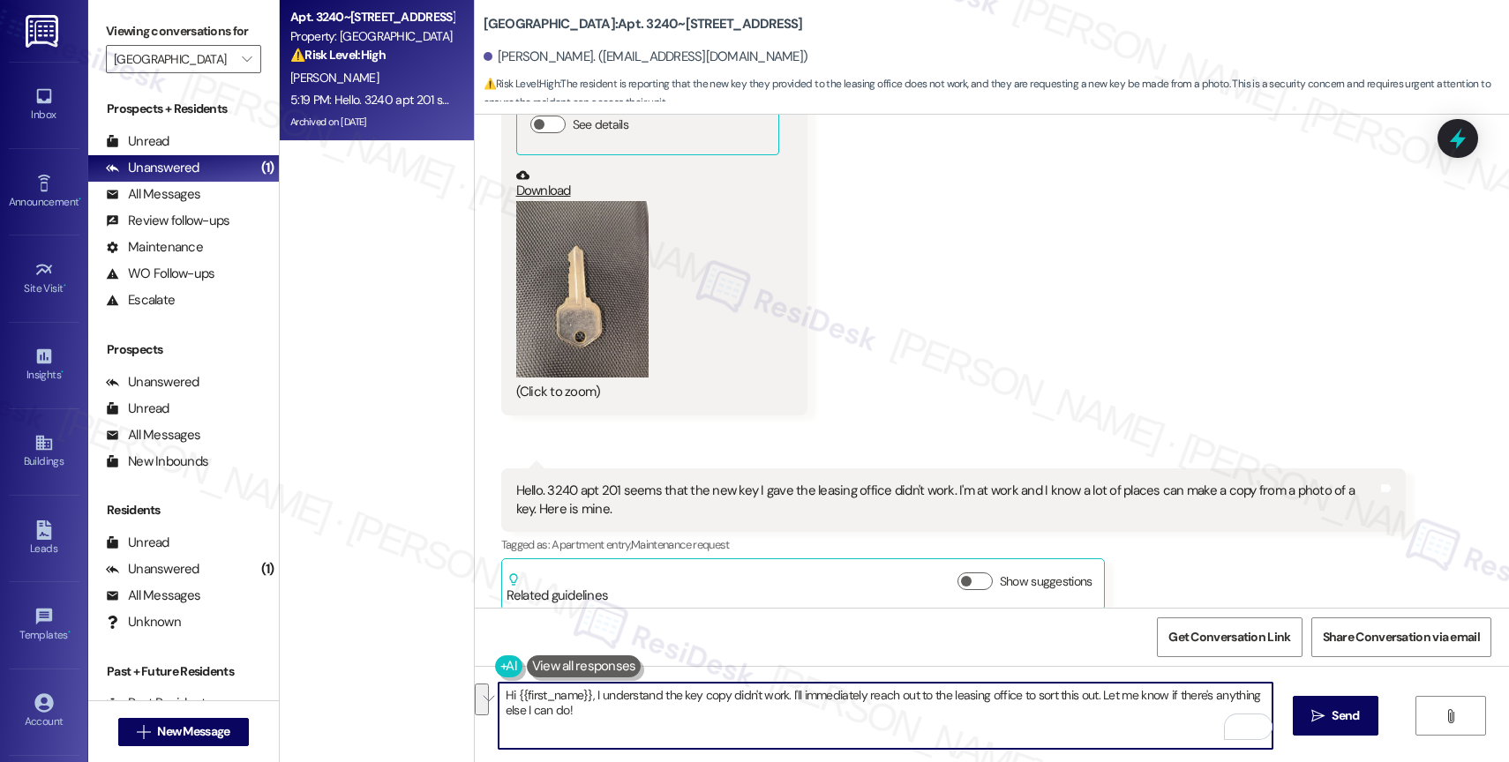
click at [1112, 728] on textarea "Hi {{first_name}}, I understand the key copy didn't work. I'll immediately reac…" at bounding box center [886, 716] width 774 height 66
type textarea "Hi {{first_name}}, I understand the key copy didn't work. I'll immediately reac…"
click at [1314, 721] on icon "" at bounding box center [1317, 716] width 13 height 14
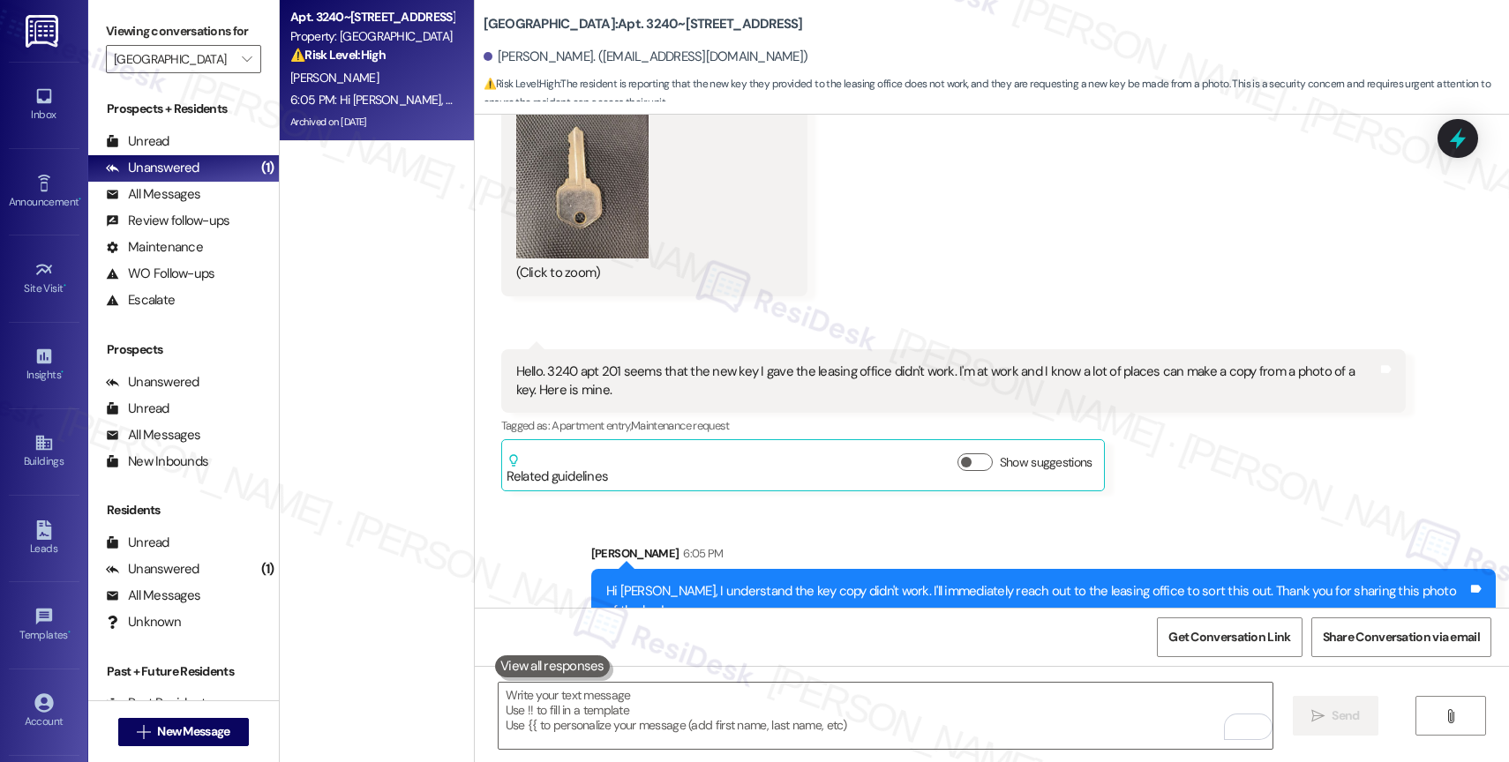
scroll to position [16674, 0]
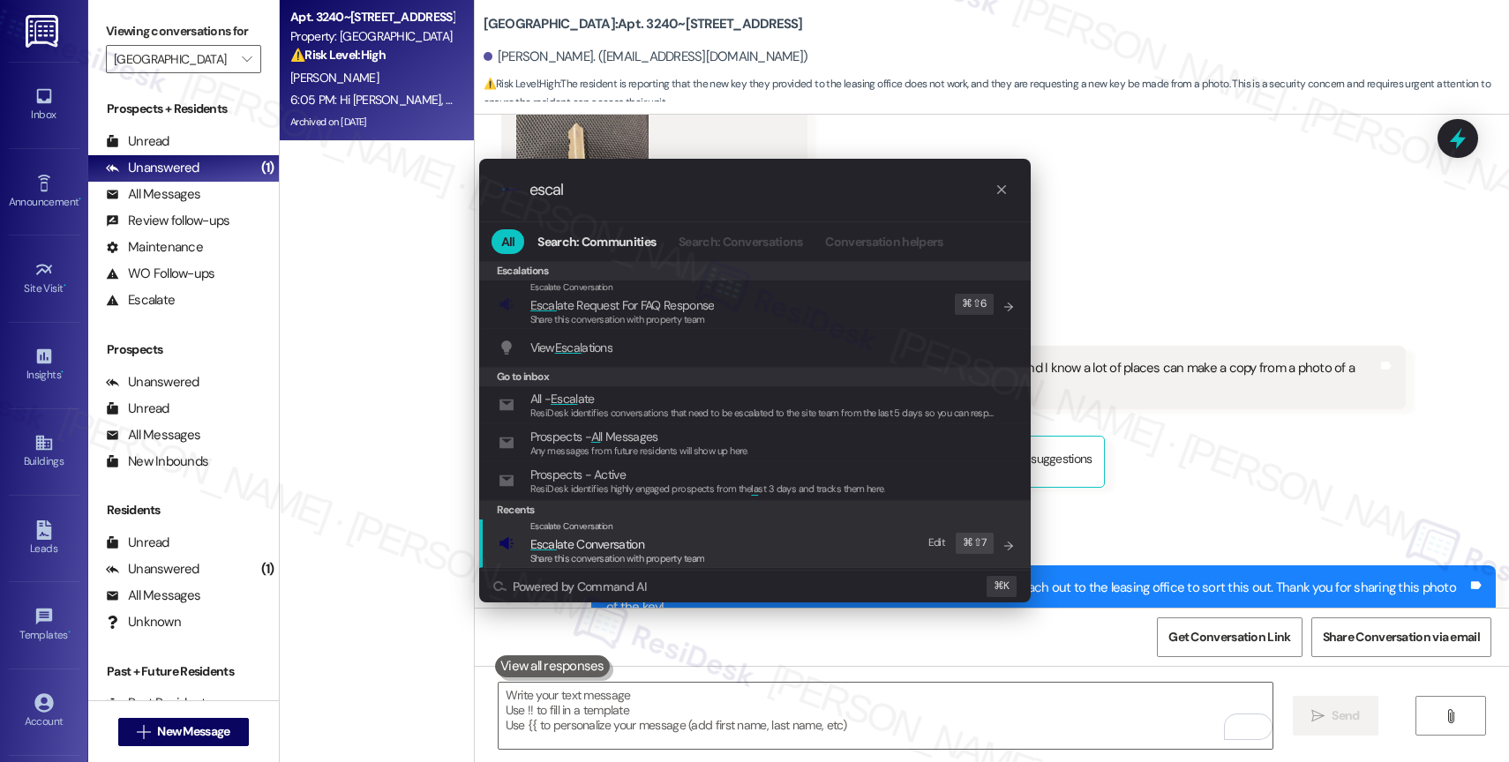
type input "escal"
click at [638, 552] on div "Share this conversation with property team" at bounding box center [617, 560] width 175 height 16
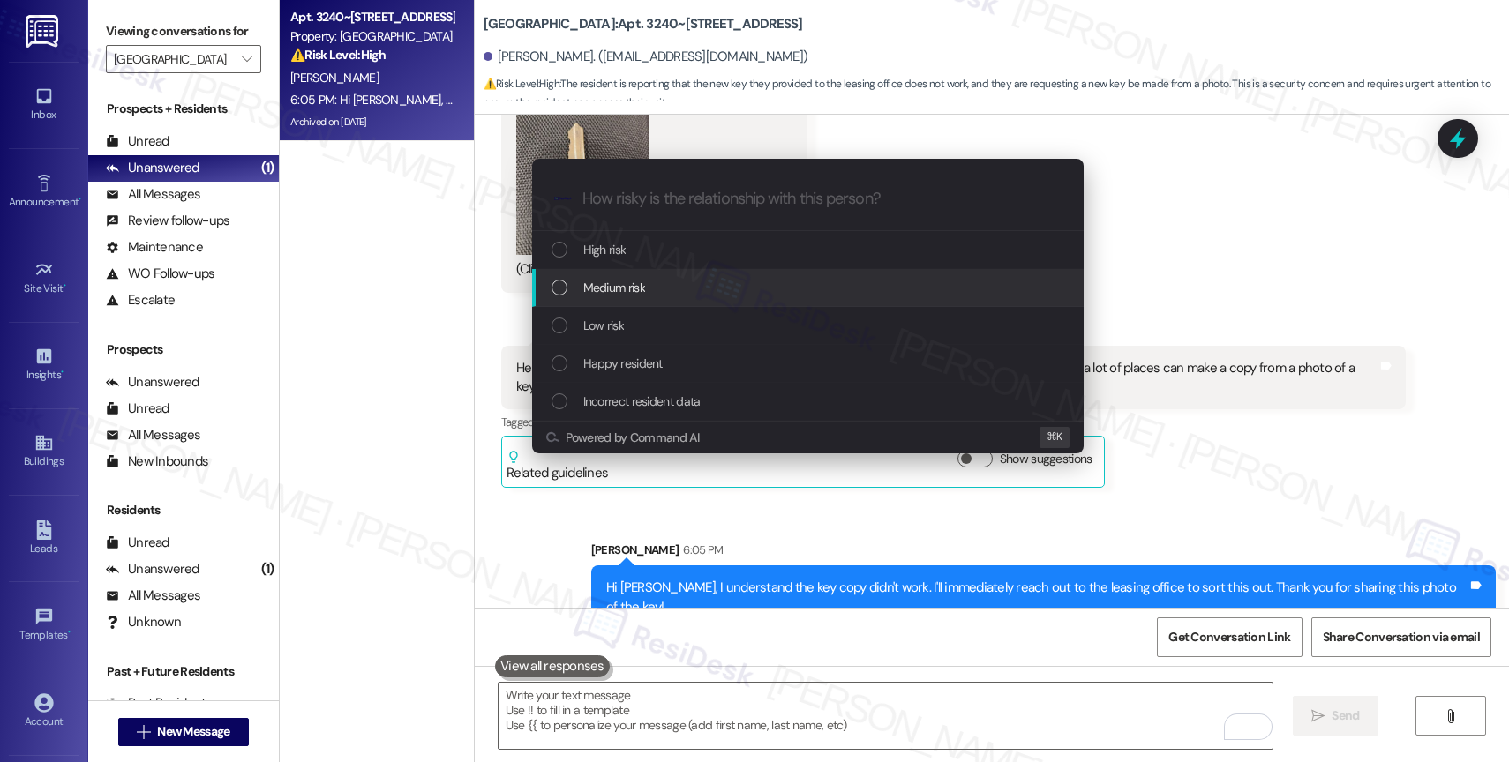
click at [670, 294] on div "Medium risk" at bounding box center [810, 287] width 516 height 19
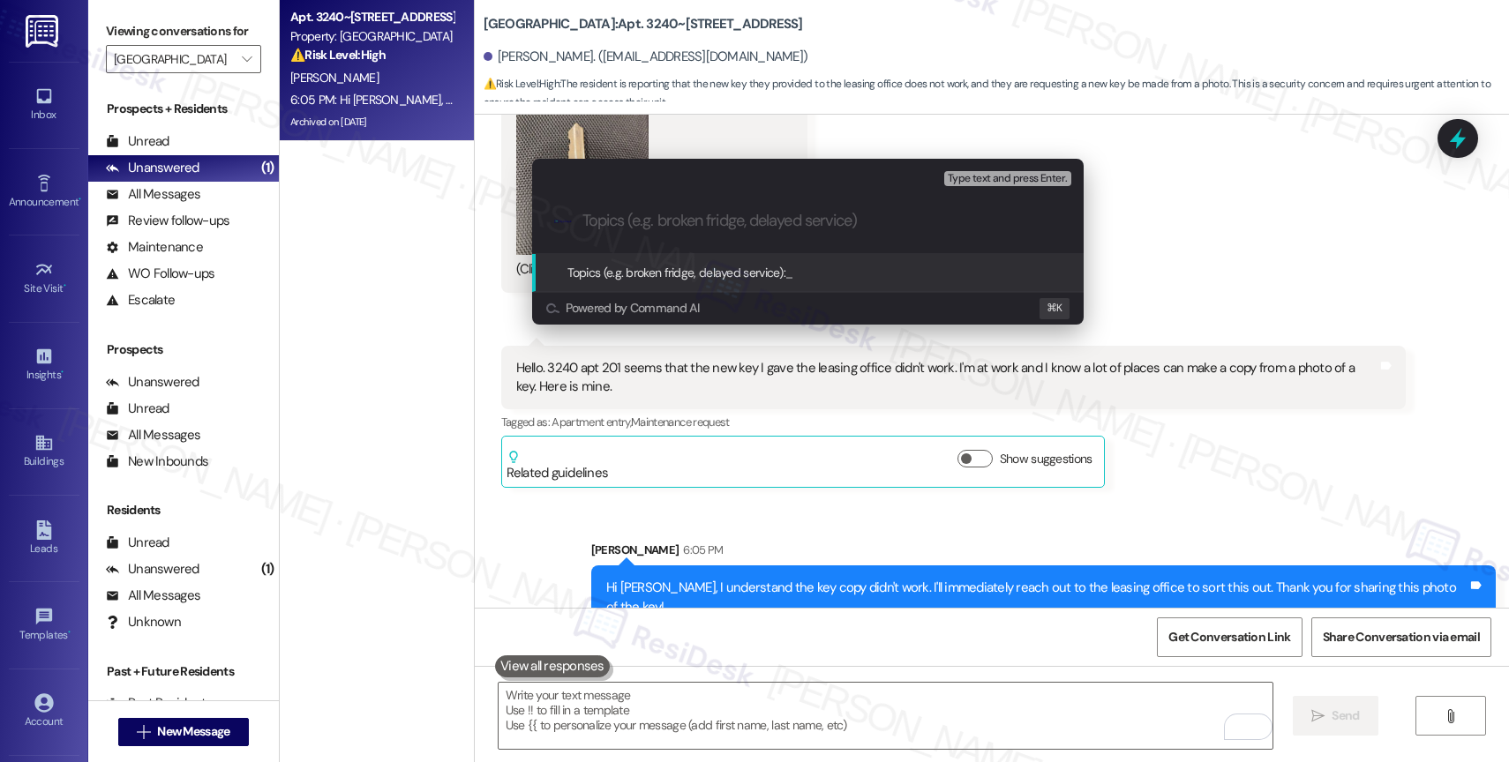
click at [640, 224] on input "Topics (e.g. broken fridge, delayed service)" at bounding box center [821, 221] width 479 height 19
type input "K"
type input "a"
type input "Access to Apt. 3240-201"
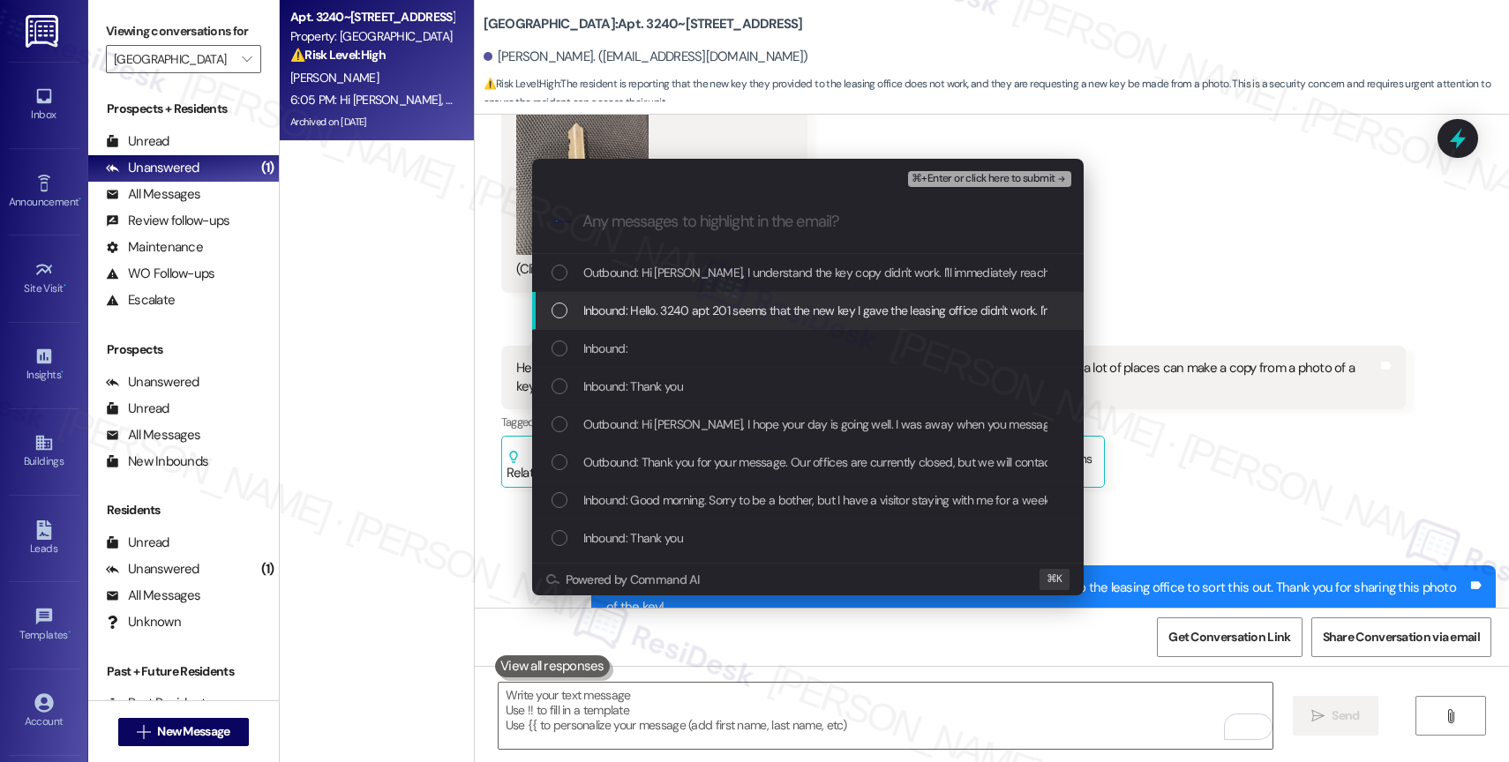
click at [702, 316] on span "Inbound: Hello. 3240 apt 201 seems that the new key I gave the leasing office d…" at bounding box center [1042, 310] width 918 height 19
click at [1017, 183] on span "⌘+Enter or click here to submit" at bounding box center [983, 179] width 143 height 12
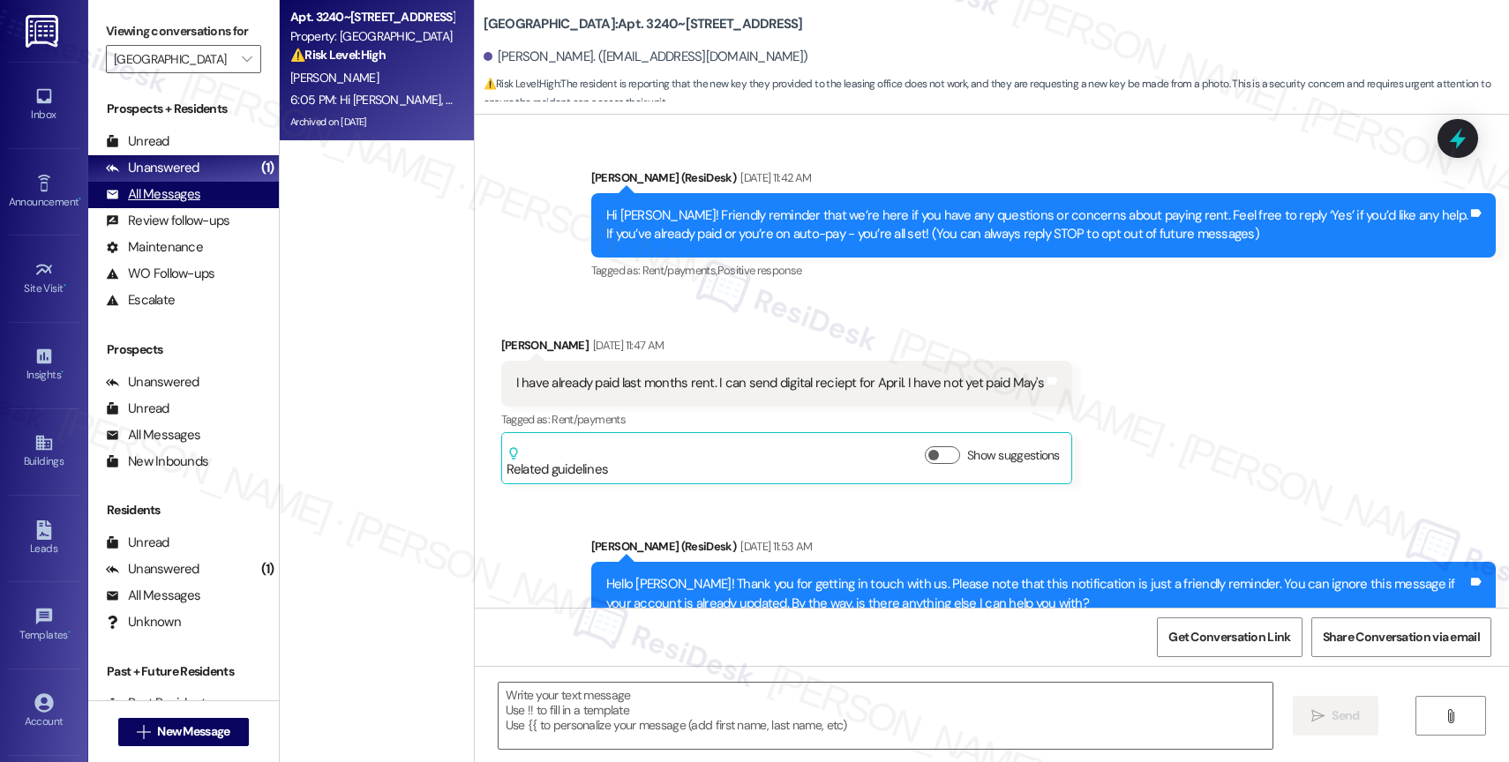
scroll to position [16700, 0]
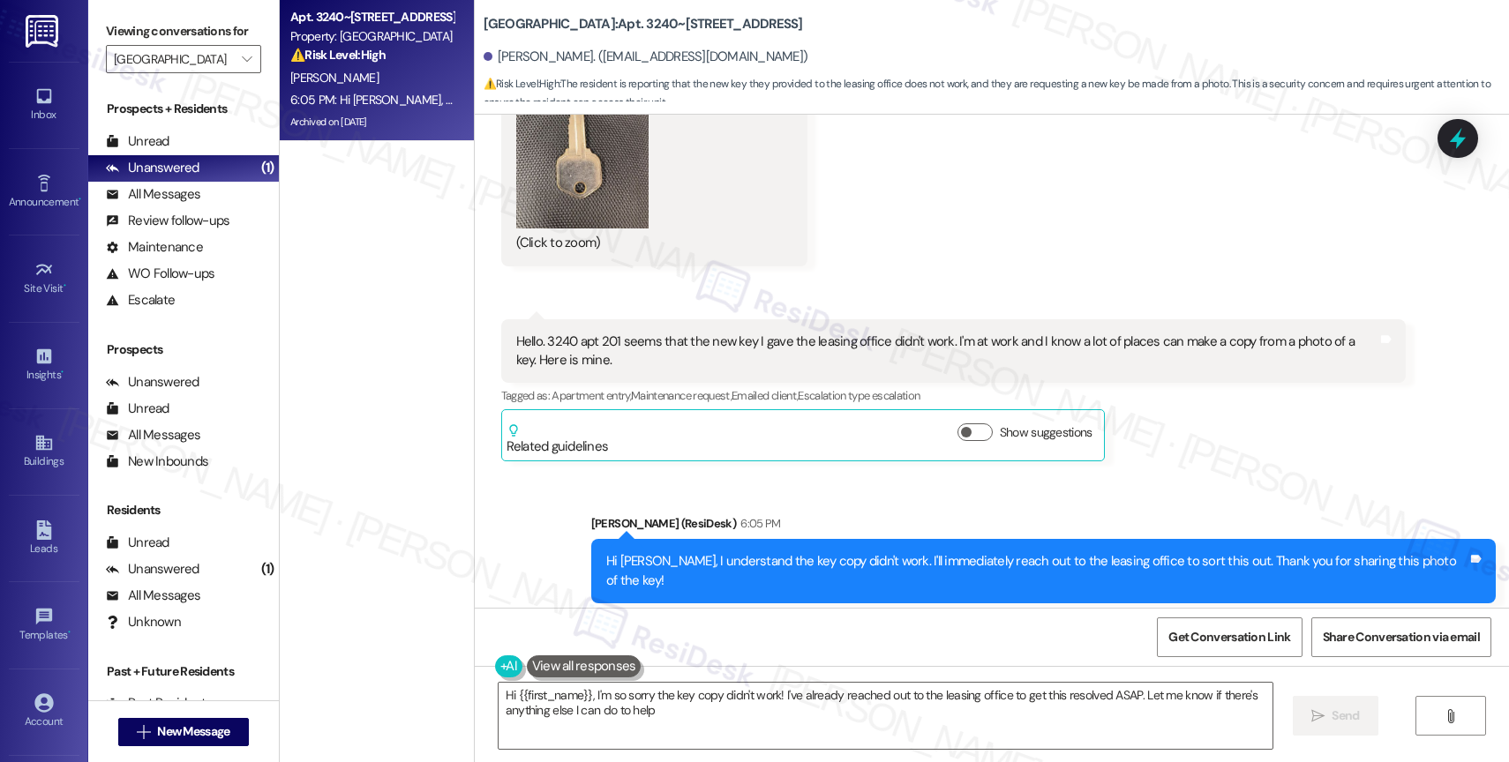
type textarea "Hi {{first_name}}, I'm so sorry the key copy didn't work! I've already reached …"
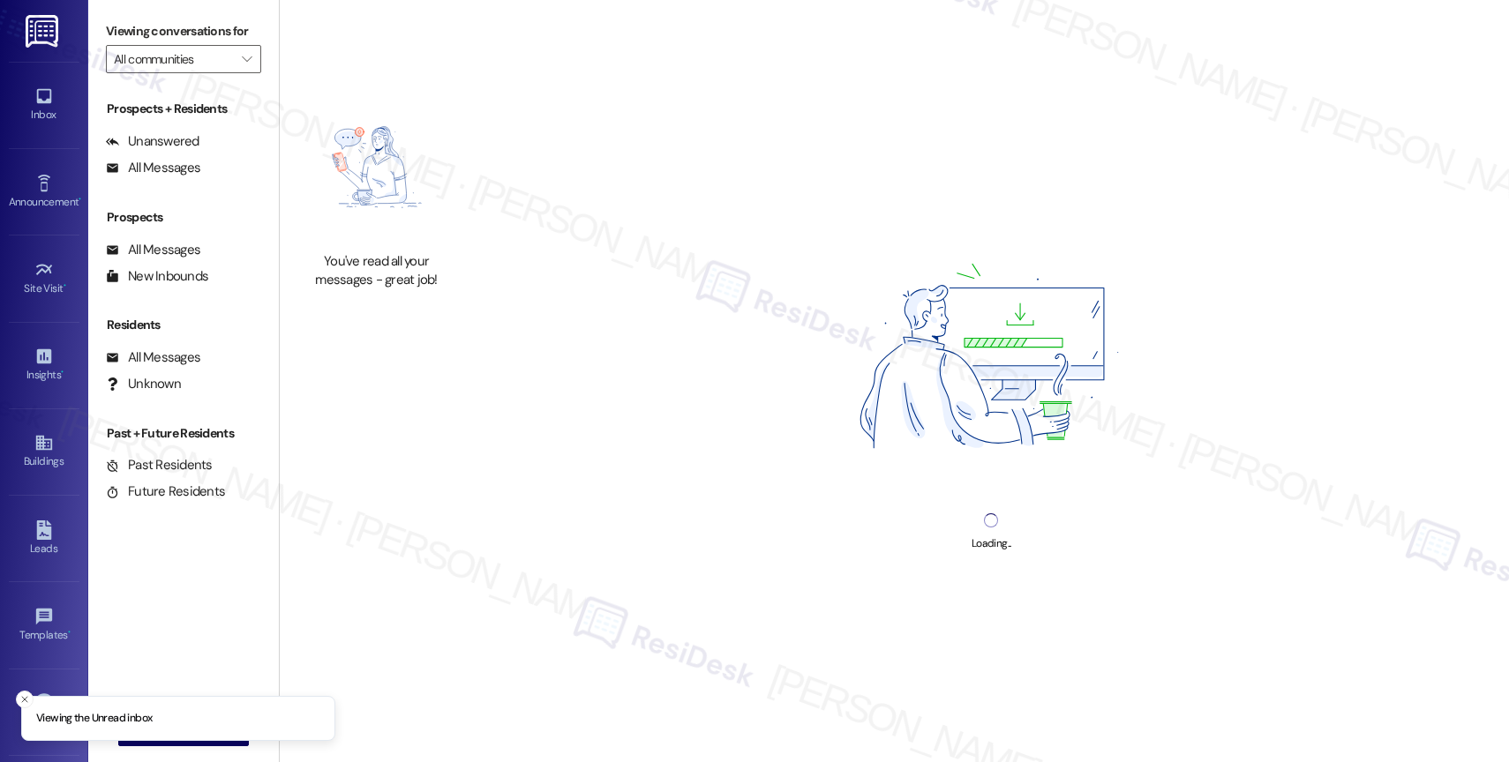
type input "[GEOGRAPHIC_DATA]"
